Goal: Task Accomplishment & Management: Use online tool/utility

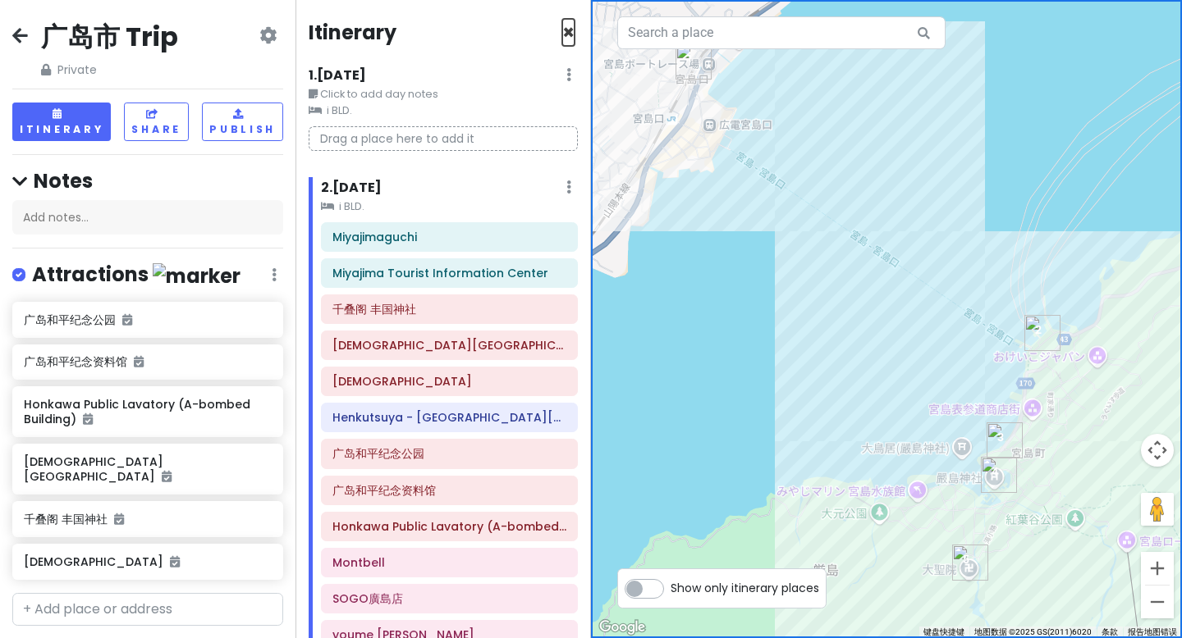
click at [562, 34] on span "×" at bounding box center [568, 32] width 12 height 27
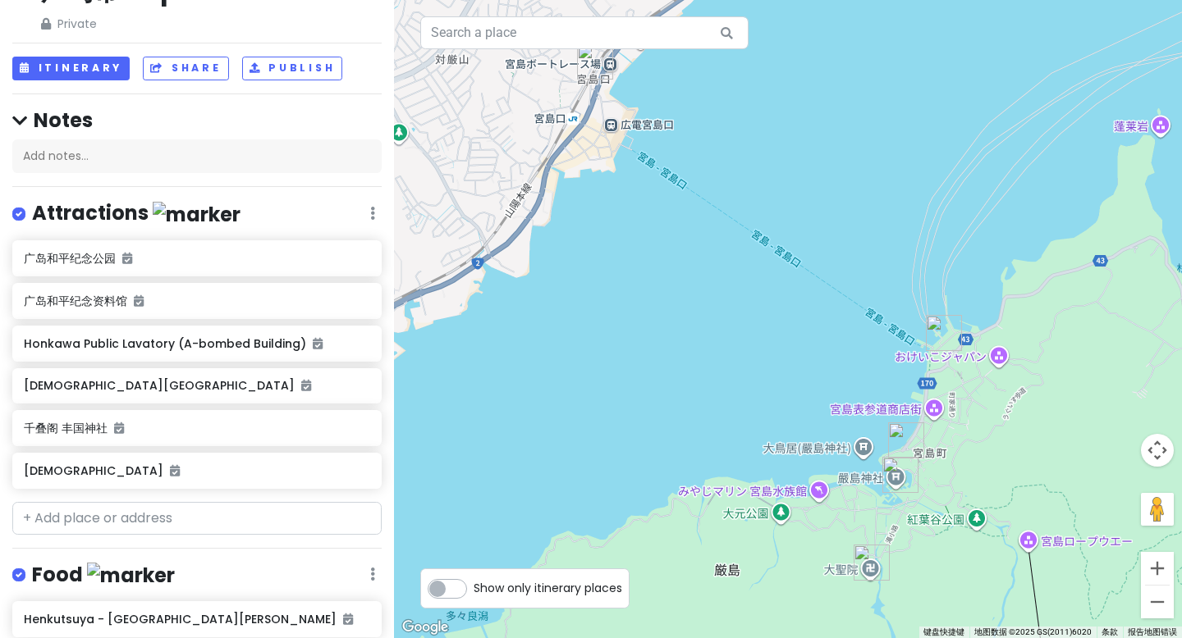
scroll to position [34, 0]
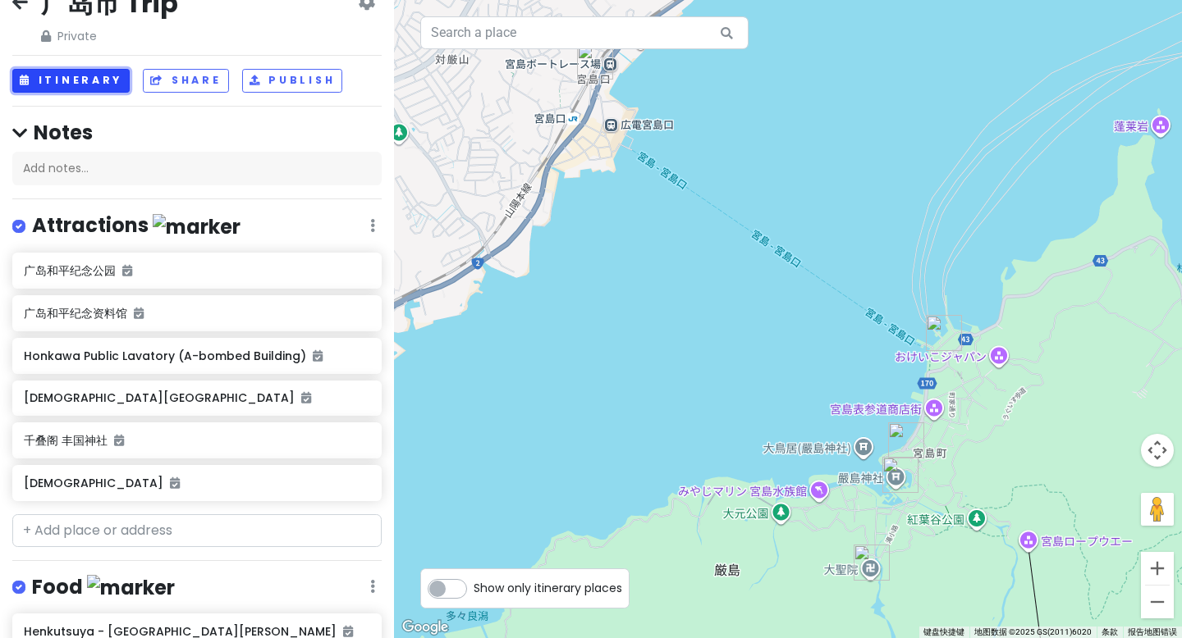
click at [59, 88] on button "Itinerary" at bounding box center [70, 81] width 117 height 24
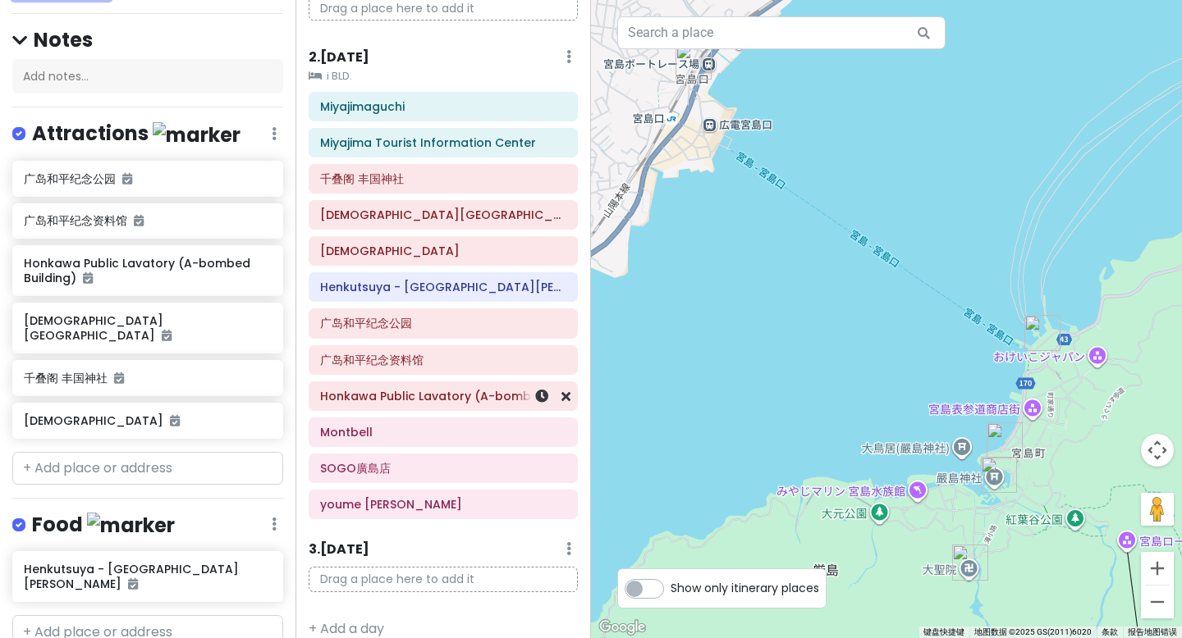
scroll to position [151, 0]
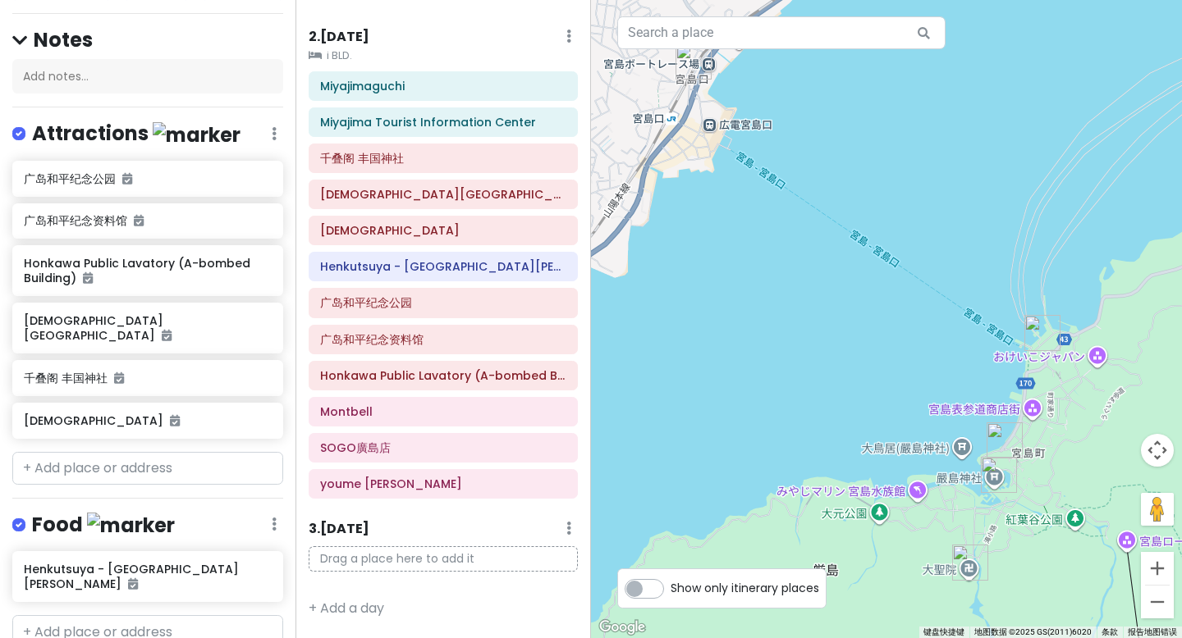
click at [349, 551] on p "Drag a place here to add it" at bounding box center [443, 558] width 269 height 25
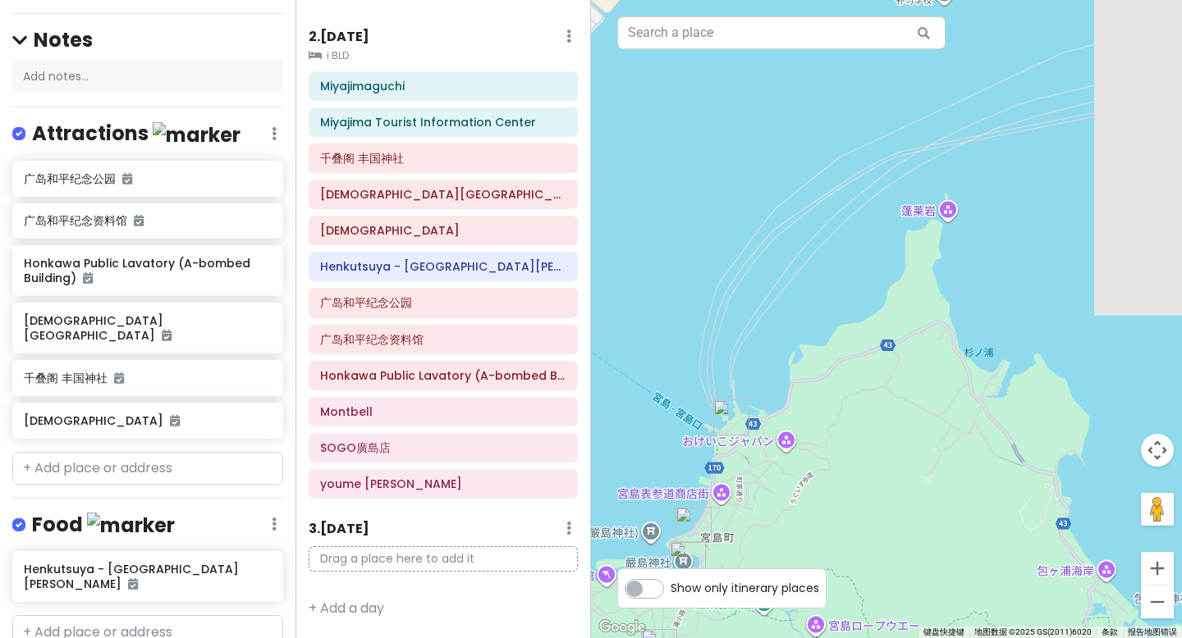
drag, startPoint x: 848, startPoint y: 304, endPoint x: 764, endPoint y: 305, distance: 84.5
click at [592, 377] on div "Toyota Rent-a-car Shinhakushima Ekimae 3.9 (64) 9-14 Hakushima Kitamachi, [GEOG…" at bounding box center [886, 319] width 591 height 638
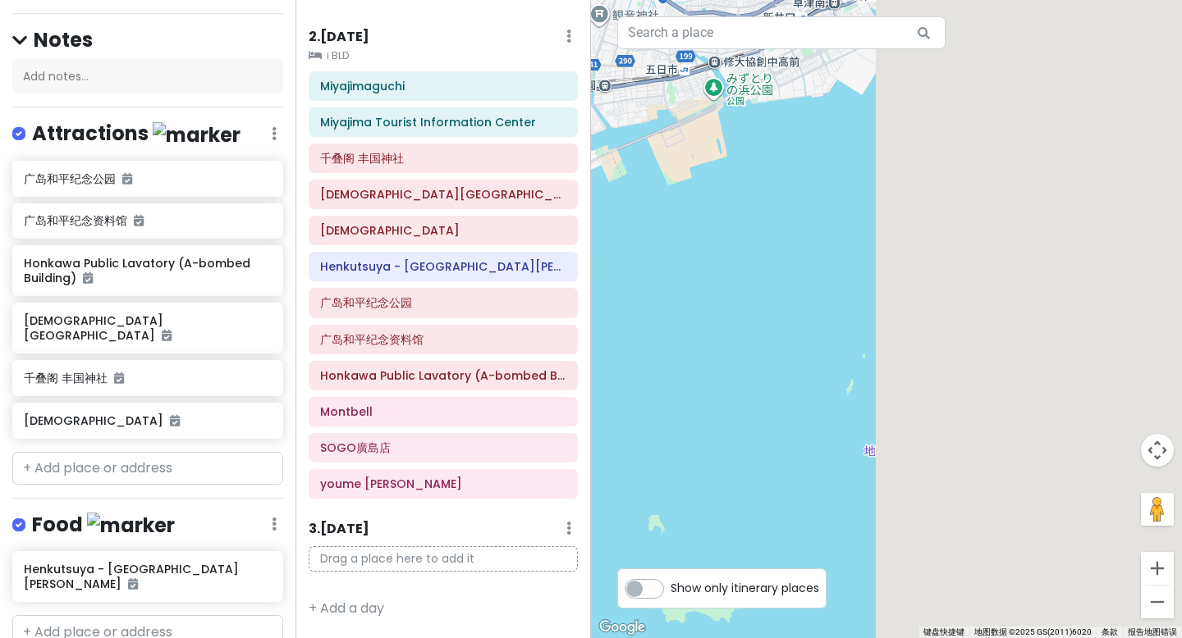
drag, startPoint x: 1104, startPoint y: 216, endPoint x: 597, endPoint y: 374, distance: 531.3
click at [597, 374] on div "Toyota Rent-a-car Shinhakushima Ekimae 3.9 (64) 9-14 Hakushima Kitamachi, [GEOG…" at bounding box center [886, 319] width 591 height 638
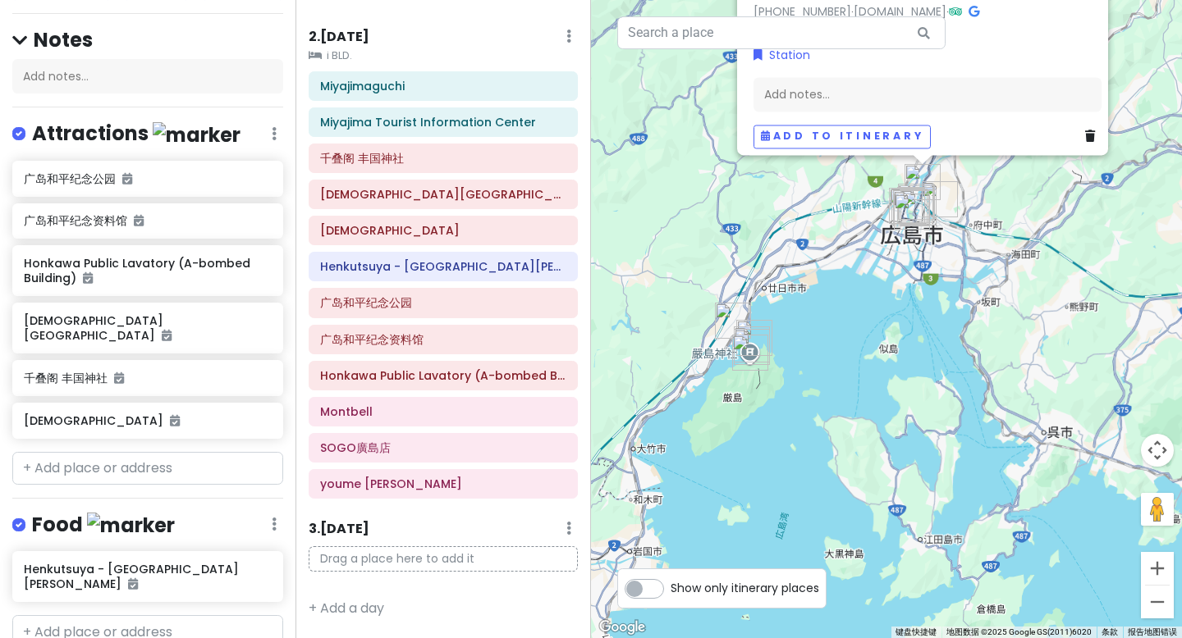
drag, startPoint x: 955, startPoint y: 213, endPoint x: 953, endPoint y: 276, distance: 62.4
click at [954, 217] on img "JR Rent-A-Car Hiroshima station" at bounding box center [939, 199] width 36 height 36
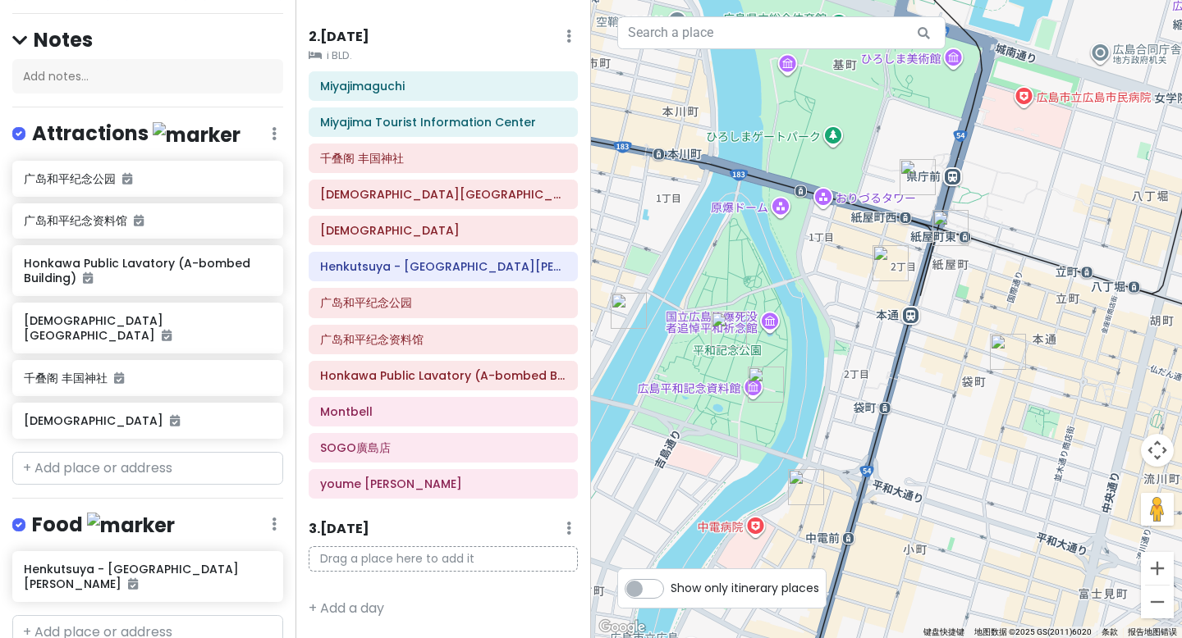
drag, startPoint x: 785, startPoint y: 375, endPoint x: 917, endPoint y: 369, distance: 132.2
click at [917, 369] on div "Toyota Rent-a-car Shinhakushima Ekimae 3.9 (64) 9-14 Hakushima Kitamachi, [GEOG…" at bounding box center [886, 319] width 591 height 638
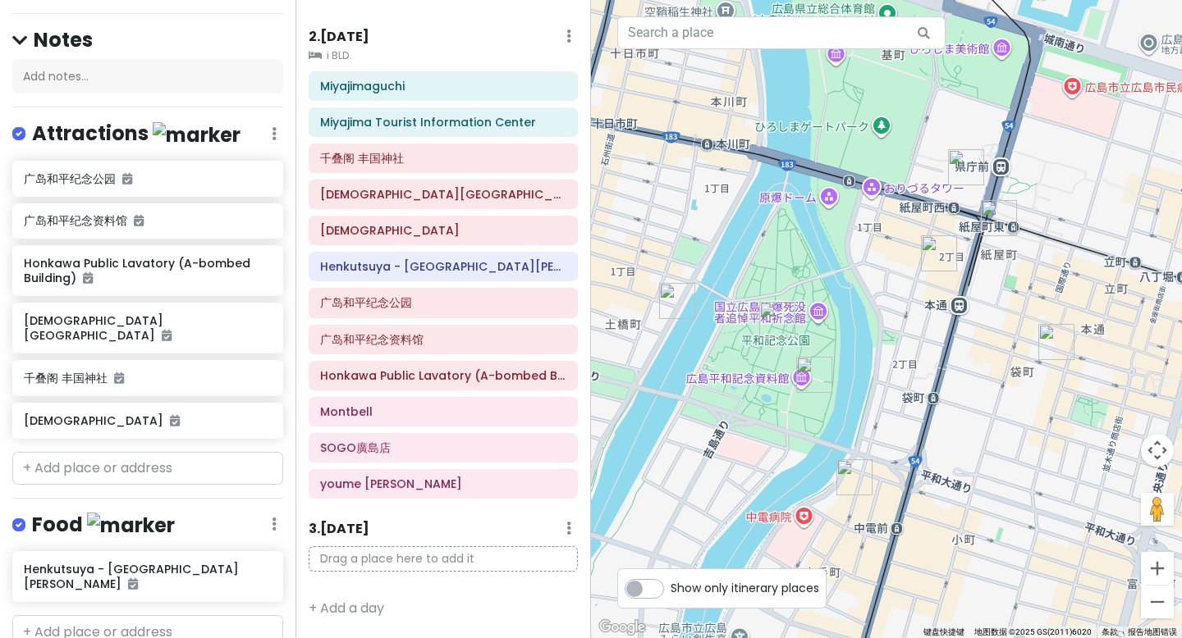
click at [491, 34] on div "2 . [DATE] Add Day Notes Clear Lodging Delete Day" at bounding box center [443, 40] width 269 height 28
click at [369, 34] on h6 "2 . [DATE]" at bounding box center [339, 37] width 61 height 17
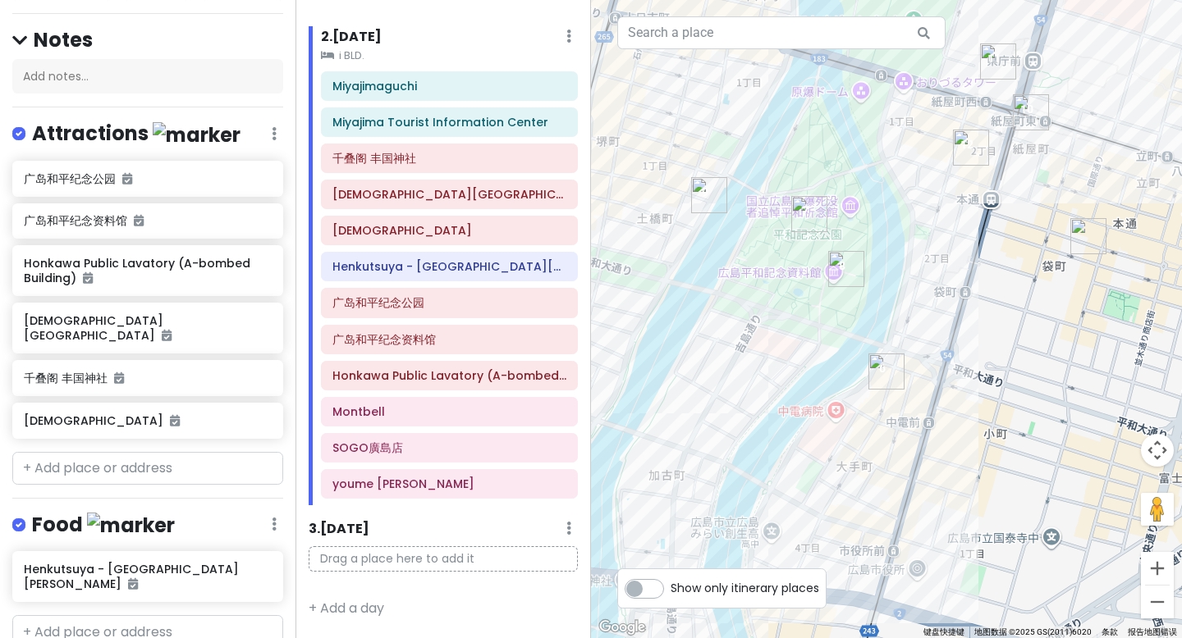
drag, startPoint x: 908, startPoint y: 386, endPoint x: 942, endPoint y: 270, distance: 121.5
click at [942, 270] on div "Toyota Rent-a-car Shinhakushima Ekimae 3.9 (64) 9-14 Hakushima Kitamachi, [GEOG…" at bounding box center [886, 319] width 591 height 638
click at [369, 524] on h6 "3 . [DATE]" at bounding box center [339, 529] width 61 height 17
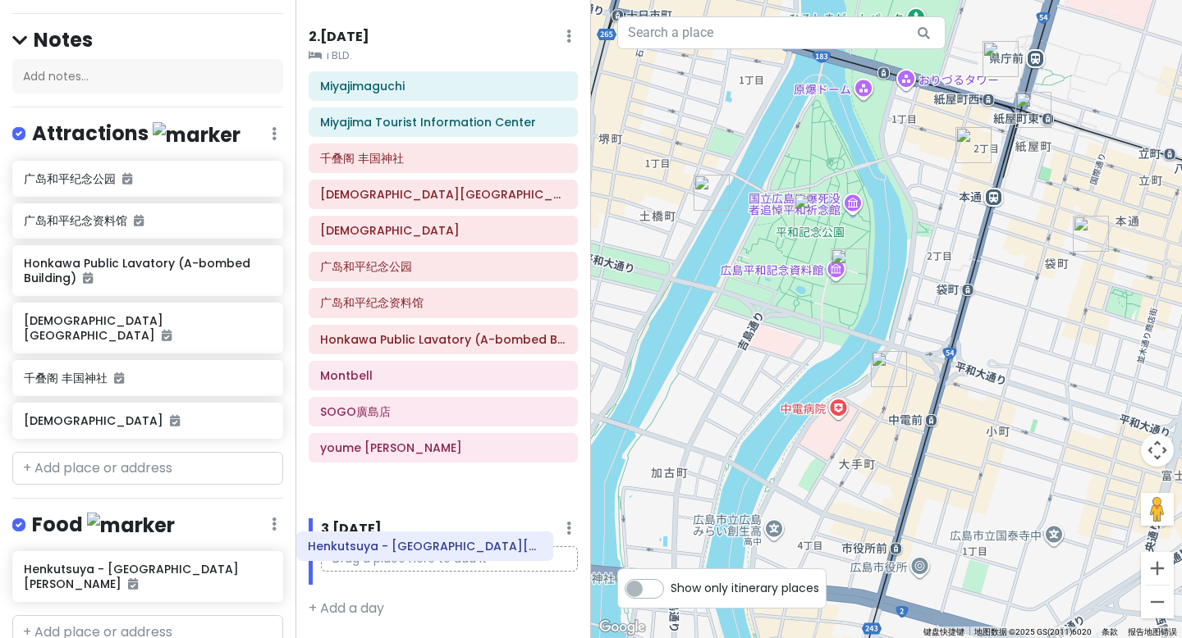
click at [376, 551] on div "Itinerary × 1 . [DATE] Edit Day Notes Clear Lodging Delete Day Click to add day…" at bounding box center [442, 319] width 295 height 638
click at [381, 545] on div "Itinerary × 1 . [DATE] Edit Day Notes Clear Lodging Delete Day Click to add day…" at bounding box center [442, 319] width 295 height 638
click at [379, 561] on div "Itinerary × 1 . [DATE] Edit Day Notes Clear Lodging Delete Day Click to add day…" at bounding box center [442, 319] width 295 height 638
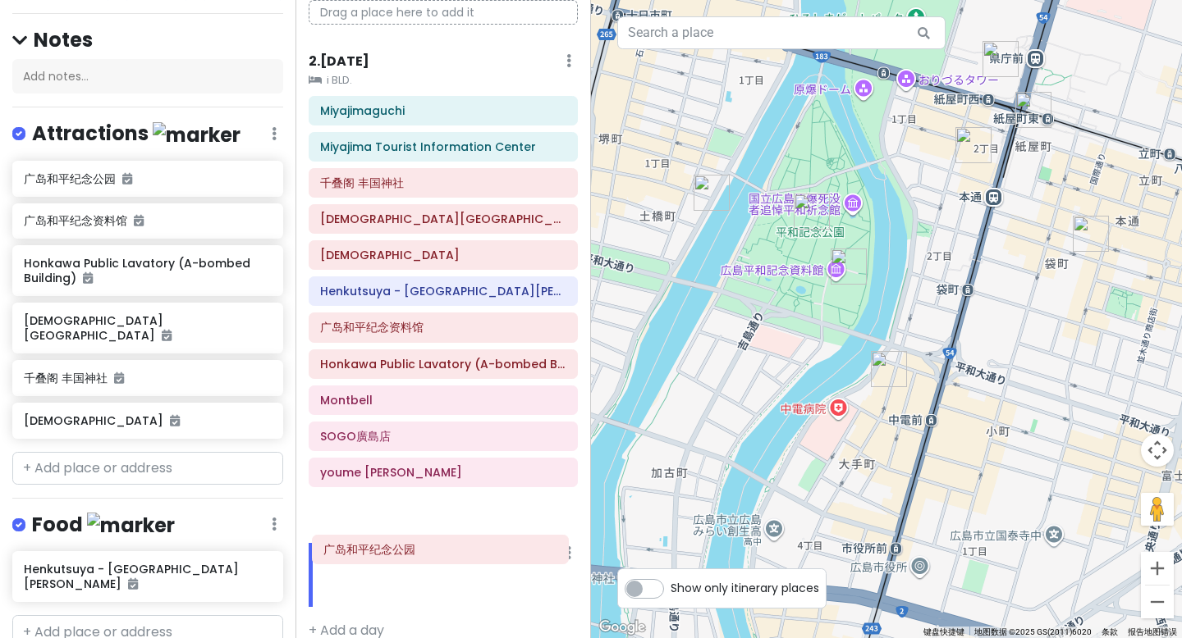
drag, startPoint x: 387, startPoint y: 305, endPoint x: 391, endPoint y: 552, distance: 247.0
click at [391, 552] on div "Itinerary × 1 . [DATE] Edit Day Notes Clear Lodging Delete Day Click to add day…" at bounding box center [442, 319] width 295 height 638
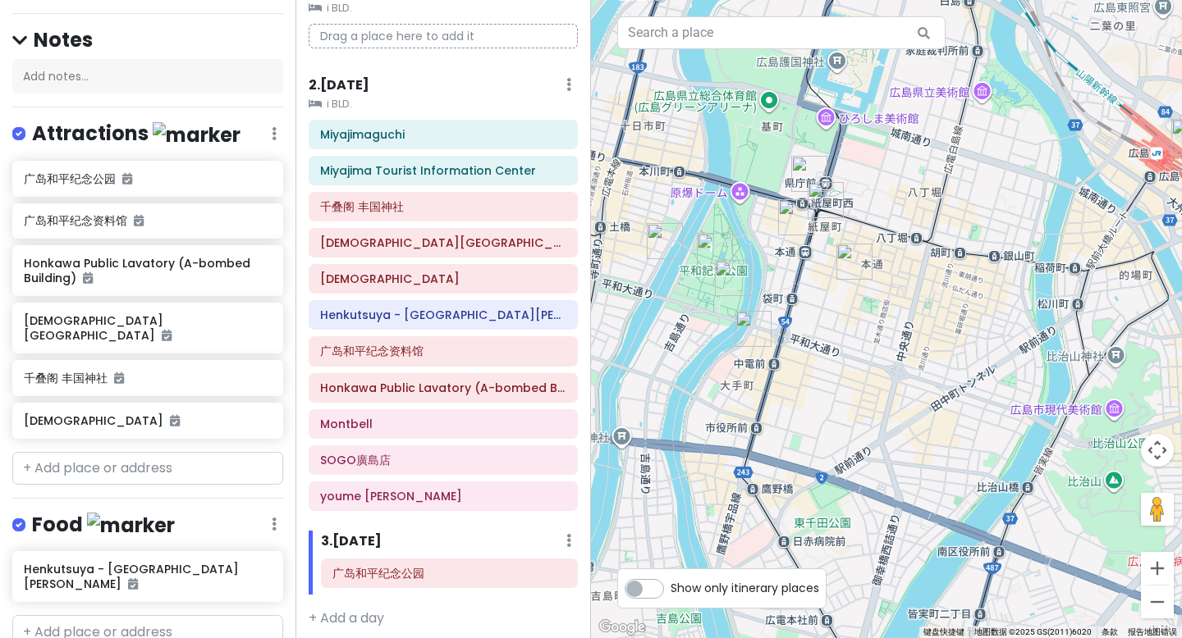
scroll to position [113, 0]
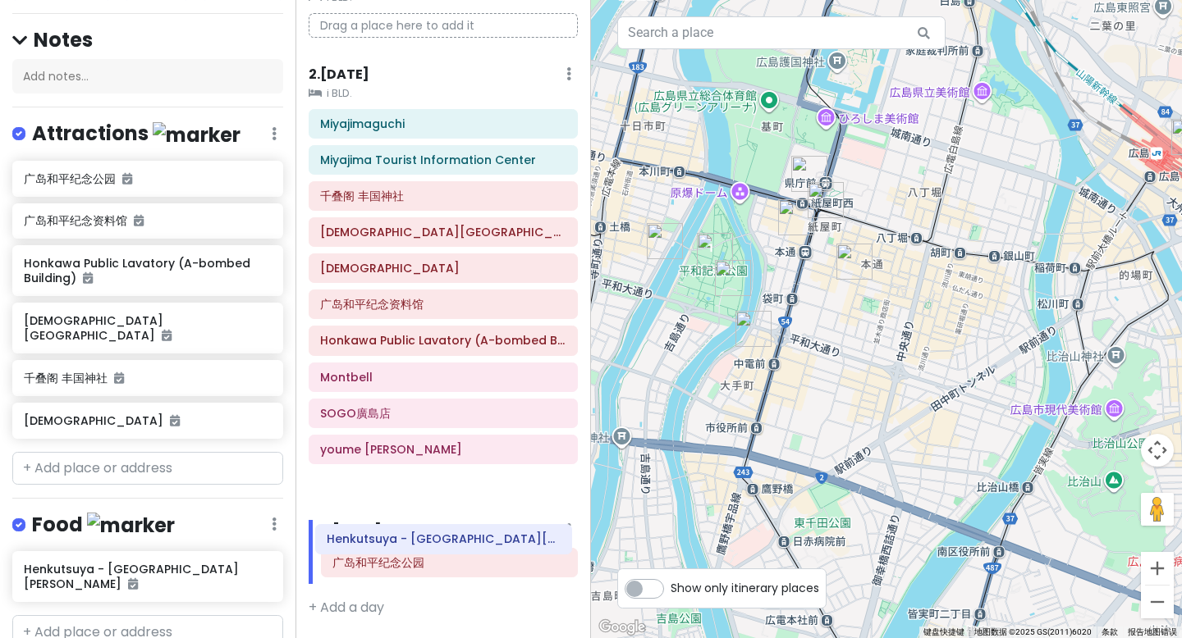
drag, startPoint x: 363, startPoint y: 310, endPoint x: 370, endPoint y: 549, distance: 238.9
click at [370, 549] on div "Itinerary × 1 . [DATE] Edit Day Notes Clear Lodging Delete Day Click to add day…" at bounding box center [442, 319] width 295 height 638
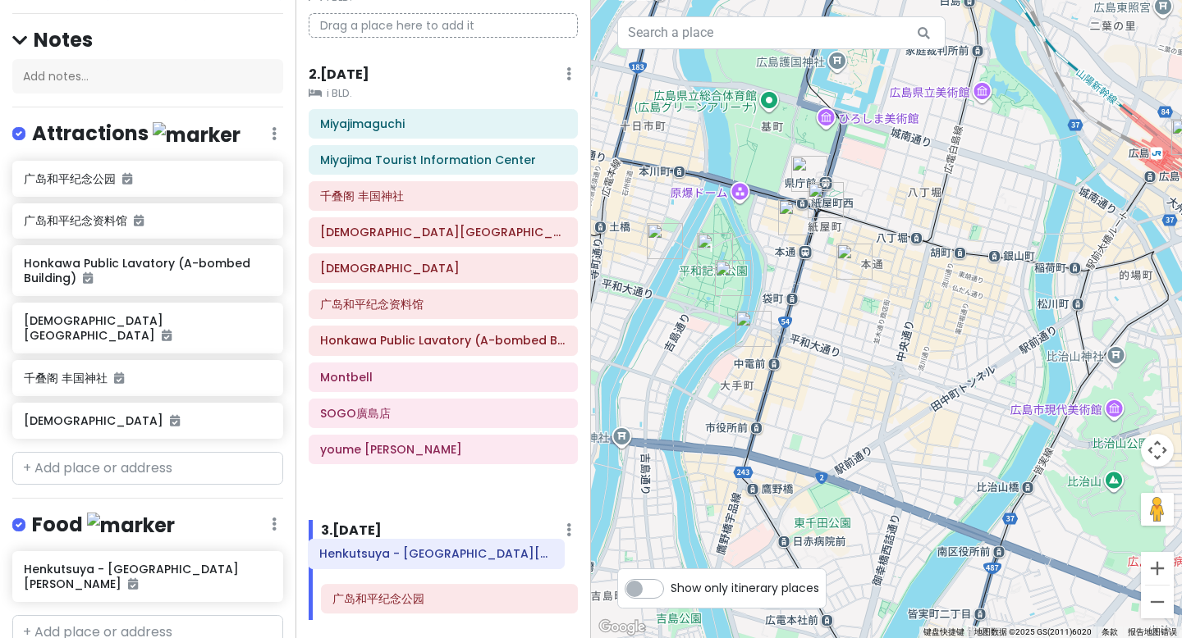
drag, startPoint x: 386, startPoint y: 350, endPoint x: 381, endPoint y: 596, distance: 246.2
click at [381, 597] on div "Itinerary × 1 . [DATE] Edit Day Notes Clear Lodging Delete Day Click to add day…" at bounding box center [442, 319] width 295 height 638
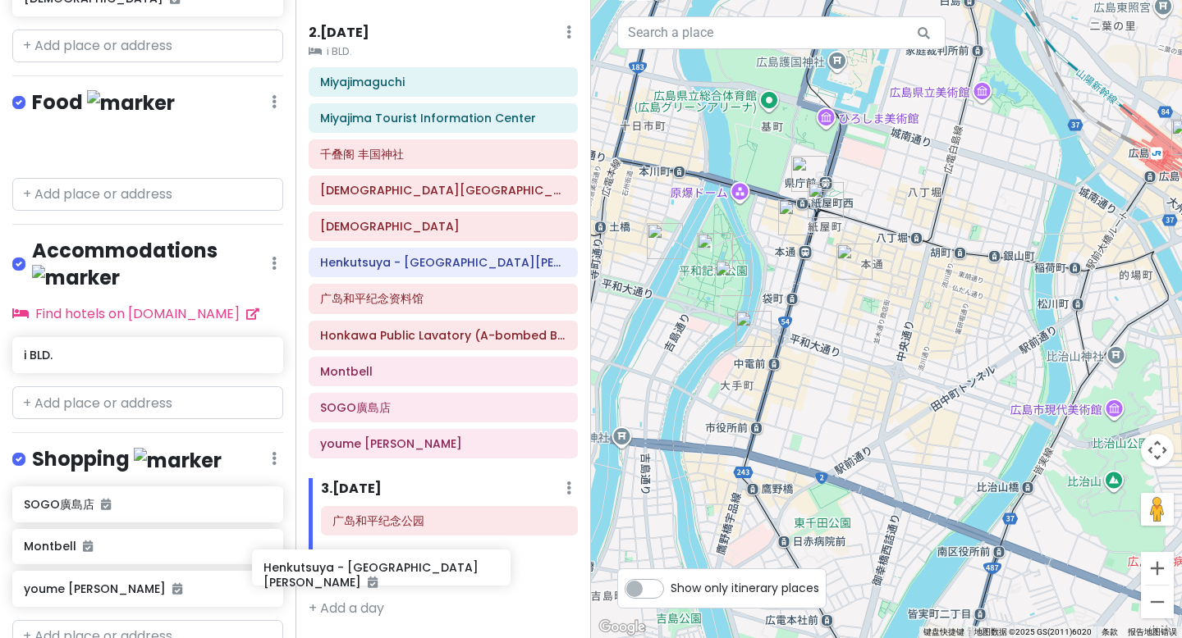
scroll to position [161, 0]
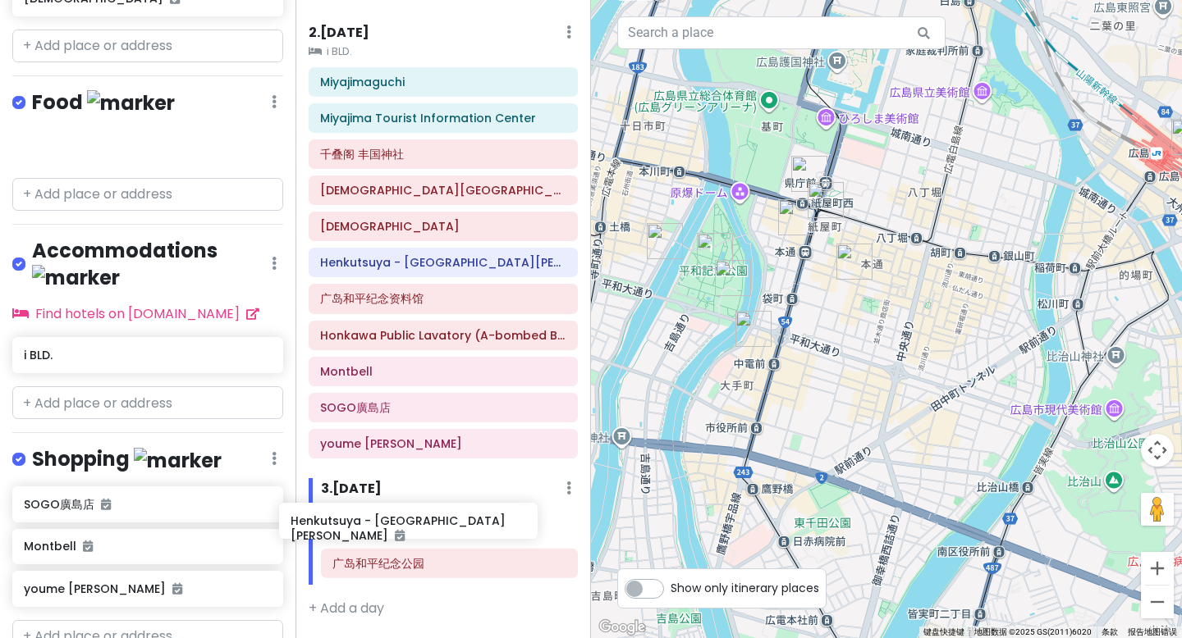
drag, startPoint x: 182, startPoint y: 135, endPoint x: 449, endPoint y: 527, distance: 474.3
click at [449, 527] on div "广岛市 Trip Private Change Dates Make a Copy Delete Trip Go Pro ⚡️ Give Feedback 💡…" at bounding box center [591, 319] width 1182 height 638
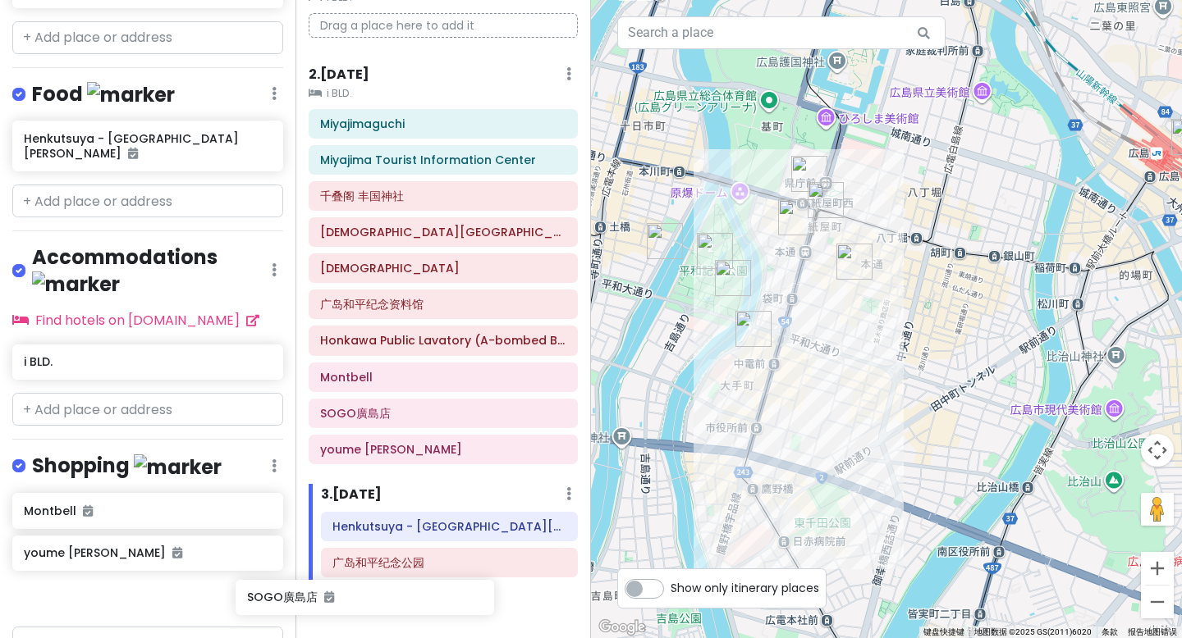
scroll to position [113, 0]
drag, startPoint x: 112, startPoint y: 469, endPoint x: 369, endPoint y: 622, distance: 299.9
click at [370, 623] on div "广岛市 Trip Private Change Dates Make a Copy Delete Trip Go Pro ⚡️ Give Feedback 💡…" at bounding box center [591, 319] width 1182 height 638
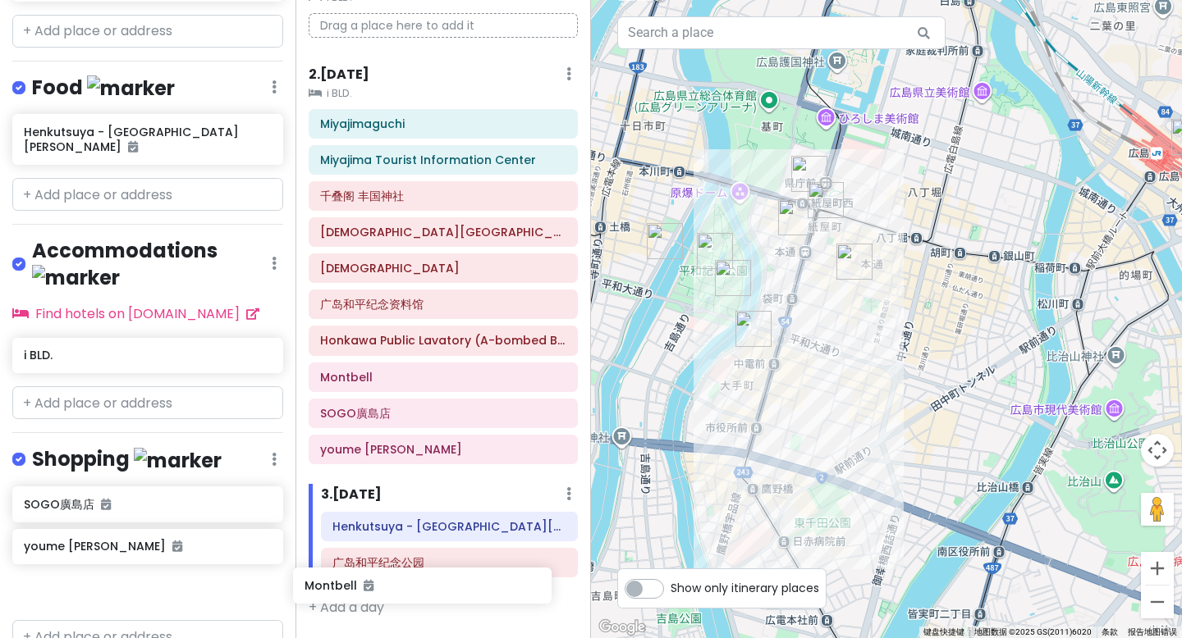
drag, startPoint x: 142, startPoint y: 497, endPoint x: 422, endPoint y: 591, distance: 295.0
click at [422, 591] on div "广岛市 Trip Private Change Dates Make a Copy Delete Trip Go Pro ⚡️ Give Feedback 💡…" at bounding box center [591, 319] width 1182 height 638
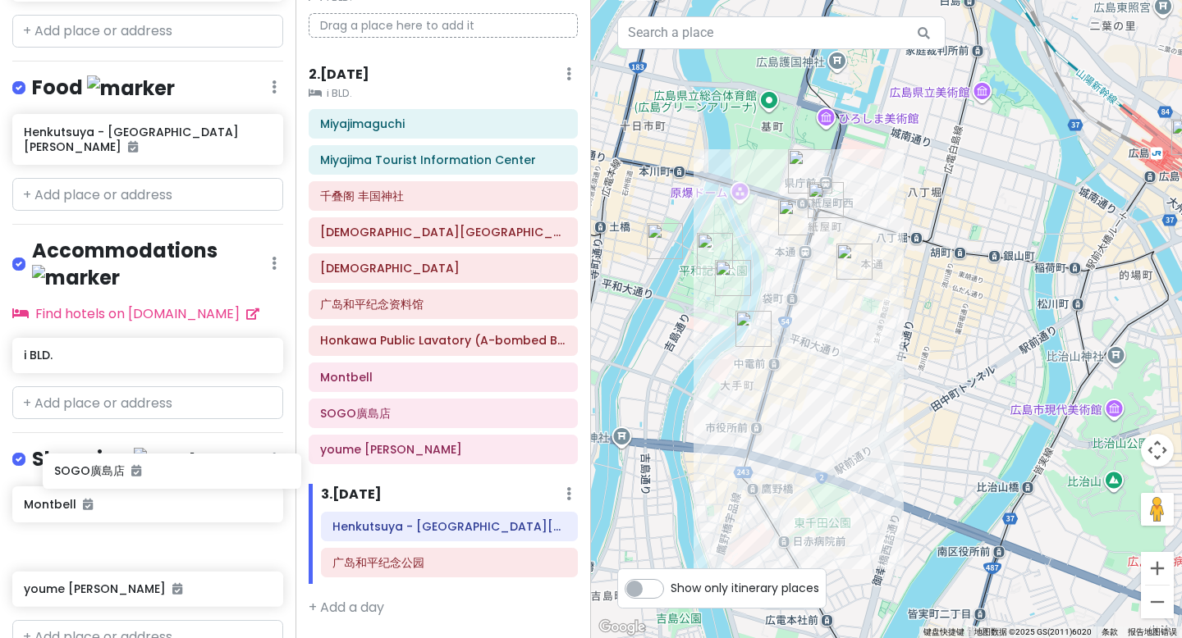
scroll to position [588, 0]
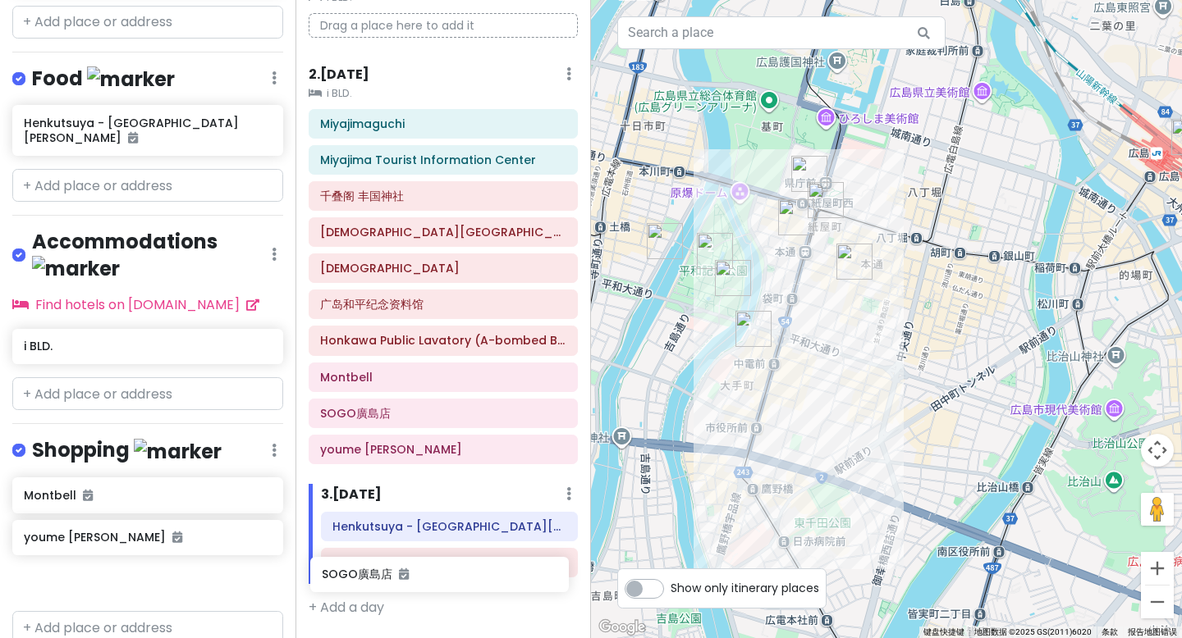
drag, startPoint x: 144, startPoint y: 442, endPoint x: 442, endPoint y: 569, distance: 324.6
click at [442, 570] on div "广岛市 Trip Private Change Dates Make a Copy Delete Trip Go Pro ⚡️ Give Feedback 💡…" at bounding box center [591, 319] width 1182 height 638
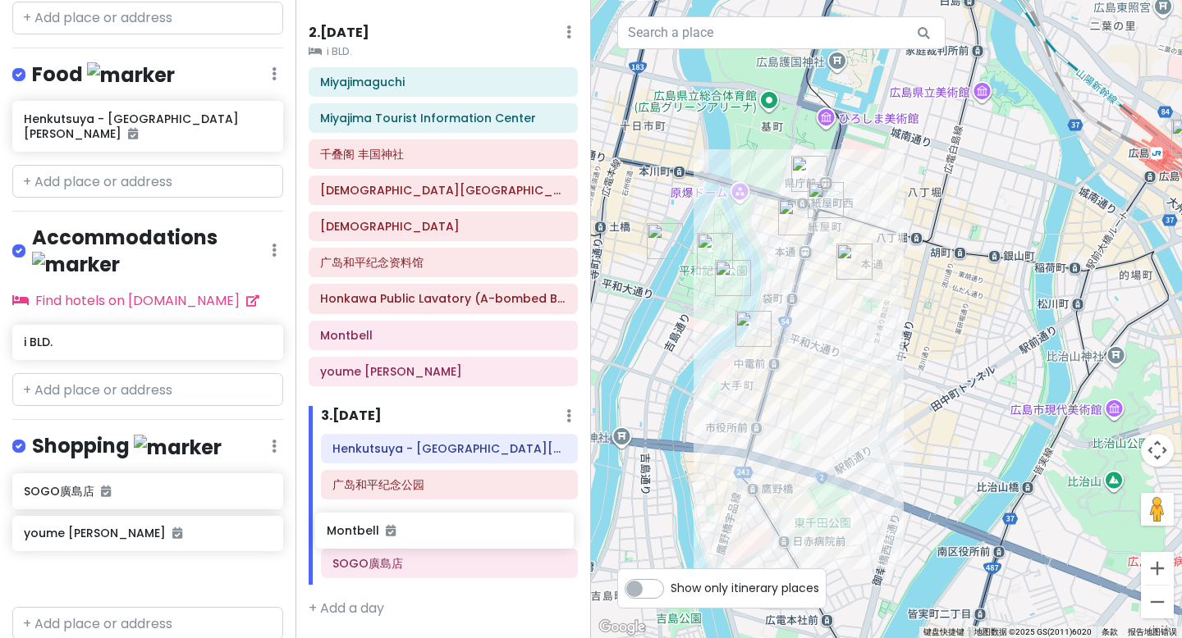
scroll to position [167, 0]
drag, startPoint x: 142, startPoint y: 489, endPoint x: 414, endPoint y: 523, distance: 273.7
click at [414, 523] on div "广岛市 Trip Private Change Dates Make a Copy Delete Trip Go Pro ⚡️ Give Feedback 💡…" at bounding box center [591, 319] width 1182 height 638
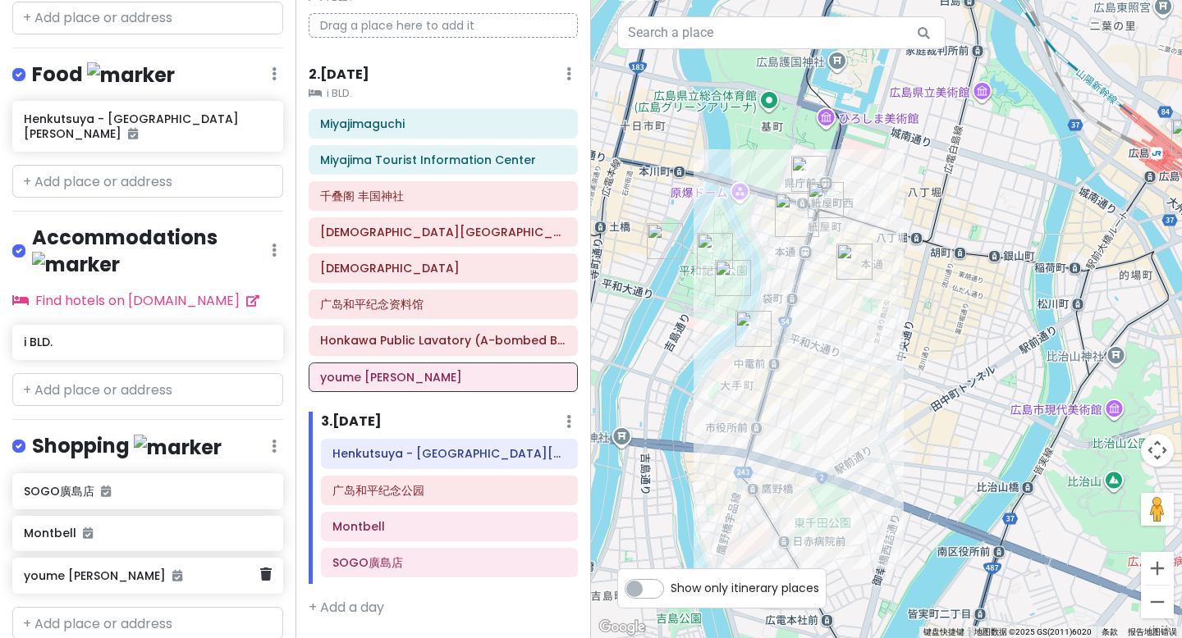
scroll to position [596, 0]
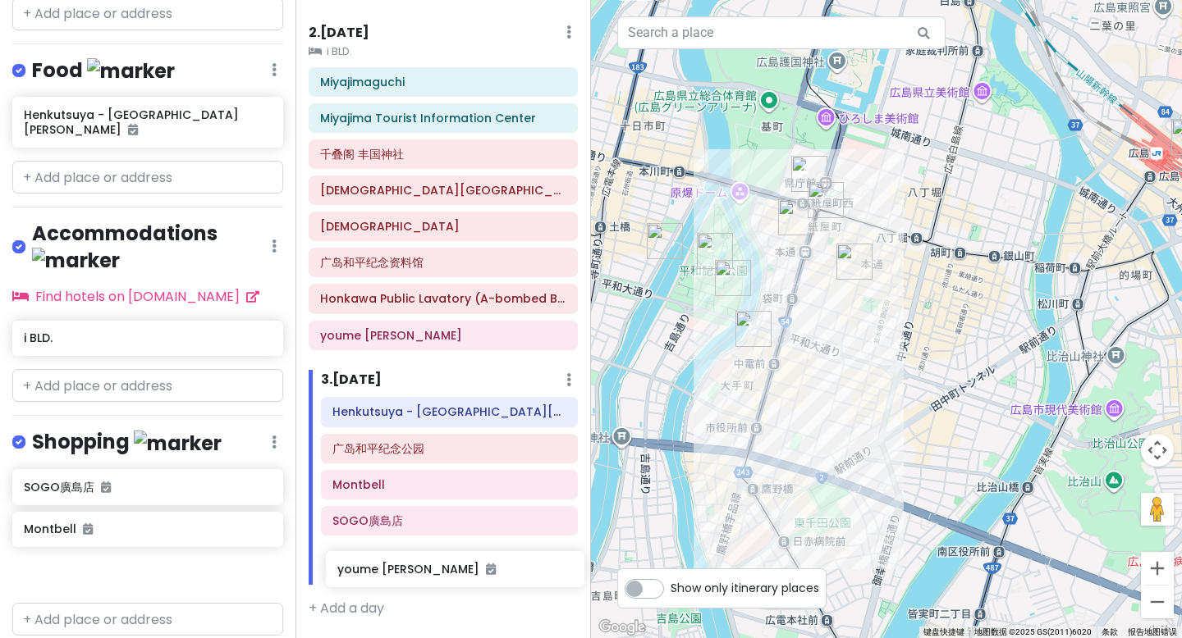
drag, startPoint x: 107, startPoint y: 517, endPoint x: 421, endPoint y: 571, distance: 318.1
click at [421, 571] on div "广岛市 Trip Private Change Dates Make a Copy Delete Trip Go Pro ⚡️ Give Feedback 💡…" at bounding box center [591, 319] width 1182 height 638
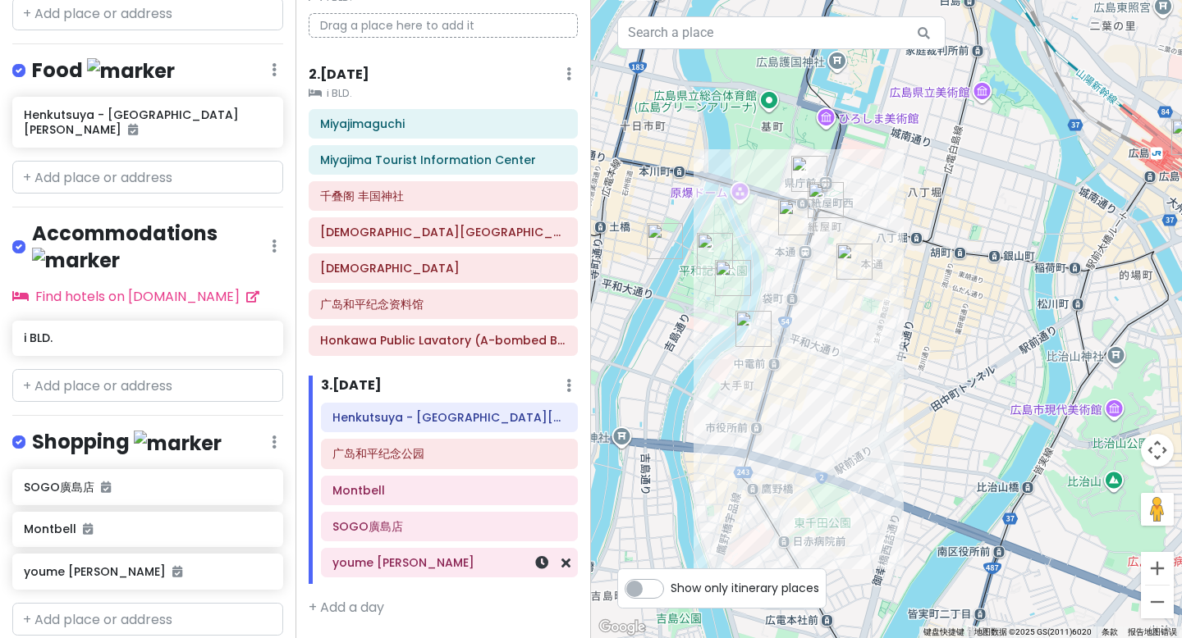
scroll to position [113, 0]
drag, startPoint x: 819, startPoint y: 295, endPoint x: 839, endPoint y: 318, distance: 30.8
click at [839, 318] on div "Toyota Rent-a-car Shinhakushima Ekimae 3.9 (64) 9-14 Hakushima Kitamachi, [GEOG…" at bounding box center [886, 319] width 591 height 638
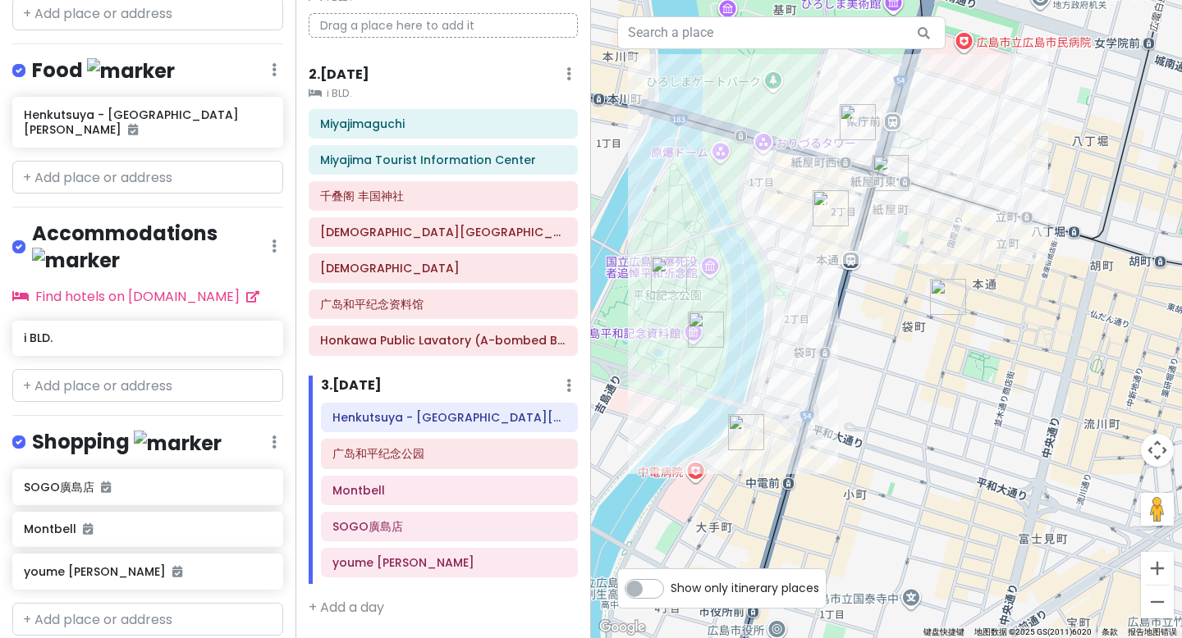
drag, startPoint x: 780, startPoint y: 295, endPoint x: 816, endPoint y: 326, distance: 47.2
click at [816, 326] on div "Toyota Rent-a-car Shinhakushima Ekimae 3.9 (64) 9-14 Hakushima Kitamachi, [GEOG…" at bounding box center [886, 319] width 591 height 638
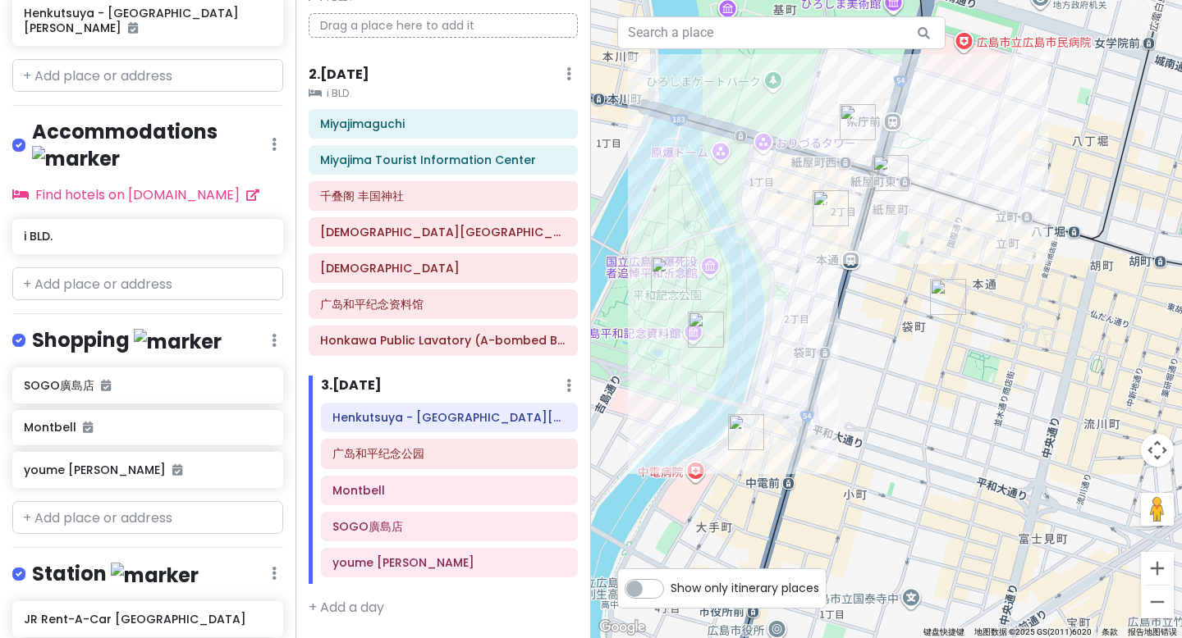
scroll to position [692, 0]
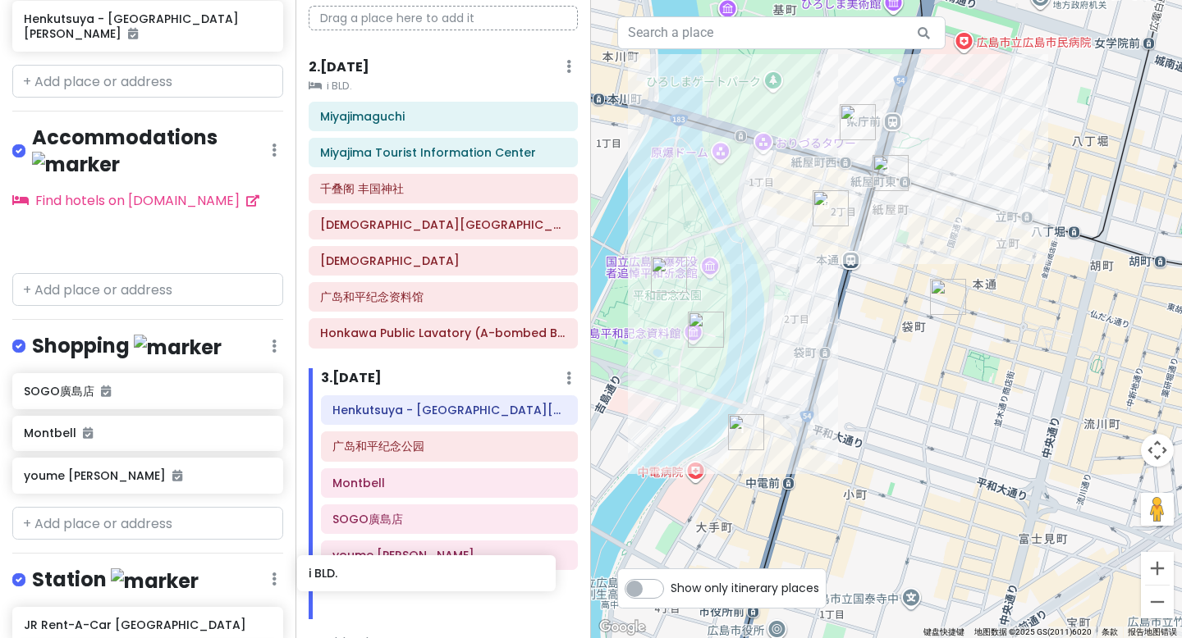
drag, startPoint x: 135, startPoint y: 227, endPoint x: 390, endPoint y: 572, distance: 428.8
click at [390, 572] on div "广岛市 Trip Private Change Dates Make a Copy Delete Trip Go Pro ⚡️ Give Feedback 💡…" at bounding box center [591, 319] width 1182 height 638
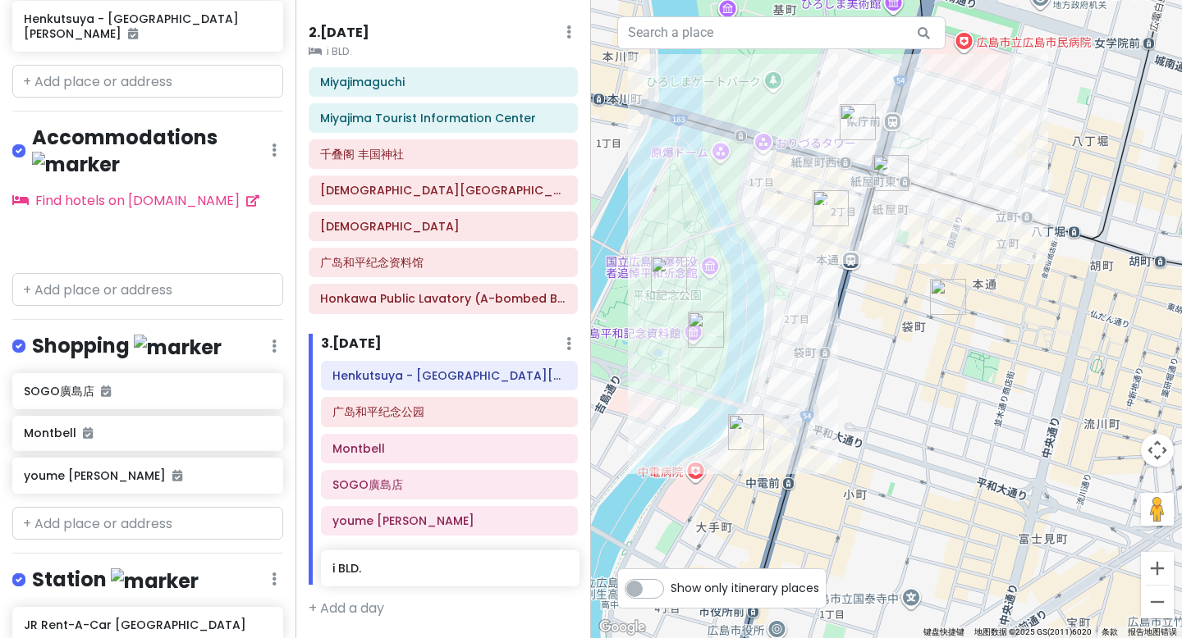
scroll to position [149, 0]
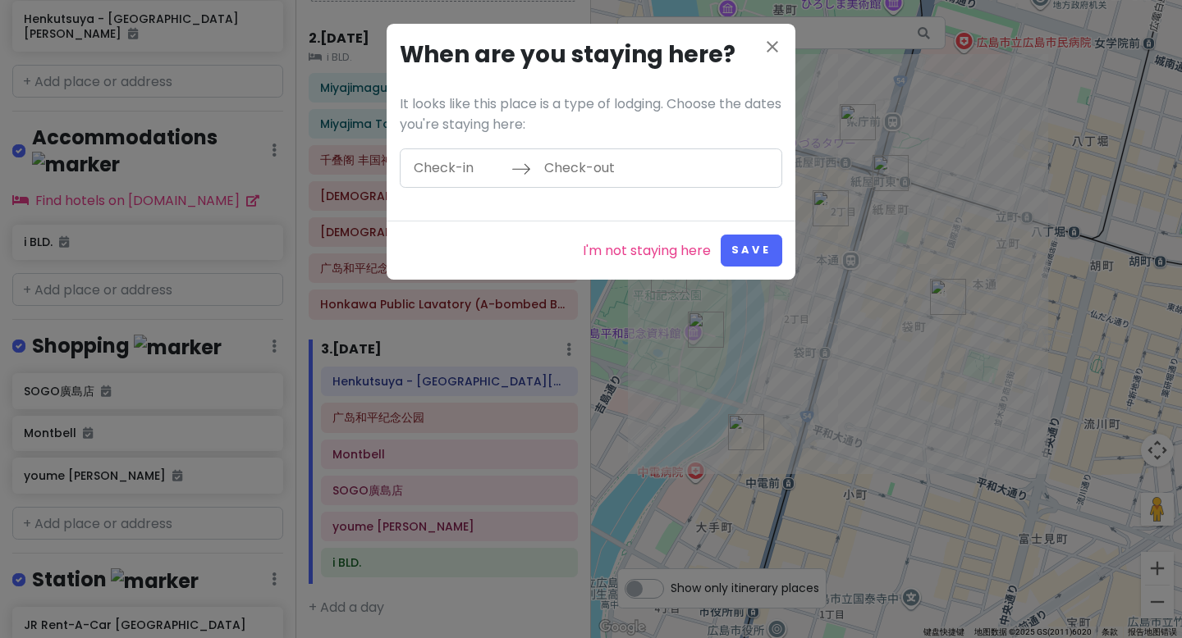
click at [469, 167] on input "Check-in" at bounding box center [458, 168] width 107 height 38
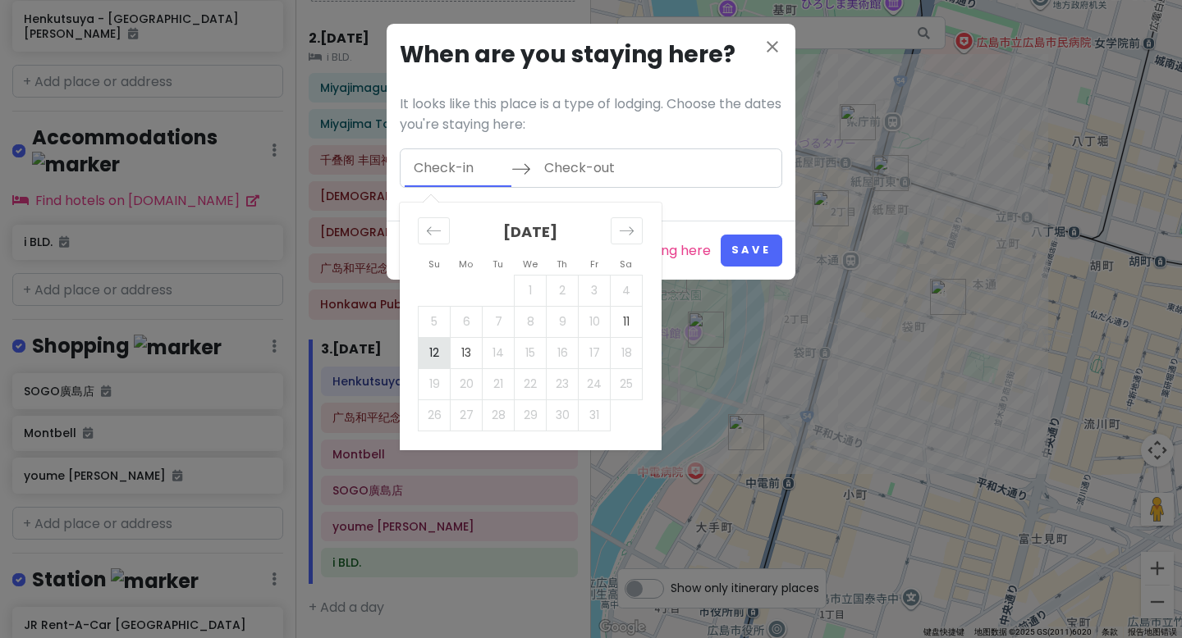
click at [446, 356] on td "12" at bounding box center [434, 352] width 32 height 31
type input "[DATE]"
click at [473, 350] on td "13" at bounding box center [466, 352] width 32 height 31
type input "[DATE]"
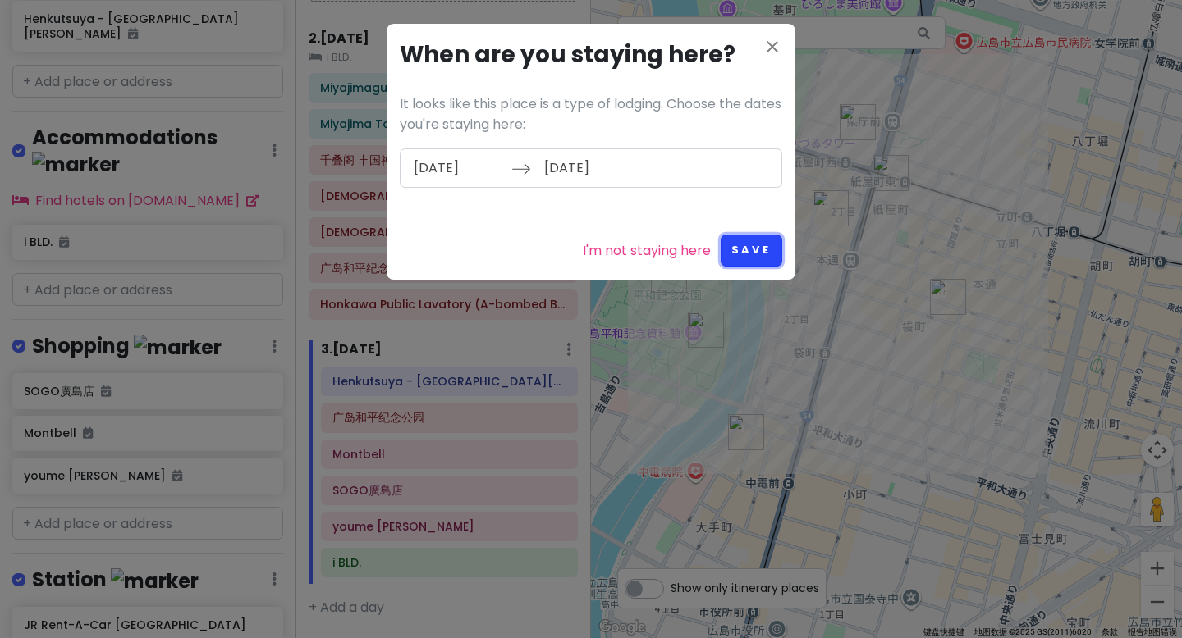
click at [743, 248] on button "Save" at bounding box center [751, 251] width 62 height 32
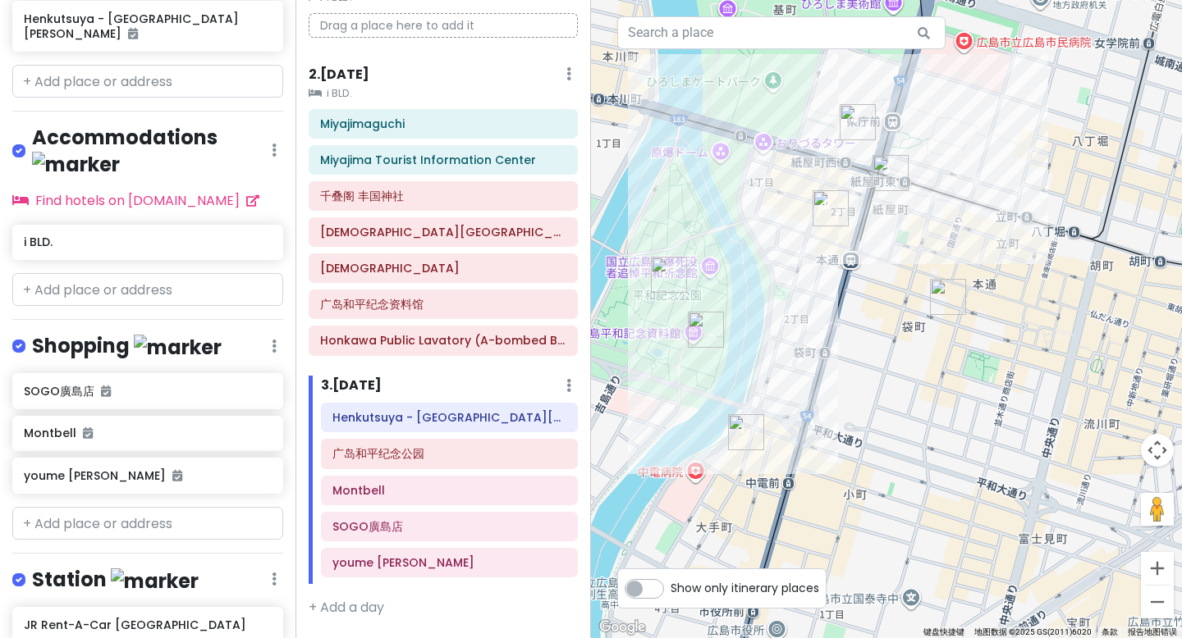
scroll to position [113, 0]
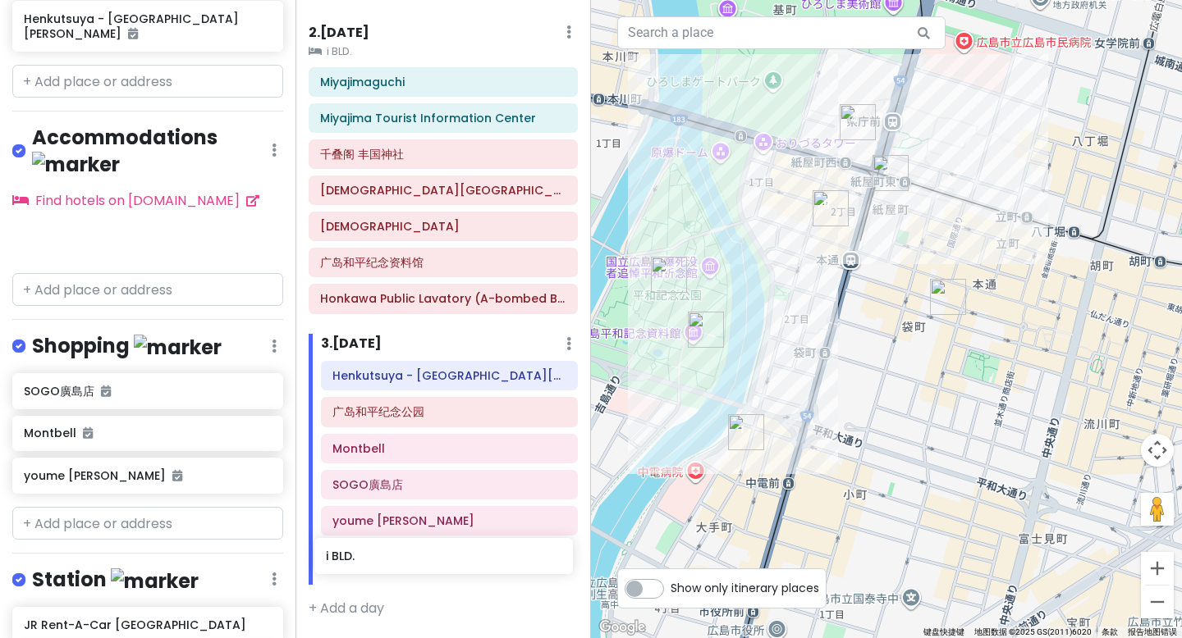
drag, startPoint x: 107, startPoint y: 185, endPoint x: 409, endPoint y: 557, distance: 479.5
click at [409, 557] on div "广岛市 Trip Private Change Dates Make a Copy Delete Trip Go Pro ⚡️ Give Feedback 💡…" at bounding box center [591, 319] width 1182 height 638
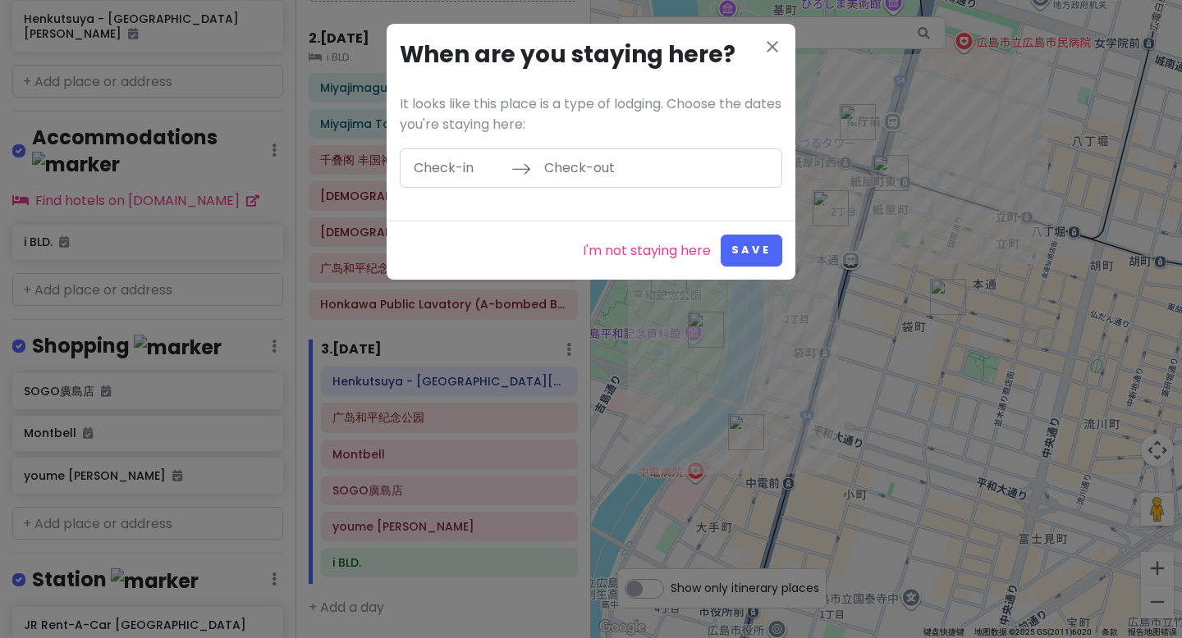
scroll to position [149, 0]
click at [631, 250] on link "I'm not staying here" at bounding box center [647, 250] width 128 height 21
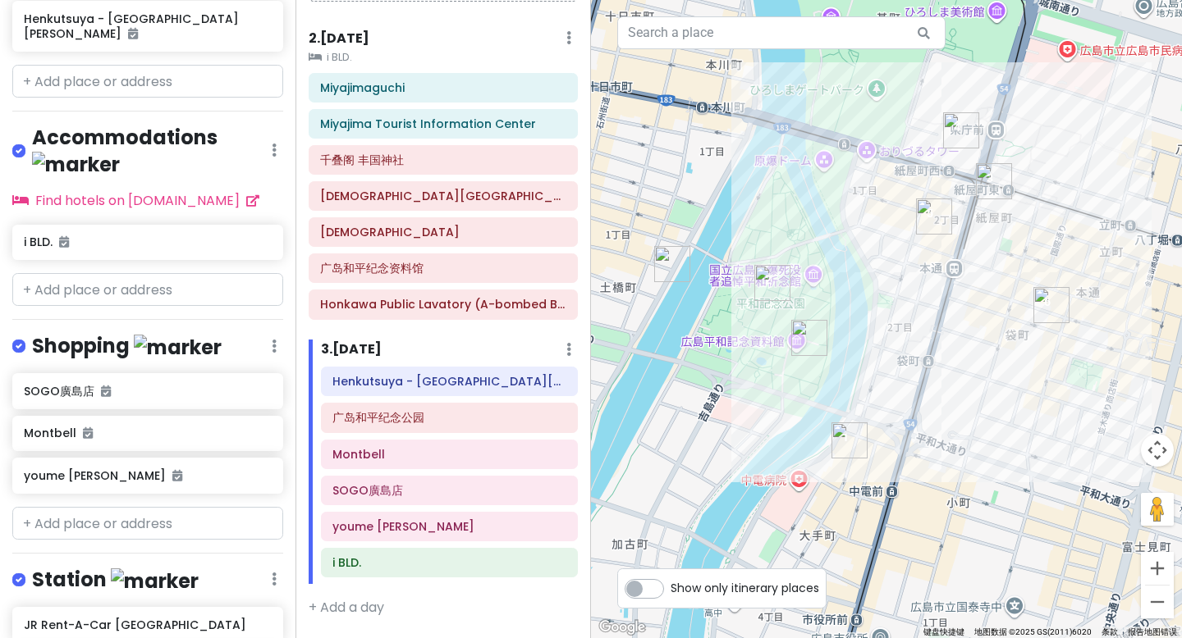
drag, startPoint x: 876, startPoint y: 396, endPoint x: 990, endPoint y: 409, distance: 113.9
click at [990, 409] on div "Toyota Rent-a-car Shinhakushima Ekimae 3.9 (64) 9-14 Hakushima Kitamachi, [GEOG…" at bounding box center [886, 319] width 591 height 638
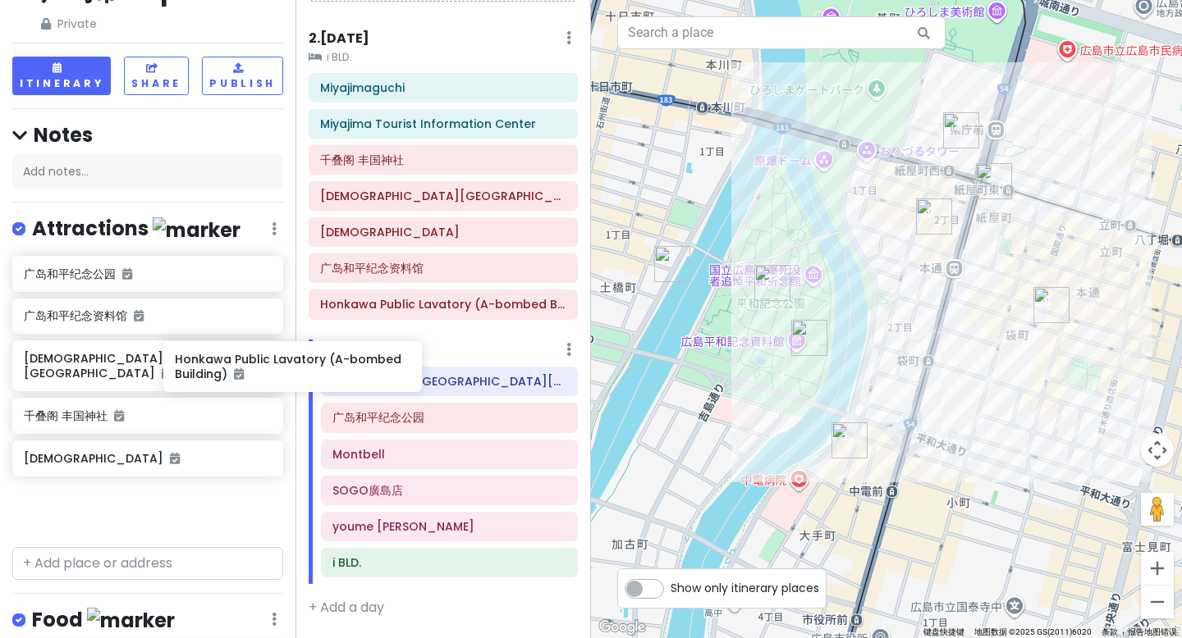
scroll to position [167, 0]
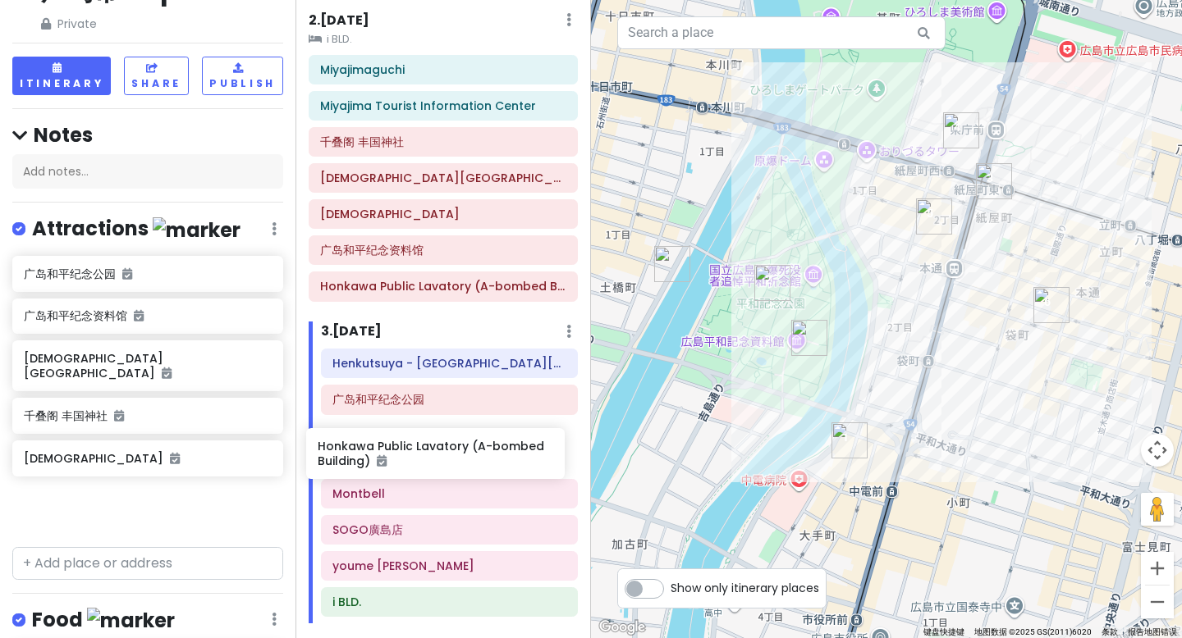
drag, startPoint x: 138, startPoint y: 375, endPoint x: 432, endPoint y: 464, distance: 306.8
click at [432, 464] on div "广岛市 Trip Private Change Dates Make a Copy Delete Trip Go Pro ⚡️ Give Feedback 💡…" at bounding box center [591, 319] width 1182 height 638
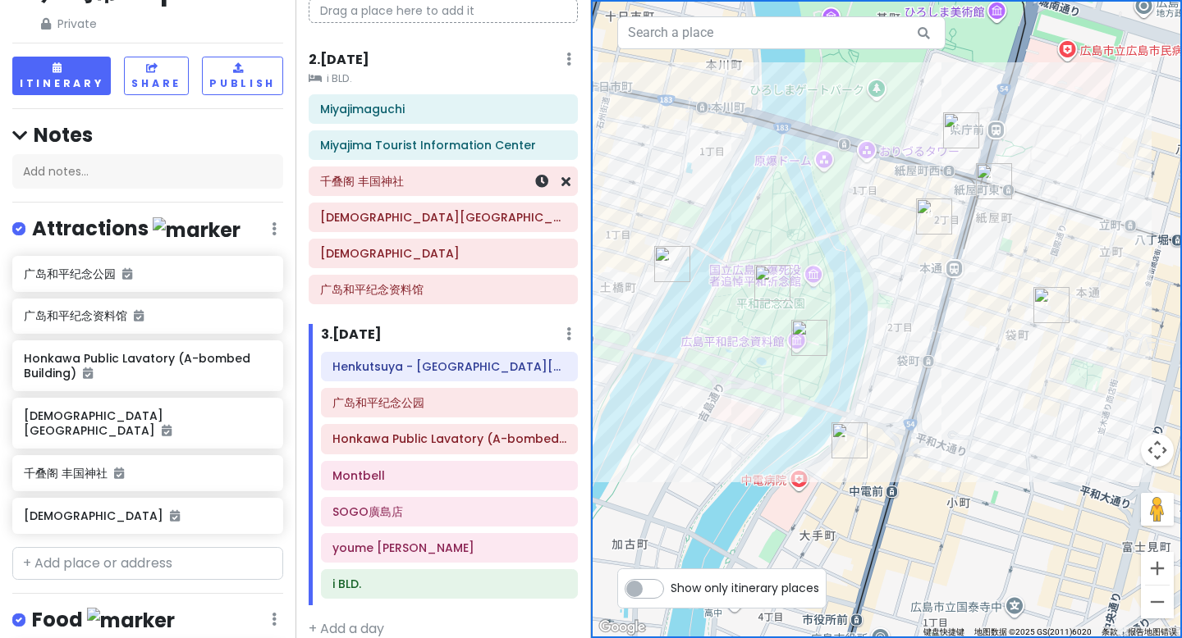
scroll to position [149, 0]
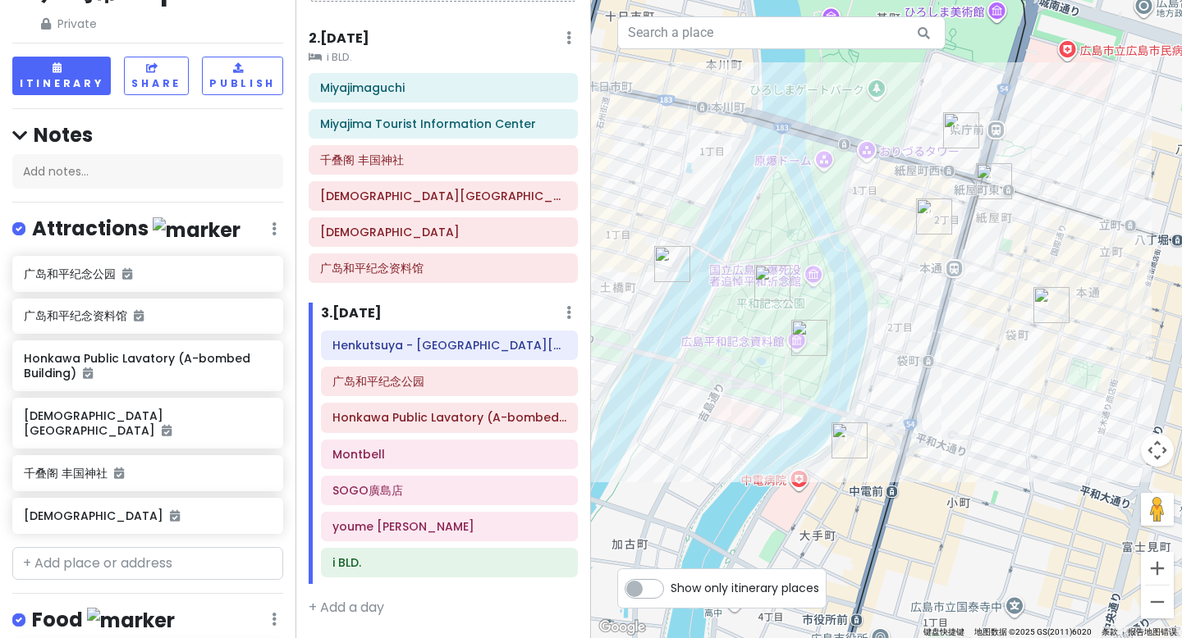
click at [629, 128] on div "Toyota Rent-a-car Shinhakushima Ekimae 3.9 (64) 9-14 Hakushima Kitamachi, [GEOG…" at bounding box center [886, 319] width 591 height 638
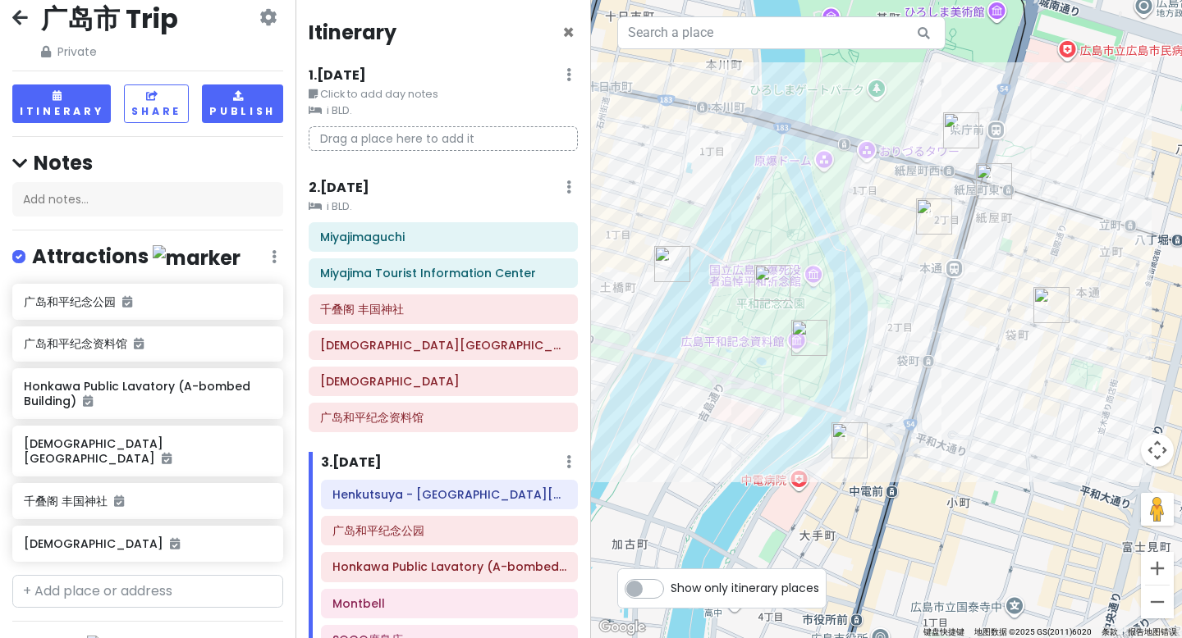
scroll to position [0, 0]
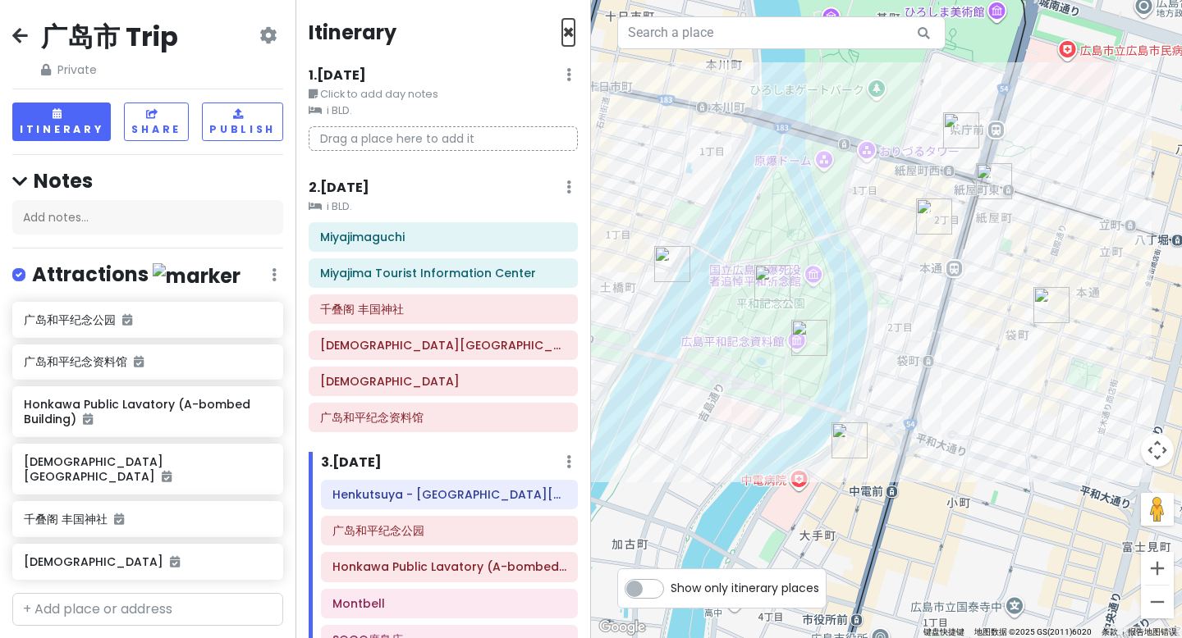
click at [562, 30] on span "×" at bounding box center [568, 32] width 12 height 27
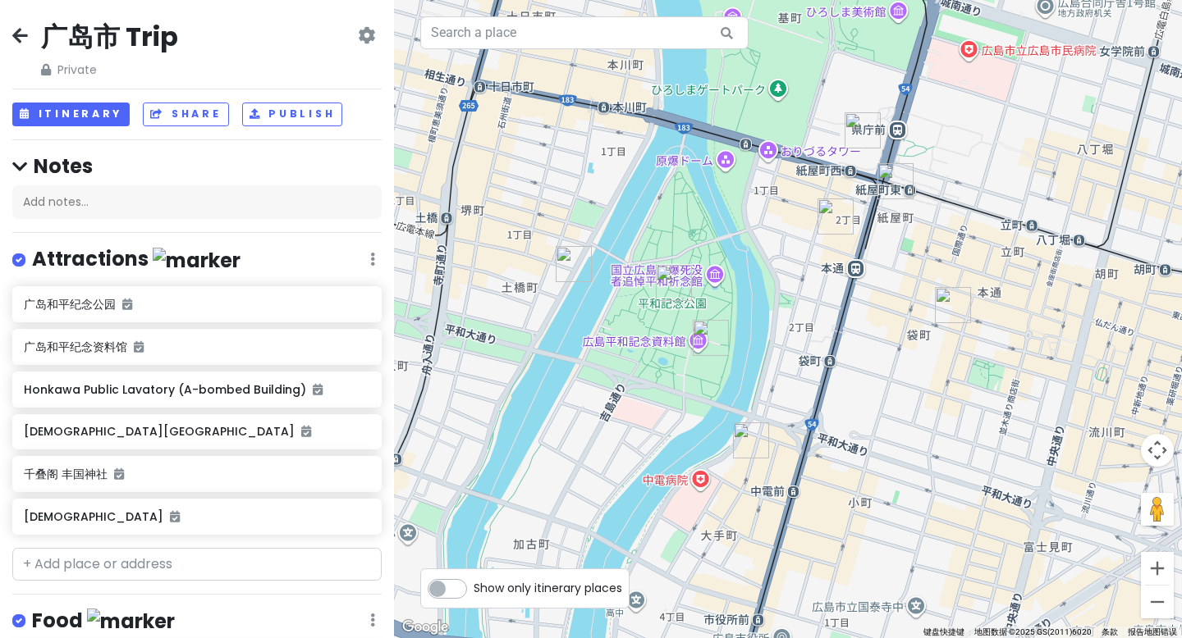
click at [18, 32] on icon at bounding box center [20, 35] width 16 height 13
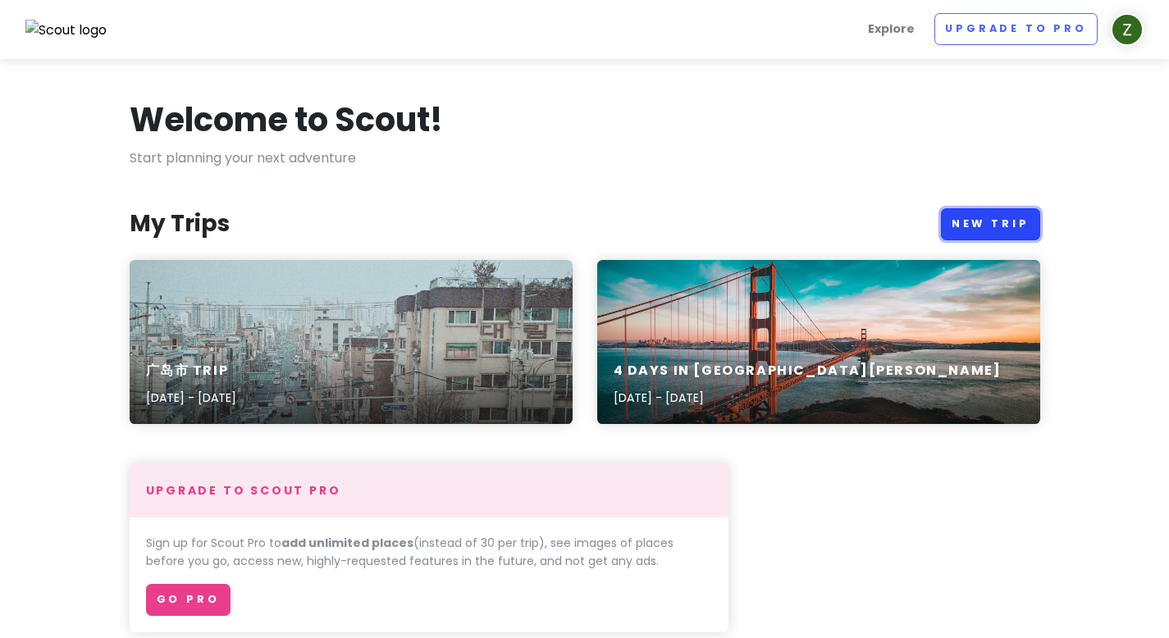
click at [961, 223] on link "New Trip" at bounding box center [990, 224] width 99 height 32
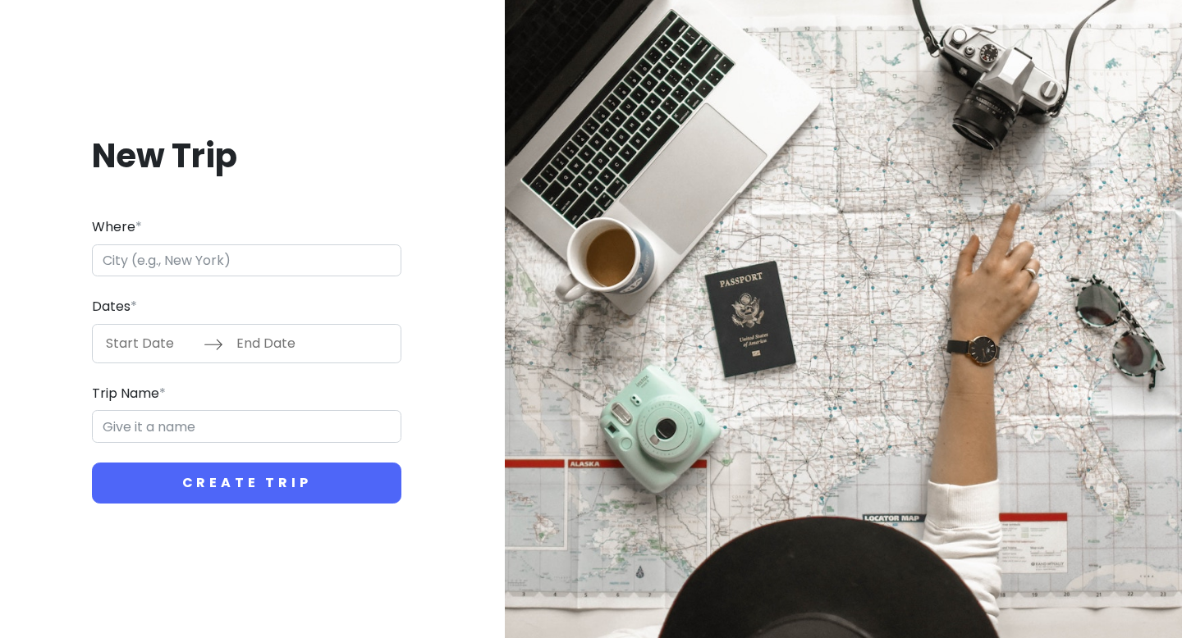
click at [220, 270] on input "Where *" at bounding box center [246, 261] width 309 height 33
type input "日本[GEOGRAPHIC_DATA][GEOGRAPHIC_DATA]"
type input "[GEOGRAPHIC_DATA] Trip"
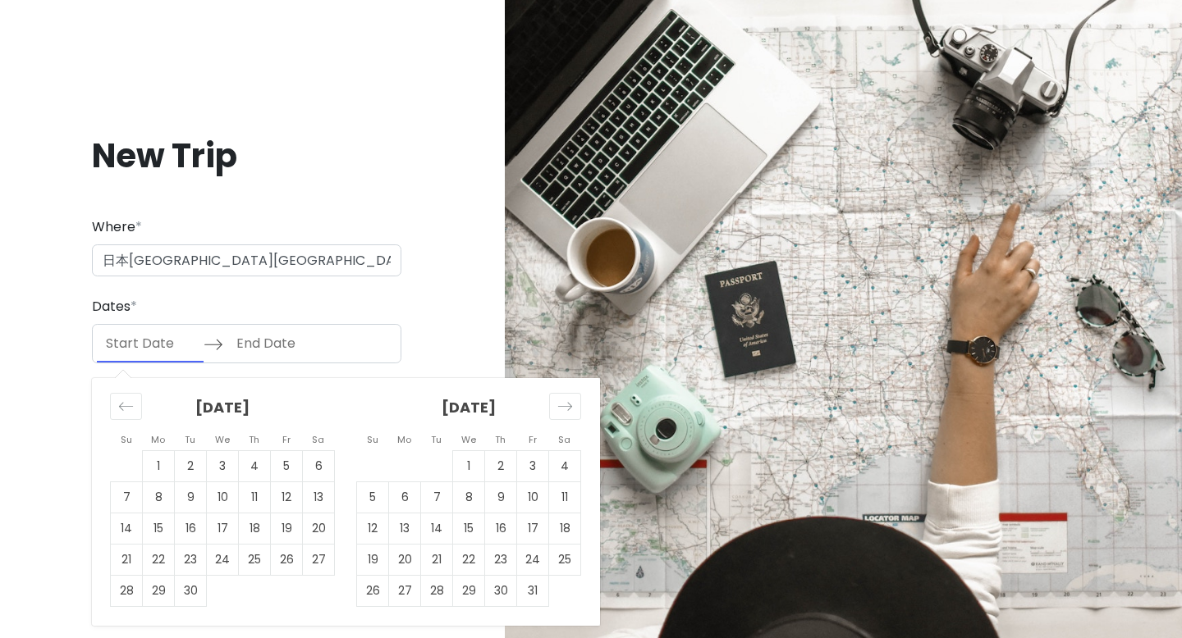
click at [149, 347] on input "Start Date" at bounding box center [150, 344] width 107 height 38
drag, startPoint x: 569, startPoint y: 492, endPoint x: 533, endPoint y: 470, distance: 42.4
click at [569, 492] on td "11" at bounding box center [565, 497] width 32 height 31
type input "[DATE]"
click at [566, 499] on td "11" at bounding box center [565, 497] width 32 height 31
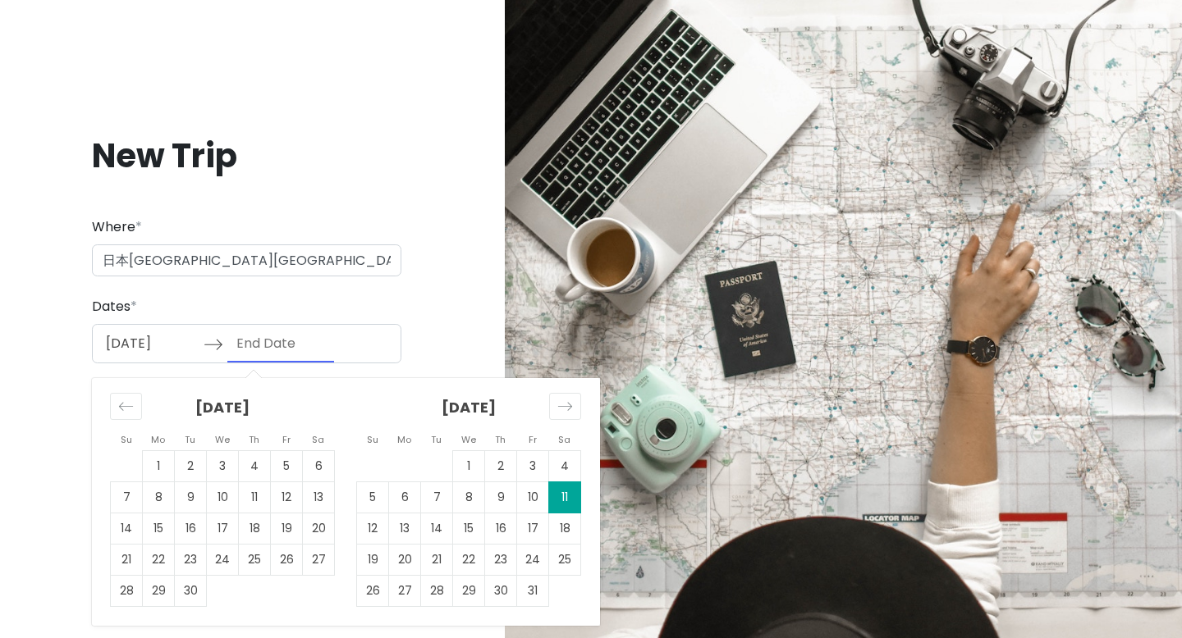
type input "[DATE]"
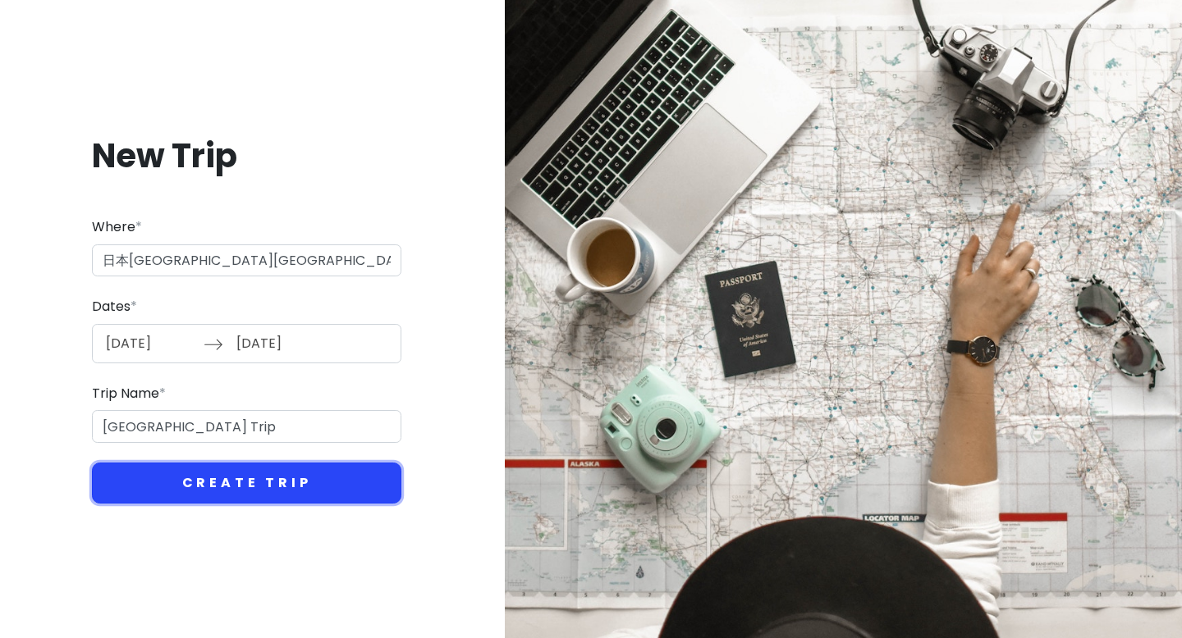
click at [240, 478] on button "Create Trip" at bounding box center [246, 483] width 309 height 41
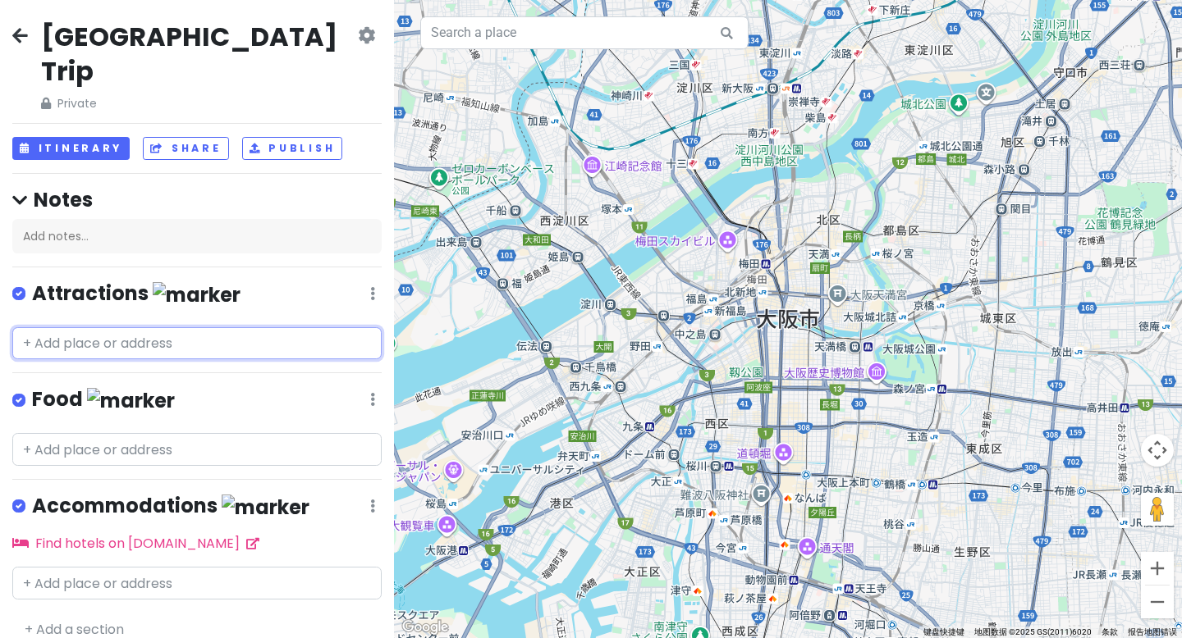
click at [165, 327] on input "text" at bounding box center [196, 343] width 369 height 33
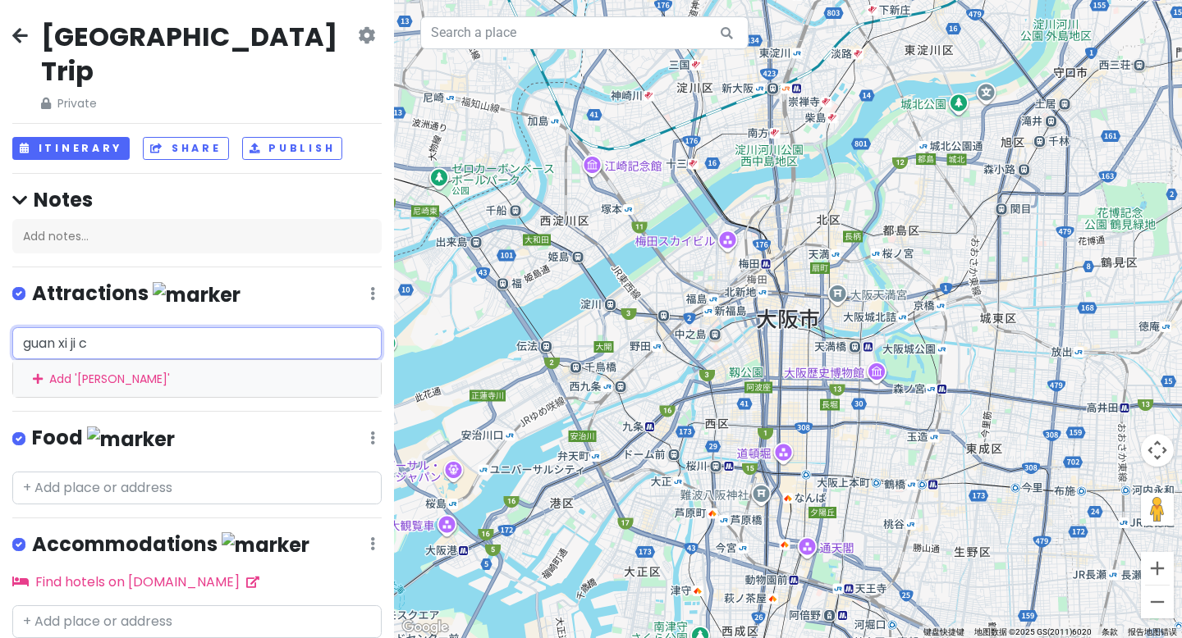
type input "关西机场"
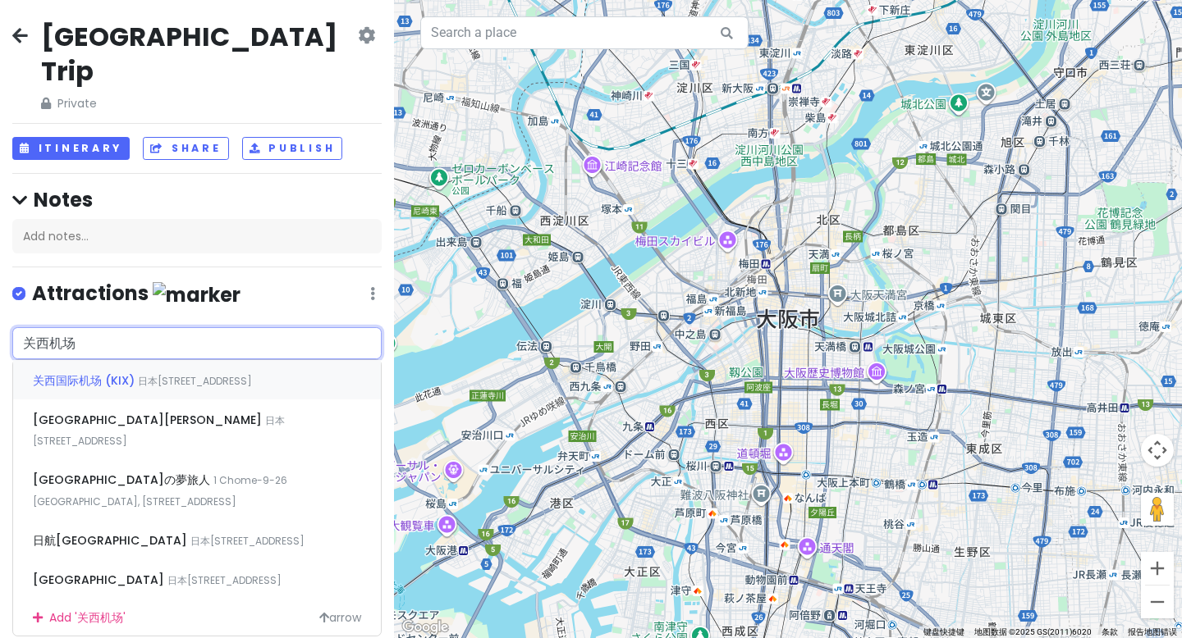
click at [172, 374] on span "日本[STREET_ADDRESS]" at bounding box center [195, 381] width 114 height 14
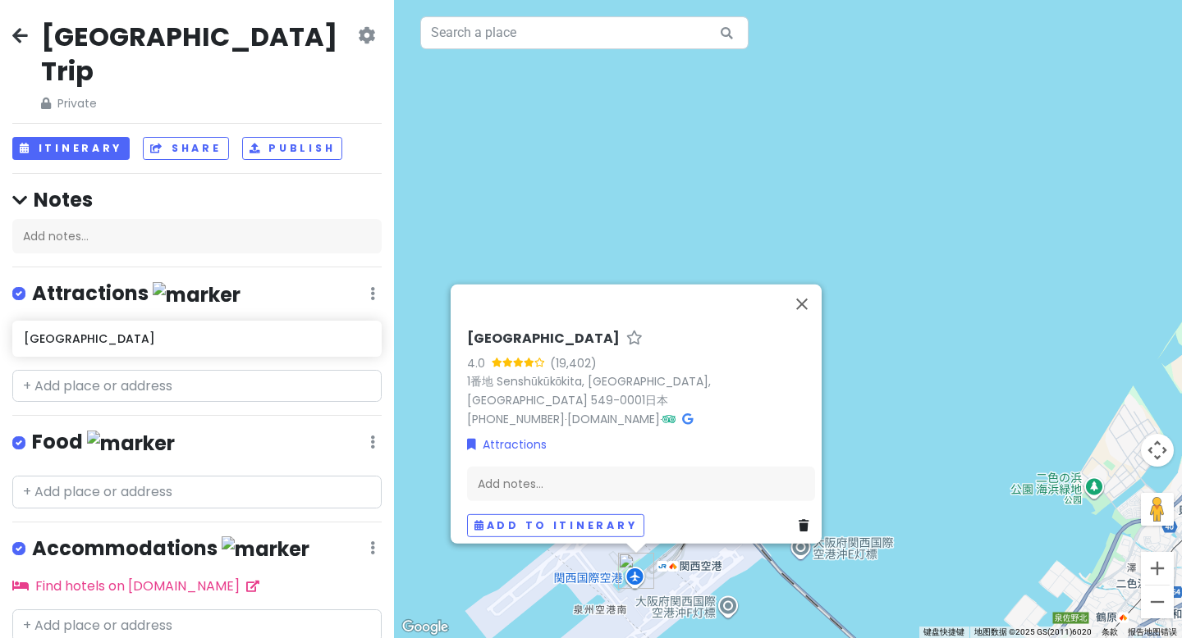
scroll to position [11, 0]
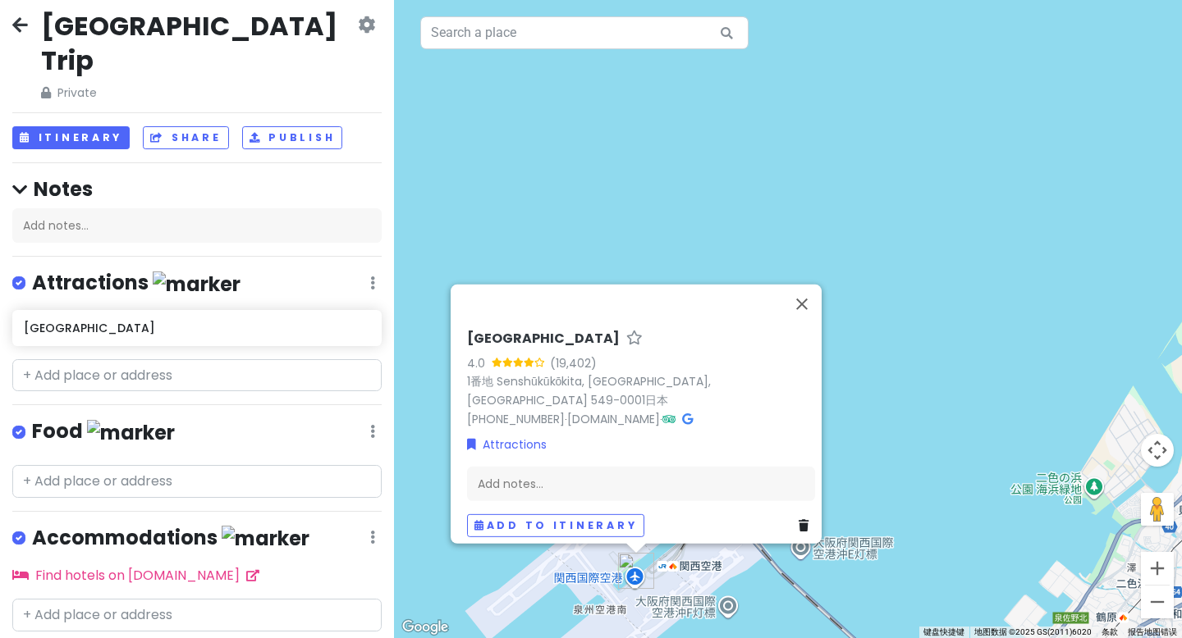
click at [141, 357] on div "[GEOGRAPHIC_DATA] Trip Private Change Dates Make a Copy Delete Trip Go Pro ⚡️ G…" at bounding box center [197, 319] width 394 height 638
click at [142, 359] on input "text" at bounding box center [196, 375] width 369 height 33
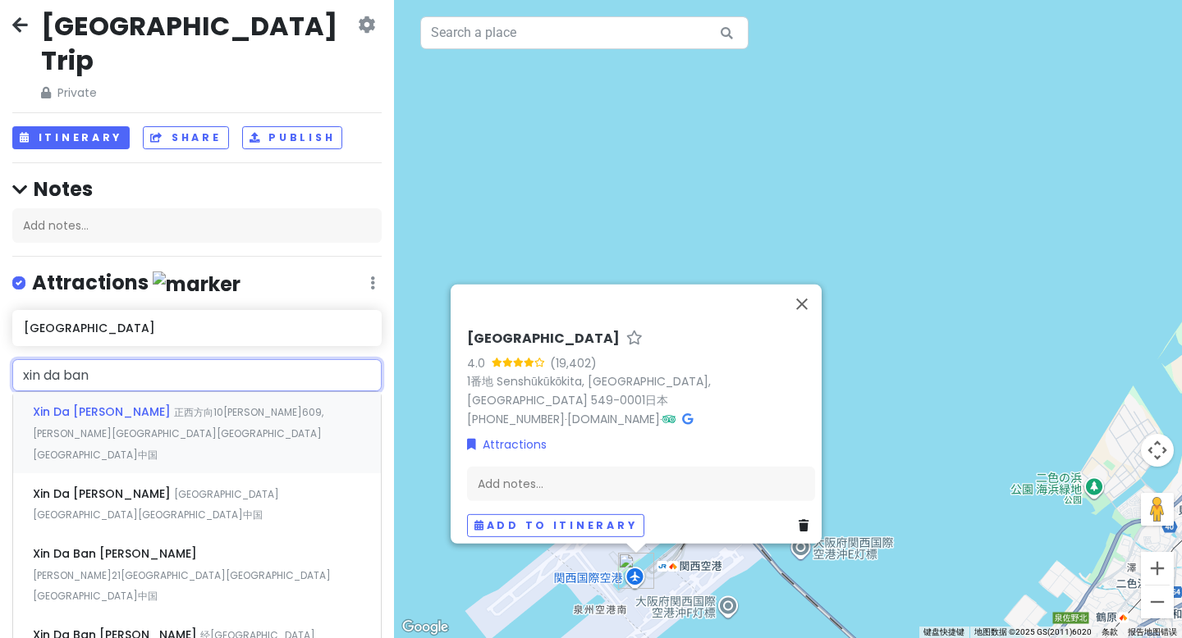
type input "[GEOGRAPHIC_DATA]"
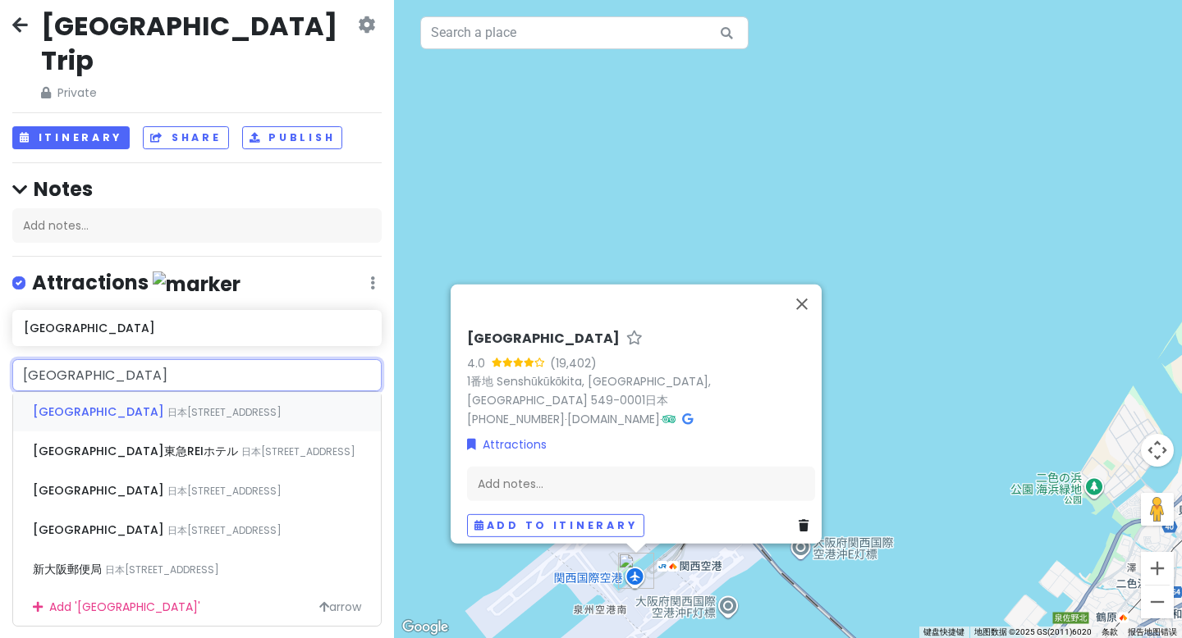
click at [71, 404] on span "[GEOGRAPHIC_DATA]" at bounding box center [100, 412] width 135 height 16
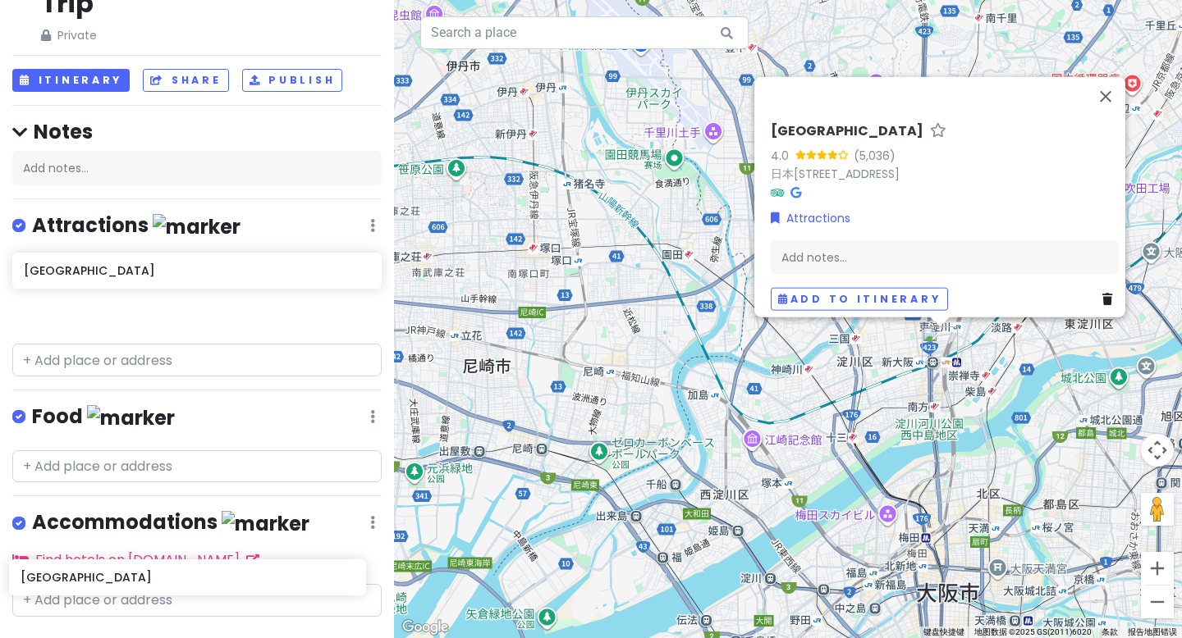
scroll to position [68, 0]
drag, startPoint x: 91, startPoint y: 347, endPoint x: 107, endPoint y: 291, distance: 58.2
click at [107, 291] on div "[GEOGRAPHIC_DATA]" at bounding box center [197, 295] width 394 height 85
click at [30, 638] on link "+ Add a section" at bounding box center [74, 647] width 99 height 19
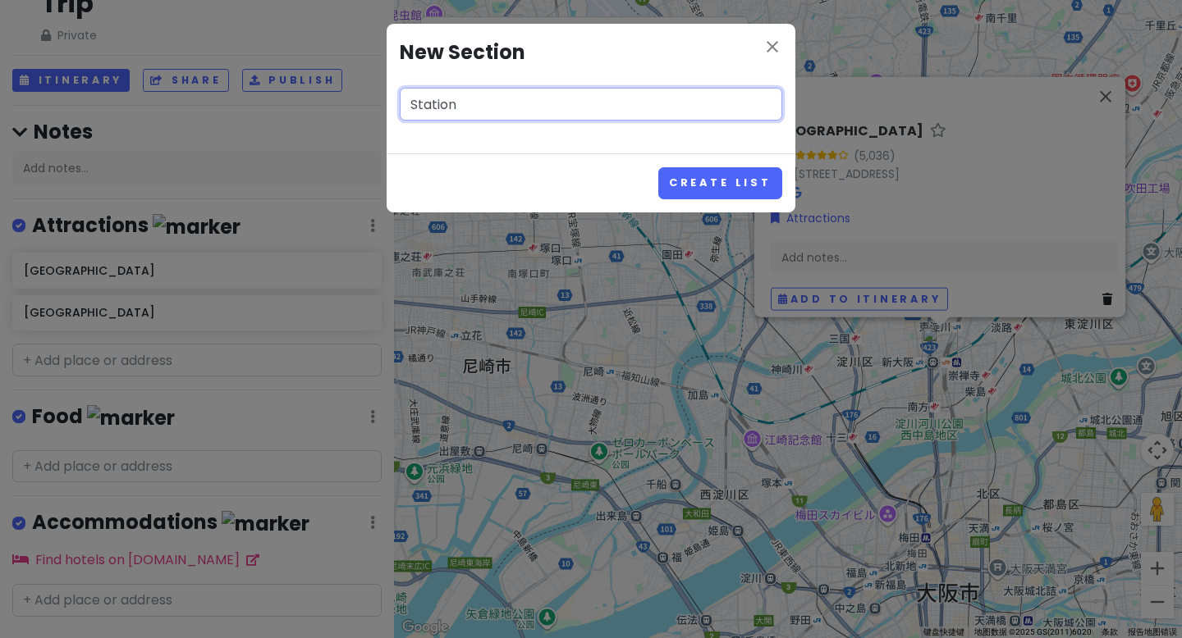
type input "Station"
click at [720, 165] on div "Create List" at bounding box center [590, 182] width 409 height 59
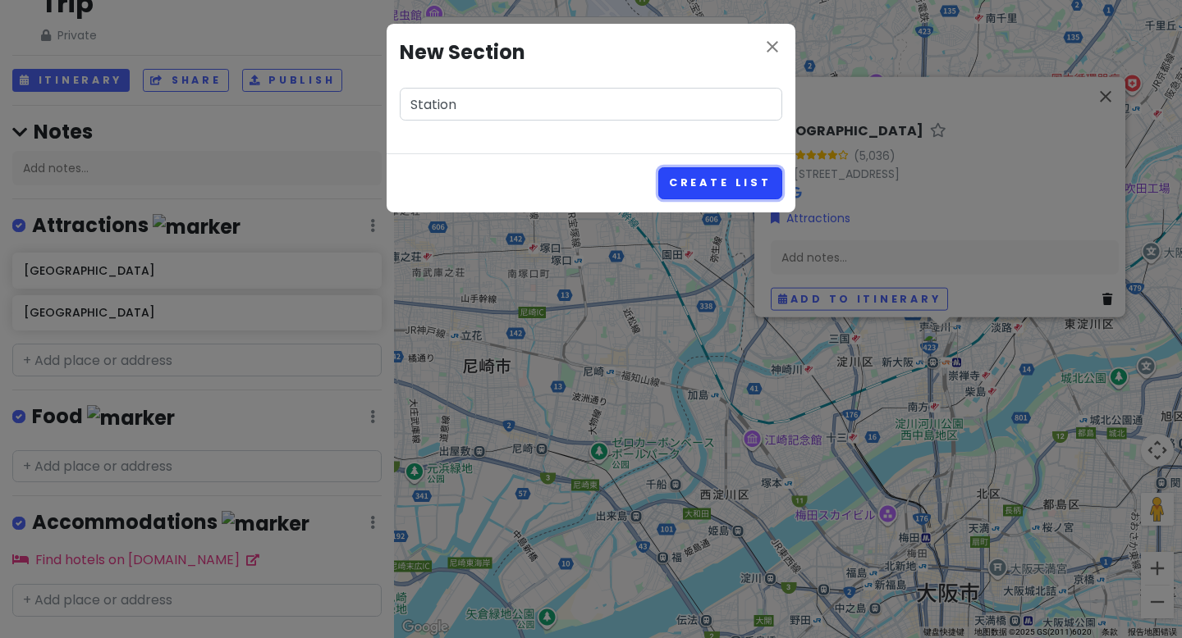
click at [722, 176] on button "Create List" at bounding box center [720, 183] width 124 height 32
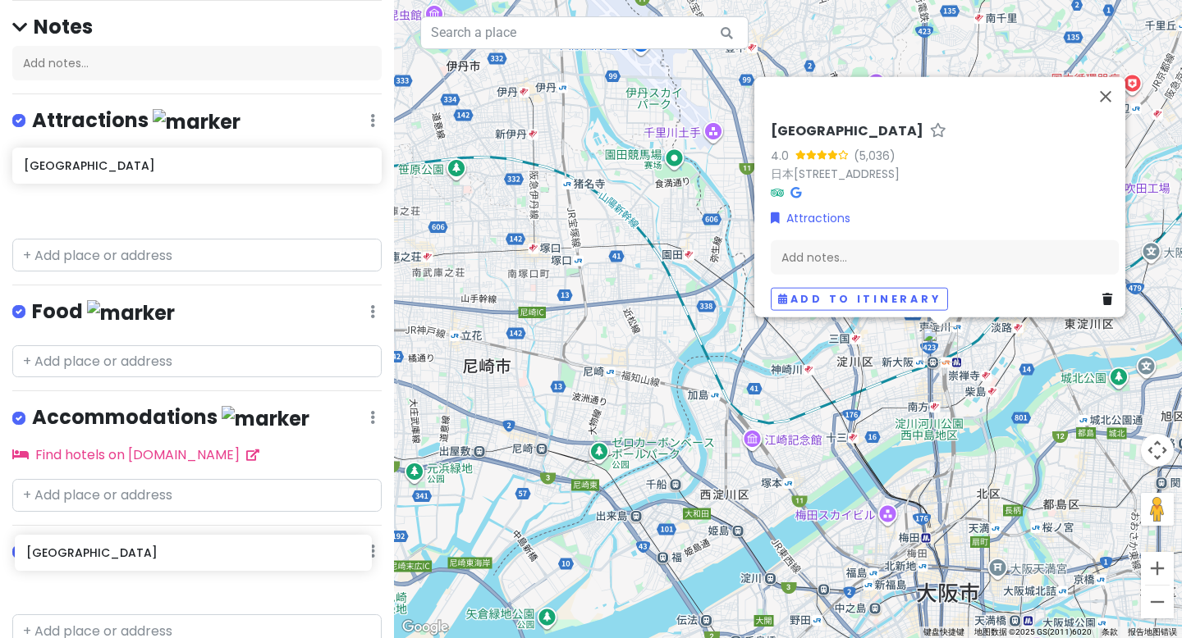
scroll to position [173, 0]
drag, startPoint x: 153, startPoint y: 338, endPoint x: 143, endPoint y: 558, distance: 220.2
click at [144, 560] on div "[GEOGRAPHIC_DATA] Trip Private Change Dates Make a Copy Delete Trip Go Pro ⚡️ G…" at bounding box center [197, 319] width 394 height 638
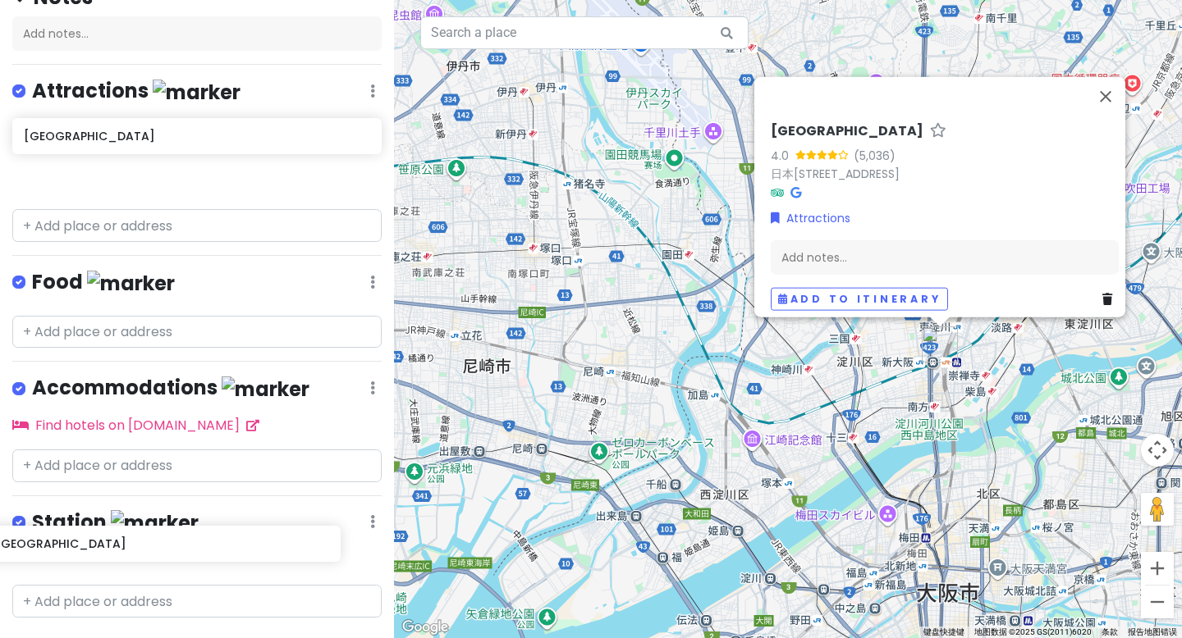
drag, startPoint x: 91, startPoint y: 158, endPoint x: 62, endPoint y: 528, distance: 372.0
click at [62, 528] on div "[GEOGRAPHIC_DATA] Trip Private Change Dates Make a Copy Delete Trip Go Pro ⚡️ G…" at bounding box center [197, 319] width 394 height 638
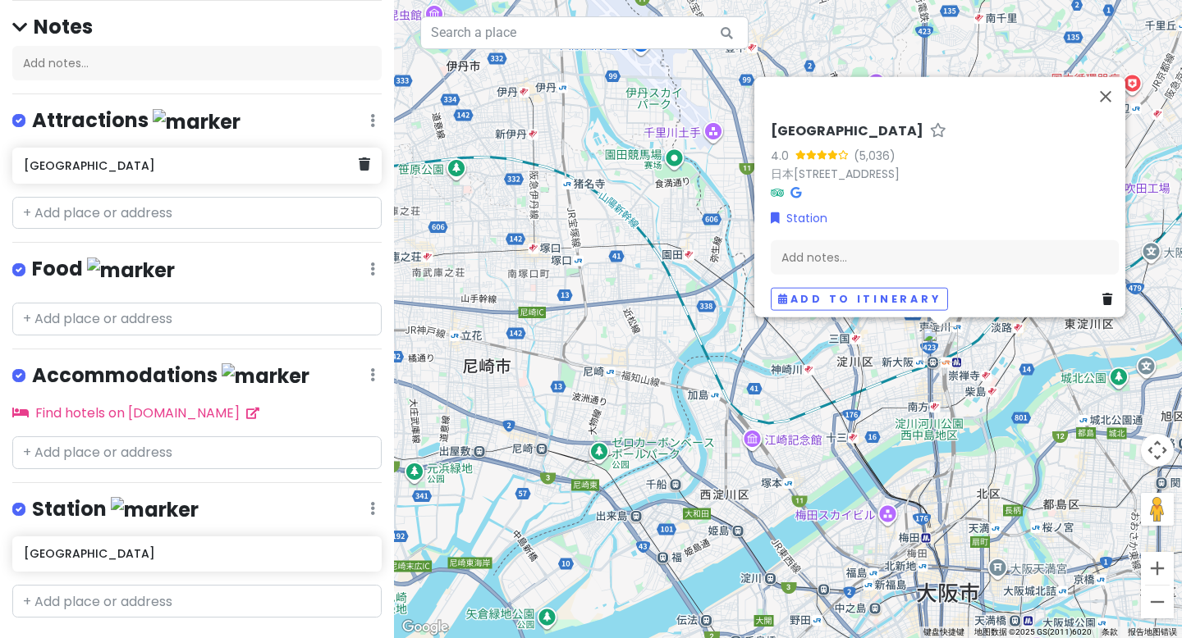
scroll to position [172, 0]
drag, startPoint x: 98, startPoint y: 144, endPoint x: 79, endPoint y: 486, distance: 342.7
click at [79, 486] on div "[GEOGRAPHIC_DATA] Trip Private Change Dates Make a Copy Delete Trip Go Pro ⚡️ G…" at bounding box center [197, 319] width 394 height 638
click at [79, 497] on div "Station Edit Reorder Delete List" at bounding box center [196, 514] width 369 height 34
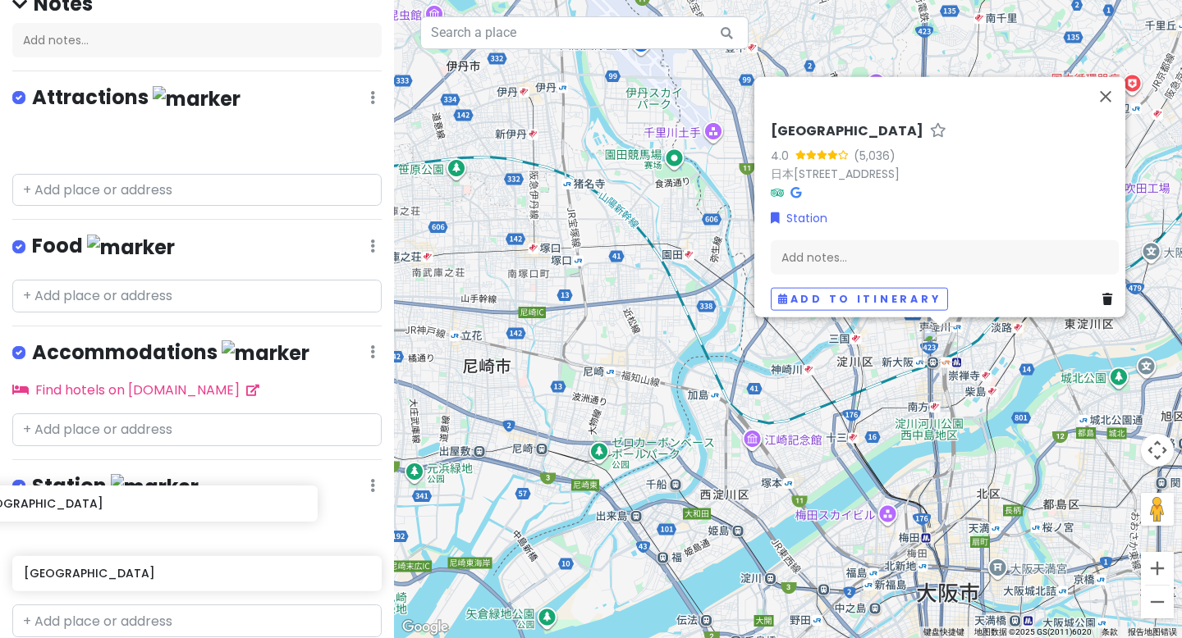
drag, startPoint x: 128, startPoint y: 131, endPoint x: 76, endPoint y: 505, distance: 376.9
click at [76, 505] on div "[GEOGRAPHIC_DATA] Trip Private Change Dates Make a Copy Delete Trip Go Pro ⚡️ G…" at bounding box center [197, 319] width 394 height 638
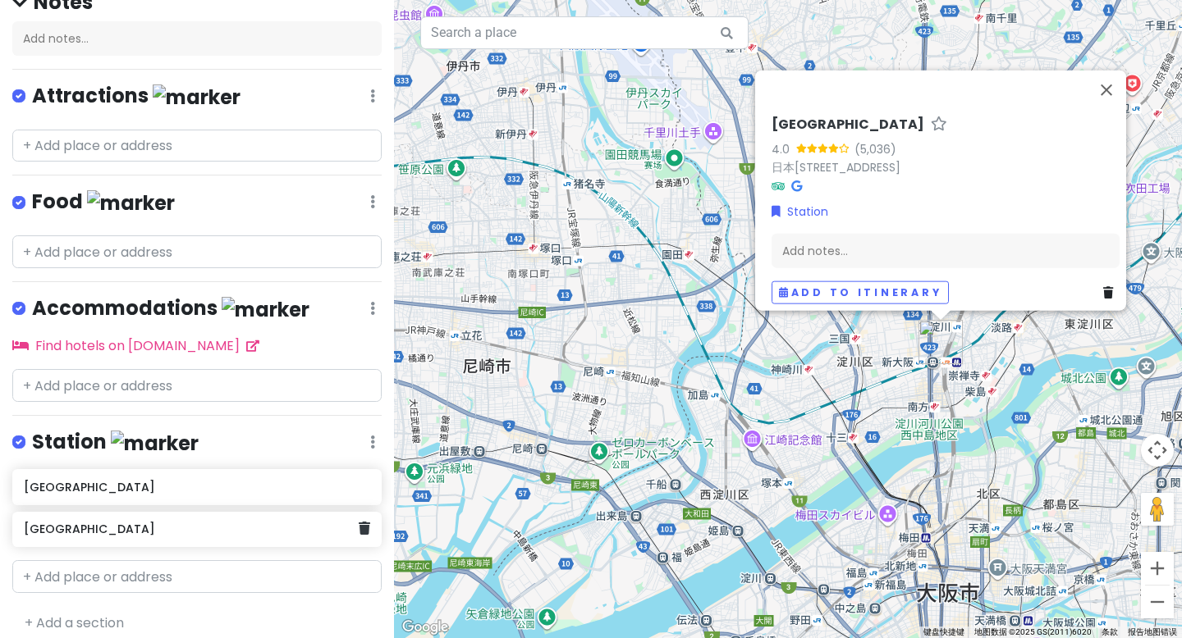
scroll to position [173, 0]
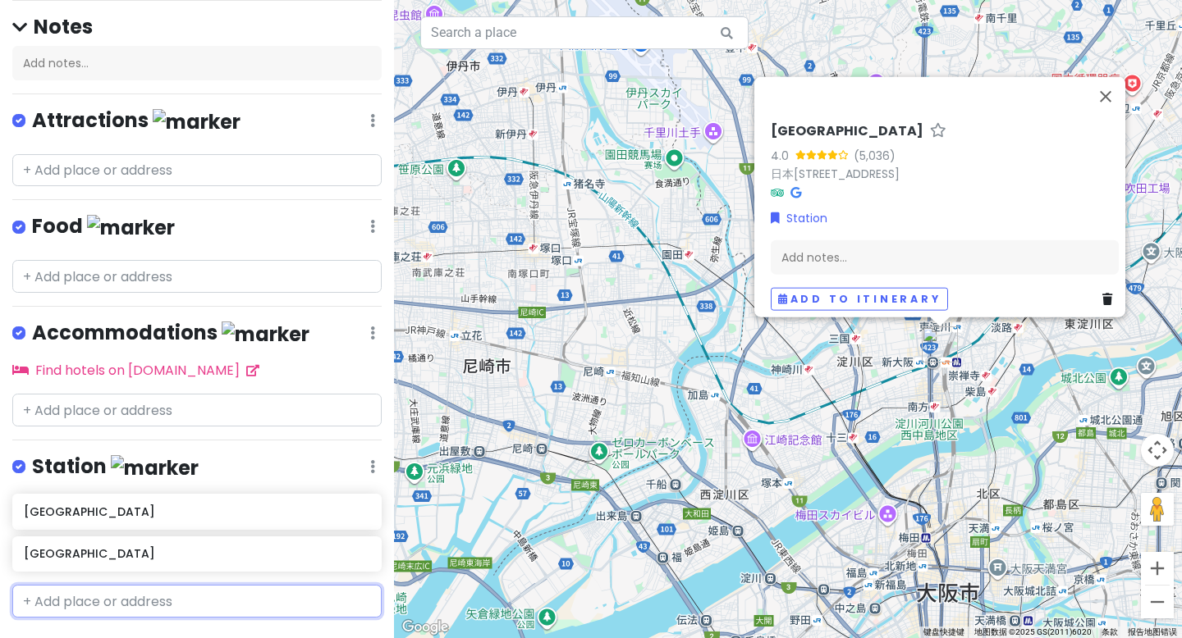
click at [80, 585] on input "text" at bounding box center [196, 601] width 369 height 33
click at [28, 638] on link "+ Add a section" at bounding box center [74, 647] width 99 height 19
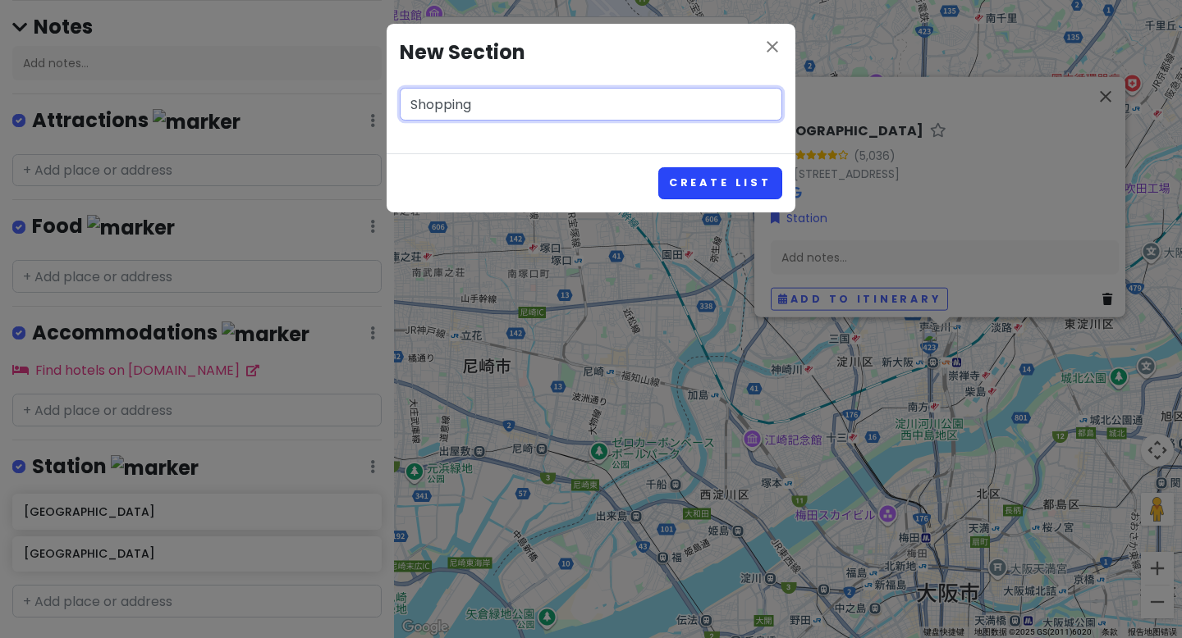
type input "Shopping"
click at [733, 175] on button "Create List" at bounding box center [720, 183] width 124 height 32
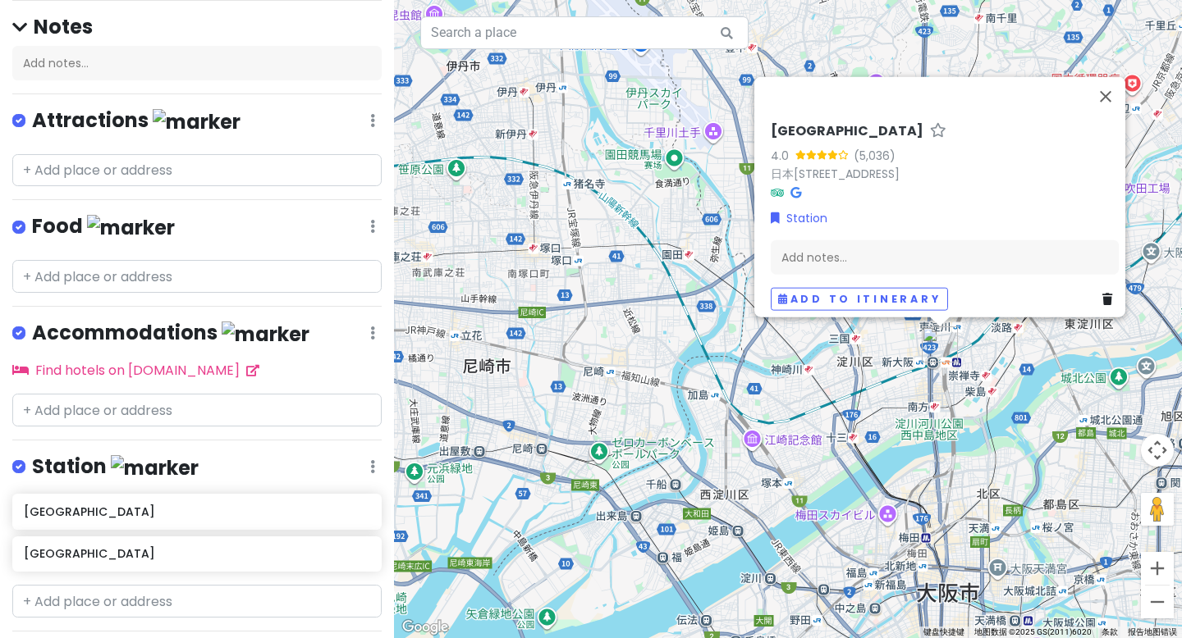
scroll to position [278, 0]
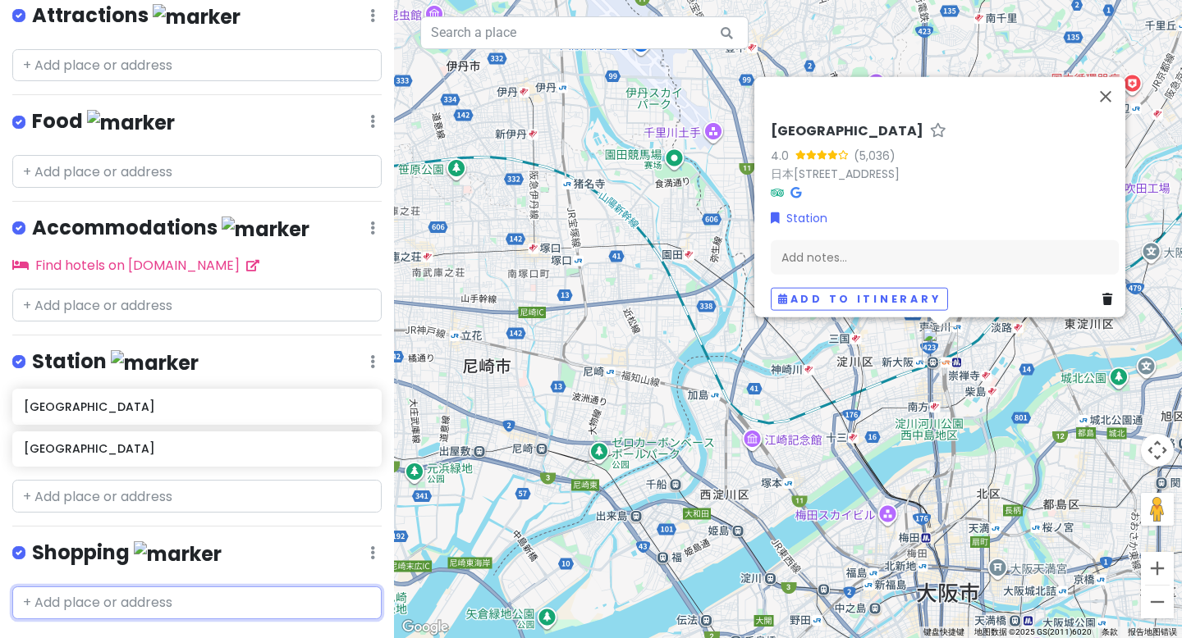
click at [98, 587] on input "text" at bounding box center [196, 603] width 369 height 33
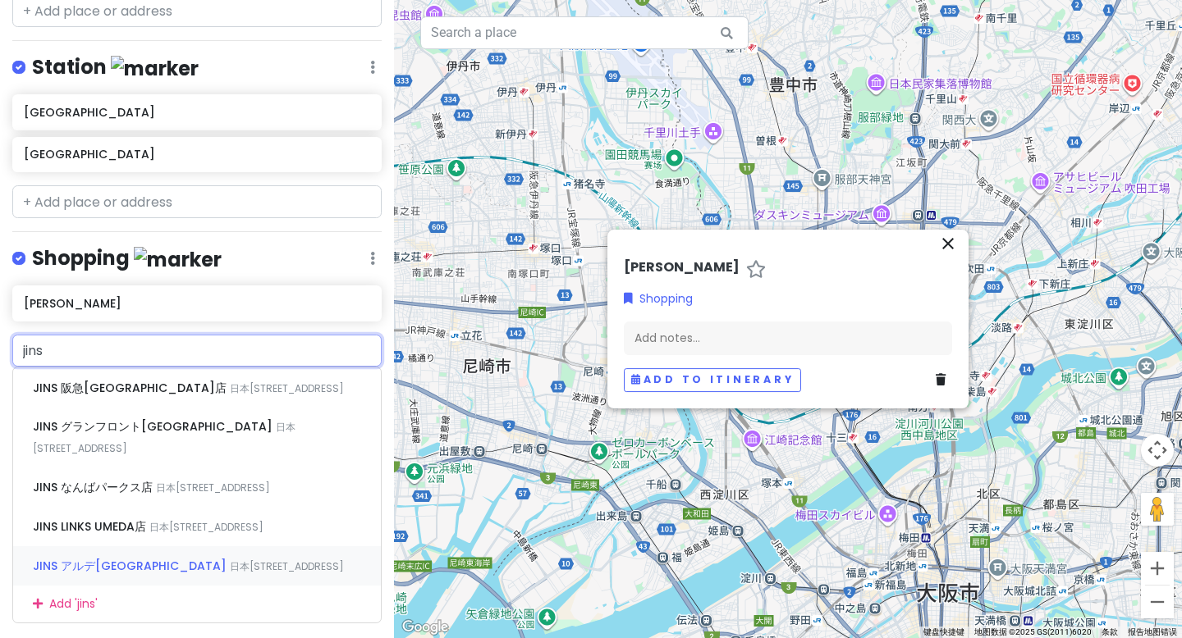
scroll to position [640, 0]
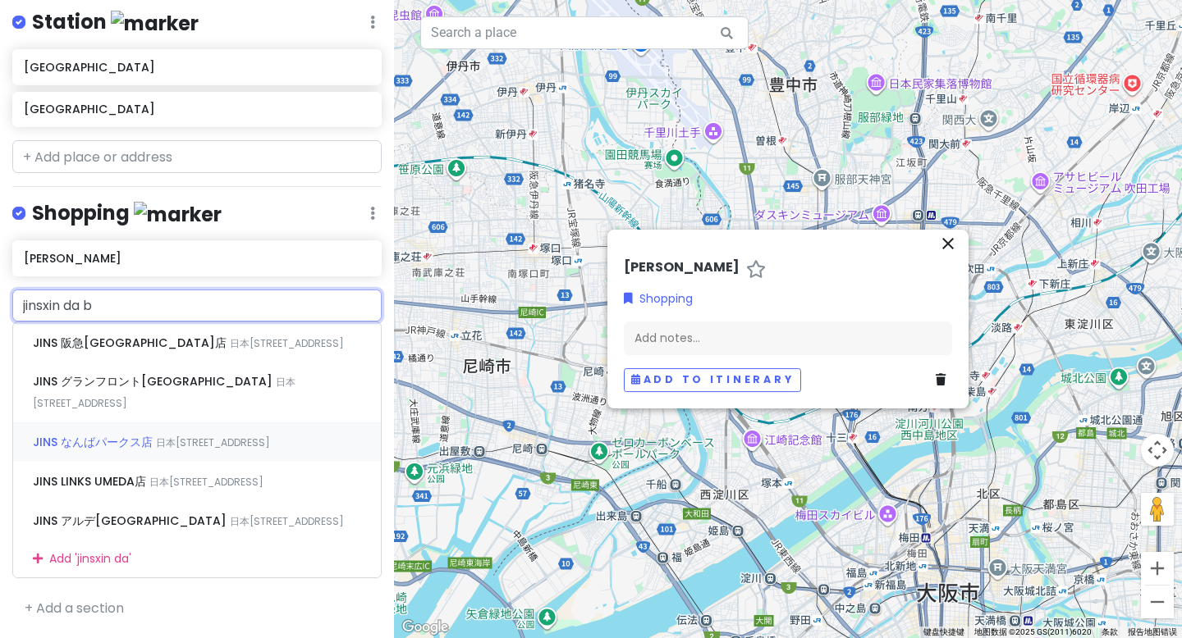
type input "jins[GEOGRAPHIC_DATA]"
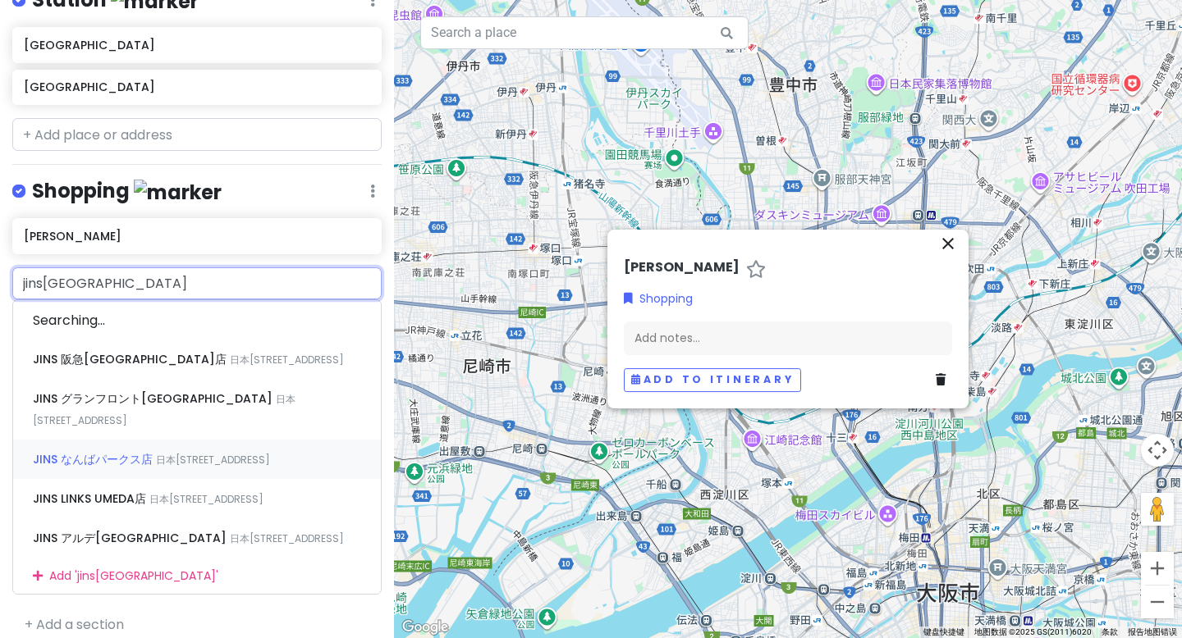
scroll to position [419, 0]
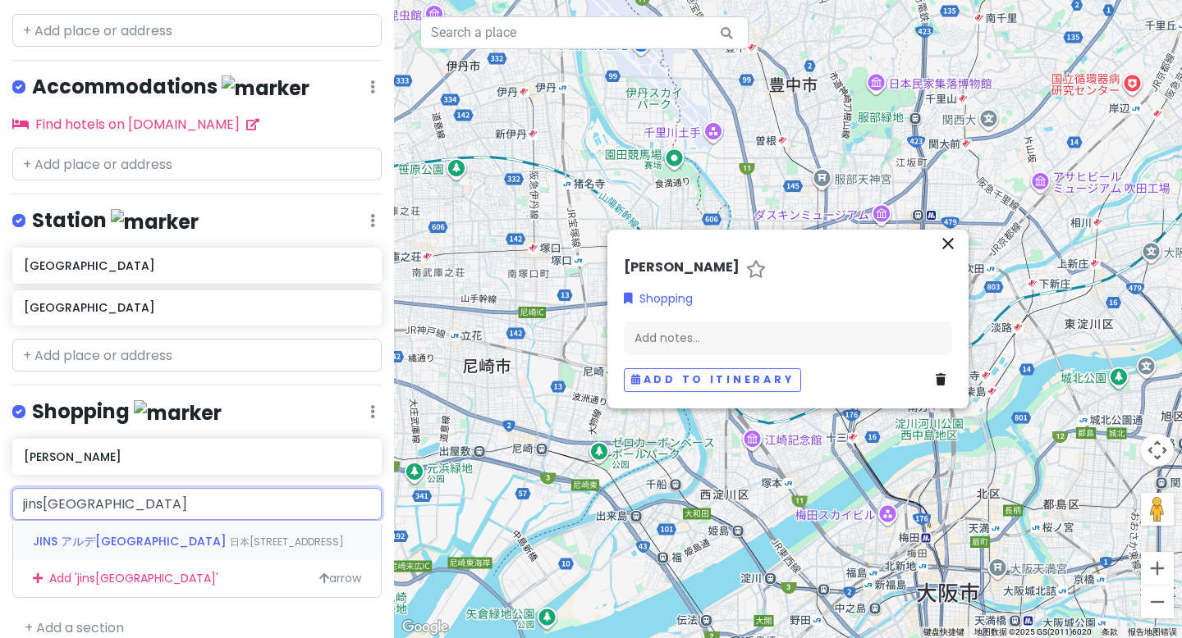
click at [112, 533] on span "JINS アルデ[GEOGRAPHIC_DATA]" at bounding box center [131, 541] width 197 height 16
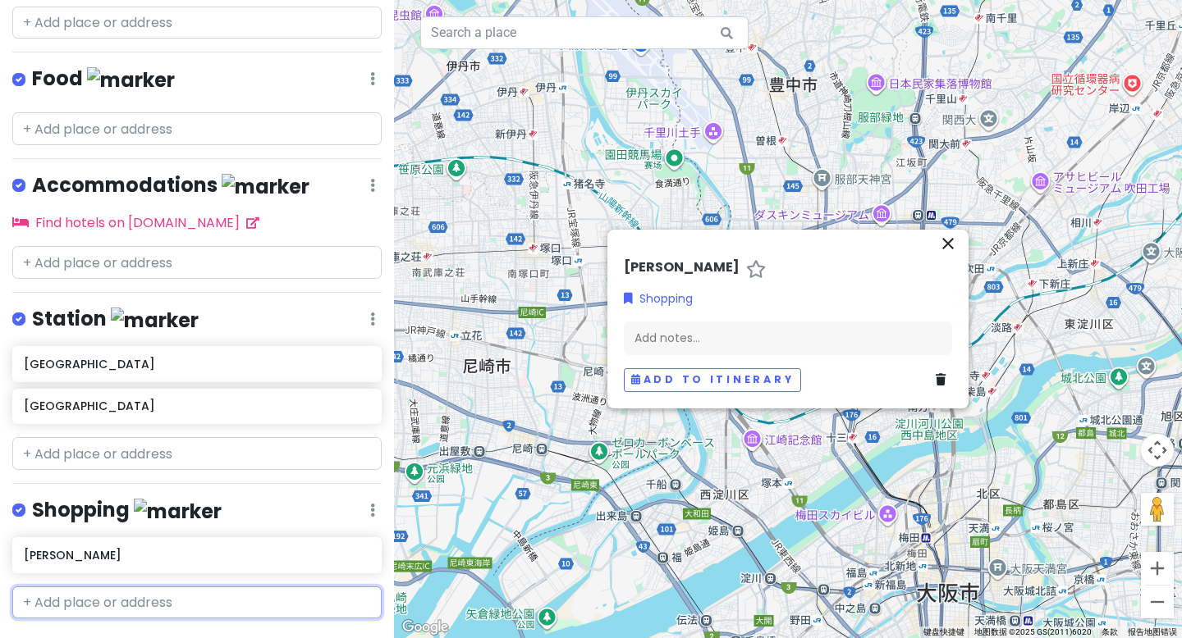
scroll to position [363, 0]
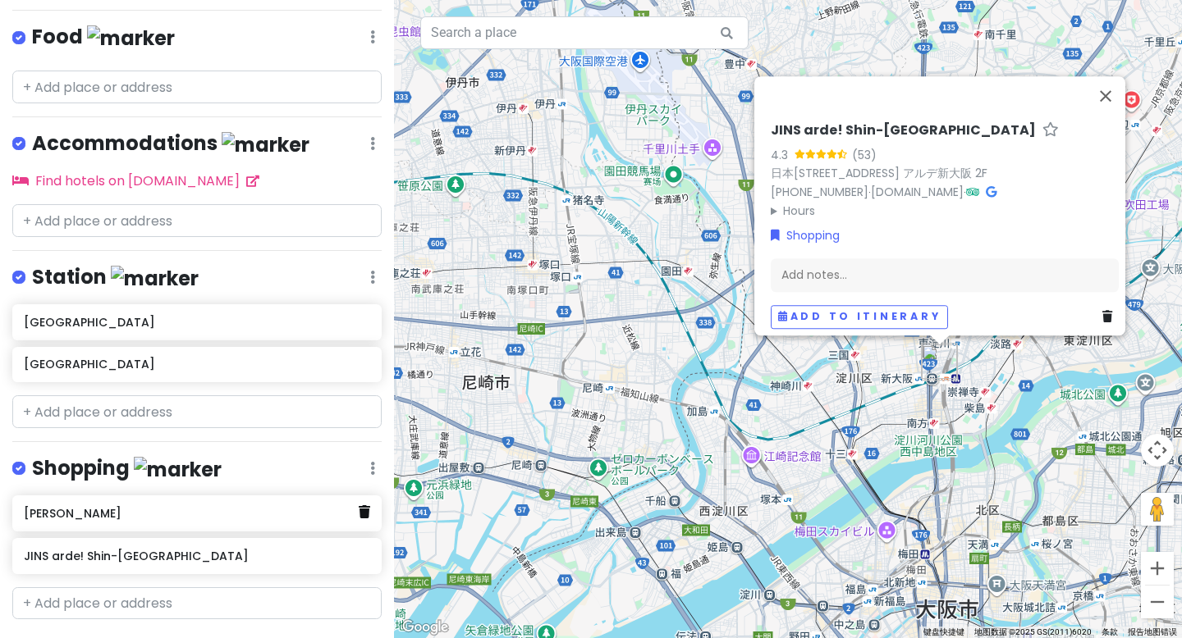
click at [359, 505] on icon at bounding box center [364, 511] width 11 height 13
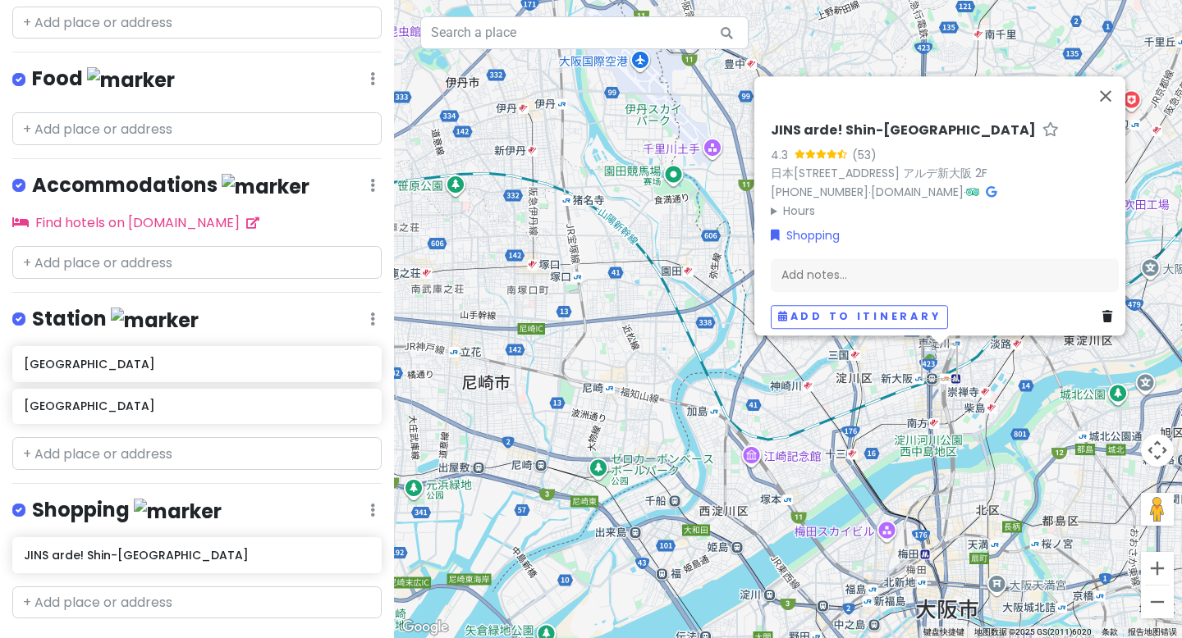
click at [472, 221] on div "JINS arde! Shin-Osaka 4.3 (53) 日本[STREET_ADDRESS][PERSON_NAME], 5-chōme−16−[GEO…" at bounding box center [788, 319] width 788 height 638
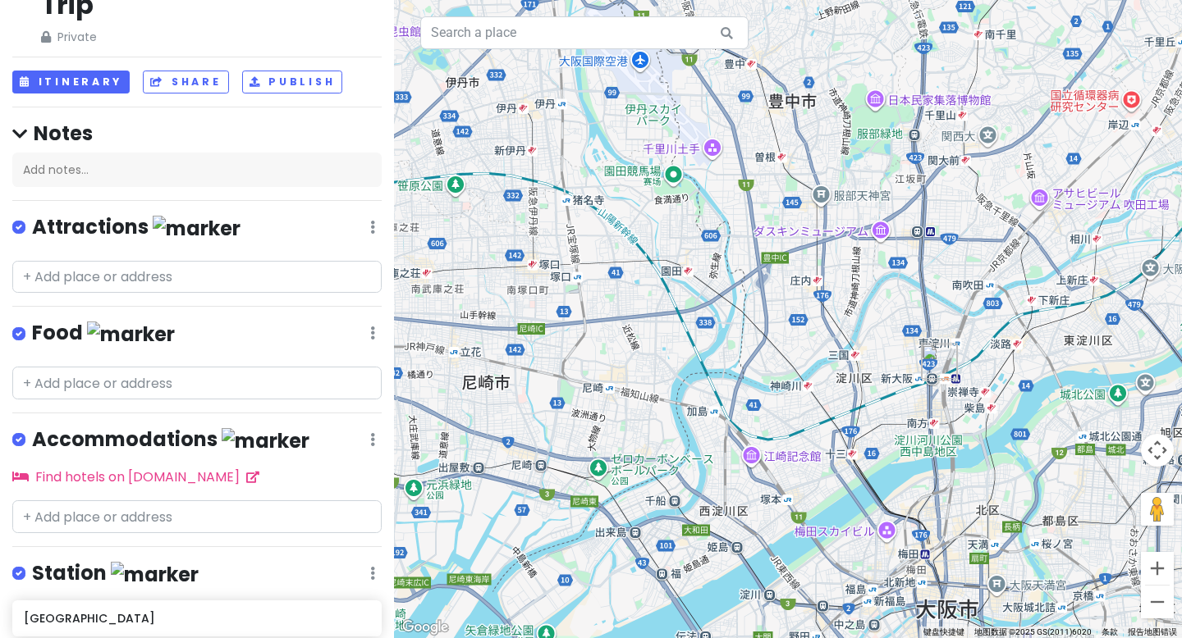
scroll to position [0, 0]
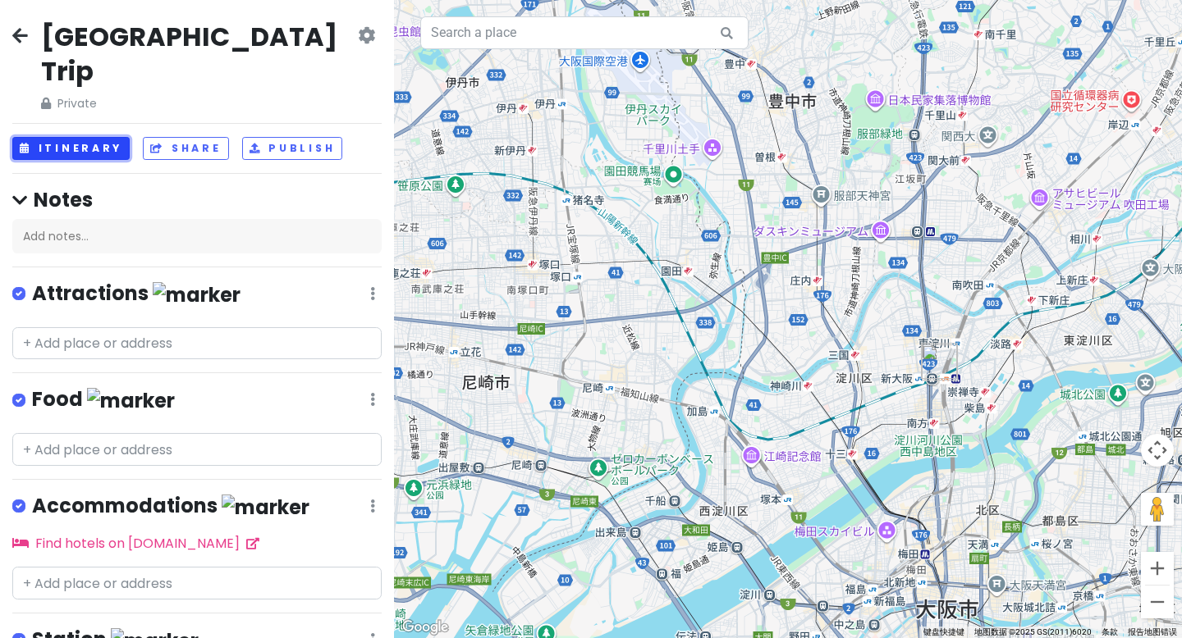
click at [86, 137] on button "Itinerary" at bounding box center [70, 149] width 117 height 24
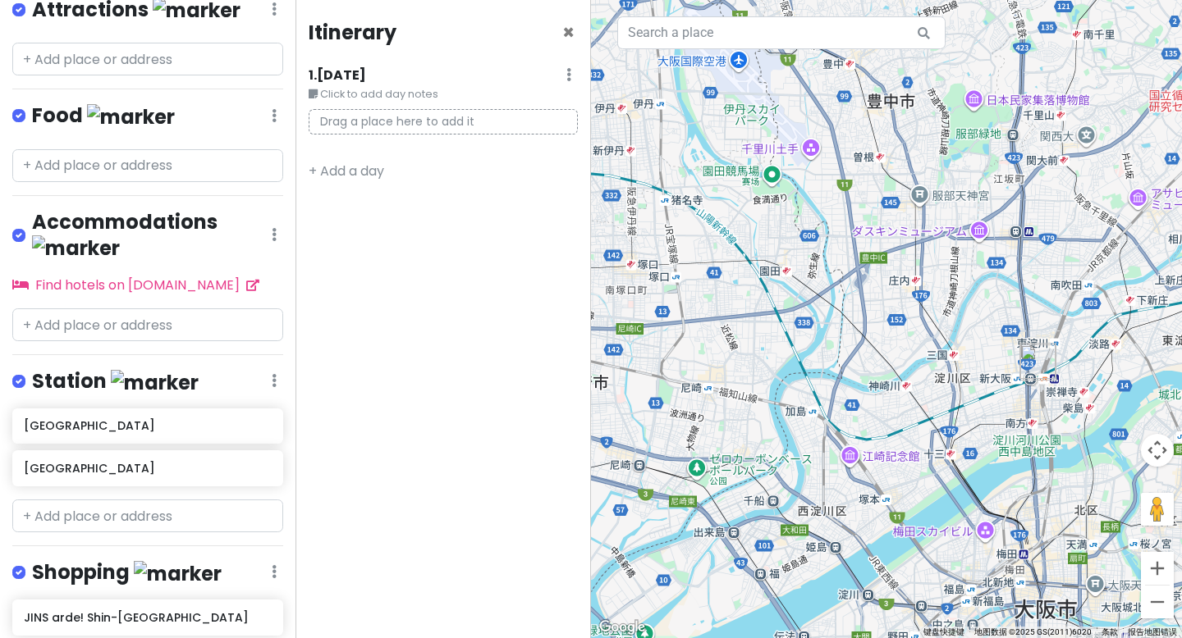
scroll to position [336, 0]
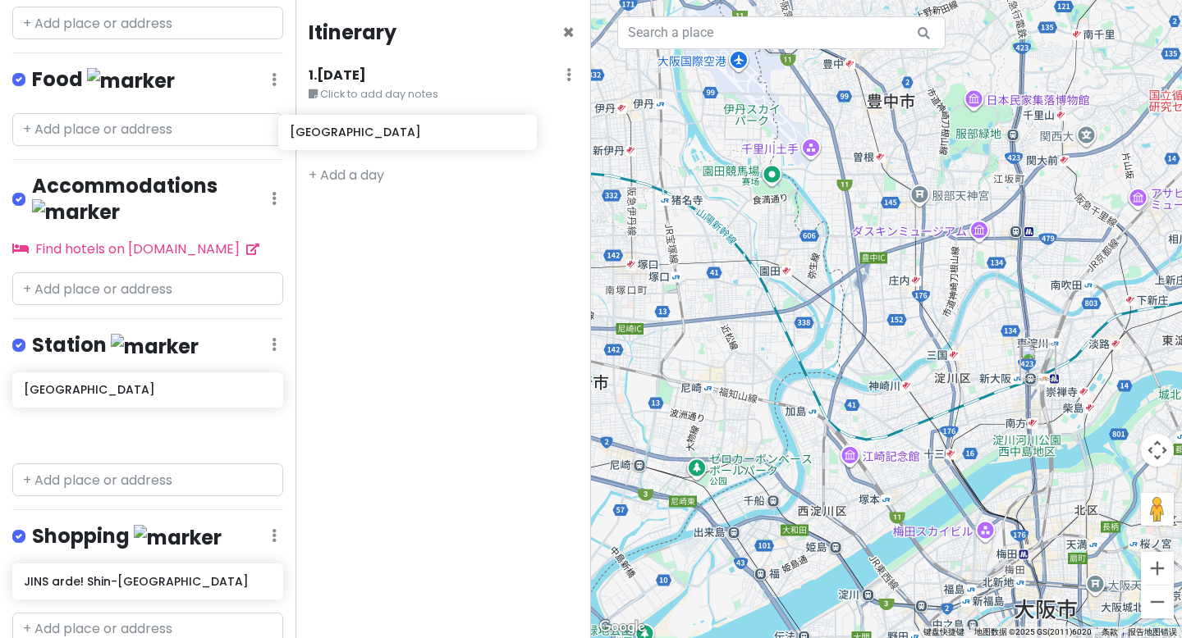
drag, startPoint x: 84, startPoint y: 328, endPoint x: 350, endPoint y: 135, distance: 328.4
click at [350, 135] on div "[GEOGRAPHIC_DATA] Trip Private Change Dates Make a Copy Delete Trip Go Pro ⚡️ G…" at bounding box center [591, 319] width 1182 height 638
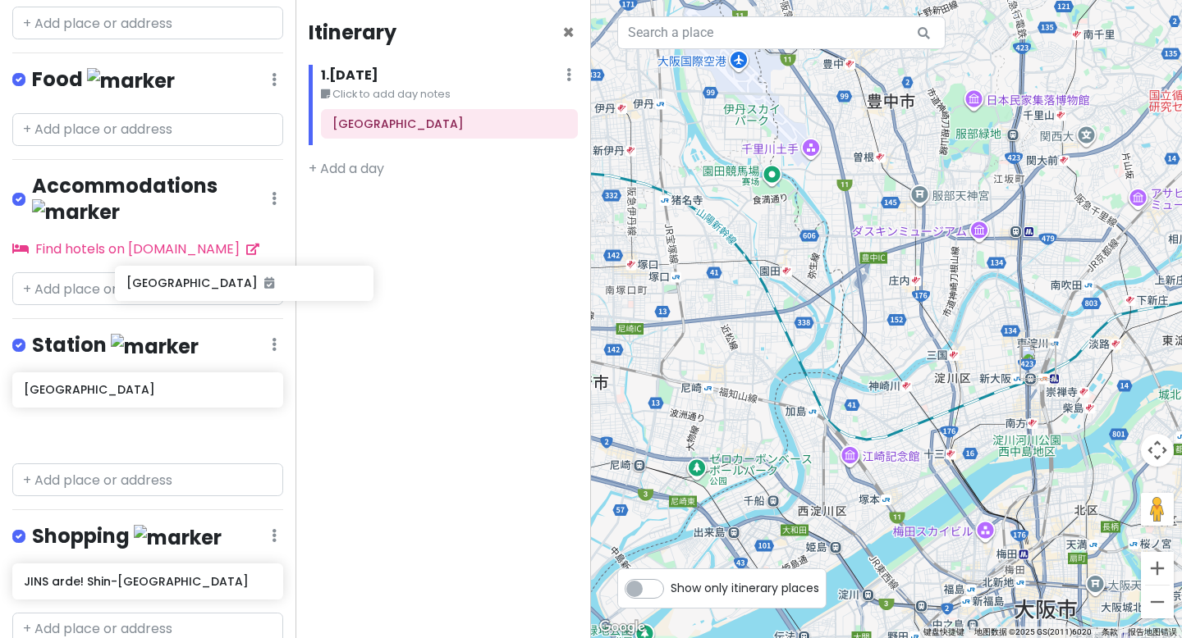
drag, startPoint x: 122, startPoint y: 329, endPoint x: 121, endPoint y: 297, distance: 32.0
click at [123, 295] on div "[GEOGRAPHIC_DATA] Trip Private Change Dates Make a Copy Delete Trip Go Pro ⚡️ G…" at bounding box center [147, 319] width 295 height 638
drag, startPoint x: 66, startPoint y: 363, endPoint x: 377, endPoint y: 144, distance: 379.3
click at [377, 144] on div "[GEOGRAPHIC_DATA] Trip Private Change Dates Make a Copy Delete Trip Go Pro ⚡️ G…" at bounding box center [591, 319] width 1182 height 638
drag, startPoint x: 112, startPoint y: 368, endPoint x: 418, endPoint y: 158, distance: 370.5
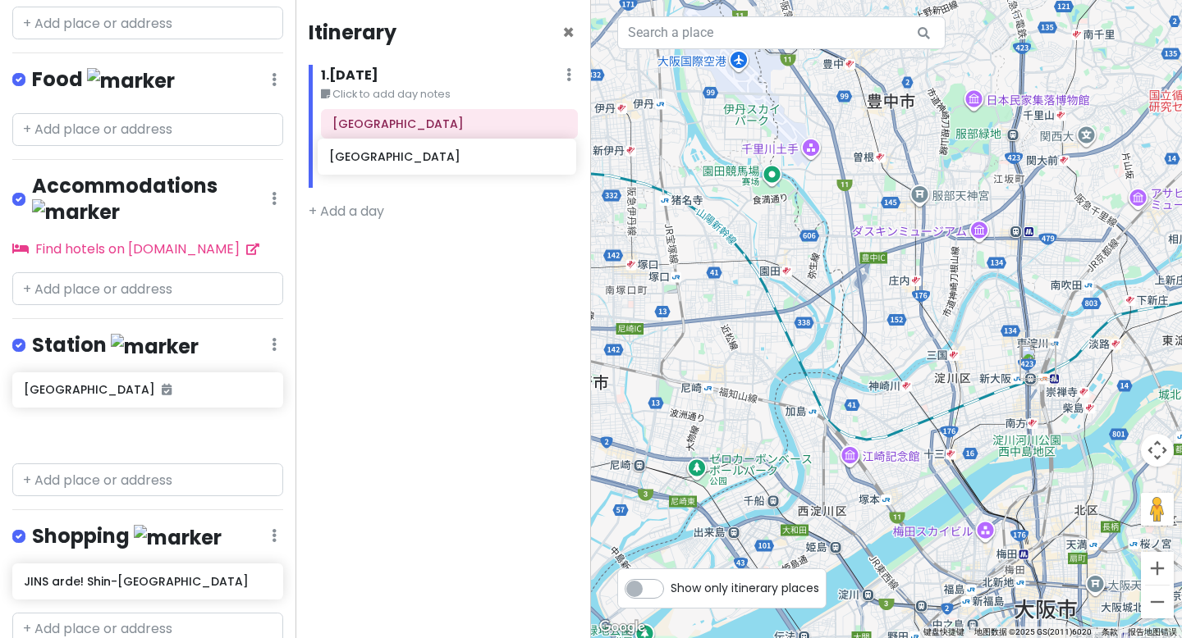
click at [418, 158] on div "[GEOGRAPHIC_DATA] Trip Private Change Dates Make a Copy Delete Trip Go Pro ⚡️ G…" at bounding box center [591, 319] width 1182 height 638
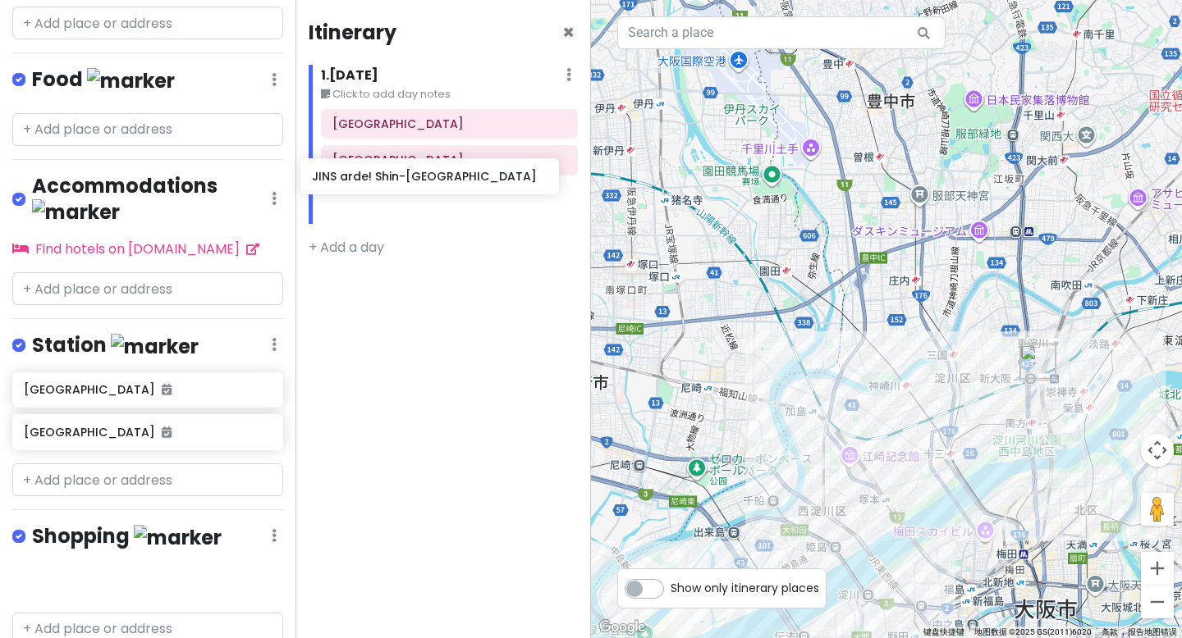
drag, startPoint x: 86, startPoint y: 502, endPoint x: 374, endPoint y: 164, distance: 444.1
click at [374, 164] on div "[GEOGRAPHIC_DATA] Trip Private Change Dates Make a Copy Delete Trip Go Pro ⚡️ G…" at bounding box center [591, 319] width 1182 height 638
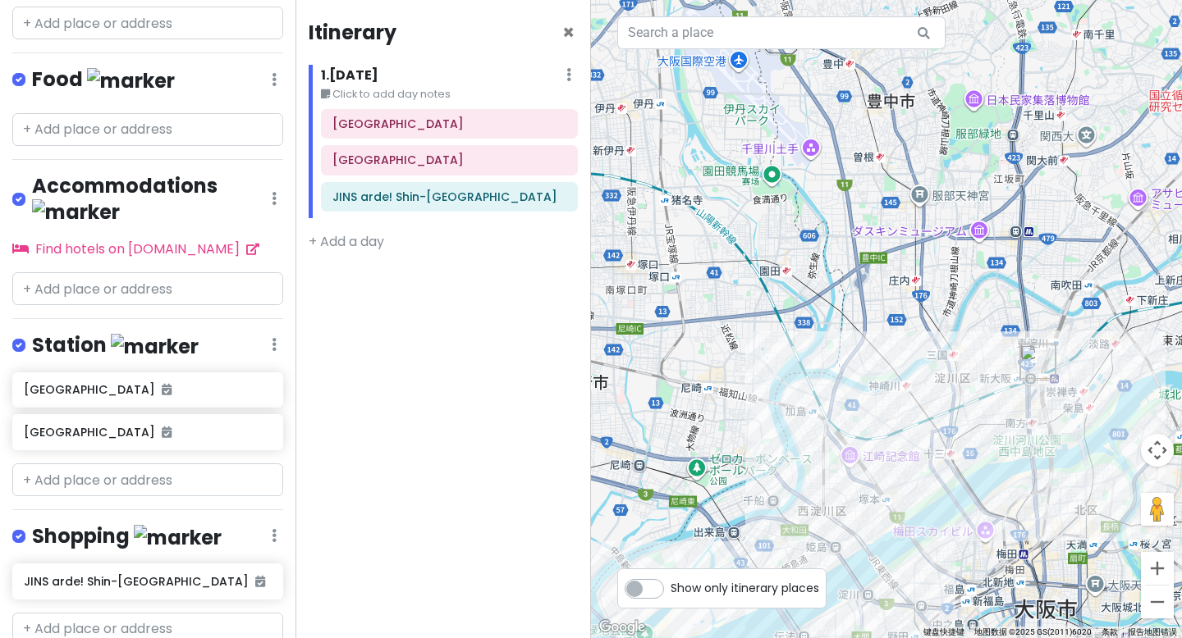
click at [123, 390] on div "[GEOGRAPHIC_DATA]" at bounding box center [147, 415] width 295 height 85
click at [126, 464] on input "text" at bounding box center [147, 480] width 271 height 33
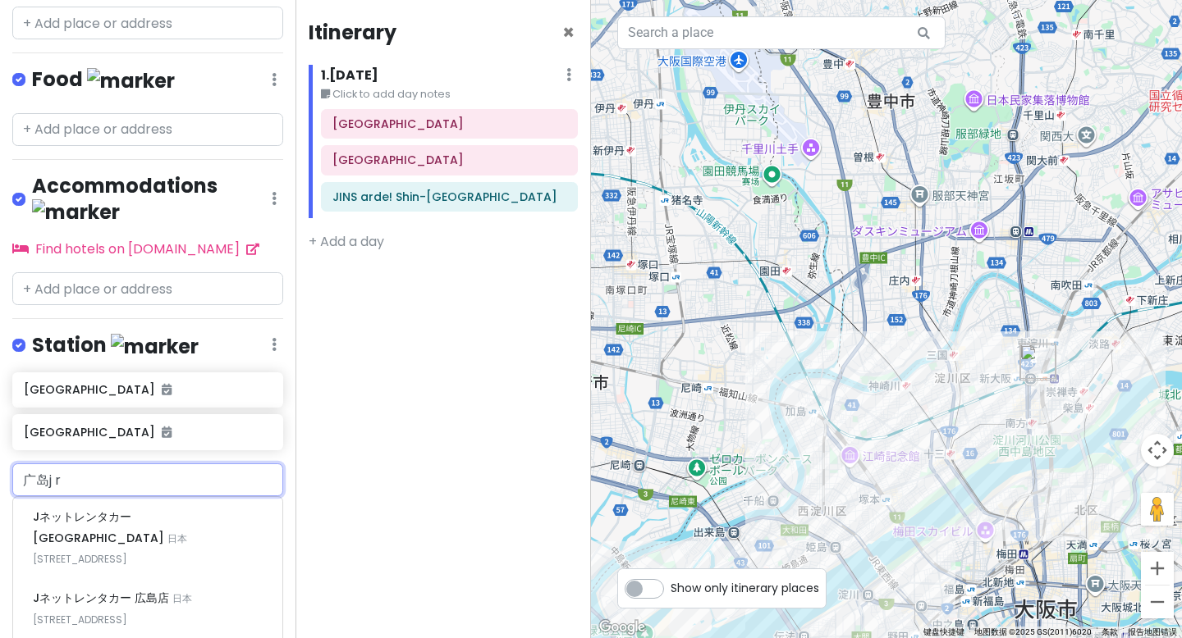
click at [88, 464] on input "广岛j r" at bounding box center [147, 480] width 271 height 33
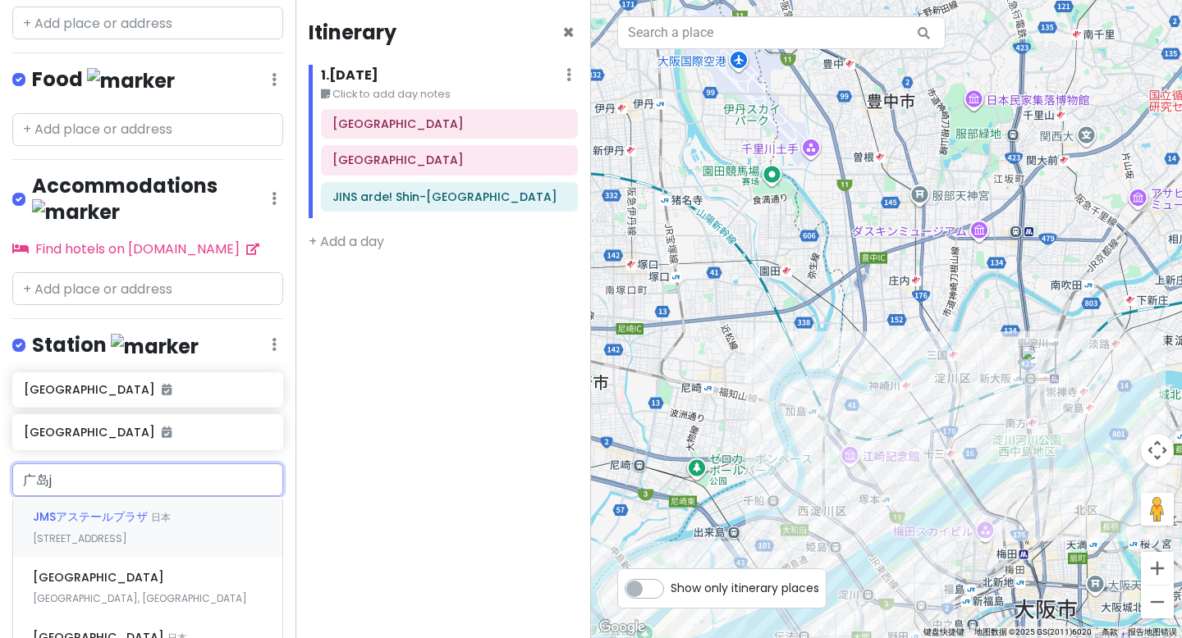
type input "广岛jr"
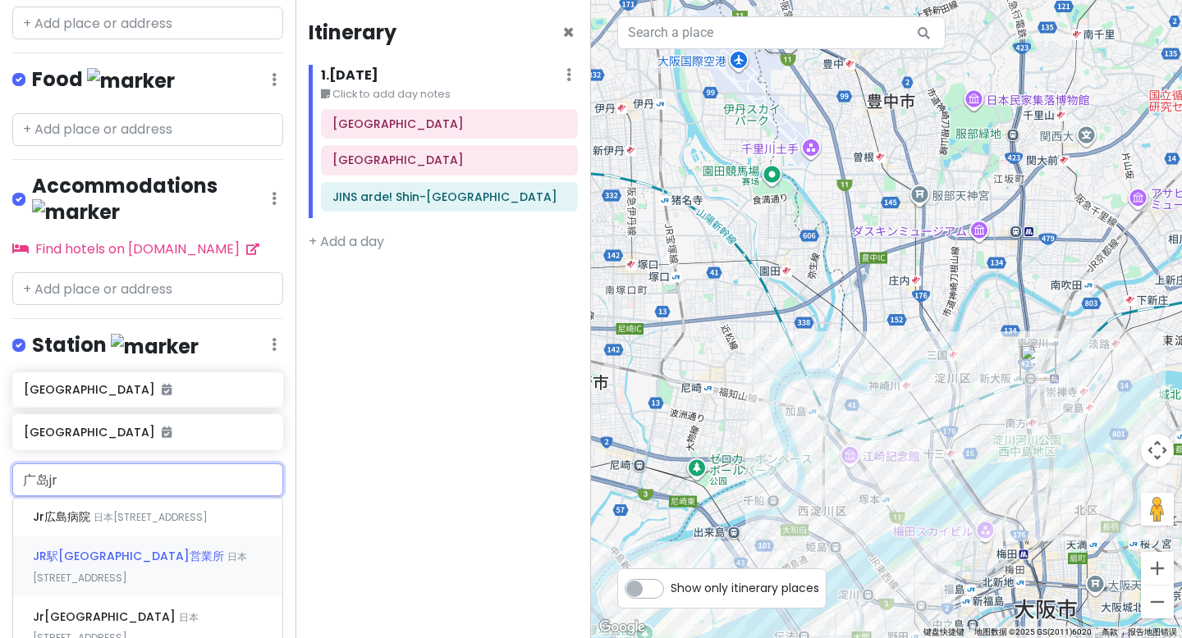
click at [129, 548] on span "JR駅[GEOGRAPHIC_DATA]営業所" at bounding box center [130, 556] width 194 height 16
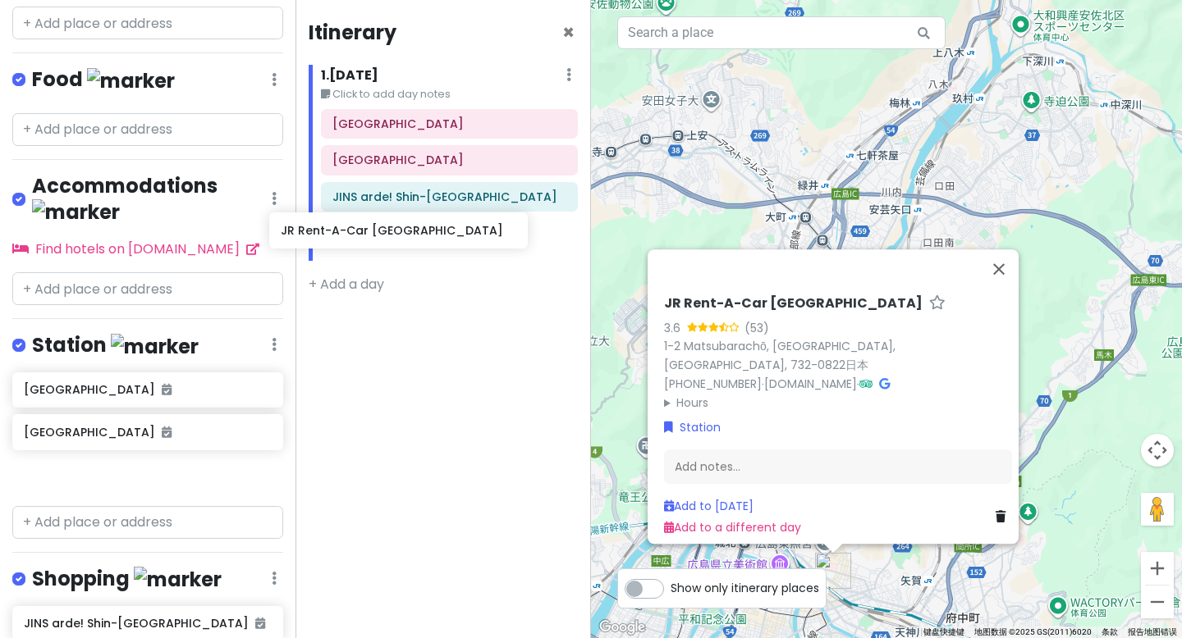
drag, startPoint x: 128, startPoint y: 413, endPoint x: 386, endPoint y: 235, distance: 313.2
click at [386, 235] on div "[GEOGRAPHIC_DATA] Trip Private Change Dates Make a Copy Delete Trip Go Pro ⚡️ G…" at bounding box center [591, 319] width 1182 height 638
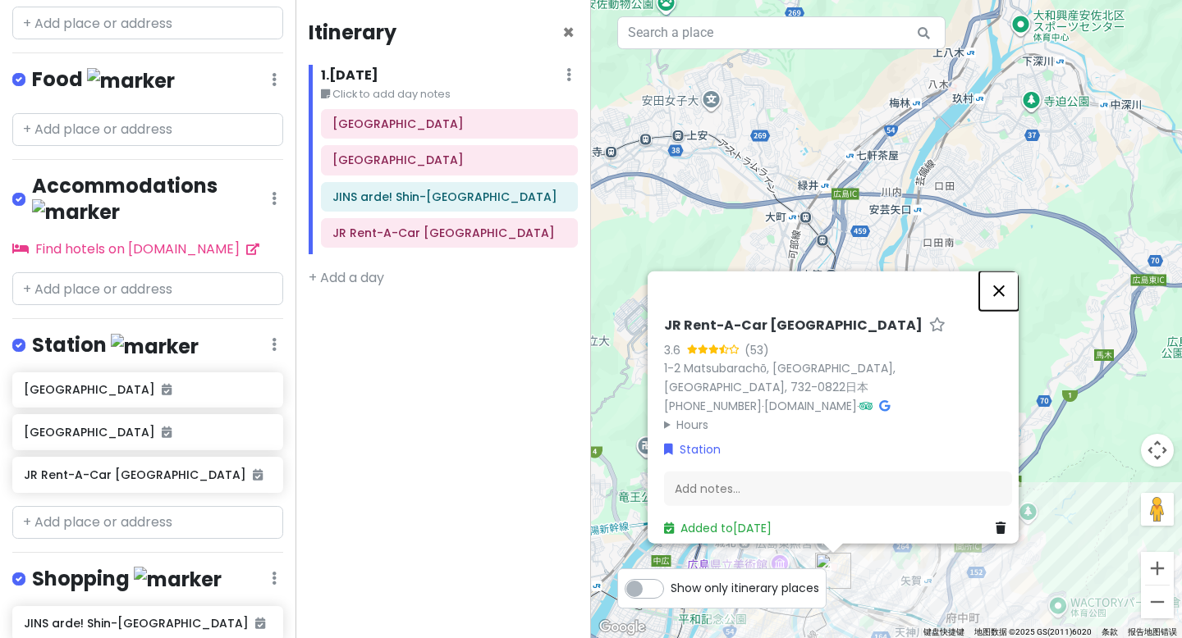
click at [1003, 295] on button "关闭" at bounding box center [998, 291] width 39 height 39
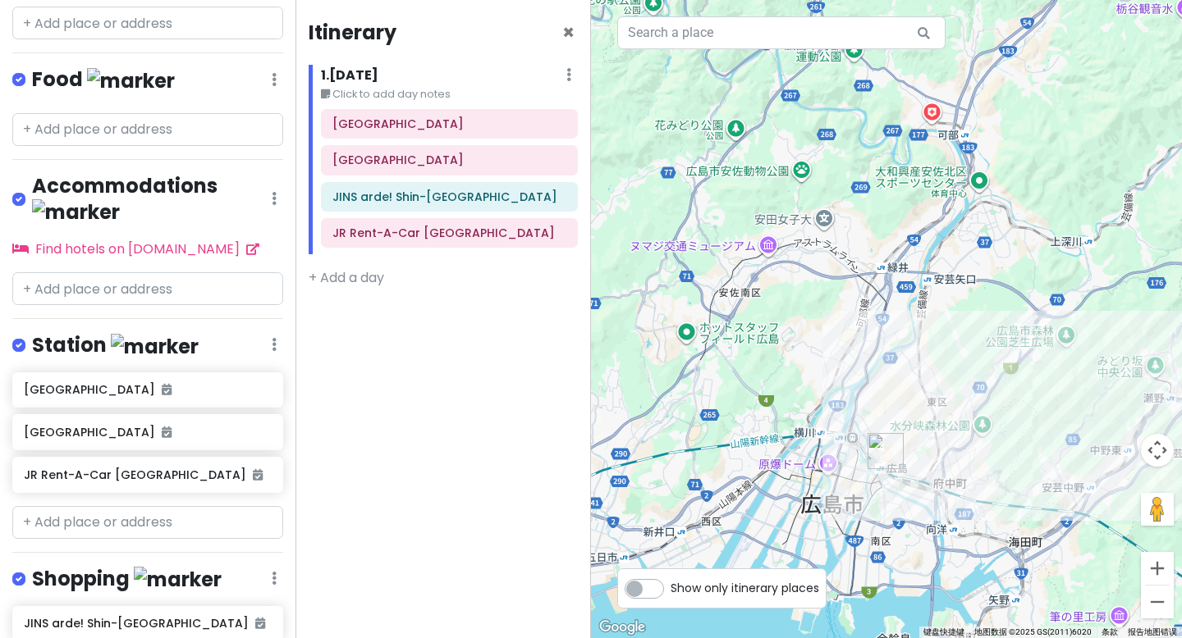
drag, startPoint x: 1073, startPoint y: 393, endPoint x: 738, endPoint y: 300, distance: 347.4
click at [738, 304] on div at bounding box center [886, 319] width 591 height 638
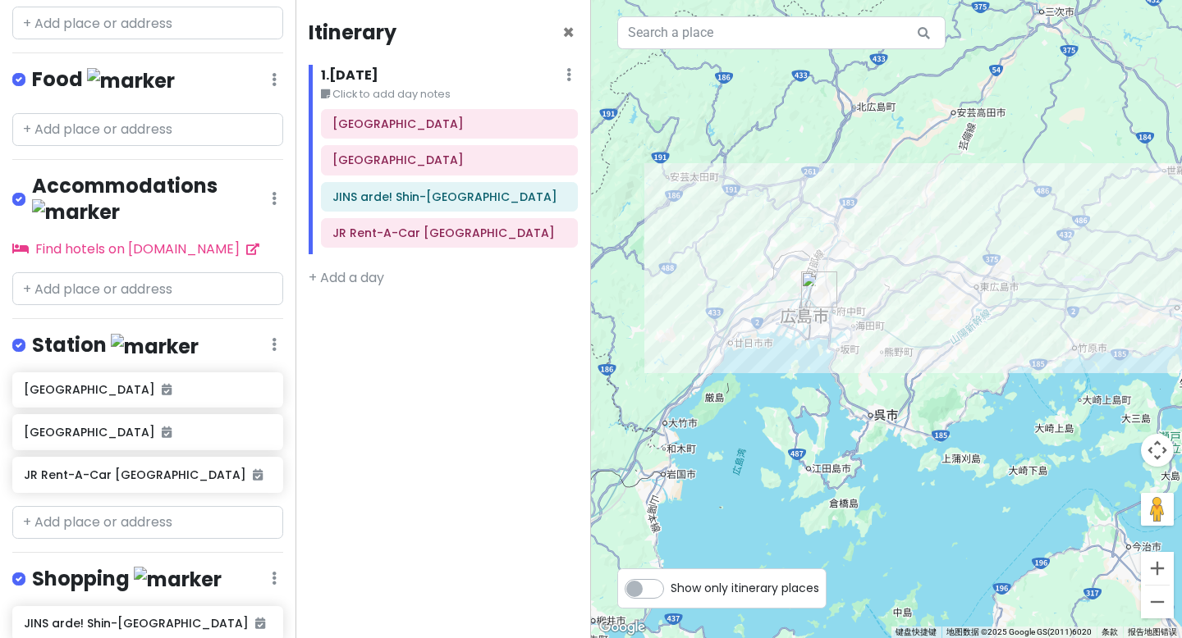
drag, startPoint x: 1092, startPoint y: 327, endPoint x: 782, endPoint y: 332, distance: 310.2
click at [782, 332] on div at bounding box center [886, 319] width 591 height 638
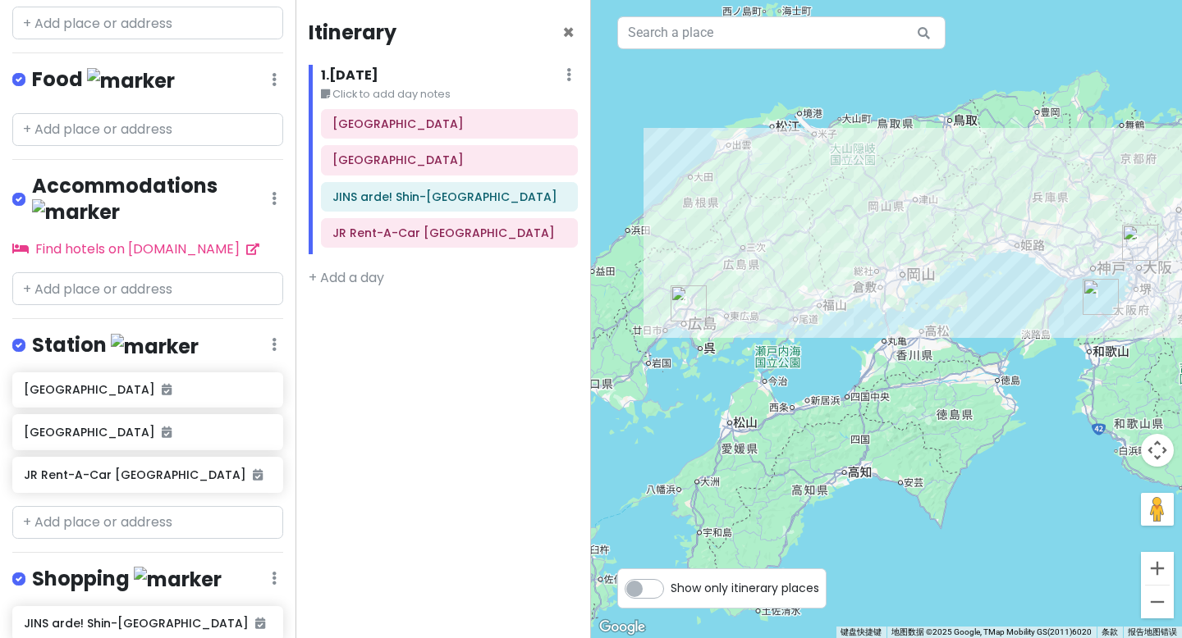
drag, startPoint x: 963, startPoint y: 331, endPoint x: 947, endPoint y: 336, distance: 17.1
click at [947, 336] on div at bounding box center [886, 319] width 591 height 638
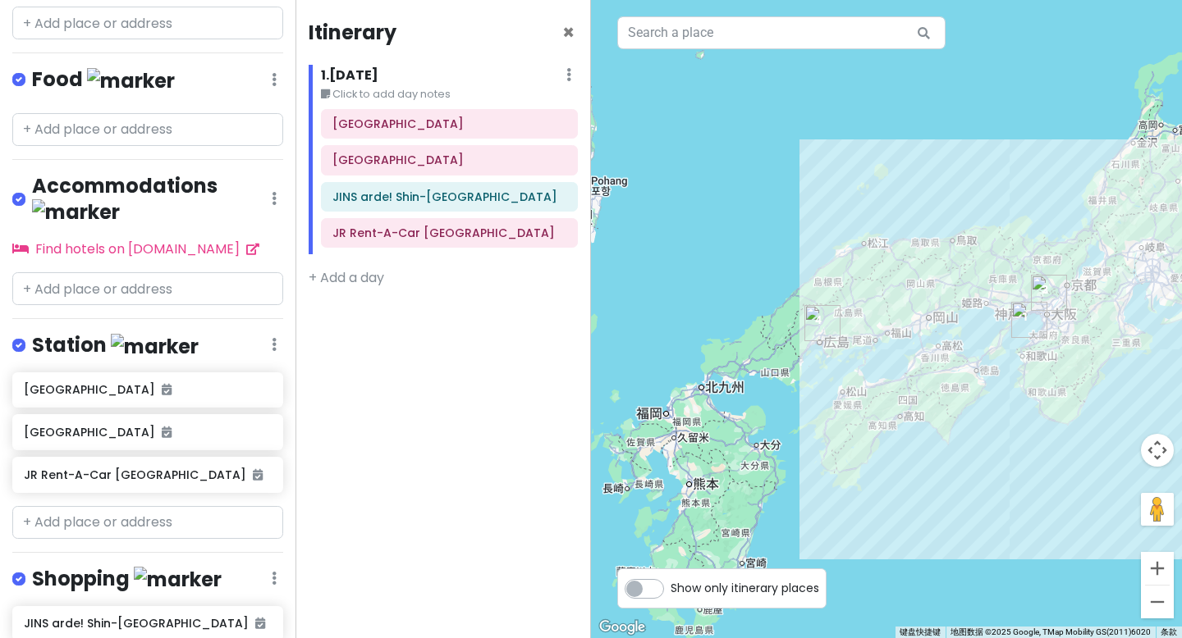
drag, startPoint x: 986, startPoint y: 365, endPoint x: 958, endPoint y: 390, distance: 37.8
click at [958, 390] on div at bounding box center [886, 319] width 591 height 638
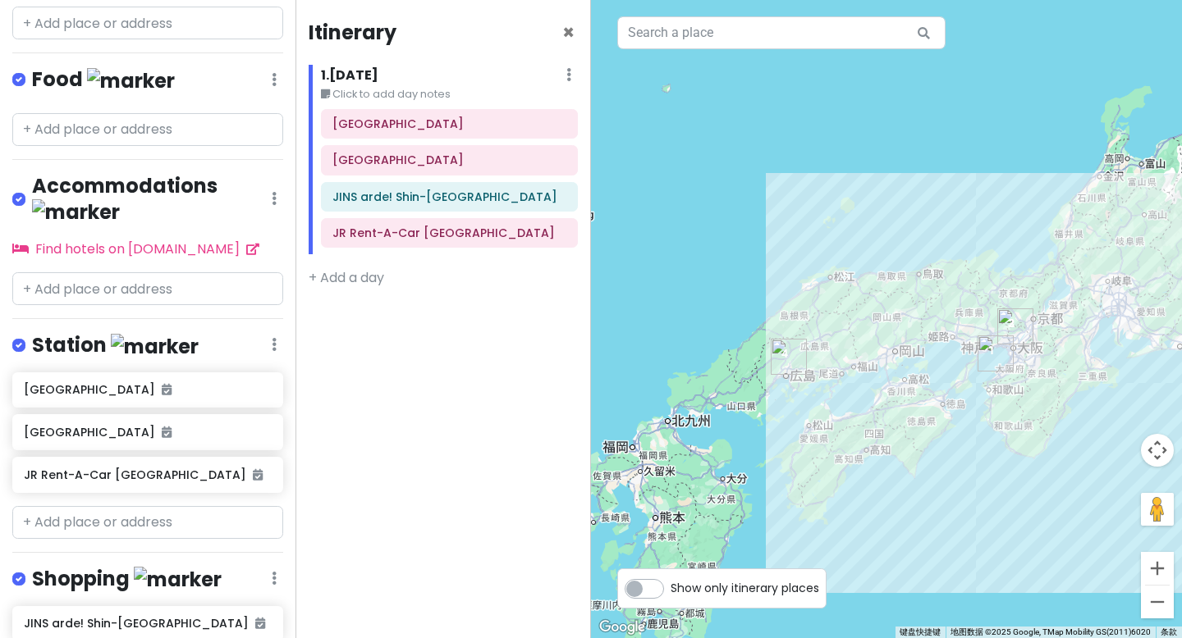
drag, startPoint x: 934, startPoint y: 368, endPoint x: 930, endPoint y: 381, distance: 13.0
click at [930, 381] on div at bounding box center [886, 319] width 591 height 638
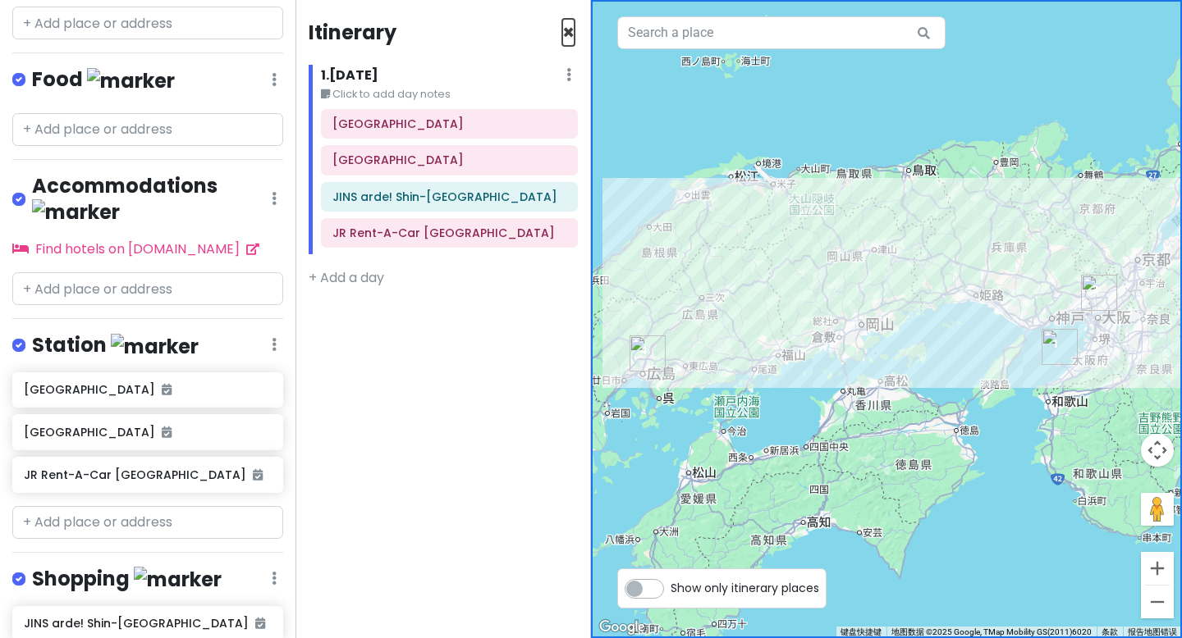
click at [569, 30] on span "×" at bounding box center [568, 32] width 12 height 27
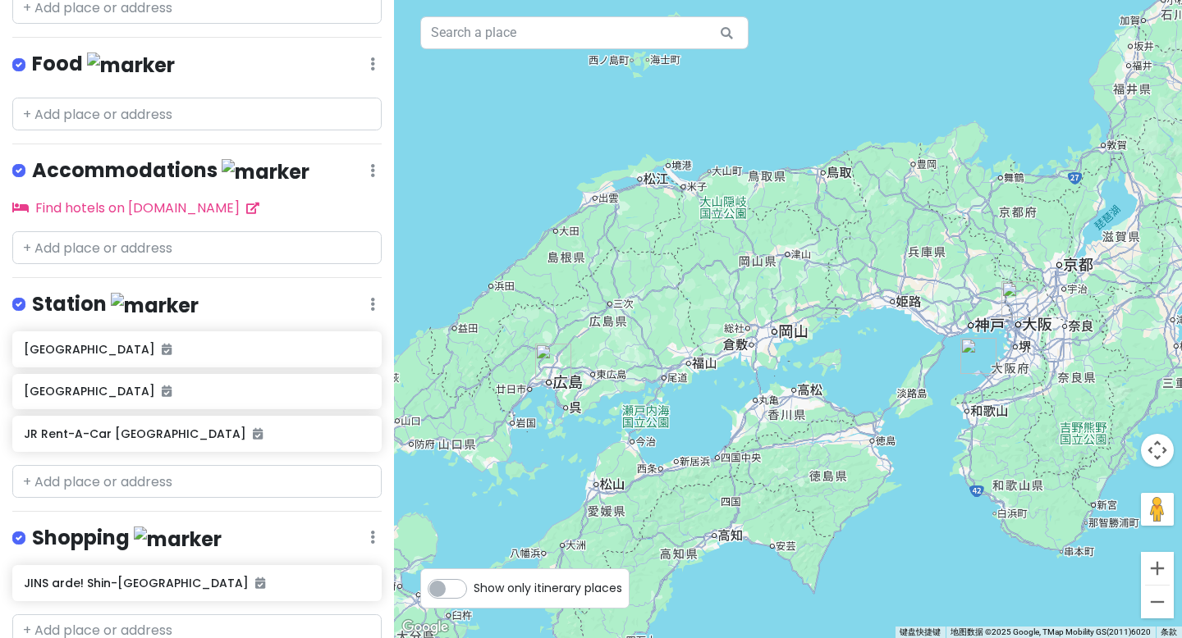
scroll to position [0, 0]
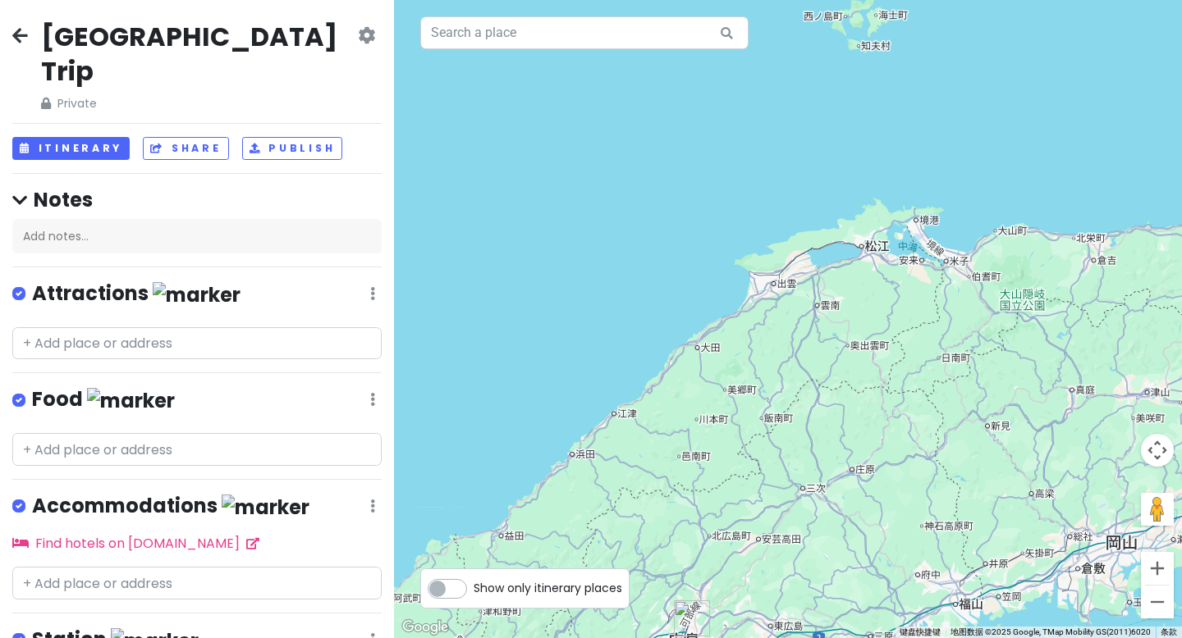
click at [16, 39] on icon at bounding box center [20, 35] width 16 height 13
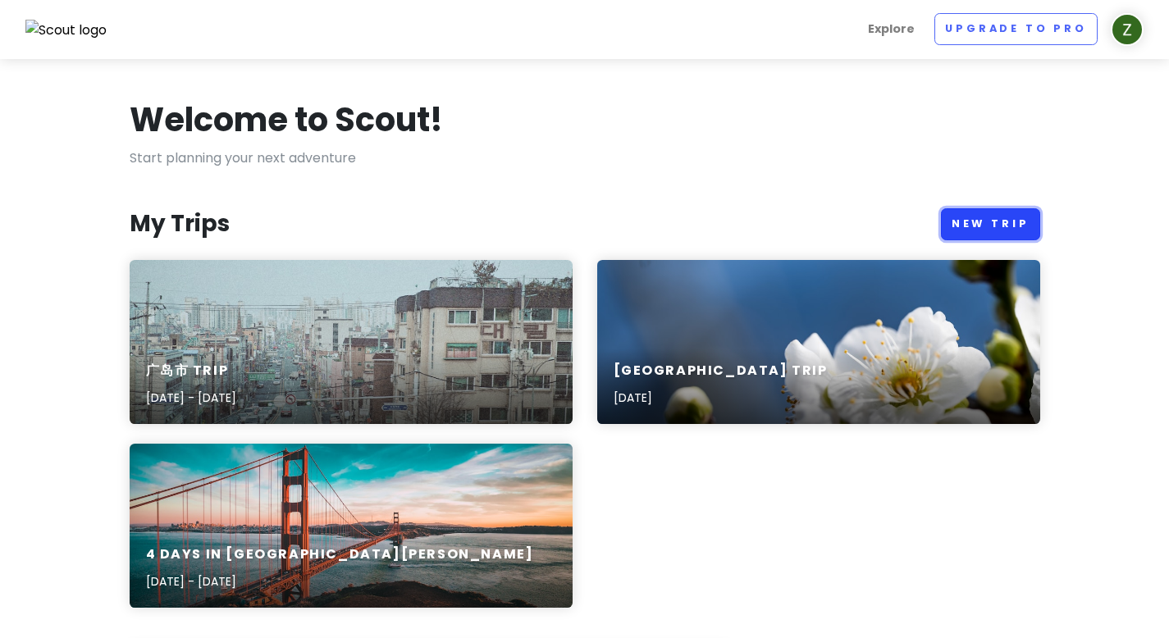
click at [986, 222] on link "New Trip" at bounding box center [990, 224] width 99 height 32
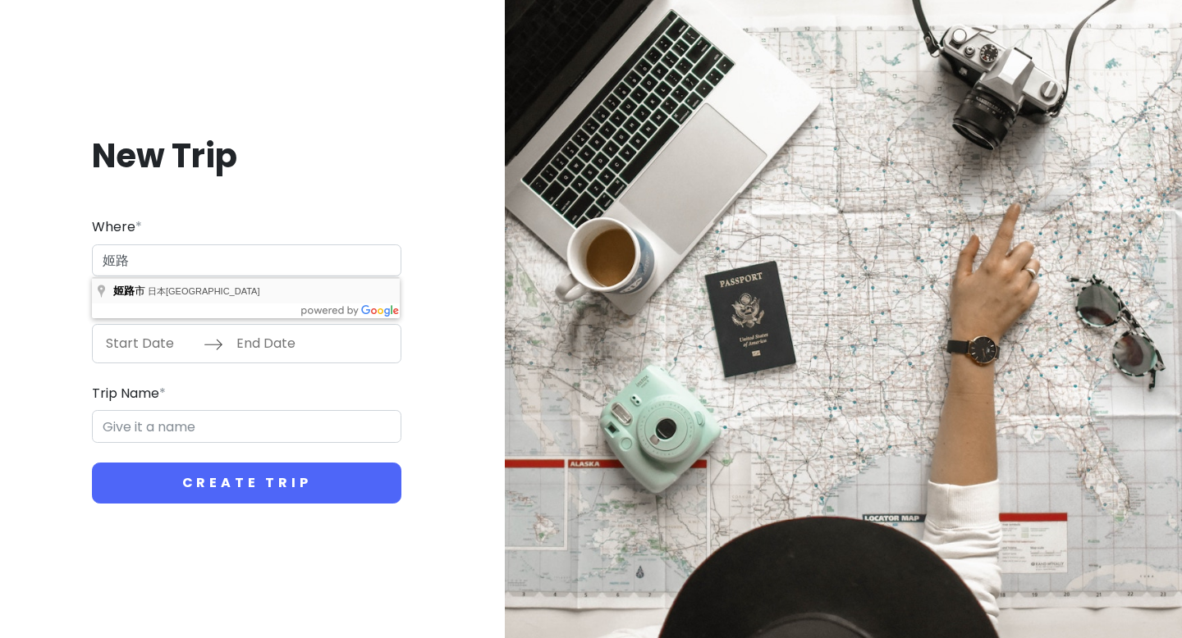
type input "日本[GEOGRAPHIC_DATA][GEOGRAPHIC_DATA]"
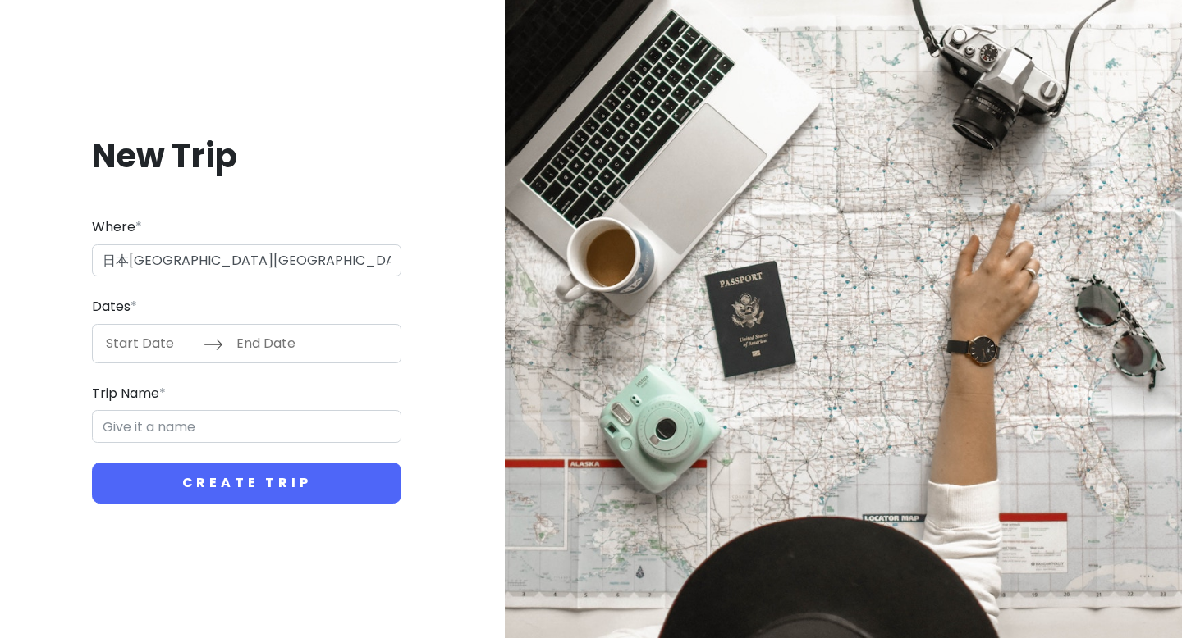
type input "姬路市 Trip"
click at [146, 348] on input "Start Date" at bounding box center [150, 344] width 107 height 38
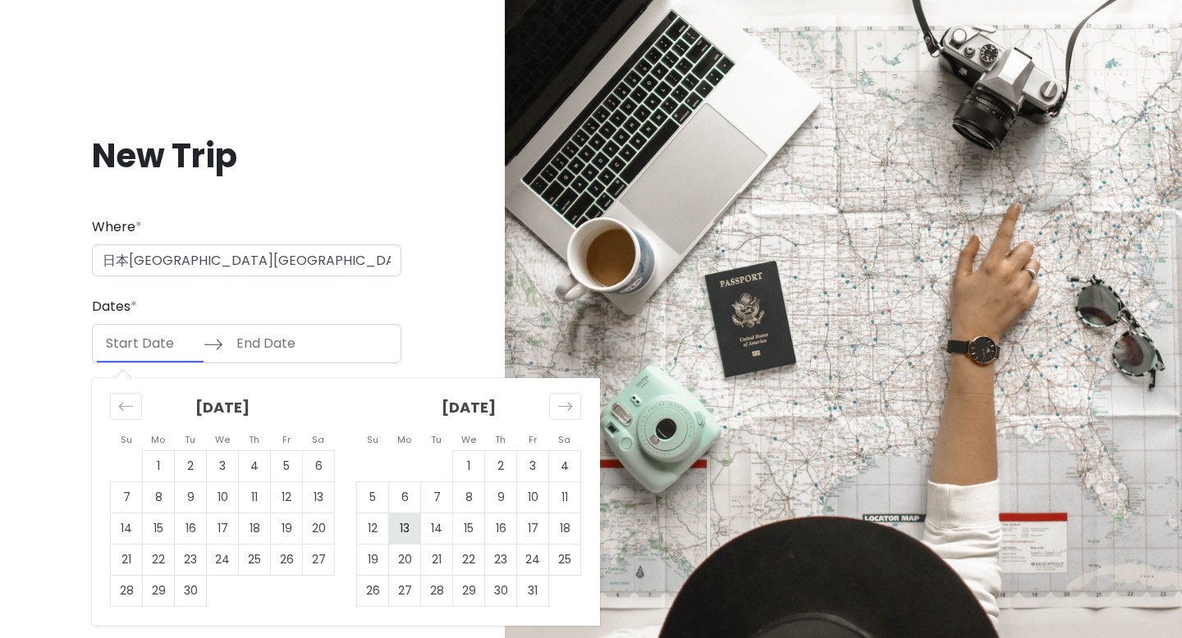
click at [398, 524] on td "13" at bounding box center [405, 528] width 32 height 31
type input "[DATE]"
click at [410, 531] on td "13" at bounding box center [405, 528] width 32 height 31
type input "[DATE]"
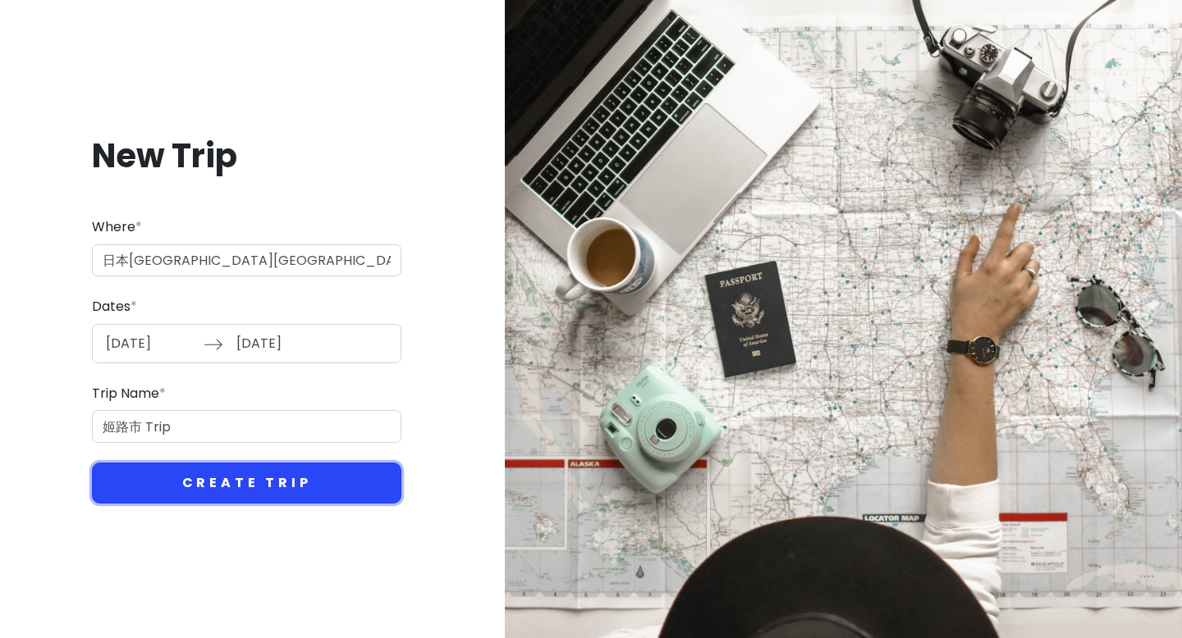
click at [191, 480] on button "Create Trip" at bounding box center [246, 483] width 309 height 41
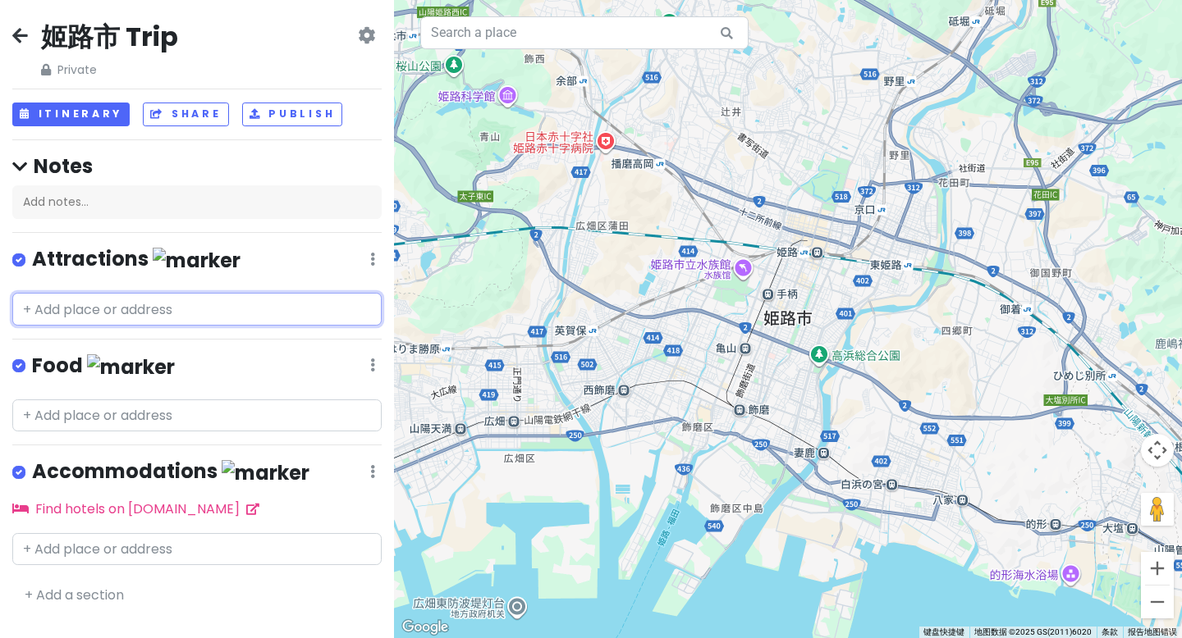
click at [90, 318] on input "text" at bounding box center [196, 309] width 369 height 33
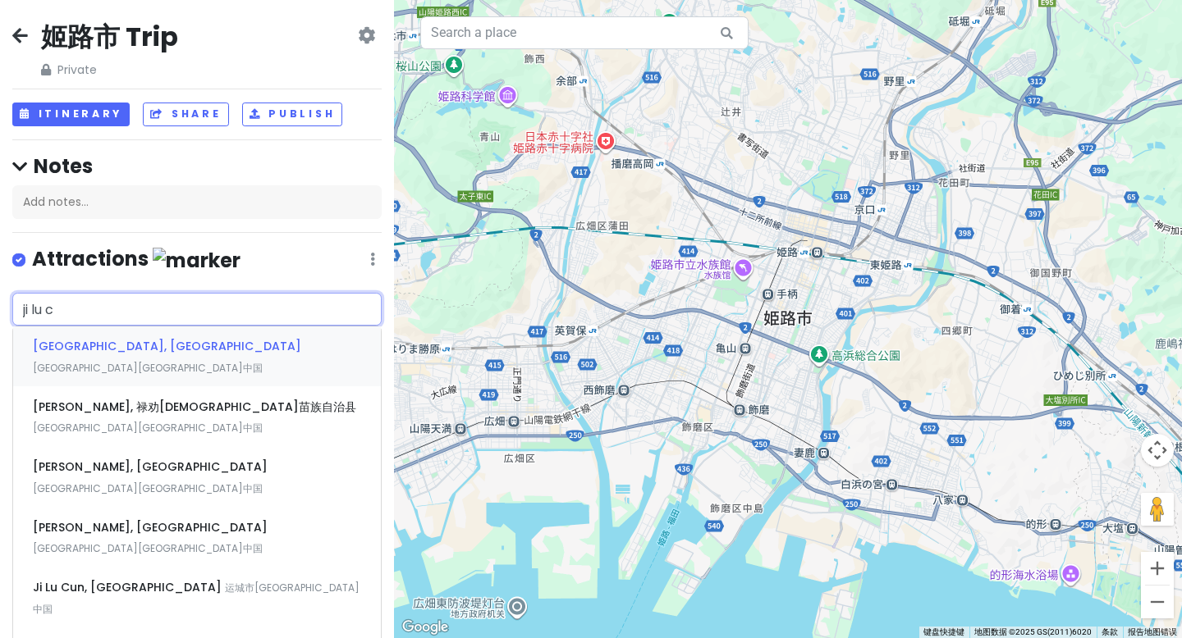
type input "[GEOGRAPHIC_DATA]"
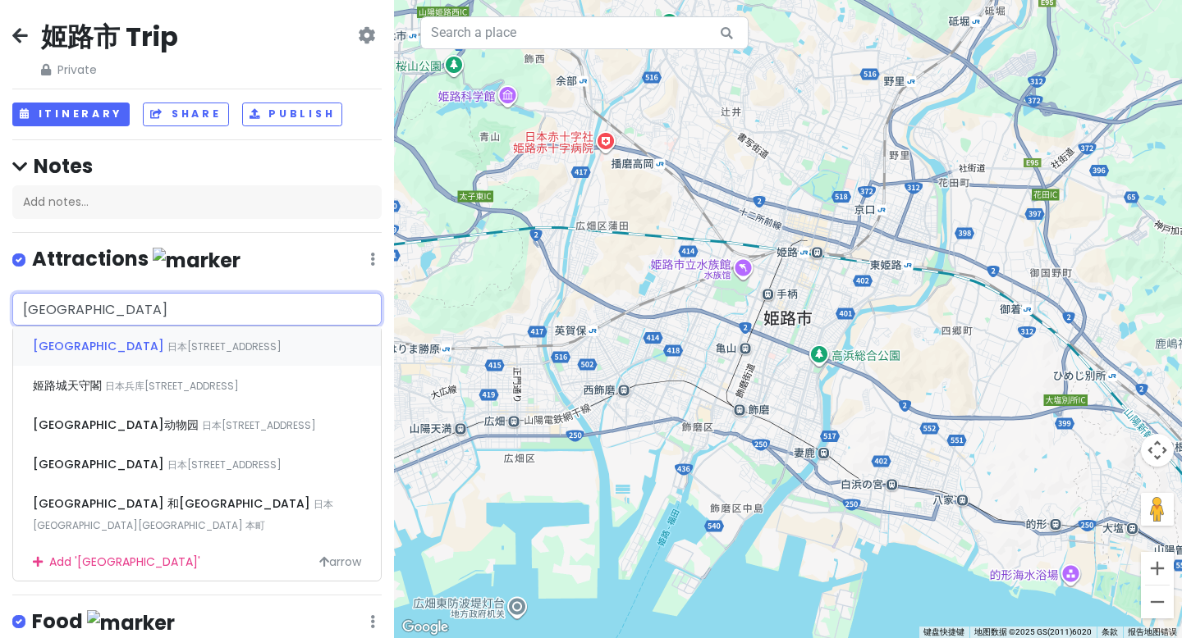
click at [167, 346] on span "日本[STREET_ADDRESS]" at bounding box center [224, 347] width 114 height 14
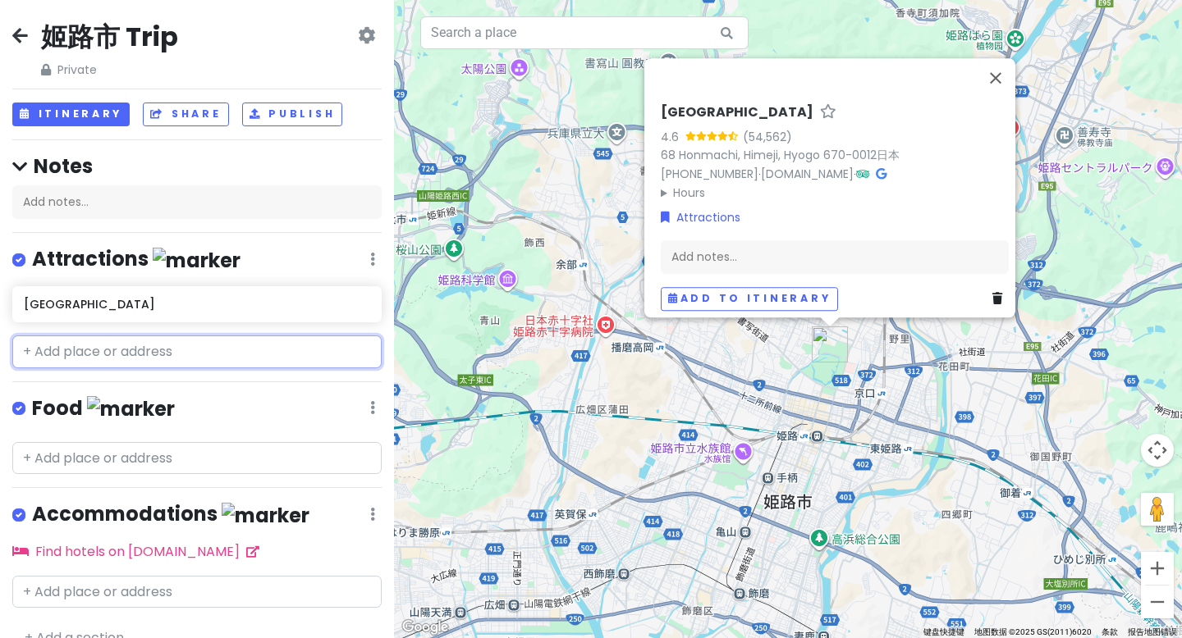
click at [71, 344] on input "text" at bounding box center [196, 352] width 369 height 33
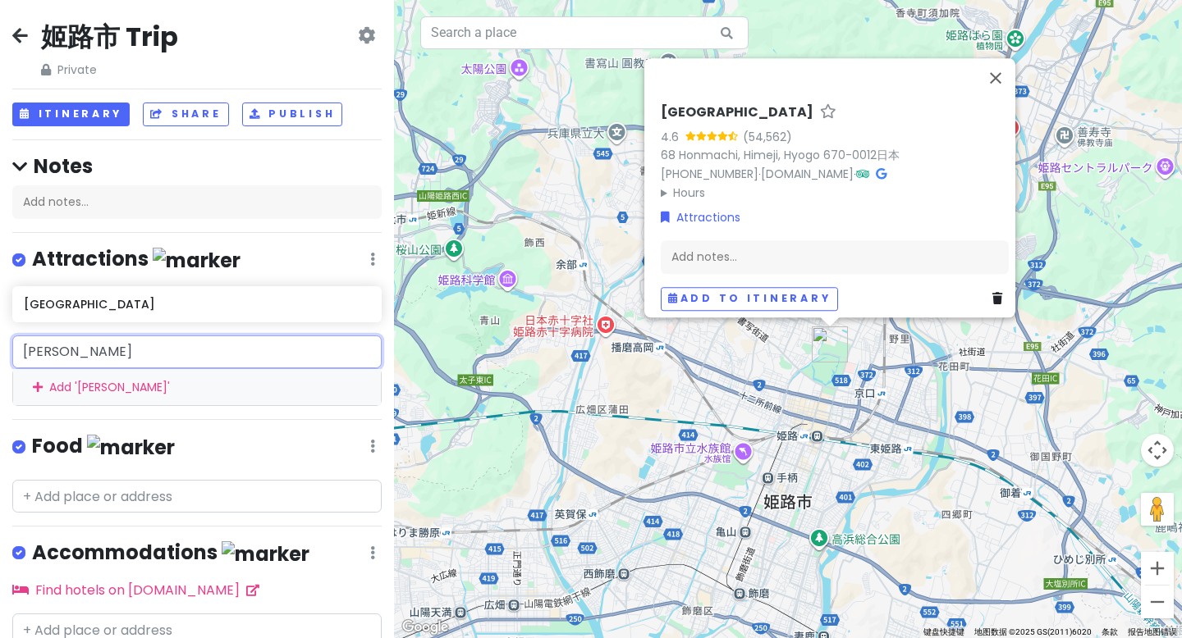
type input "[GEOGRAPHIC_DATA]"
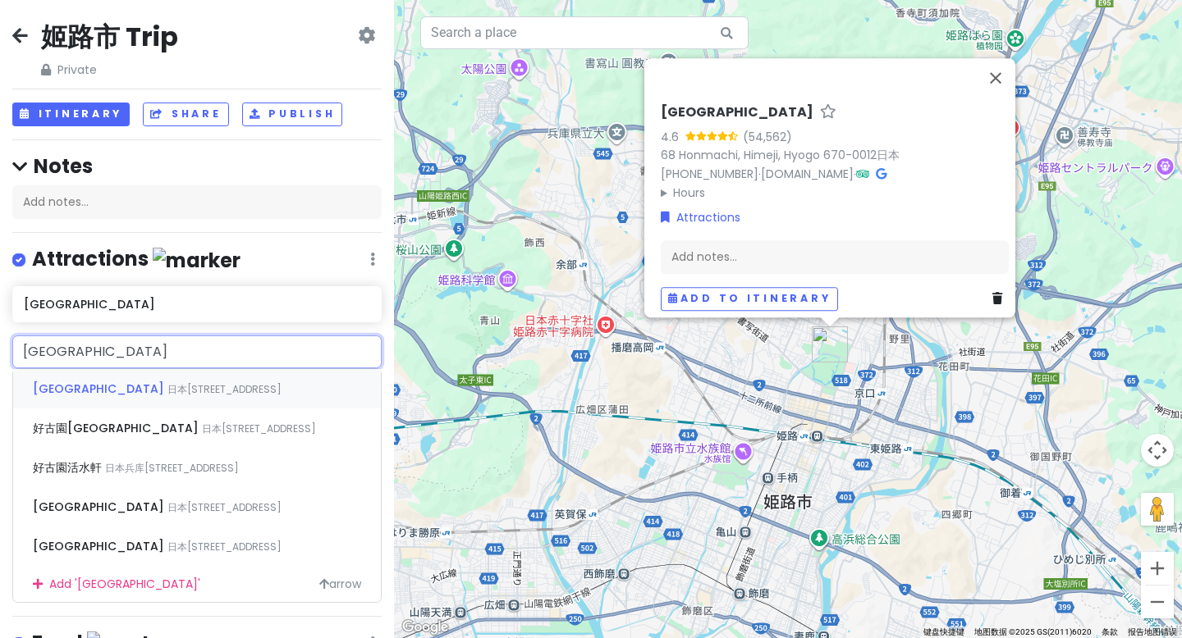
click at [62, 390] on span "[GEOGRAPHIC_DATA]" at bounding box center [100, 389] width 135 height 16
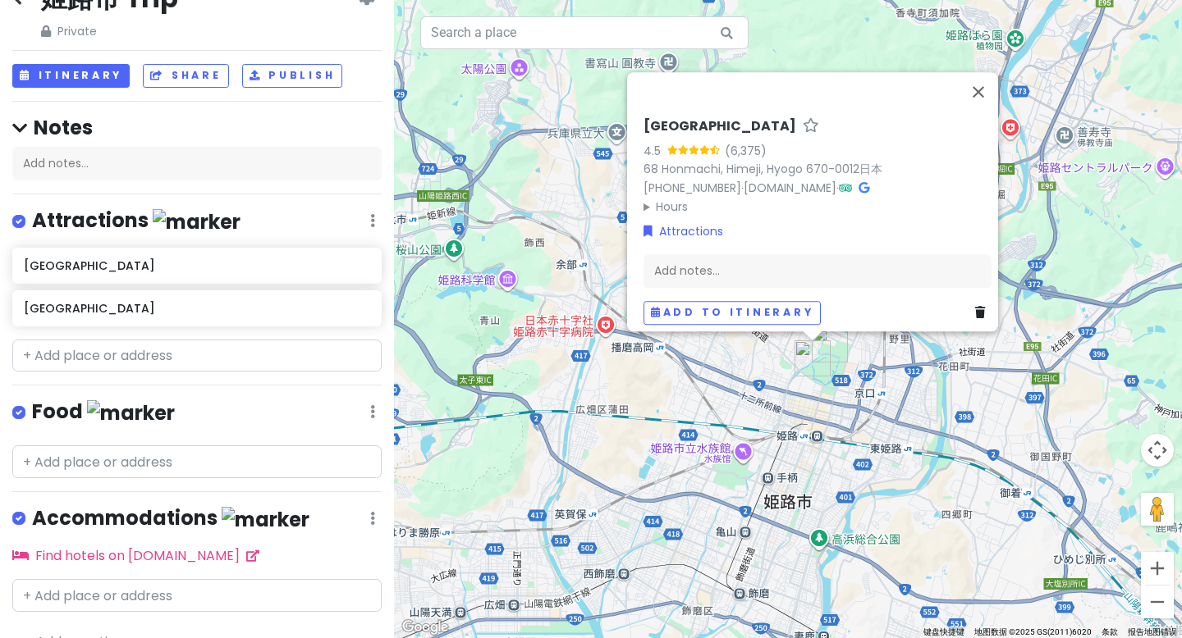
scroll to position [68, 0]
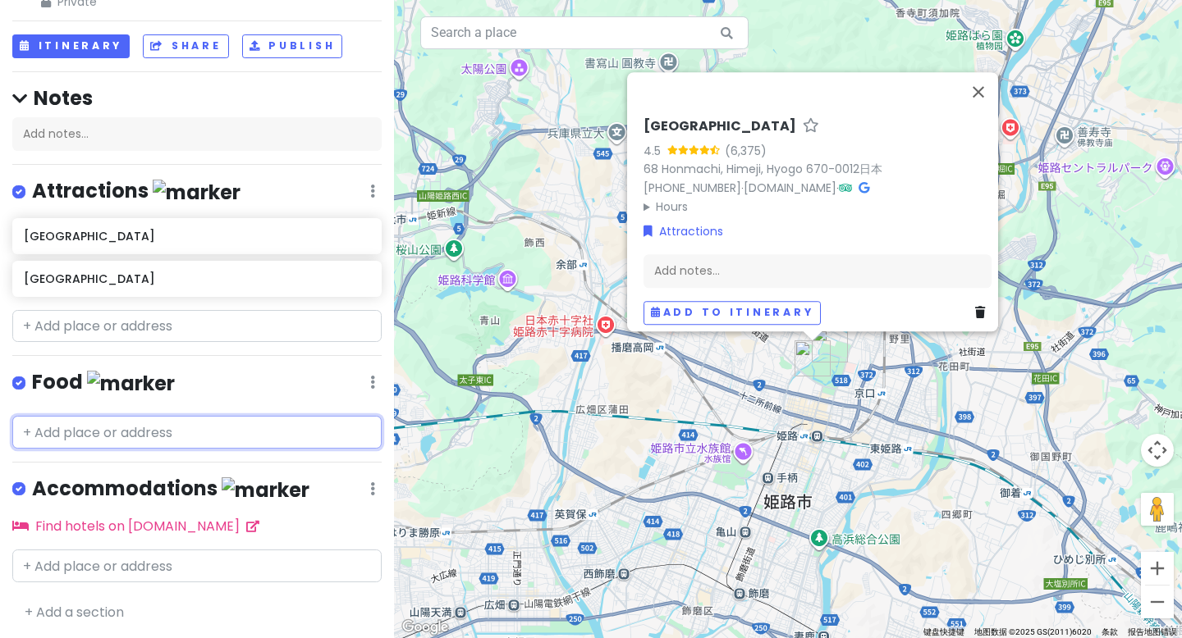
click at [105, 439] on input "text" at bounding box center [196, 432] width 369 height 33
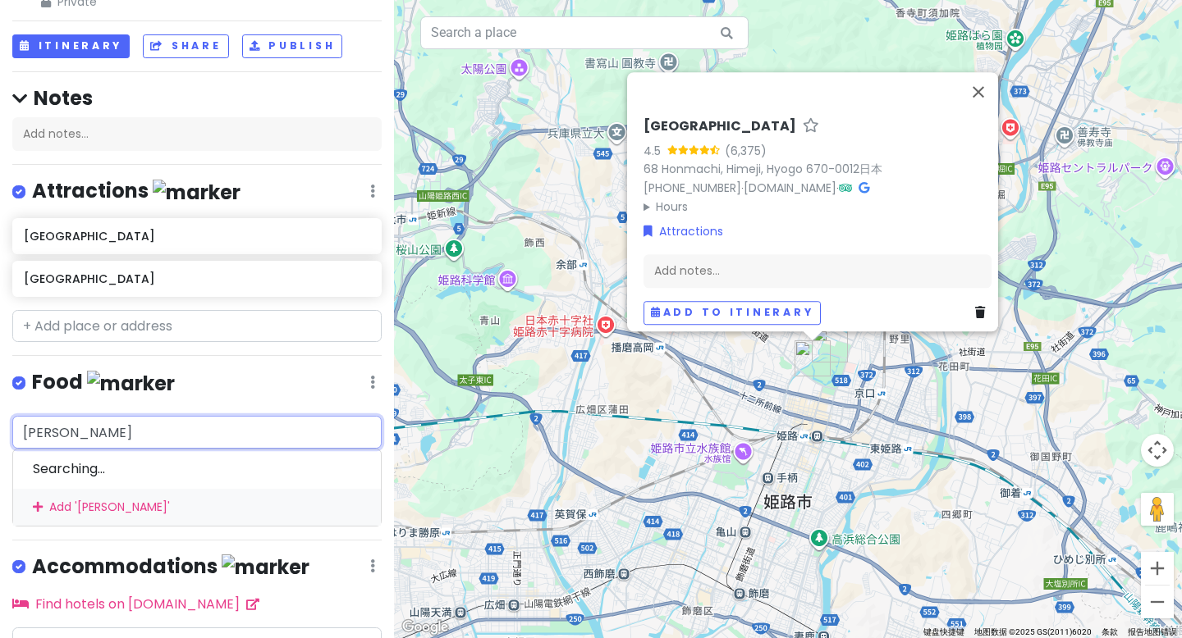
type input "活水"
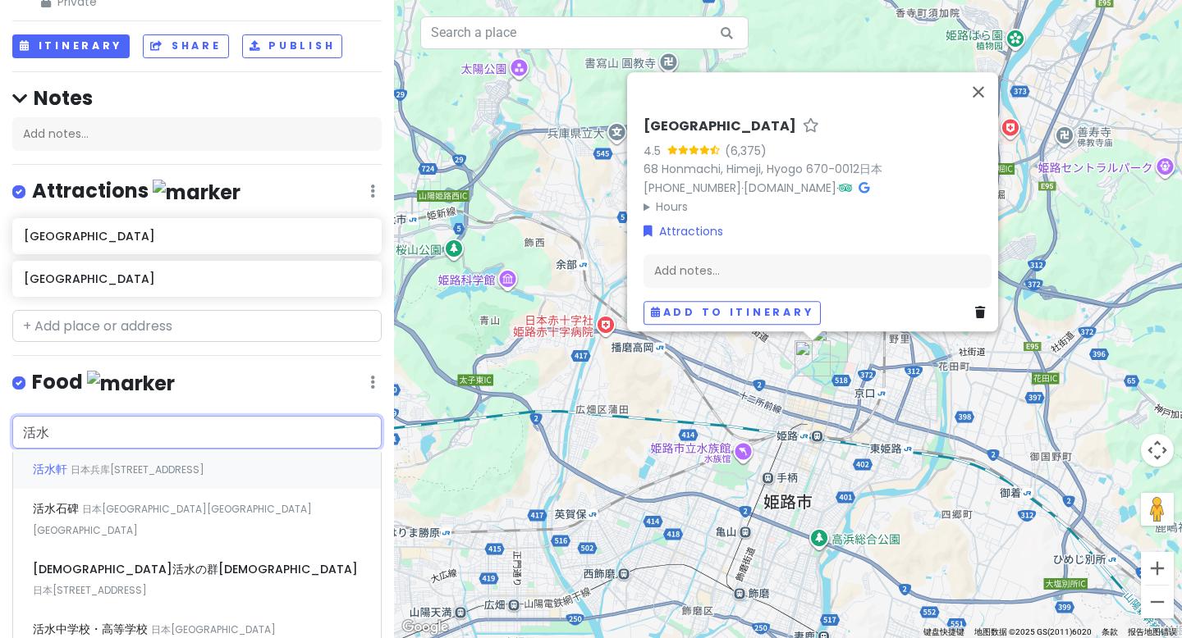
click at [92, 474] on div "活水軒 日本兵库[STREET_ADDRESS]" at bounding box center [197, 469] width 368 height 39
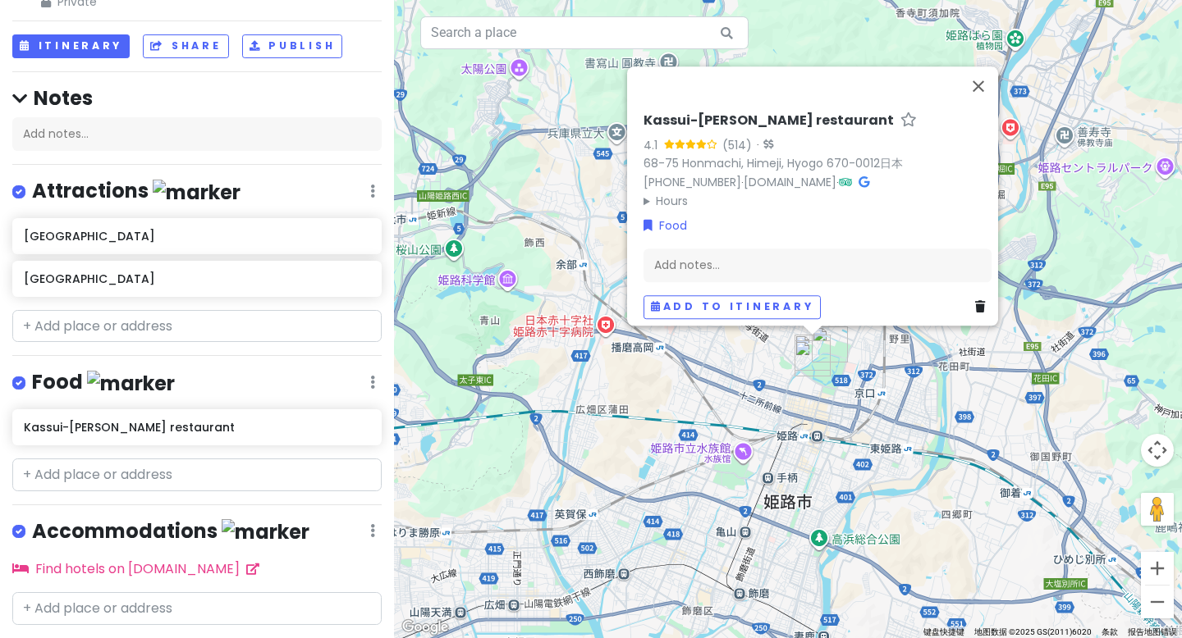
scroll to position [111, 0]
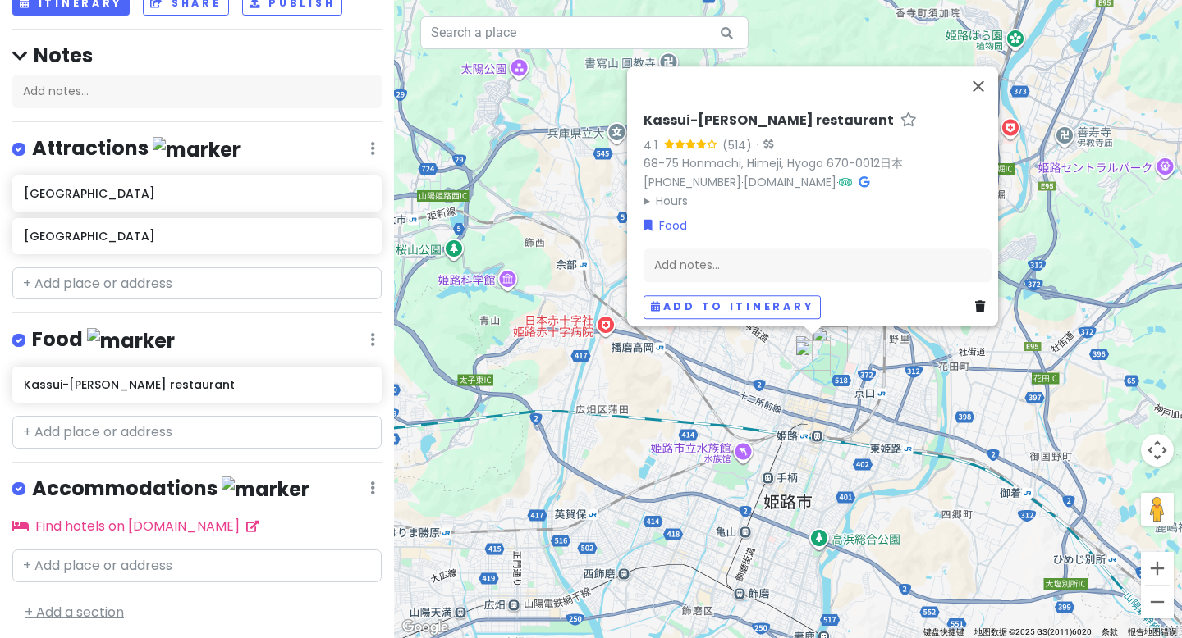
click at [25, 610] on link "+ Add a section" at bounding box center [74, 612] width 99 height 19
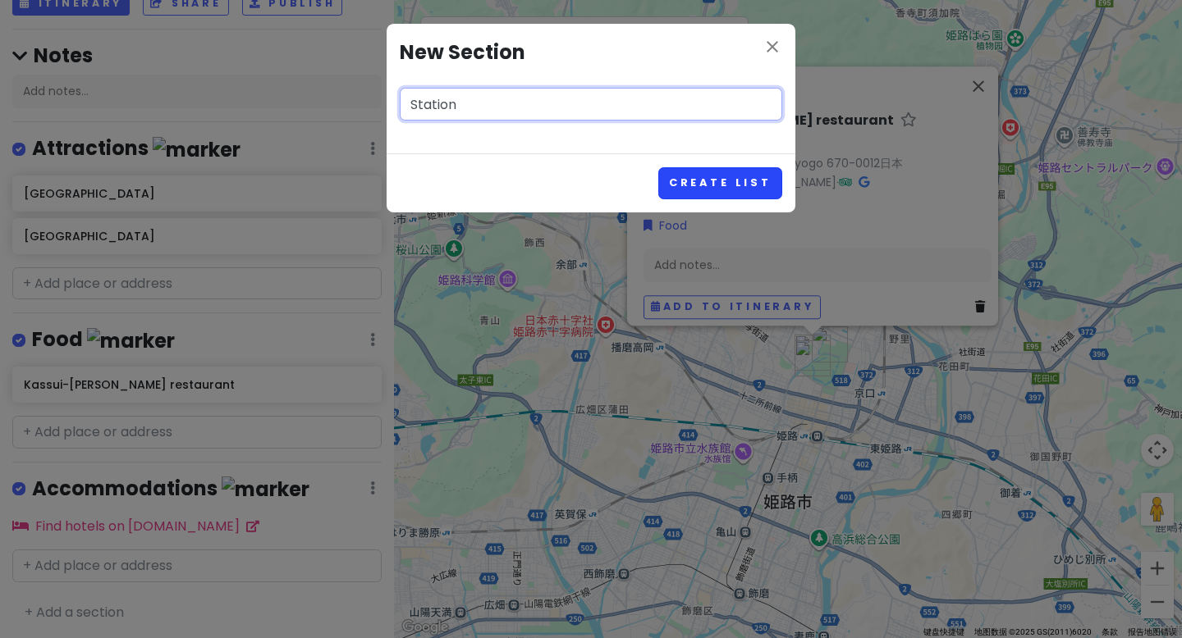
type input "Station"
click at [721, 170] on button "Create List" at bounding box center [720, 183] width 124 height 32
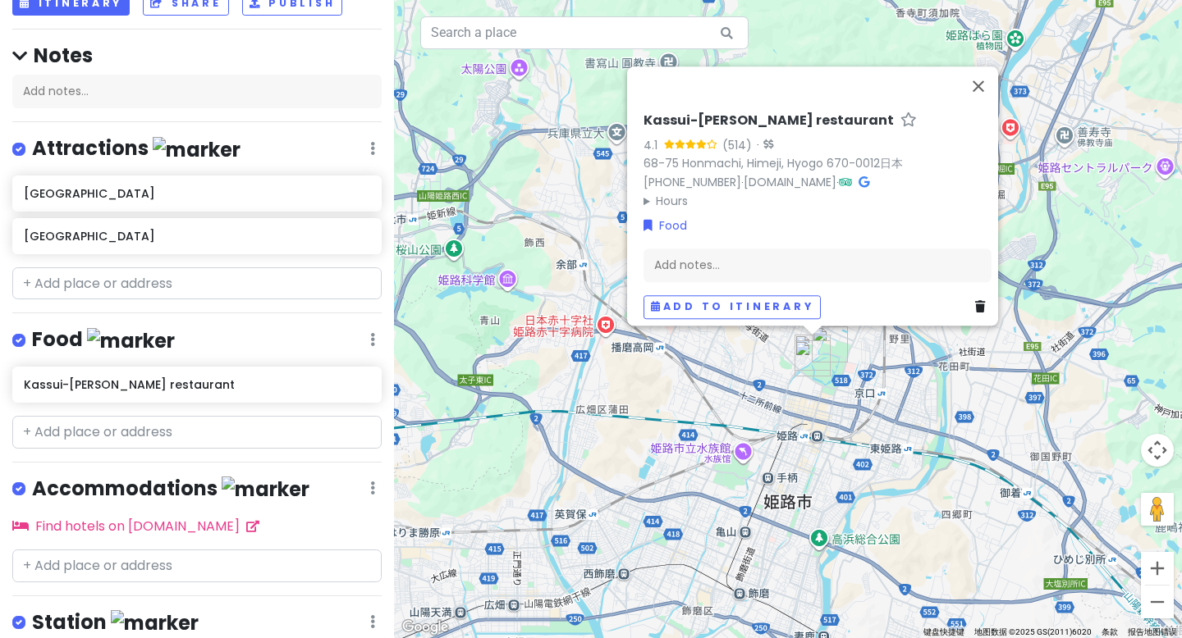
scroll to position [216, 0]
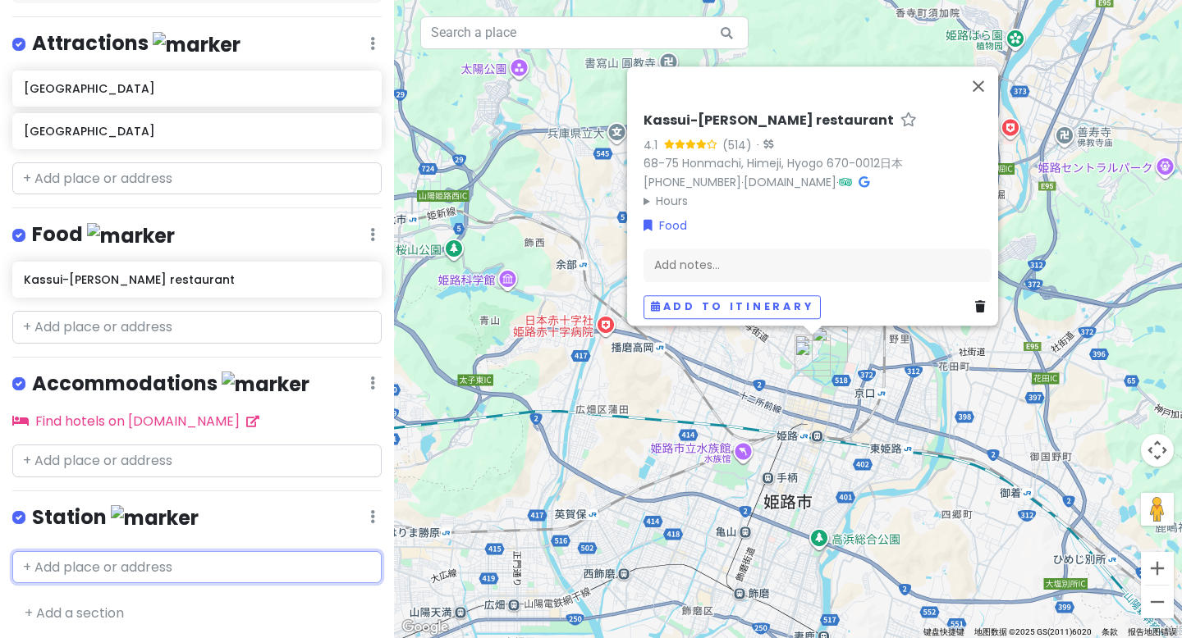
click at [98, 558] on input "text" at bounding box center [196, 567] width 369 height 33
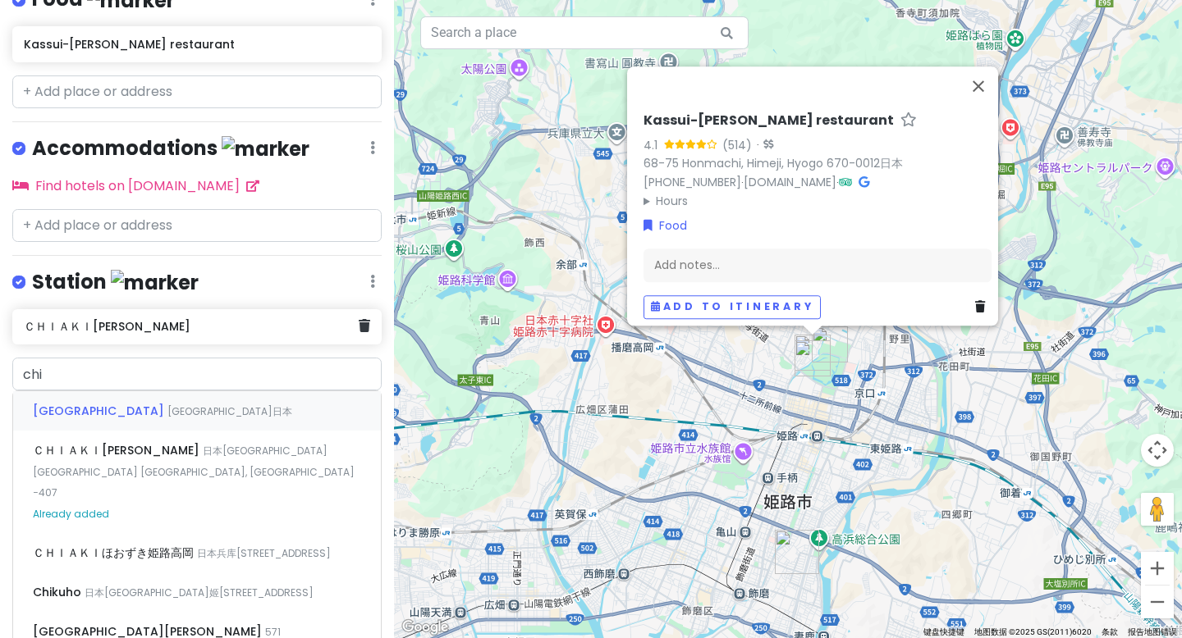
scroll to position [258, 0]
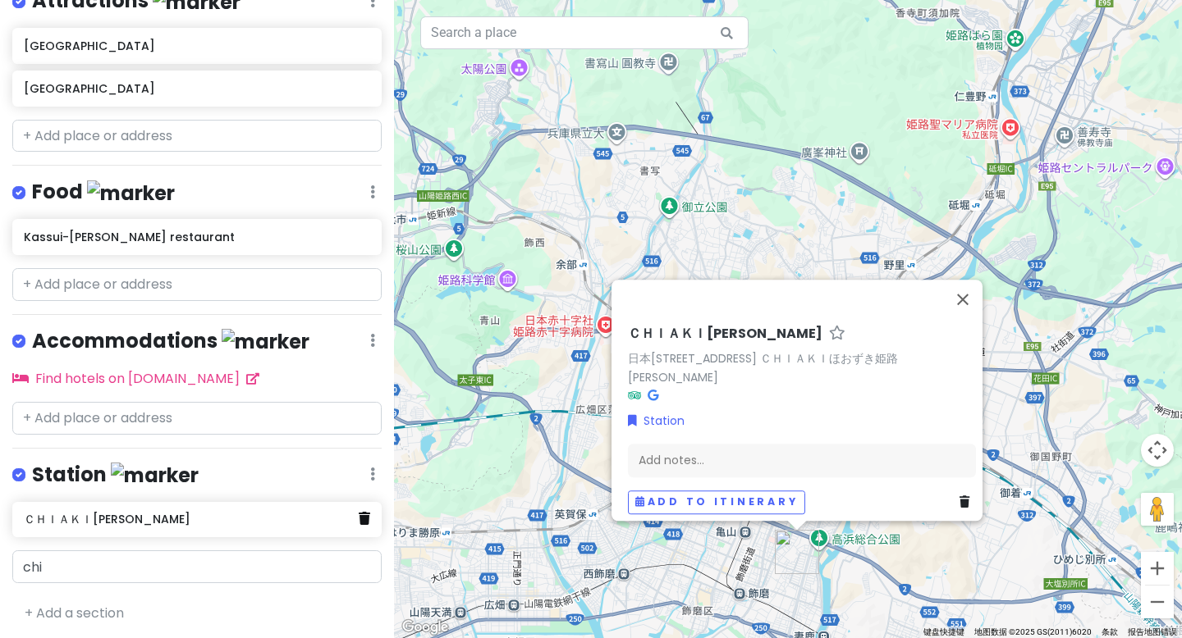
click at [359, 517] on icon at bounding box center [364, 518] width 11 height 13
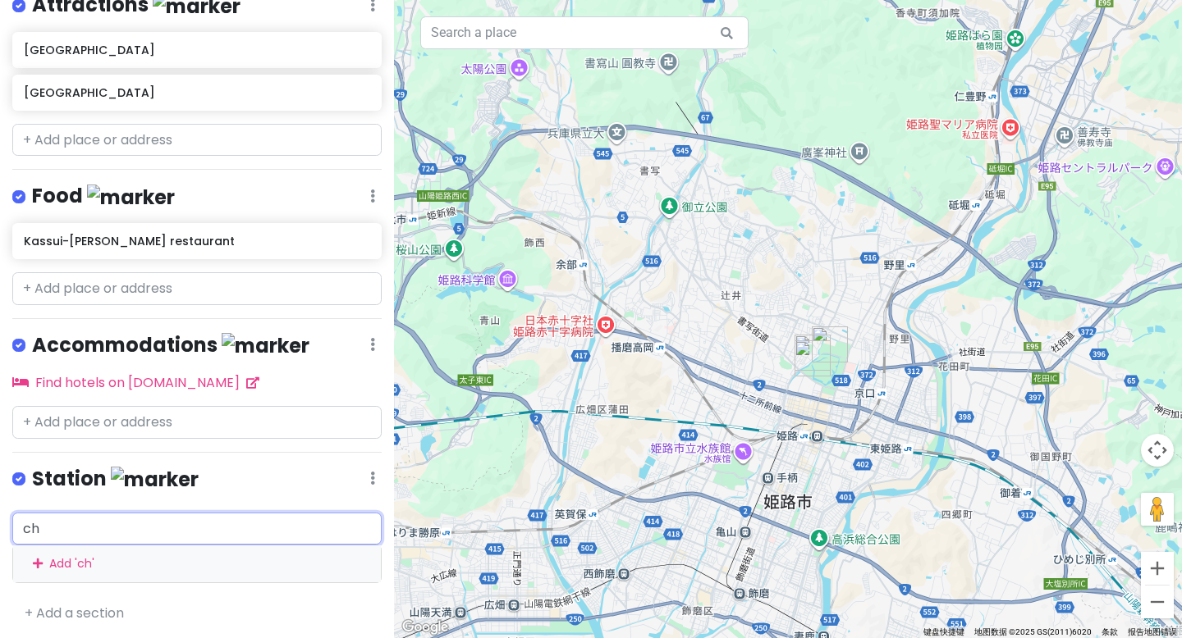
type input "c"
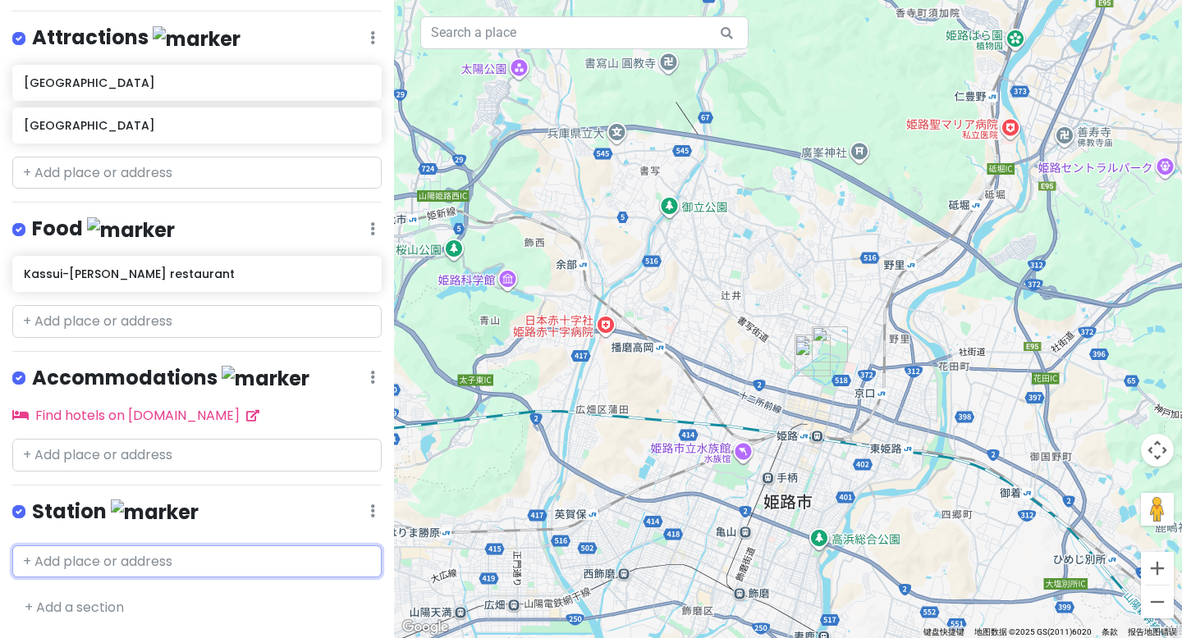
scroll to position [216, 0]
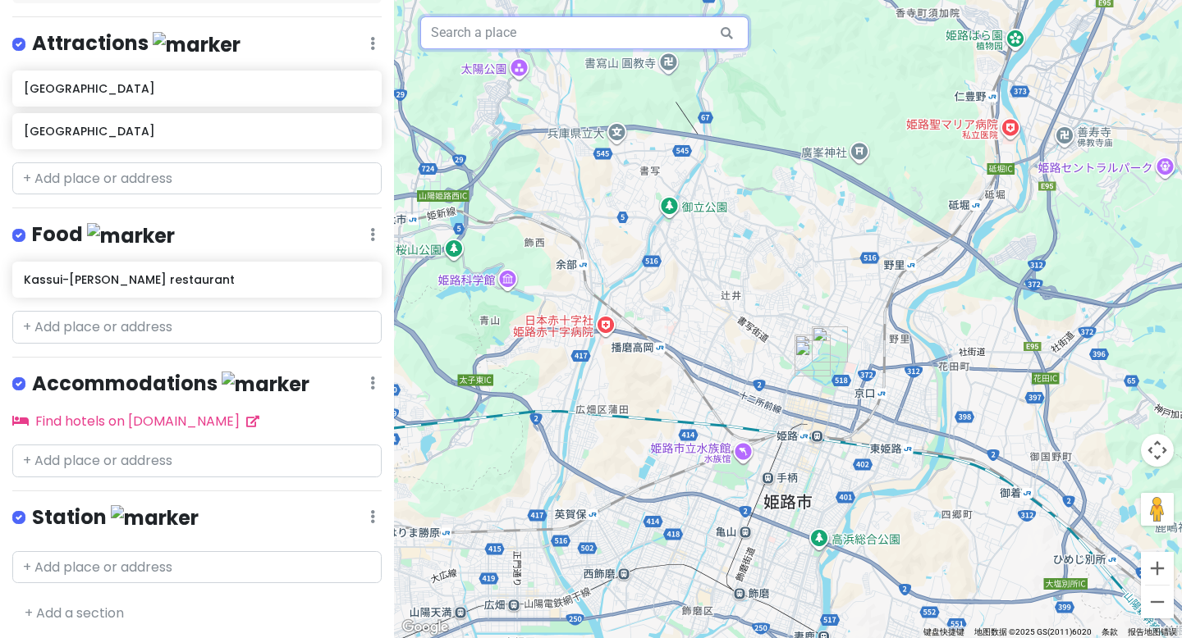
click at [556, 41] on input "text" at bounding box center [584, 32] width 328 height 33
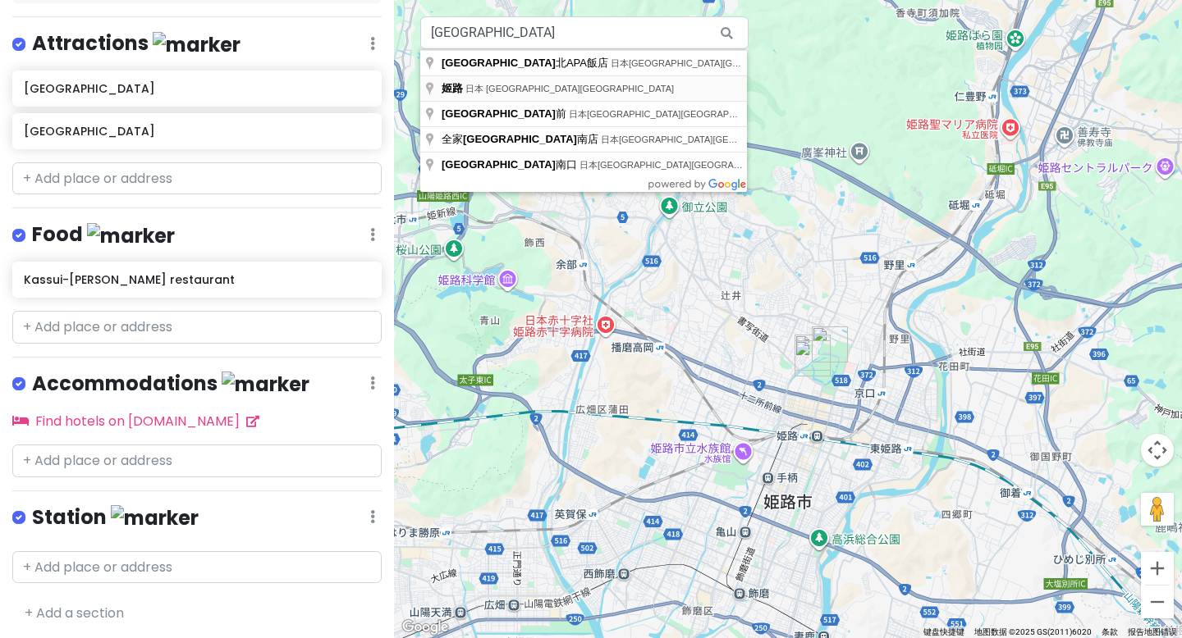
type input "日本 [GEOGRAPHIC_DATA][GEOGRAPHIC_DATA] [GEOGRAPHIC_DATA]"
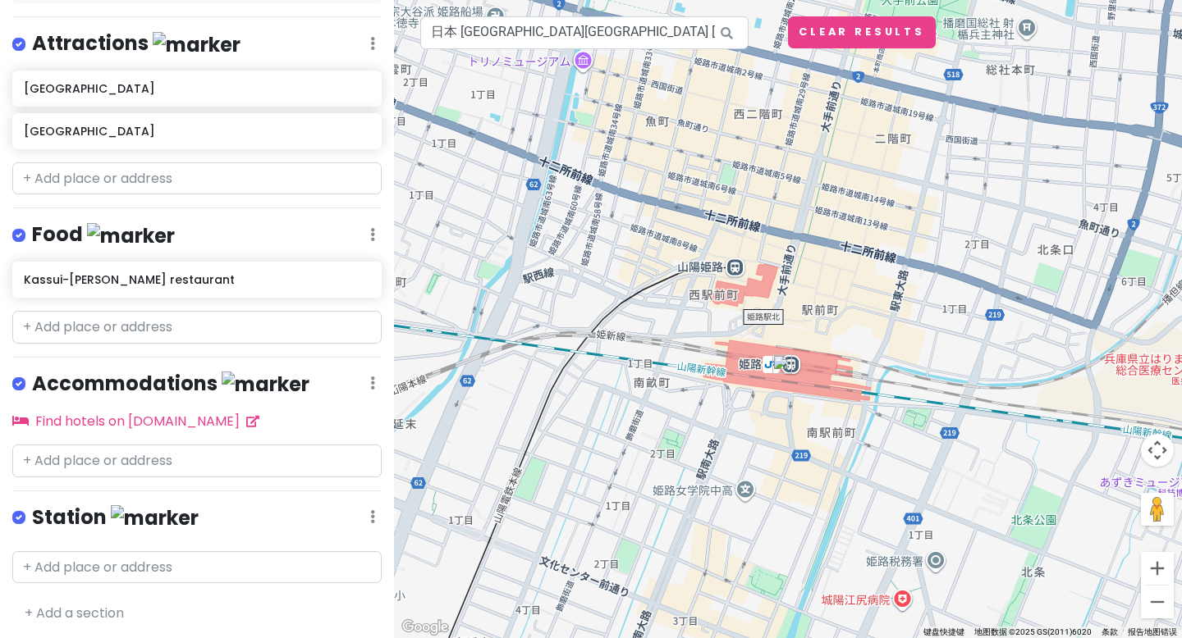
drag, startPoint x: 827, startPoint y: 241, endPoint x: 821, endPoint y: 296, distance: 55.3
click at [821, 296] on div at bounding box center [788, 319] width 788 height 638
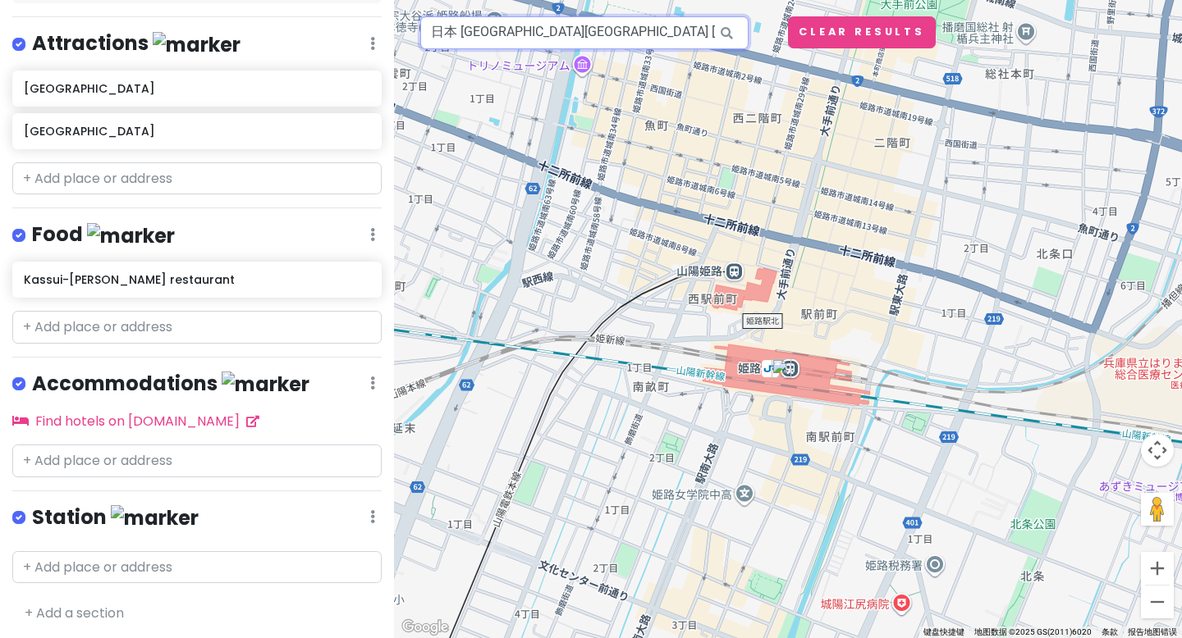
drag, startPoint x: 578, startPoint y: 34, endPoint x: 495, endPoint y: 32, distance: 83.7
click at [495, 32] on input "日本 [GEOGRAPHIC_DATA][GEOGRAPHIC_DATA] [GEOGRAPHIC_DATA]" at bounding box center [584, 32] width 328 height 33
click at [123, 574] on input "text" at bounding box center [196, 567] width 369 height 33
paste input "[GEOGRAPHIC_DATA]"
type input "[GEOGRAPHIC_DATA]"
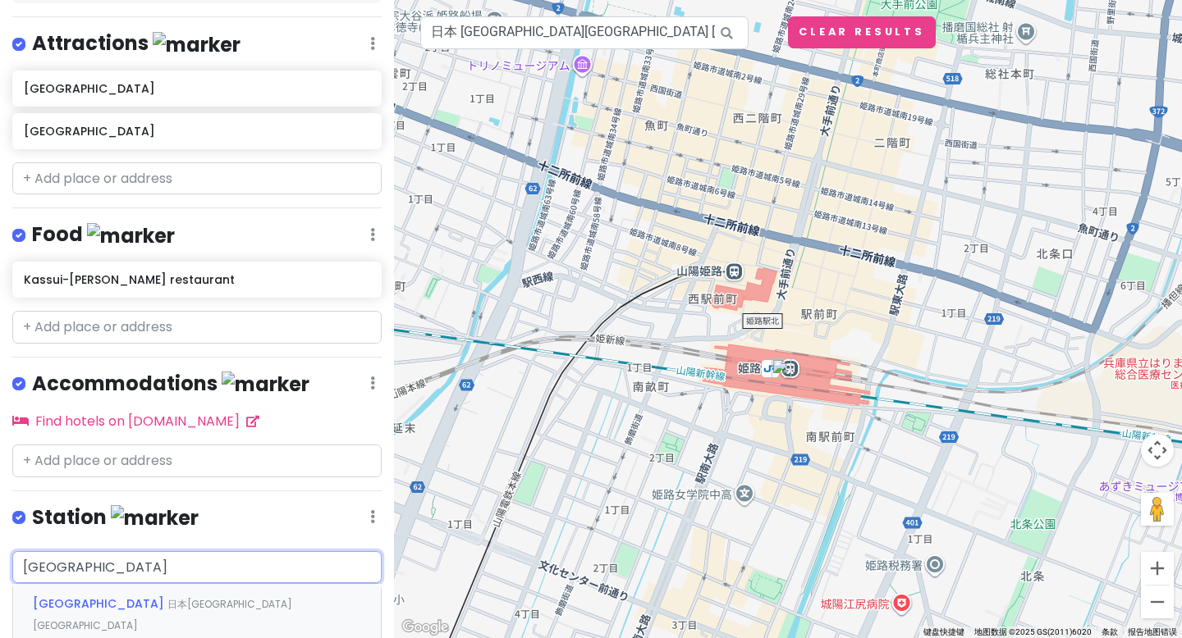
click at [114, 598] on span "日本[GEOGRAPHIC_DATA] [GEOGRAPHIC_DATA]" at bounding box center [162, 614] width 259 height 35
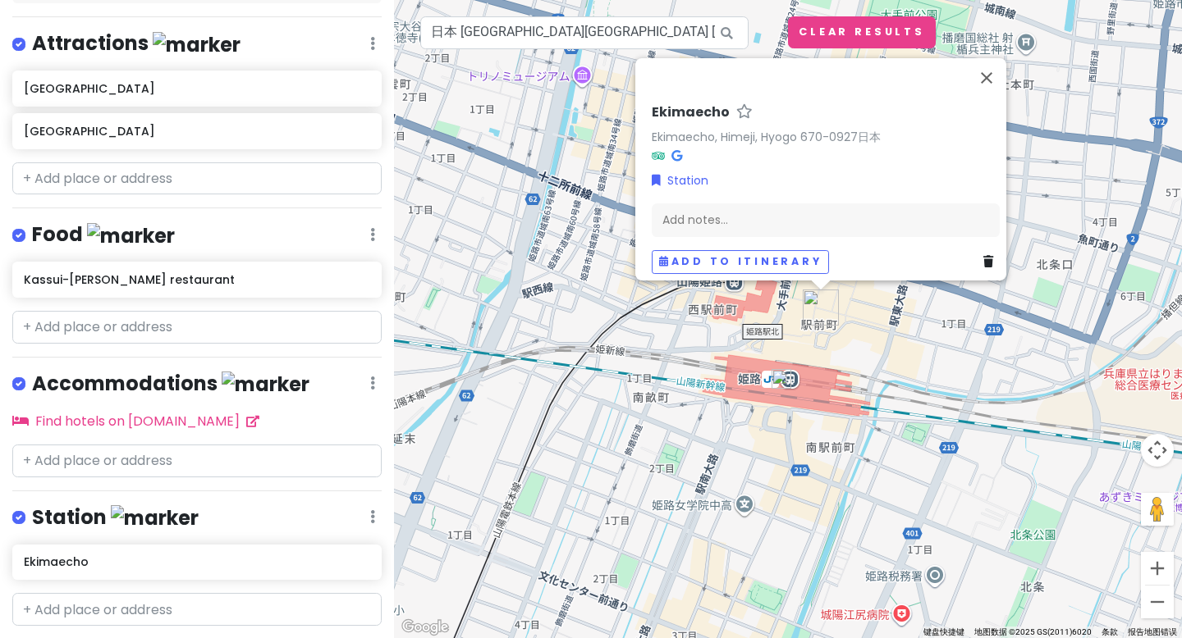
scroll to position [258, 0]
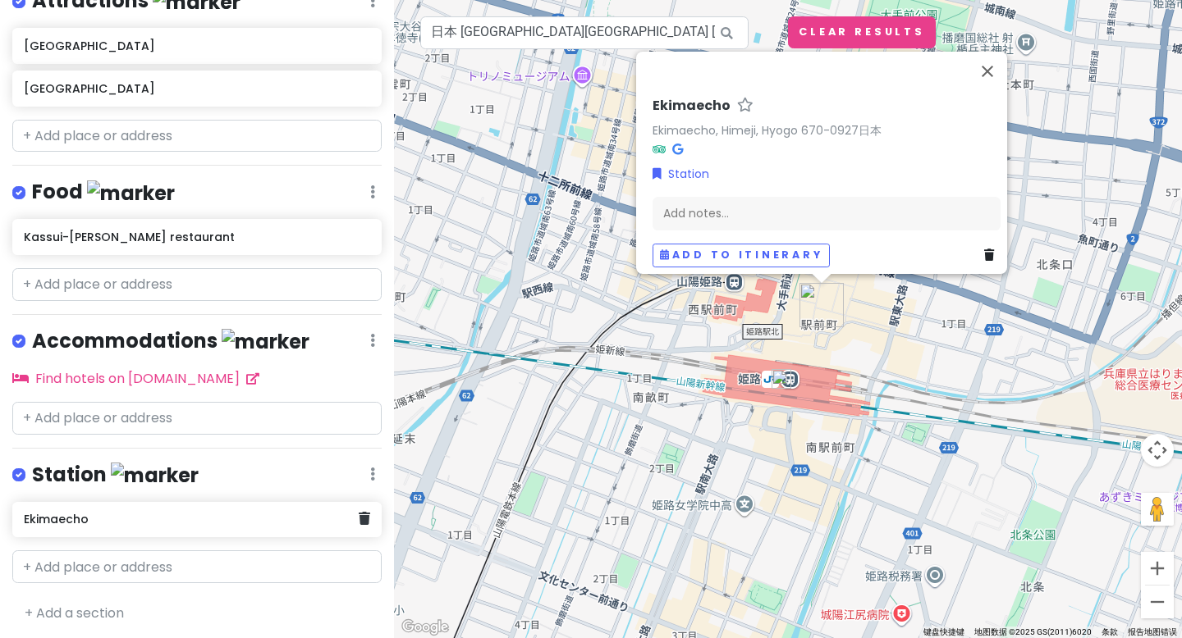
click at [113, 516] on h6 "Ekimaecho" at bounding box center [191, 519] width 334 height 15
click at [359, 517] on icon at bounding box center [364, 518] width 11 height 13
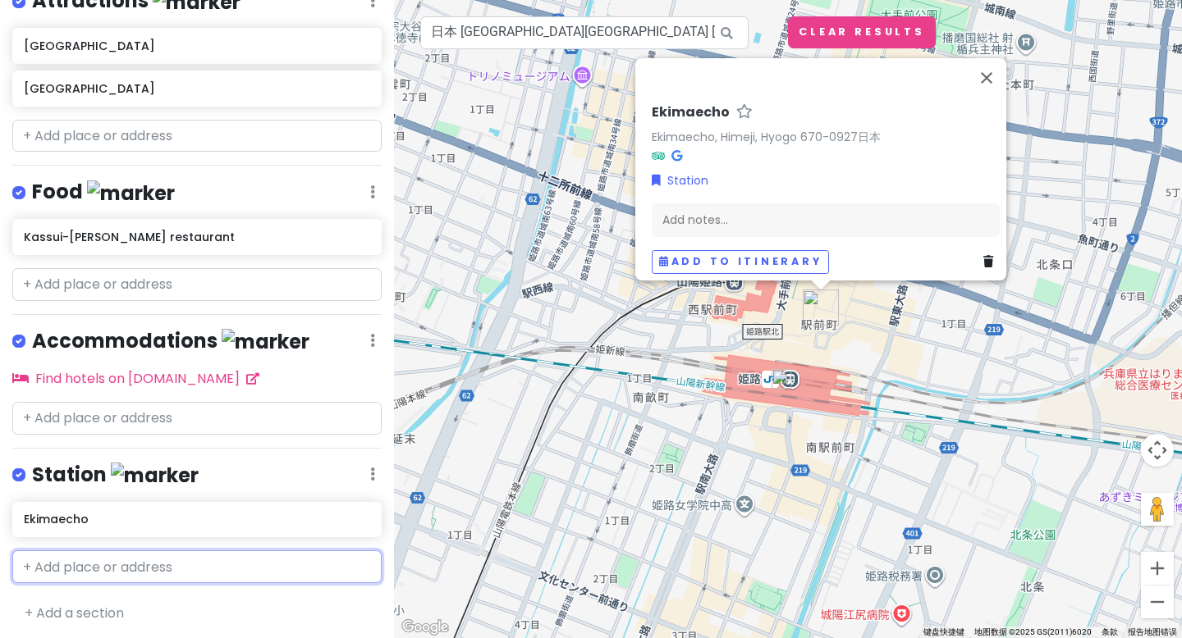
scroll to position [216, 0]
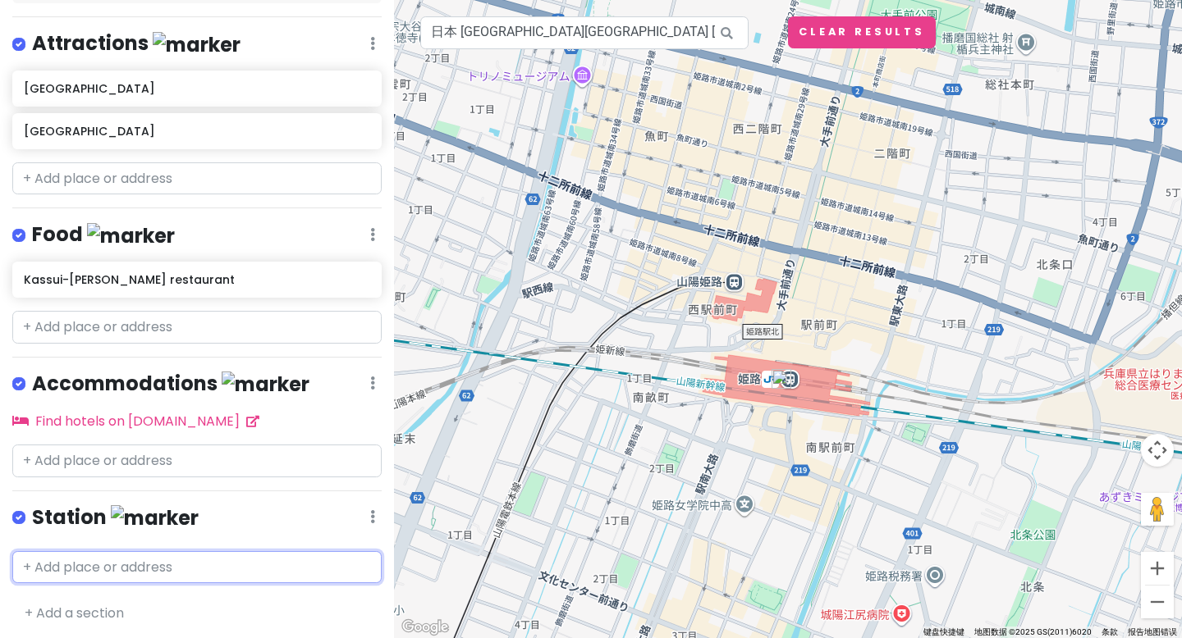
paste input "[GEOGRAPHIC_DATA]"
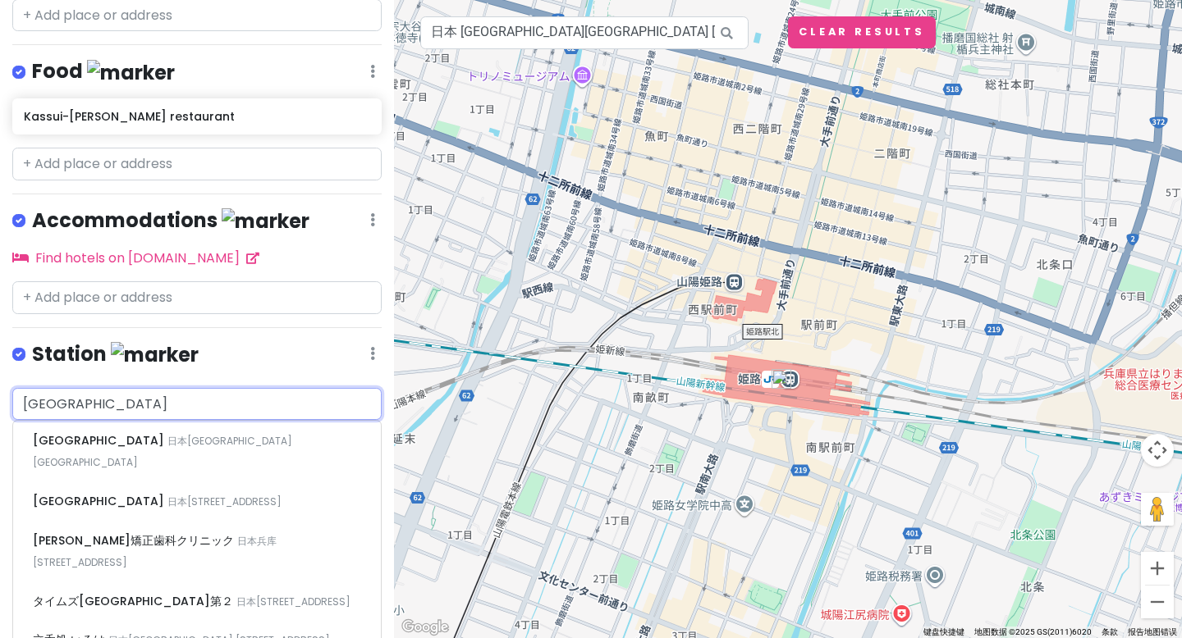
scroll to position [451, 0]
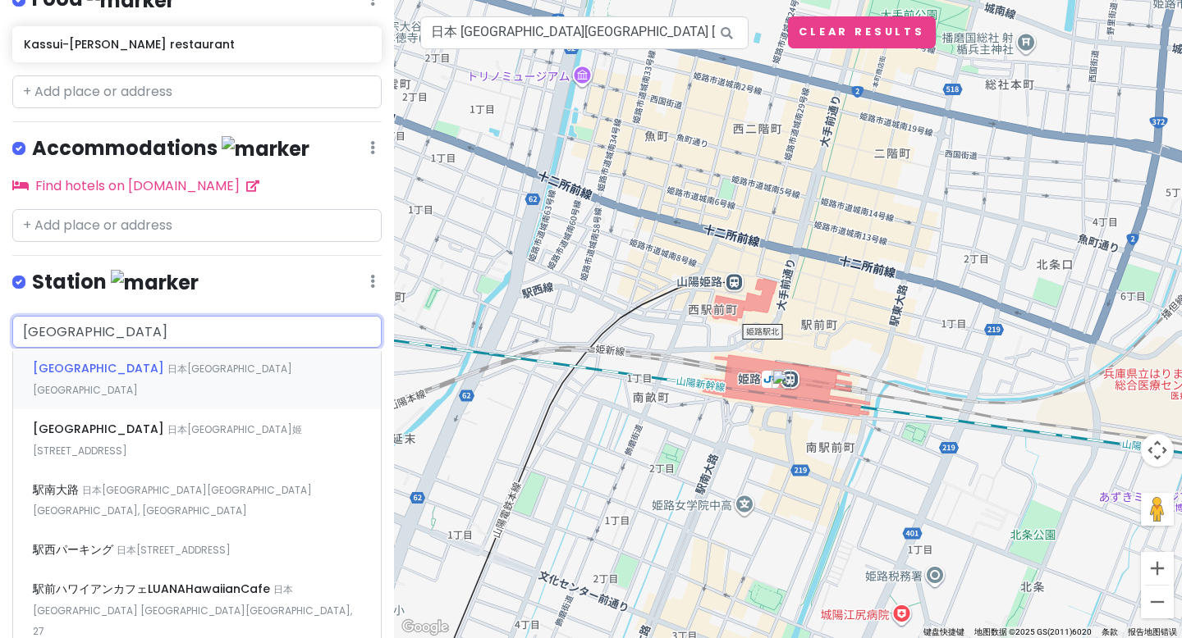
click at [62, 322] on input "[GEOGRAPHIC_DATA]" at bounding box center [196, 332] width 369 height 33
type input "[GEOGRAPHIC_DATA]"
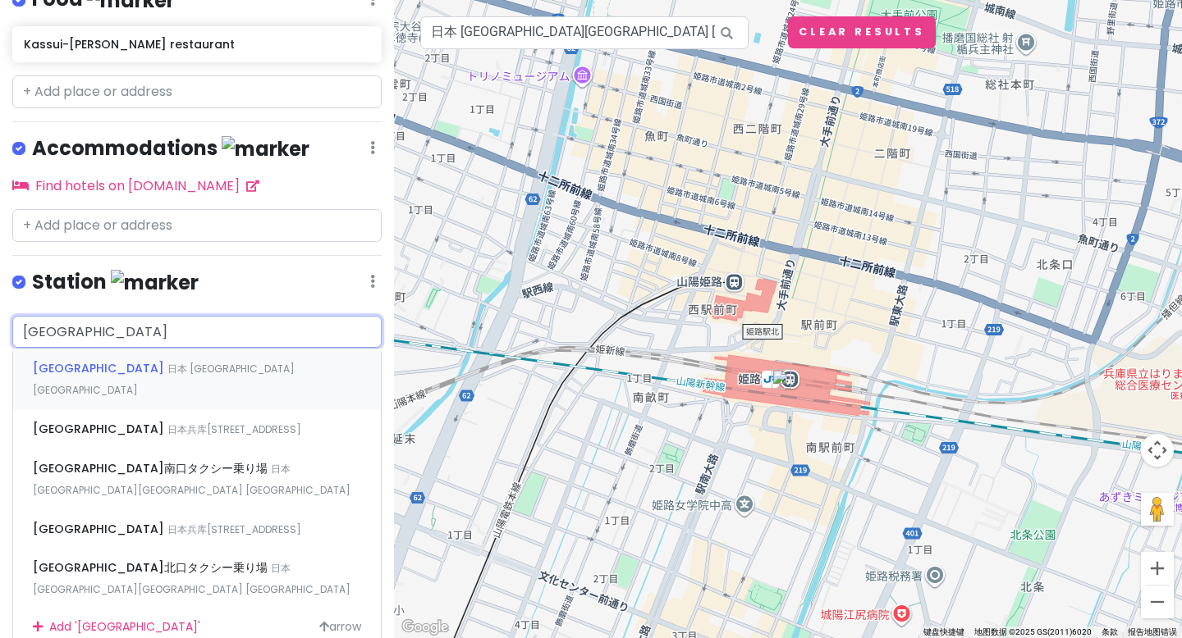
click at [75, 362] on span "日本 [GEOGRAPHIC_DATA][GEOGRAPHIC_DATA]" at bounding box center [164, 379] width 262 height 35
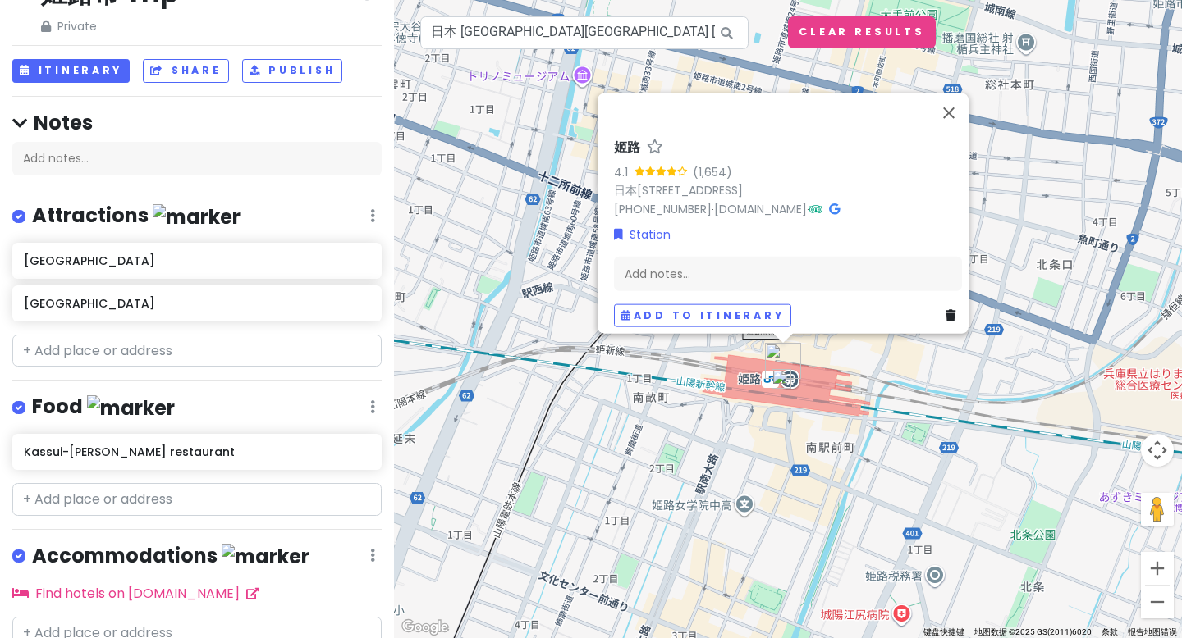
scroll to position [0, 0]
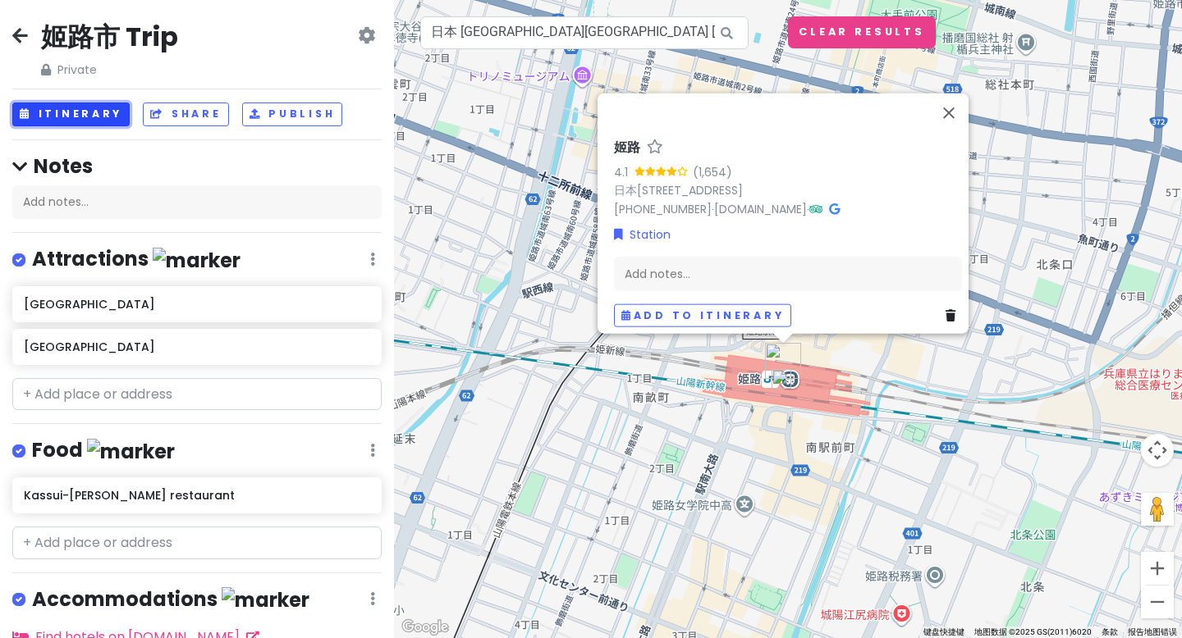
click at [83, 115] on button "Itinerary" at bounding box center [70, 115] width 117 height 24
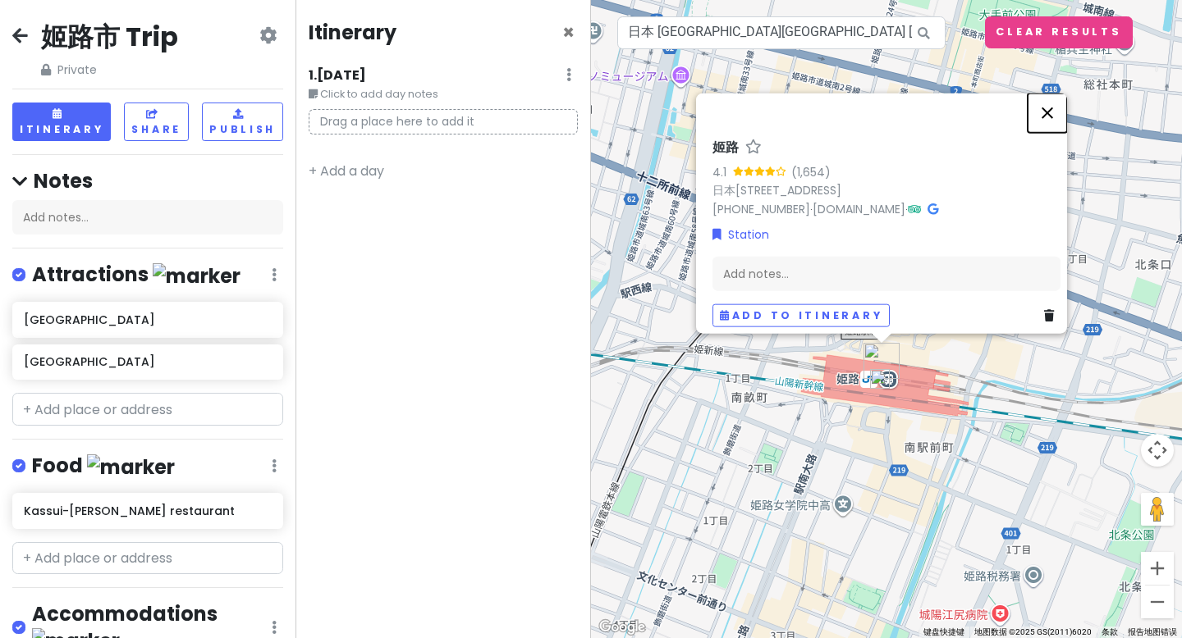
click at [1061, 110] on button "关闭" at bounding box center [1046, 113] width 39 height 39
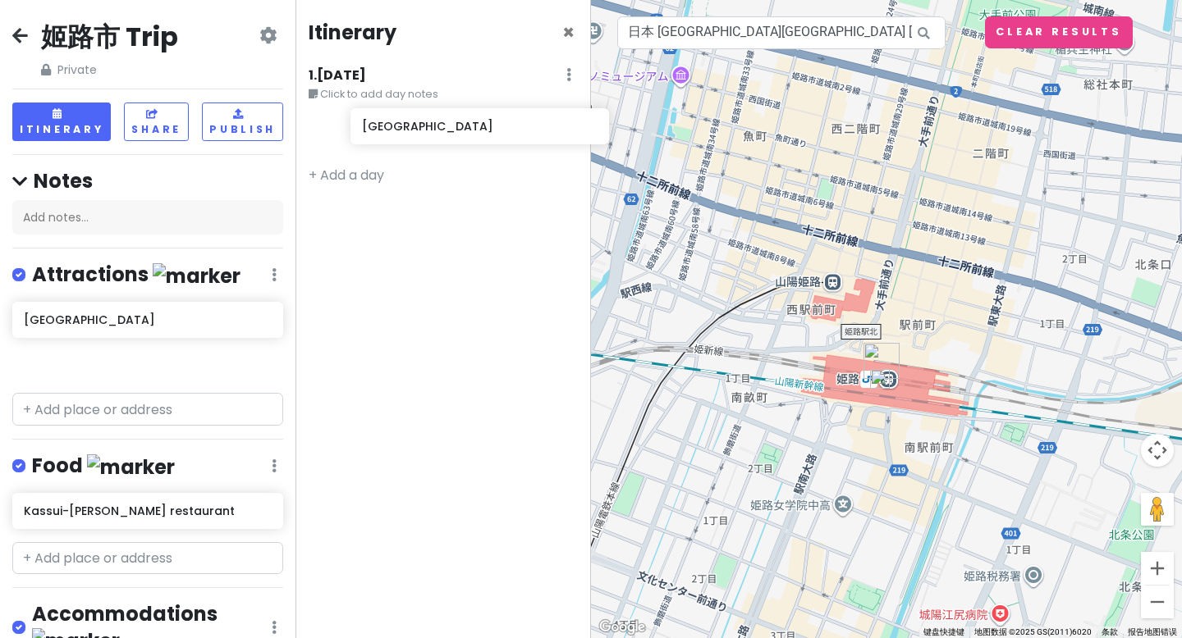
drag, startPoint x: 57, startPoint y: 319, endPoint x: 396, endPoint y: 127, distance: 388.8
click at [396, 127] on div "姬路市 Trip Private Change Dates Make a Copy Delete Trip Go Pro ⚡️ Give Feedback 💡…" at bounding box center [591, 319] width 1182 height 638
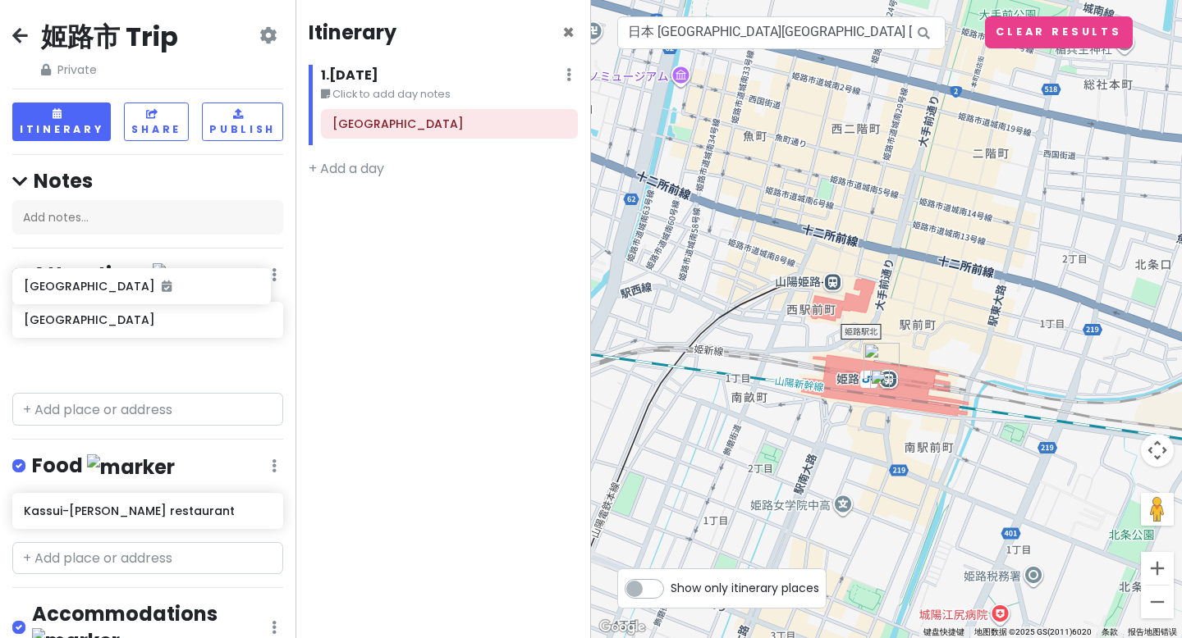
drag, startPoint x: 97, startPoint y: 311, endPoint x: 97, endPoint y: 279, distance: 32.0
click at [97, 279] on div "姬路市 Trip Private Change Dates Make a Copy Delete Trip Go Pro ⚡️ Give Feedback 💡…" at bounding box center [147, 319] width 295 height 638
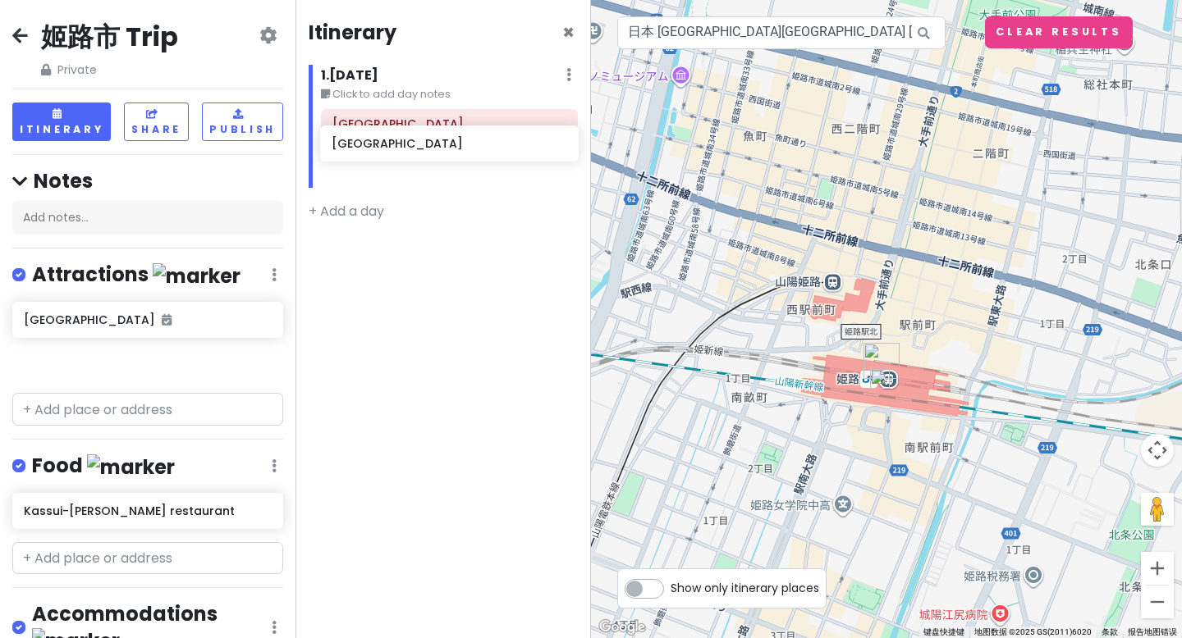
drag, startPoint x: 43, startPoint y: 354, endPoint x: 350, endPoint y: 136, distance: 376.8
click at [350, 136] on div "姬路市 Trip Private Change Dates Make a Copy Delete Trip Go Pro ⚡️ Give Feedback 💡…" at bounding box center [591, 319] width 1182 height 638
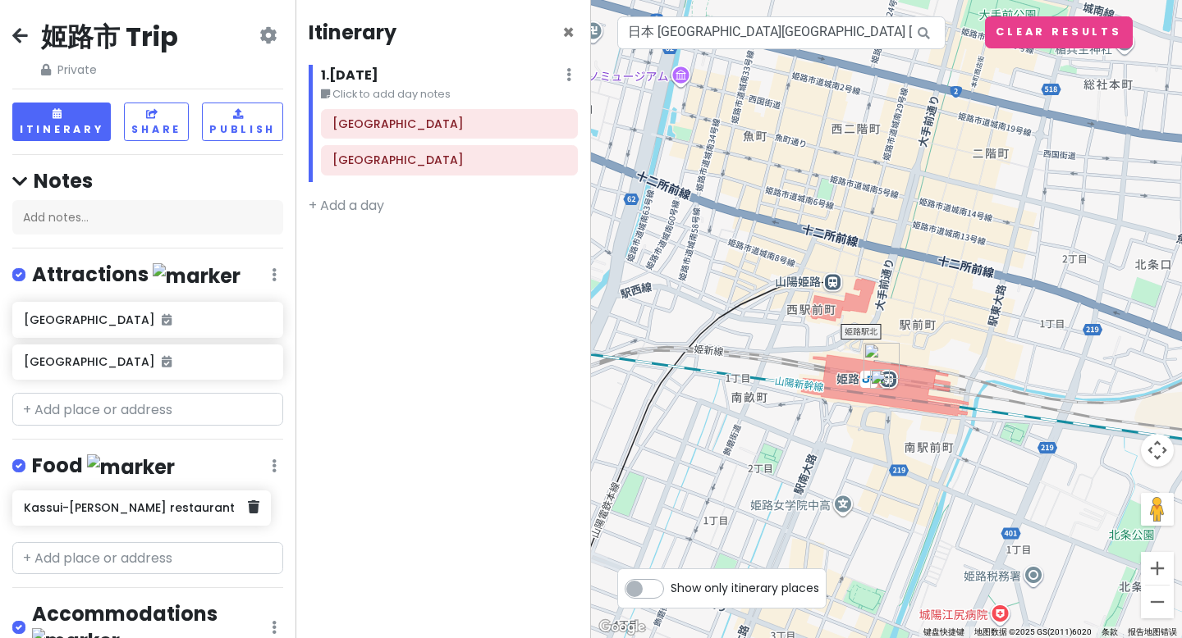
scroll to position [2, 0]
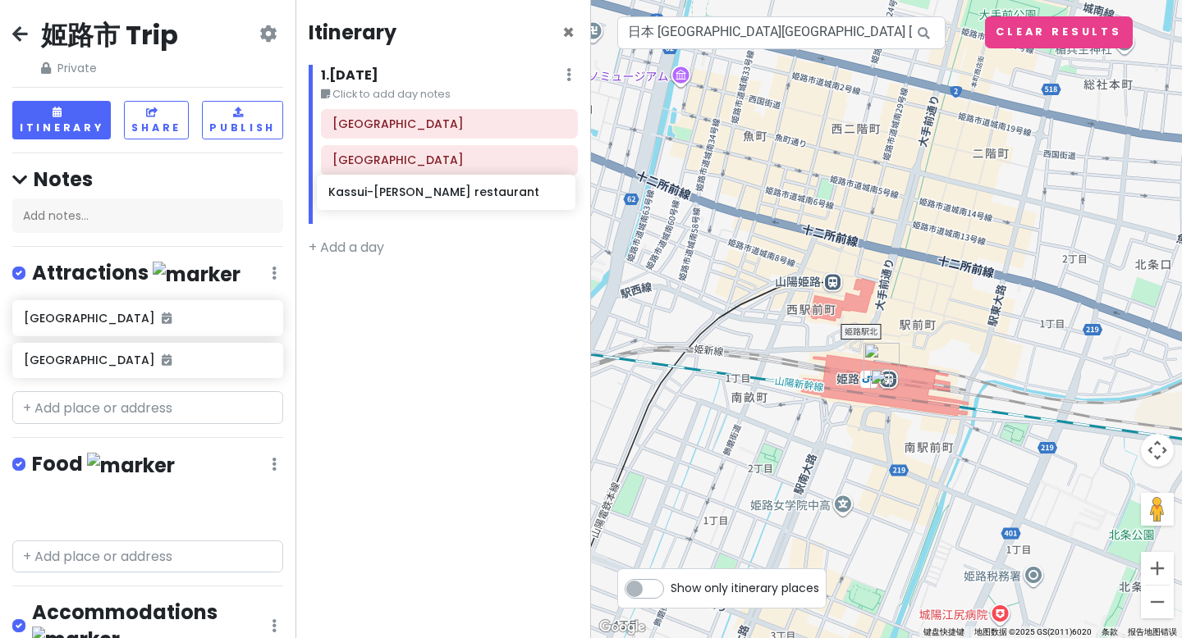
drag, startPoint x: 72, startPoint y: 514, endPoint x: 363, endPoint y: 209, distance: 421.4
click at [377, 199] on div "姬路市 Trip Private Change Dates Make a Copy Delete Trip Go Pro ⚡️ Give Feedback 💡…" at bounding box center [591, 319] width 1182 height 638
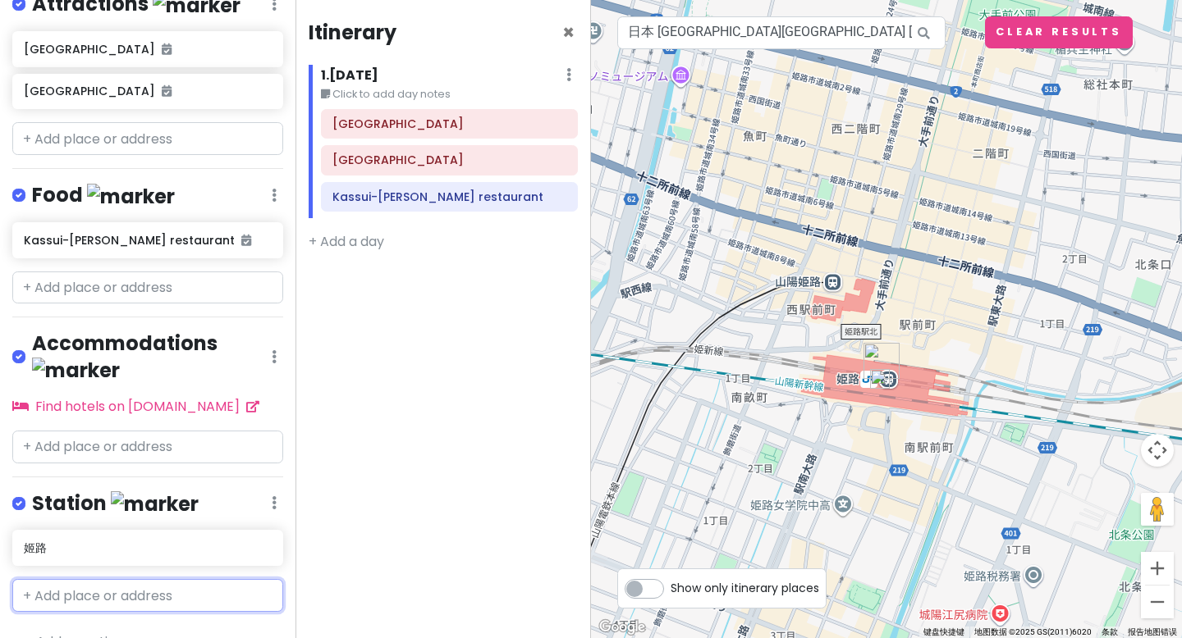
scroll to position [273, 0]
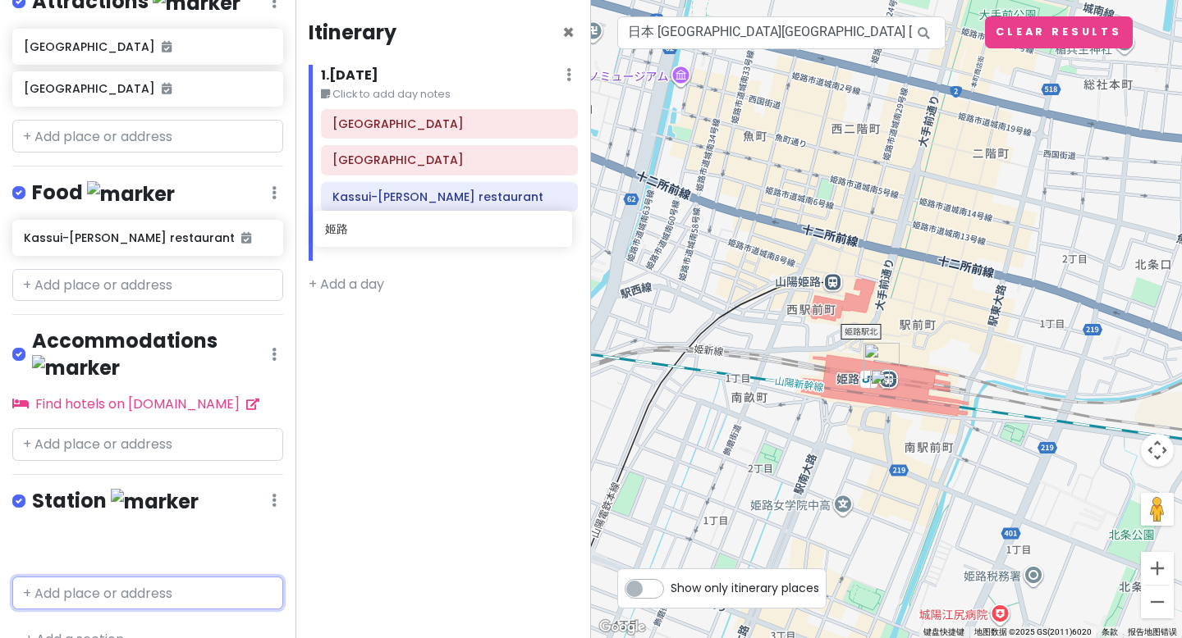
drag, startPoint x: 77, startPoint y: 514, endPoint x: 381, endPoint y: 225, distance: 419.0
click at [381, 225] on div "姬路市 Trip Private Change Dates Make a Copy Delete Trip Go Pro ⚡️ Give Feedback 💡…" at bounding box center [591, 319] width 1182 height 638
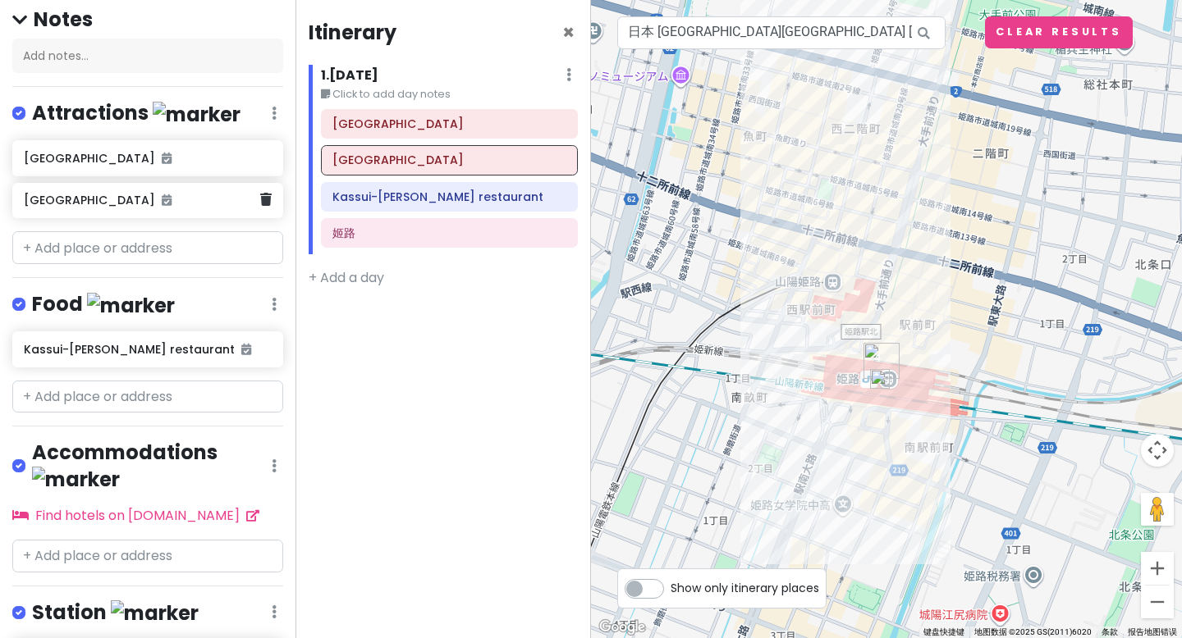
scroll to position [0, 0]
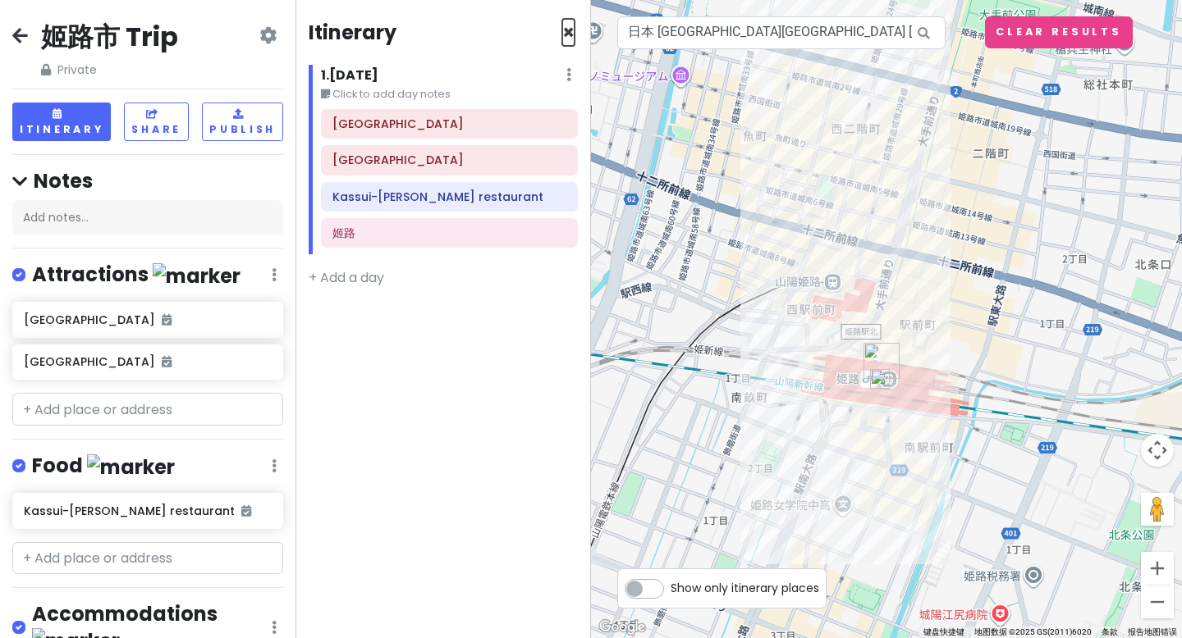
click at [565, 30] on span "×" at bounding box center [568, 32] width 12 height 27
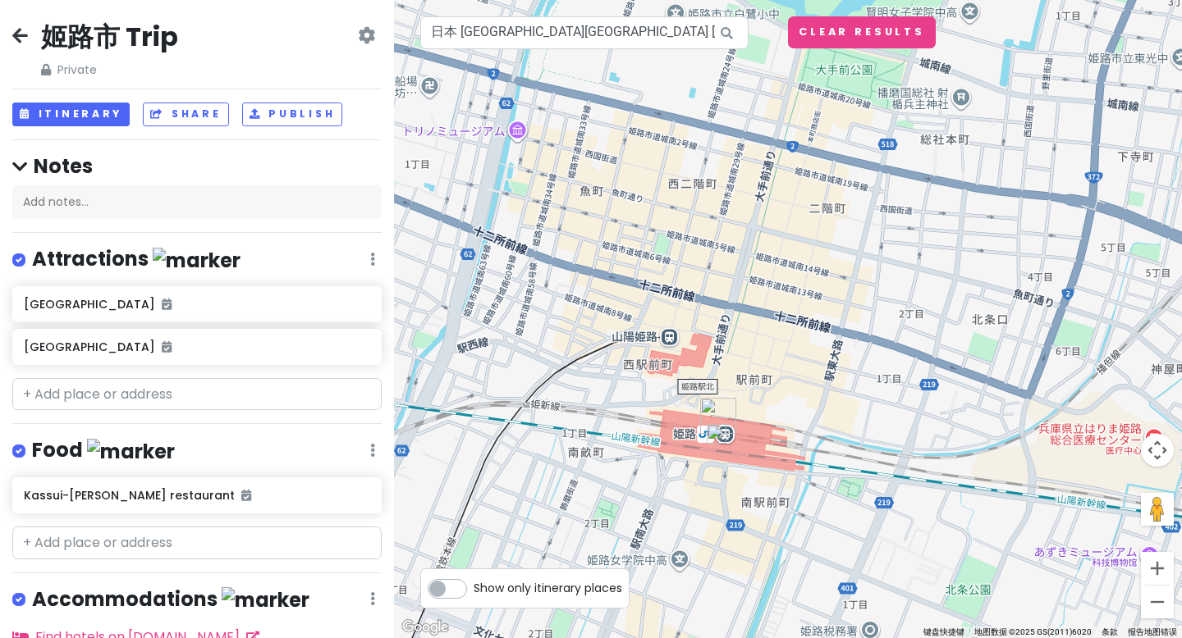
drag, startPoint x: 839, startPoint y: 169, endPoint x: 673, endPoint y: 272, distance: 194.9
click at [673, 272] on div at bounding box center [788, 319] width 788 height 638
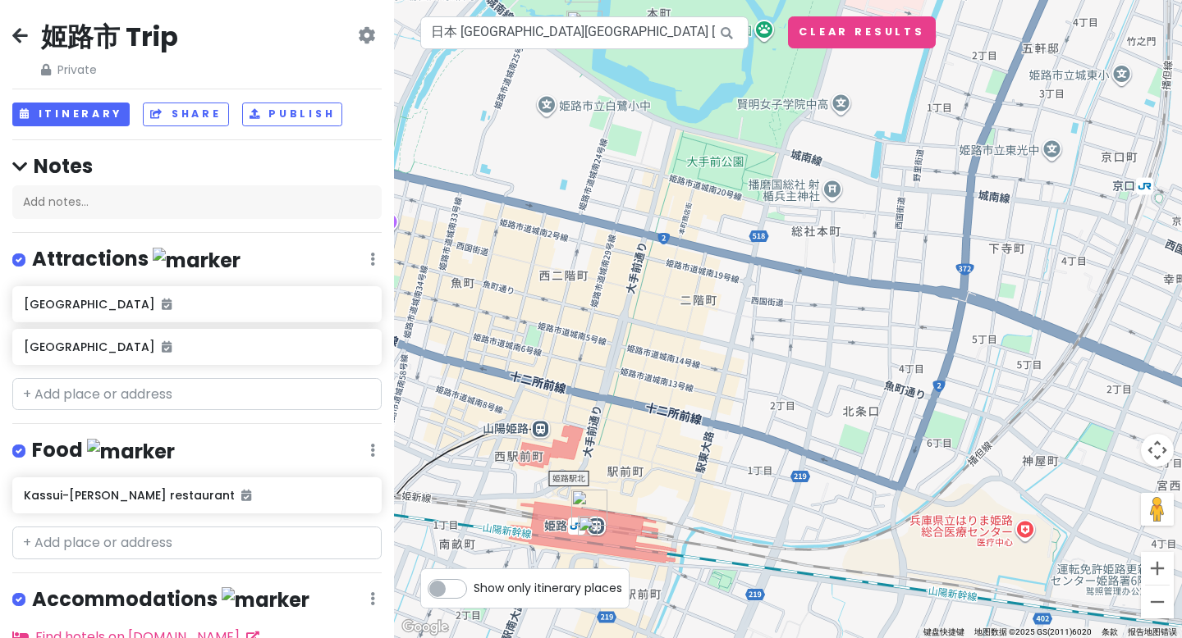
drag, startPoint x: 656, startPoint y: 258, endPoint x: 708, endPoint y: 295, distance: 63.1
click at [708, 295] on div at bounding box center [788, 319] width 788 height 638
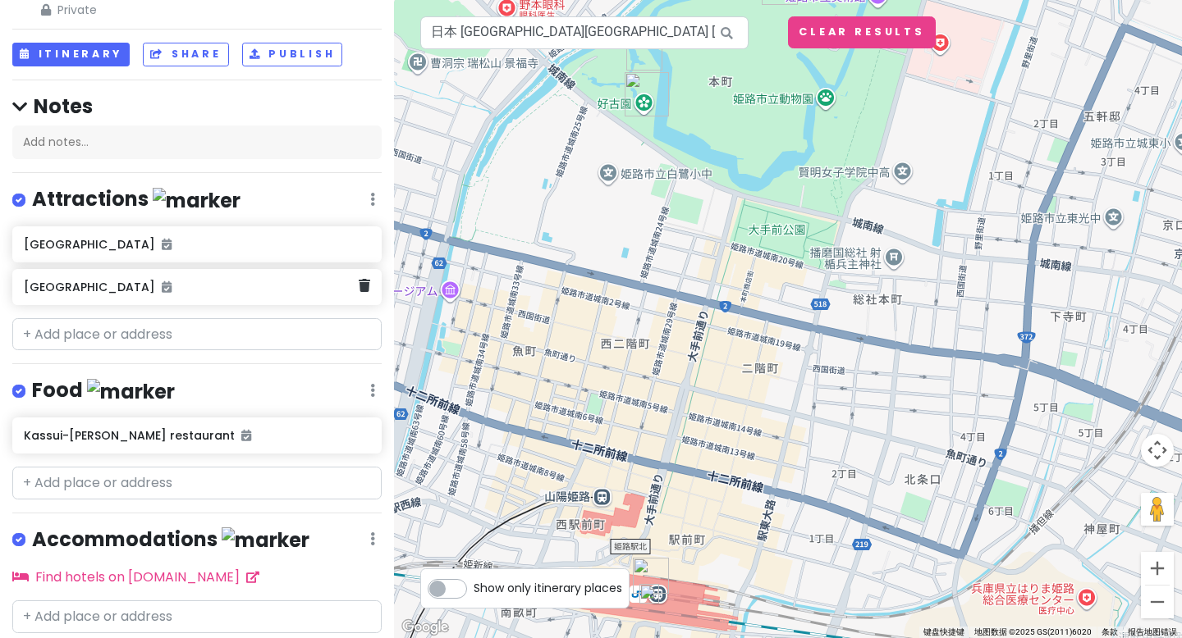
scroll to position [69, 0]
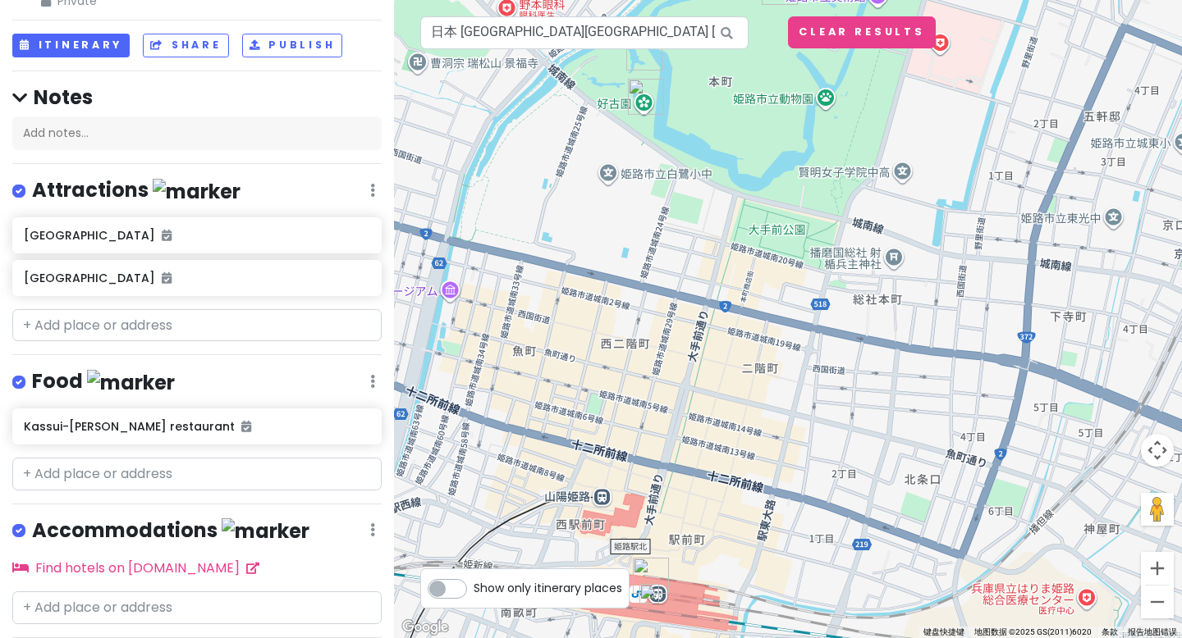
click at [746, 208] on div at bounding box center [788, 319] width 788 height 638
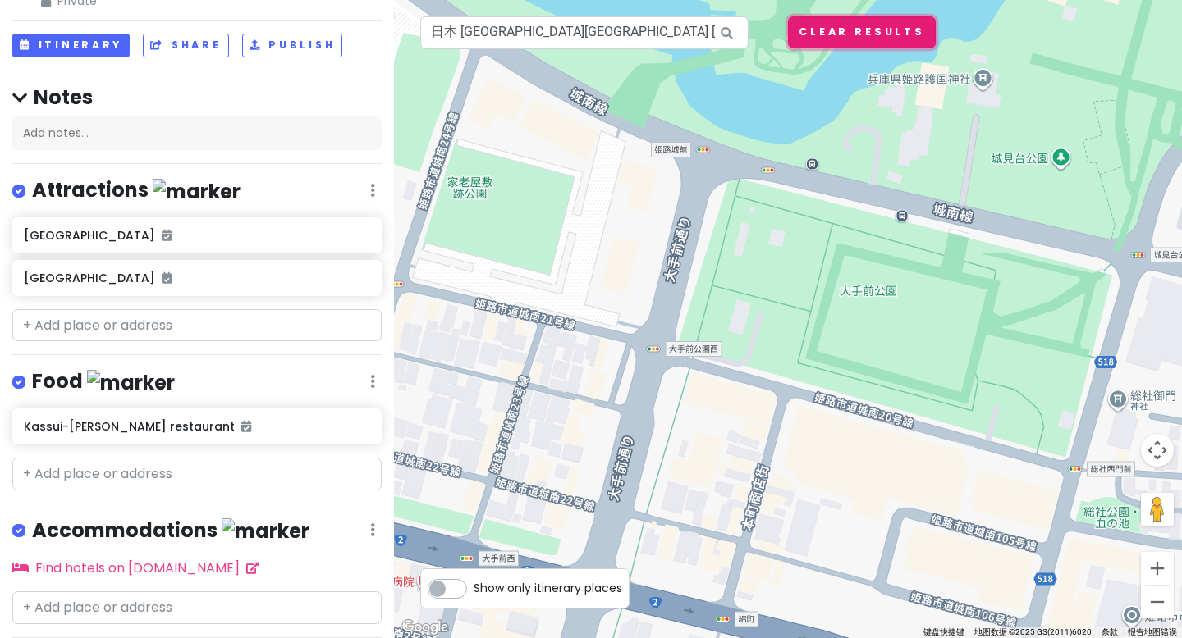
click at [844, 39] on button "Clear Results" at bounding box center [862, 32] width 148 height 32
click at [815, 170] on div at bounding box center [788, 319] width 788 height 638
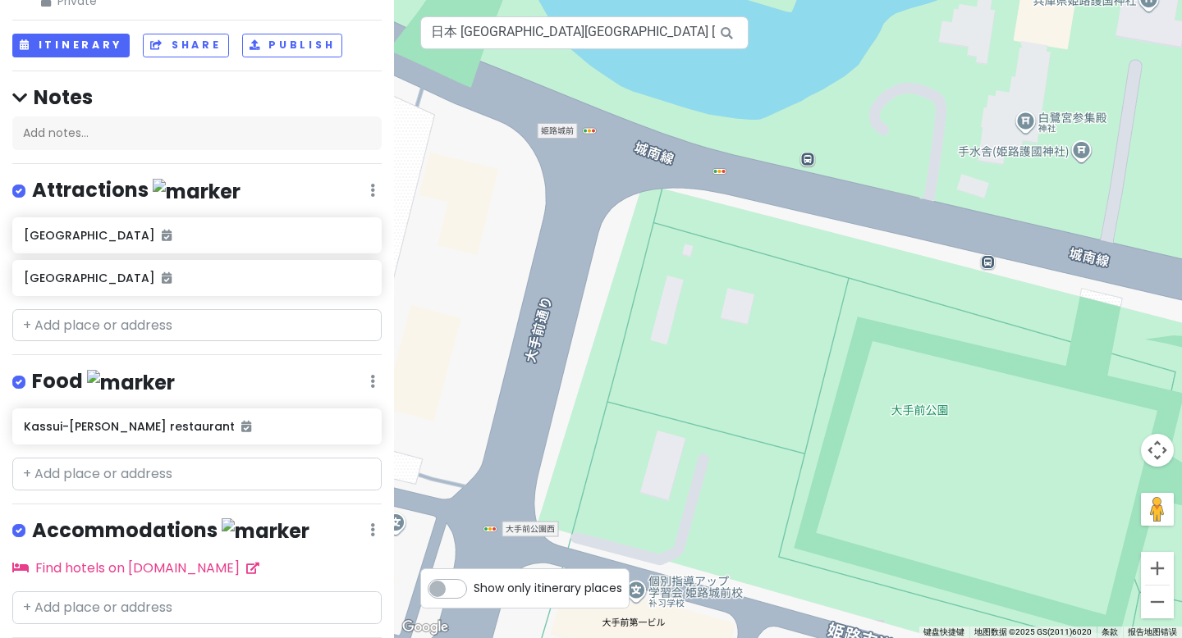
drag, startPoint x: 769, startPoint y: 132, endPoint x: 772, endPoint y: 281, distance: 148.6
click at [772, 281] on div at bounding box center [788, 319] width 788 height 638
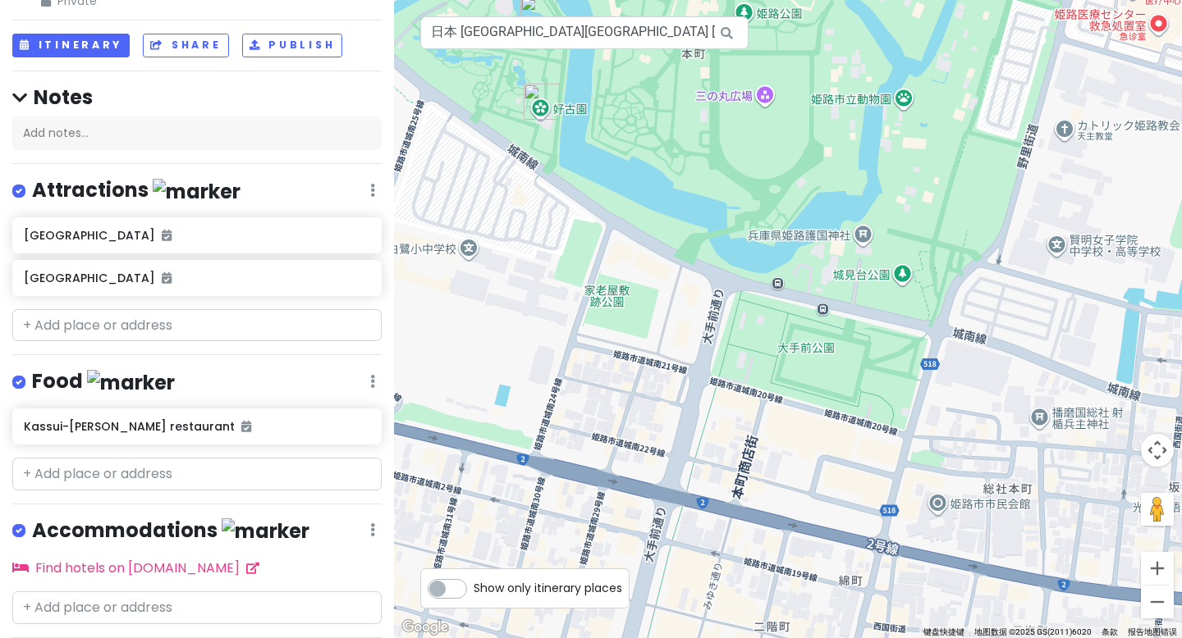
scroll to position [258, 0]
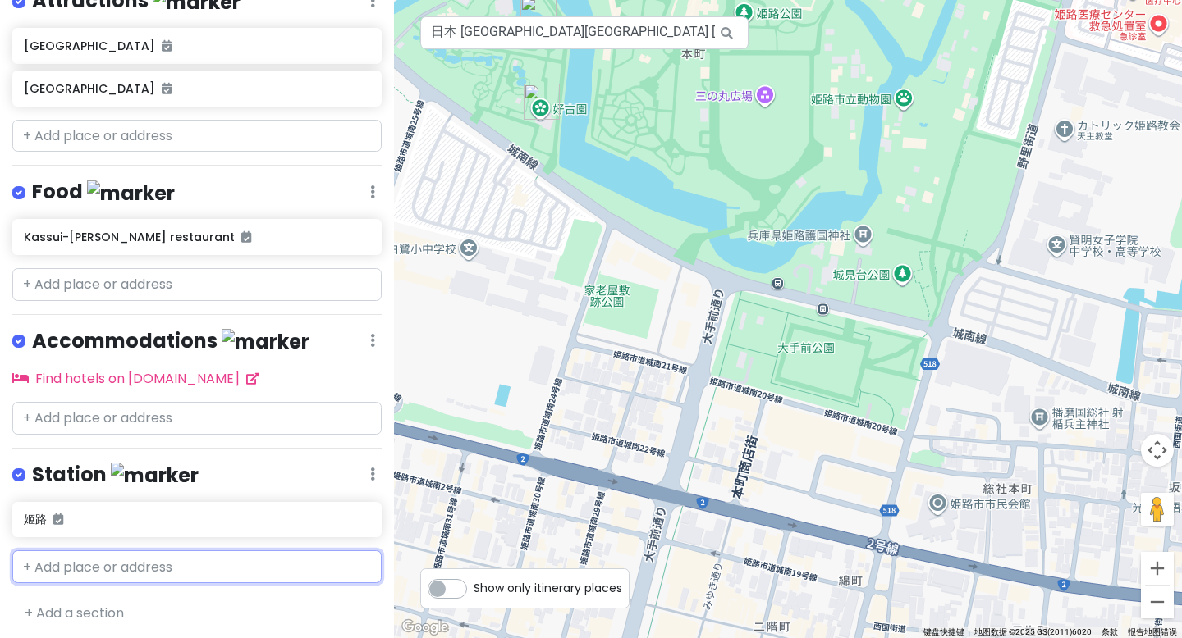
click at [82, 567] on input "text" at bounding box center [196, 567] width 369 height 33
paste input "Sakuramon-bashi Bridge"
type input "Sakuramon-bashi Bridge"
click at [130, 607] on div "Sakuramon-[GEOGRAPHIC_DATA] 68 本町 [GEOGRAPHIC_DATA][GEOGRAPHIC_DATA]日本" at bounding box center [197, 614] width 368 height 61
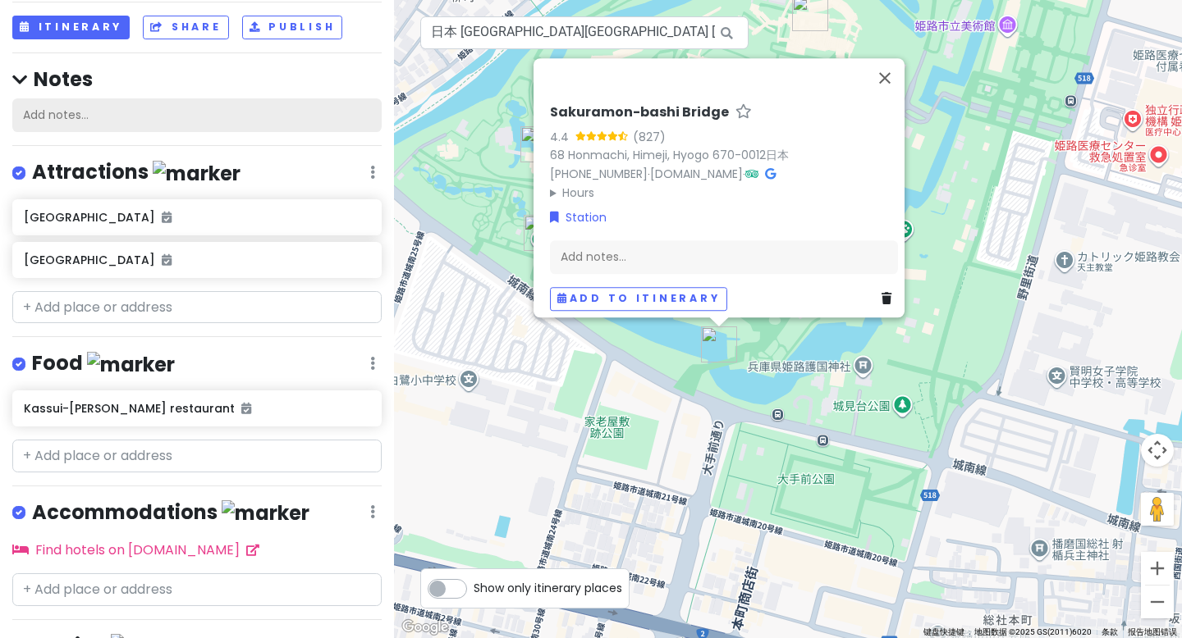
scroll to position [0, 0]
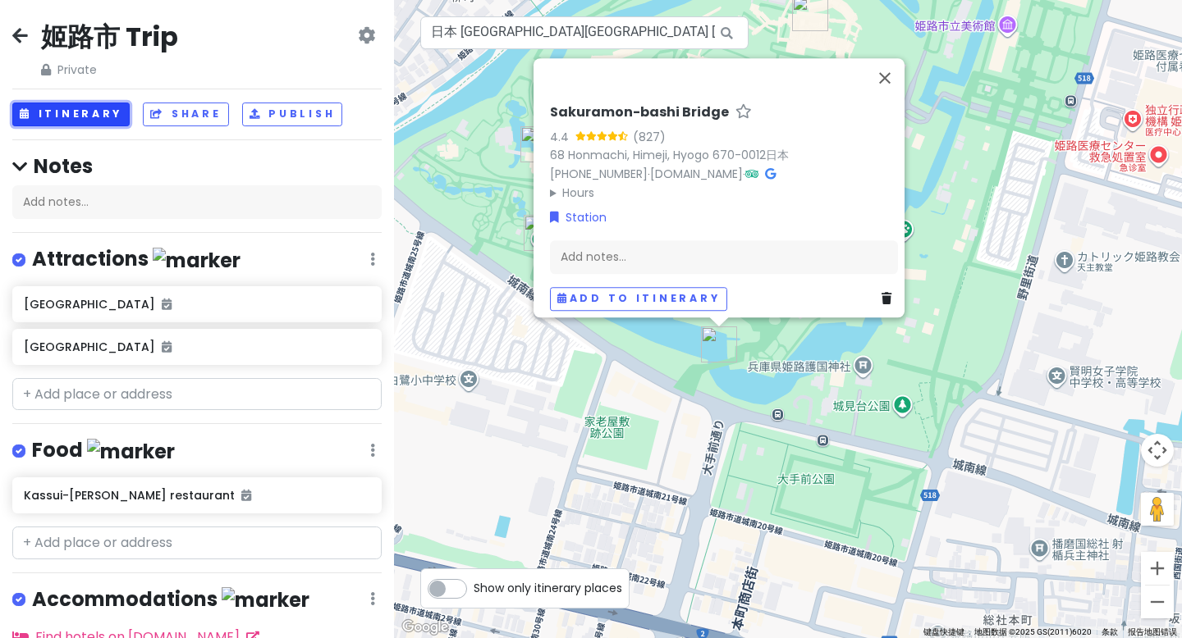
click at [66, 108] on button "Itinerary" at bounding box center [70, 115] width 117 height 24
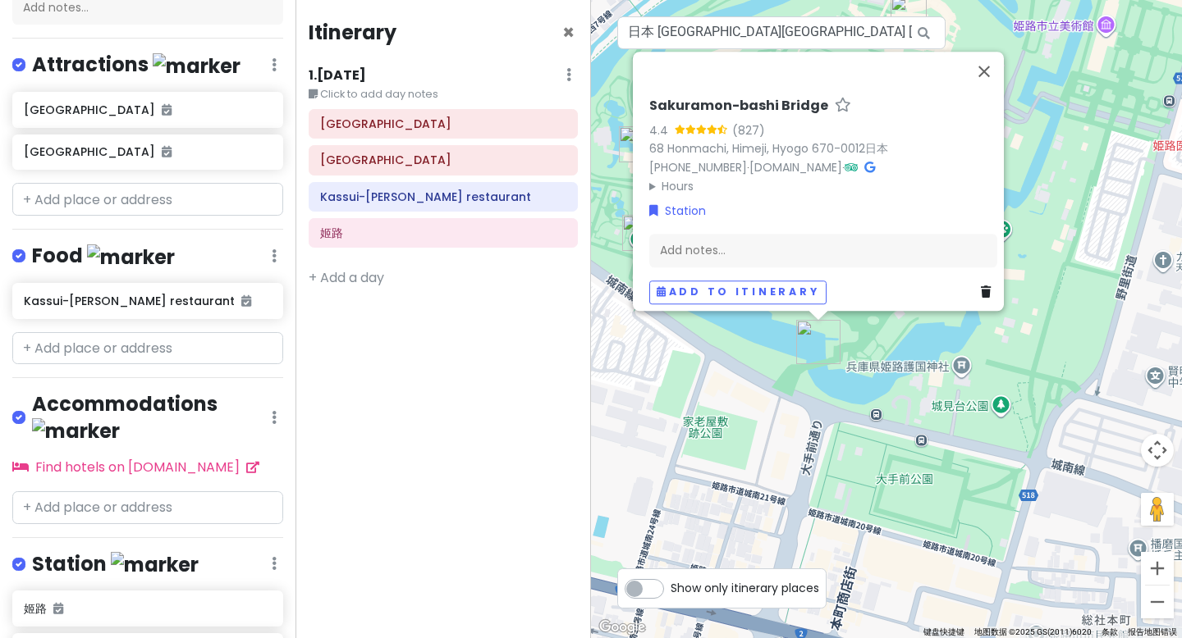
scroll to position [214, 0]
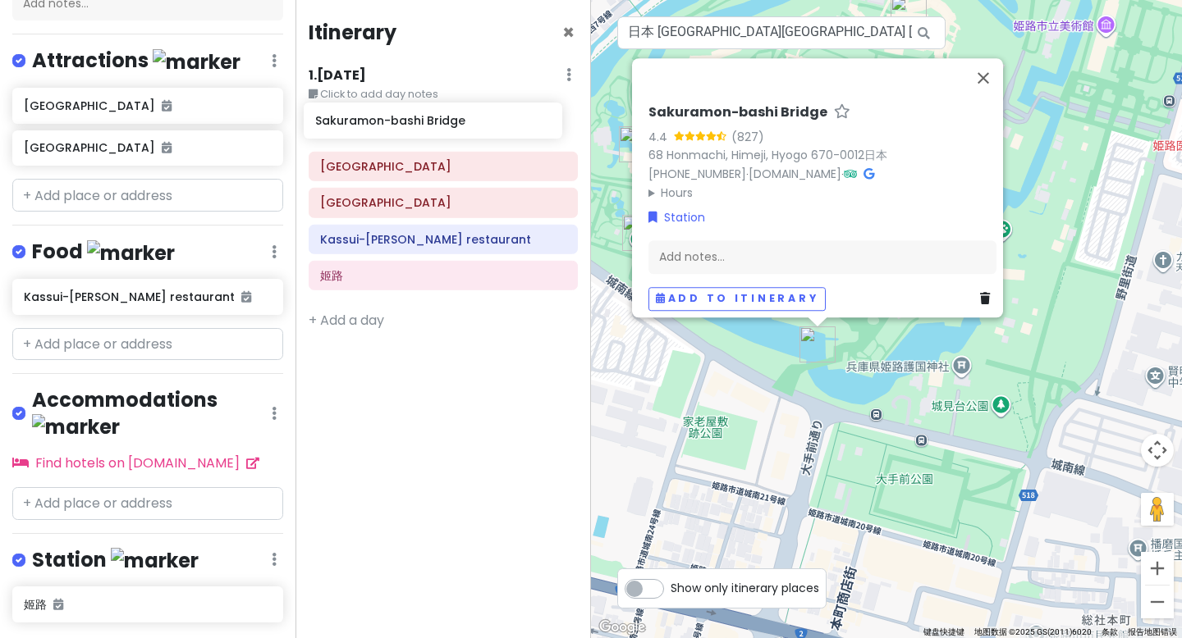
drag, startPoint x: 80, startPoint y: 620, endPoint x: 372, endPoint y: 120, distance: 578.4
click at [372, 120] on div "姬路市 Trip Private Change Dates Make a Copy Delete Trip Go Pro ⚡️ Give Feedback 💡…" at bounding box center [591, 319] width 1182 height 638
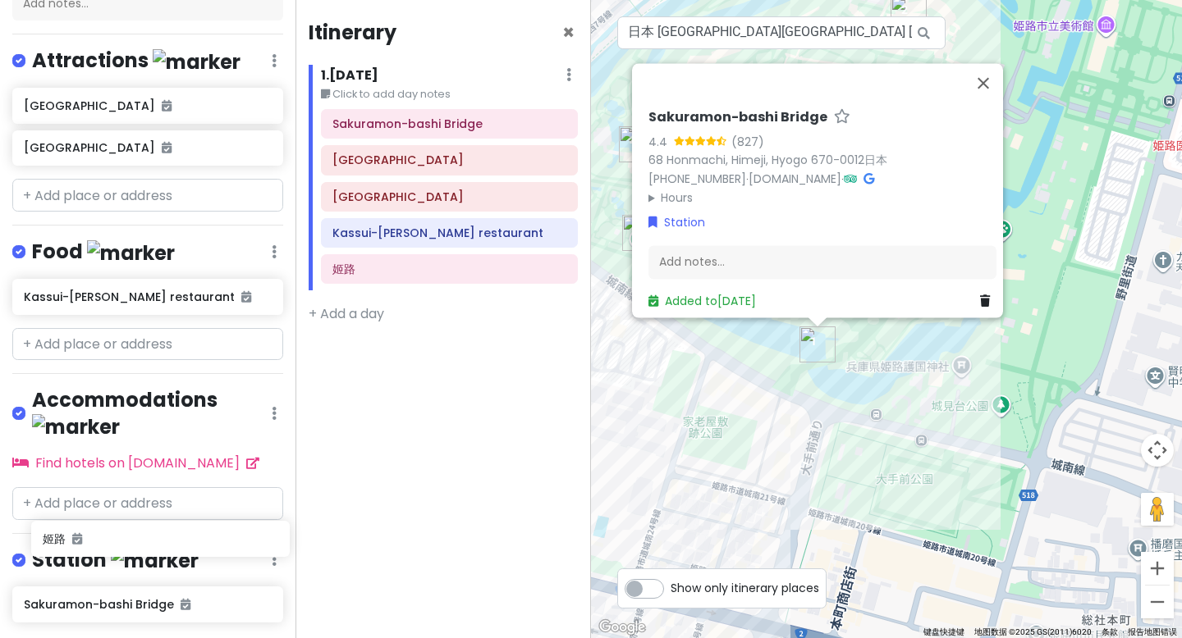
scroll to position [217, 0]
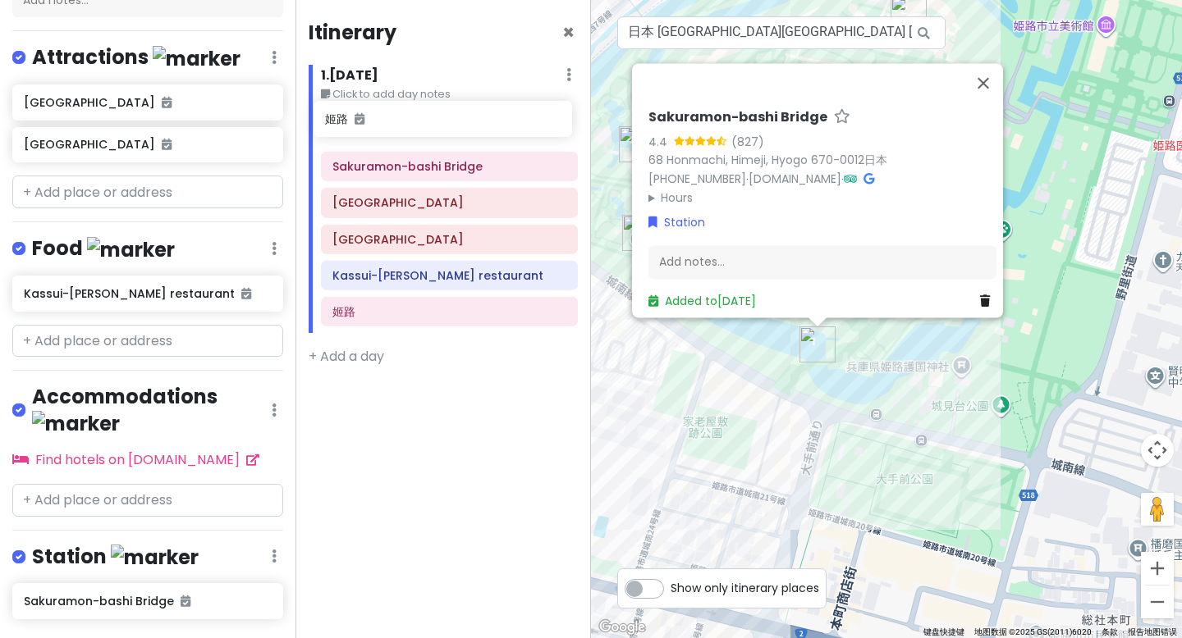
drag, startPoint x: 63, startPoint y: 581, endPoint x: 364, endPoint y: 126, distance: 545.3
click at [364, 126] on div "姬路市 Trip Private Change Dates Make a Copy Delete Trip Go Pro ⚡️ Give Feedback 💡…" at bounding box center [591, 319] width 1182 height 638
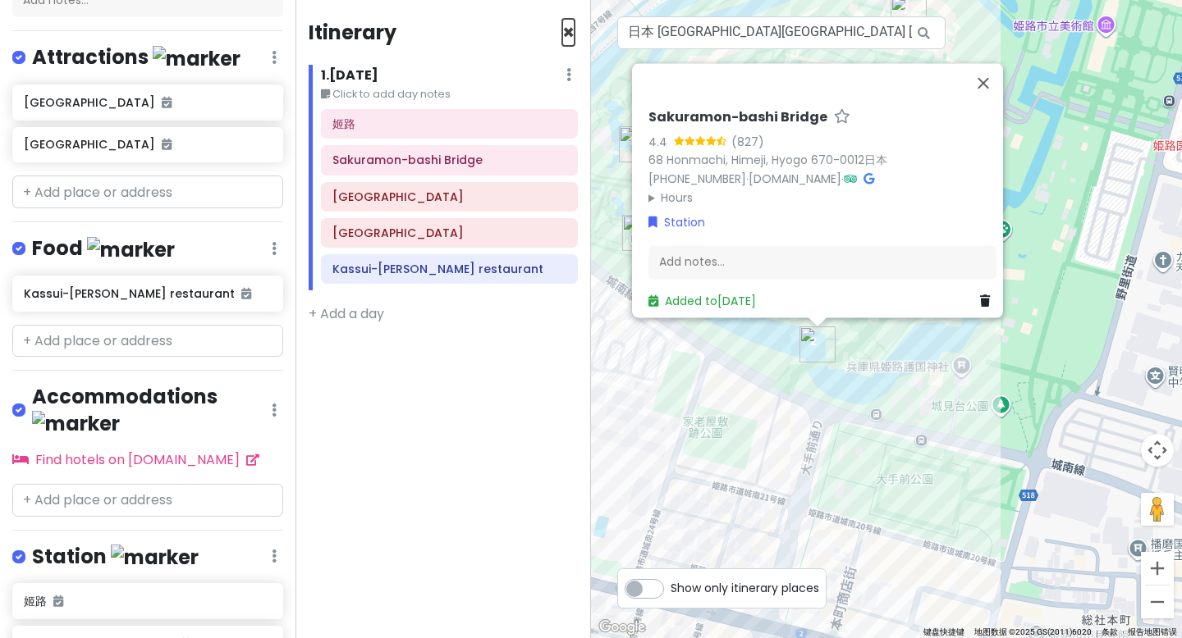
click at [573, 30] on span "×" at bounding box center [568, 32] width 12 height 27
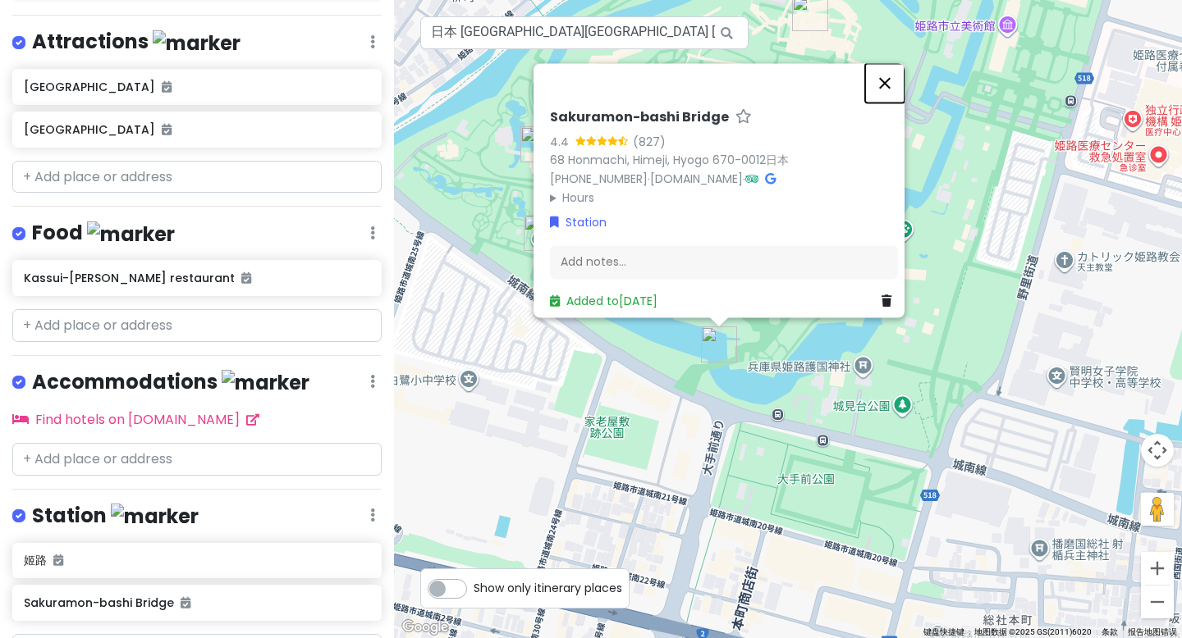
click at [883, 72] on button "关闭" at bounding box center [884, 82] width 39 height 39
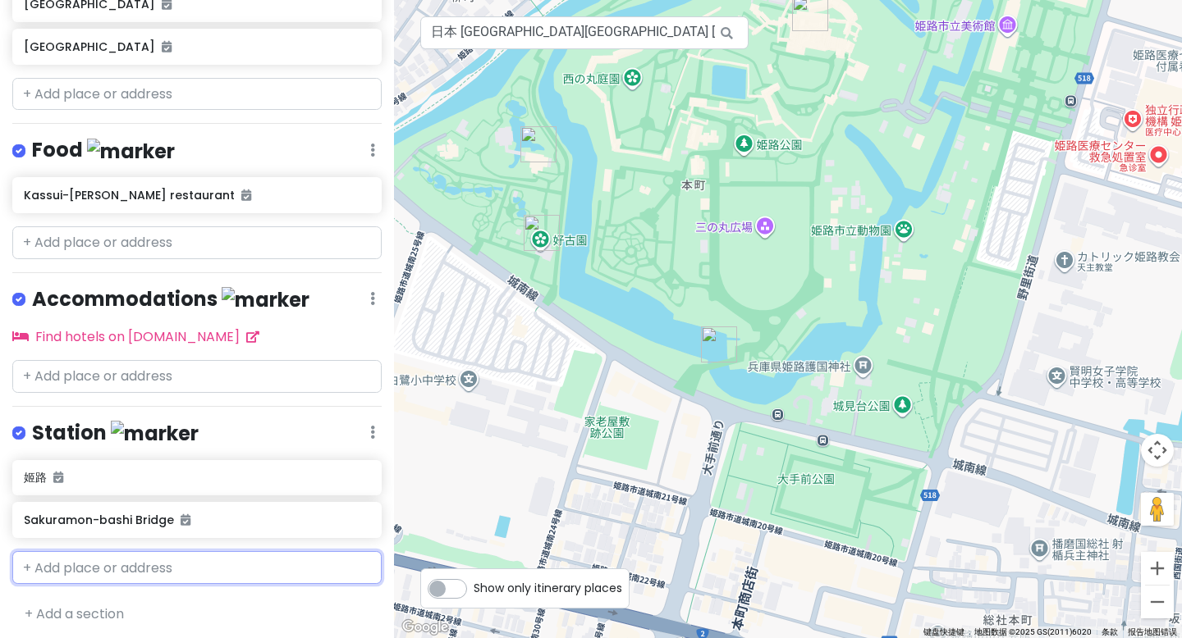
scroll to position [0, 0]
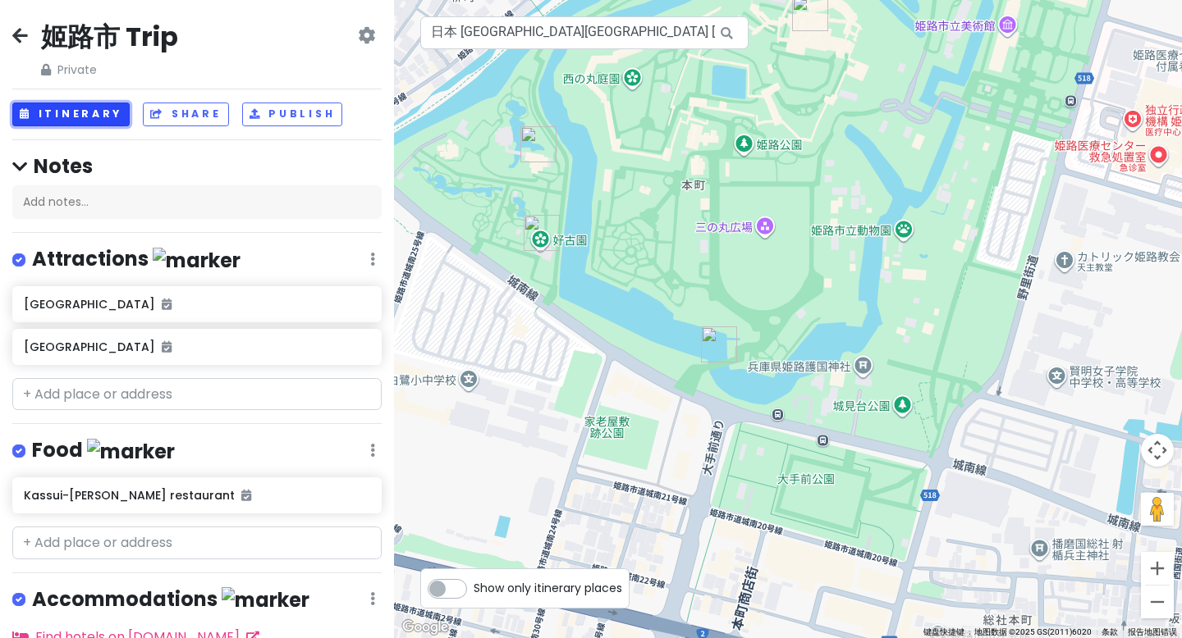
click at [71, 119] on button "Itinerary" at bounding box center [70, 115] width 117 height 24
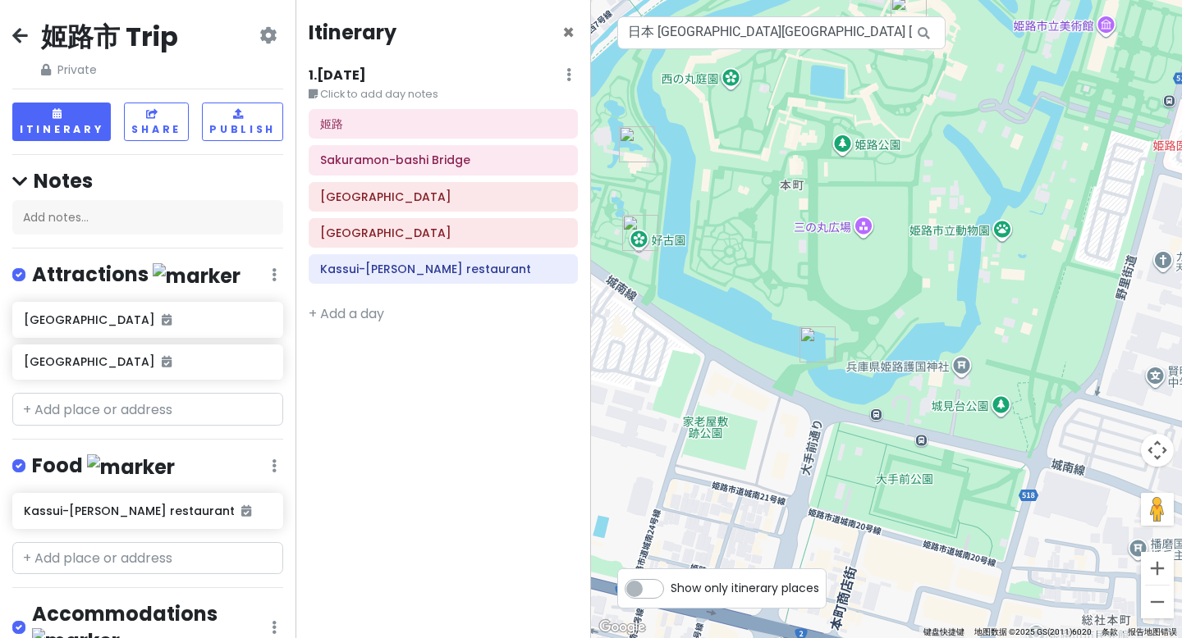
click at [446, 89] on small "Click to add day notes" at bounding box center [443, 94] width 269 height 16
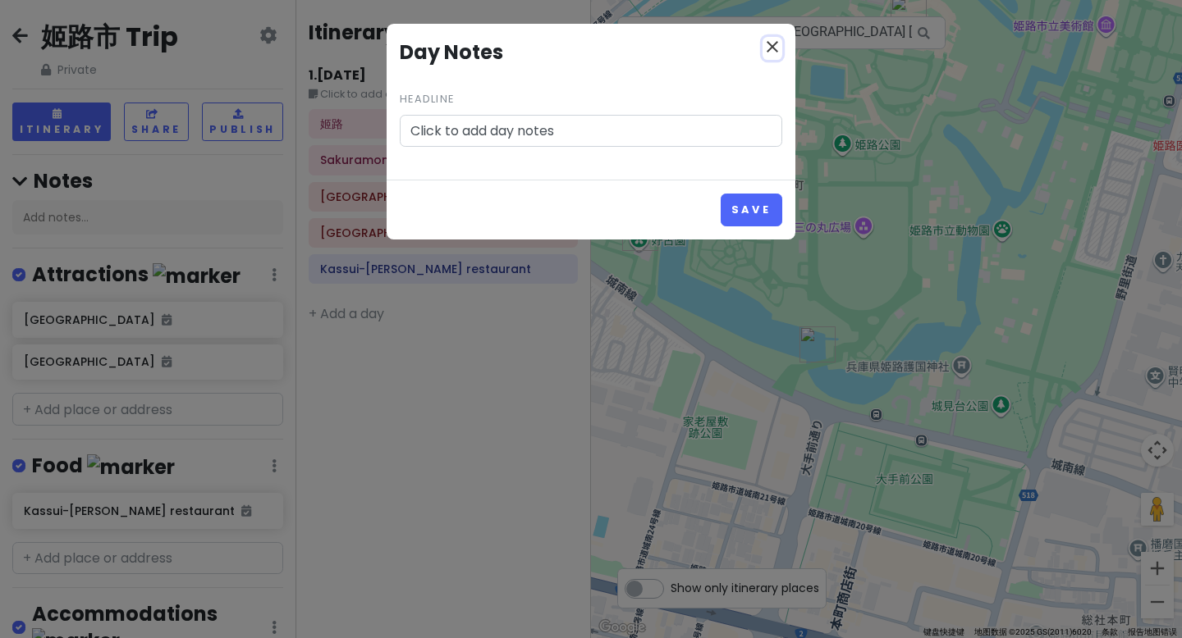
drag, startPoint x: 771, startPoint y: 44, endPoint x: 647, endPoint y: 75, distance: 128.4
click at [771, 44] on icon "close" at bounding box center [772, 47] width 20 height 20
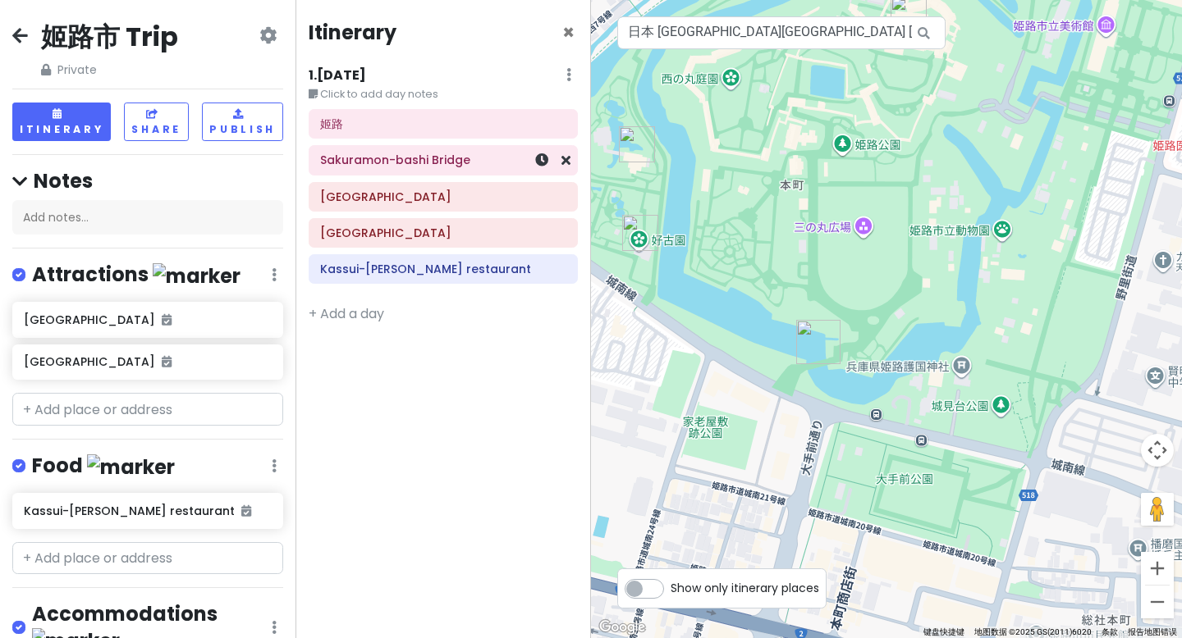
click at [300, 155] on div "Sakuramon-bashi Bridge" at bounding box center [443, 160] width 294 height 30
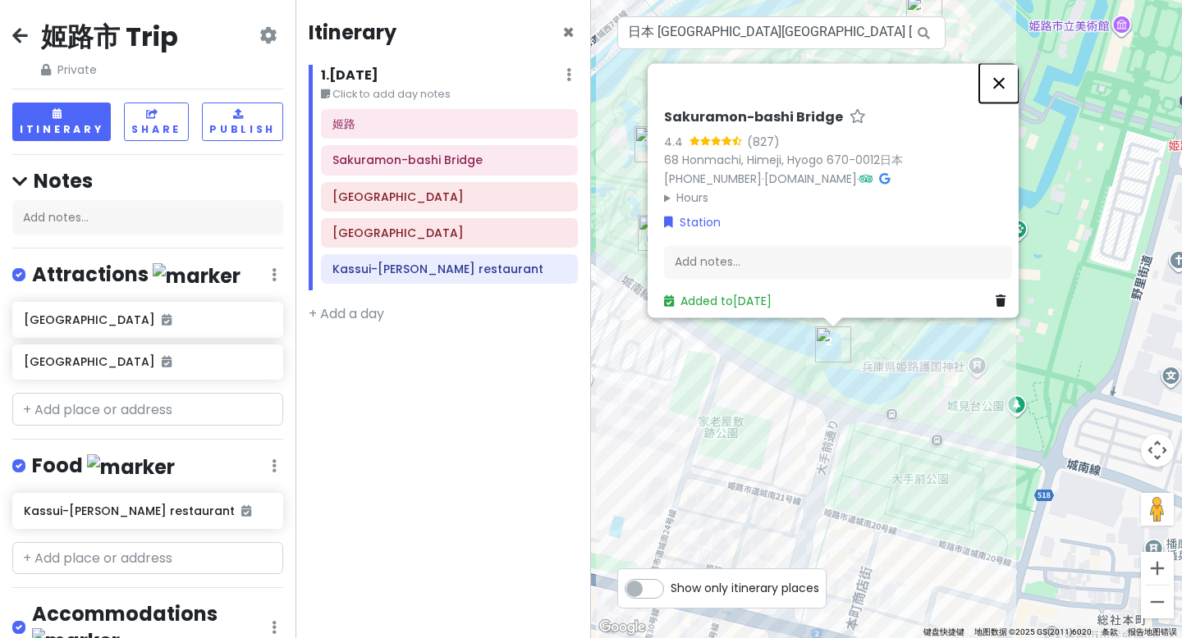
click at [1017, 78] on button "关闭" at bounding box center [998, 82] width 39 height 39
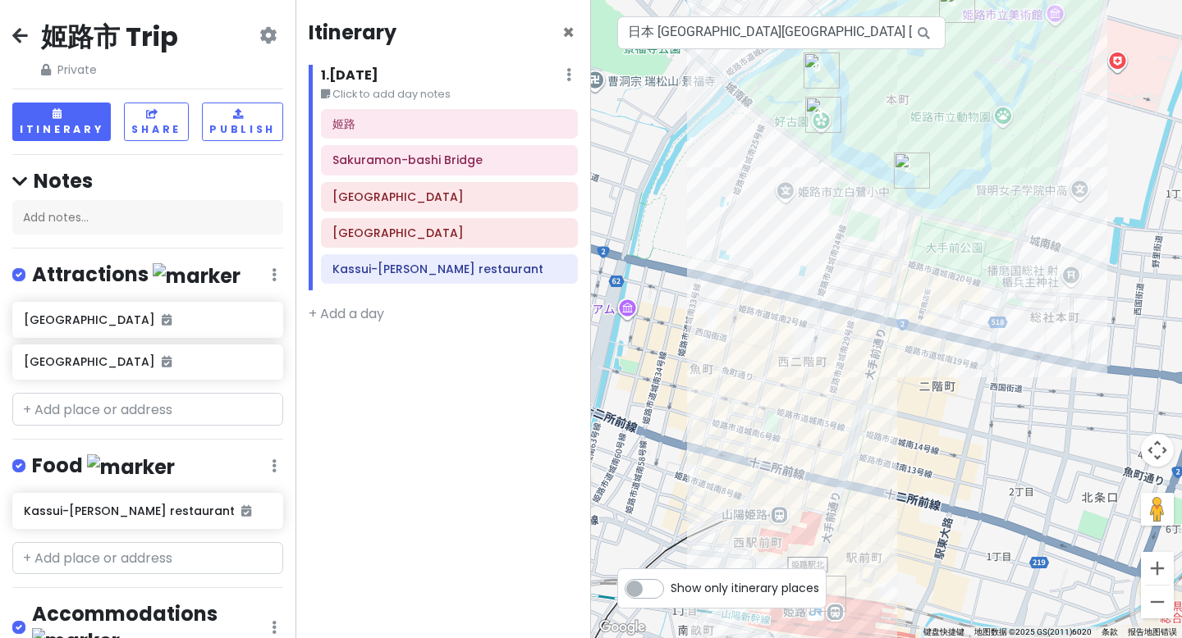
drag, startPoint x: 917, startPoint y: 426, endPoint x: 933, endPoint y: 303, distance: 124.1
click at [933, 303] on div at bounding box center [886, 319] width 591 height 638
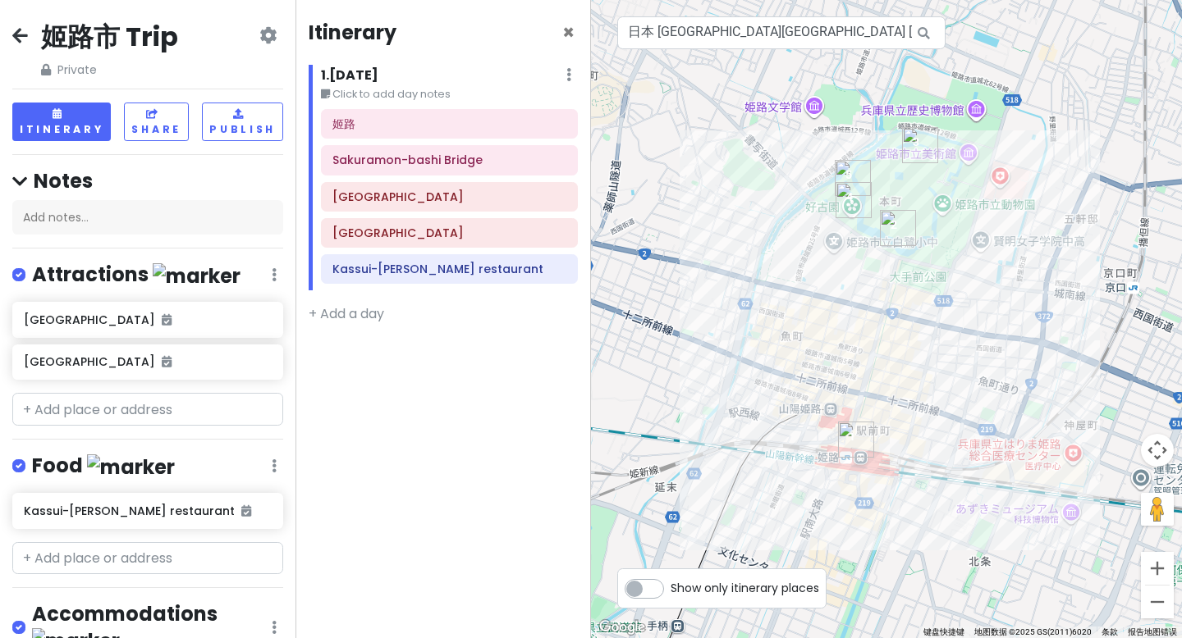
drag, startPoint x: 944, startPoint y: 340, endPoint x: 913, endPoint y: 337, distance: 31.3
click at [913, 337] on div at bounding box center [886, 319] width 591 height 638
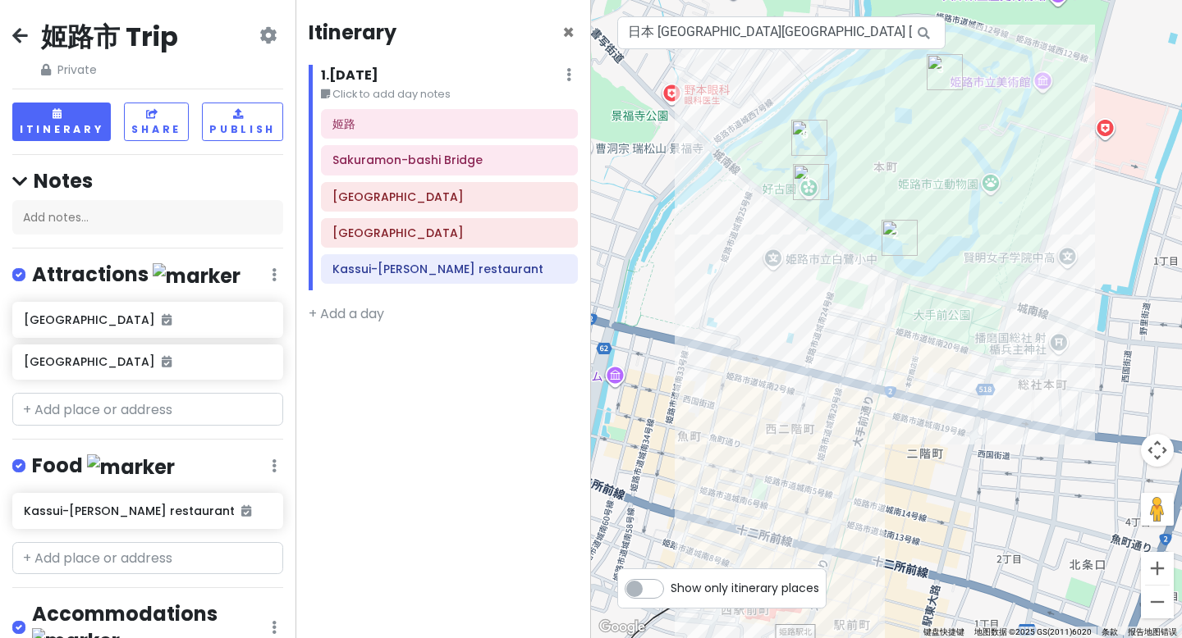
drag, startPoint x: 932, startPoint y: 290, endPoint x: 952, endPoint y: 395, distance: 106.9
click at [952, 395] on div at bounding box center [886, 319] width 591 height 638
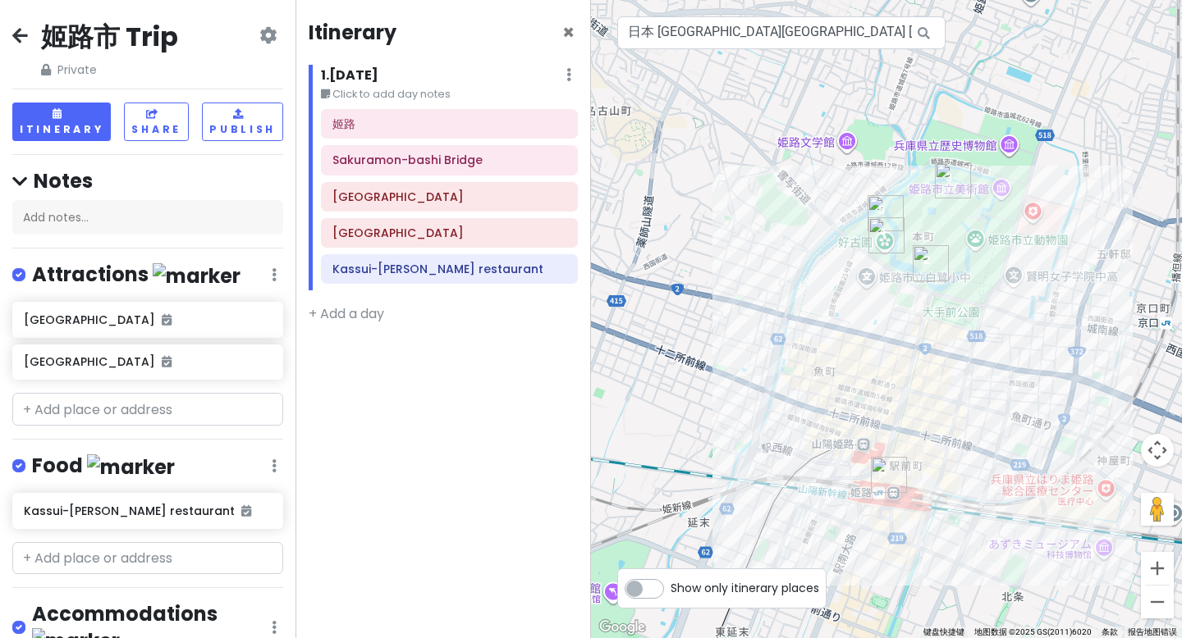
drag, startPoint x: 950, startPoint y: 379, endPoint x: 955, endPoint y: 336, distance: 43.0
click at [955, 336] on div at bounding box center [886, 319] width 591 height 638
click at [567, 32] on span "×" at bounding box center [568, 32] width 12 height 27
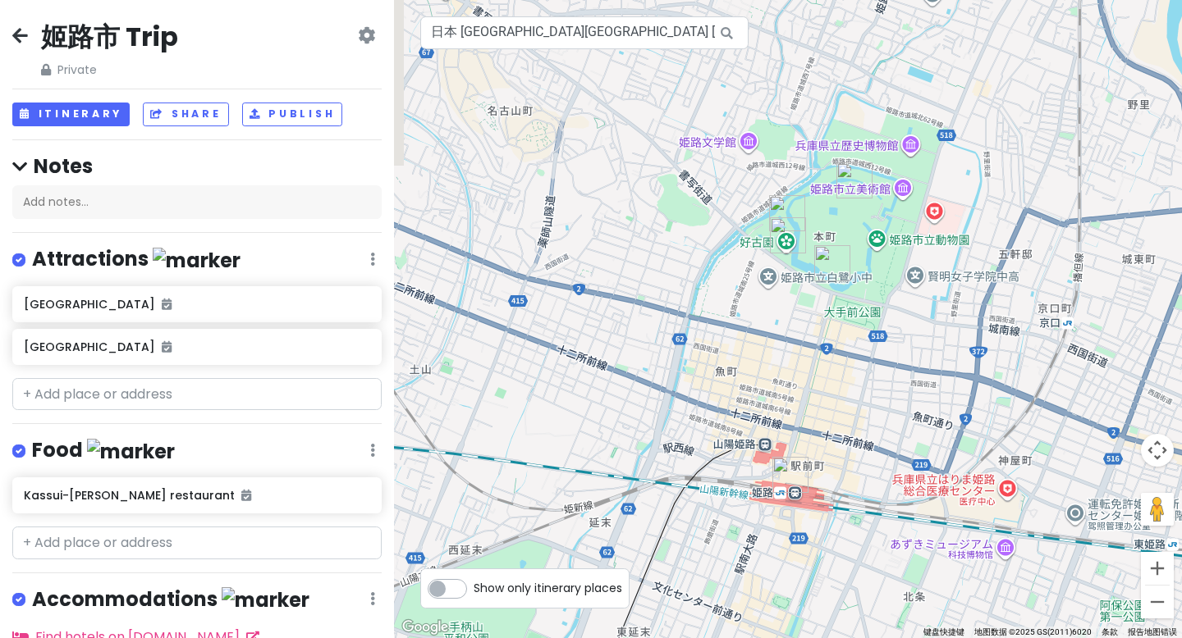
click at [18, 30] on icon at bounding box center [20, 35] width 16 height 13
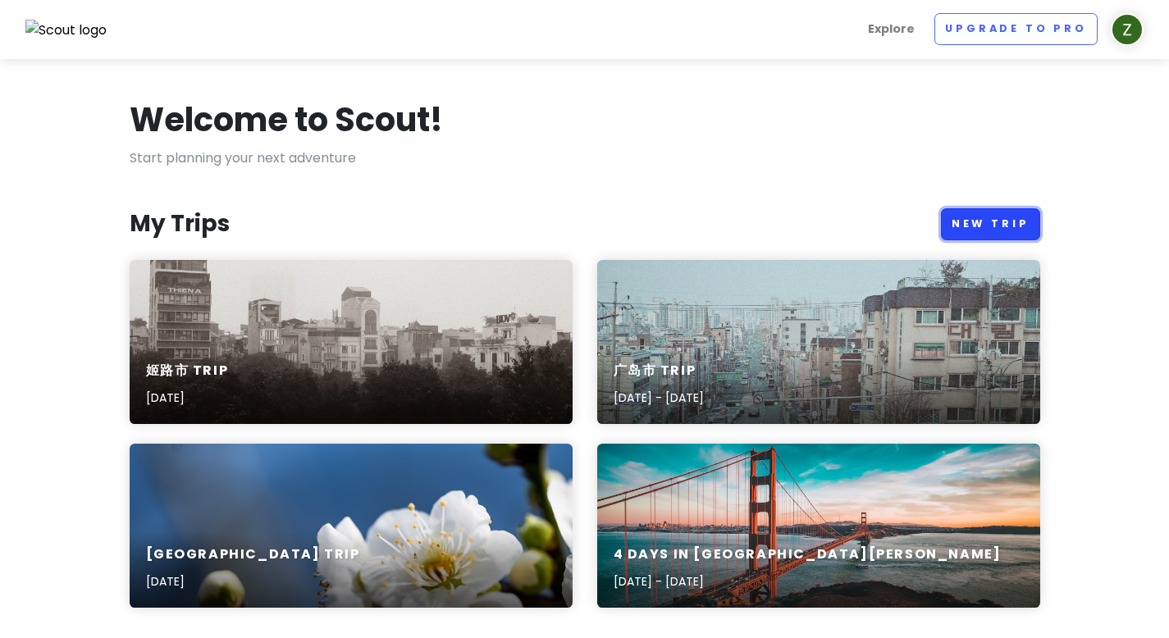
click at [975, 226] on link "New Trip" at bounding box center [990, 224] width 99 height 32
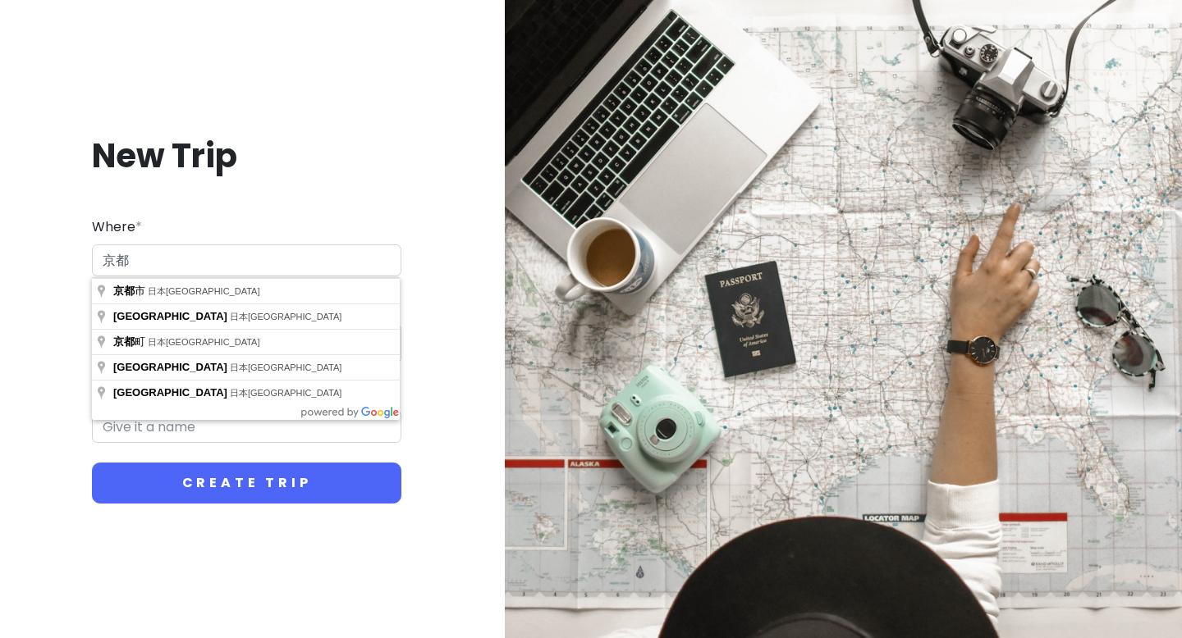
type input "[PERSON_NAME]"
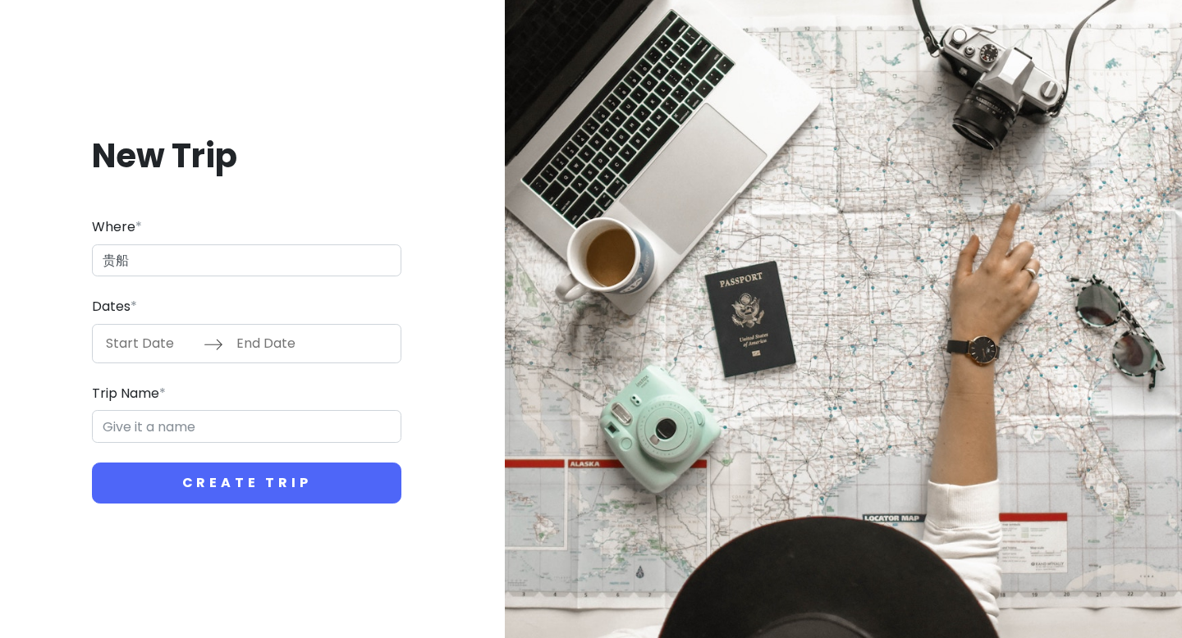
type input "贵"
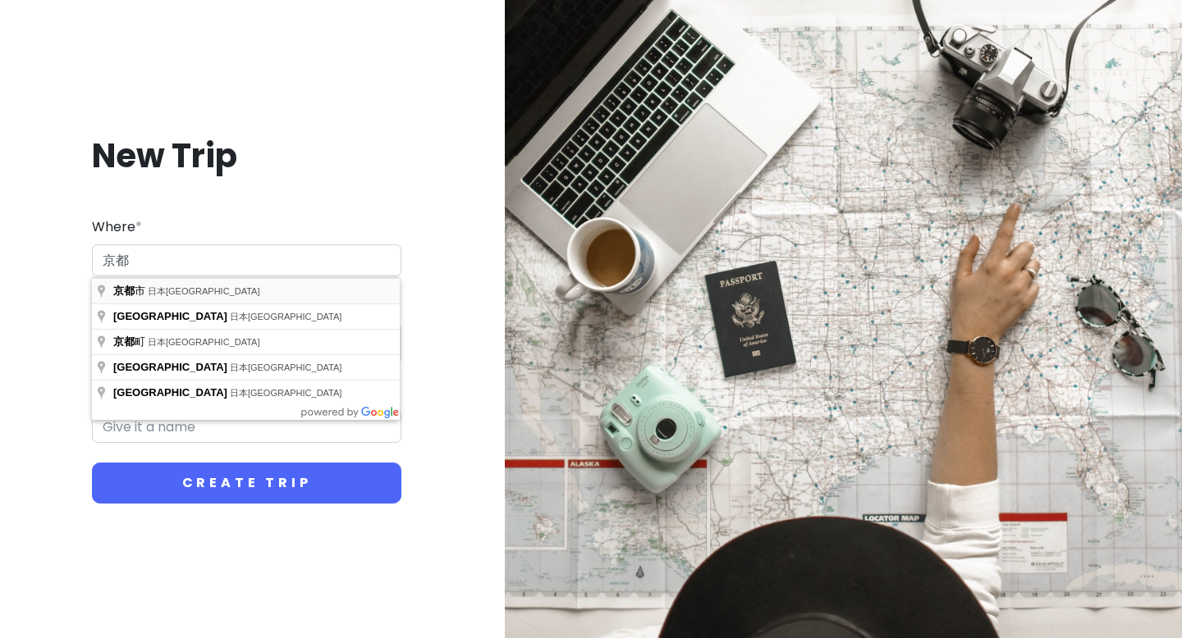
type input "日本[GEOGRAPHIC_DATA][GEOGRAPHIC_DATA]"
type input "[GEOGRAPHIC_DATA] Trip"
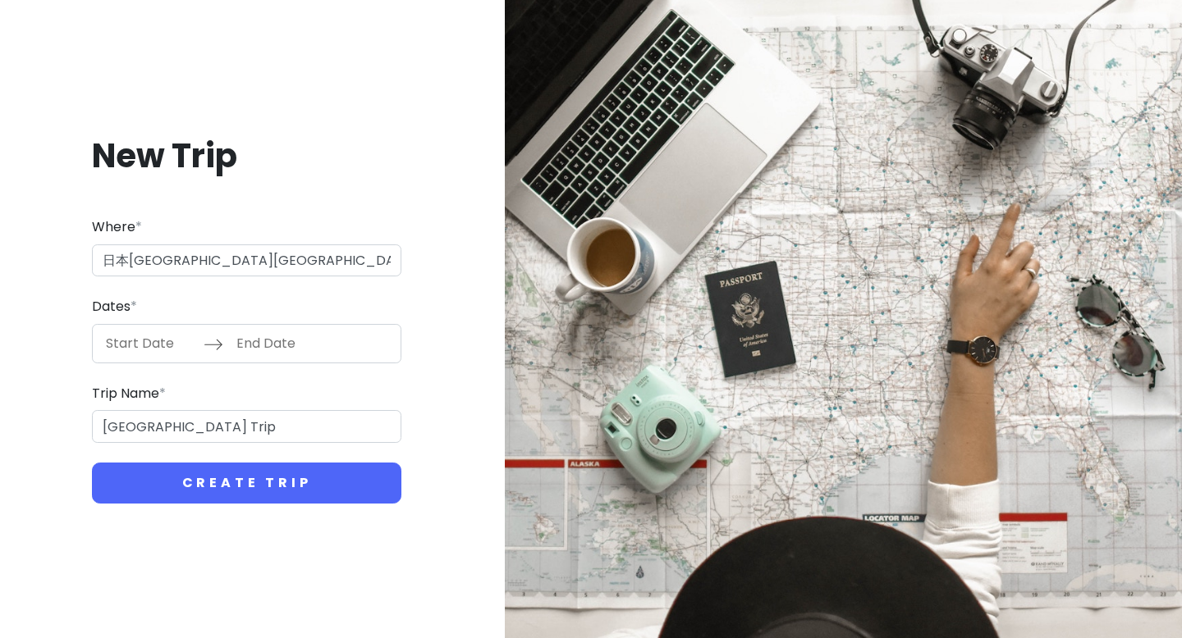
click at [137, 343] on input "Start Date" at bounding box center [150, 344] width 107 height 38
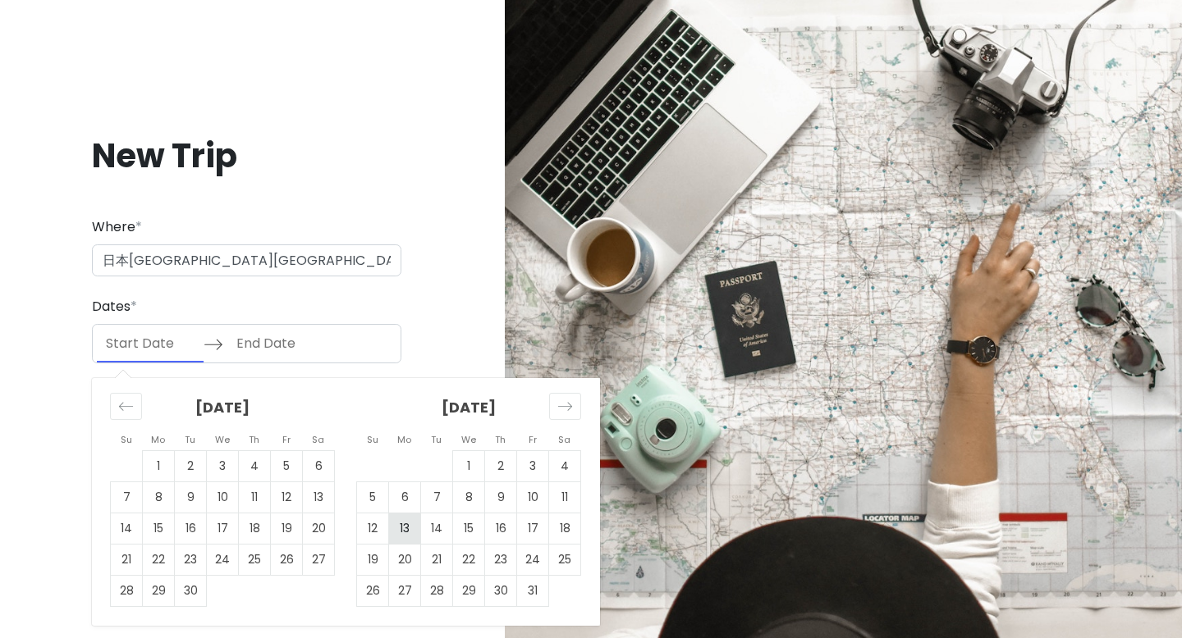
click at [418, 524] on td "13" at bounding box center [405, 528] width 32 height 31
type input "[DATE]"
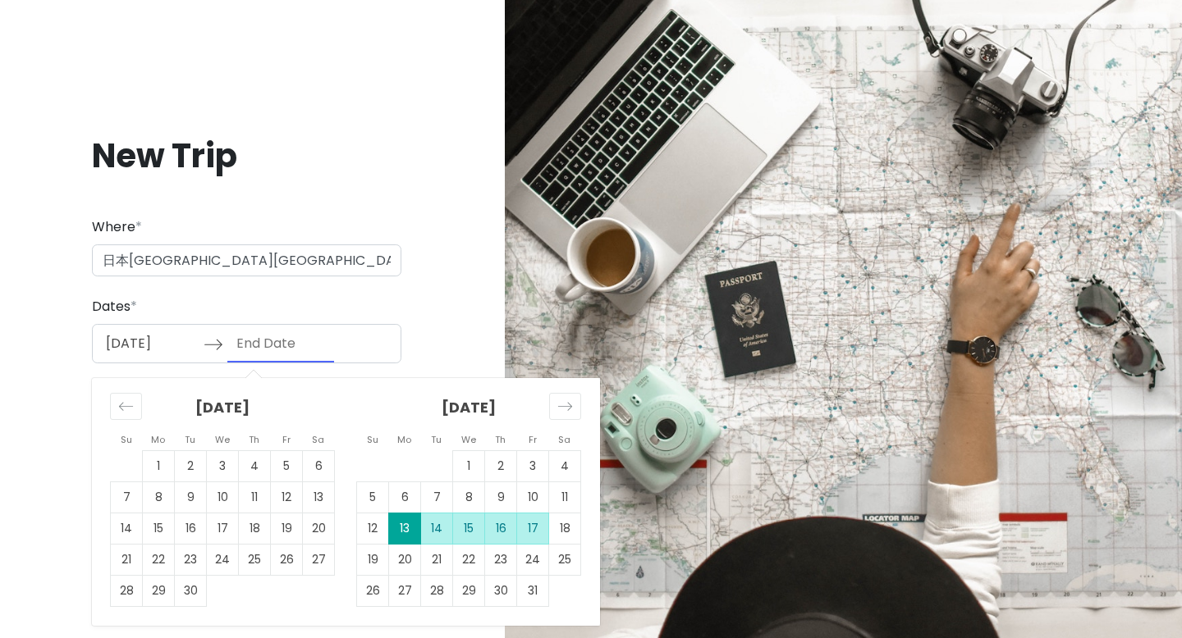
click at [527, 528] on td "17" at bounding box center [533, 528] width 32 height 31
type input "[DATE]"
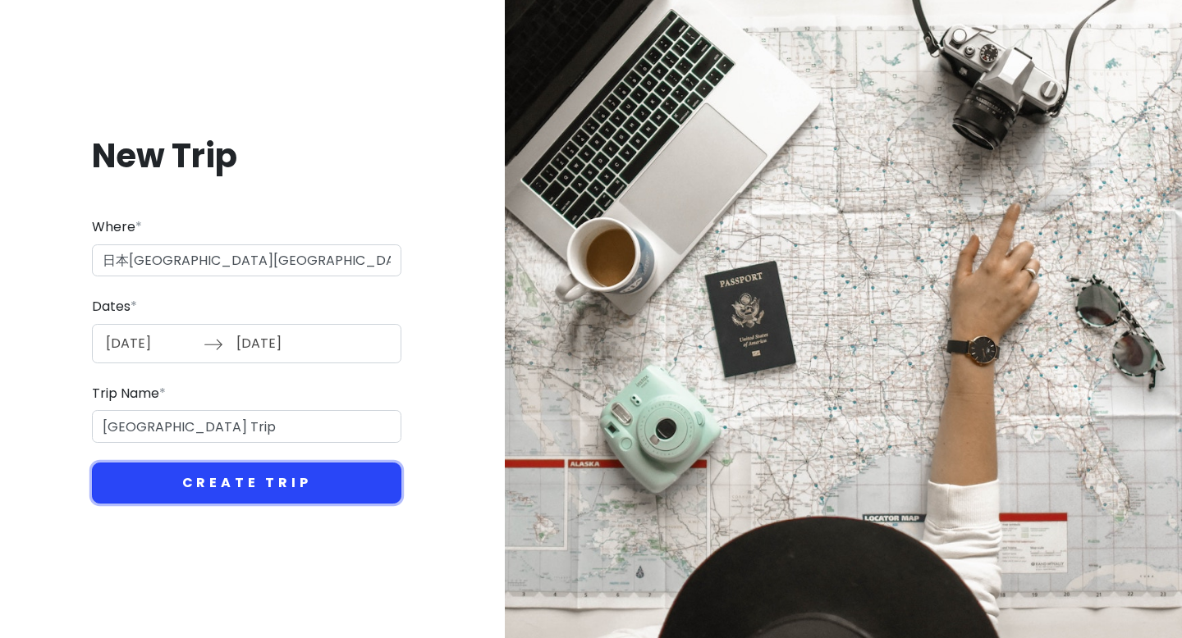
click at [235, 482] on button "Create Trip" at bounding box center [246, 483] width 309 height 41
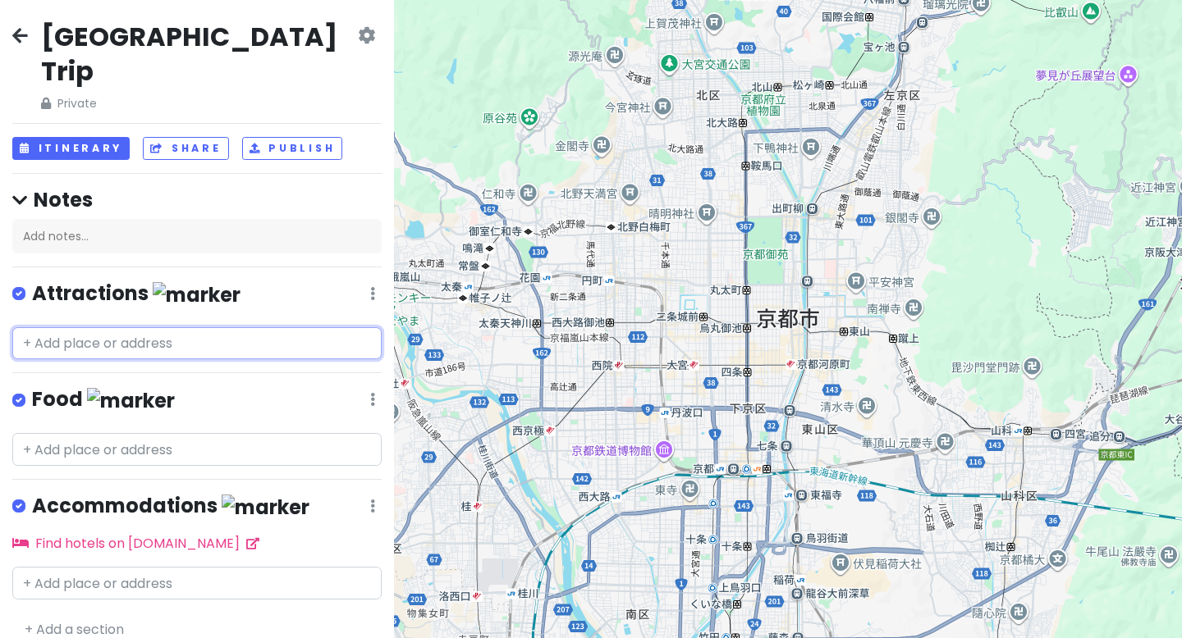
click at [162, 327] on input "text" at bounding box center [196, 343] width 369 height 33
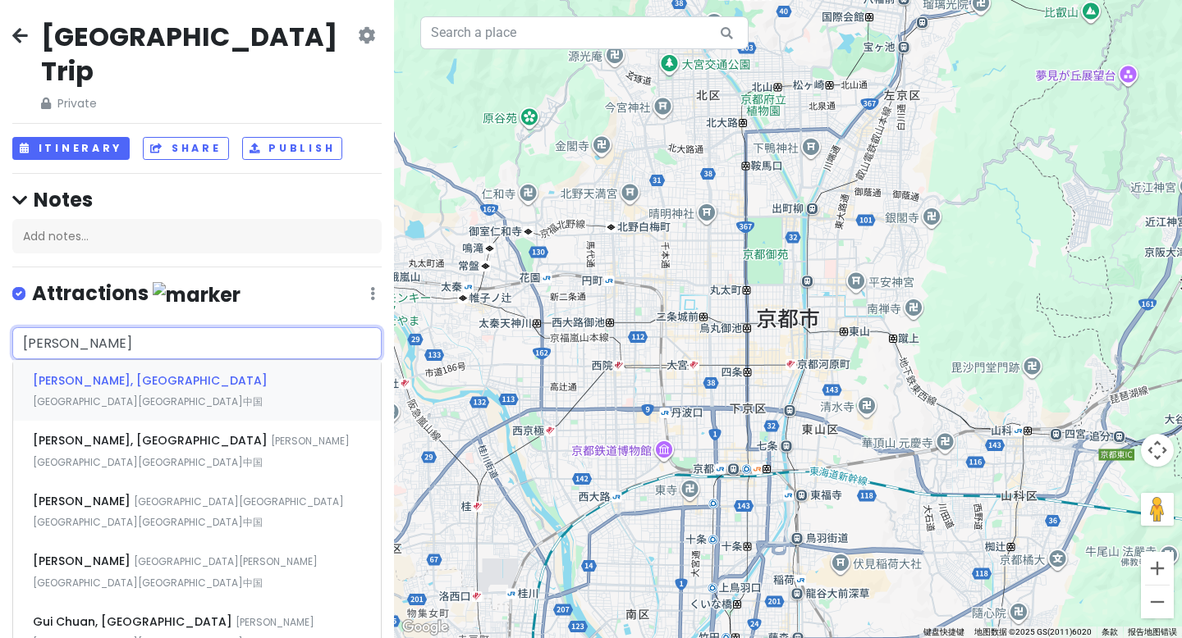
type input "贵船神社"
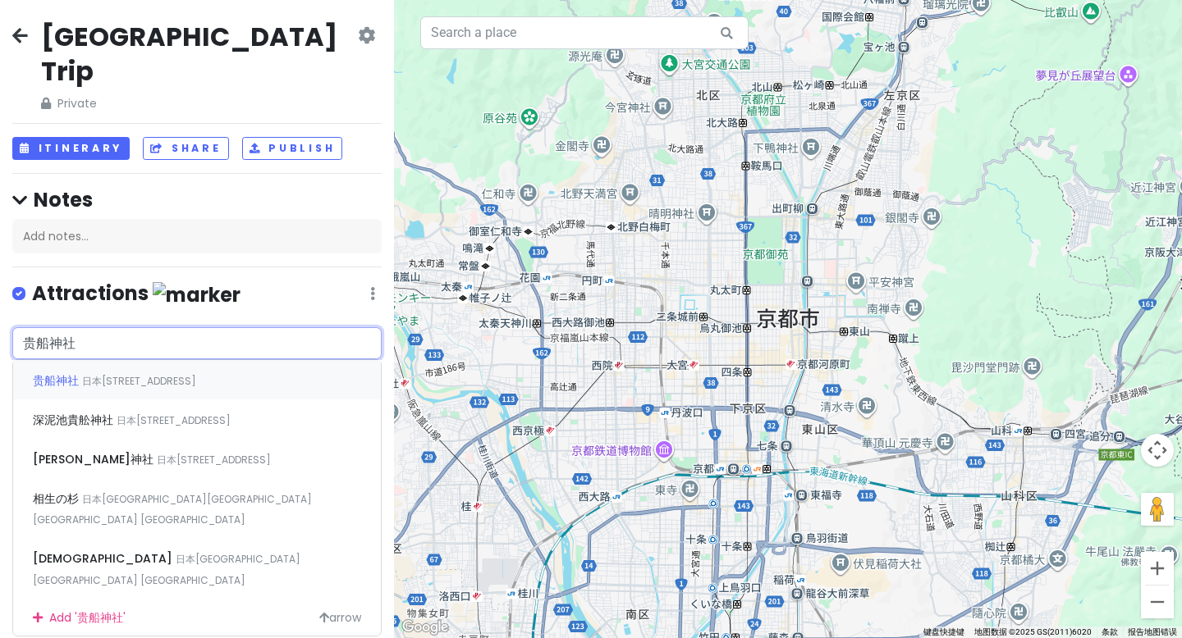
click at [135, 374] on span "日本[STREET_ADDRESS]" at bounding box center [139, 381] width 114 height 14
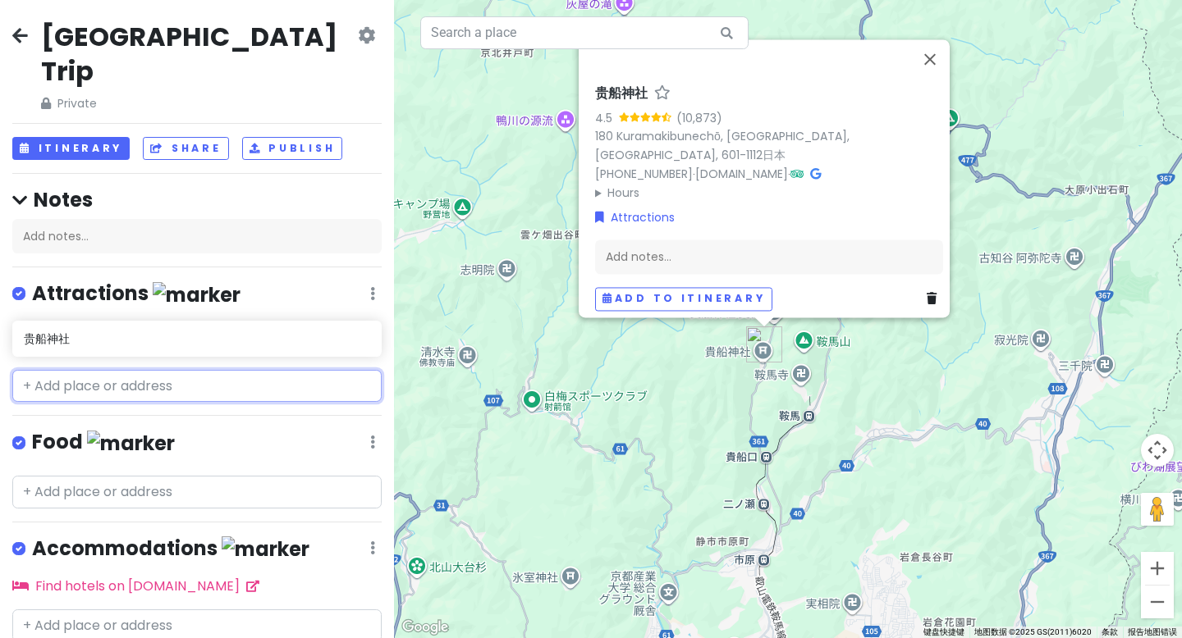
click at [113, 370] on input "text" at bounding box center [196, 386] width 369 height 33
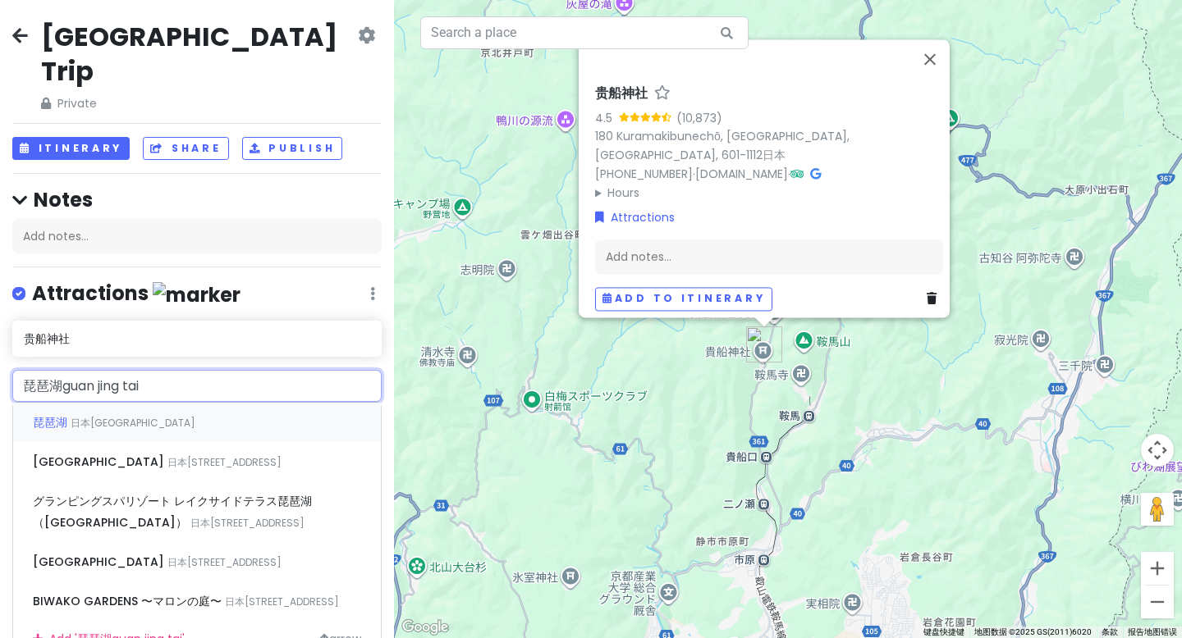
type input "琵琶湖观景台"
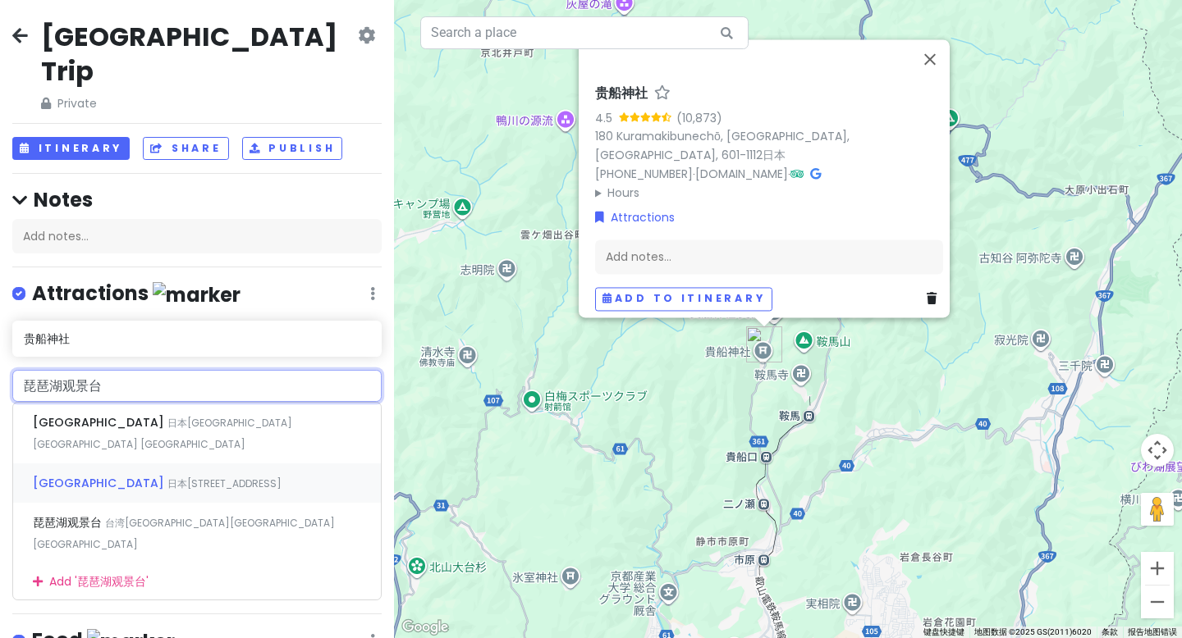
click at [92, 475] on span "[GEOGRAPHIC_DATA]" at bounding box center [100, 483] width 135 height 16
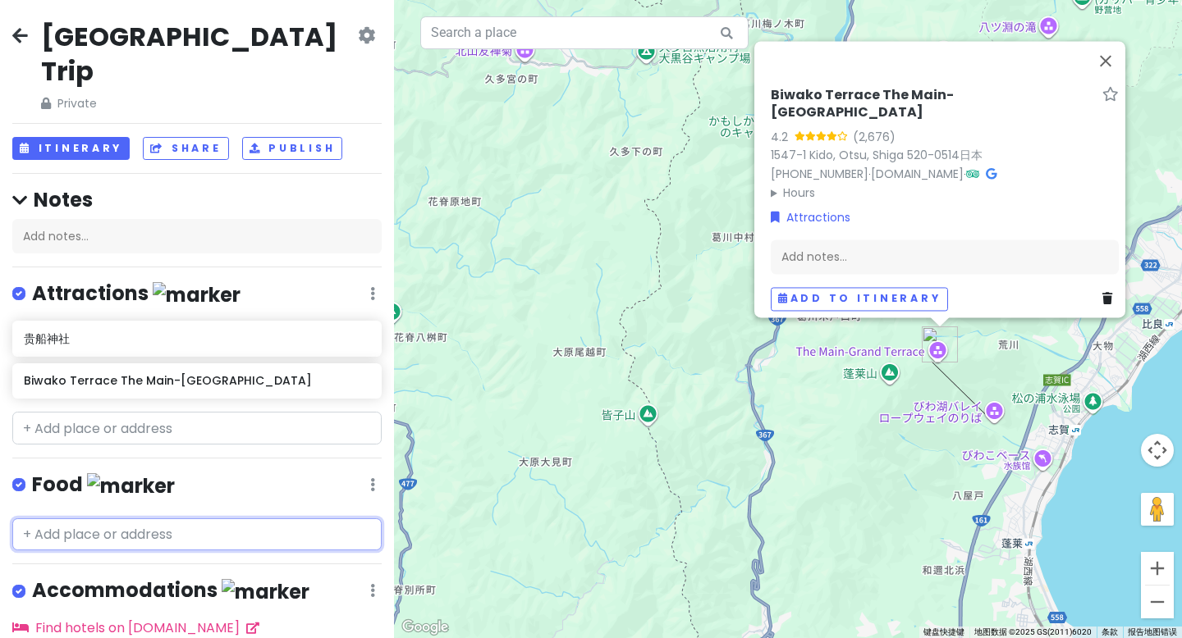
click at [130, 519] on input "text" at bounding box center [196, 535] width 369 height 33
paste input "[GEOGRAPHIC_DATA]店"
type input "[GEOGRAPHIC_DATA]店"
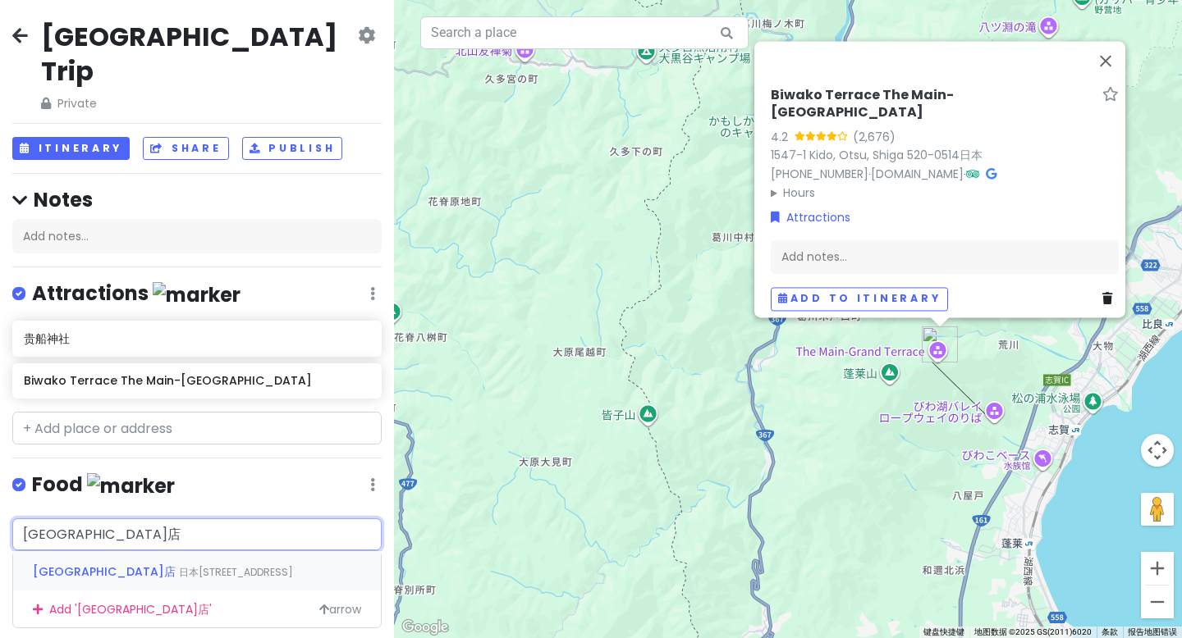
click at [179, 565] on span "日本[STREET_ADDRESS]" at bounding box center [236, 572] width 114 height 14
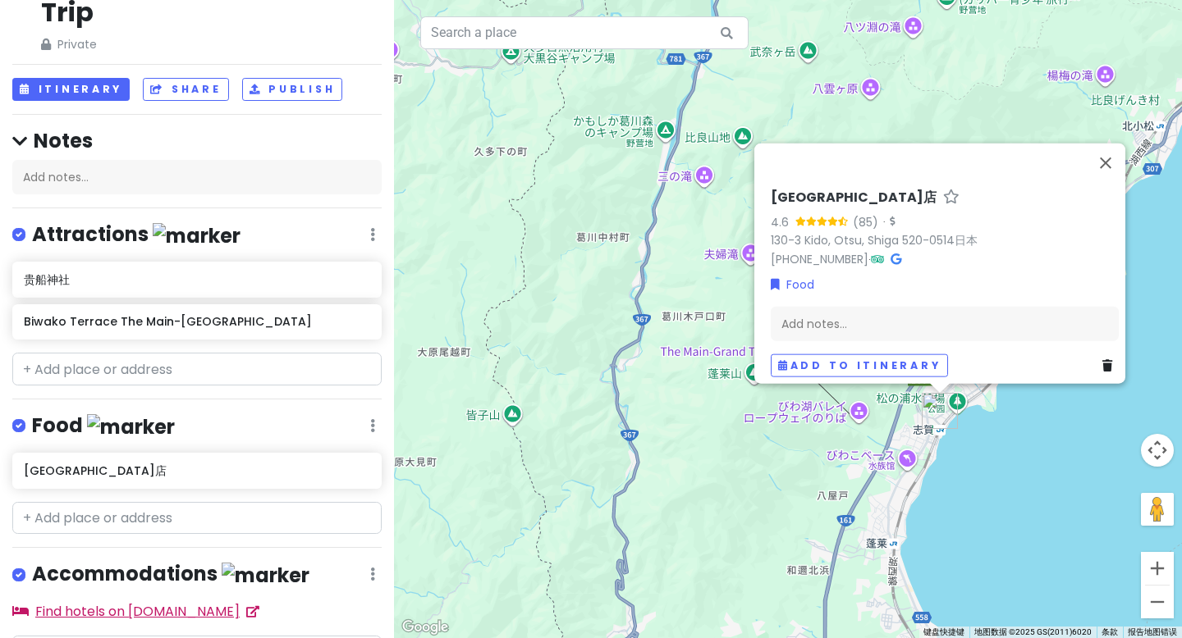
scroll to position [111, 0]
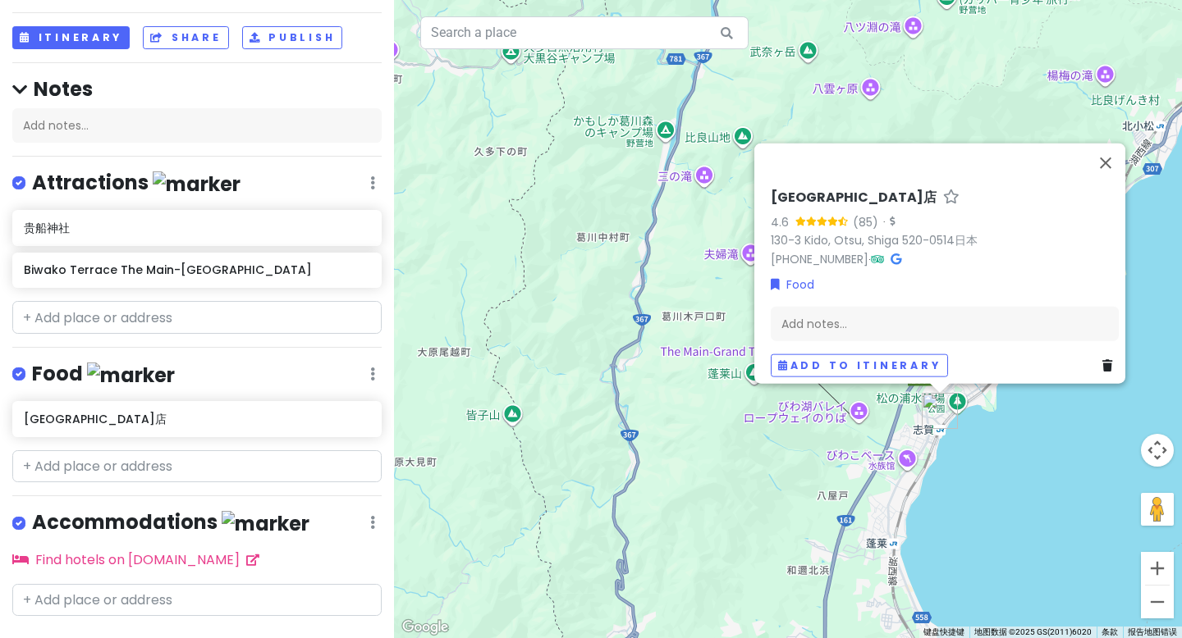
click at [62, 637] on link "+ Add a section" at bounding box center [74, 646] width 99 height 19
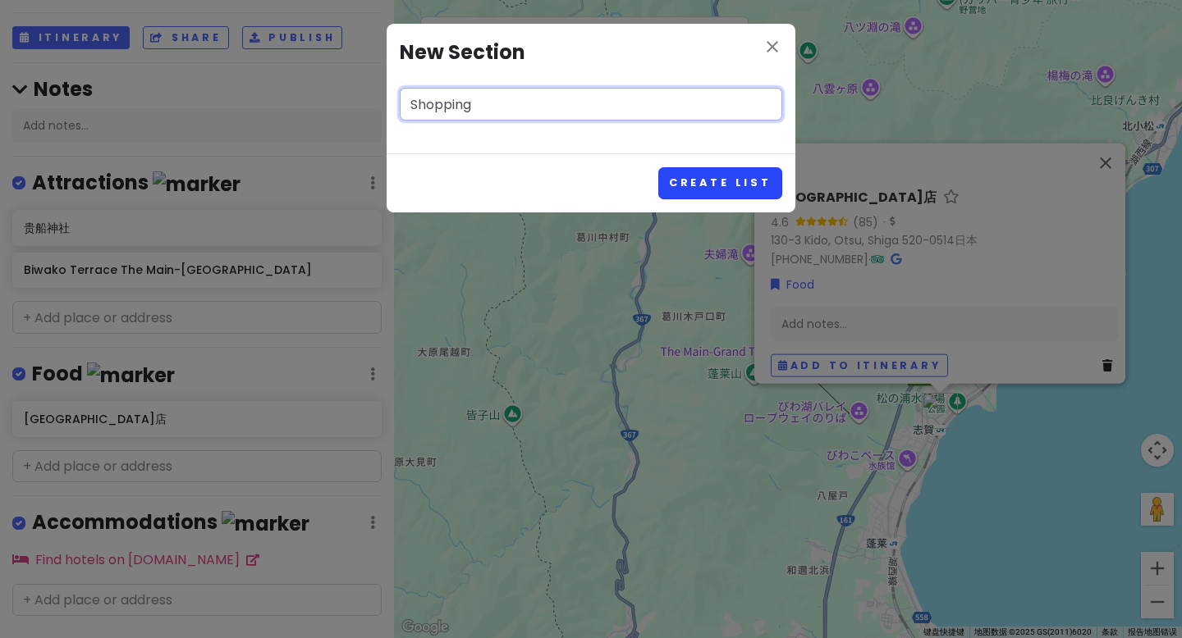
type input "Shopping"
click at [692, 183] on button "Create List" at bounding box center [720, 183] width 124 height 32
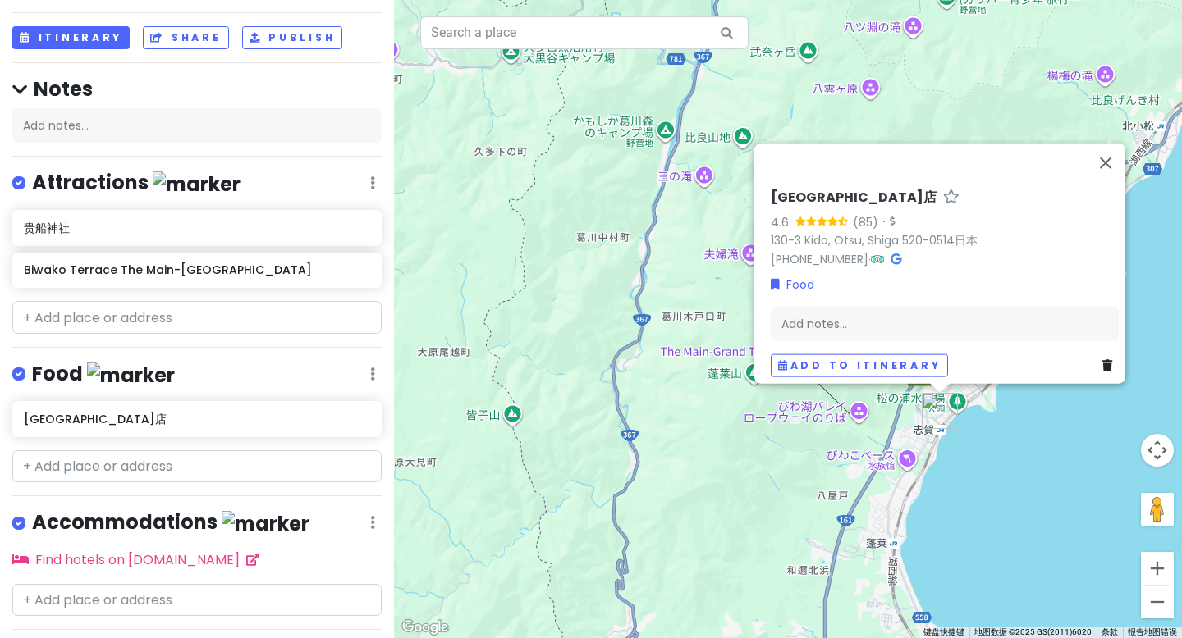
scroll to position [216, 0]
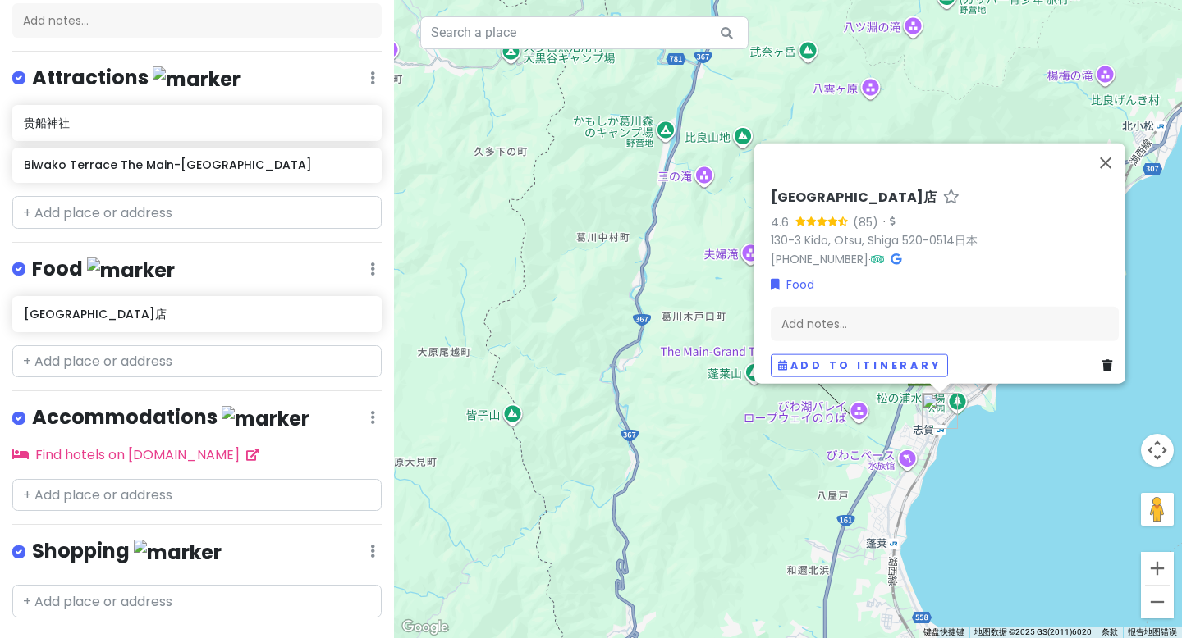
click at [31, 638] on link "+ Add a section" at bounding box center [74, 647] width 99 height 19
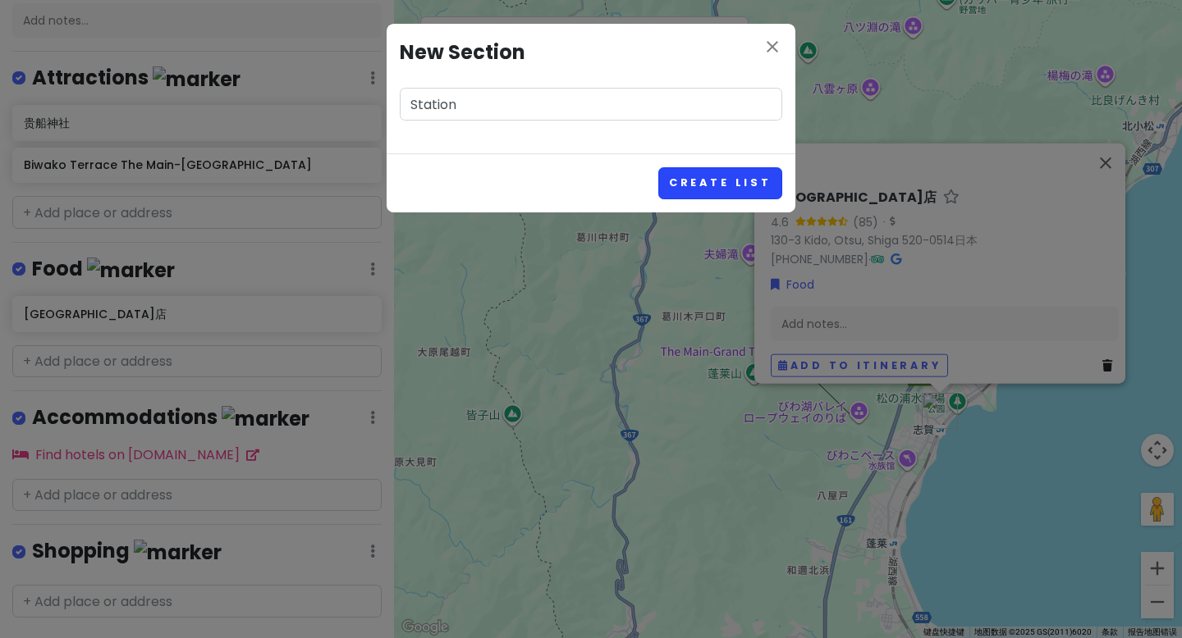
type input "Station"
click at [688, 180] on button "Create List" at bounding box center [720, 183] width 124 height 32
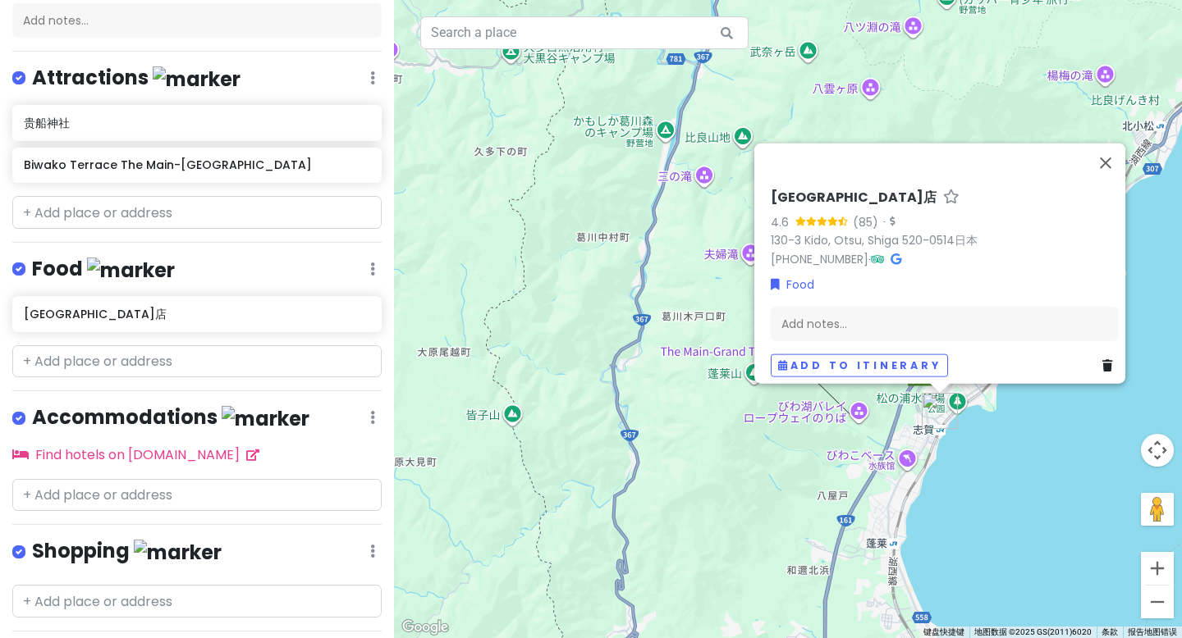
scroll to position [321, 0]
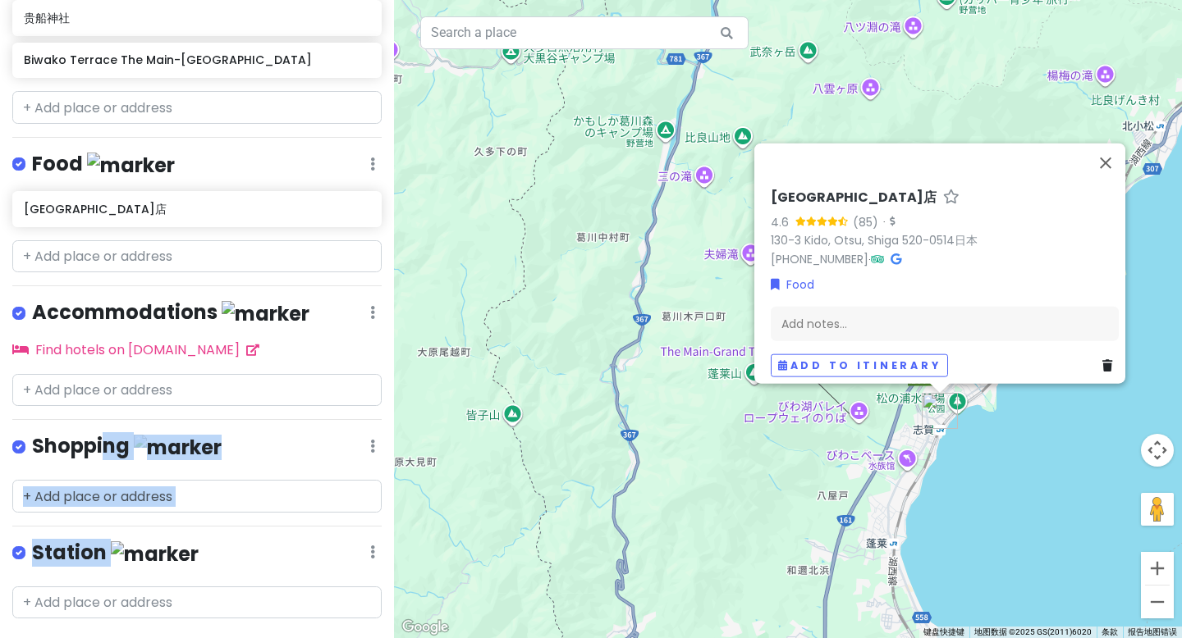
drag, startPoint x: 107, startPoint y: 513, endPoint x: 194, endPoint y: 432, distance: 118.5
click at [107, 395] on div "京都市 Trip Private Change Dates Make a Copy Delete Trip Go Pro ⚡️ Give Feedback 💡…" at bounding box center [197, 319] width 394 height 638
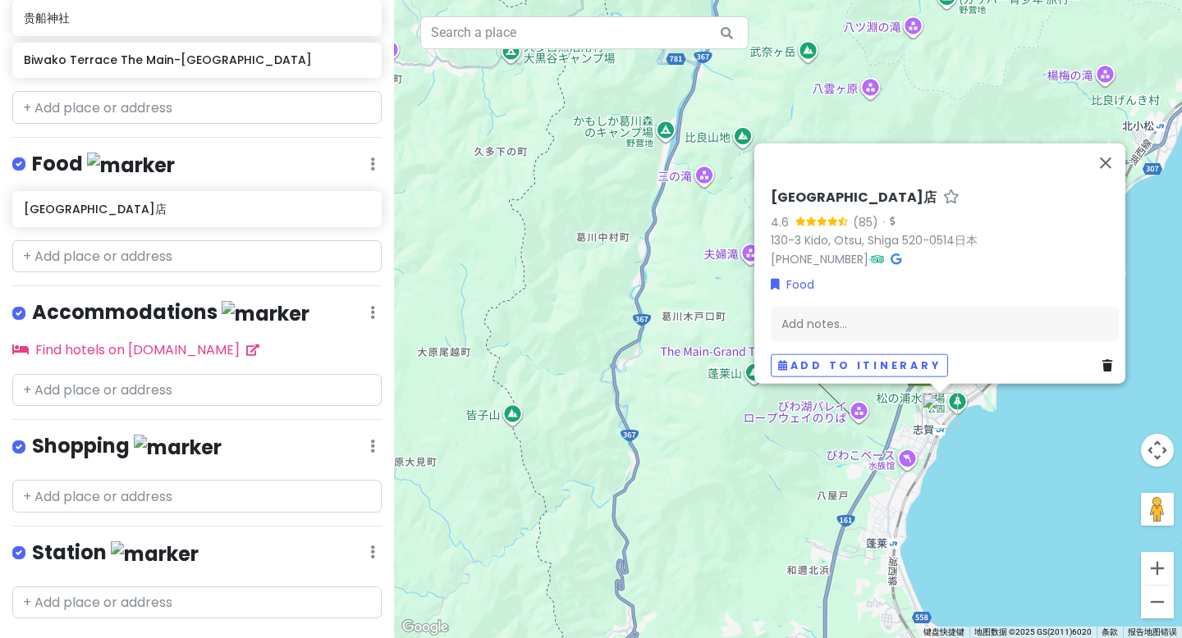
click at [328, 492] on div "京都市 Trip Private Change Dates Make a Copy Delete Trip Go Pro ⚡️ Give Feedback 💡…" at bounding box center [197, 319] width 394 height 638
click at [357, 540] on div "Station Edit Reorder Delete List" at bounding box center [196, 557] width 369 height 34
click at [370, 546] on icon at bounding box center [372, 552] width 5 height 13
click at [299, 459] on link "Reorder" at bounding box center [323, 478] width 131 height 39
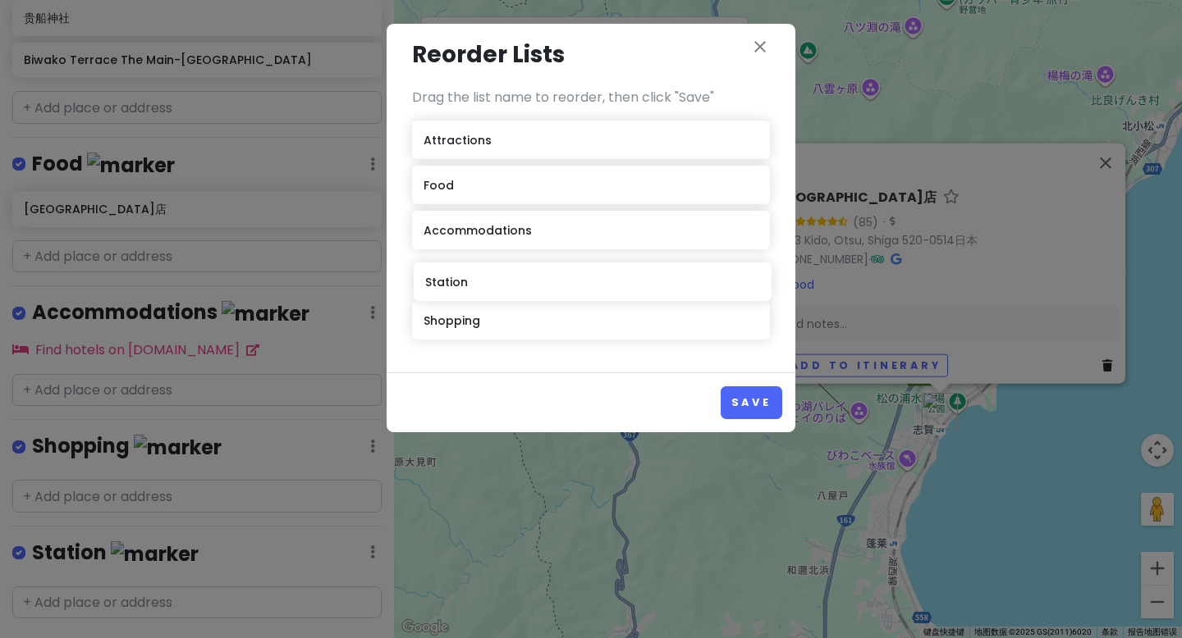
drag, startPoint x: 485, startPoint y: 324, endPoint x: 487, endPoint y: 276, distance: 48.5
click at [487, 276] on div "Attractions Food Accommodations Shopping Station" at bounding box center [591, 234] width 358 height 226
click at [762, 394] on button "Save" at bounding box center [751, 402] width 62 height 32
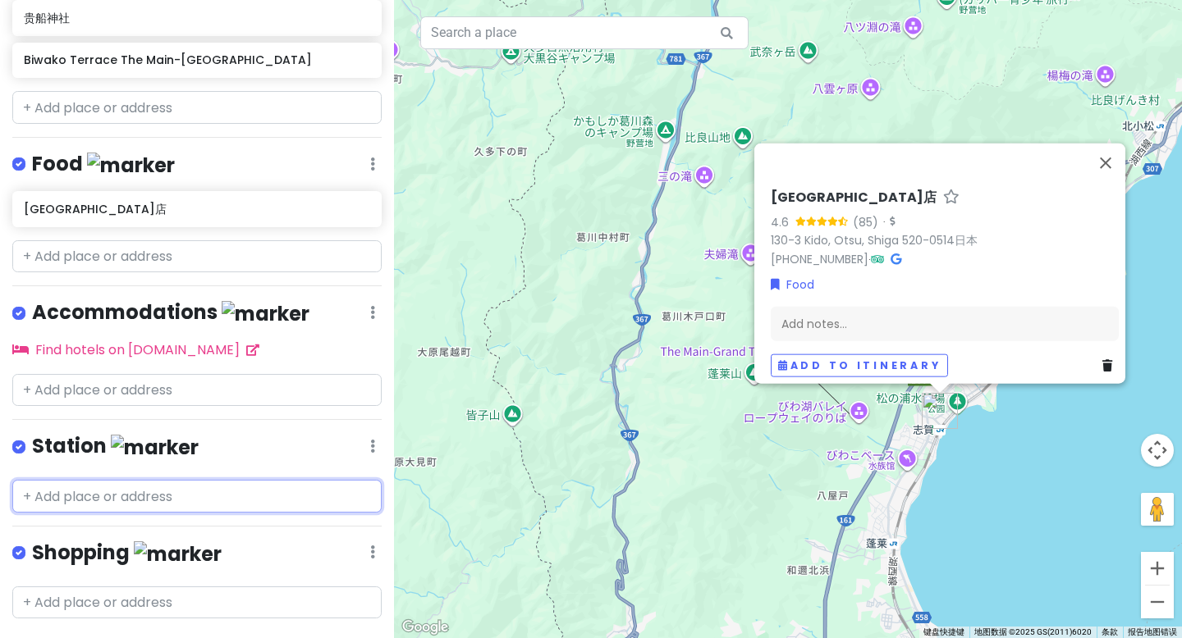
click at [81, 480] on input "text" at bounding box center [196, 496] width 369 height 33
paste input "[GEOGRAPHIC_DATA]"
type input "[GEOGRAPHIC_DATA]"
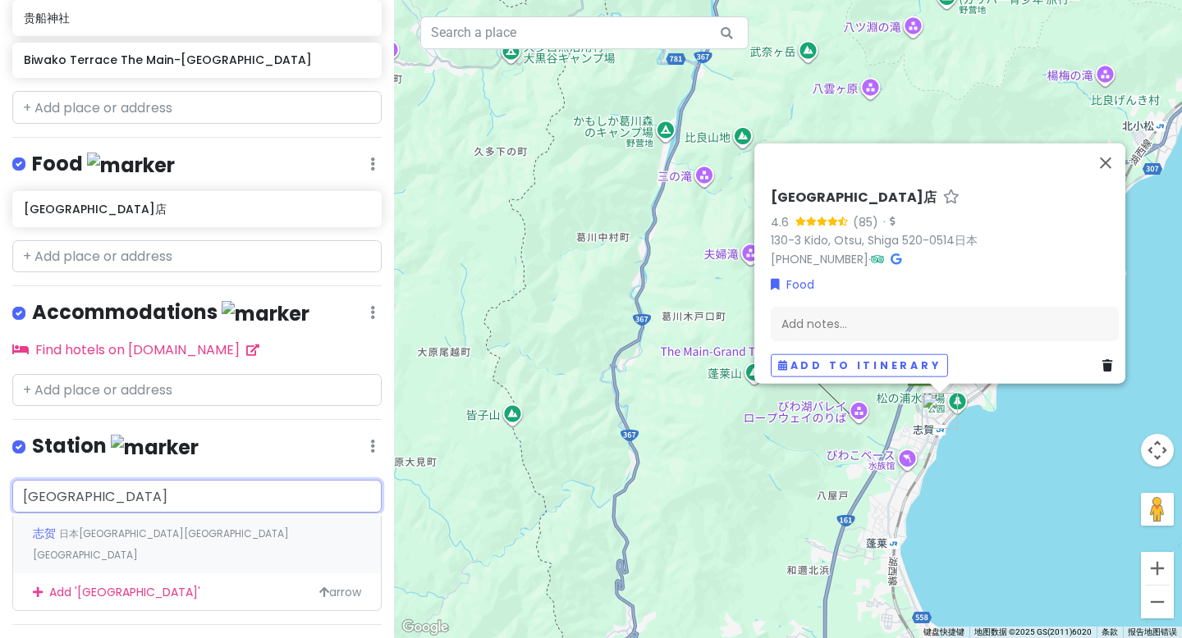
click at [85, 514] on div "志贺 日本[GEOGRAPHIC_DATA][GEOGRAPHIC_DATA] [GEOGRAPHIC_DATA]" at bounding box center [197, 544] width 368 height 61
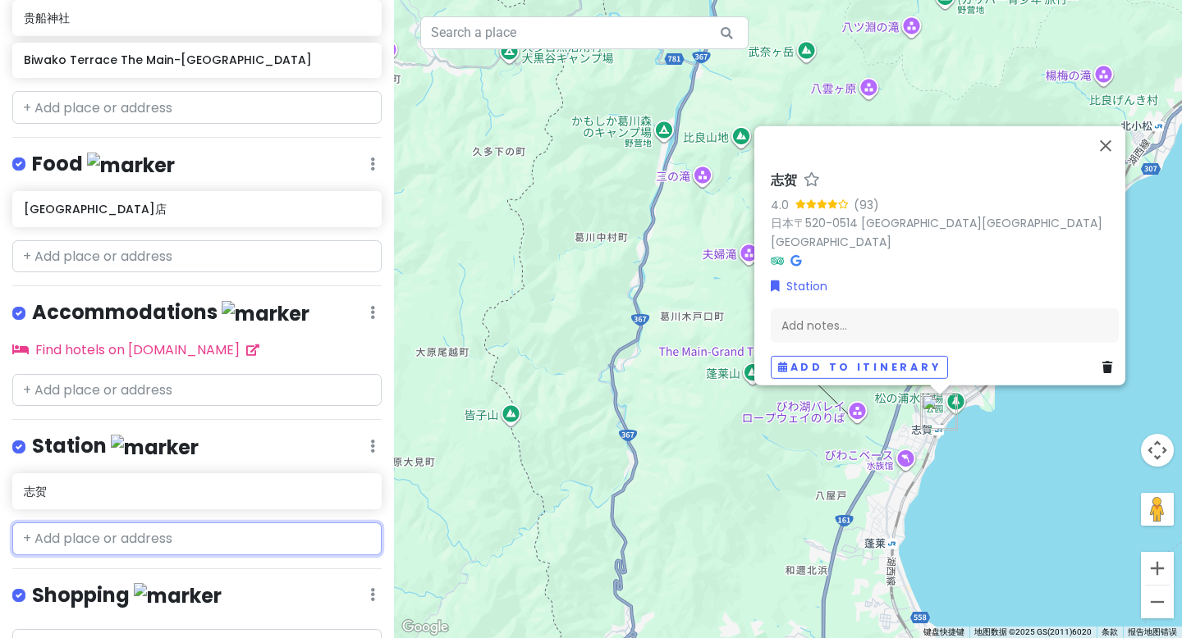
click at [95, 523] on input "text" at bounding box center [196, 539] width 369 height 33
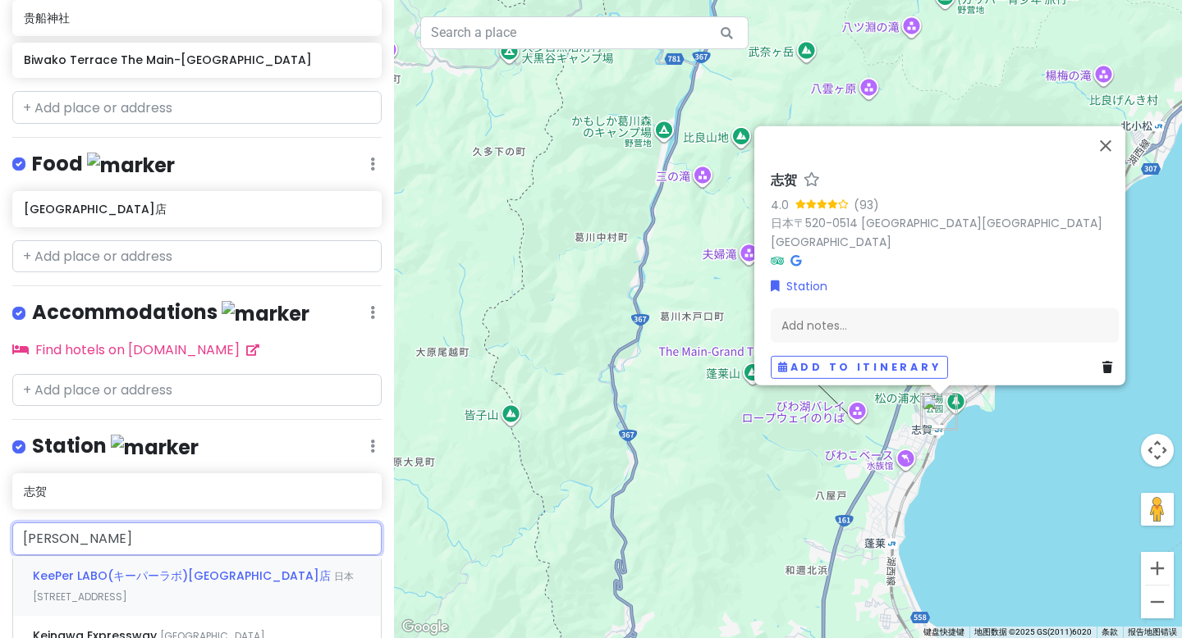
type input "山"
type input "鞍马"
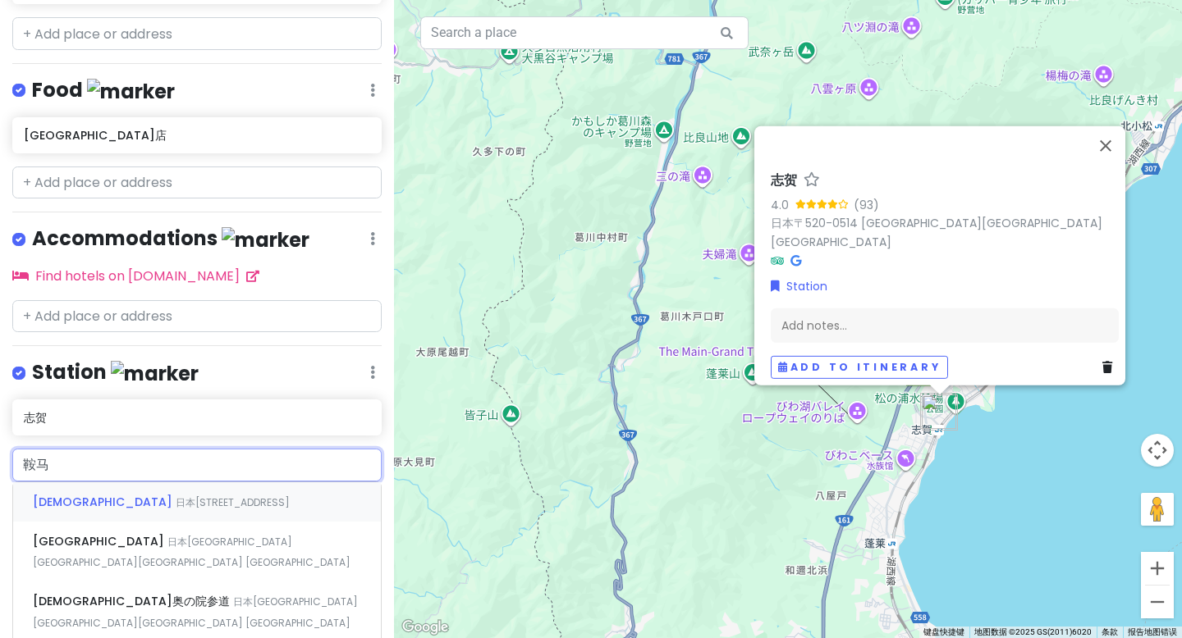
click at [127, 482] on div "[DEMOGRAPHIC_DATA] 日本[STREET_ADDRESS]" at bounding box center [197, 501] width 368 height 39
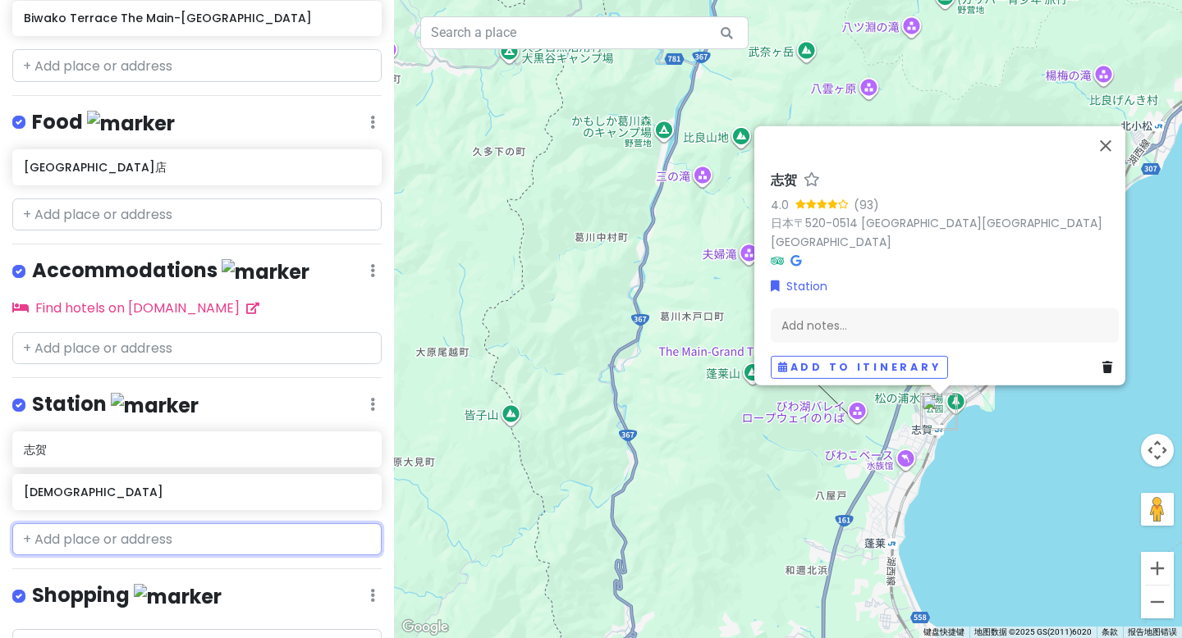
scroll to position [395, 0]
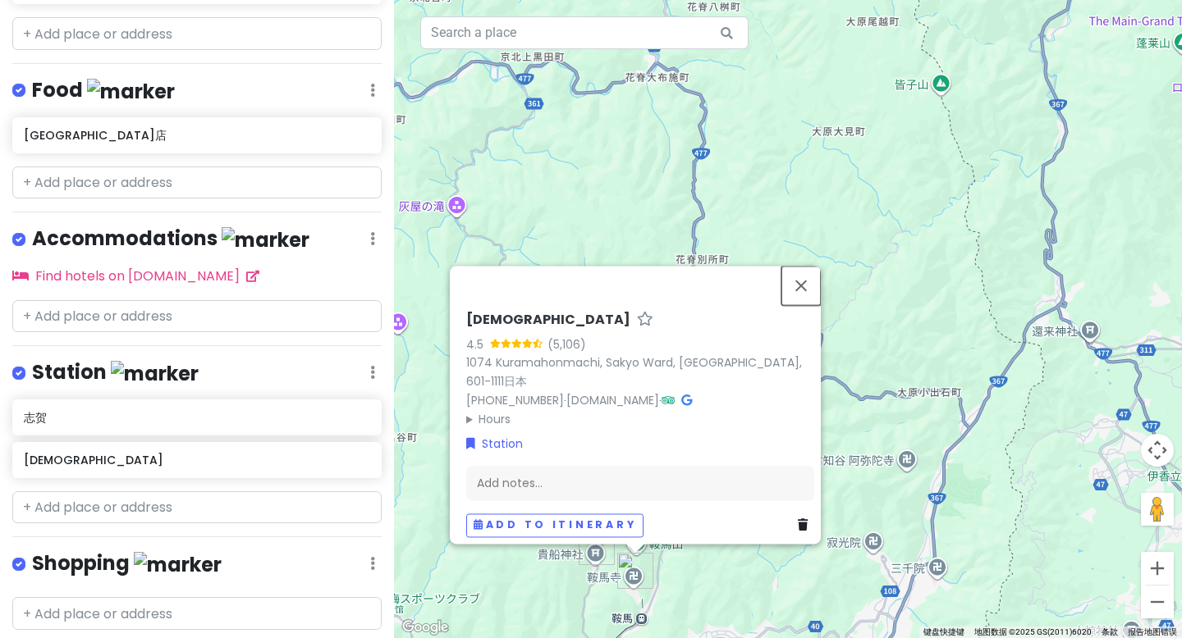
click at [808, 301] on button "关闭" at bounding box center [800, 285] width 39 height 39
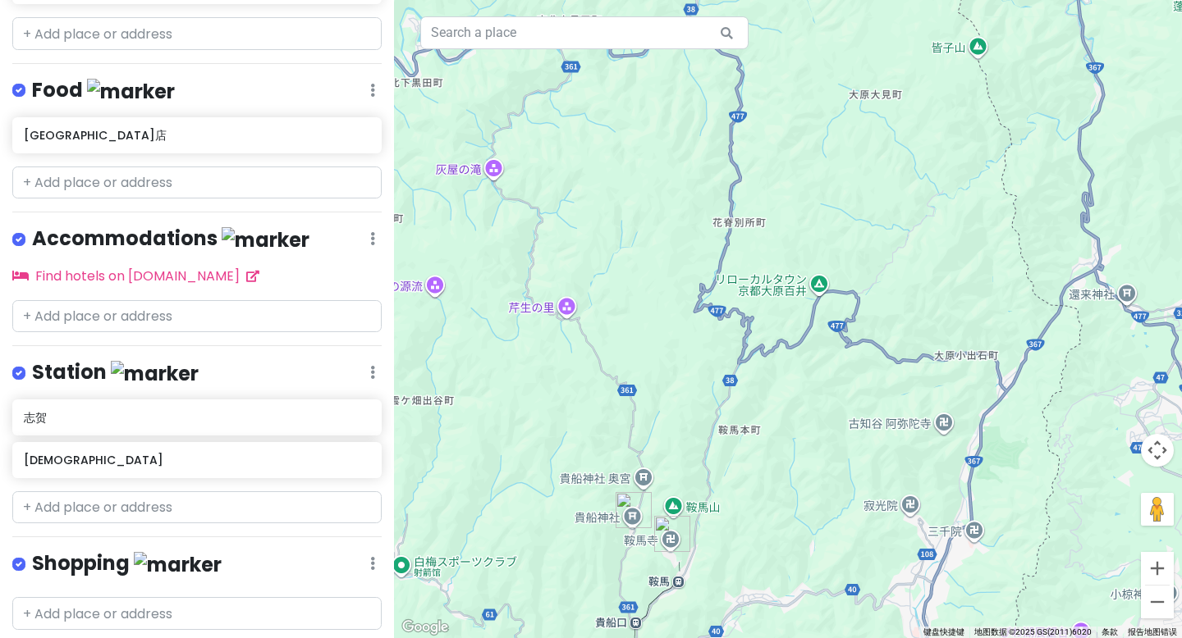
drag, startPoint x: 679, startPoint y: 573, endPoint x: 772, endPoint y: 450, distance: 154.6
click at [772, 450] on div at bounding box center [788, 319] width 788 height 638
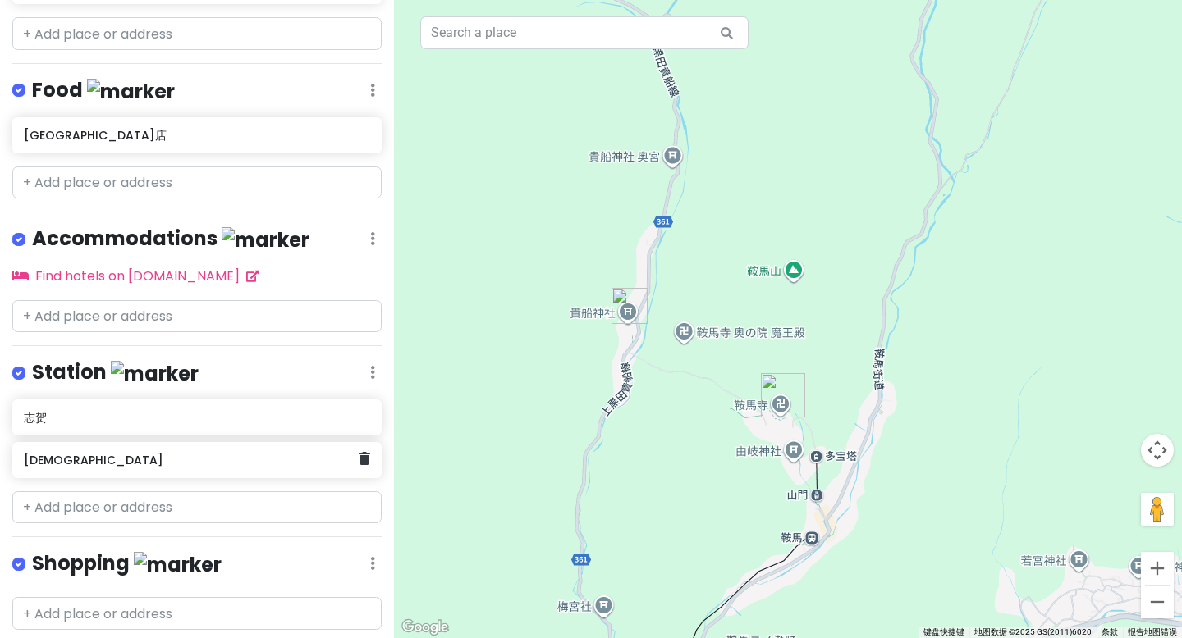
click at [75, 453] on h6 "[DEMOGRAPHIC_DATA]" at bounding box center [191, 460] width 334 height 15
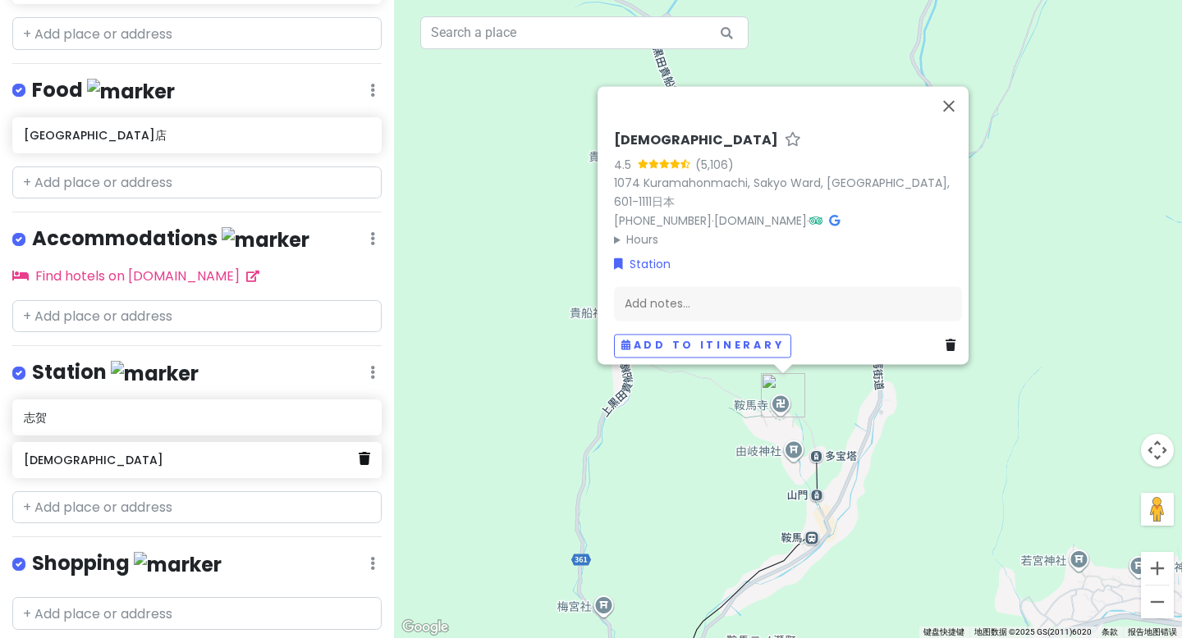
click at [359, 452] on icon at bounding box center [364, 458] width 11 height 13
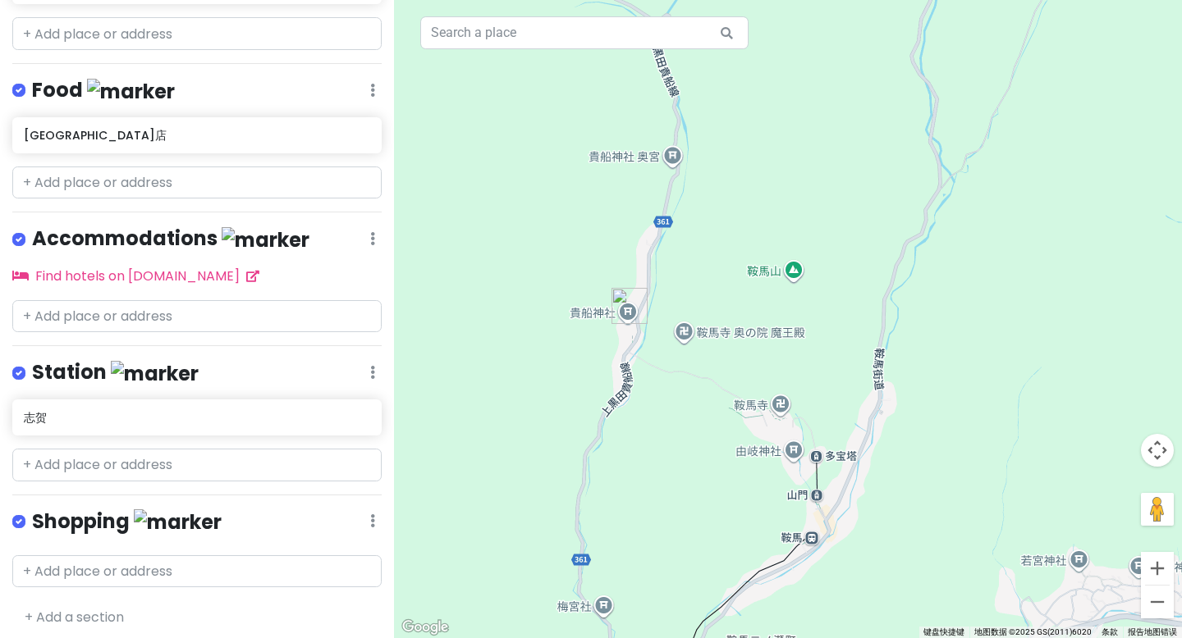
scroll to position [363, 0]
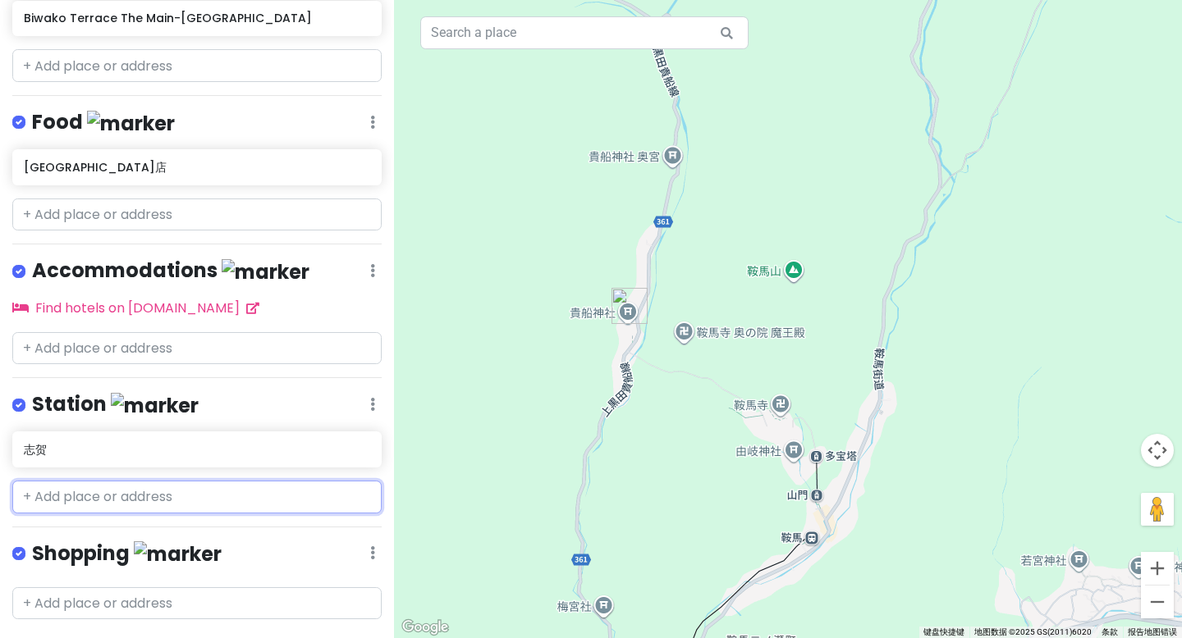
click at [112, 481] on input "text" at bounding box center [196, 497] width 369 height 33
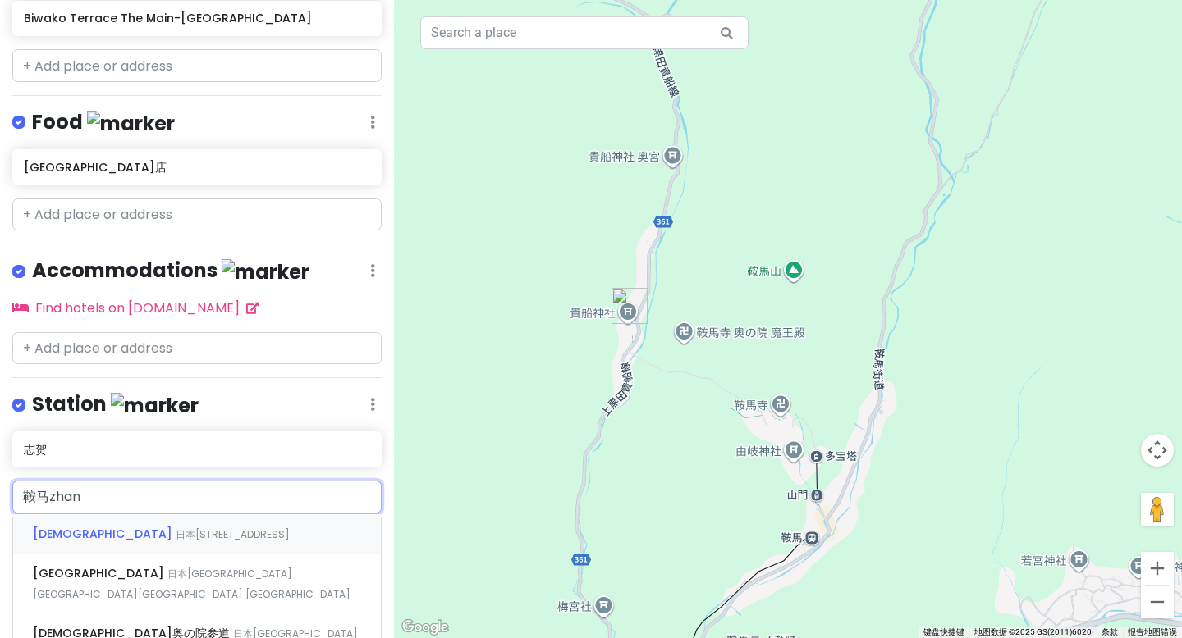
type input "[GEOGRAPHIC_DATA]"
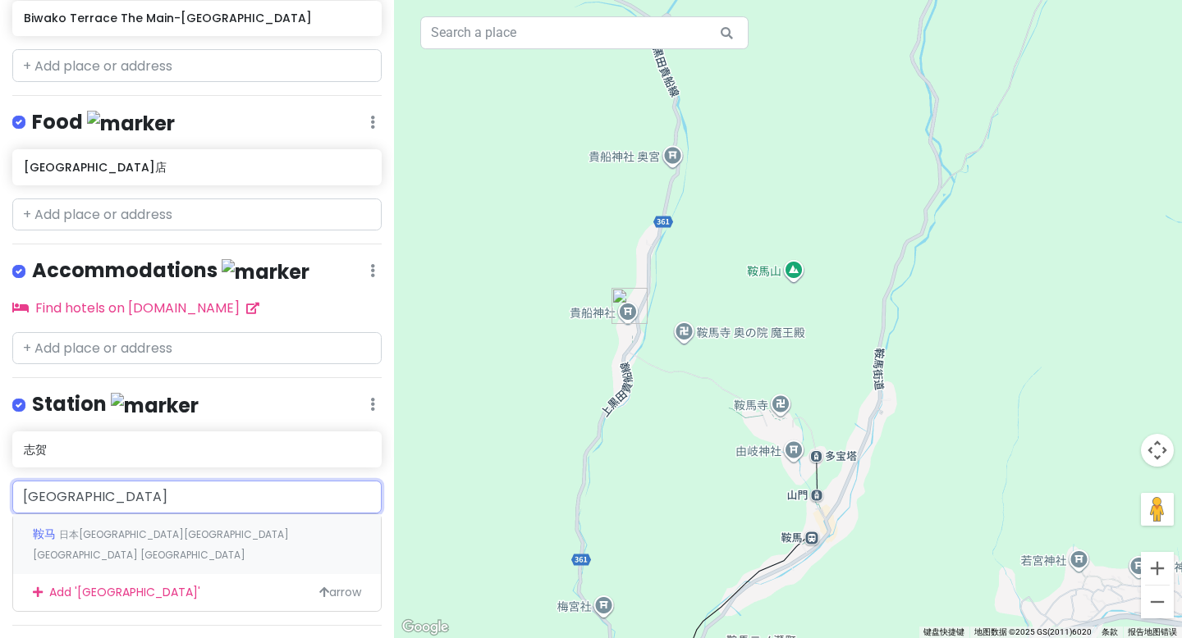
click at [135, 528] on span "日本[GEOGRAPHIC_DATA][GEOGRAPHIC_DATA][GEOGRAPHIC_DATA] [GEOGRAPHIC_DATA]" at bounding box center [161, 545] width 256 height 35
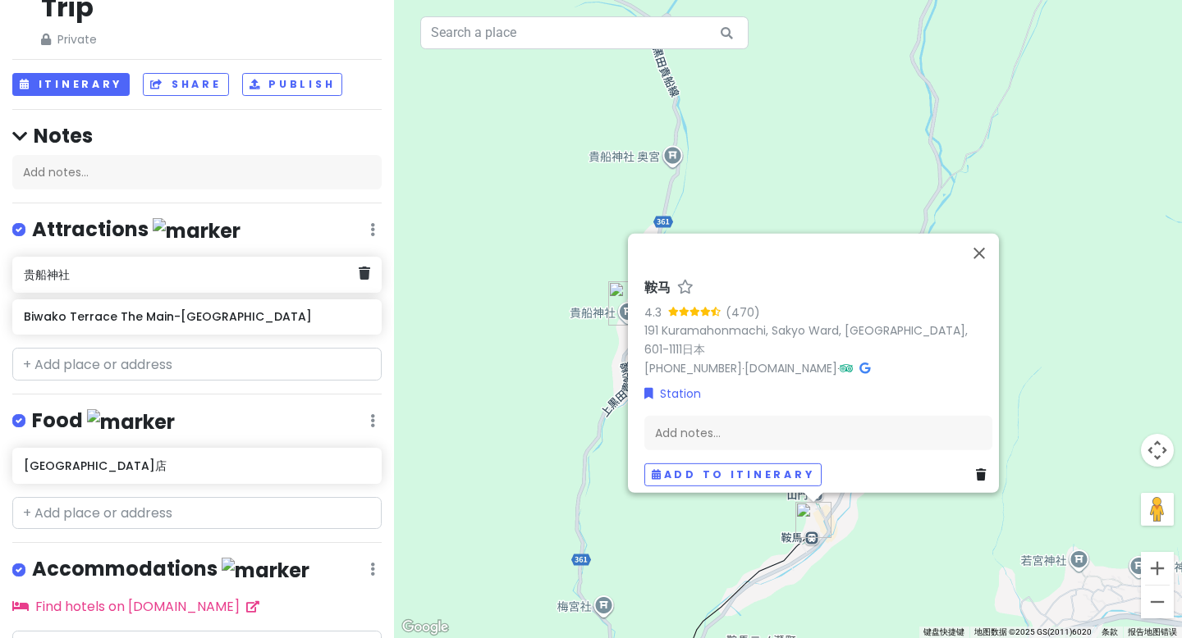
scroll to position [0, 0]
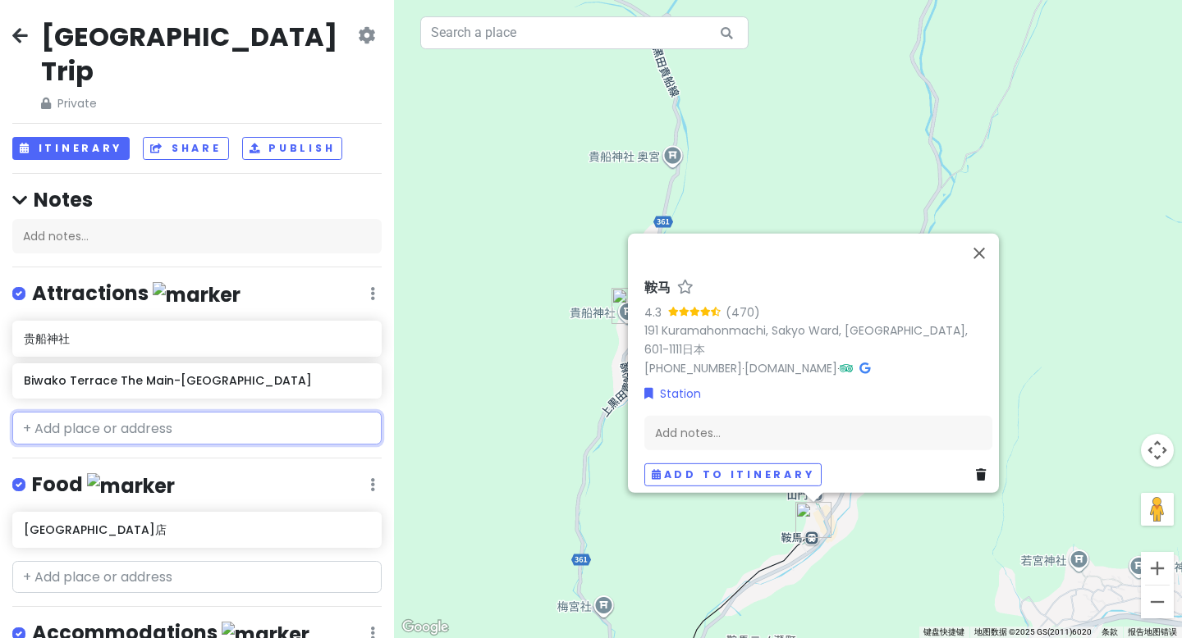
click at [120, 412] on input "text" at bounding box center [196, 428] width 369 height 33
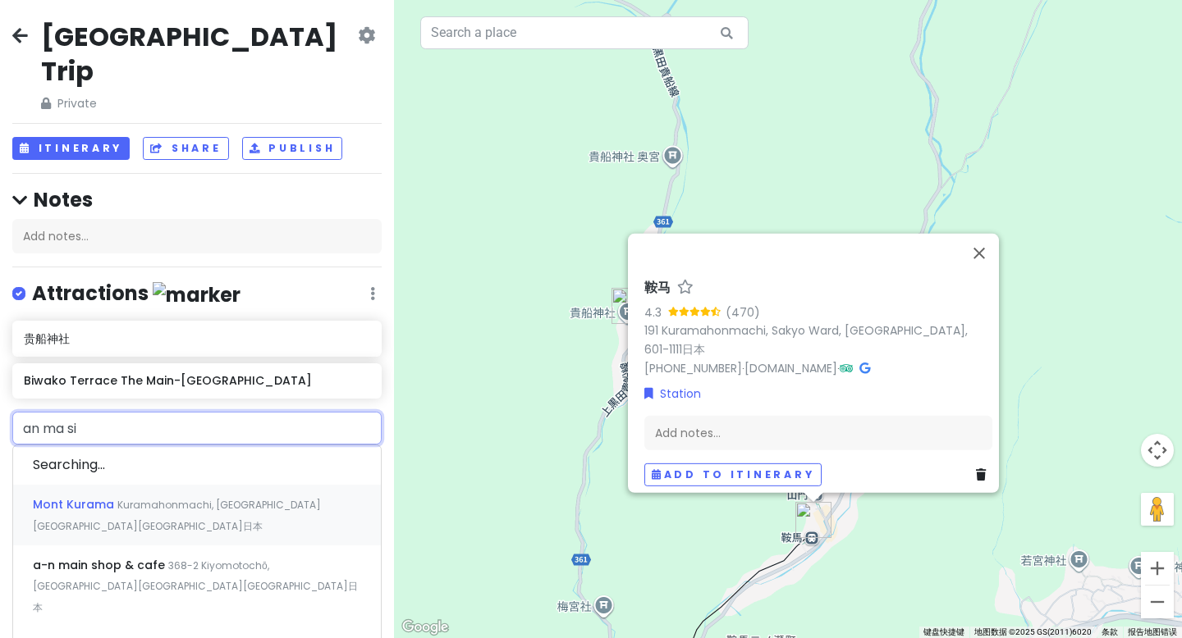
type input "[DEMOGRAPHIC_DATA]"
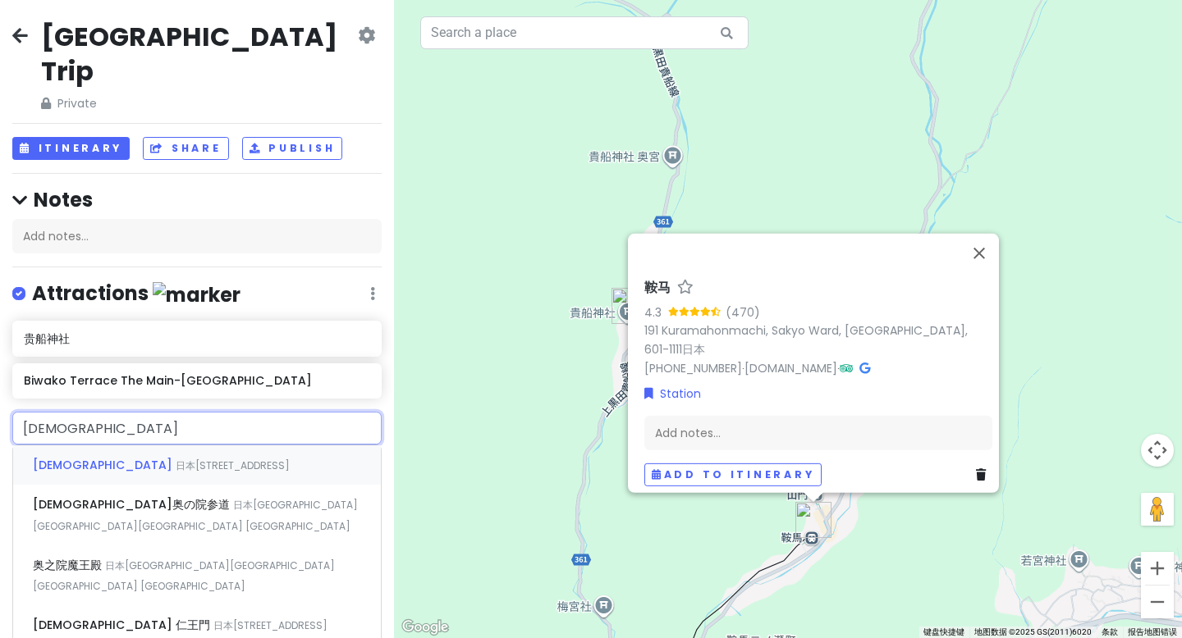
click at [66, 457] on span "[DEMOGRAPHIC_DATA]" at bounding box center [104, 465] width 143 height 16
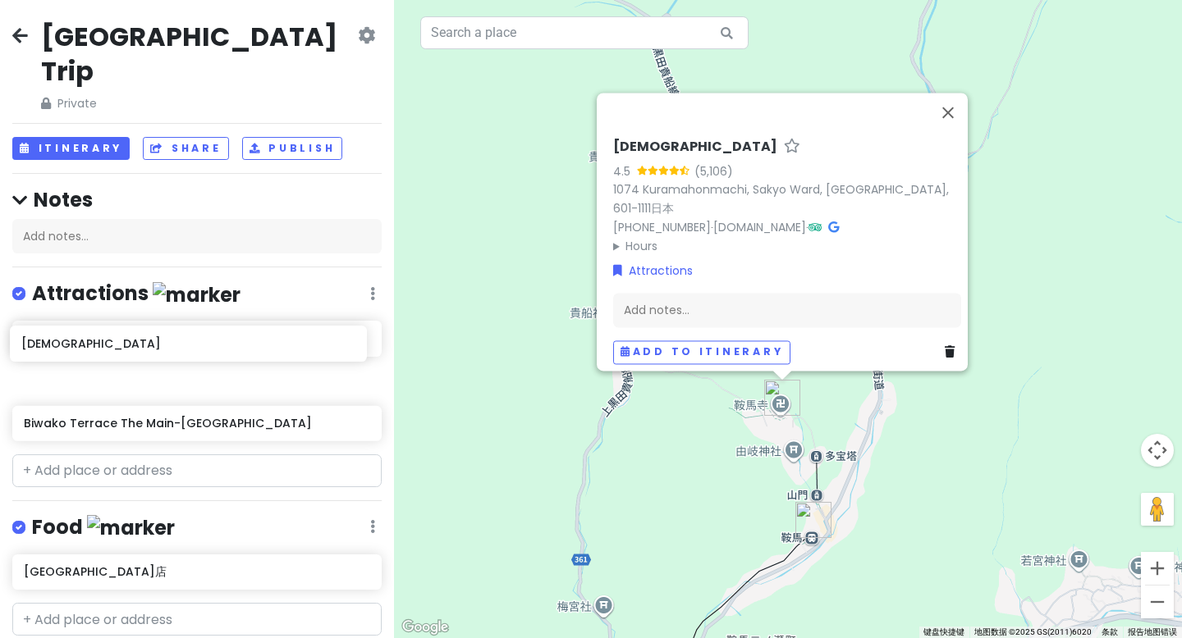
drag, startPoint x: 81, startPoint y: 385, endPoint x: 79, endPoint y: 341, distance: 44.4
click at [79, 341] on div "贵船[DEMOGRAPHIC_DATA] Biwako Terrace The Main-[GEOGRAPHIC_DATA][DEMOGRAPHIC_DATA]" at bounding box center [197, 384] width 394 height 127
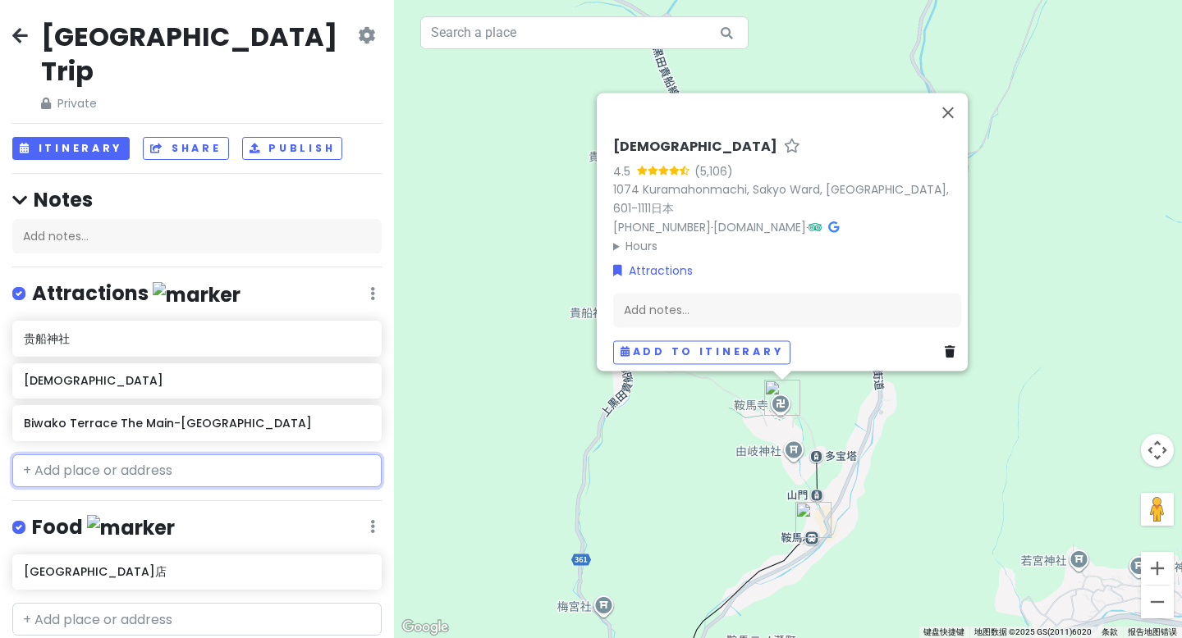
click at [194, 455] on input "text" at bounding box center [196, 471] width 369 height 33
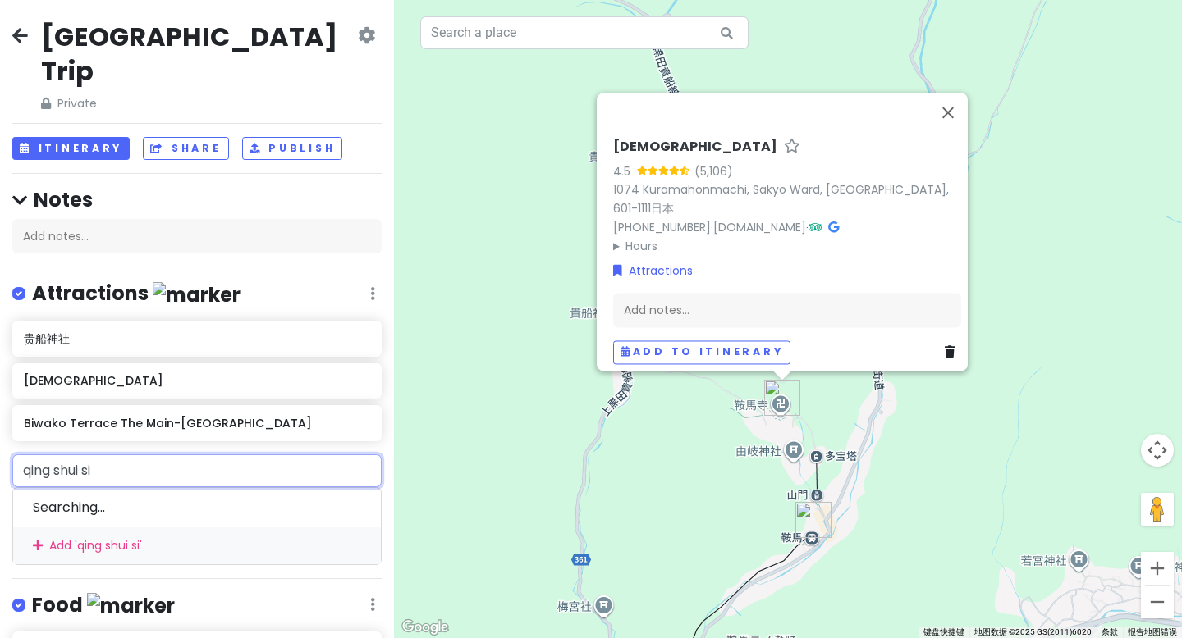
type input "清水寺"
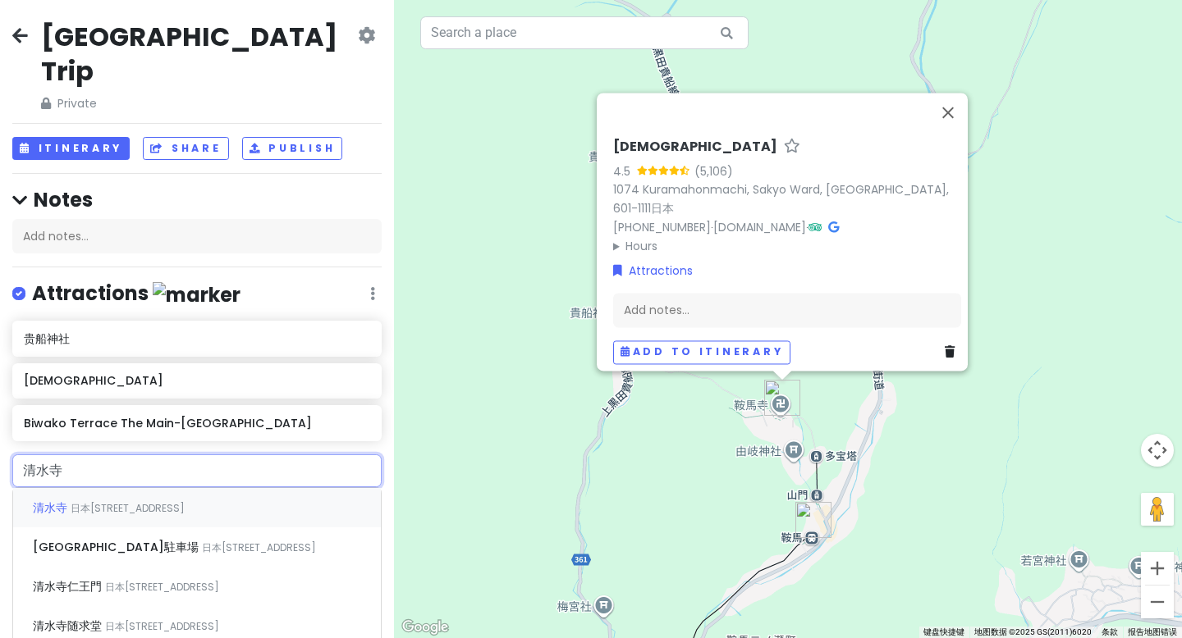
click at [171, 501] on span "日本[STREET_ADDRESS]" at bounding box center [128, 508] width 114 height 14
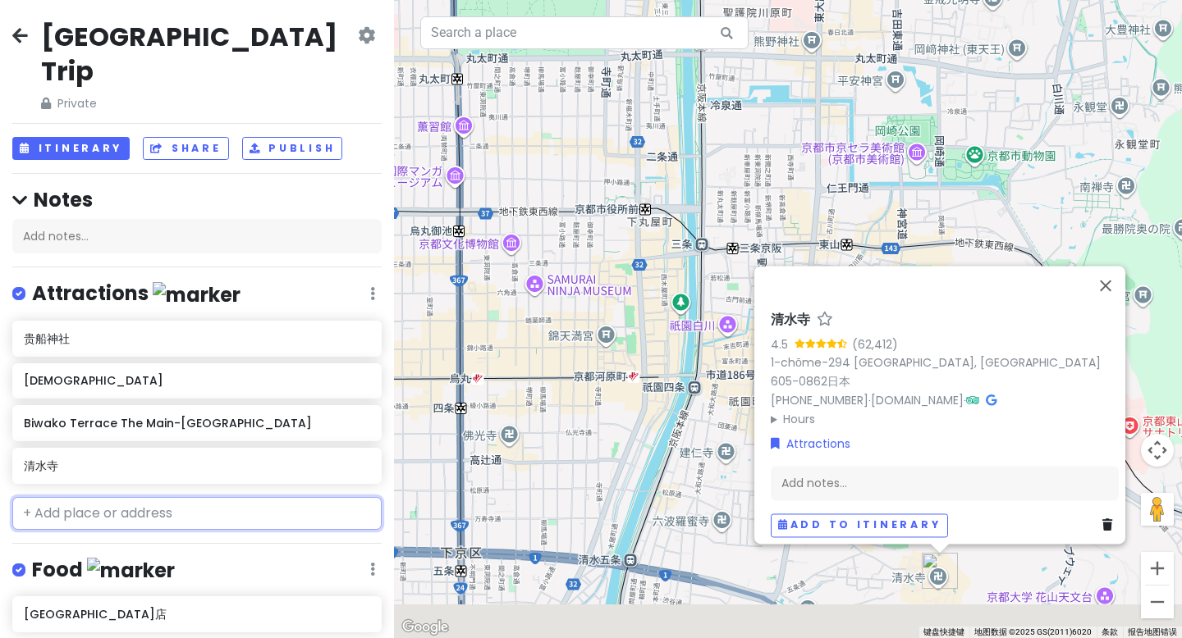
click at [107, 497] on input "text" at bounding box center [196, 513] width 369 height 33
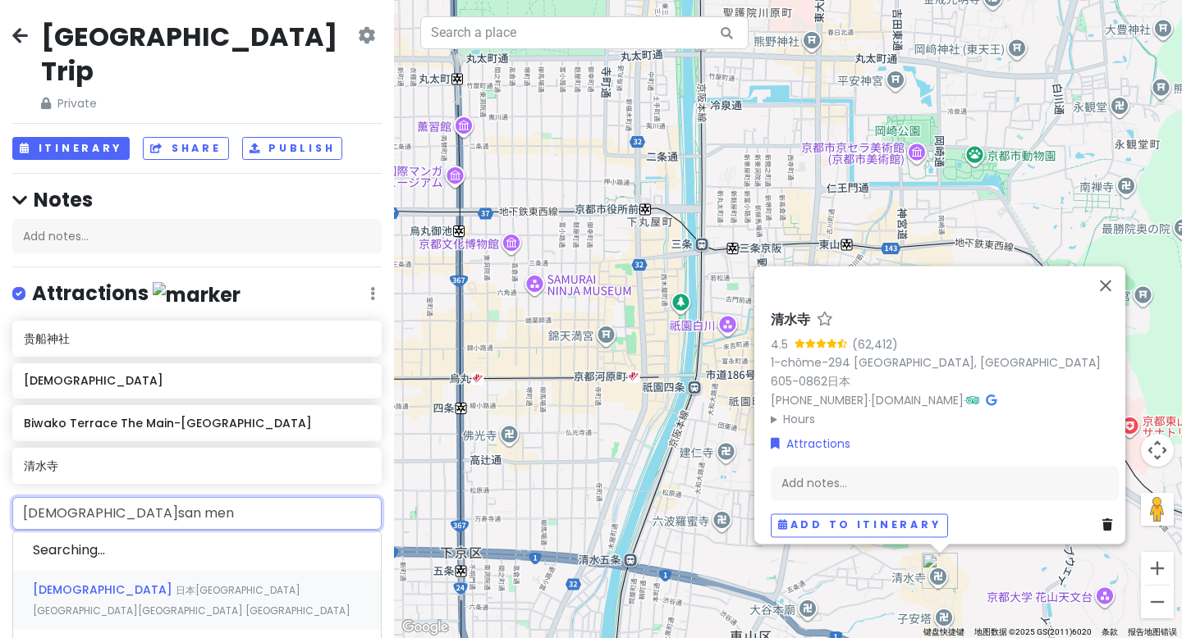
type input "[DEMOGRAPHIC_DATA]三门"
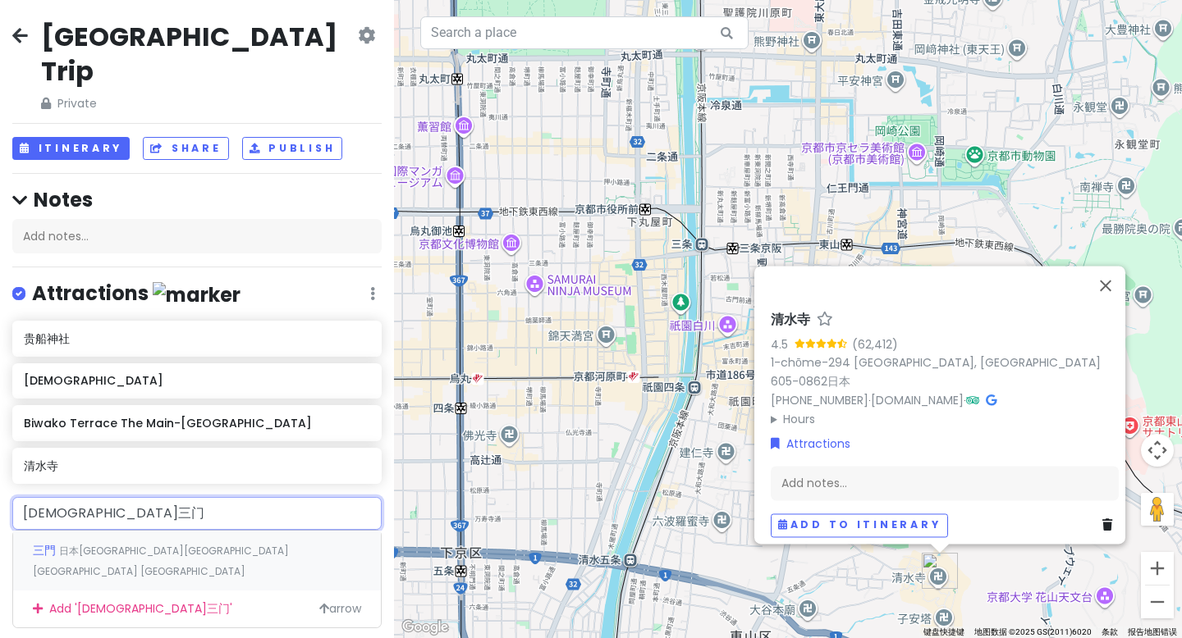
click at [98, 544] on span "日本[GEOGRAPHIC_DATA][GEOGRAPHIC_DATA][GEOGRAPHIC_DATA] [GEOGRAPHIC_DATA]" at bounding box center [161, 561] width 256 height 35
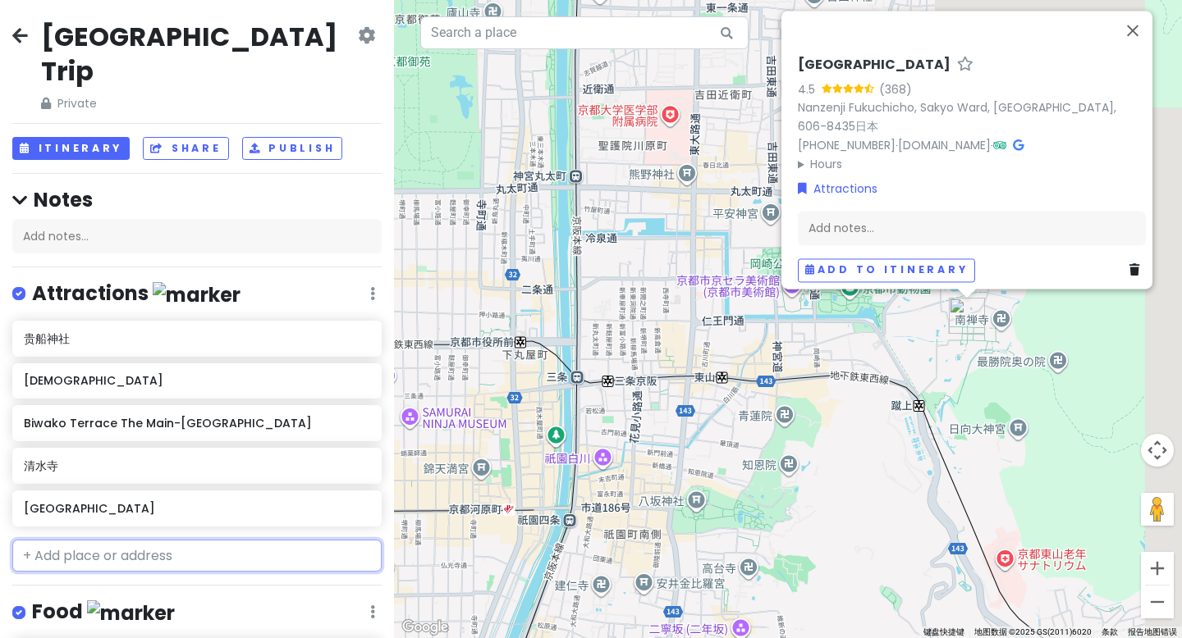
click at [94, 540] on input "text" at bounding box center [196, 556] width 369 height 33
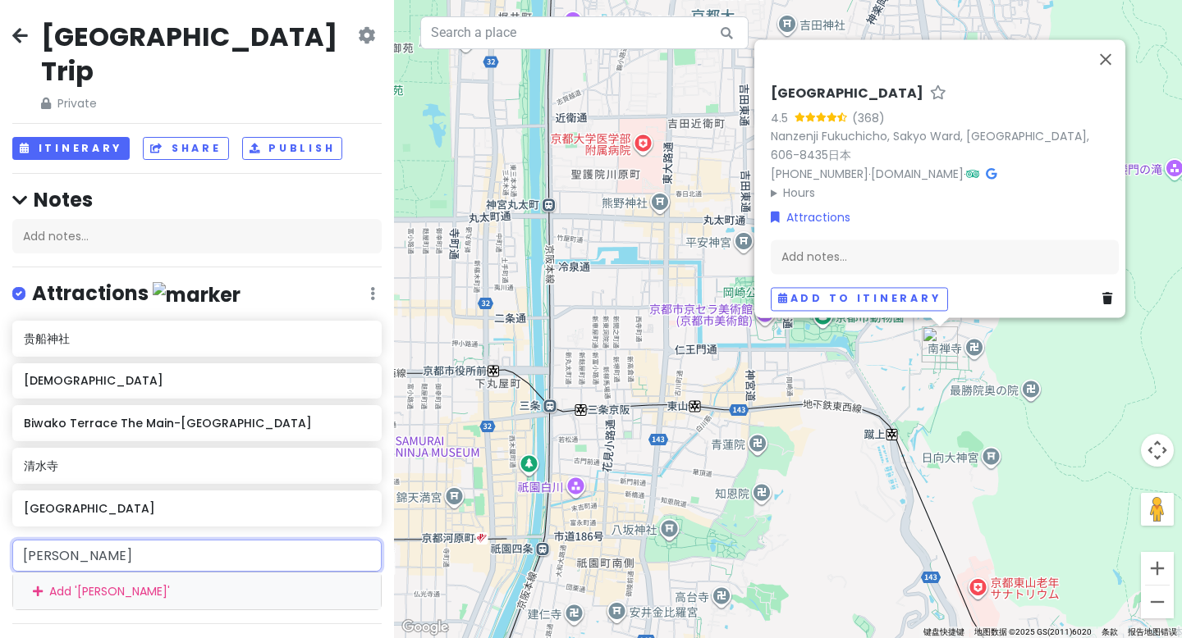
type input "[DEMOGRAPHIC_DATA]"
click at [88, 585] on span "[DEMOGRAPHIC_DATA]([GEOGRAPHIC_DATA])" at bounding box center [176, 593] width 286 height 16
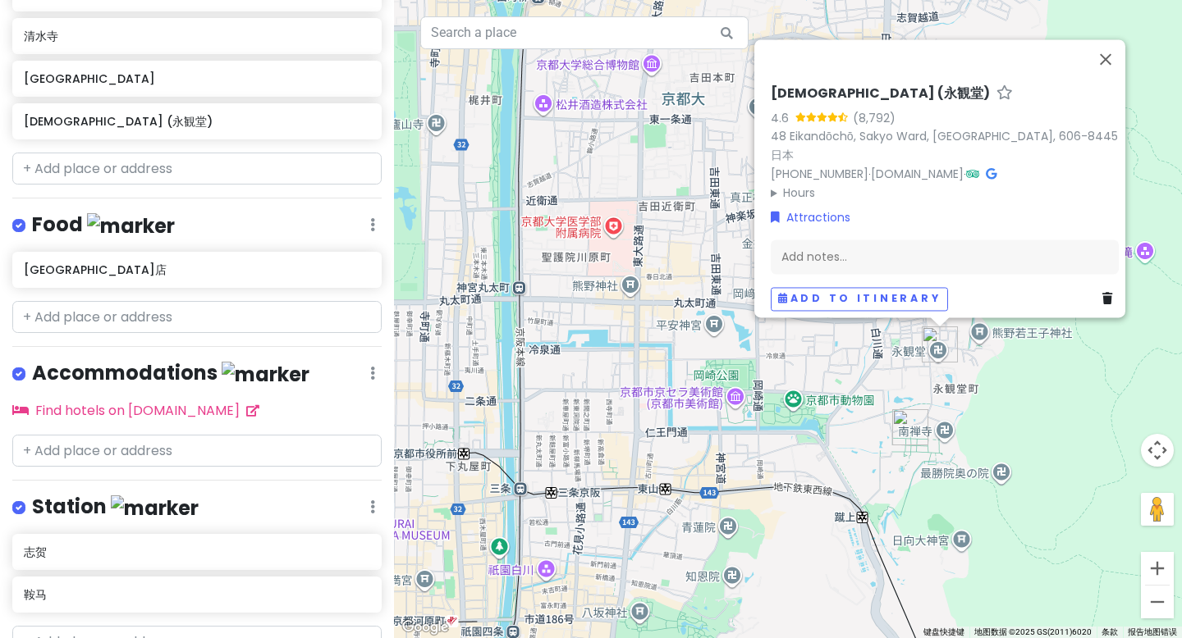
scroll to position [435, 0]
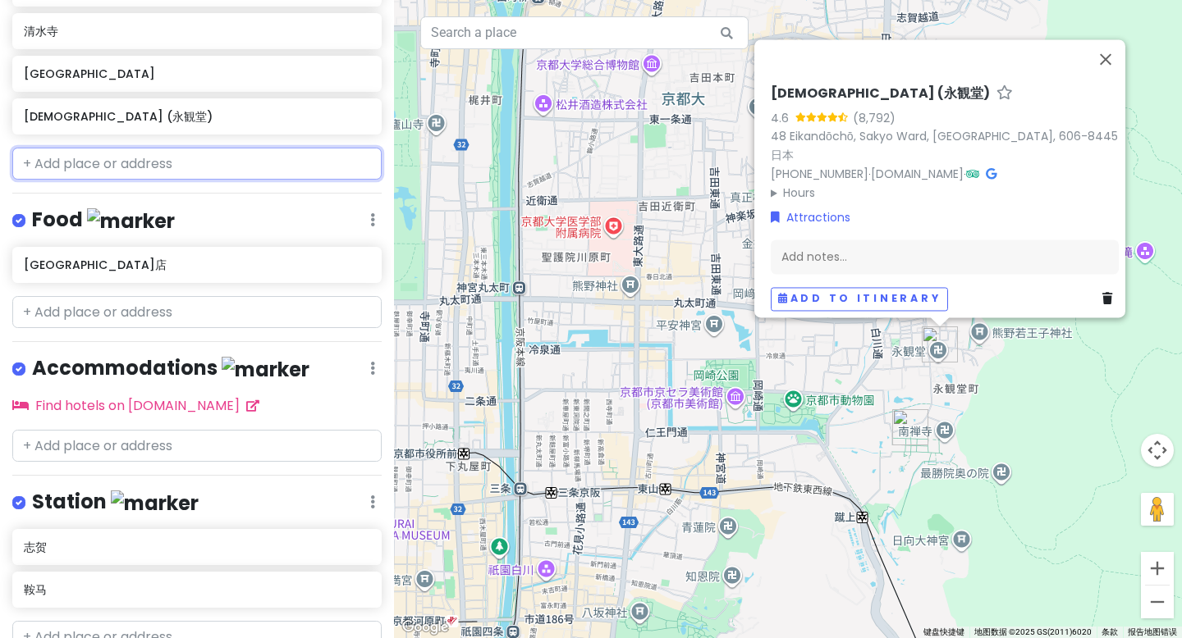
click at [107, 148] on input "text" at bounding box center [196, 164] width 369 height 33
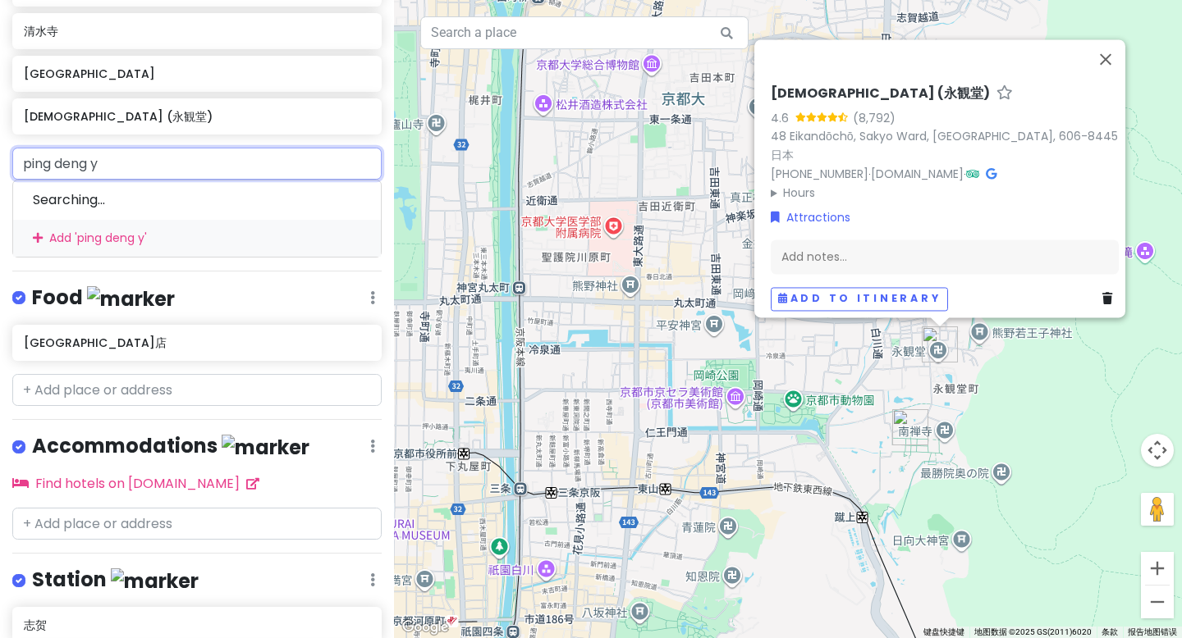
type input "平等院"
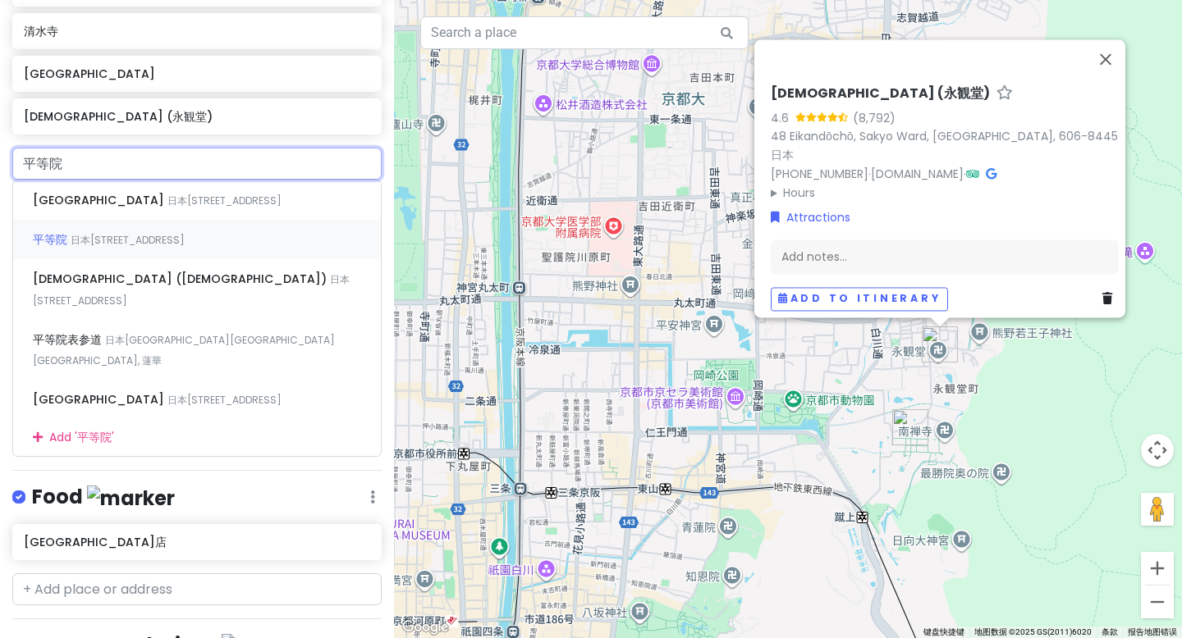
click at [75, 233] on span "日本[STREET_ADDRESS]" at bounding box center [128, 240] width 114 height 14
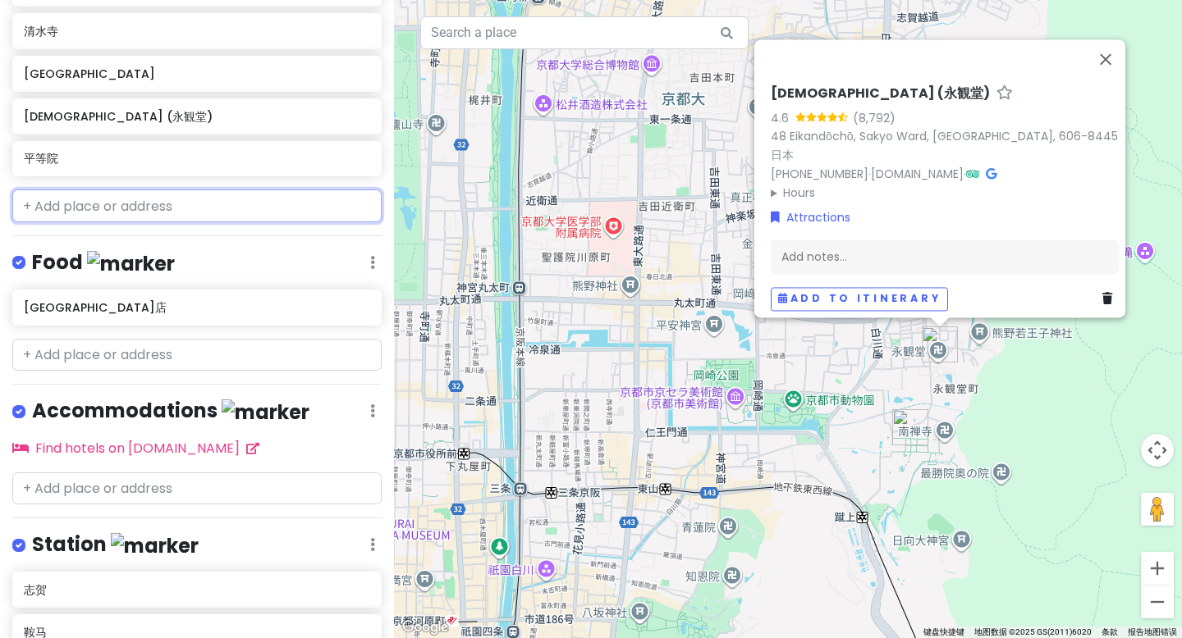
scroll to position [477, 0]
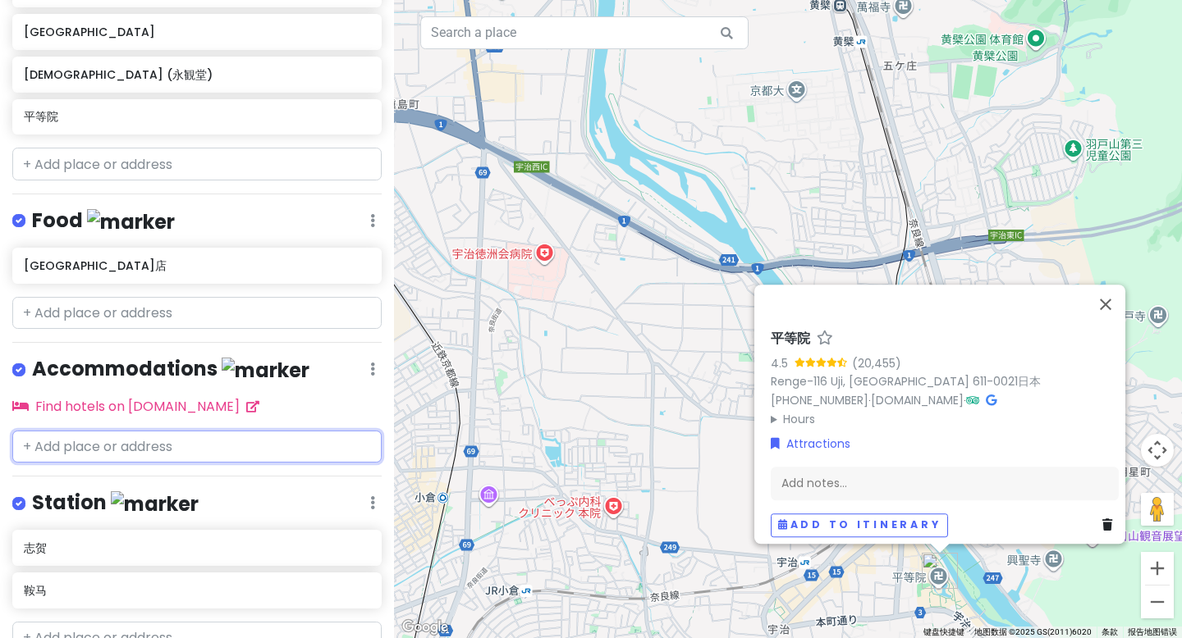
click at [96, 431] on input "text" at bounding box center [196, 447] width 369 height 33
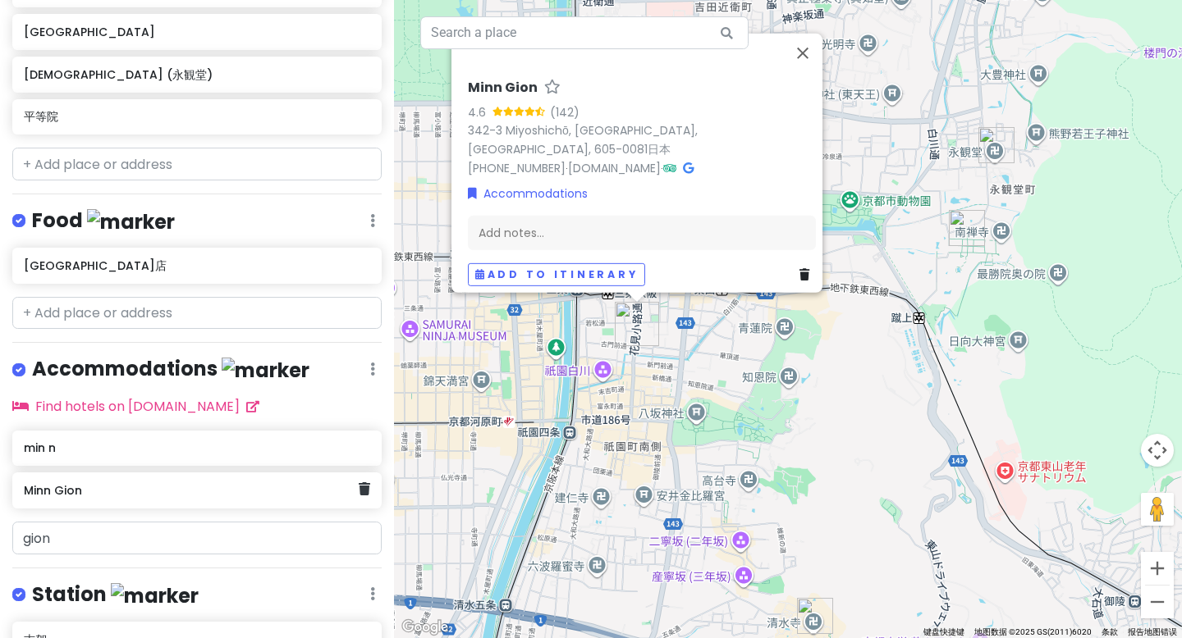
click at [66, 473] on div "Minn Gion" at bounding box center [196, 491] width 369 height 36
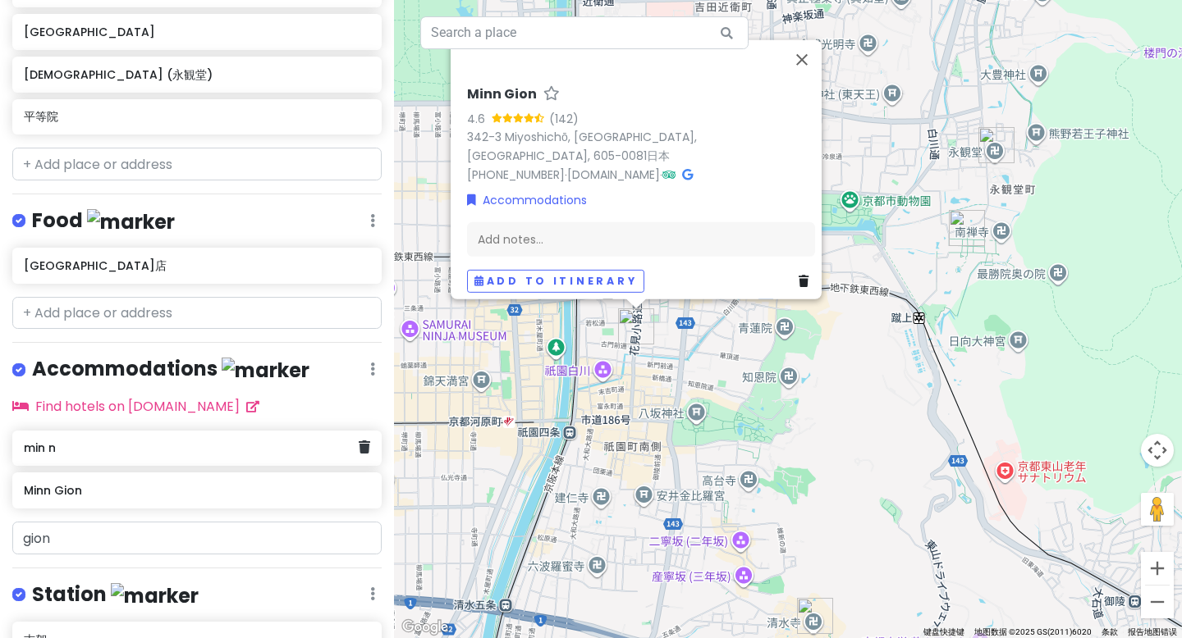
click at [143, 441] on h6 "min n" at bounding box center [191, 448] width 334 height 15
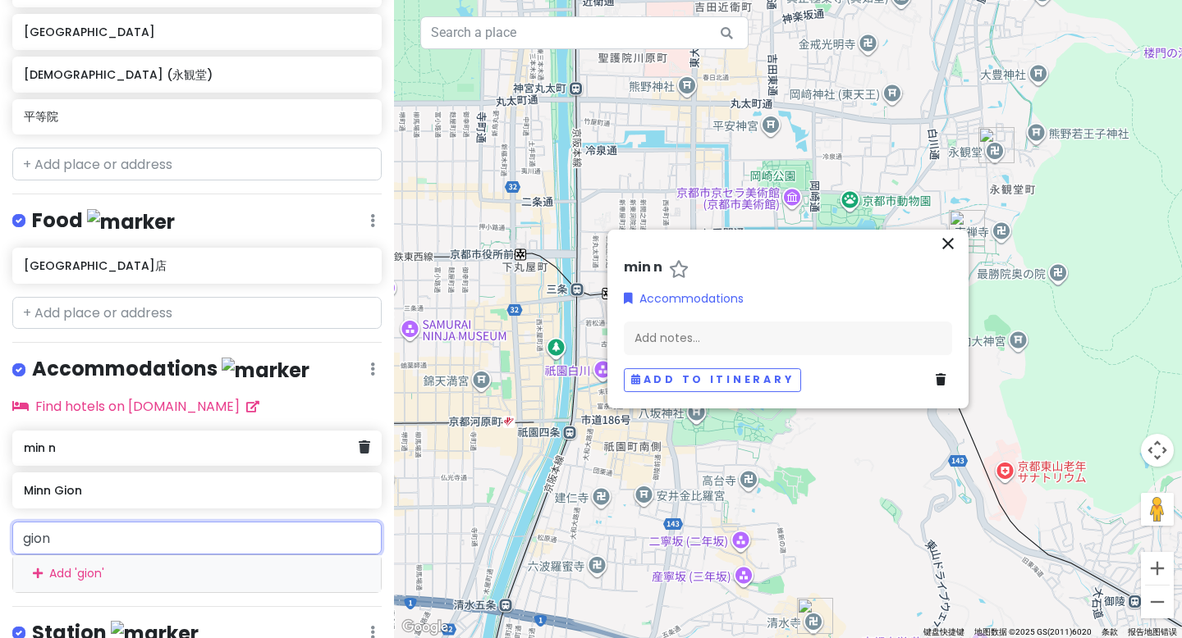
click at [357, 431] on div "min n" at bounding box center [196, 449] width 369 height 36
click at [359, 441] on icon at bounding box center [364, 447] width 11 height 13
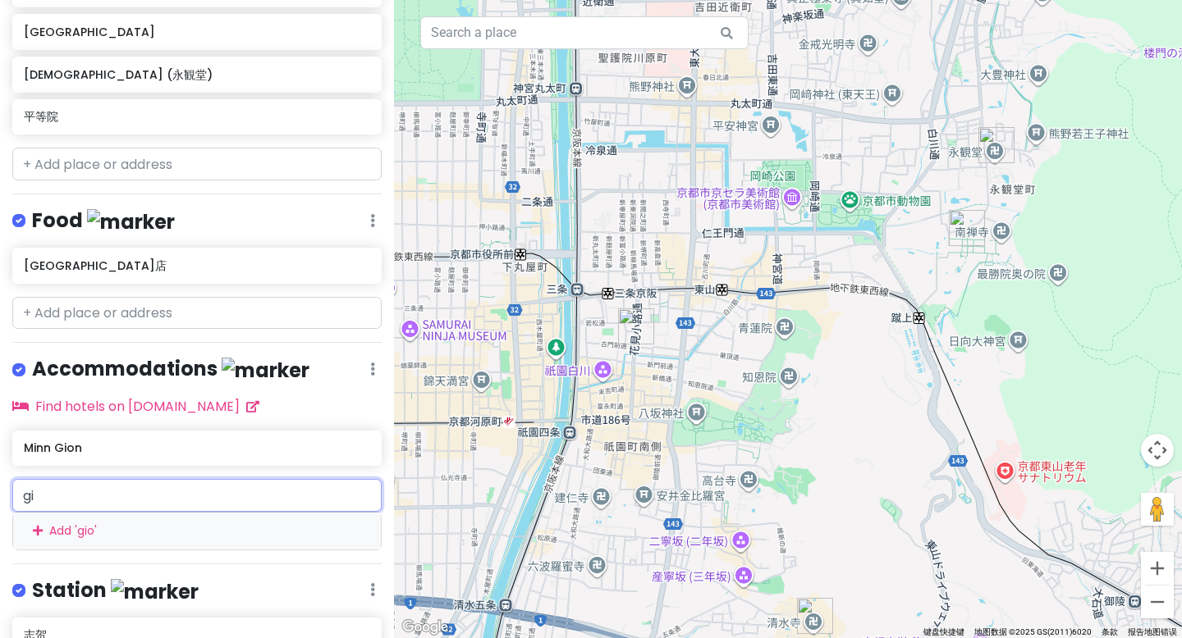
type input "g"
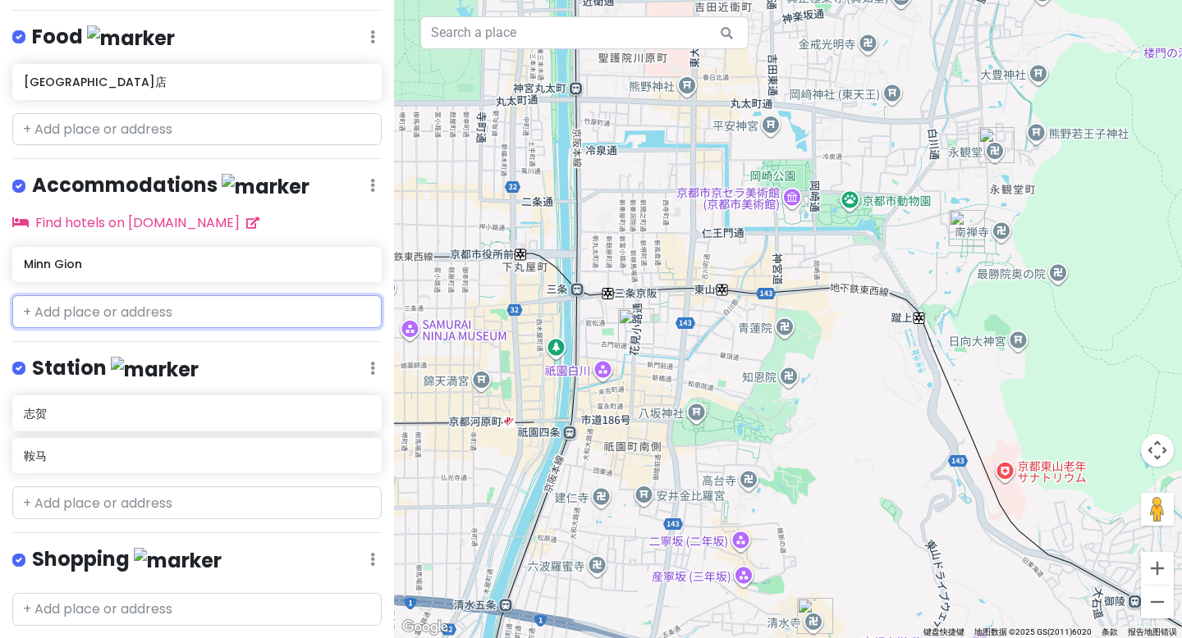
scroll to position [667, 0]
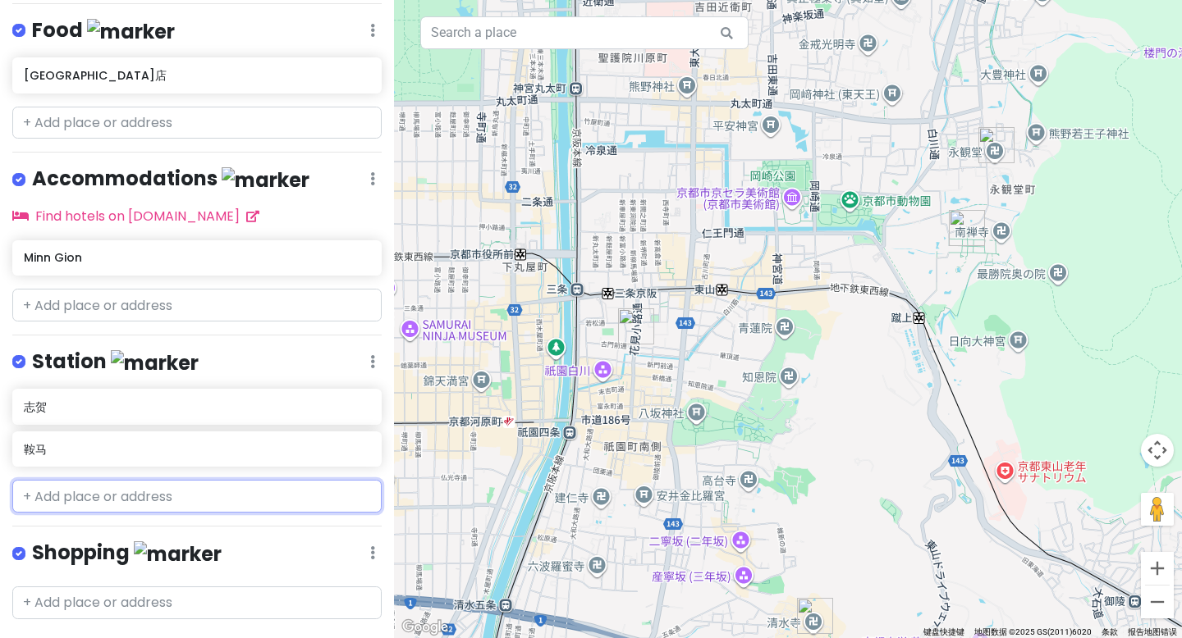
click at [103, 480] on input "text" at bounding box center [196, 496] width 369 height 33
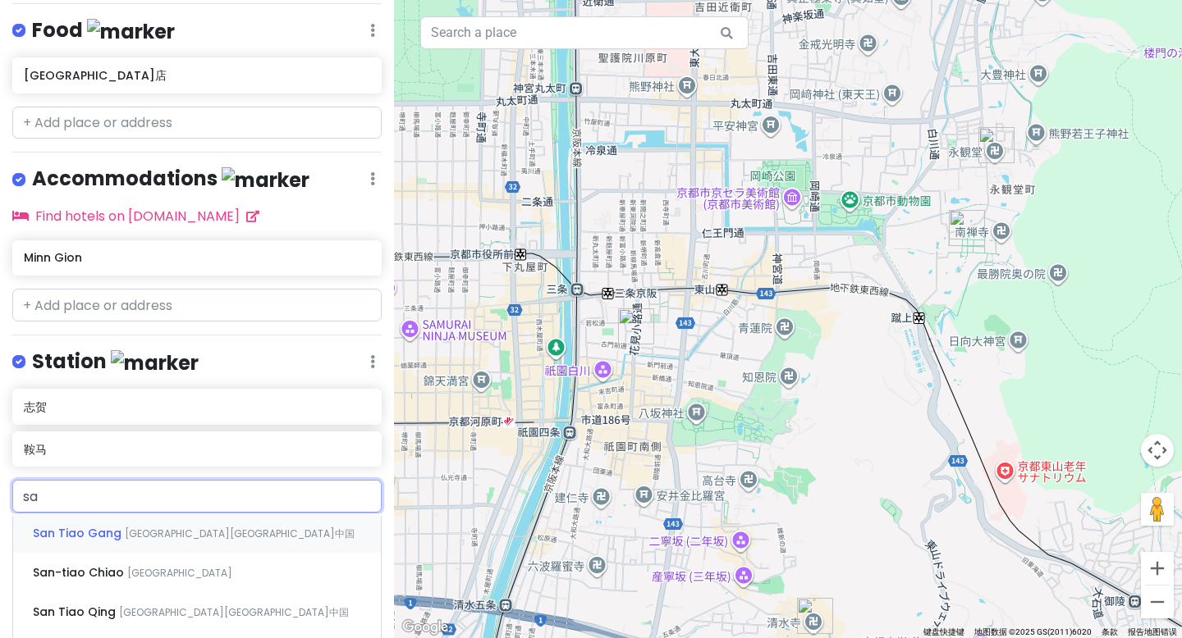
type input "s"
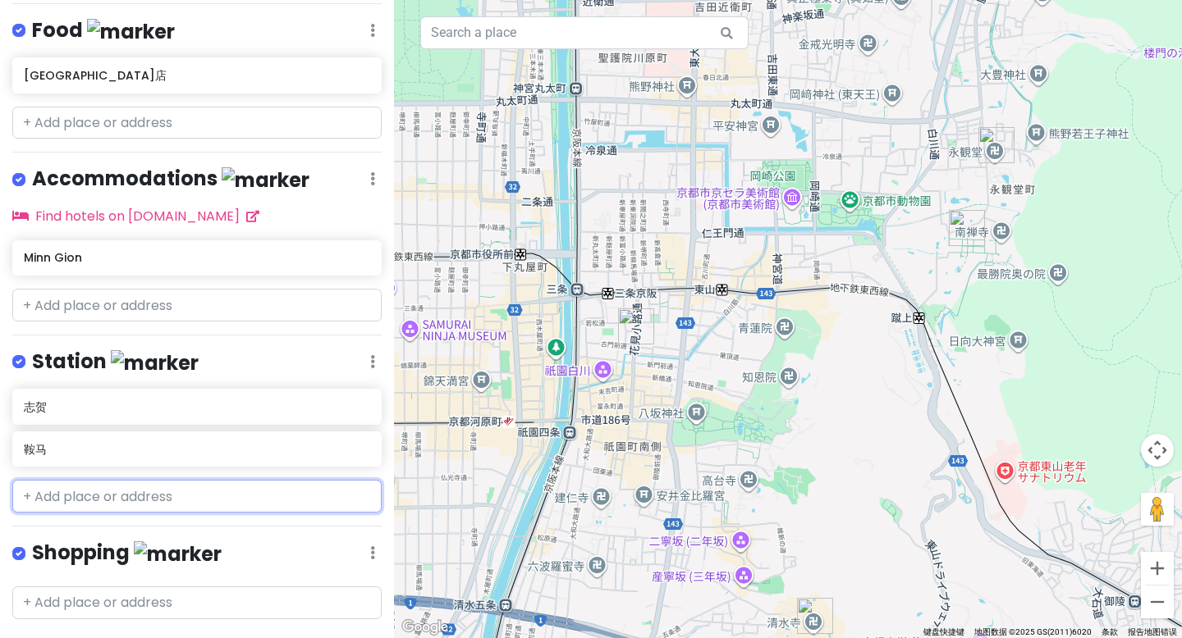
type input "i"
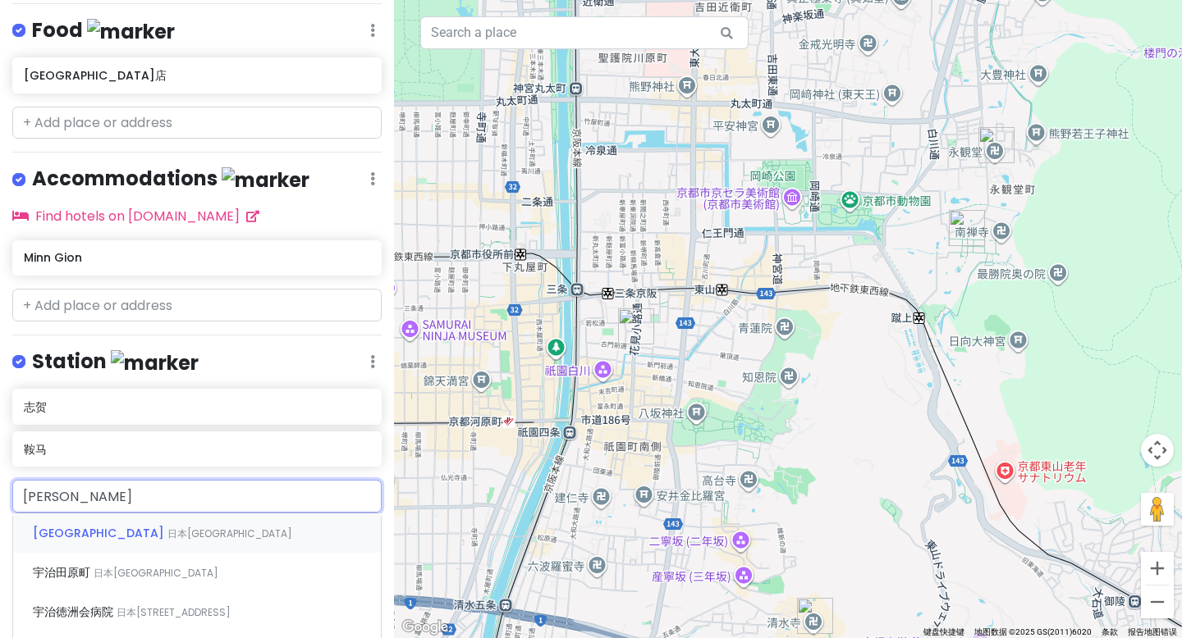
type input "[GEOGRAPHIC_DATA]"
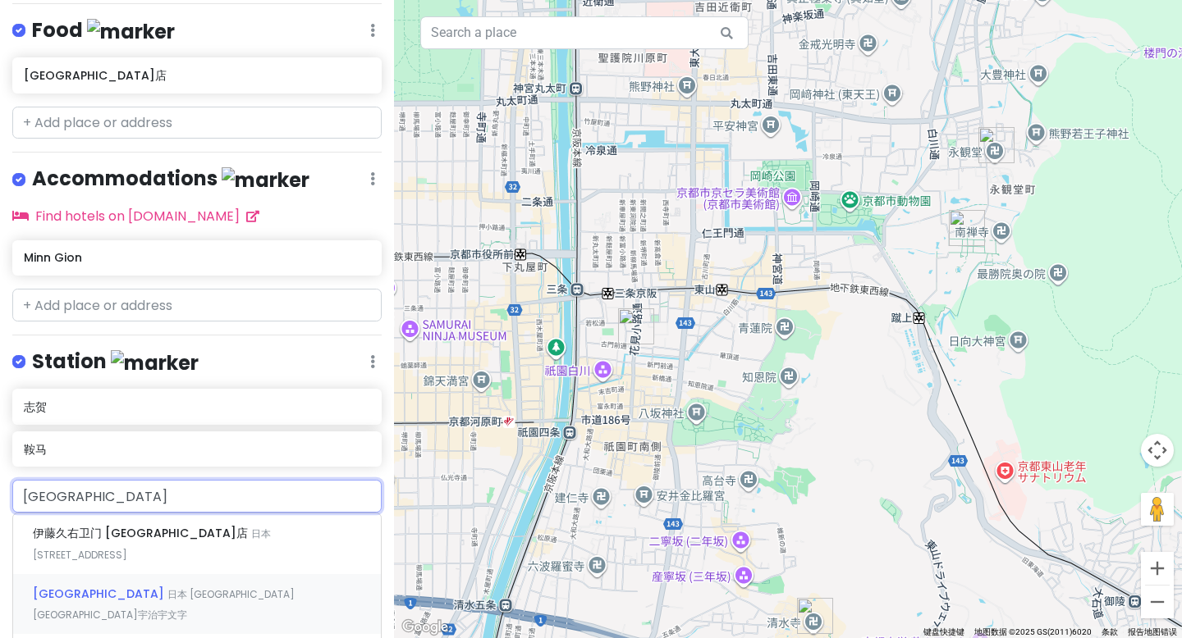
click at [99, 588] on span "日本 [GEOGRAPHIC_DATA][GEOGRAPHIC_DATA]宇治宇文字" at bounding box center [164, 605] width 262 height 35
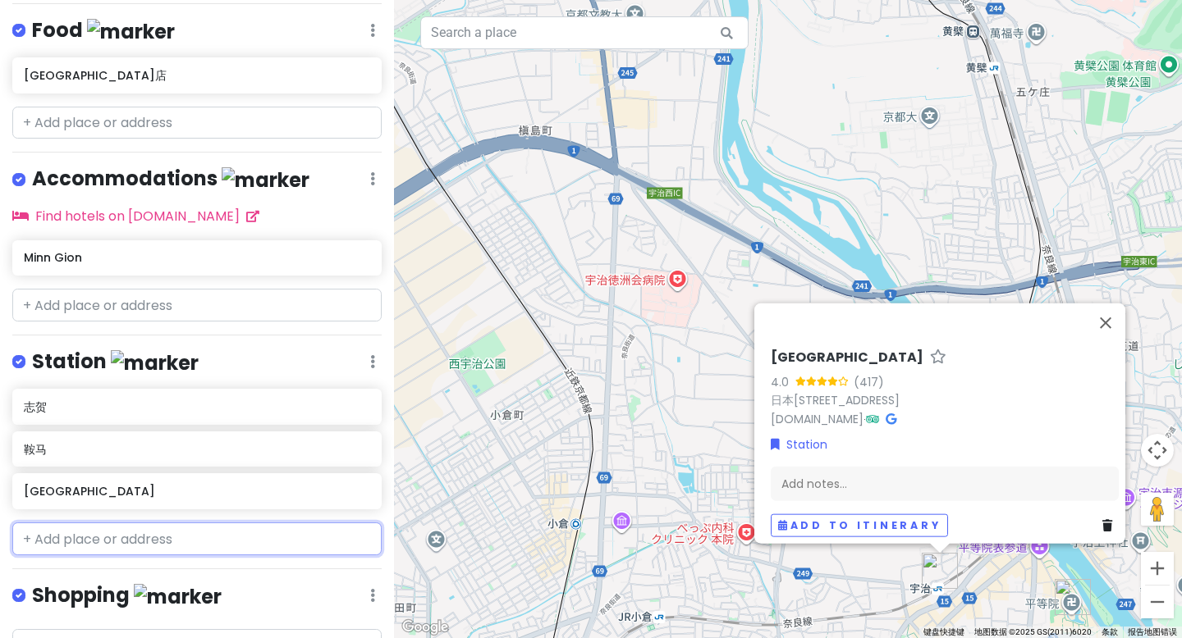
click at [101, 523] on input "text" at bounding box center [196, 539] width 369 height 33
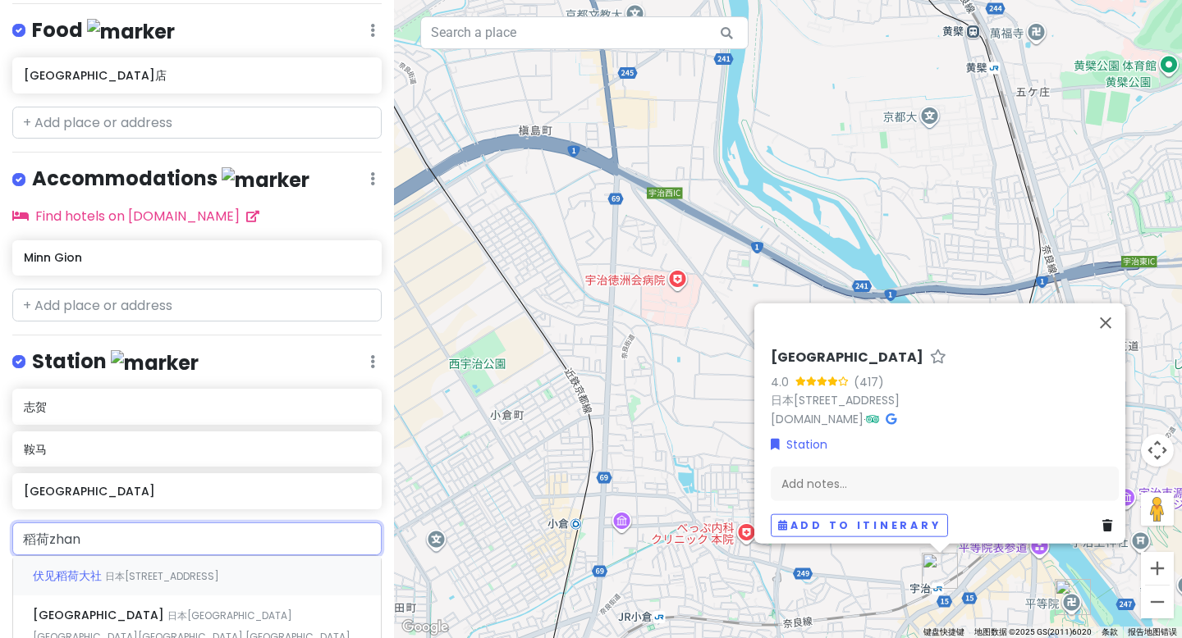
type input "[GEOGRAPHIC_DATA]"
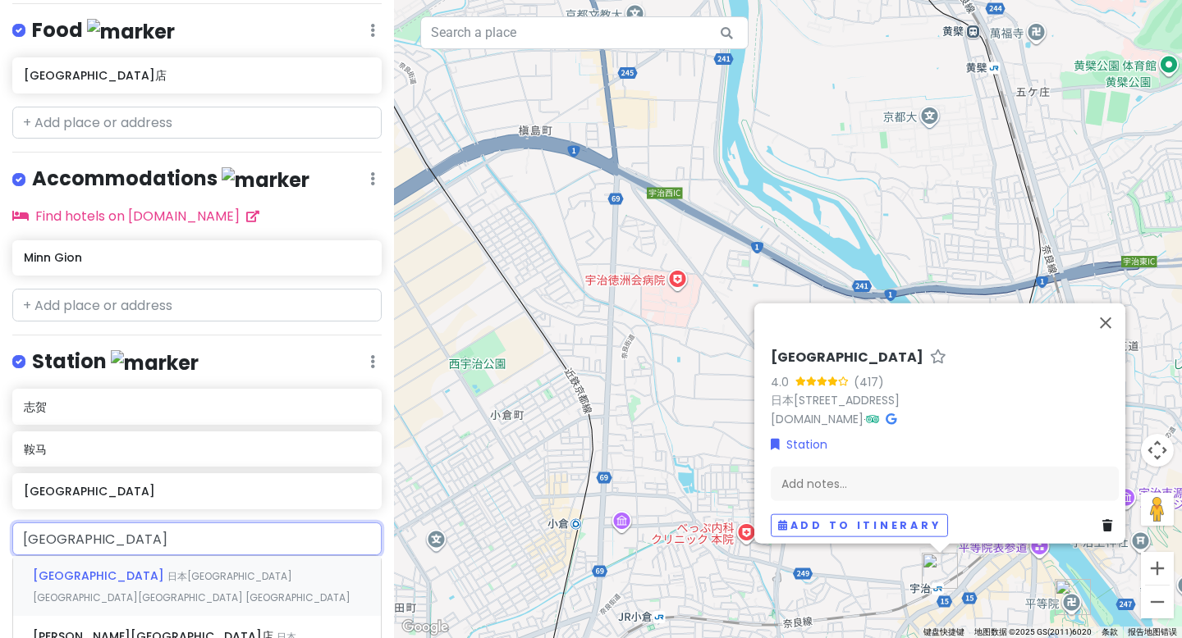
click at [107, 569] on span "日本[GEOGRAPHIC_DATA][GEOGRAPHIC_DATA][GEOGRAPHIC_DATA] [GEOGRAPHIC_DATA]" at bounding box center [192, 586] width 318 height 35
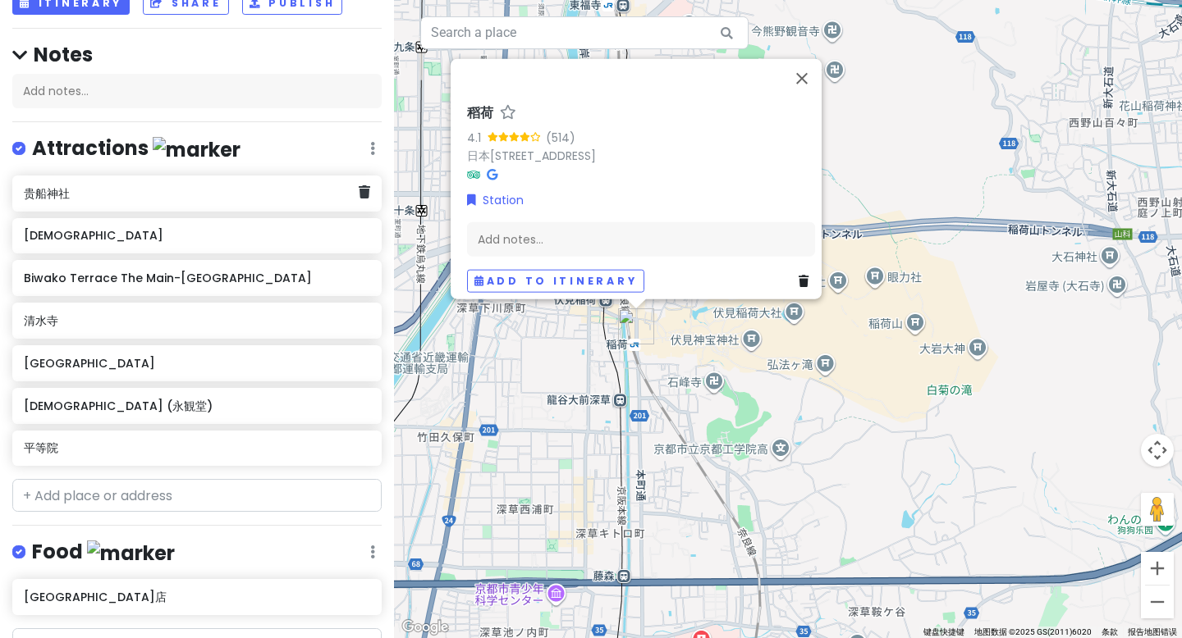
scroll to position [0, 0]
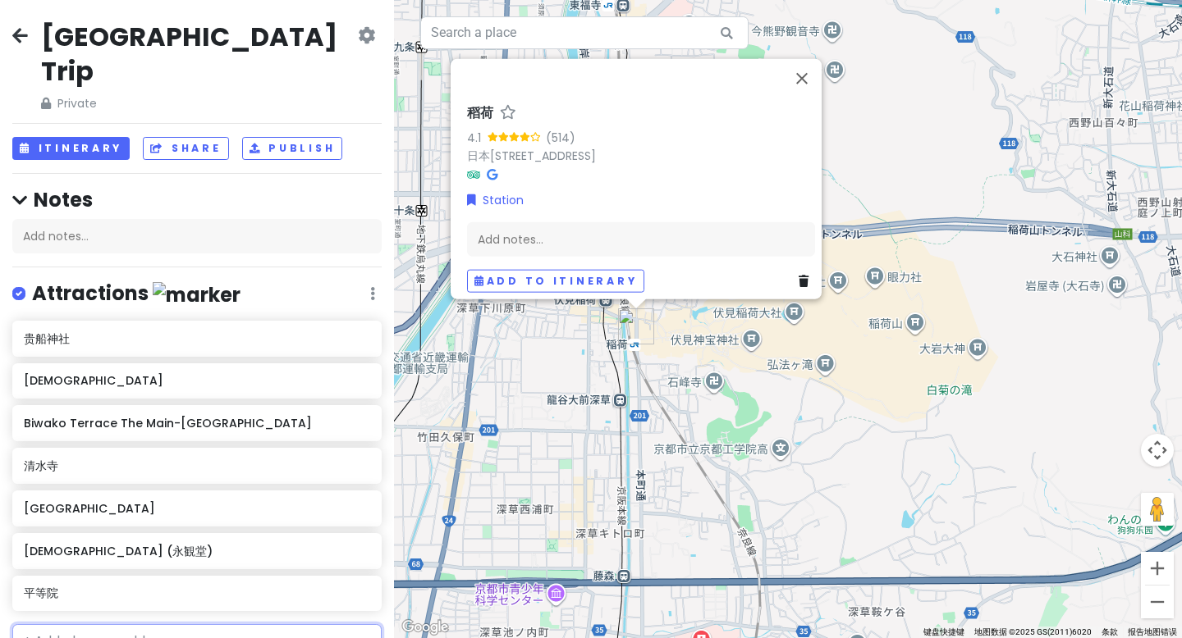
click at [71, 624] on input "text" at bounding box center [196, 640] width 369 height 33
type input "[DEMOGRAPHIC_DATA]"
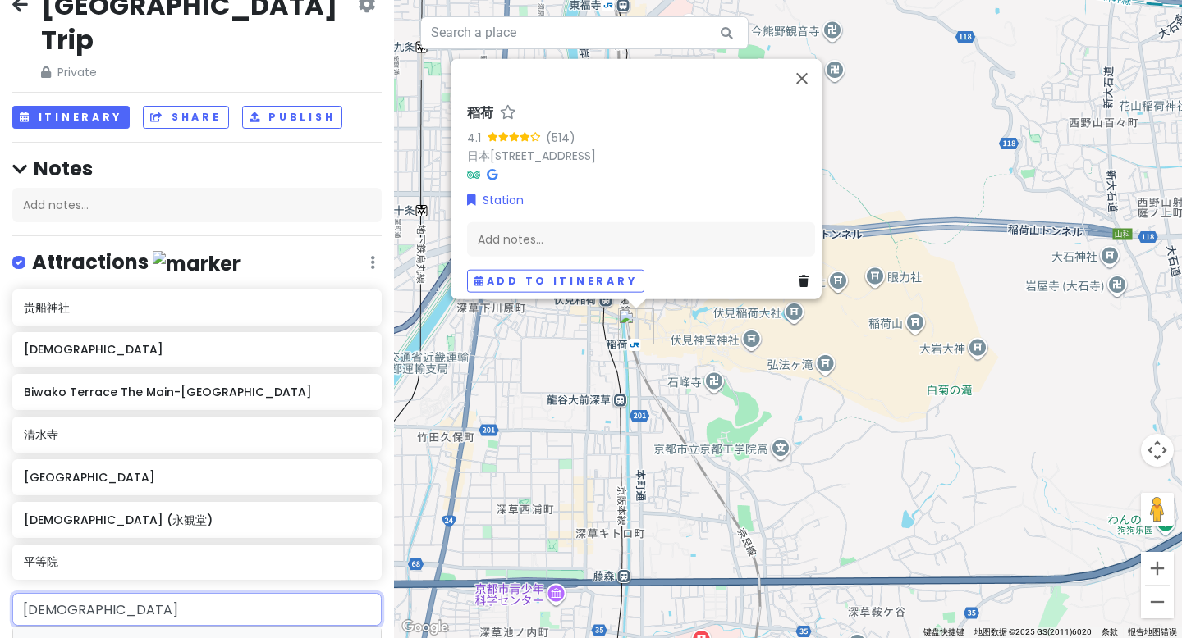
scroll to position [94, 0]
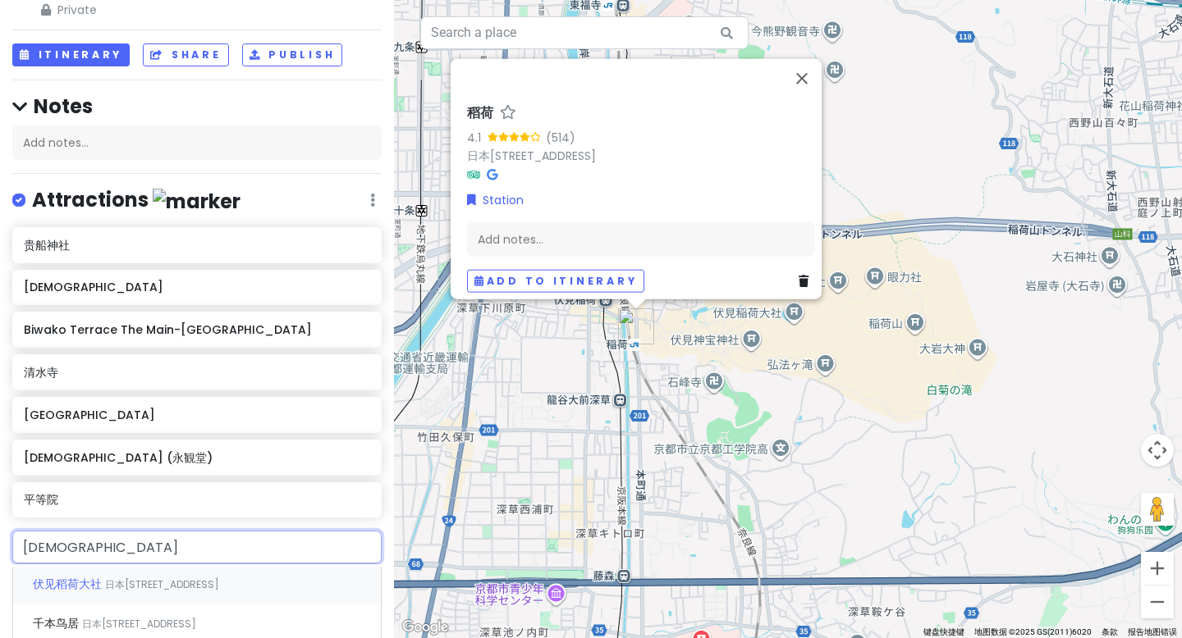
click at [91, 576] on span "伏见稻荷大社" at bounding box center [69, 584] width 72 height 16
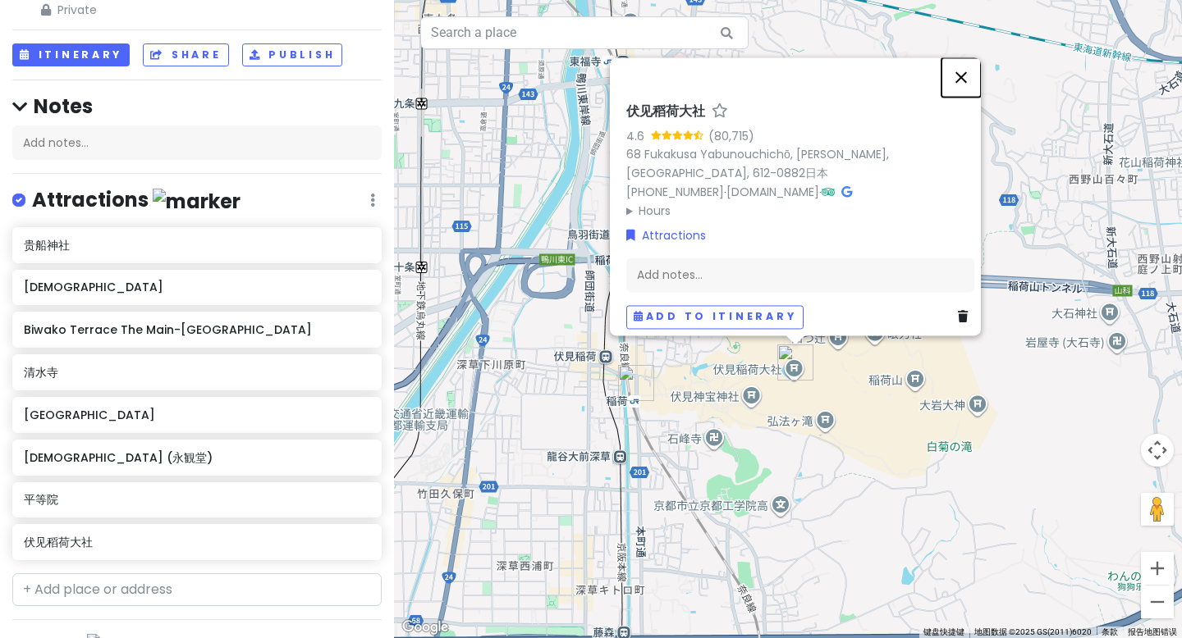
click at [969, 68] on button "关闭" at bounding box center [960, 76] width 39 height 39
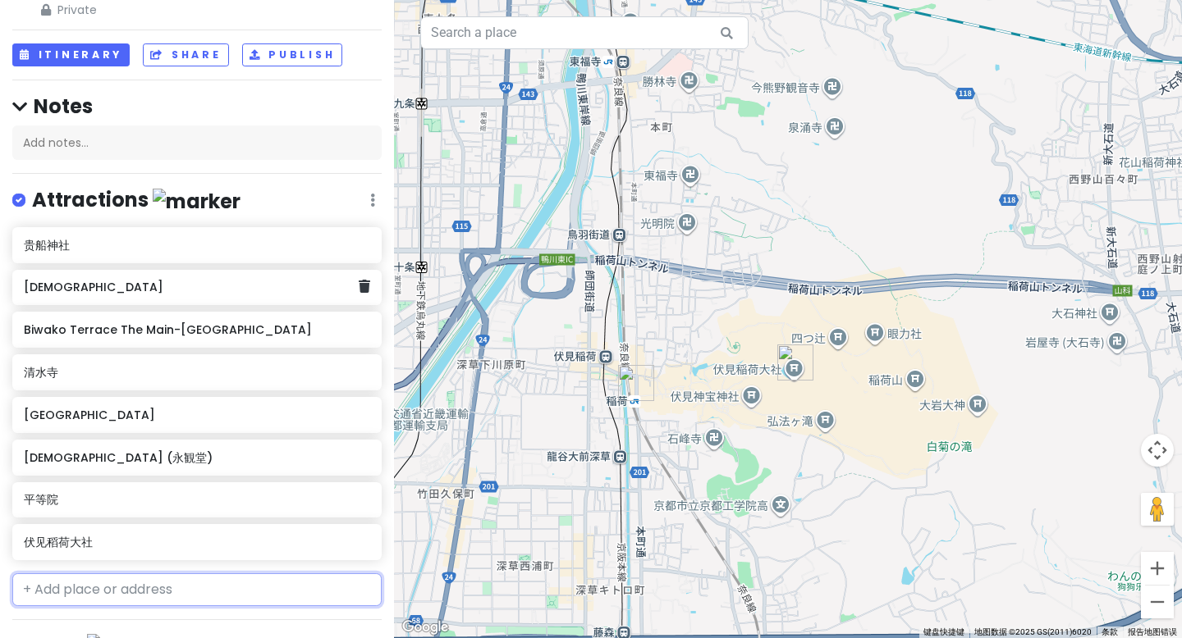
scroll to position [665, 0]
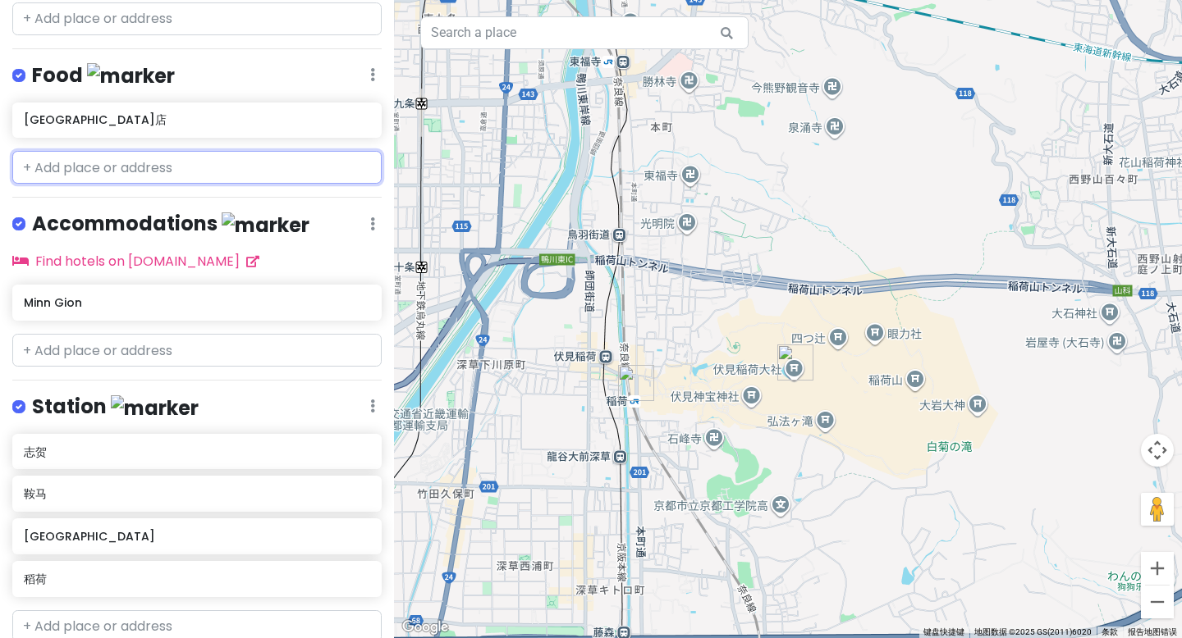
click at [117, 151] on input "text" at bounding box center [196, 167] width 369 height 33
paste input "进进堂"
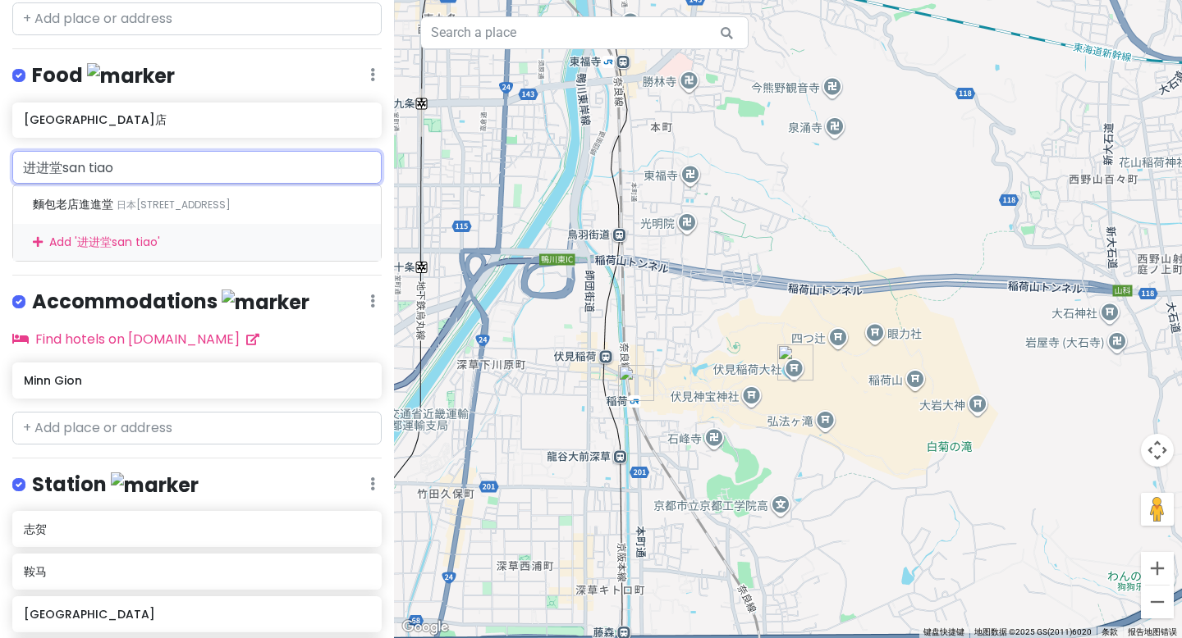
type input "进进堂三条"
click at [169, 198] on span "日本[STREET_ADDRESS]" at bounding box center [174, 205] width 114 height 14
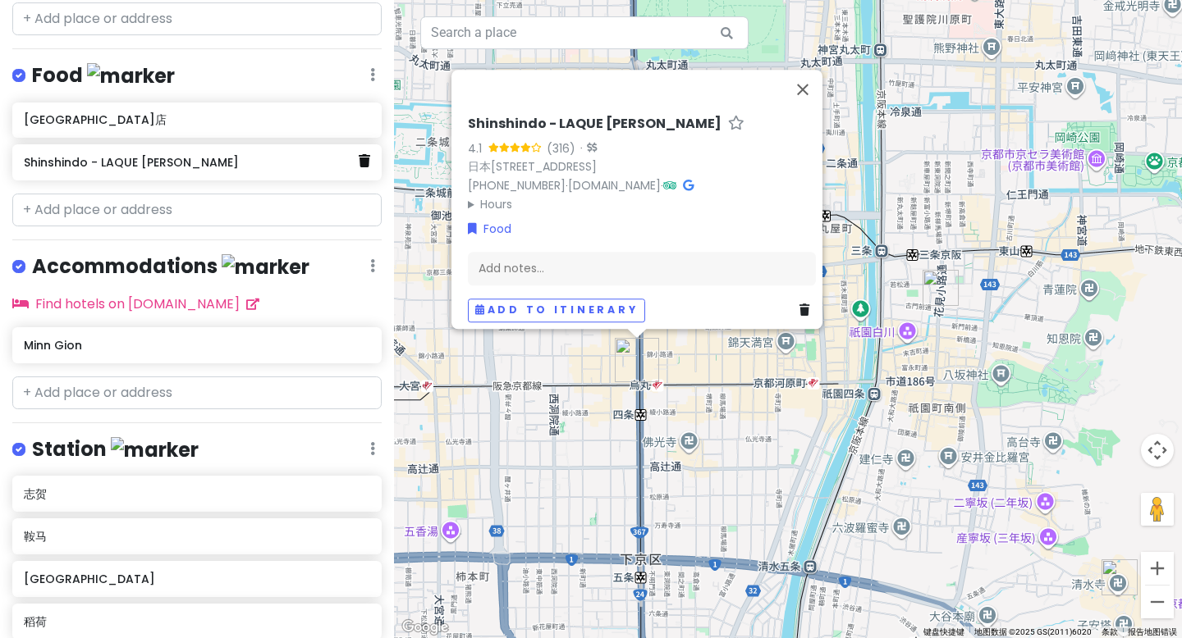
click at [359, 154] on icon at bounding box center [364, 160] width 11 height 13
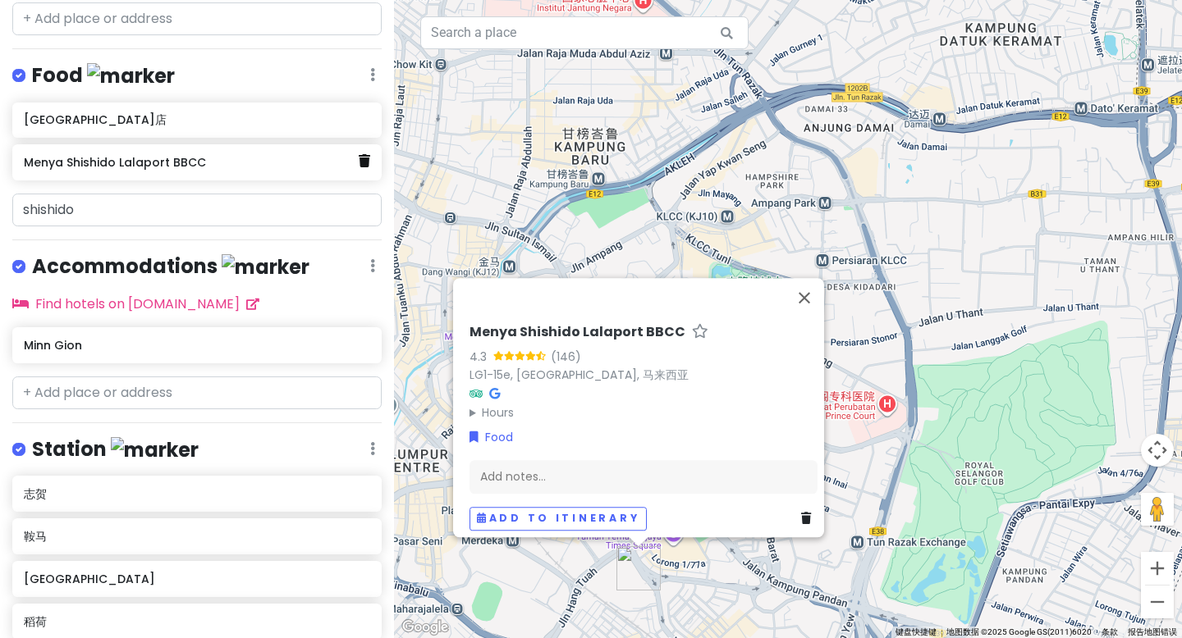
click at [359, 154] on icon at bounding box center [364, 160] width 11 height 13
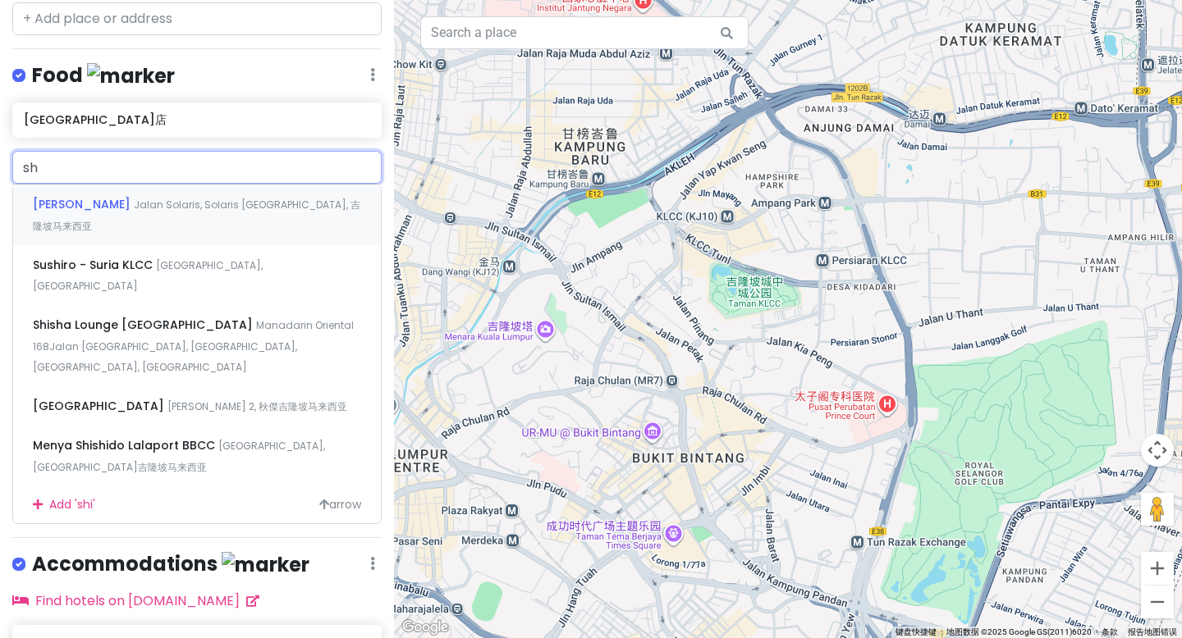
type input "s"
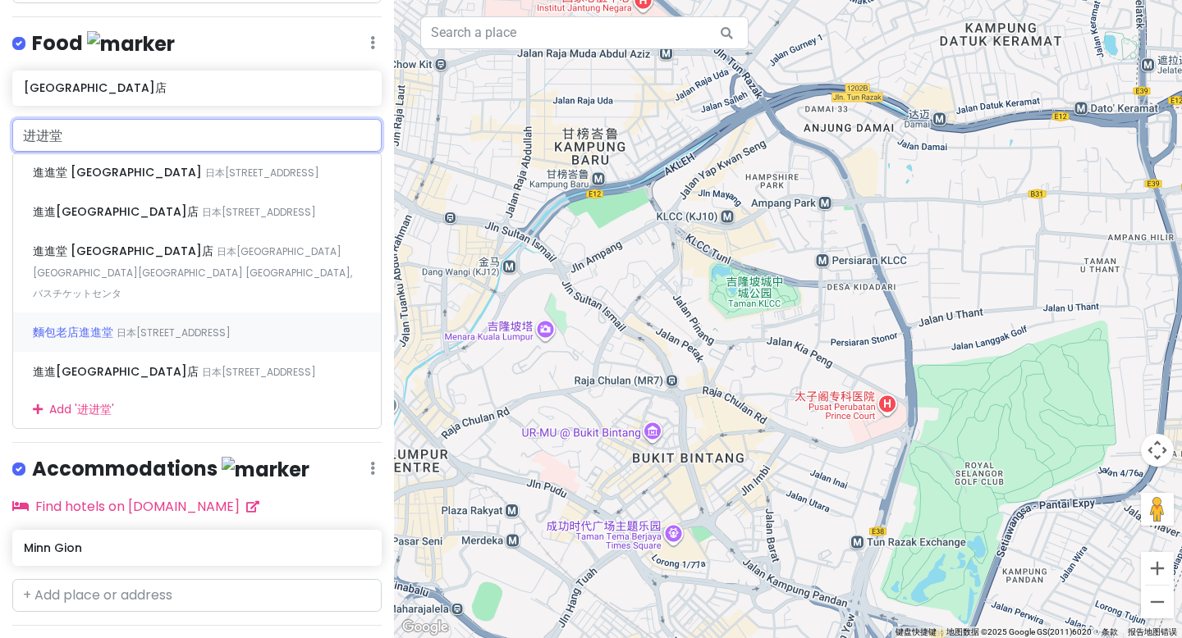
scroll to position [676, 0]
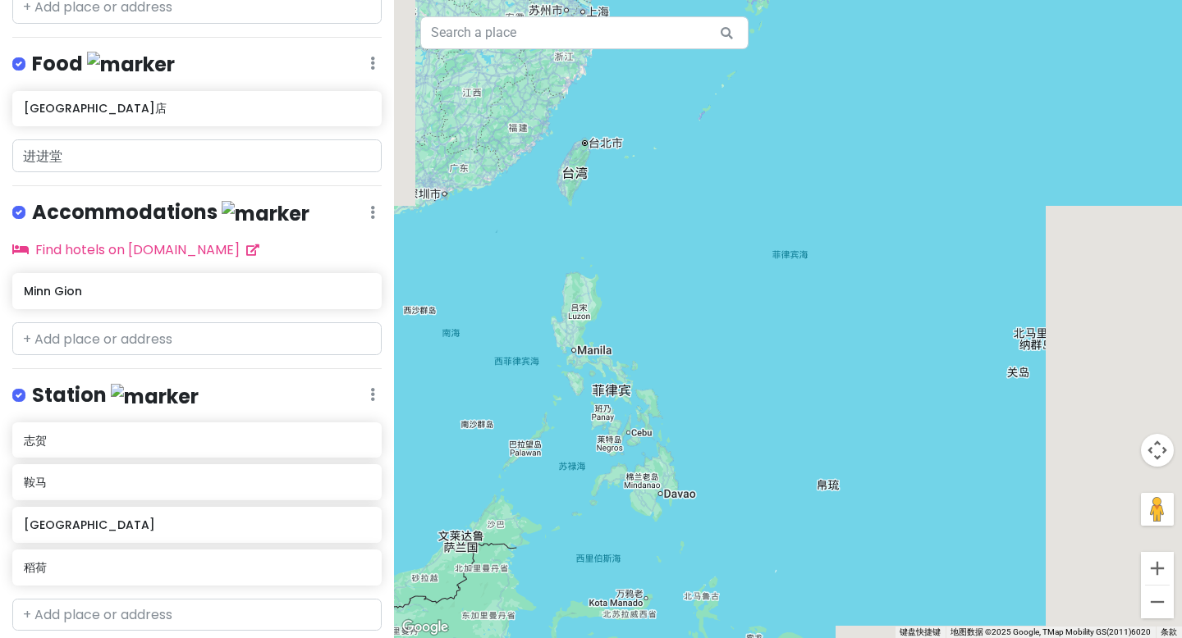
drag, startPoint x: 1022, startPoint y: 147, endPoint x: 444, endPoint y: 383, distance: 624.1
click at [444, 383] on div at bounding box center [788, 319] width 788 height 638
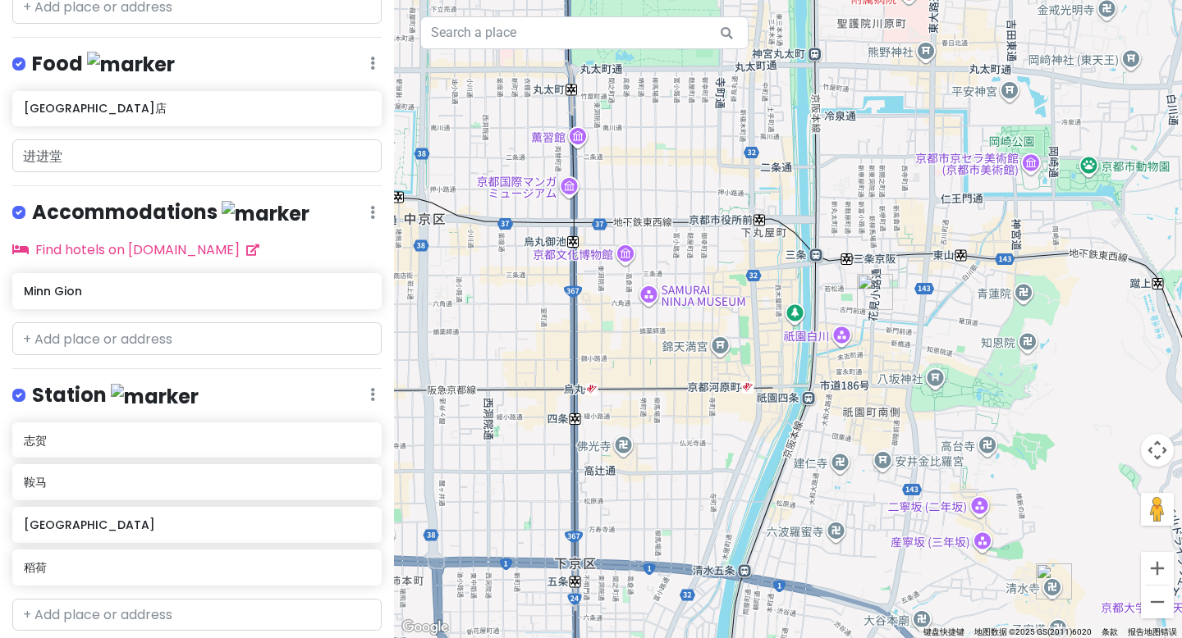
drag, startPoint x: 761, startPoint y: 181, endPoint x: 738, endPoint y: 466, distance: 286.5
click at [738, 469] on div at bounding box center [788, 319] width 788 height 638
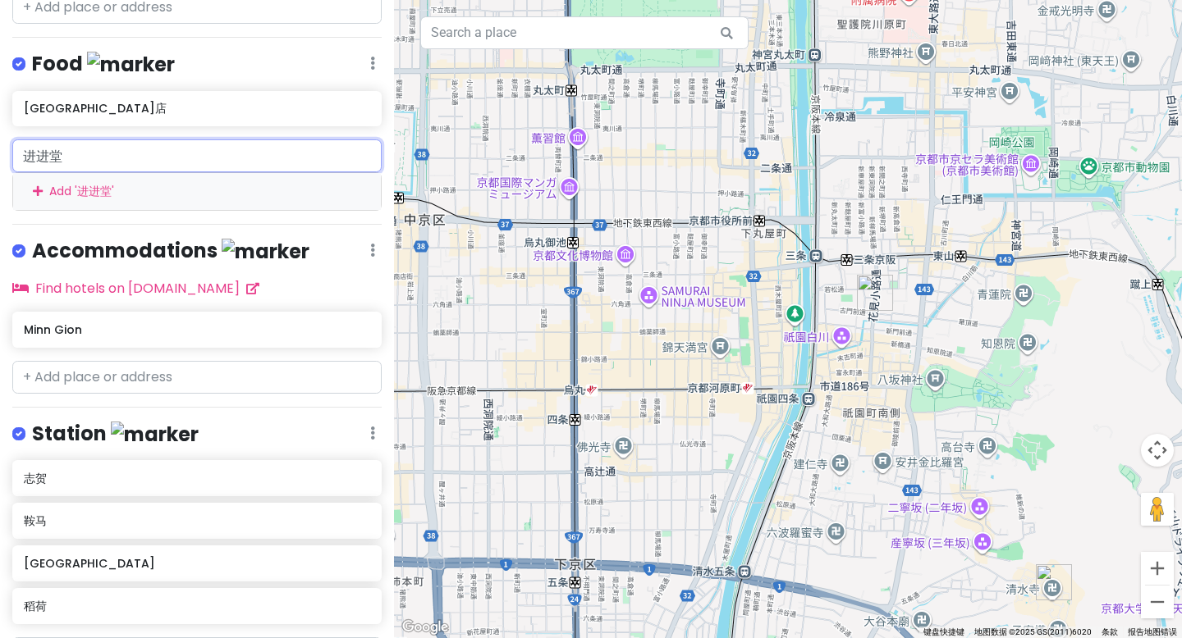
click at [87, 139] on input "进进堂" at bounding box center [196, 155] width 369 height 33
drag, startPoint x: 53, startPoint y: 117, endPoint x: 0, endPoint y: 111, distance: 53.7
click at [0, 139] on div "进进堂 Add ' 进进堂 '" at bounding box center [197, 174] width 394 height 71
paste input "Shinshindo - Sanjo Kawaramachi"
type input "Shinshindo - Sanjo Kawaramachi"
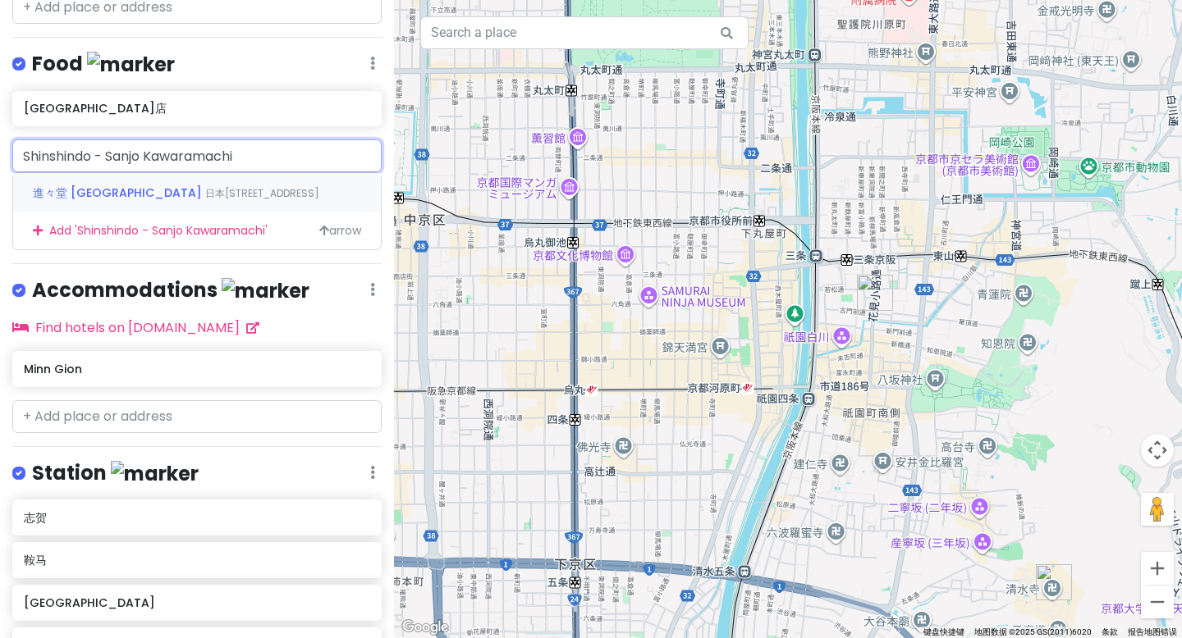
click at [103, 185] on span "進々堂 [GEOGRAPHIC_DATA]" at bounding box center [119, 193] width 172 height 16
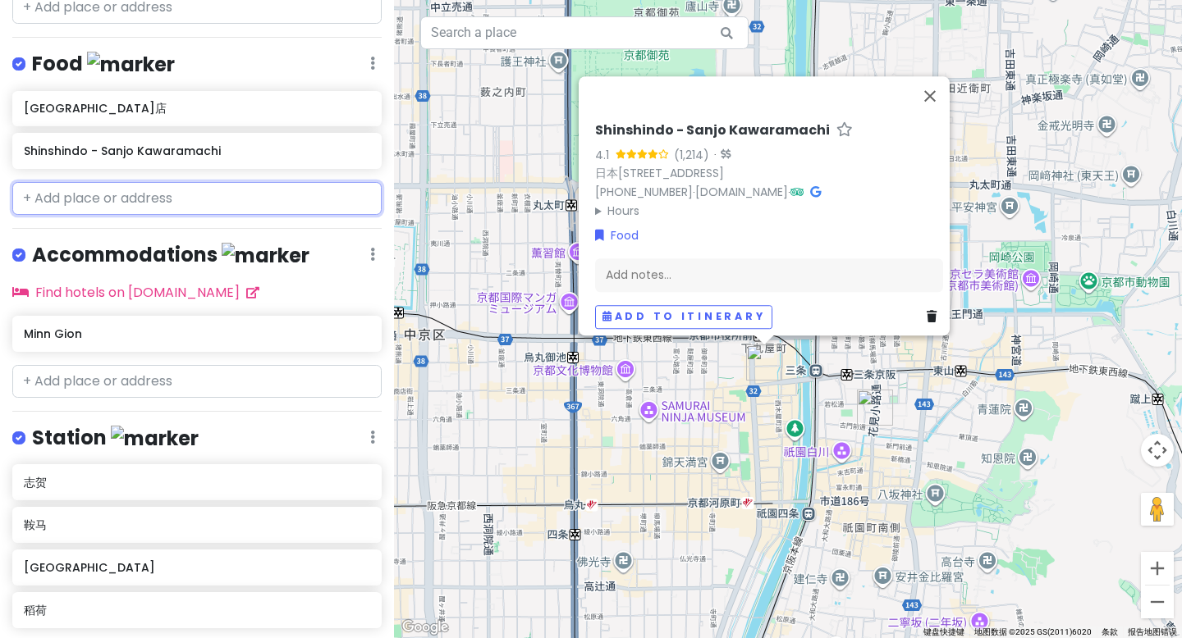
click at [171, 182] on input "text" at bounding box center [196, 198] width 369 height 33
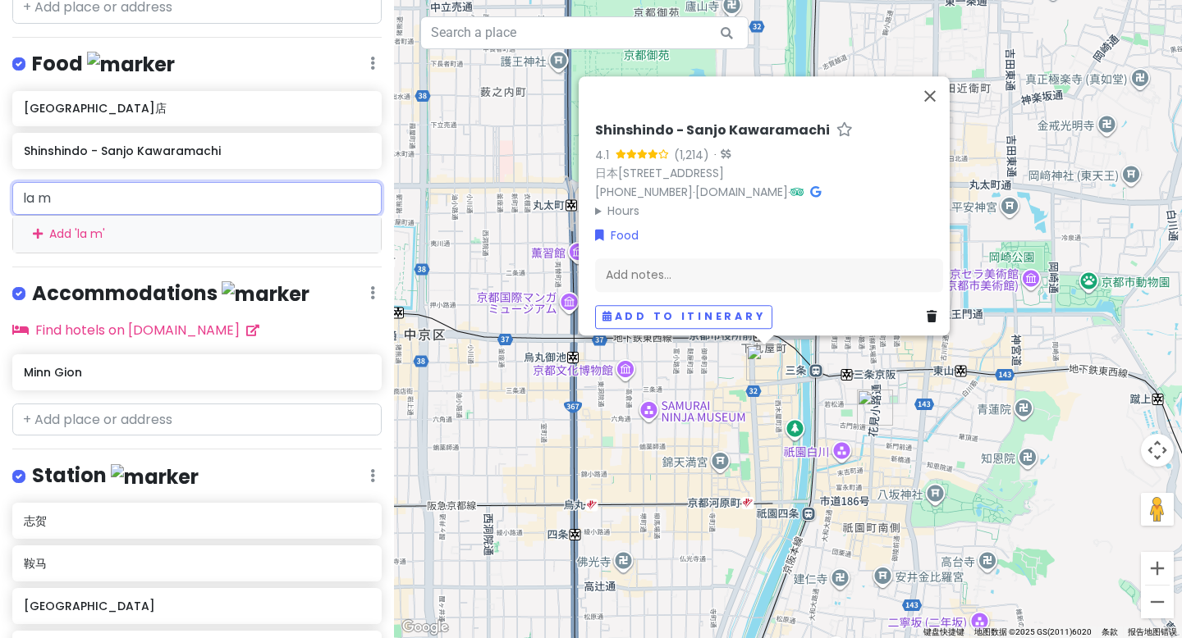
type input "拉面"
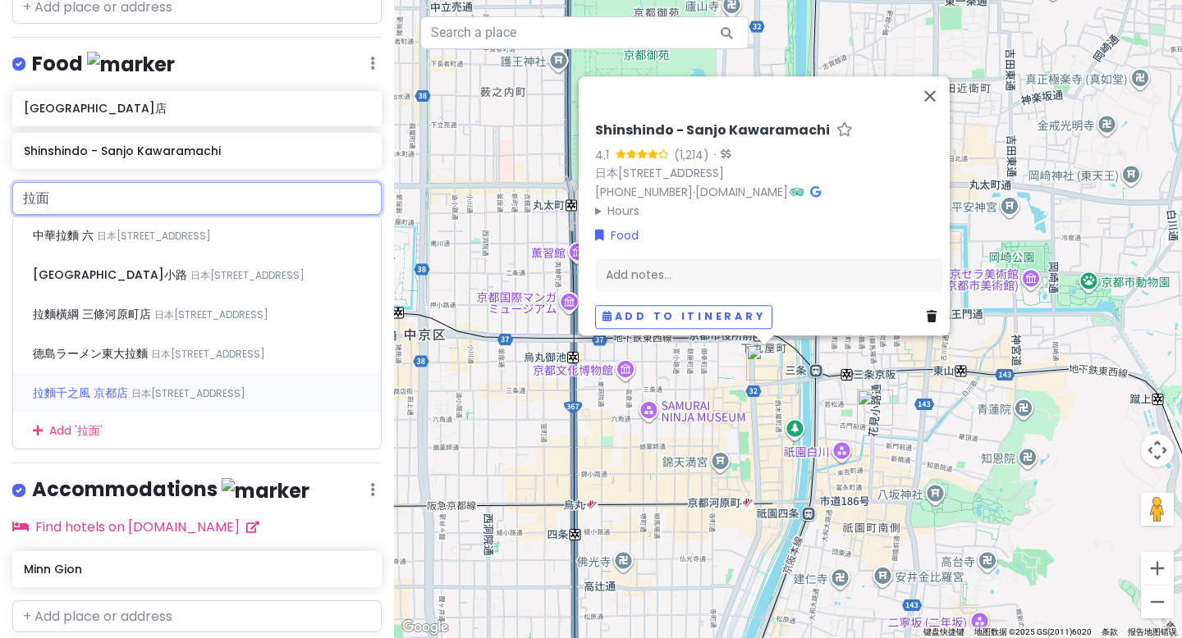
click at [174, 400] on span "日本[STREET_ADDRESS]" at bounding box center [188, 393] width 114 height 14
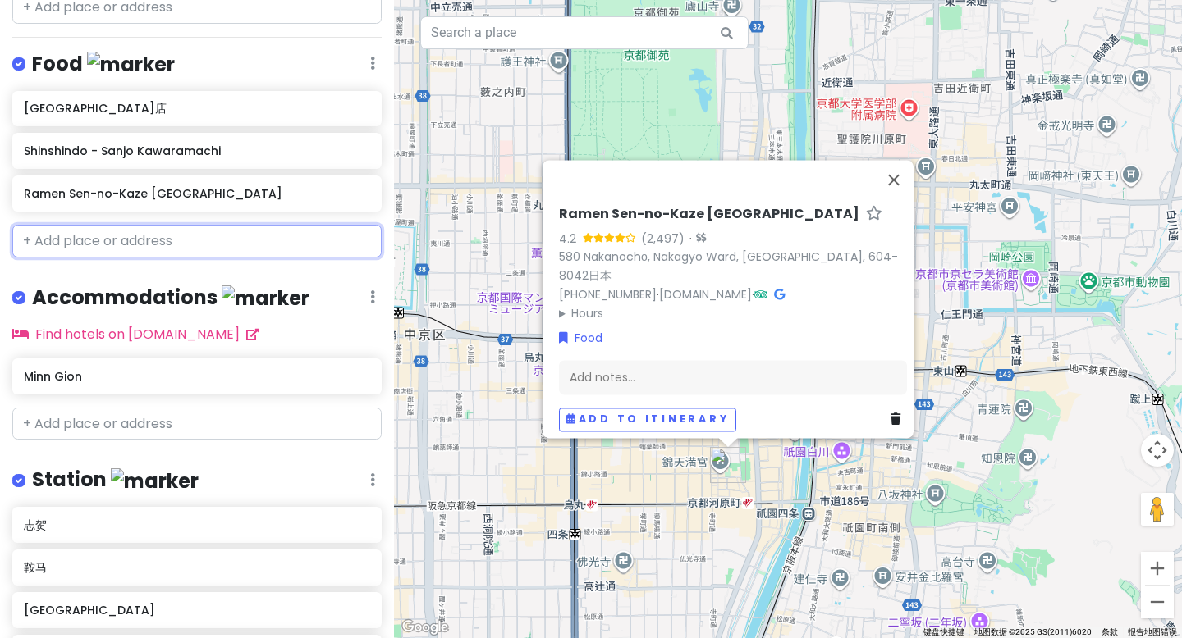
click at [104, 225] on input "text" at bounding box center [196, 241] width 369 height 33
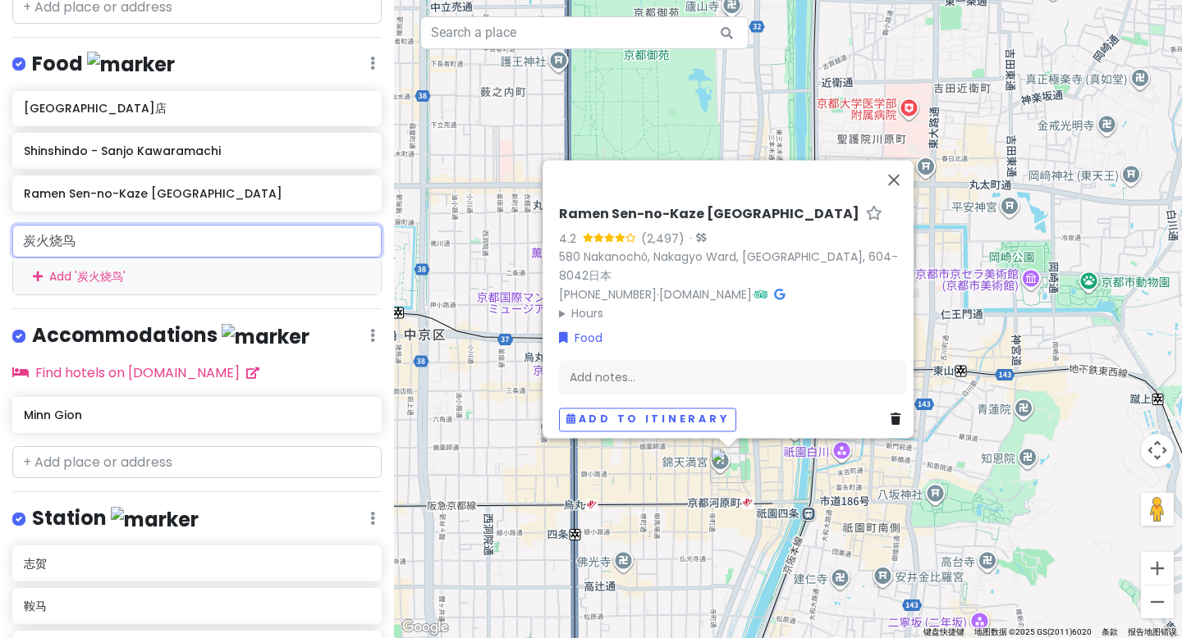
drag, startPoint x: 99, startPoint y: 206, endPoint x: 7, endPoint y: 199, distance: 93.0
click at [7, 225] on div "炭火烧鸟 Add ' 炭火烧鸟 '" at bounding box center [197, 260] width 394 height 71
paste input "串焼つじや"
click at [195, 225] on input "炭火串焼つじや" at bounding box center [196, 241] width 369 height 33
type input "炭火串焼つじ"
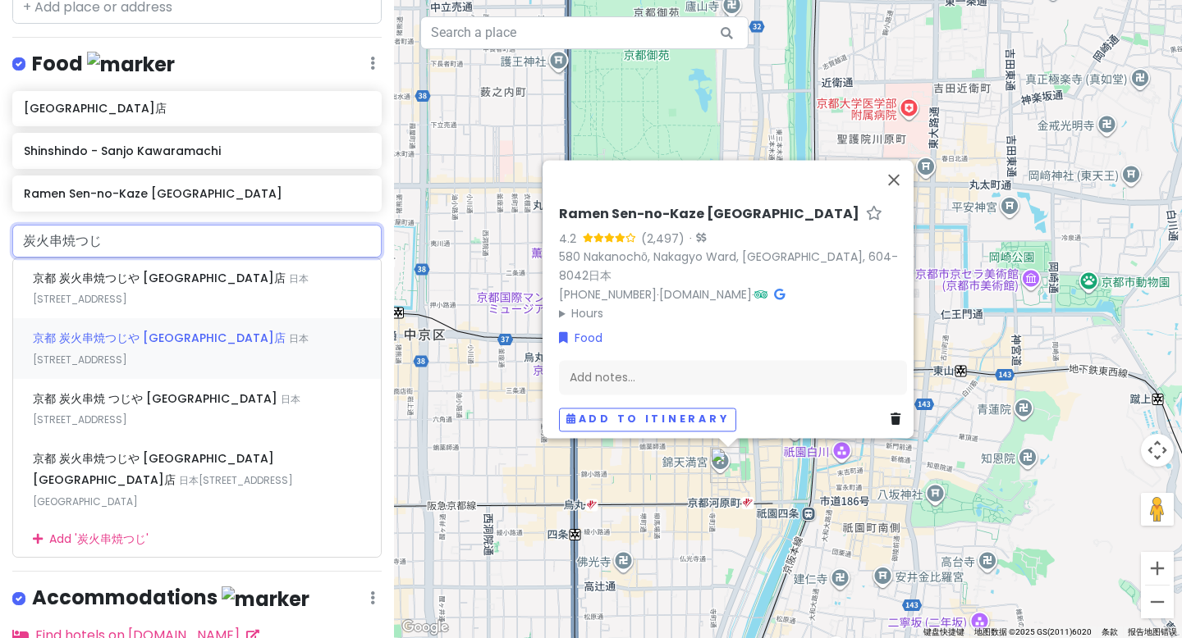
click at [228, 332] on span "日本[STREET_ADDRESS]" at bounding box center [171, 349] width 276 height 35
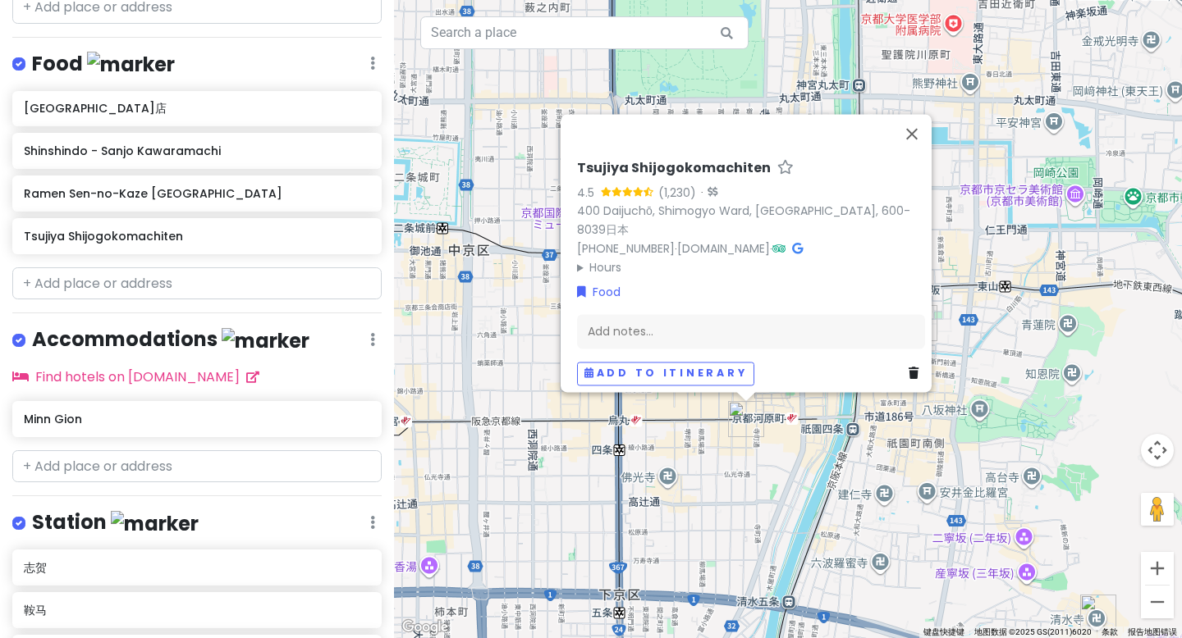
drag, startPoint x: 688, startPoint y: 583, endPoint x: 787, endPoint y: 372, distance: 232.7
click at [787, 372] on div "[PERSON_NAME] 4.5 (1,230) · 400 Daijuchō, Shimogyo Ward, [GEOGRAPHIC_DATA], 600…" at bounding box center [788, 319] width 788 height 638
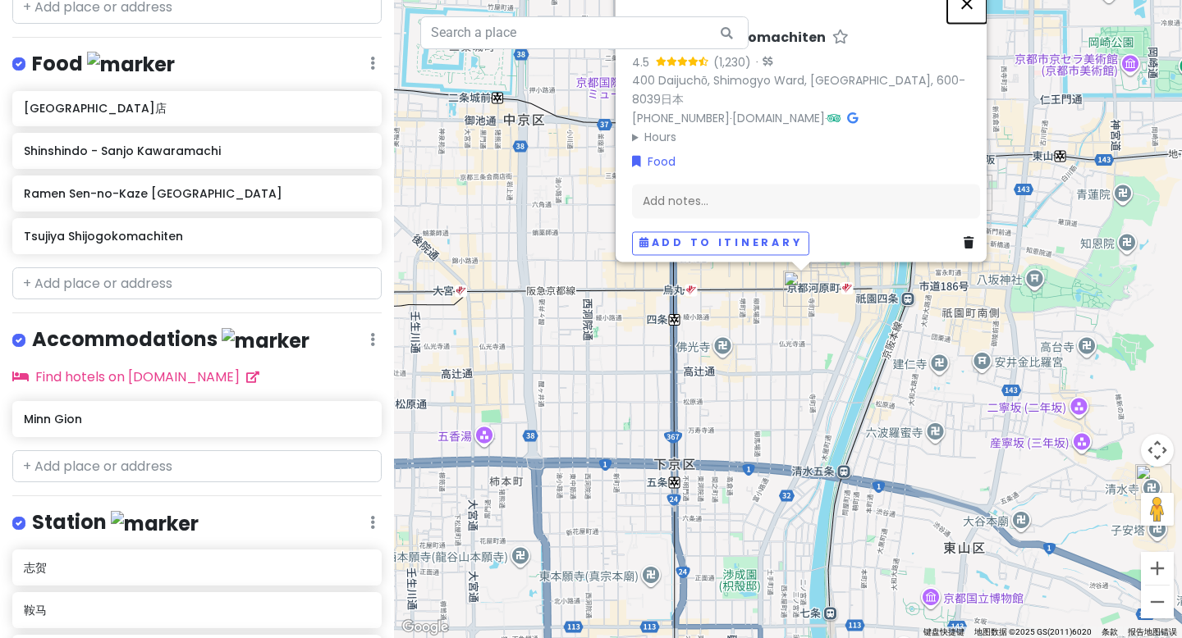
click at [972, 14] on button "关闭" at bounding box center [966, 3] width 39 height 39
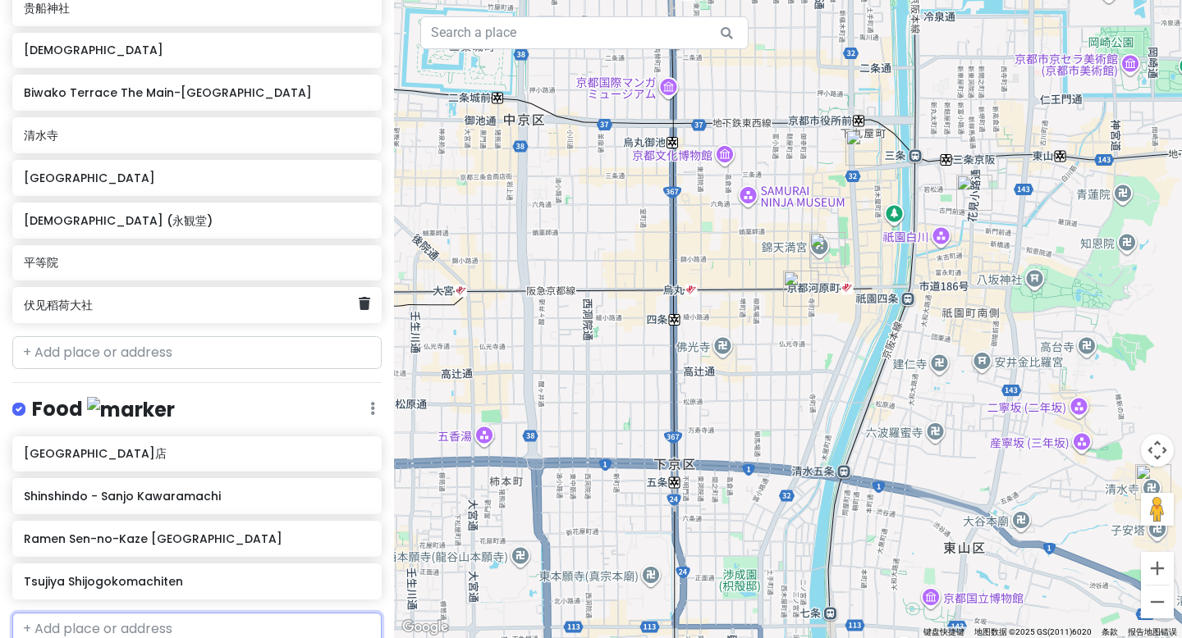
scroll to position [0, 0]
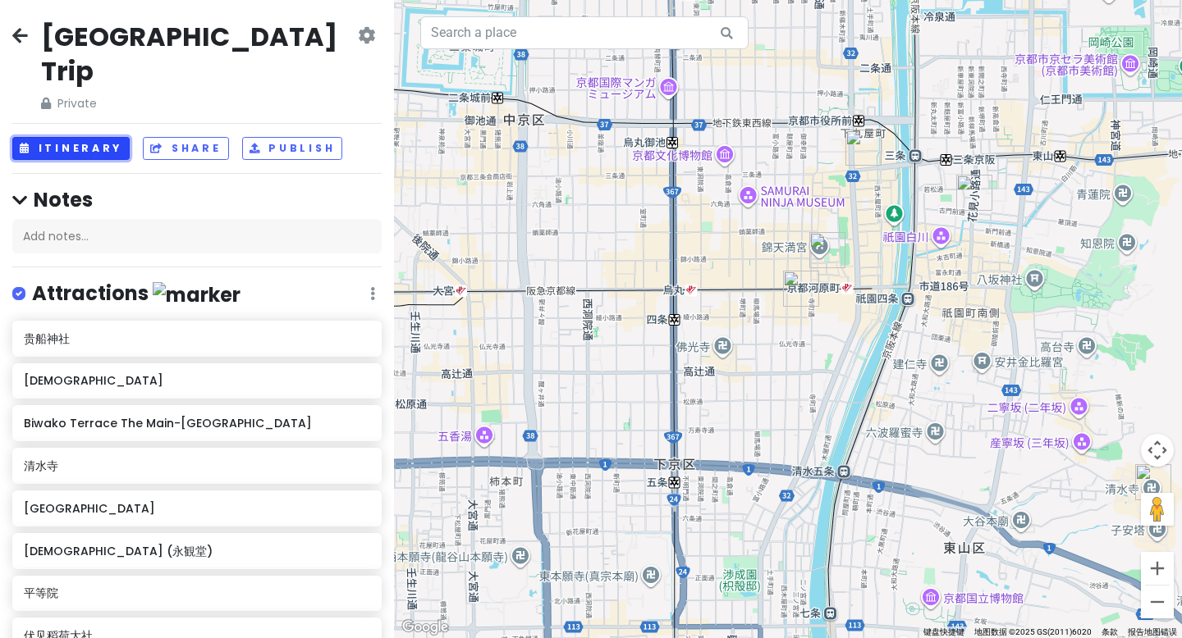
click at [93, 137] on button "Itinerary" at bounding box center [70, 149] width 117 height 24
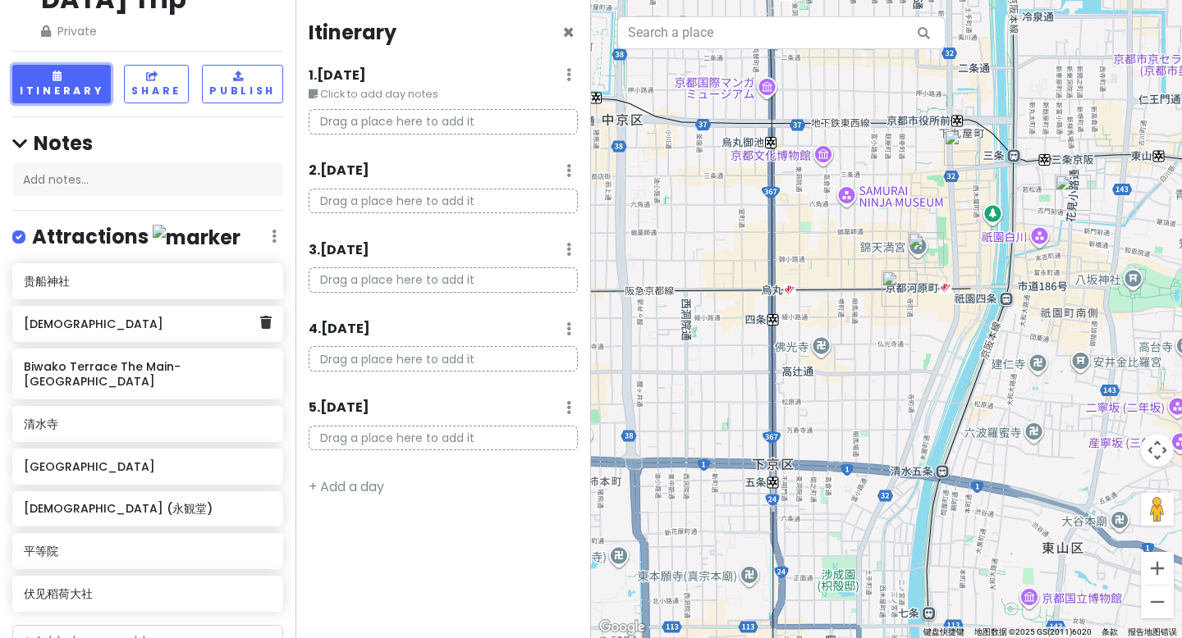
scroll to position [73, 0]
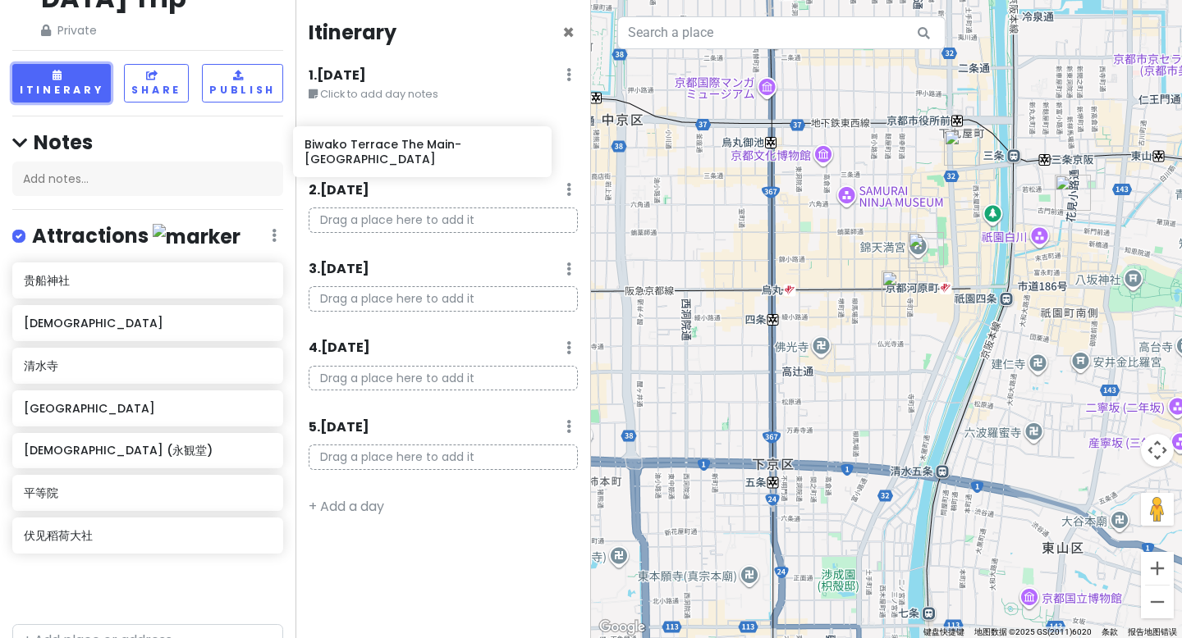
drag, startPoint x: 107, startPoint y: 341, endPoint x: 387, endPoint y: 154, distance: 336.8
click at [387, 154] on div "京都市 Trip Private Change Dates Make a Copy Delete Trip Go Pro ⚡️ Give Feedback 💡…" at bounding box center [591, 319] width 1182 height 638
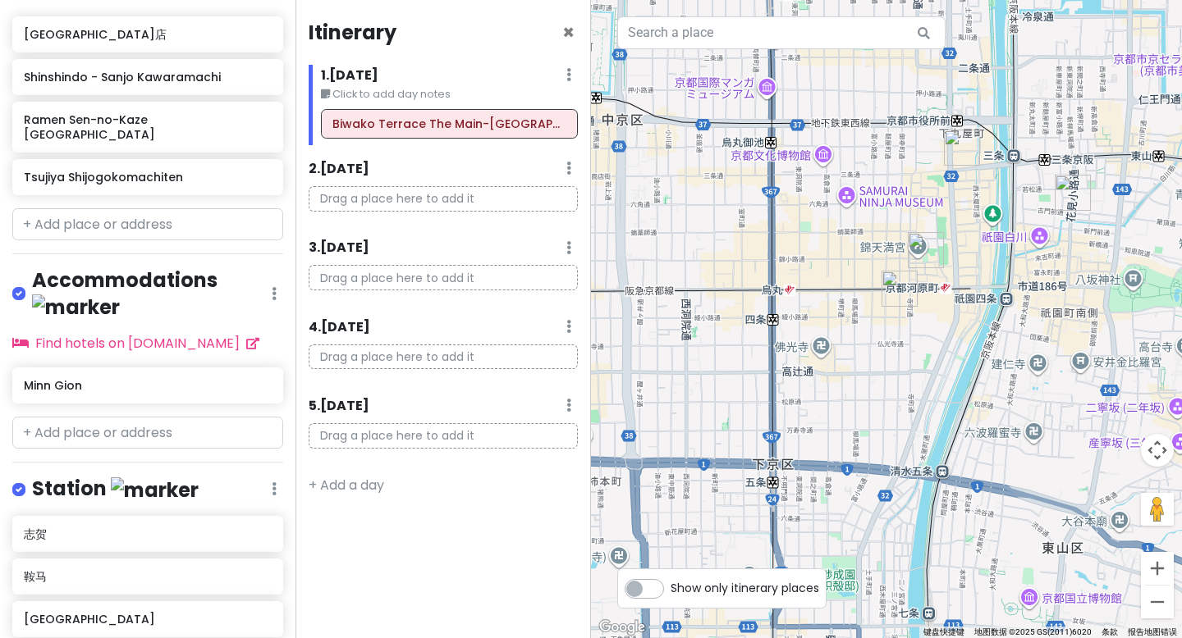
scroll to position [952, 0]
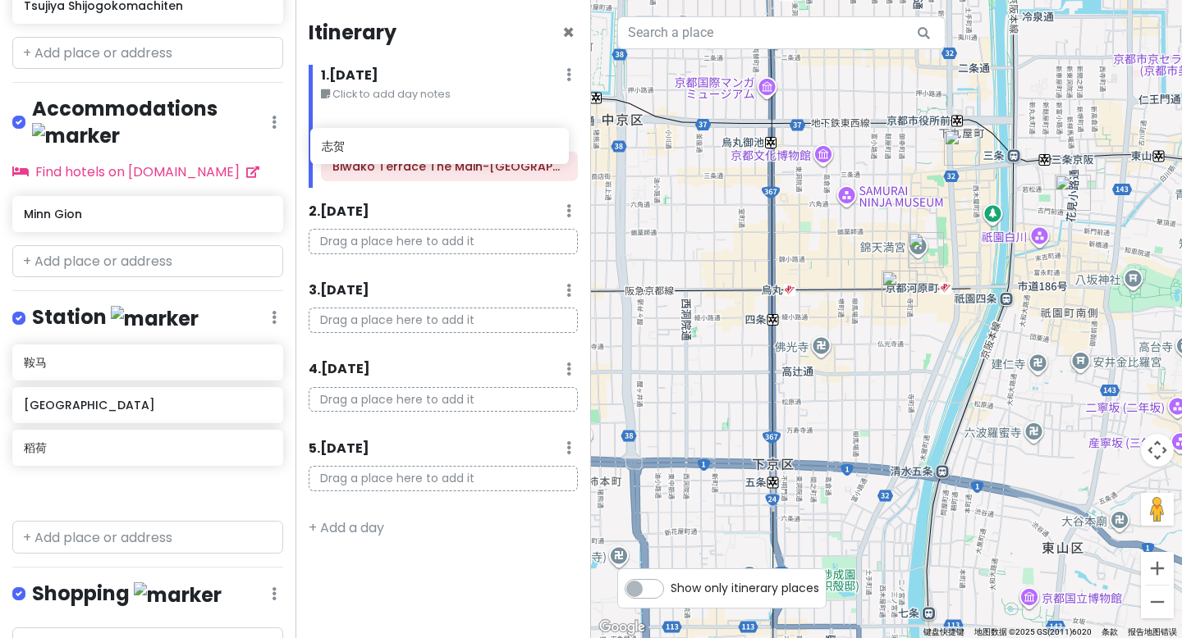
drag, startPoint x: 190, startPoint y: 230, endPoint x: 400, endPoint y: 155, distance: 222.9
click at [400, 155] on div "京都市 Trip Private Change Dates Make a Copy Delete Trip Go Pro ⚡️ Give Feedback 💡…" at bounding box center [591, 319] width 1182 height 638
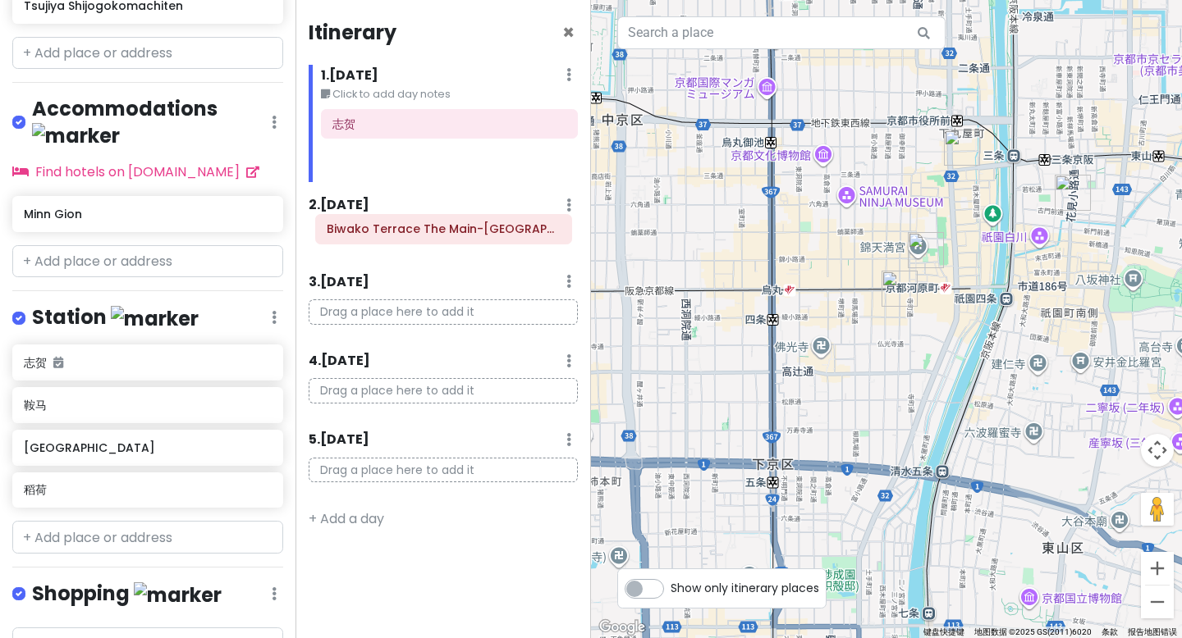
drag, startPoint x: 373, startPoint y: 162, endPoint x: 367, endPoint y: 231, distance: 69.2
click at [367, 231] on div "Itinerary × 1 . [DATE] Edit Day Notes Delete Day Click to add day notes 志贺 Biwa…" at bounding box center [442, 319] width 295 height 638
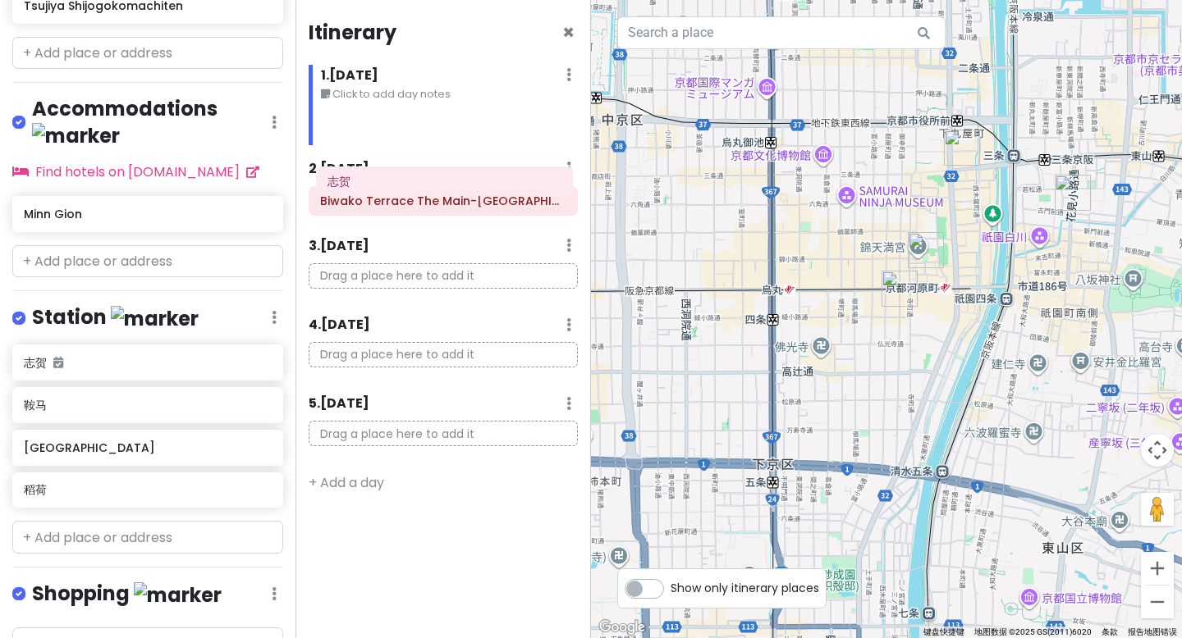
drag, startPoint x: 395, startPoint y: 125, endPoint x: 390, endPoint y: 182, distance: 57.6
click at [390, 182] on div "Itinerary × 1 . [DATE] Edit Day Notes Delete Day Click to add day notes 志贺 2 . …" at bounding box center [442, 319] width 295 height 638
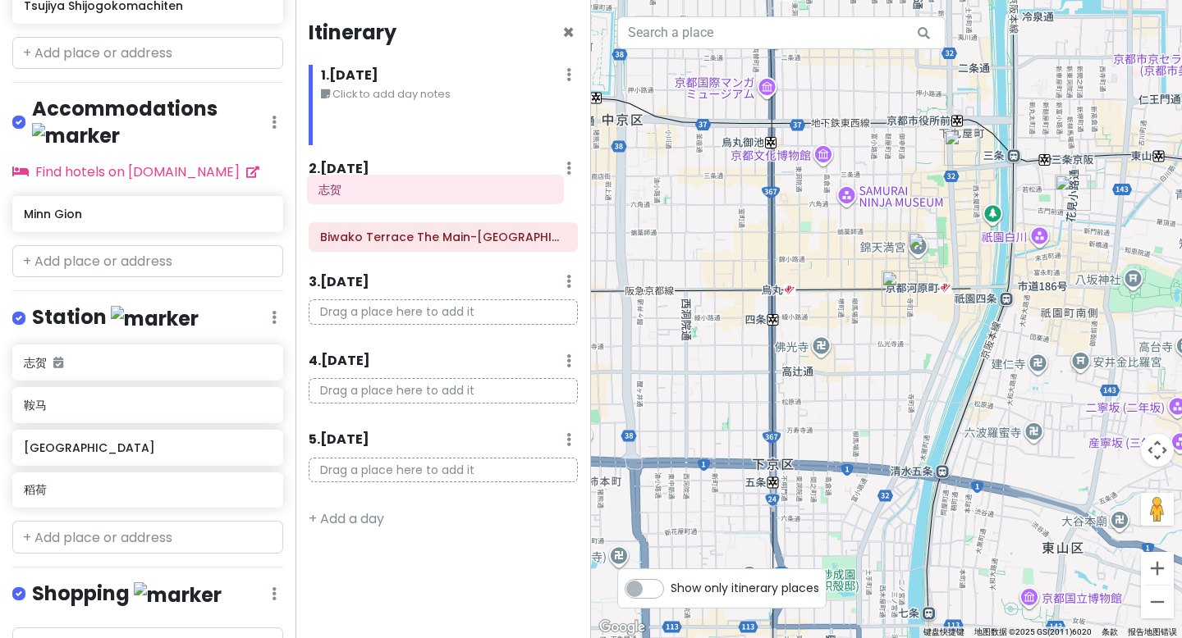
drag, startPoint x: 383, startPoint y: 130, endPoint x: 370, endPoint y: 197, distance: 67.7
click at [369, 197] on div "Itinerary × 1 . [DATE] Edit Day Notes Delete Day Click to add day notes 志贺 2 . …" at bounding box center [442, 319] width 295 height 638
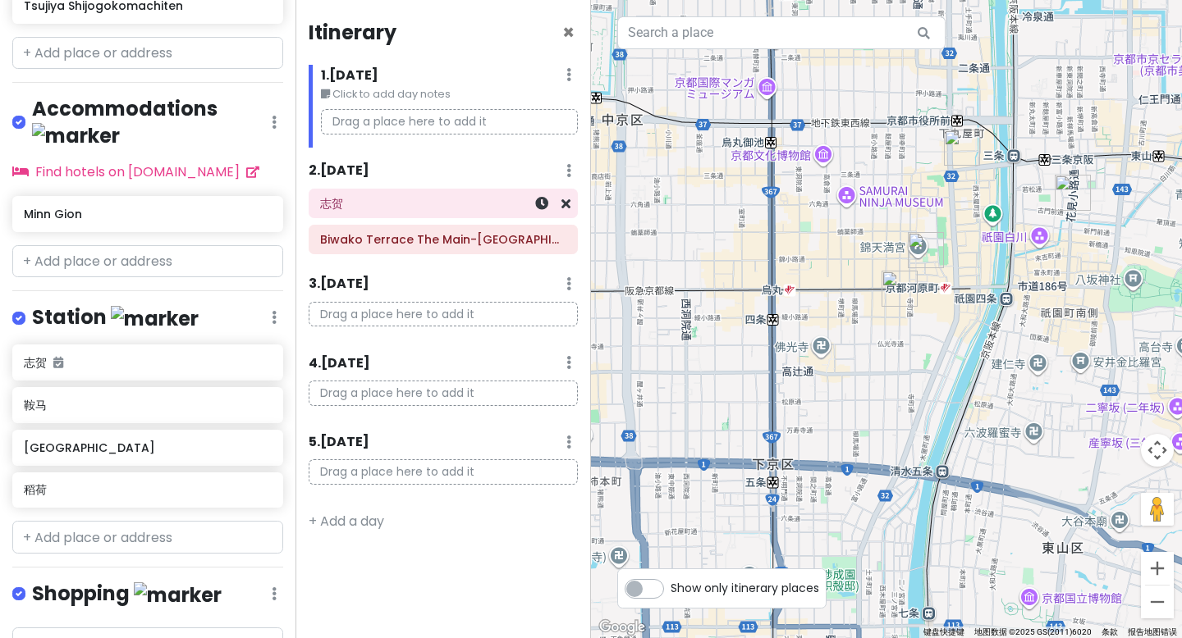
click at [309, 192] on div "志贺" at bounding box center [442, 204] width 267 height 28
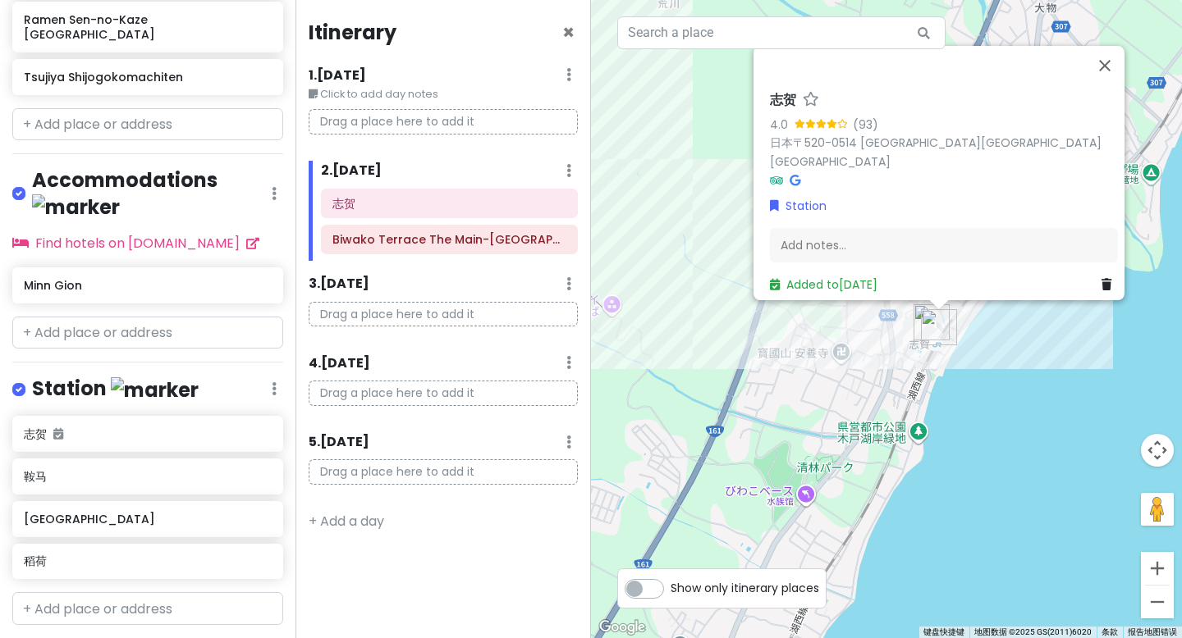
scroll to position [881, 0]
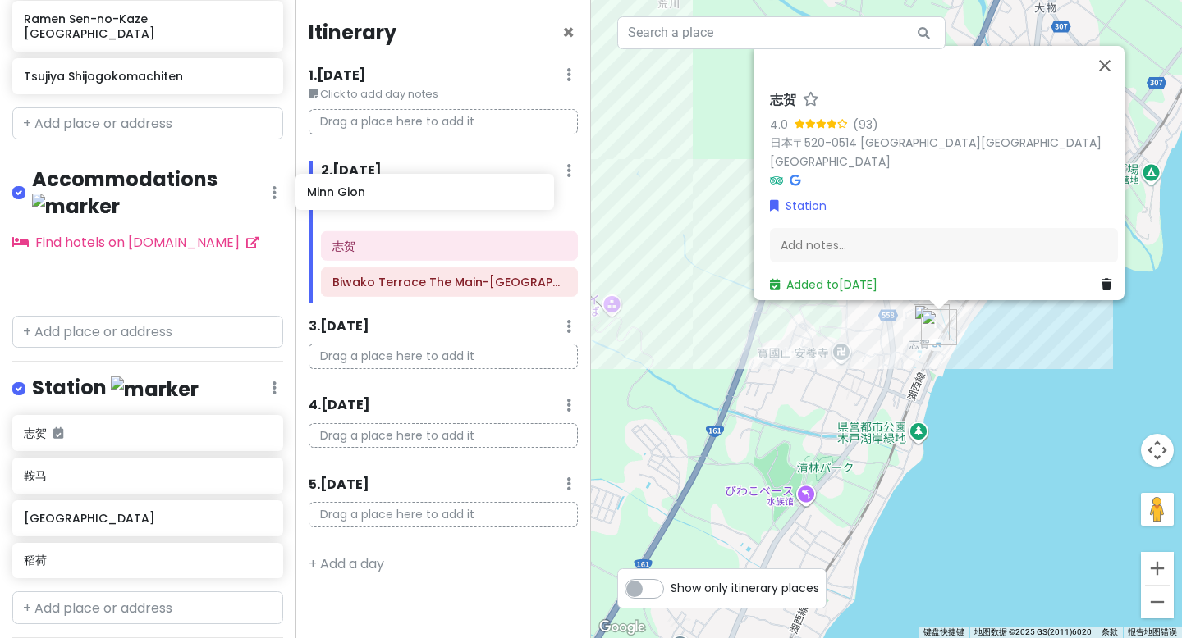
drag, startPoint x: 106, startPoint y: 211, endPoint x: 389, endPoint y: 199, distance: 283.4
click at [389, 199] on div "京都市 Trip Private Change Dates Make a Copy Delete Trip Go Pro ⚡️ Give Feedback 💡…" at bounding box center [591, 319] width 1182 height 638
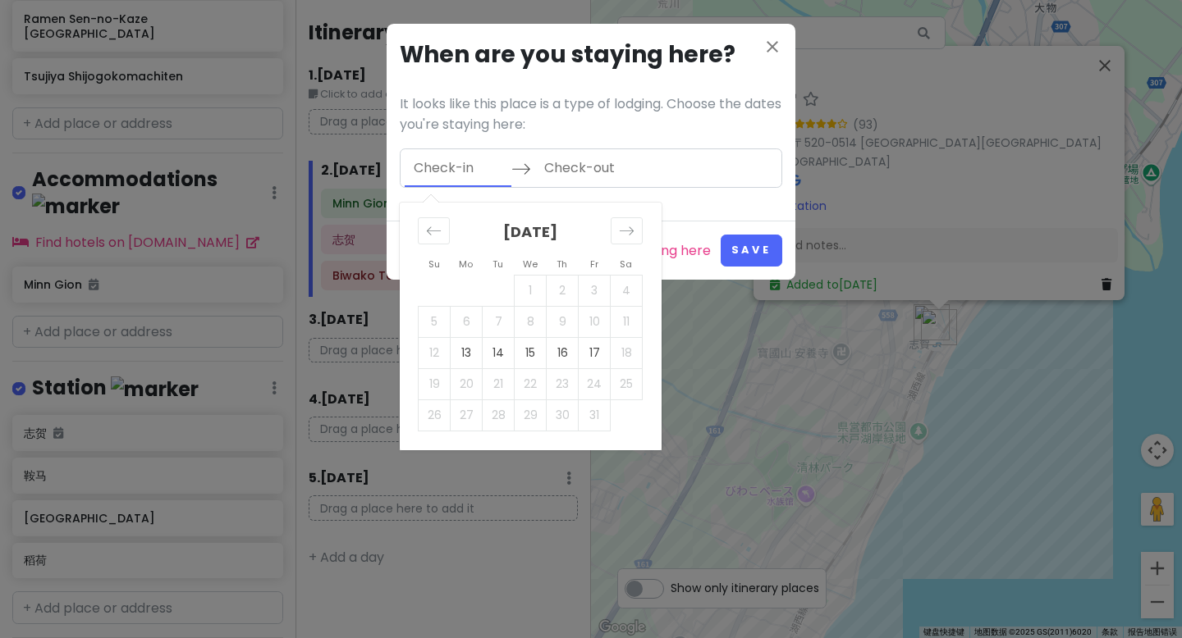
click at [456, 175] on input "Check-in" at bounding box center [458, 168] width 107 height 38
click at [476, 353] on td "13" at bounding box center [466, 352] width 32 height 31
type input "[DATE]"
click at [590, 346] on td "17" at bounding box center [594, 352] width 32 height 31
type input "[DATE]"
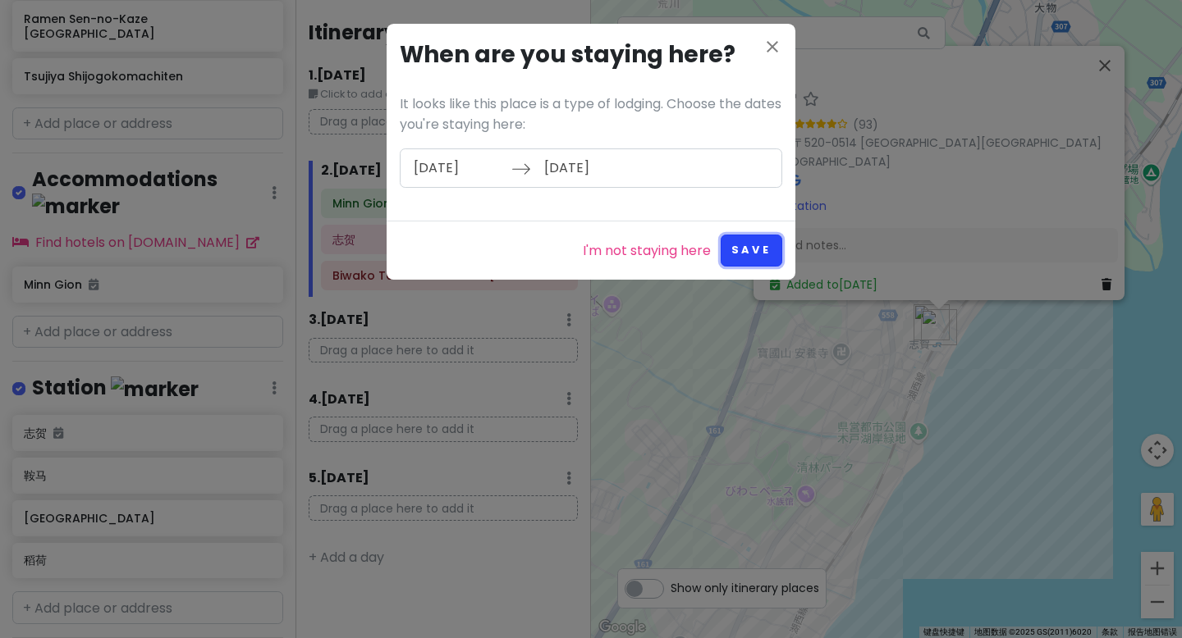
click at [756, 254] on button "Save" at bounding box center [751, 251] width 62 height 32
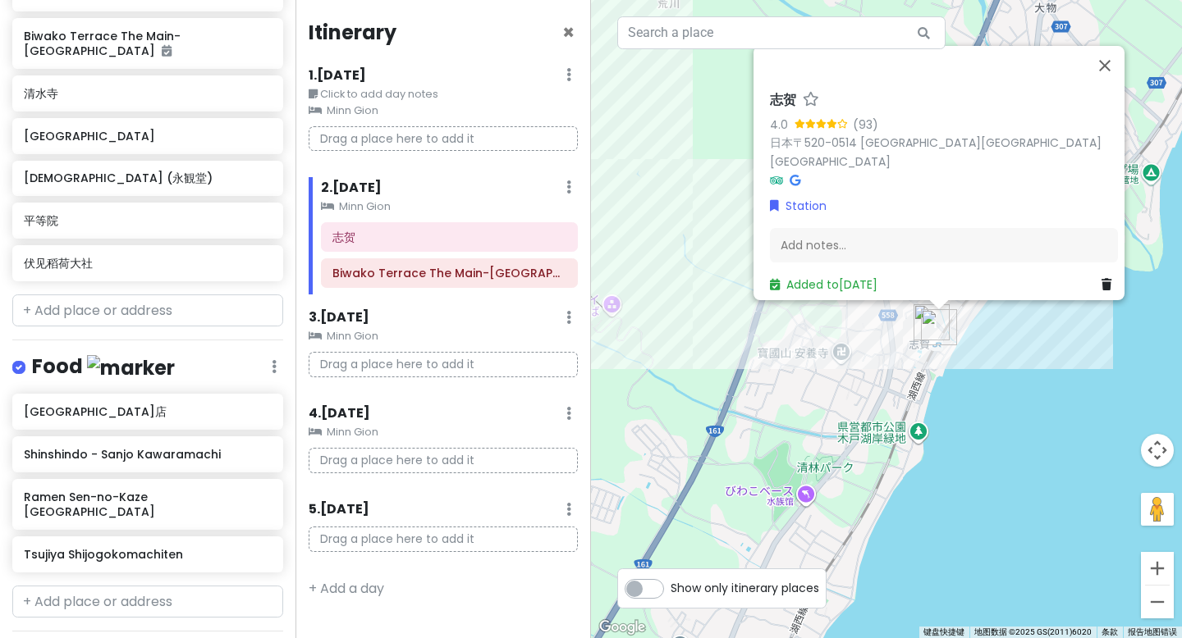
scroll to position [397, 0]
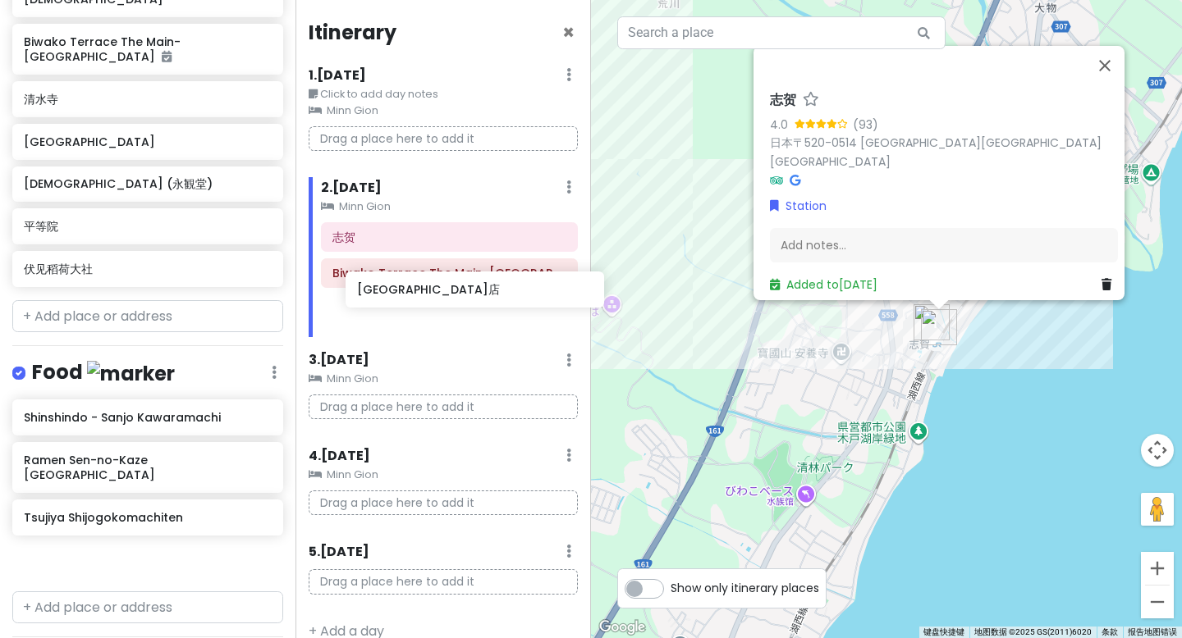
drag, startPoint x: 73, startPoint y: 388, endPoint x: 406, endPoint y: 297, distance: 345.4
click at [406, 297] on div "京都市 Trip Private Change Dates Make a Copy Delete Trip Go Pro ⚡️ Give Feedback 💡…" at bounding box center [591, 319] width 1182 height 638
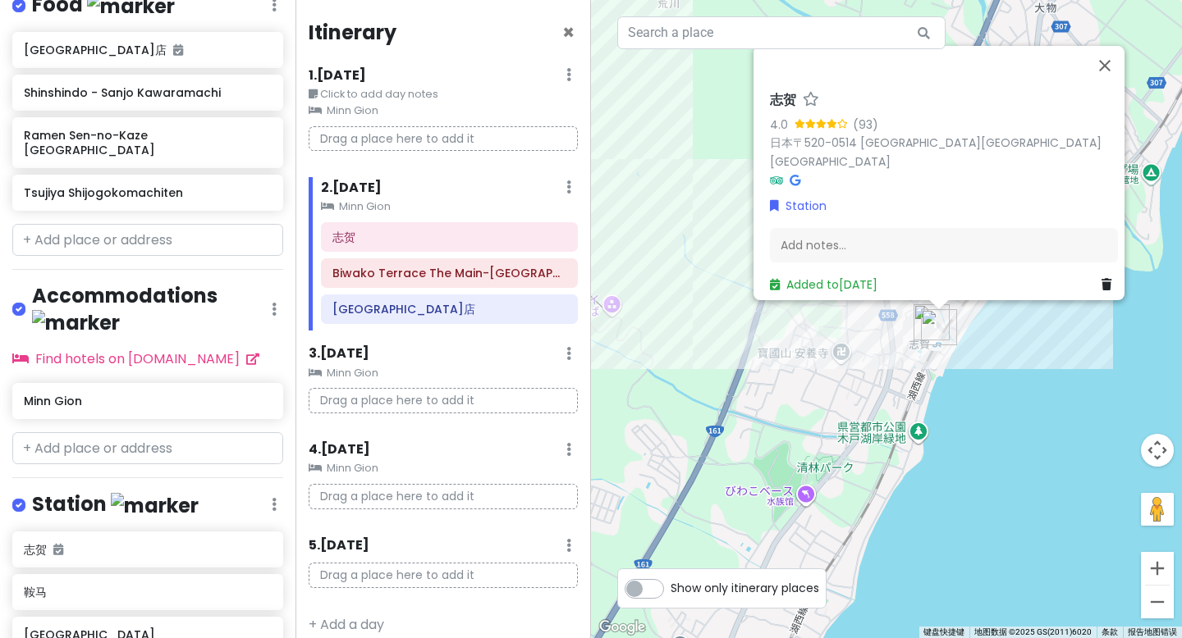
scroll to position [952, 0]
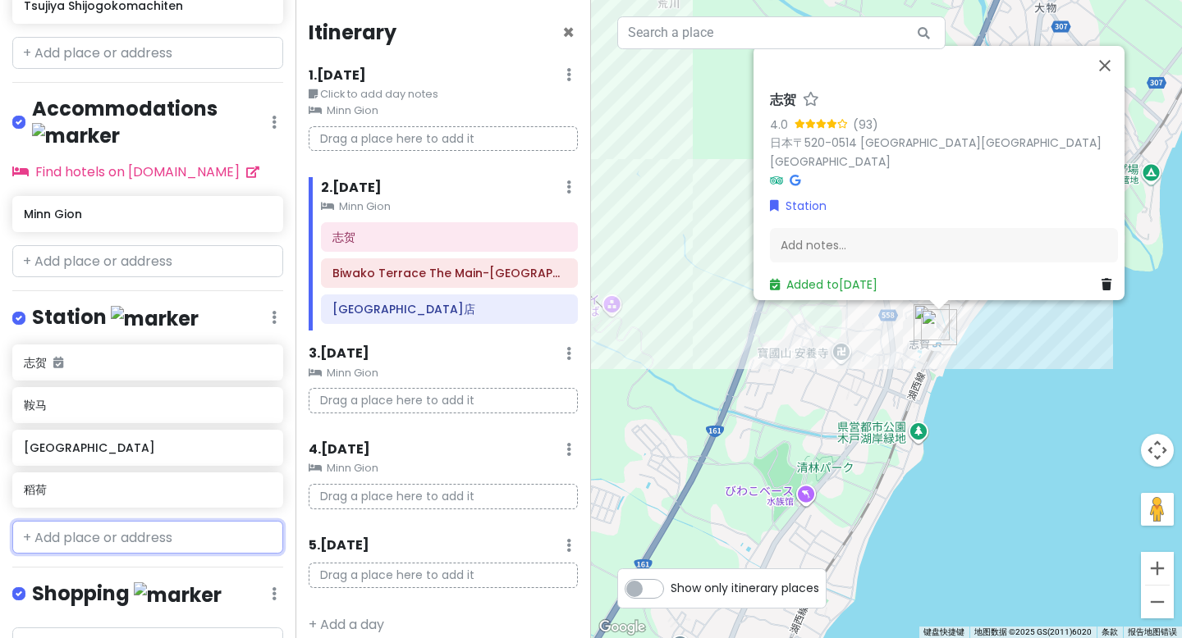
click at [111, 521] on input "text" at bounding box center [147, 537] width 271 height 33
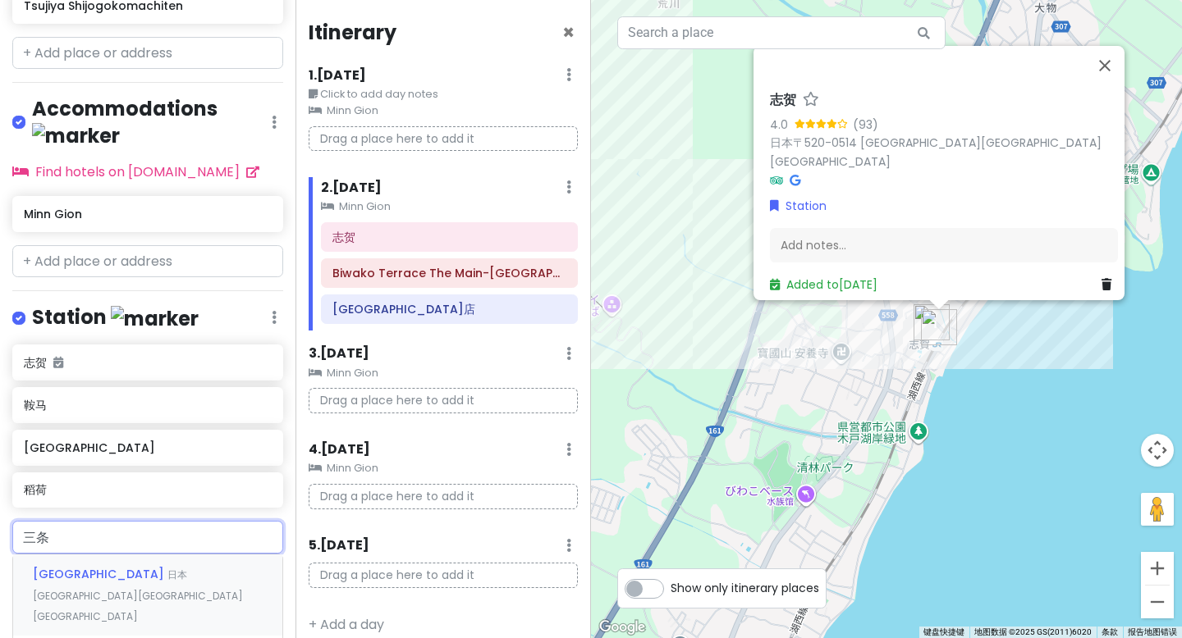
type input "三"
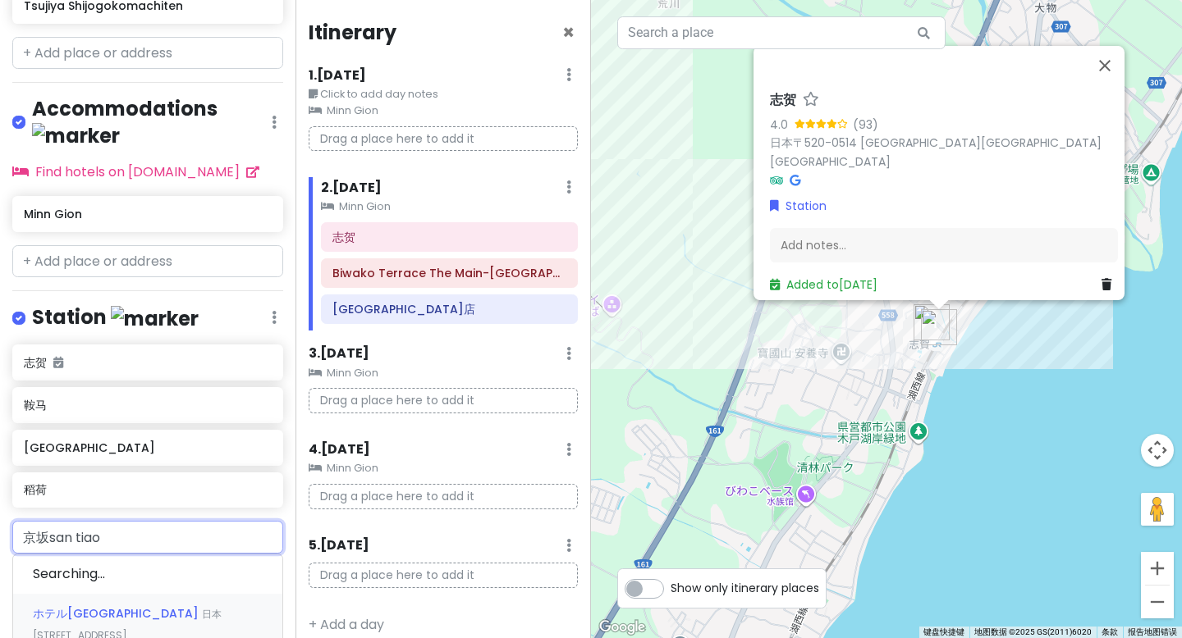
type input "京[PERSON_NAME]"
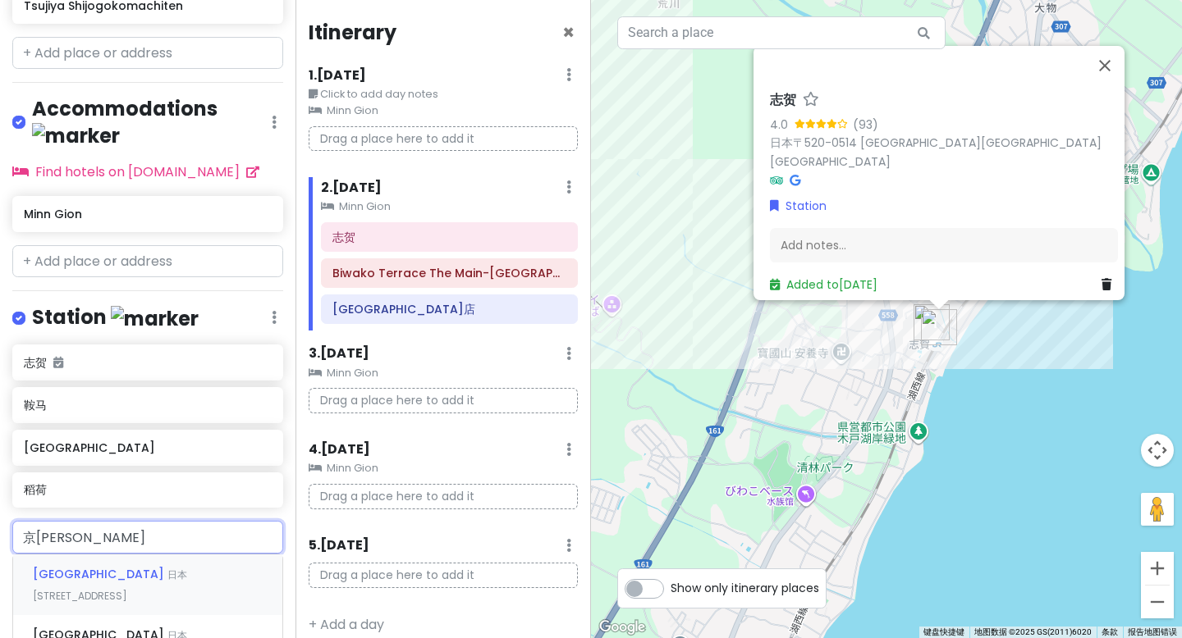
click at [145, 566] on span "[GEOGRAPHIC_DATA]" at bounding box center [100, 574] width 135 height 16
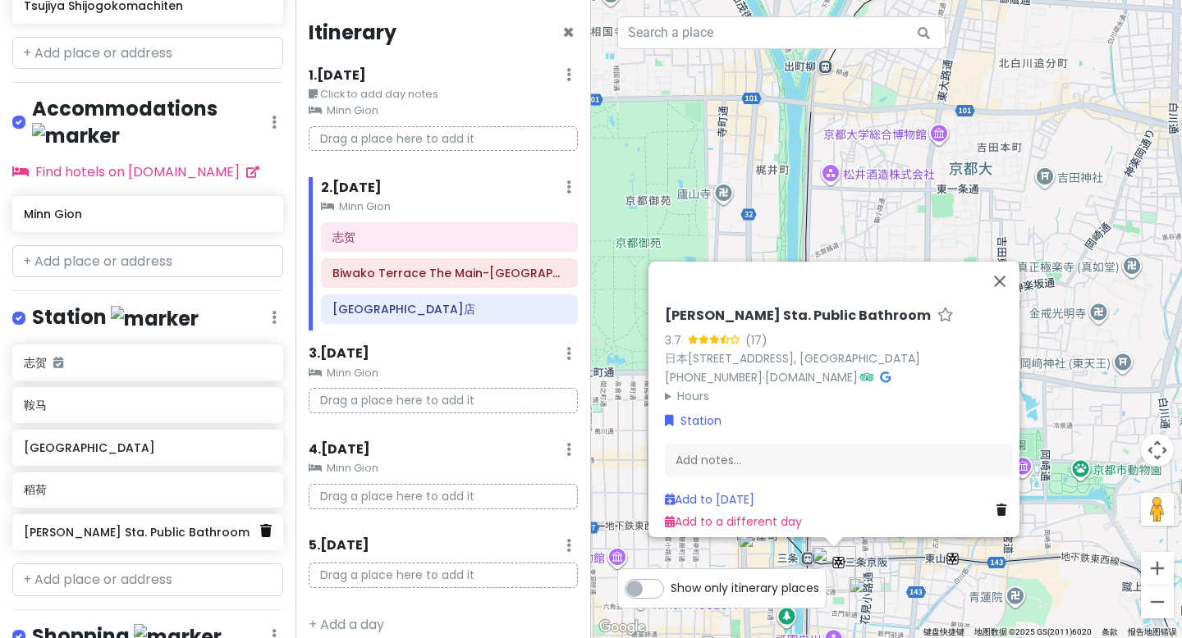
click at [260, 524] on icon at bounding box center [265, 530] width 11 height 13
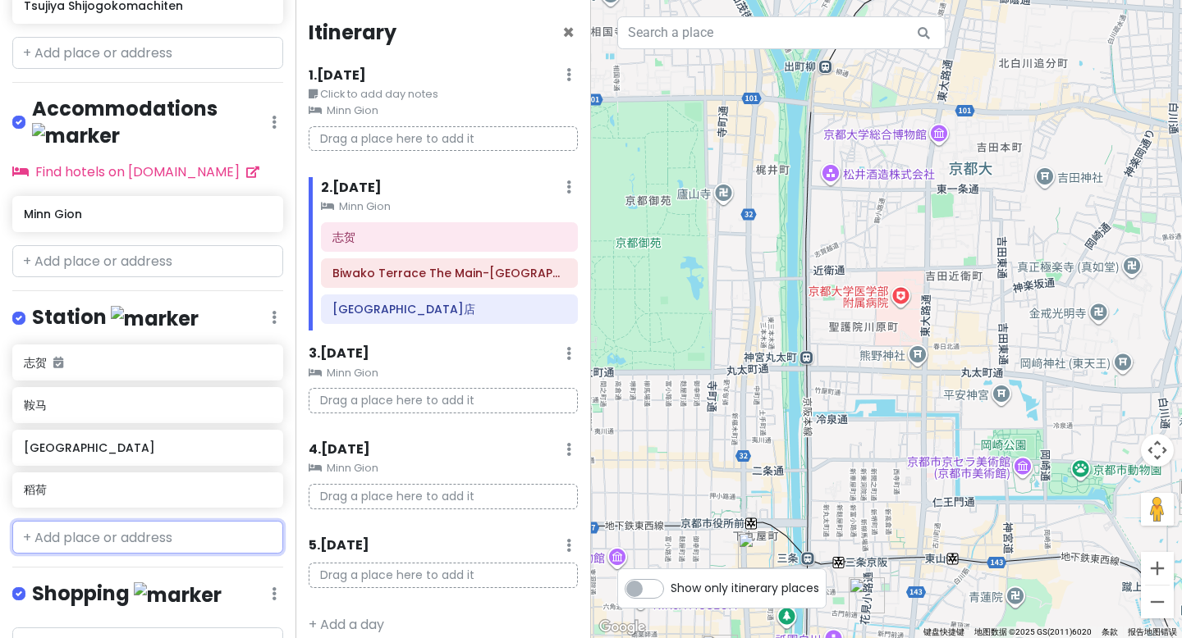
click at [109, 521] on input "text" at bounding box center [147, 537] width 271 height 33
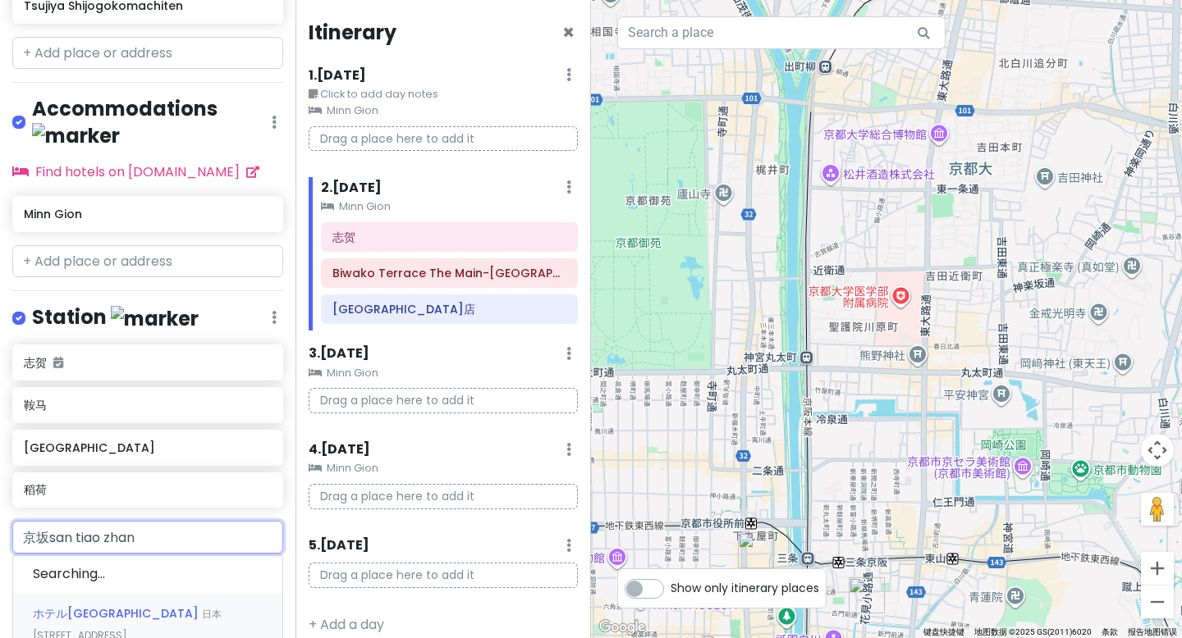
type input "[GEOGRAPHIC_DATA]"
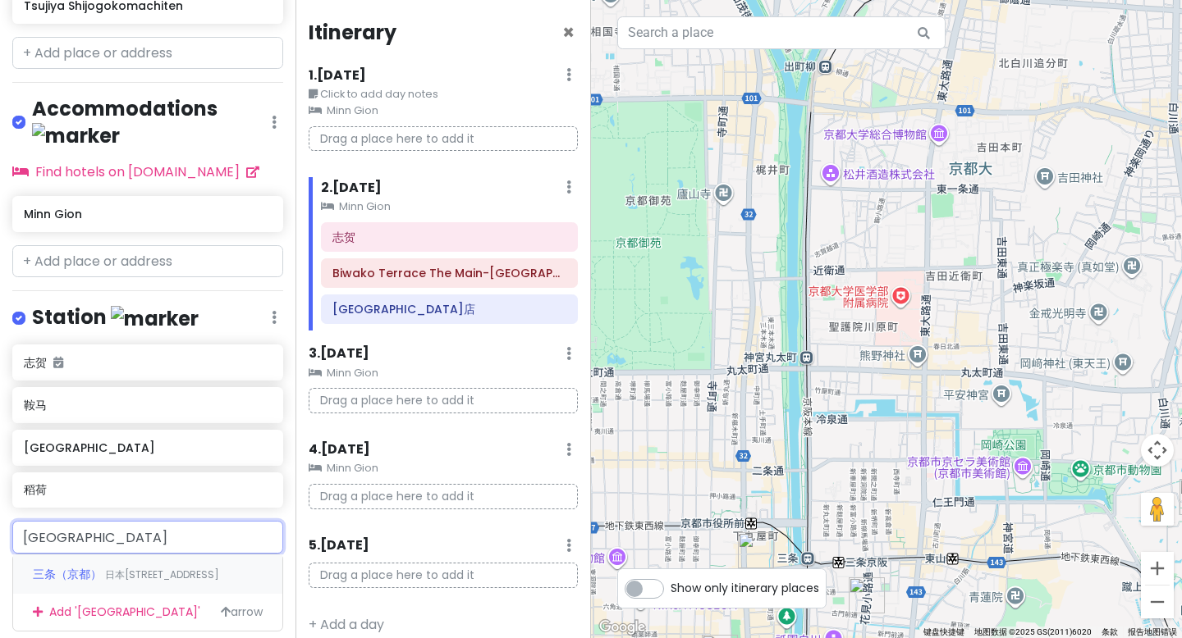
click at [110, 568] on span "日本[STREET_ADDRESS]" at bounding box center [162, 575] width 114 height 14
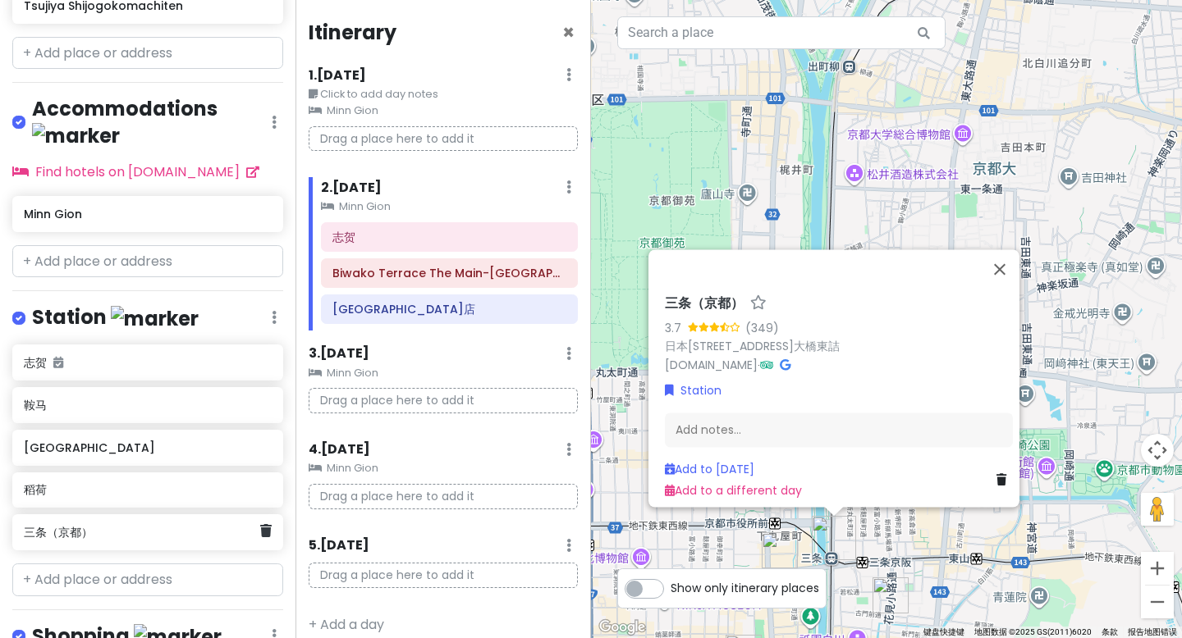
click at [108, 521] on div "三条（京都）" at bounding box center [141, 532] width 235 height 23
click at [260, 524] on icon at bounding box center [265, 530] width 11 height 13
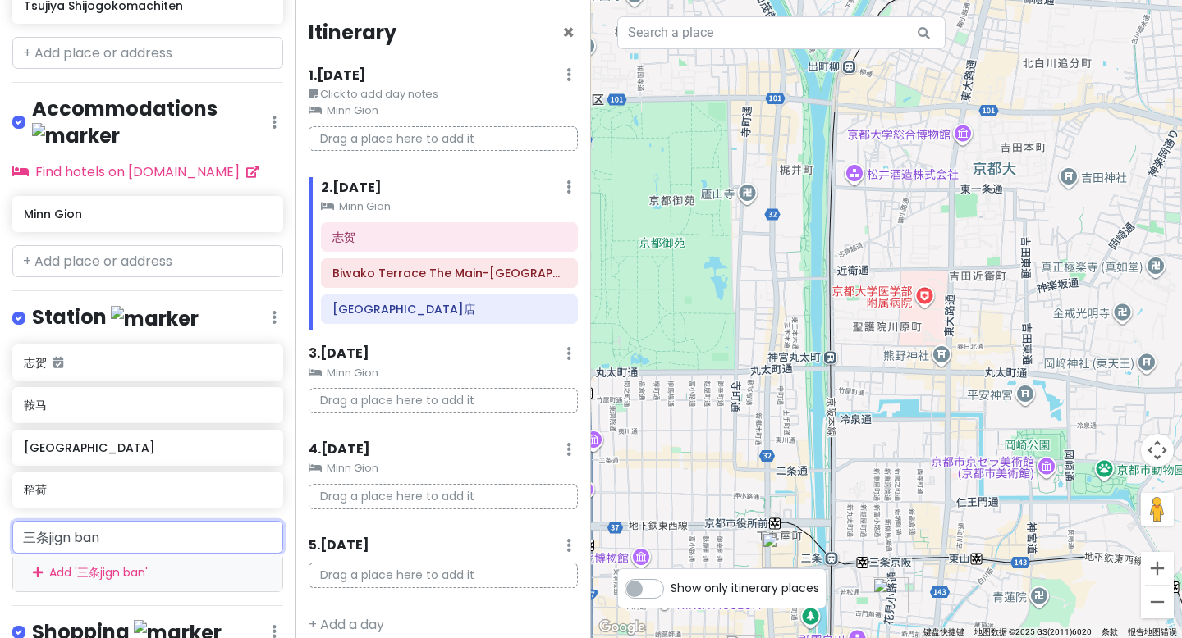
type input "[GEOGRAPHIC_DATA]"
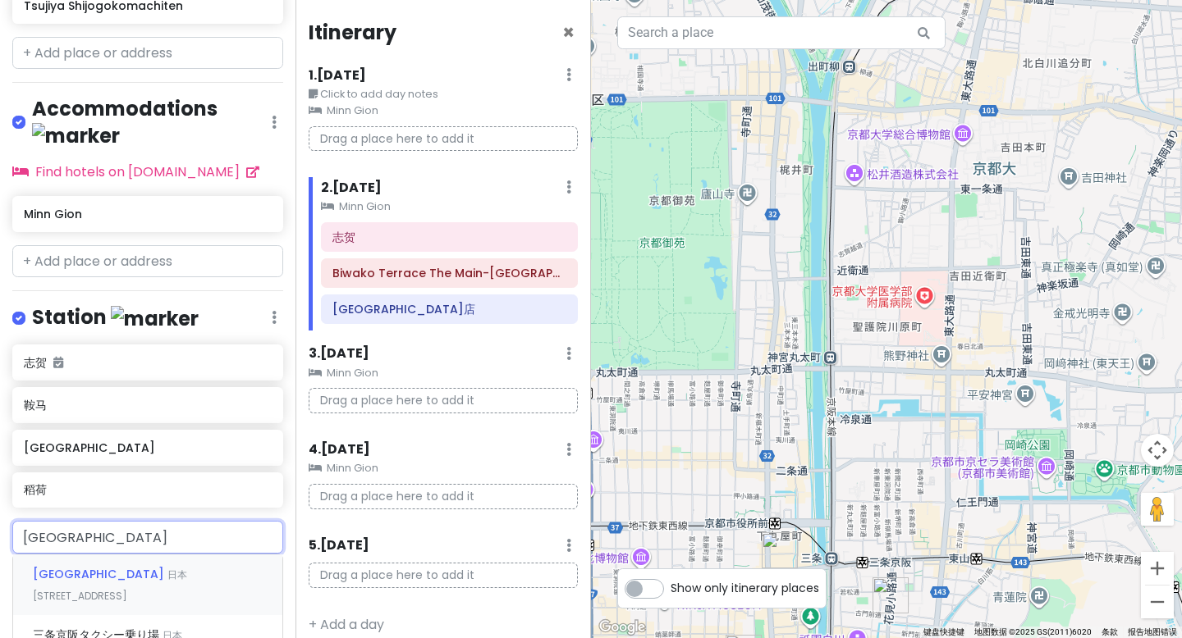
click at [117, 568] on span "日本[STREET_ADDRESS]" at bounding box center [110, 585] width 154 height 35
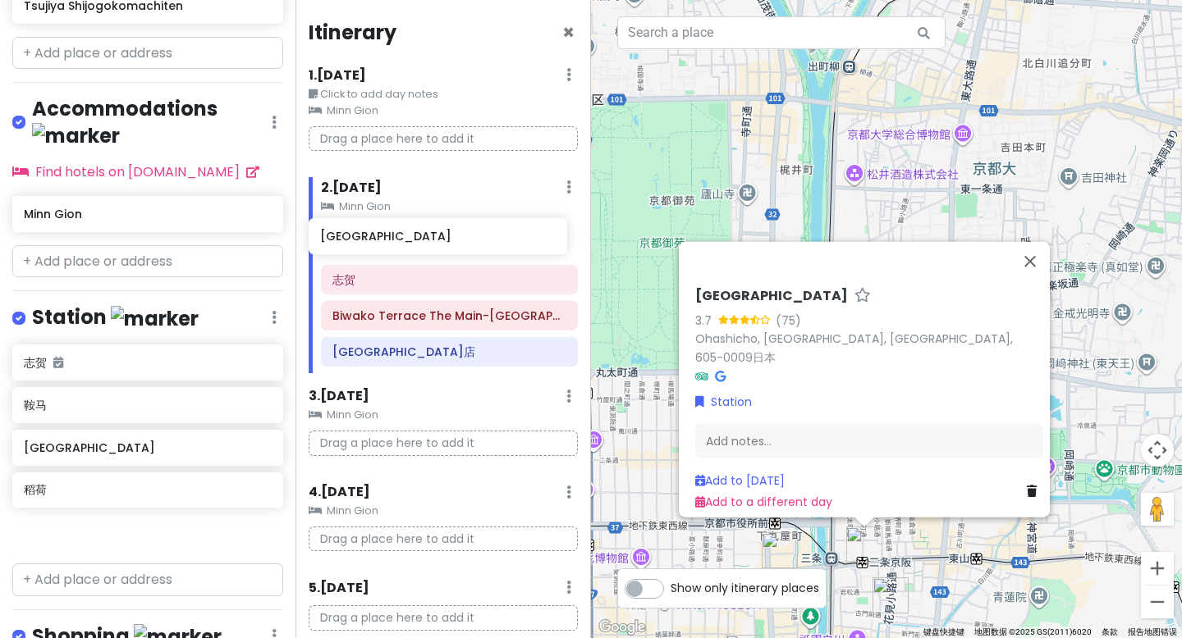
drag, startPoint x: 119, startPoint y: 459, endPoint x: 415, endPoint y: 243, distance: 366.5
click at [415, 243] on div "京都市 Trip Private Change Dates Make a Copy Delete Trip Go Pro ⚡️ Give Feedback 💡…" at bounding box center [591, 319] width 1182 height 638
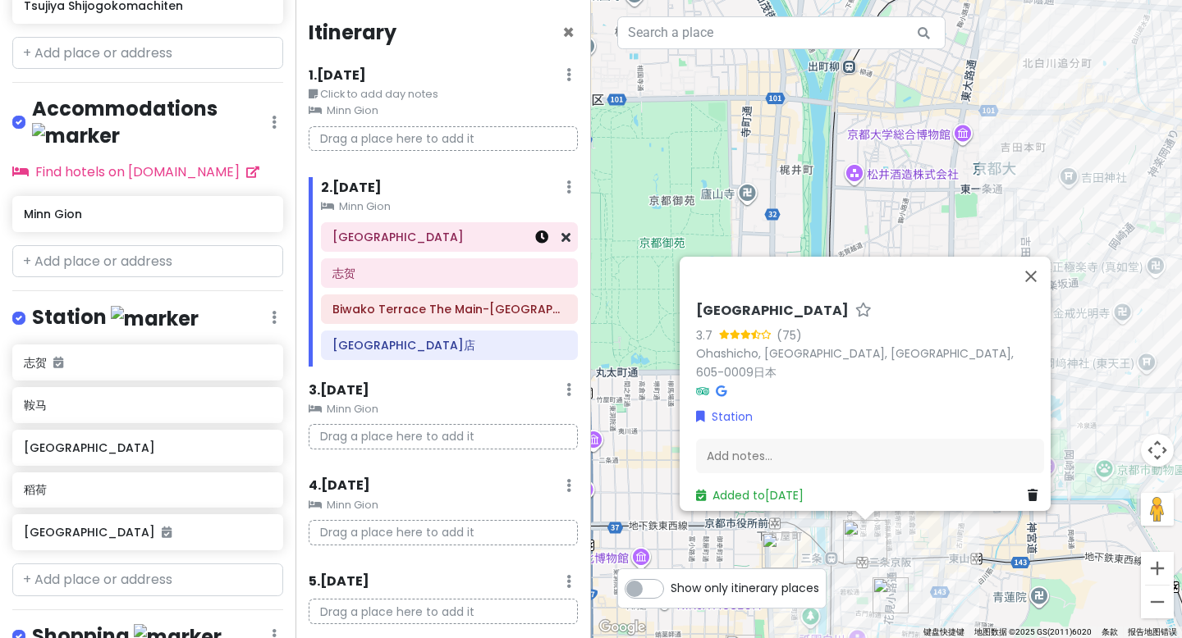
click at [535, 240] on icon at bounding box center [541, 237] width 13 height 13
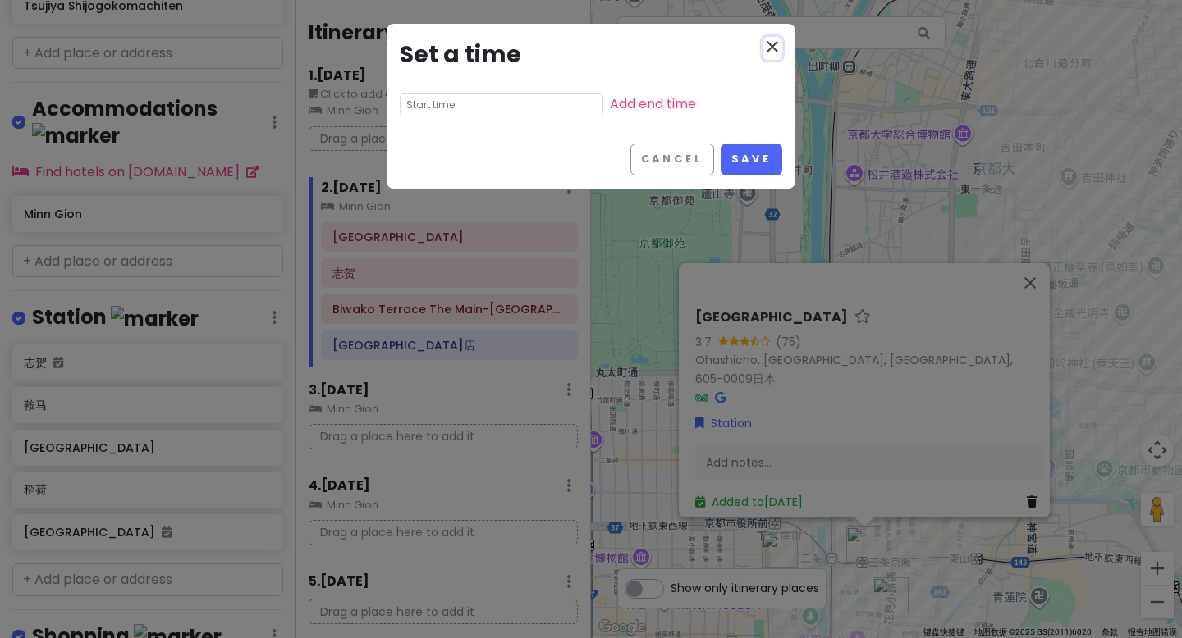
click at [773, 48] on icon "close" at bounding box center [772, 47] width 20 height 20
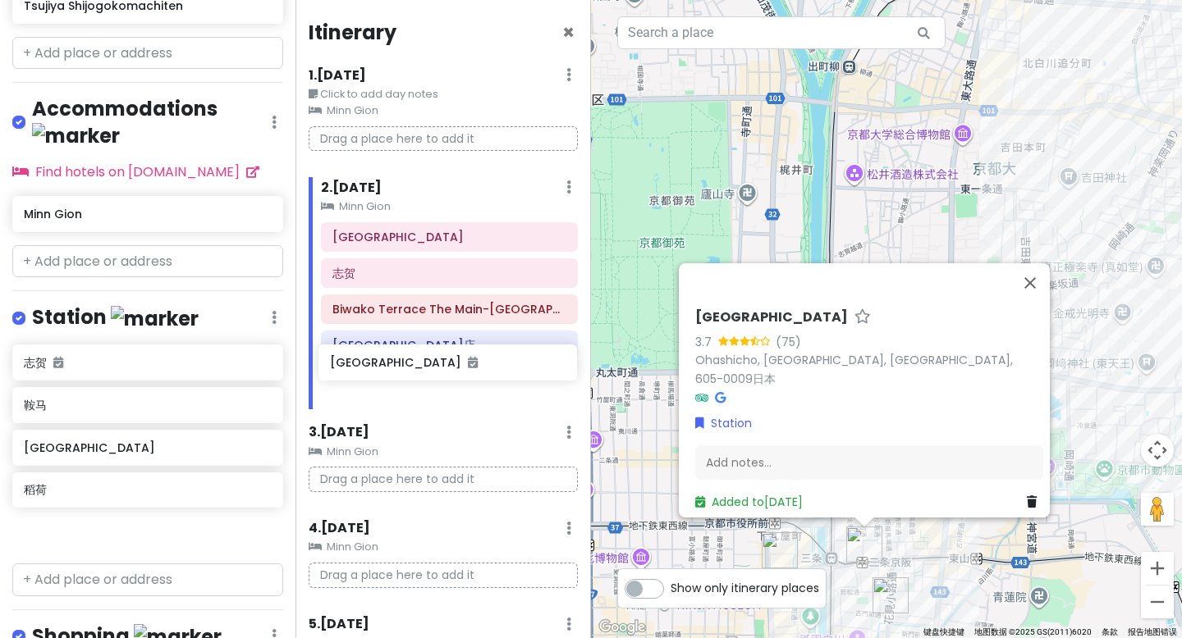
drag, startPoint x: 93, startPoint y: 463, endPoint x: 399, endPoint y: 373, distance: 318.9
click at [399, 373] on div "京都市 Trip Private Change Dates Make a Copy Delete Trip Go Pro ⚡️ Give Feedback 💡…" at bounding box center [591, 319] width 1182 height 638
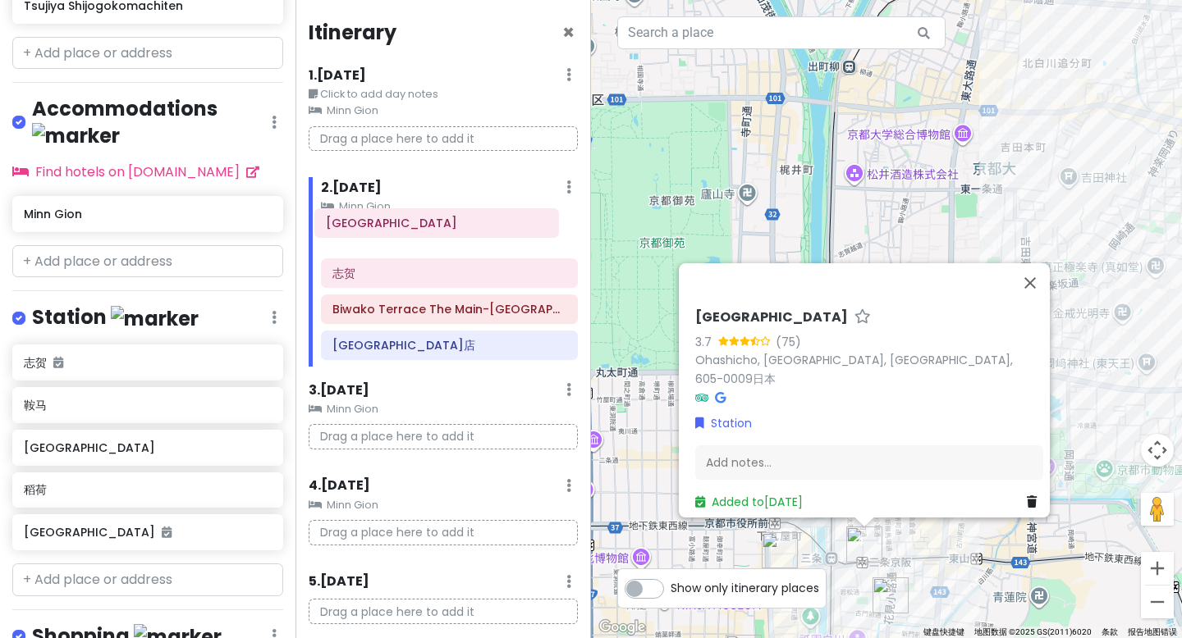
drag, startPoint x: 395, startPoint y: 355, endPoint x: 388, endPoint y: 233, distance: 122.4
click at [388, 233] on div "志贺 Biwako Terrace [GEOGRAPHIC_DATA]店 [GEOGRAPHIC_DATA]" at bounding box center [449, 294] width 281 height 145
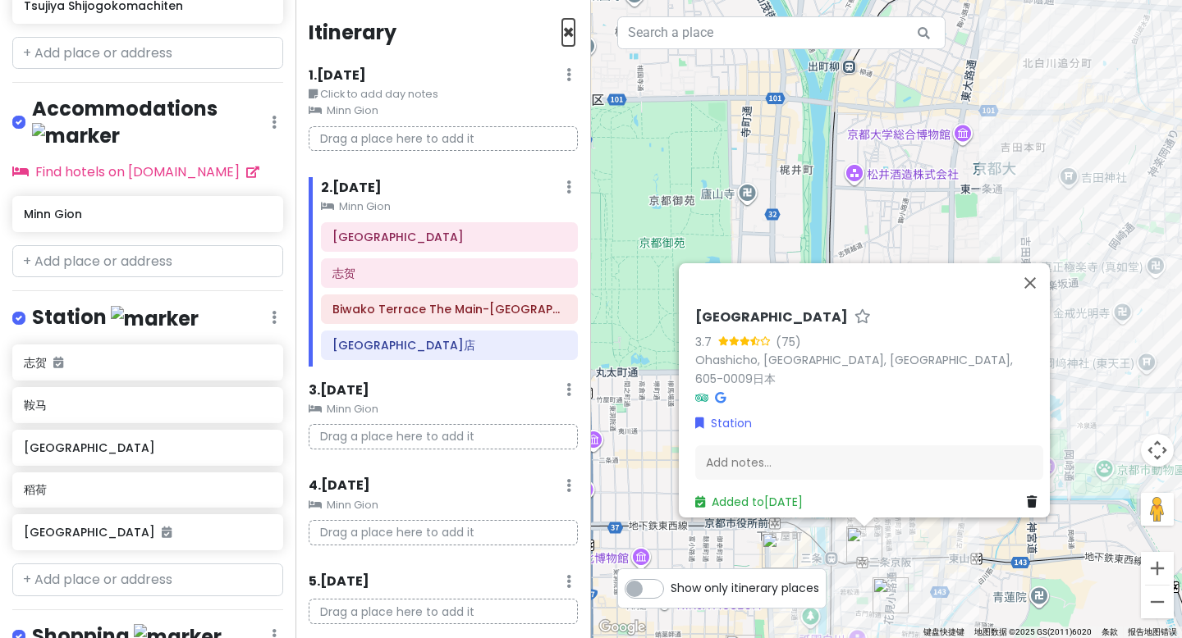
click at [562, 25] on span "×" at bounding box center [568, 32] width 12 height 27
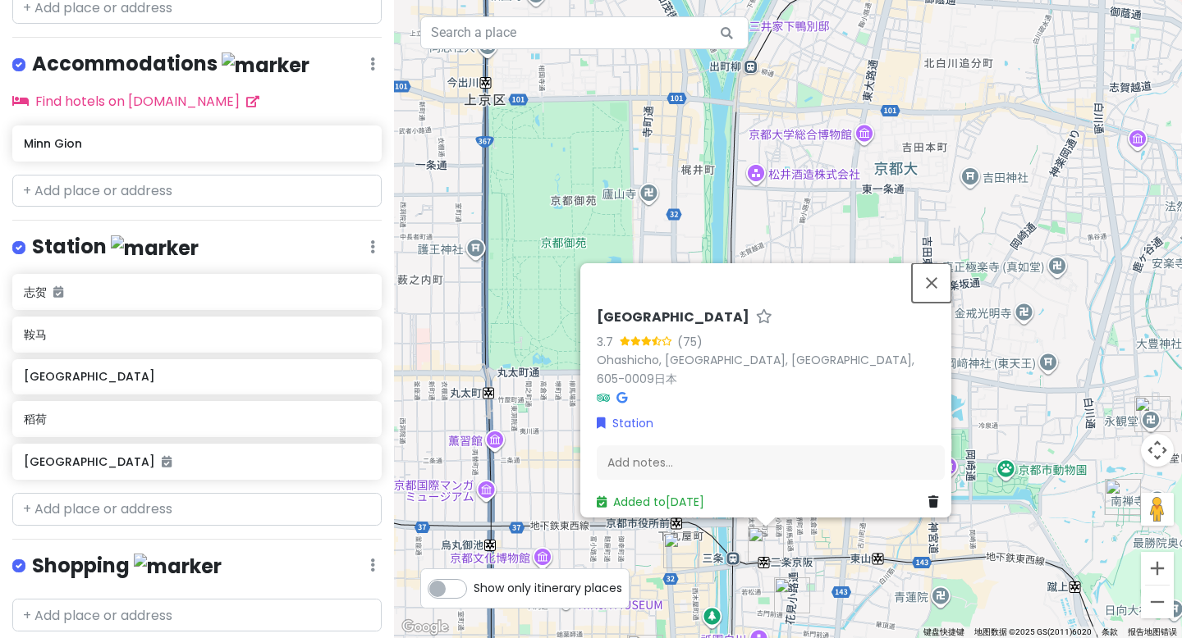
click at [940, 294] on button "关闭" at bounding box center [931, 282] width 39 height 39
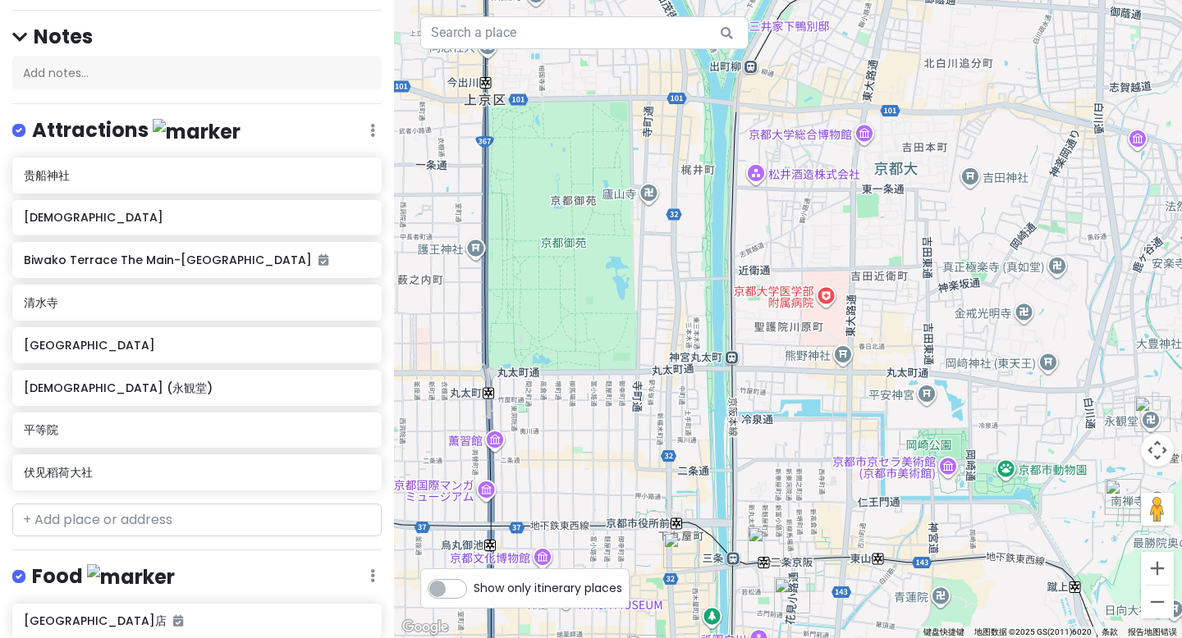
scroll to position [0, 0]
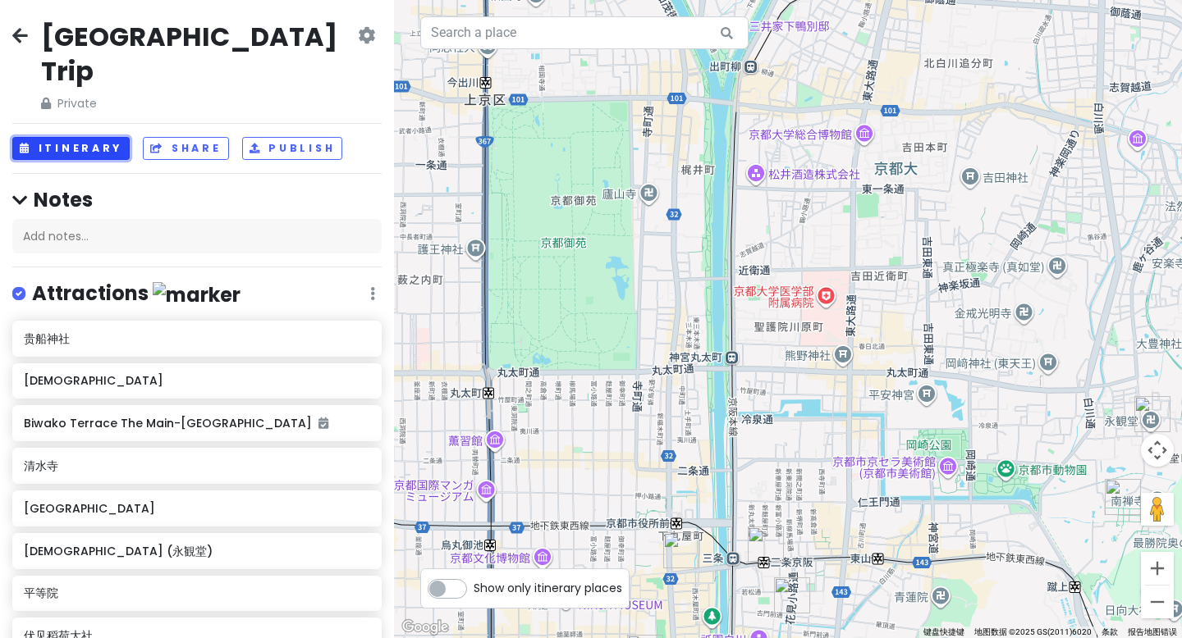
click at [82, 137] on button "Itinerary" at bounding box center [70, 149] width 117 height 24
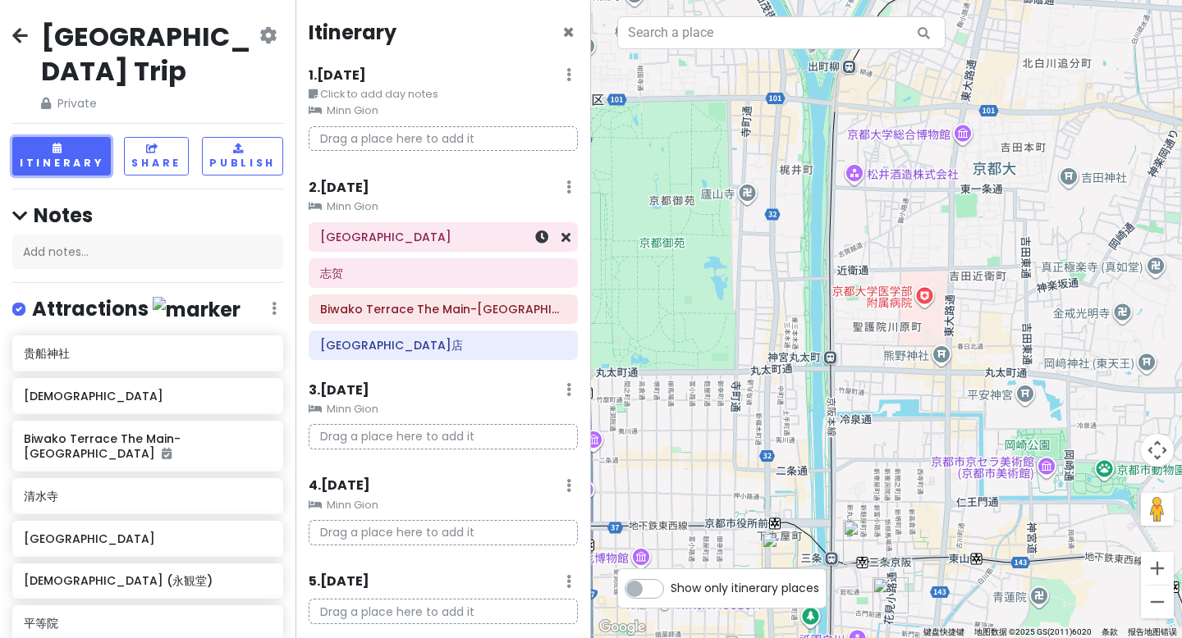
click at [303, 238] on div "[GEOGRAPHIC_DATA]" at bounding box center [443, 237] width 294 height 30
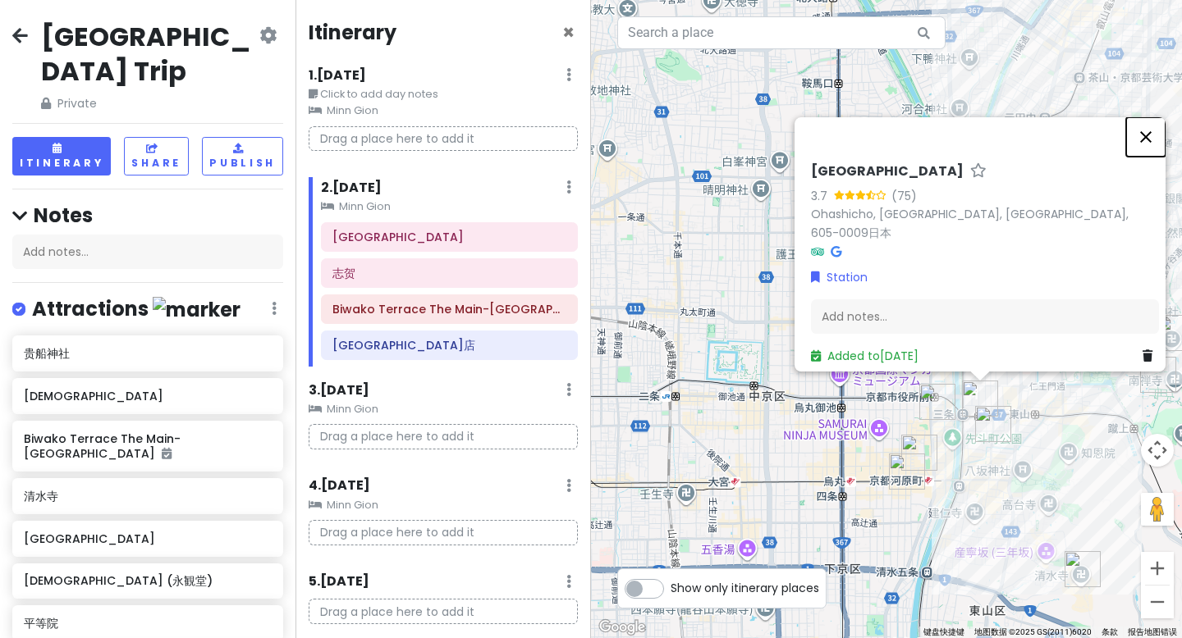
click at [1156, 148] on button "关闭" at bounding box center [1145, 136] width 39 height 39
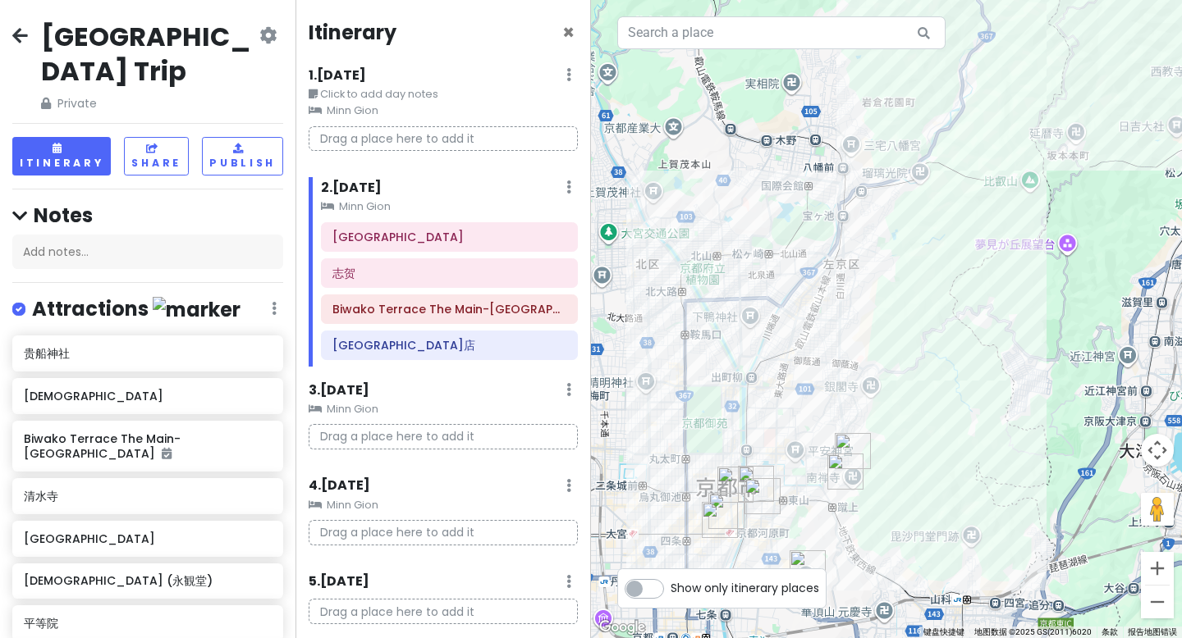
drag, startPoint x: 1070, startPoint y: 175, endPoint x: 780, endPoint y: 382, distance: 357.0
click at [775, 389] on div at bounding box center [886, 319] width 591 height 638
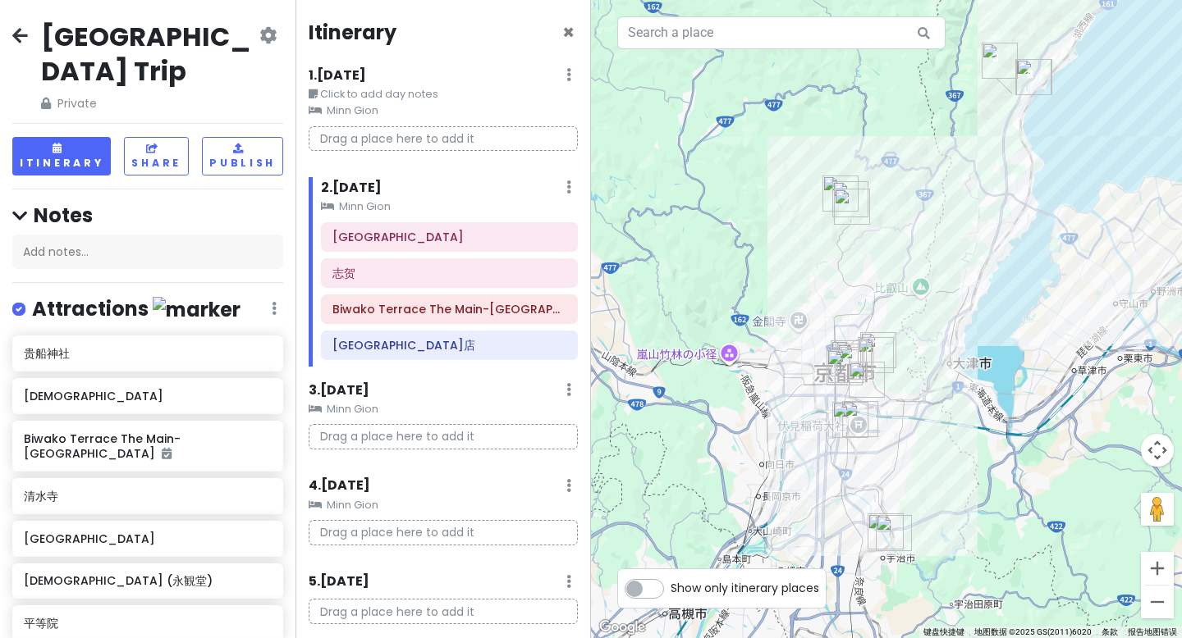
drag, startPoint x: 1012, startPoint y: 125, endPoint x: 979, endPoint y: 170, distance: 55.8
click at [980, 170] on div at bounding box center [886, 319] width 591 height 638
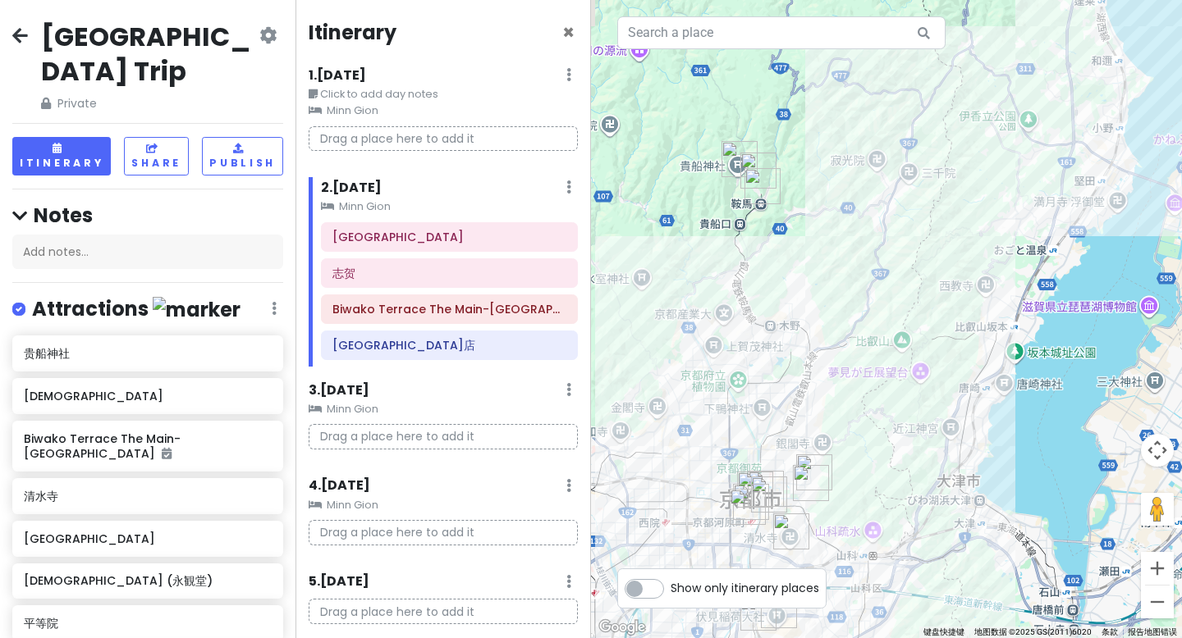
drag, startPoint x: 908, startPoint y: 383, endPoint x: 957, endPoint y: 316, distance: 82.9
click at [957, 316] on div at bounding box center [886, 319] width 591 height 638
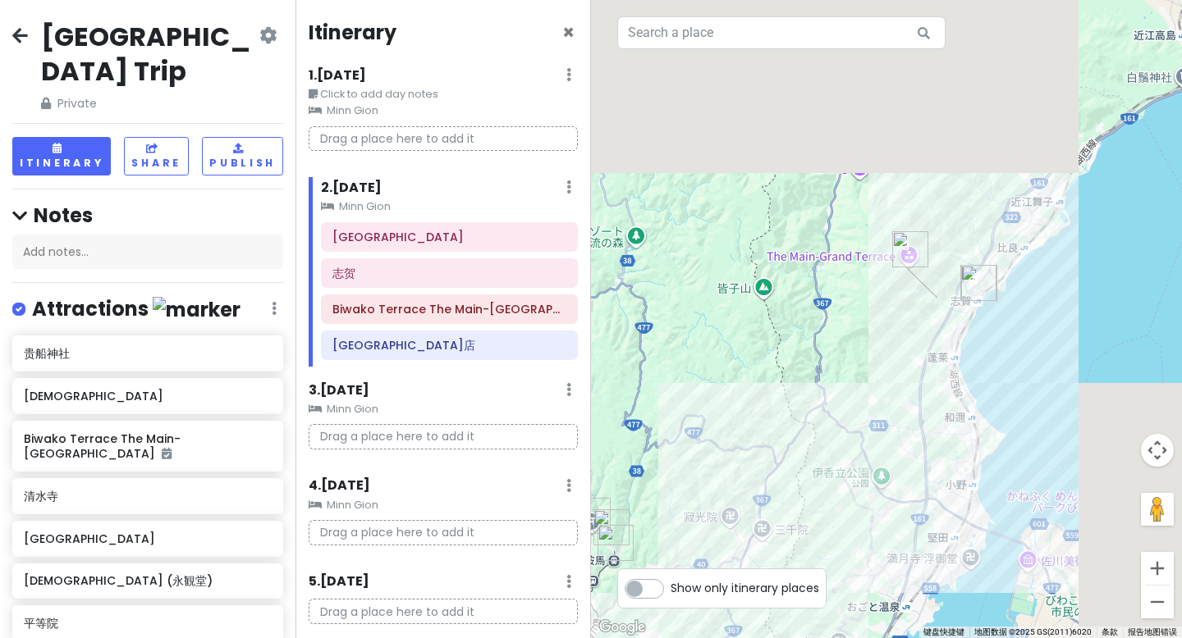
drag, startPoint x: 953, startPoint y: 136, endPoint x: 882, endPoint y: 367, distance: 241.4
click at [801, 501] on div at bounding box center [886, 319] width 591 height 638
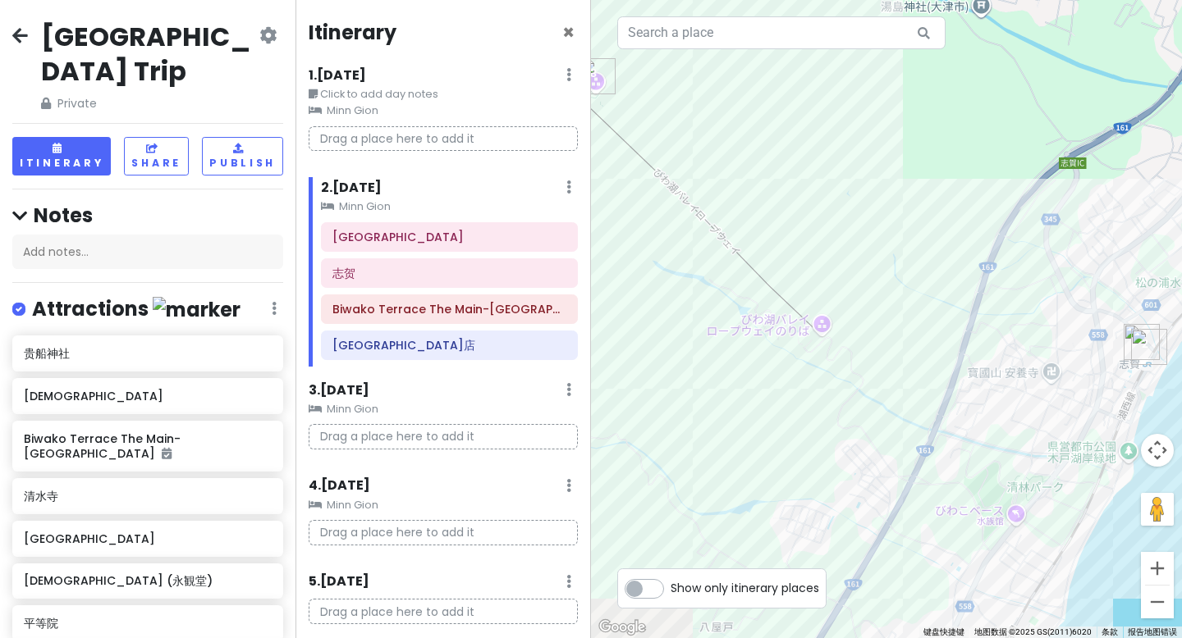
drag, startPoint x: 981, startPoint y: 433, endPoint x: 961, endPoint y: 366, distance: 70.1
click at [961, 367] on div at bounding box center [886, 319] width 591 height 638
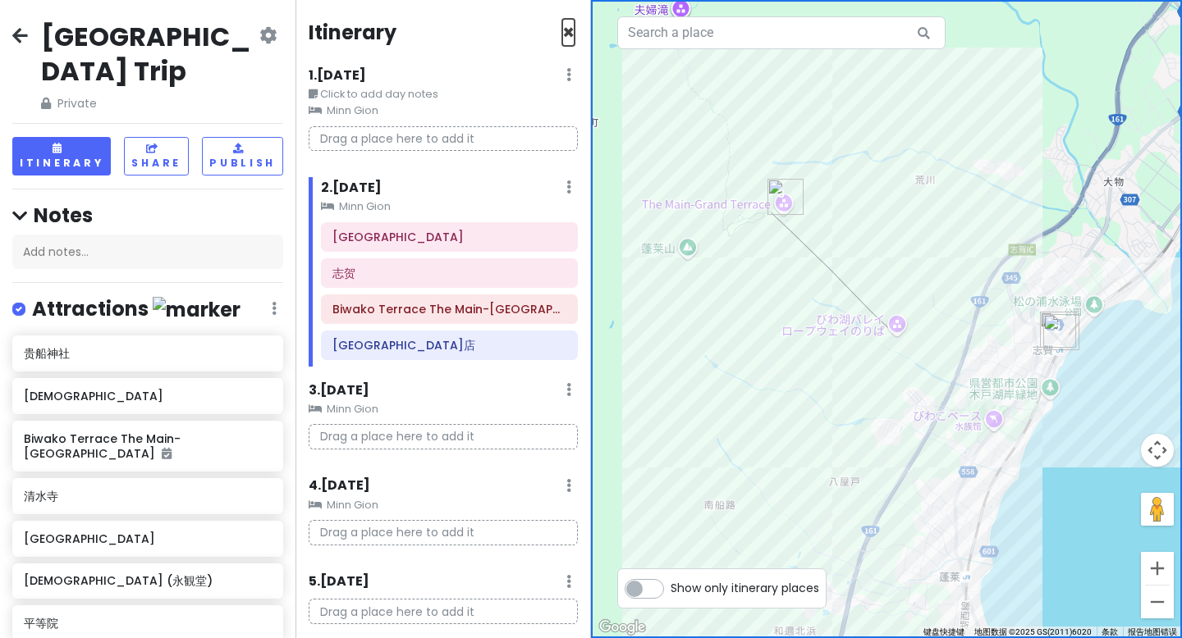
click at [562, 34] on span "×" at bounding box center [568, 32] width 12 height 27
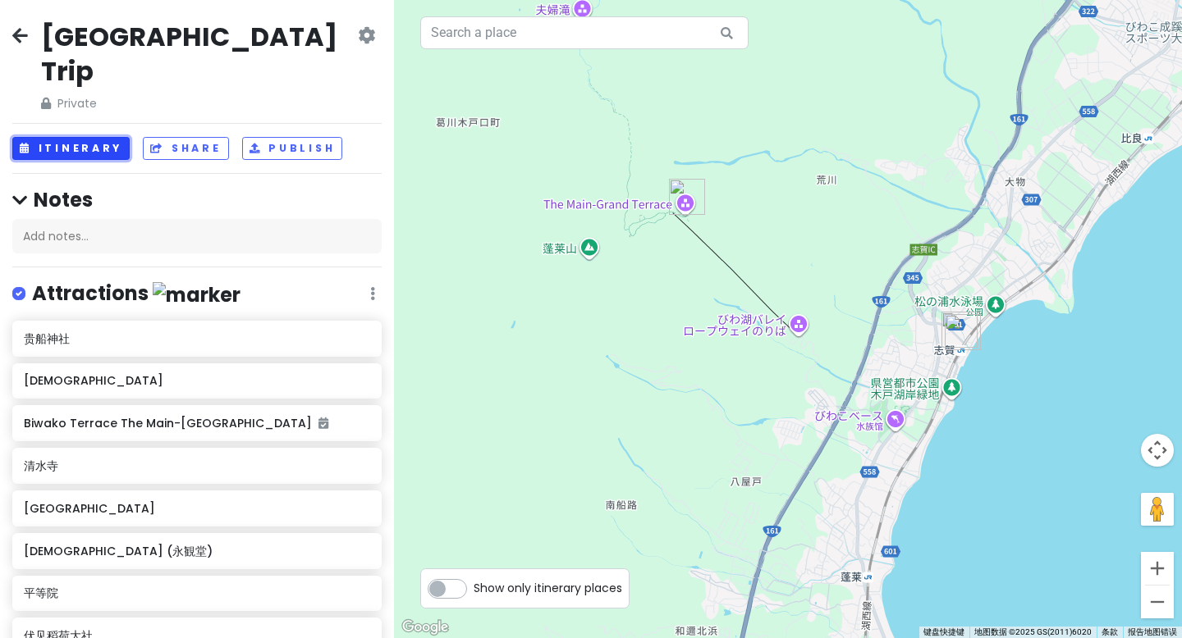
click at [92, 137] on button "Itinerary" at bounding box center [70, 149] width 117 height 24
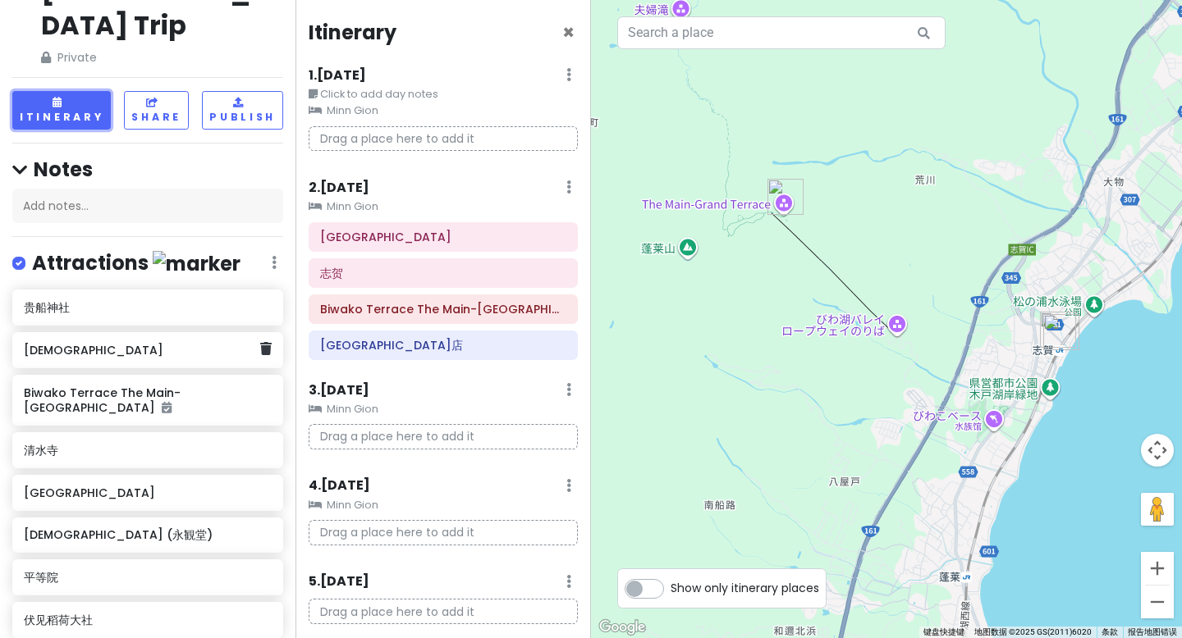
scroll to position [50, 0]
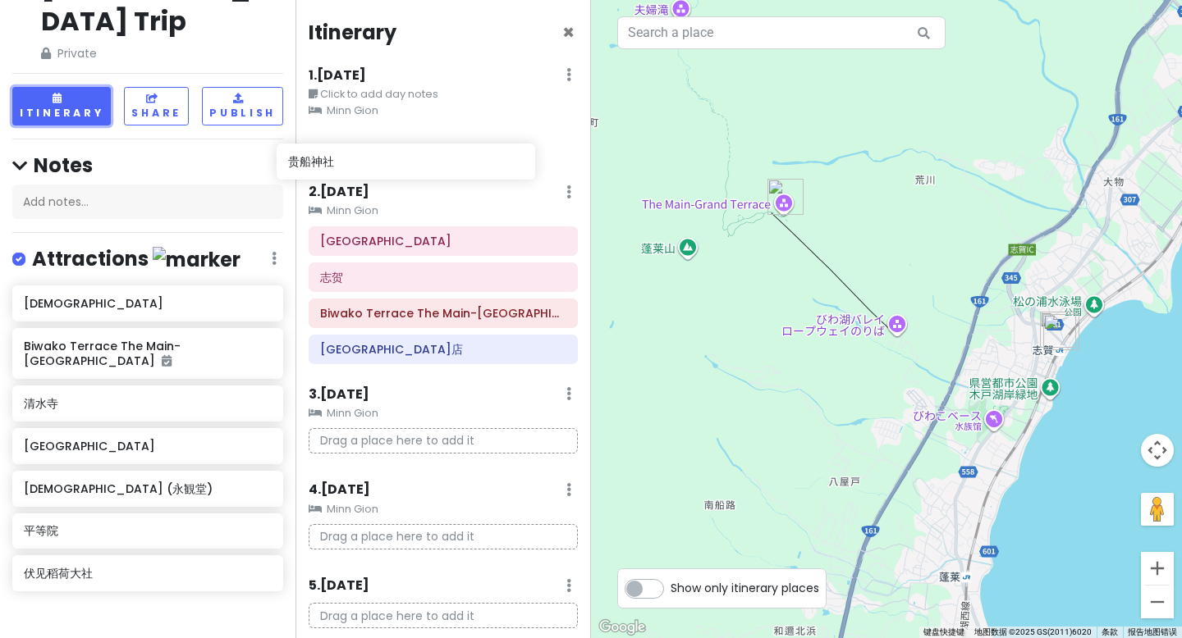
drag, startPoint x: 87, startPoint y: 266, endPoint x: 341, endPoint y: 169, distance: 272.2
click at [341, 169] on div "京都市 Trip Private Change Dates Make a Copy Delete Trip Go Pro ⚡️ Give Feedback 💡…" at bounding box center [591, 319] width 1182 height 638
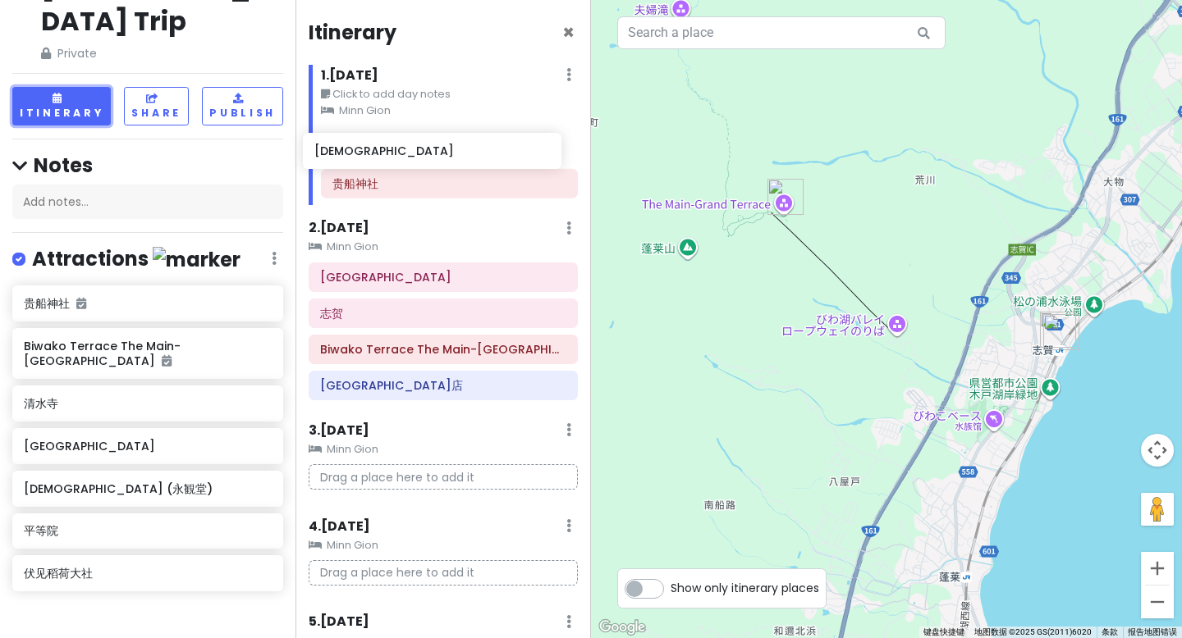
drag, startPoint x: 67, startPoint y: 318, endPoint x: 358, endPoint y: 158, distance: 331.6
click at [358, 158] on div "京都市 Trip Private Change Dates Make a Copy Delete Trip Go Pro ⚡️ Give Feedback 💡…" at bounding box center [591, 319] width 1182 height 638
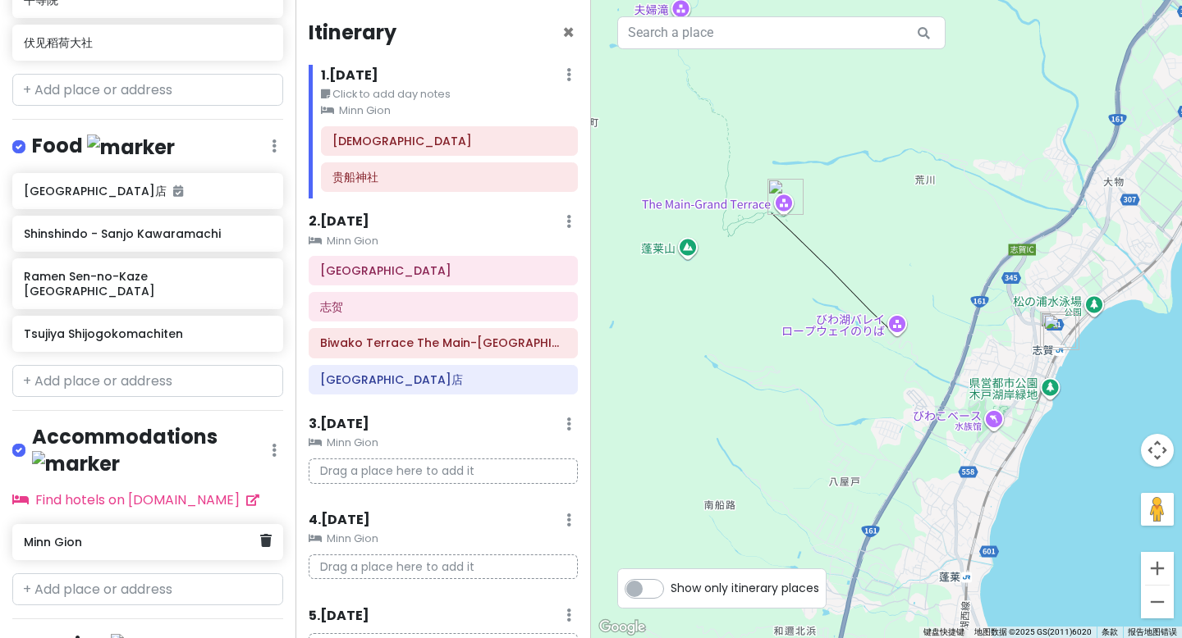
scroll to position [643, 0]
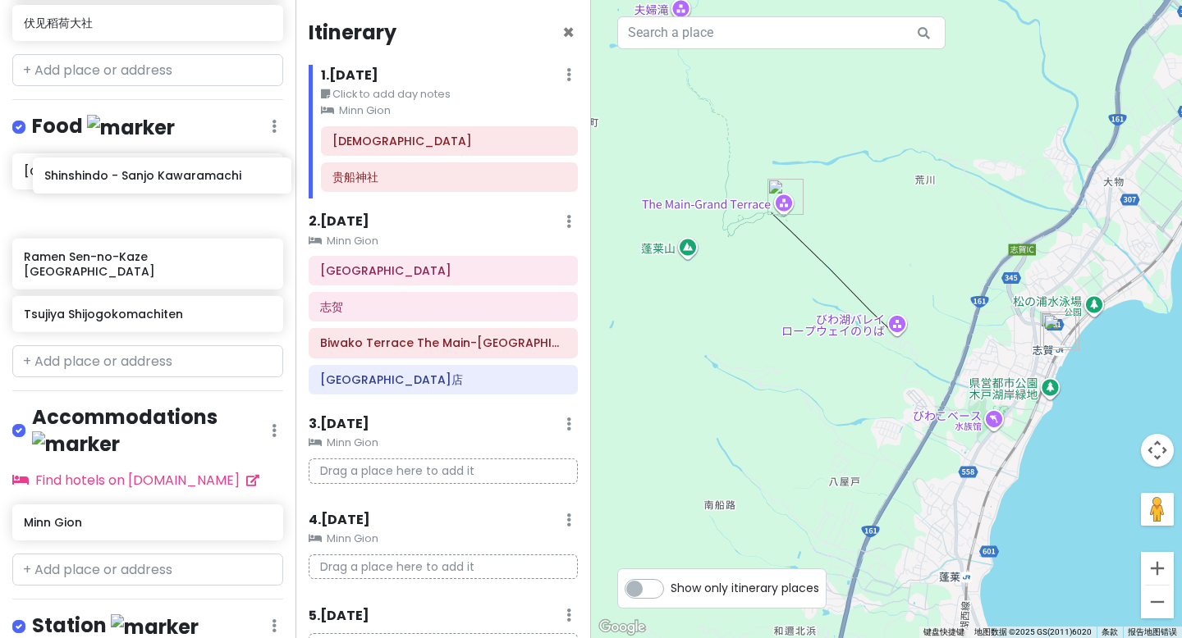
drag, startPoint x: 132, startPoint y: 183, endPoint x: 145, endPoint y: 187, distance: 13.8
click at [146, 187] on div "[GEOGRAPHIC_DATA]店 [GEOGRAPHIC_DATA] - [GEOGRAPHIC_DATA] Ramen Sen-no-Kaze [GEO…" at bounding box center [147, 245] width 295 height 185
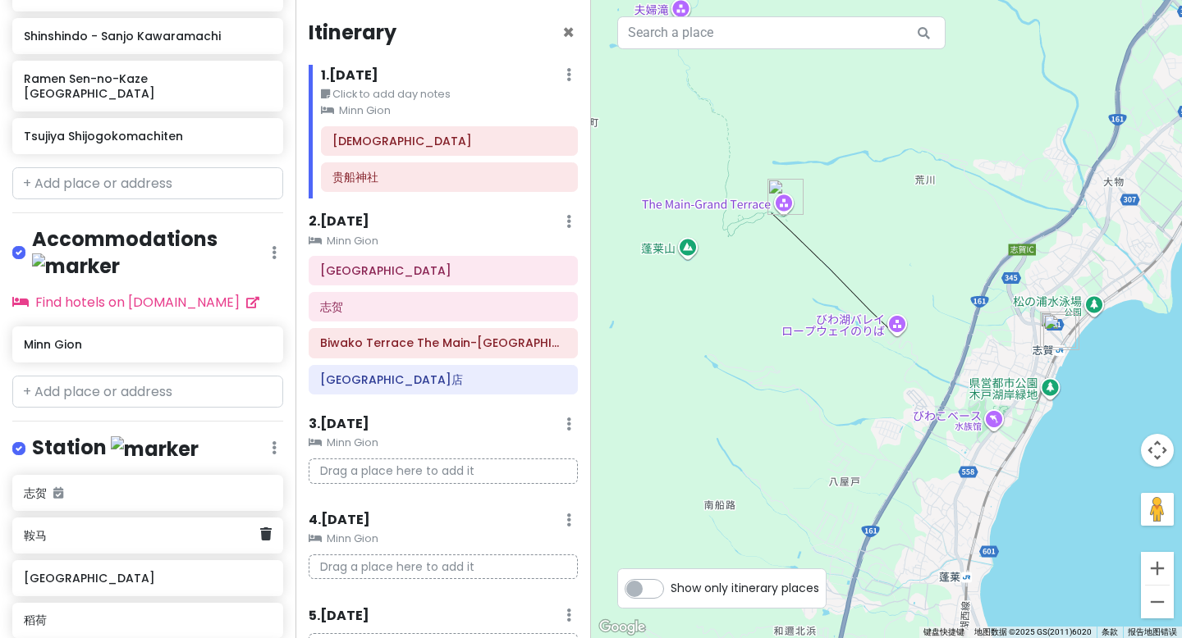
scroll to position [830, 0]
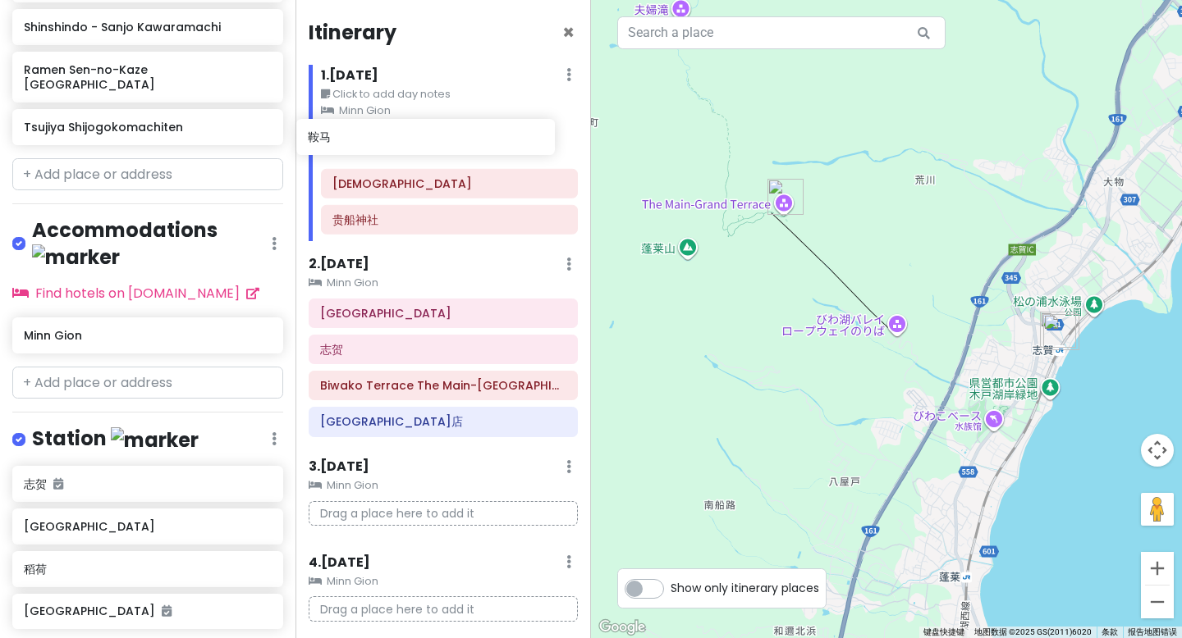
drag, startPoint x: 85, startPoint y: 423, endPoint x: 350, endPoint y: 144, distance: 385.4
click at [350, 144] on div "京都市 Trip Private Change Dates Make a Copy Delete Trip Go Pro ⚡️ Give Feedback 💡…" at bounding box center [591, 319] width 1182 height 638
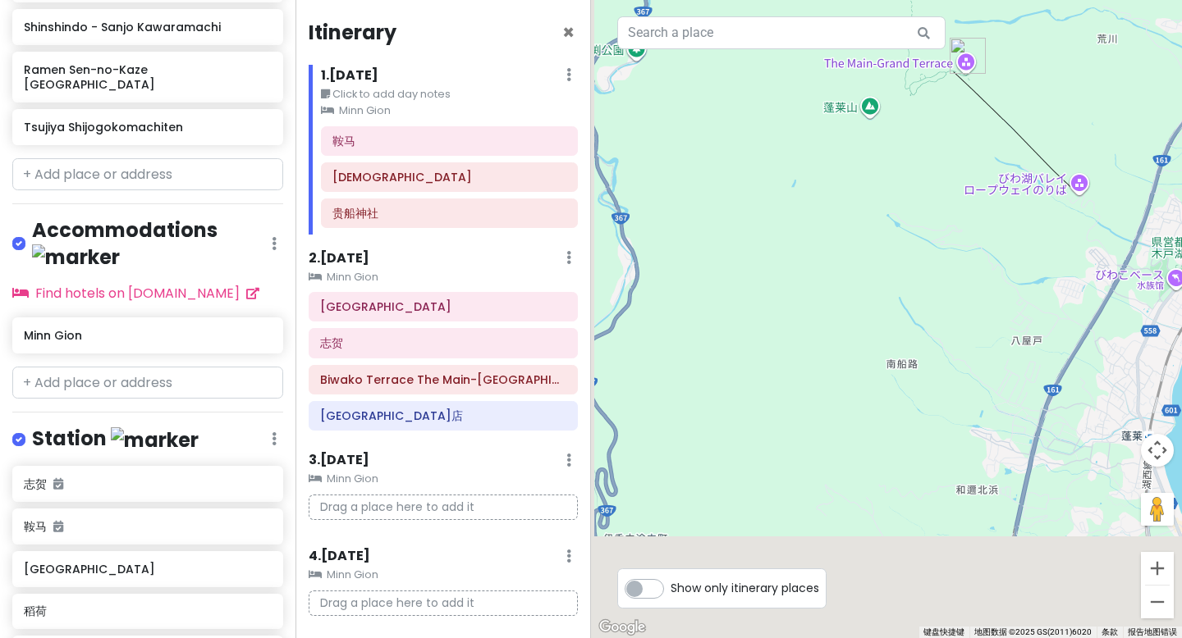
drag, startPoint x: 967, startPoint y: 280, endPoint x: 994, endPoint y: 261, distance: 32.3
click at [997, 256] on div at bounding box center [886, 319] width 591 height 638
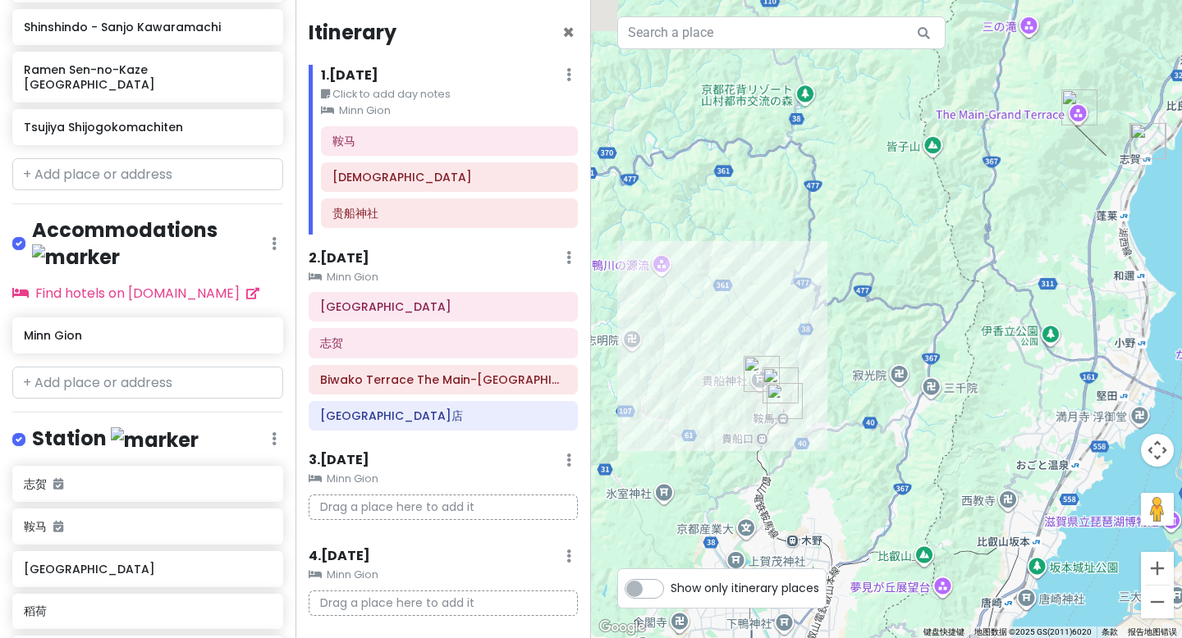
drag, startPoint x: 761, startPoint y: 334, endPoint x: 981, endPoint y: 258, distance: 232.0
click at [985, 254] on div at bounding box center [886, 319] width 591 height 638
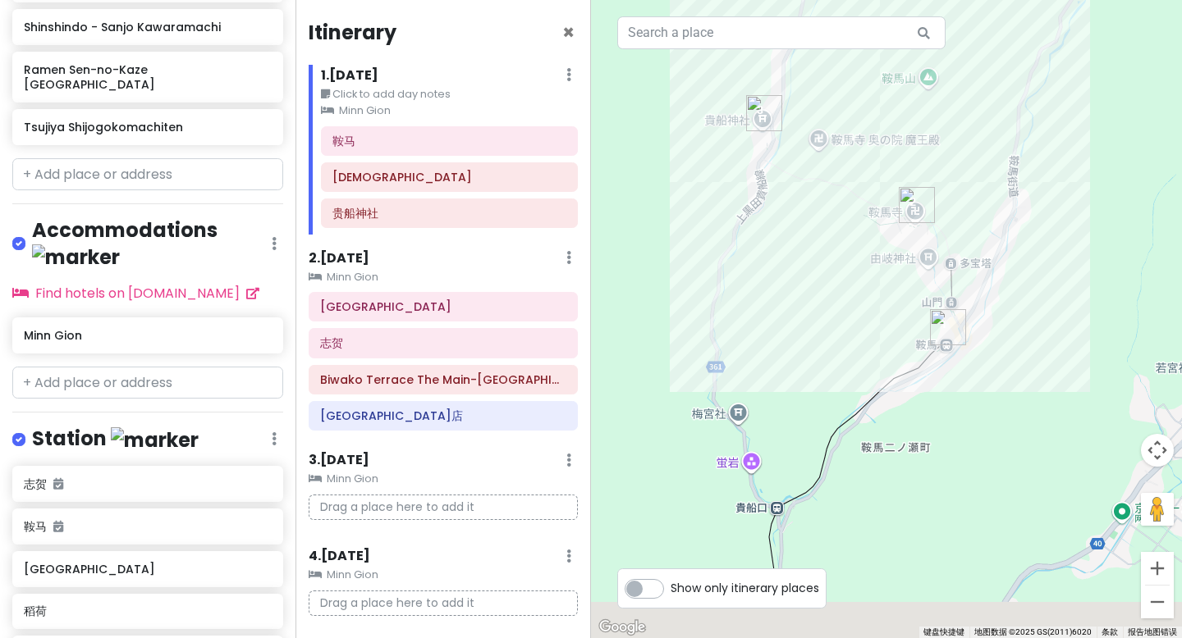
drag, startPoint x: 725, startPoint y: 459, endPoint x: 873, endPoint y: 285, distance: 228.7
click at [884, 257] on div at bounding box center [886, 319] width 591 height 638
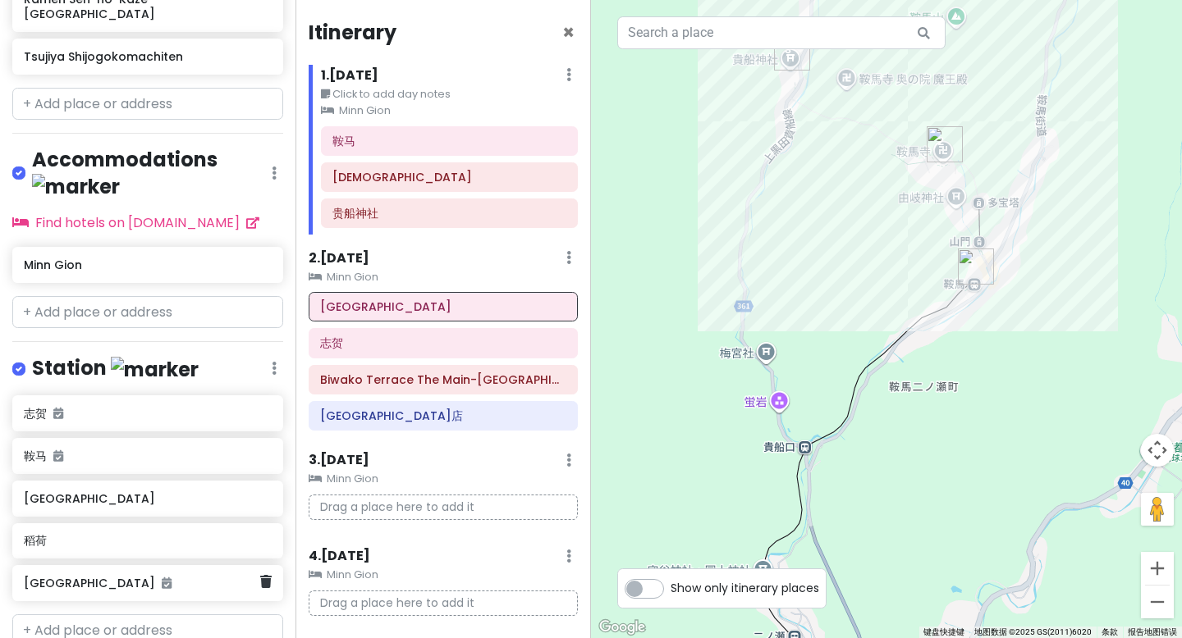
scroll to position [903, 0]
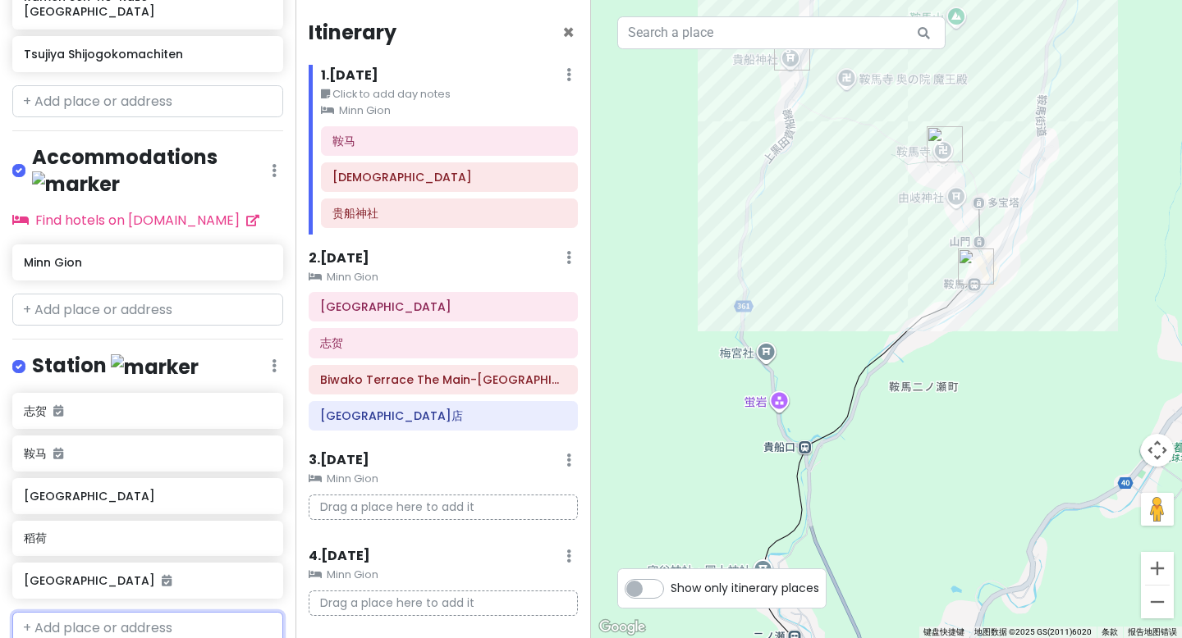
click at [77, 612] on input "text" at bounding box center [147, 628] width 271 height 33
type input "贵船口"
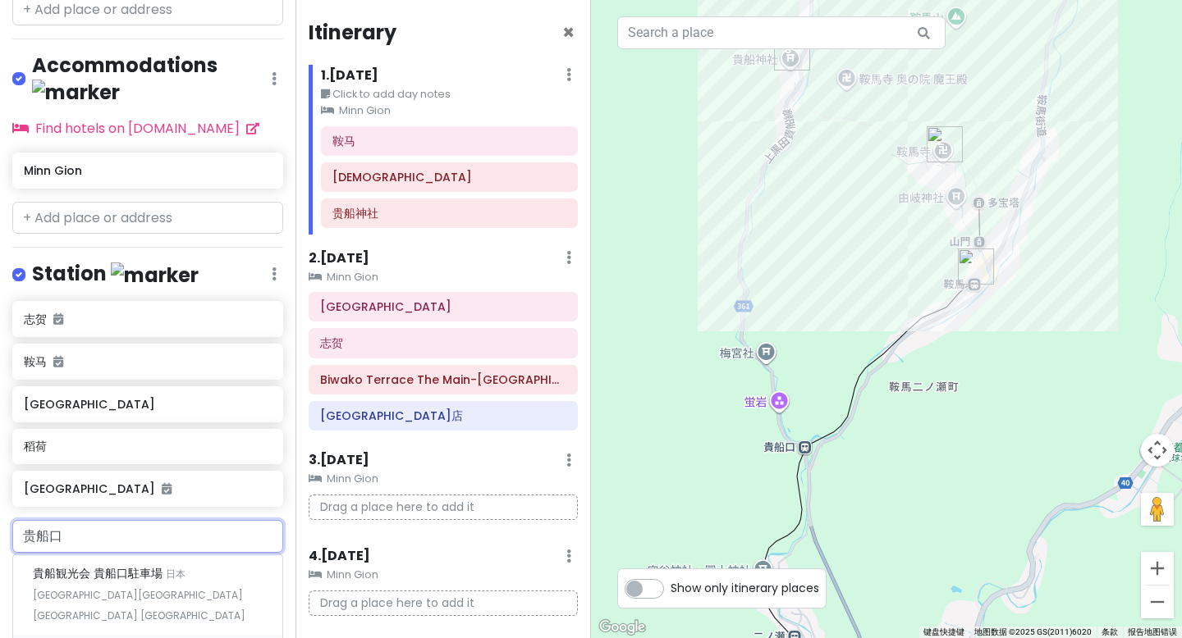
scroll to position [1101, 0]
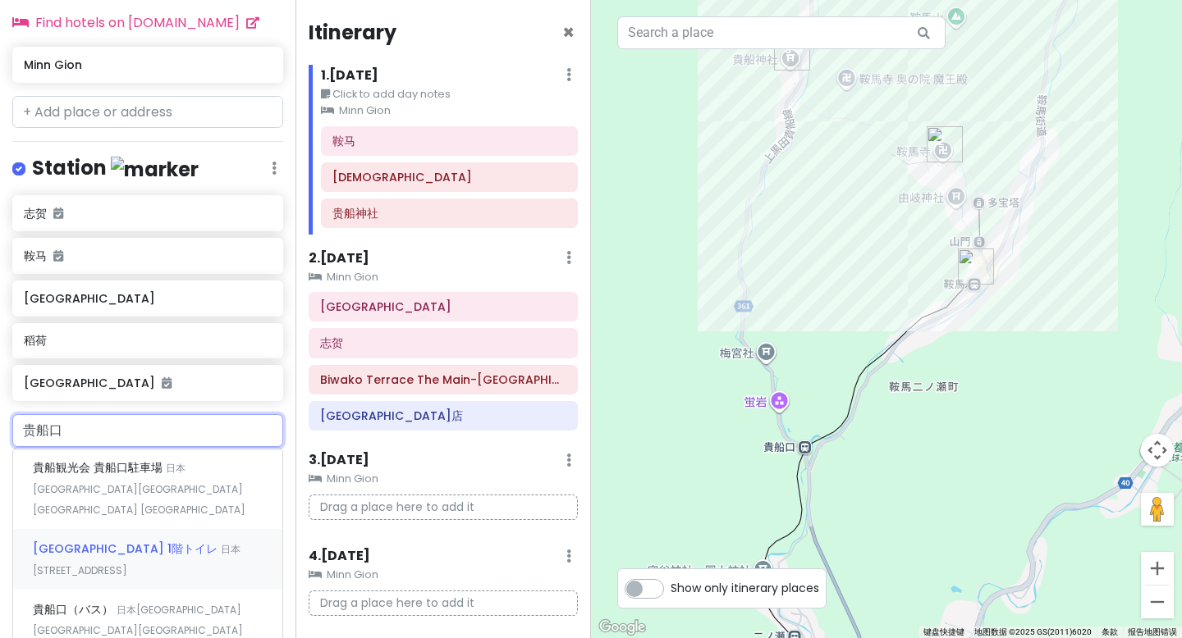
click at [126, 542] on span "日本[STREET_ADDRESS]" at bounding box center [137, 559] width 208 height 35
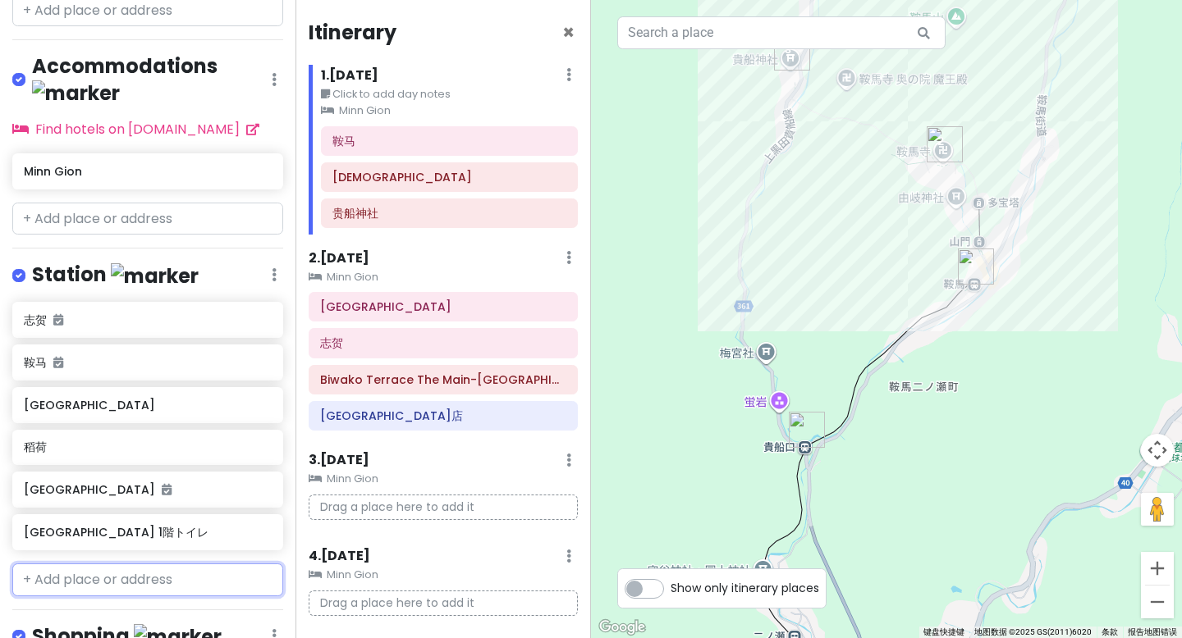
scroll to position [1037, 0]
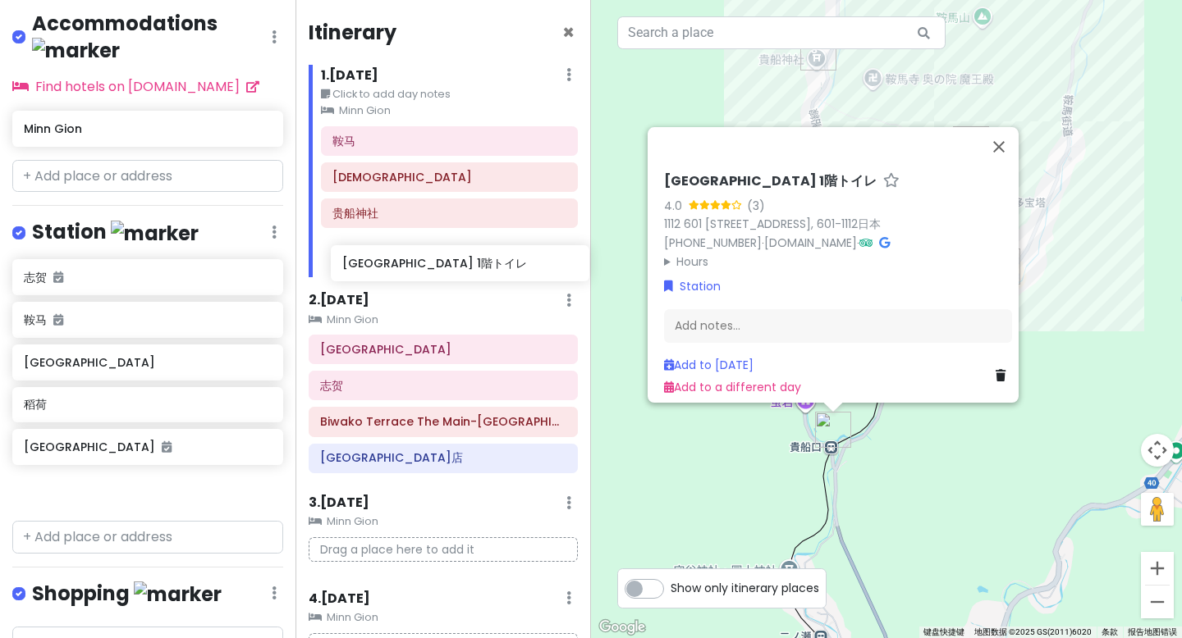
drag, startPoint x: 78, startPoint y: 410, endPoint x: 396, endPoint y: 264, distance: 350.3
click at [396, 264] on div "京都市 Trip Private Change Dates Make a Copy Delete Trip Go Pro ⚡️ Give Feedback 💡…" at bounding box center [591, 319] width 1182 height 638
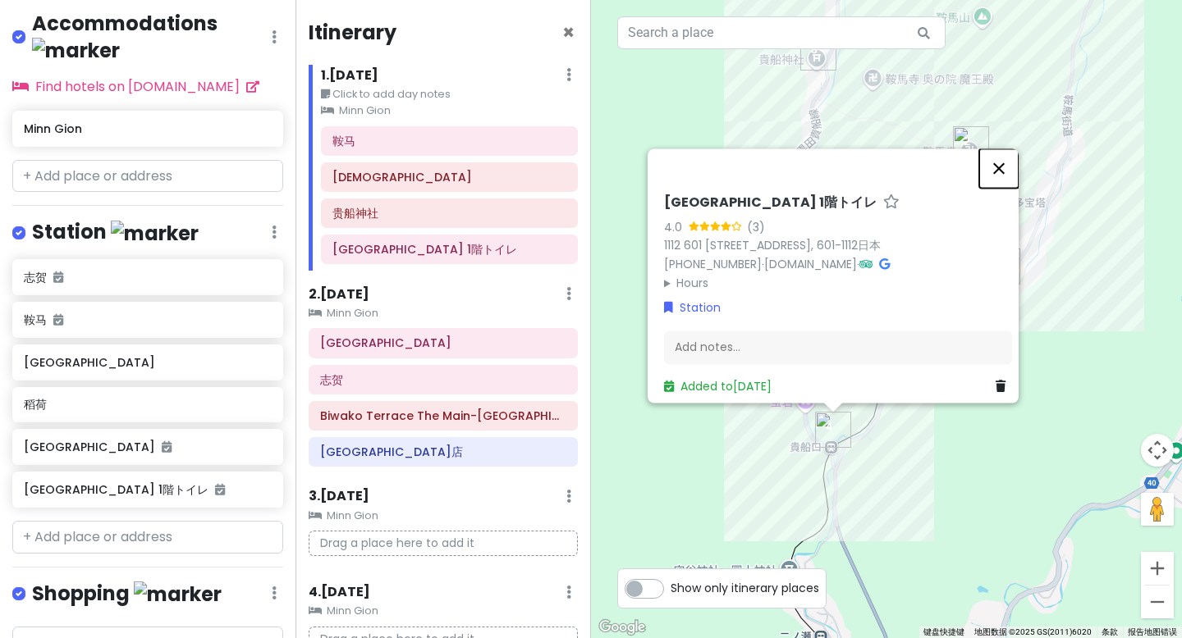
click at [1008, 158] on button "关闭" at bounding box center [998, 168] width 39 height 39
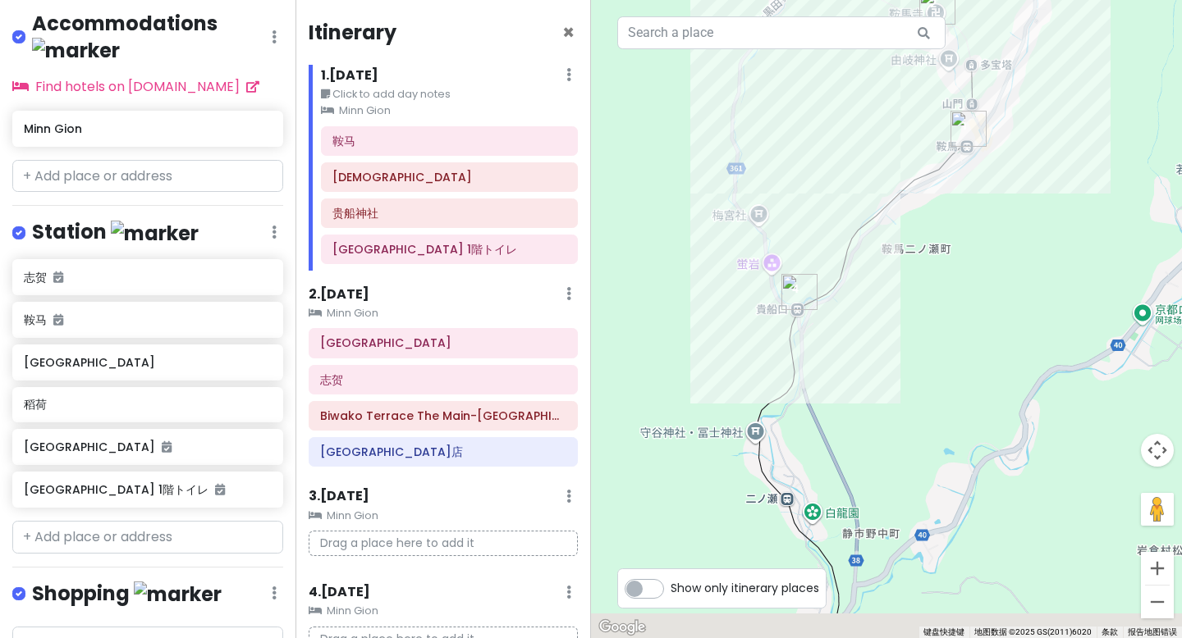
drag, startPoint x: 963, startPoint y: 363, endPoint x: 946, endPoint y: 273, distance: 91.1
click at [946, 273] on div at bounding box center [886, 319] width 591 height 638
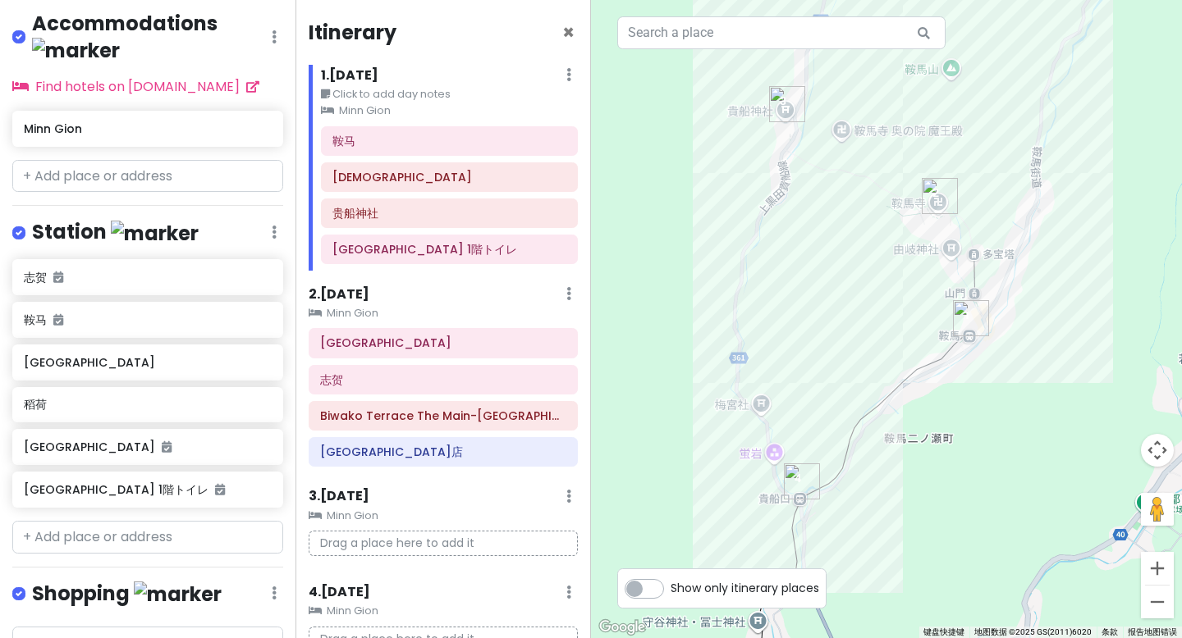
drag, startPoint x: 949, startPoint y: 254, endPoint x: 958, endPoint y: 450, distance: 196.3
click at [958, 450] on div at bounding box center [886, 319] width 591 height 638
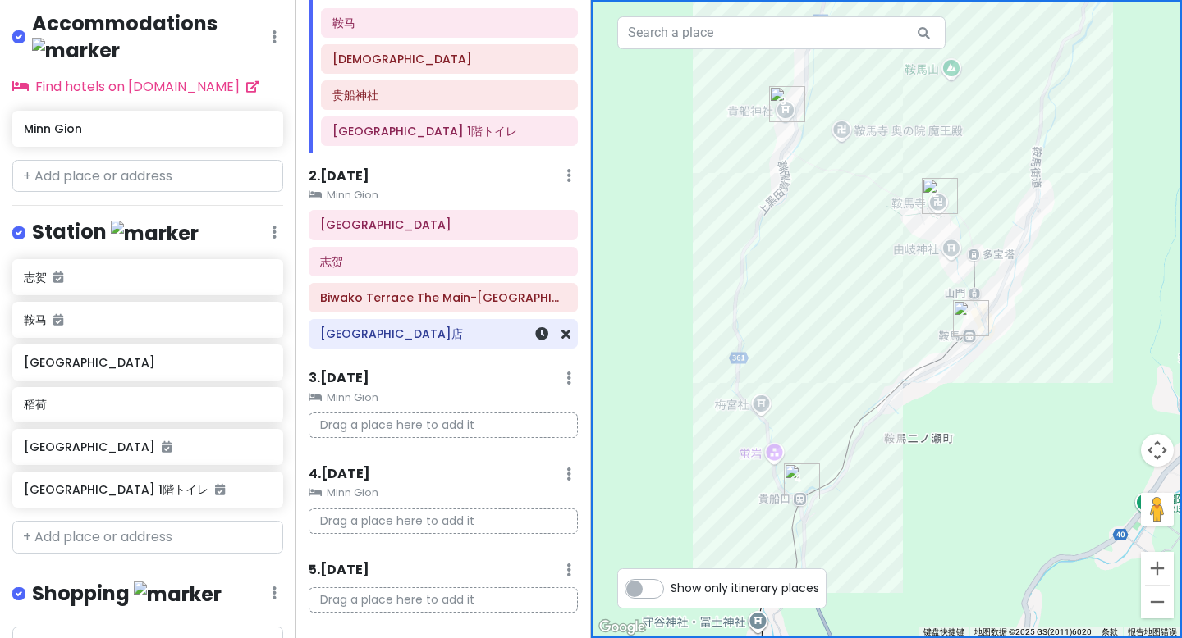
scroll to position [127, 0]
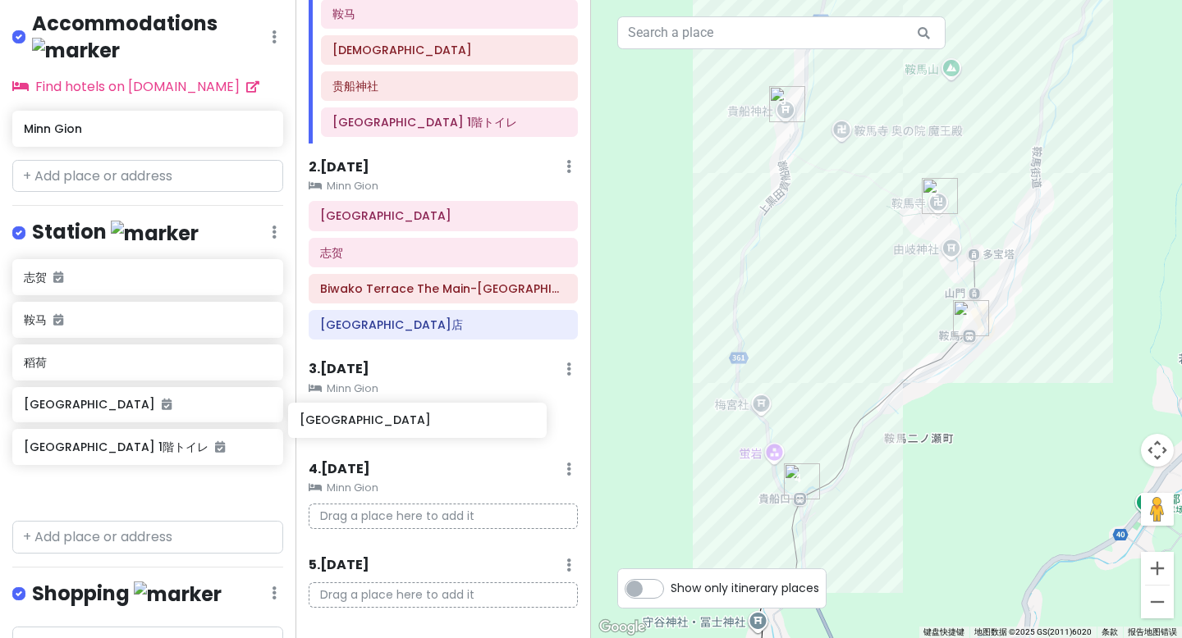
drag, startPoint x: 90, startPoint y: 288, endPoint x: 366, endPoint y: 427, distance: 308.6
click at [366, 427] on div "京都市 Trip Private Change Dates Make a Copy Delete Trip Go Pro ⚡️ Give Feedback 💡…" at bounding box center [591, 319] width 1182 height 638
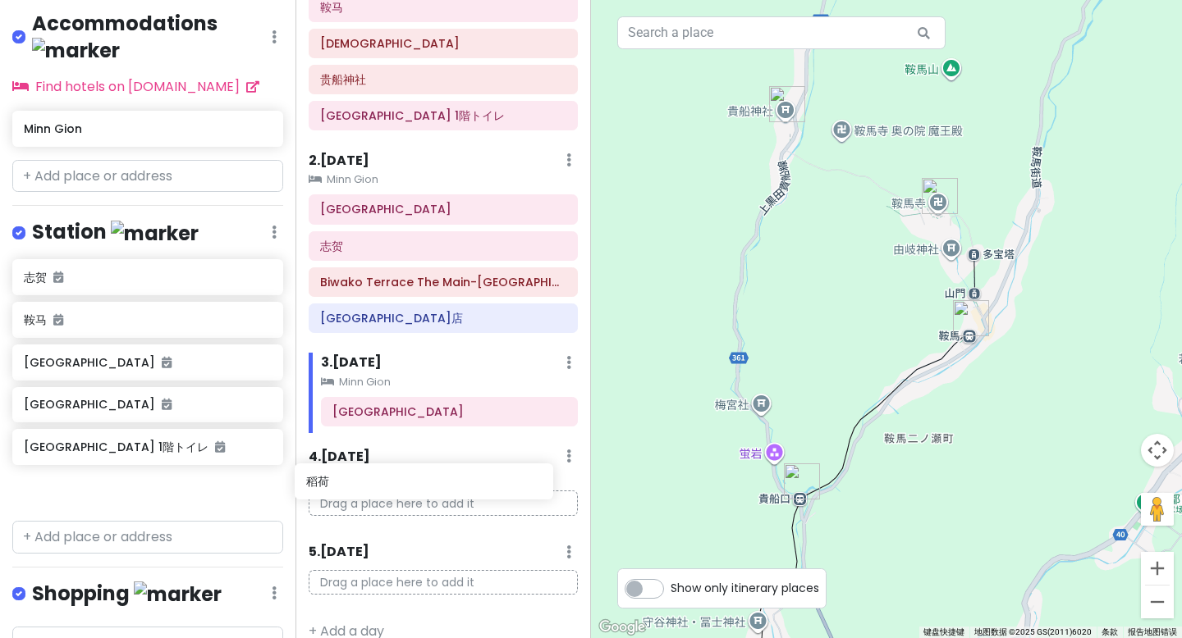
scroll to position [137, 0]
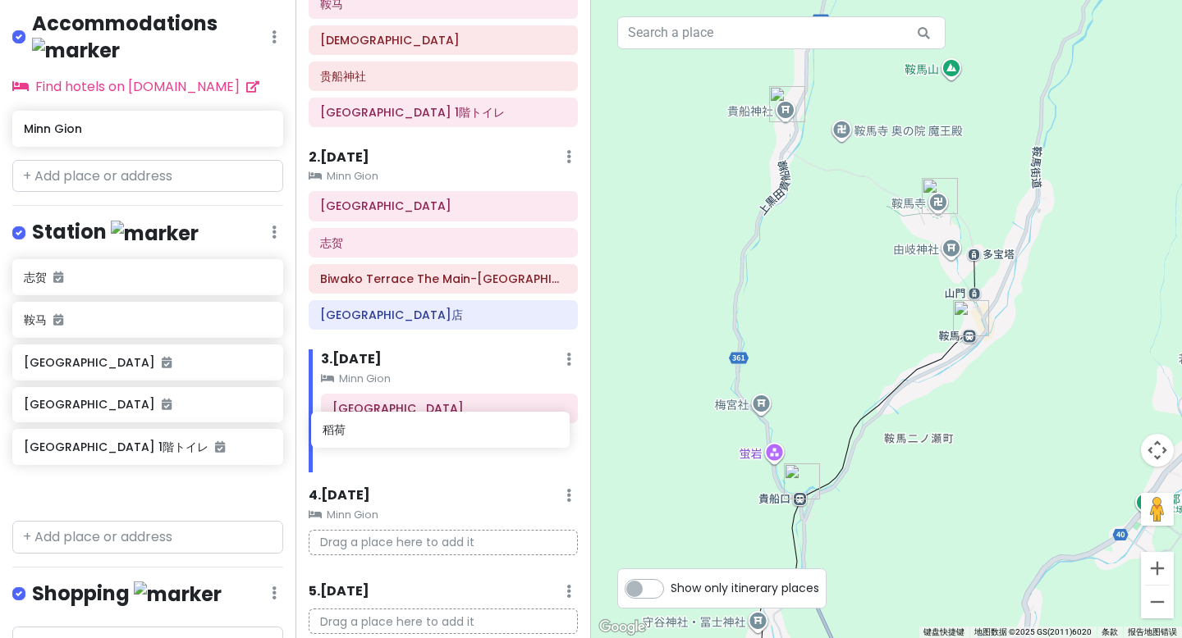
drag, startPoint x: 87, startPoint y: 332, endPoint x: 385, endPoint y: 438, distance: 316.1
click at [385, 438] on div "京都市 Trip Private Change Dates Make a Copy Delete Trip Go Pro ⚡️ Give Feedback 💡…" at bounding box center [591, 319] width 1182 height 638
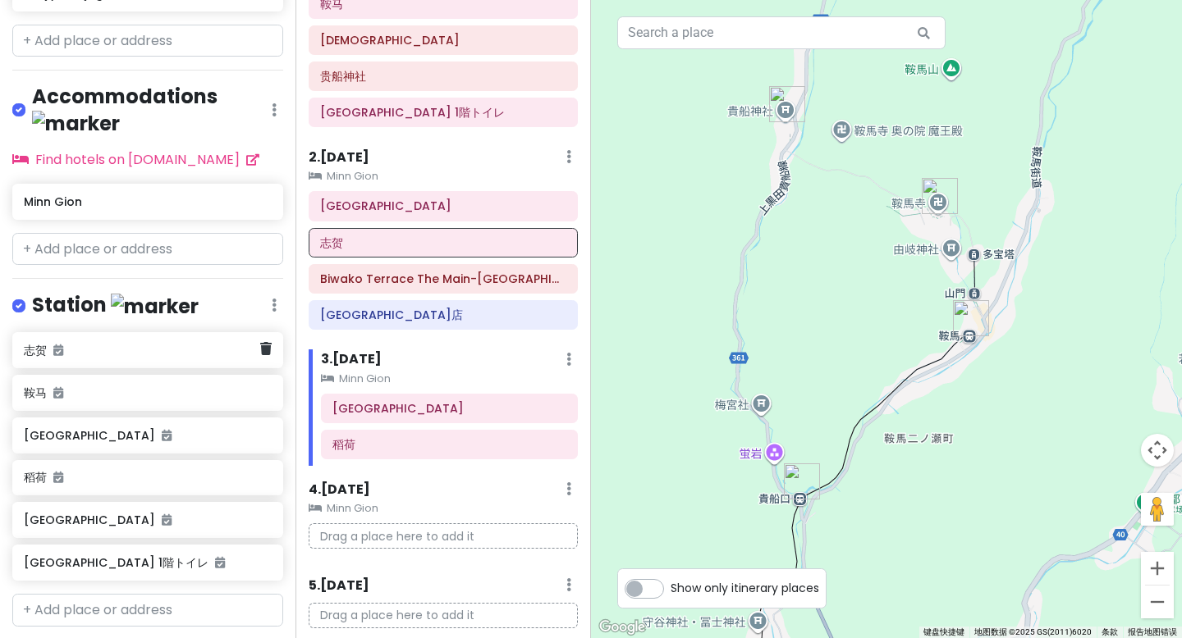
scroll to position [1037, 0]
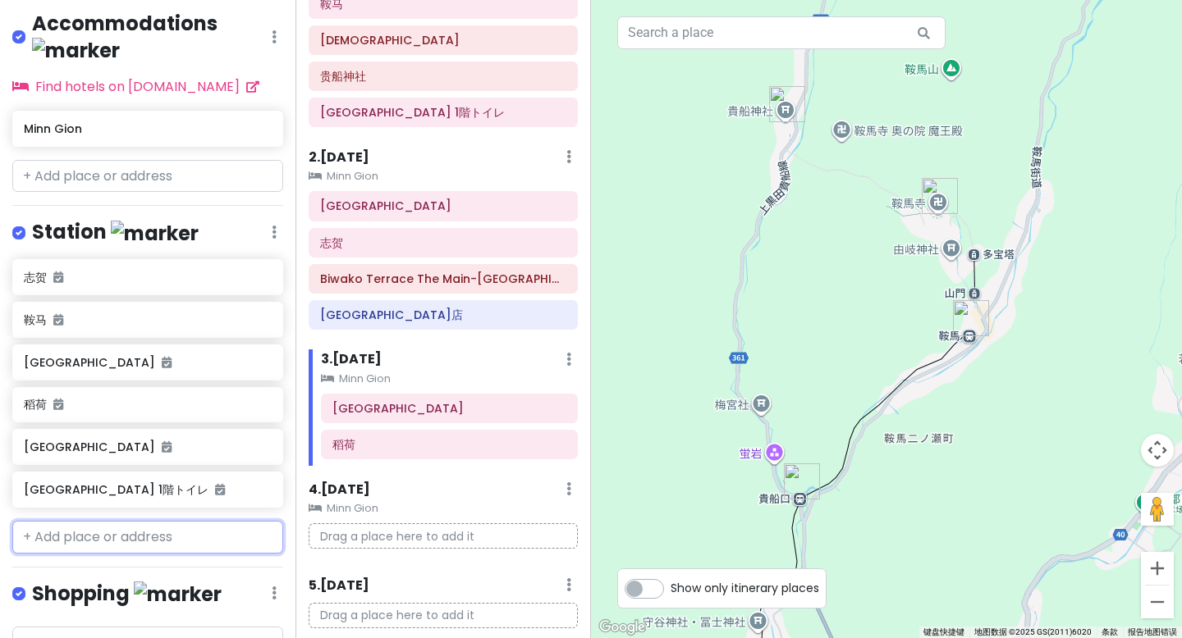
click at [66, 521] on input "text" at bounding box center [147, 537] width 271 height 33
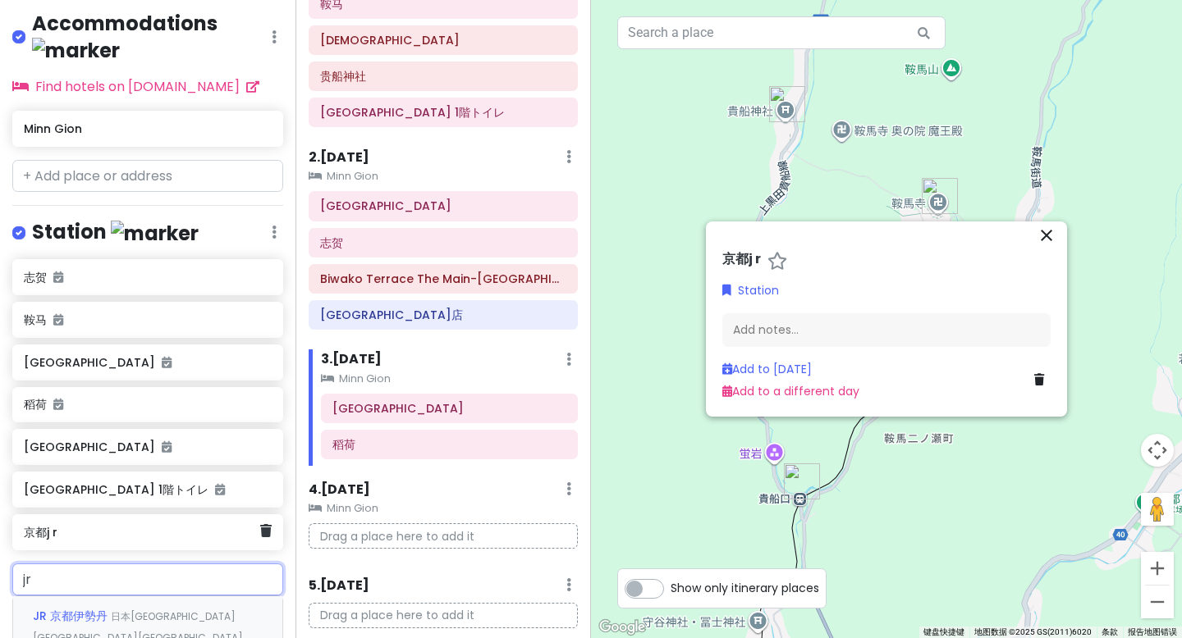
type input "j"
type input "激"
type input "[GEOGRAPHIC_DATA]"
click at [93, 610] on span "日本[GEOGRAPHIC_DATA][GEOGRAPHIC_DATA][GEOGRAPHIC_DATA] [GEOGRAPHIC_DATA]" at bounding box center [139, 638] width 213 height 56
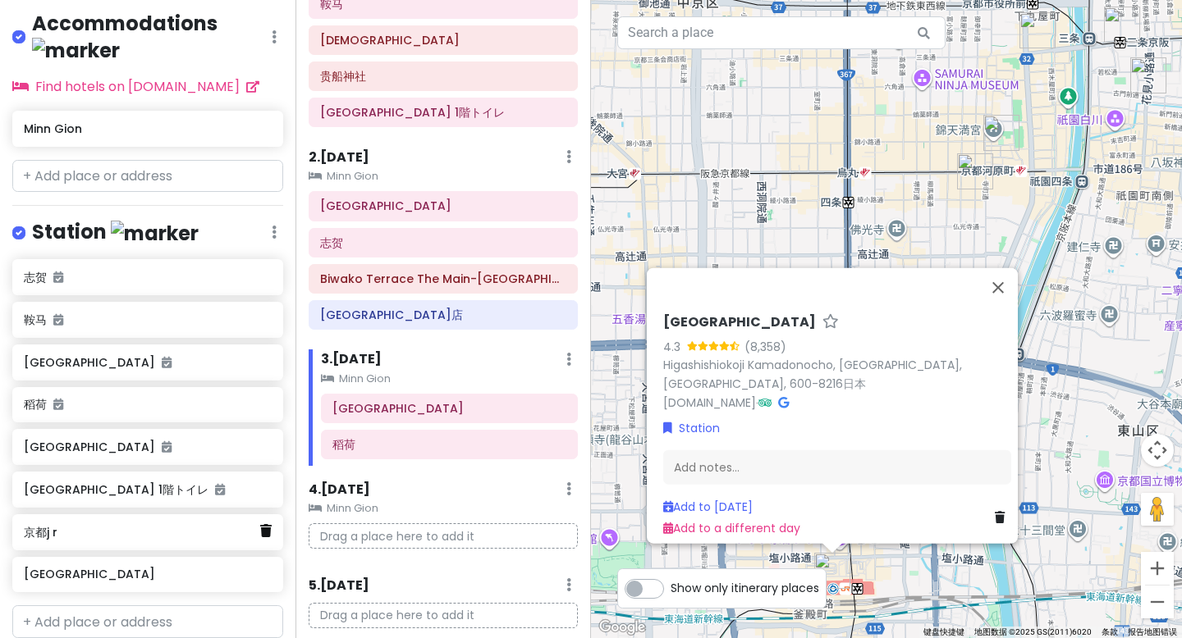
click at [260, 521] on link at bounding box center [265, 531] width 11 height 21
click at [111, 564] on input "text" at bounding box center [147, 580] width 271 height 33
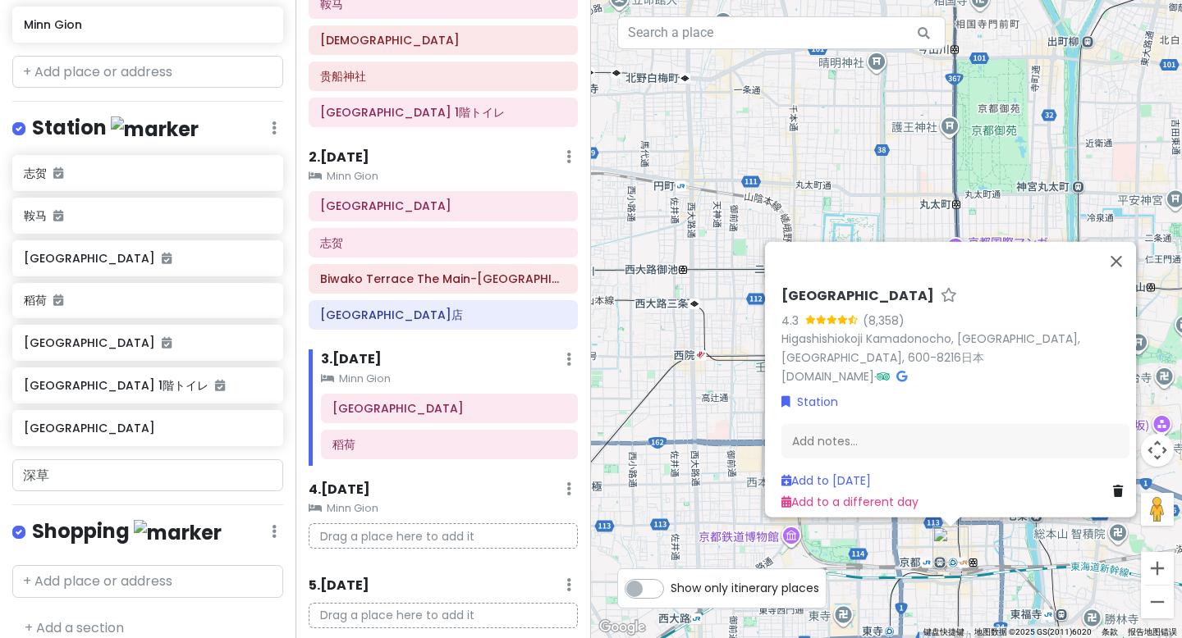
scroll to position [1080, 0]
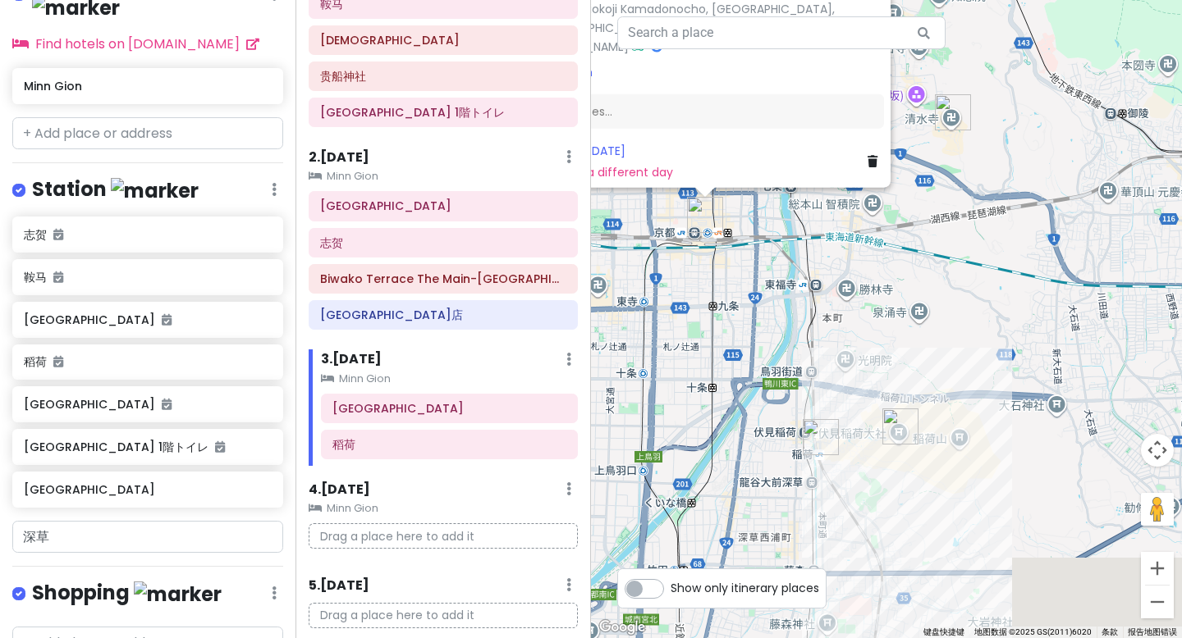
drag, startPoint x: 1031, startPoint y: 583, endPoint x: 785, endPoint y: 254, distance: 411.1
click at [785, 254] on div "[GEOGRAPHIC_DATA] 4.3 (8,358) Higashishiokoji Kamadonocho, [GEOGRAPHIC_DATA]日本 …" at bounding box center [886, 319] width 591 height 638
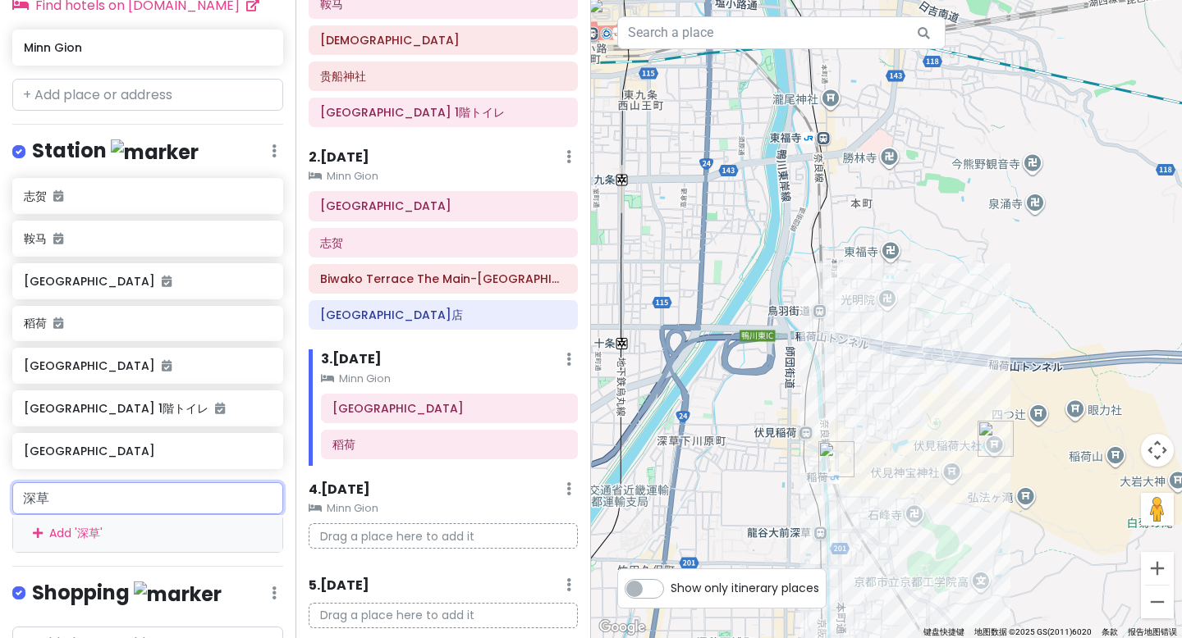
drag, startPoint x: 68, startPoint y: 458, endPoint x: 0, endPoint y: 451, distance: 68.4
click at [0, 482] on div "深草 Add ' 深草 '" at bounding box center [147, 517] width 295 height 71
type input "深"
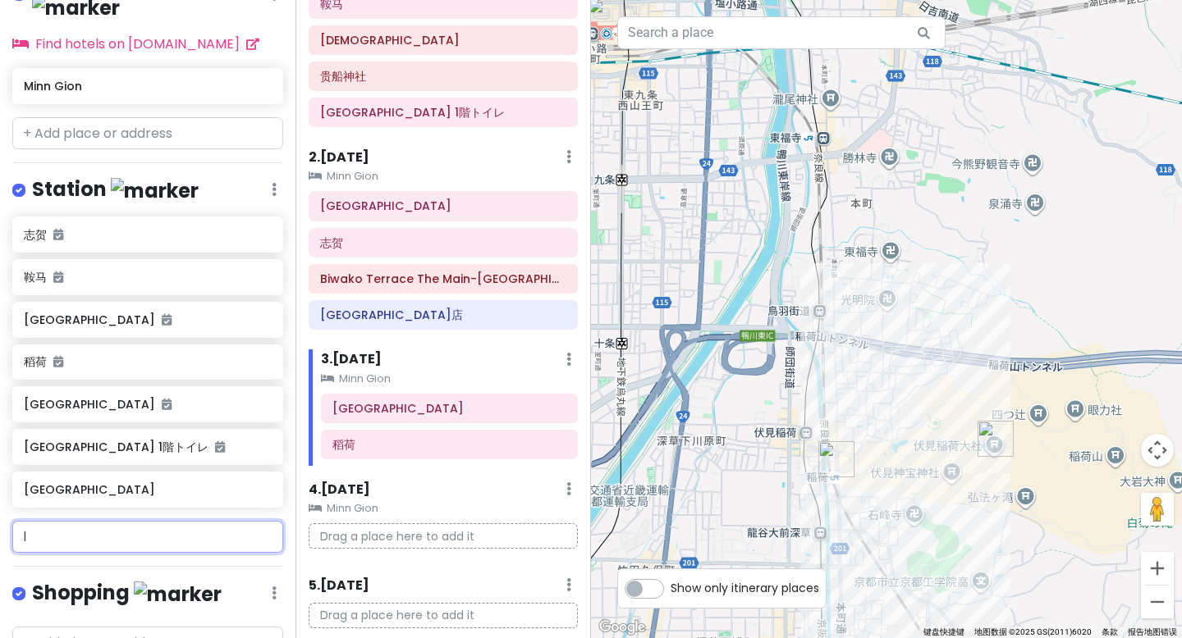
scroll to position [1118, 0]
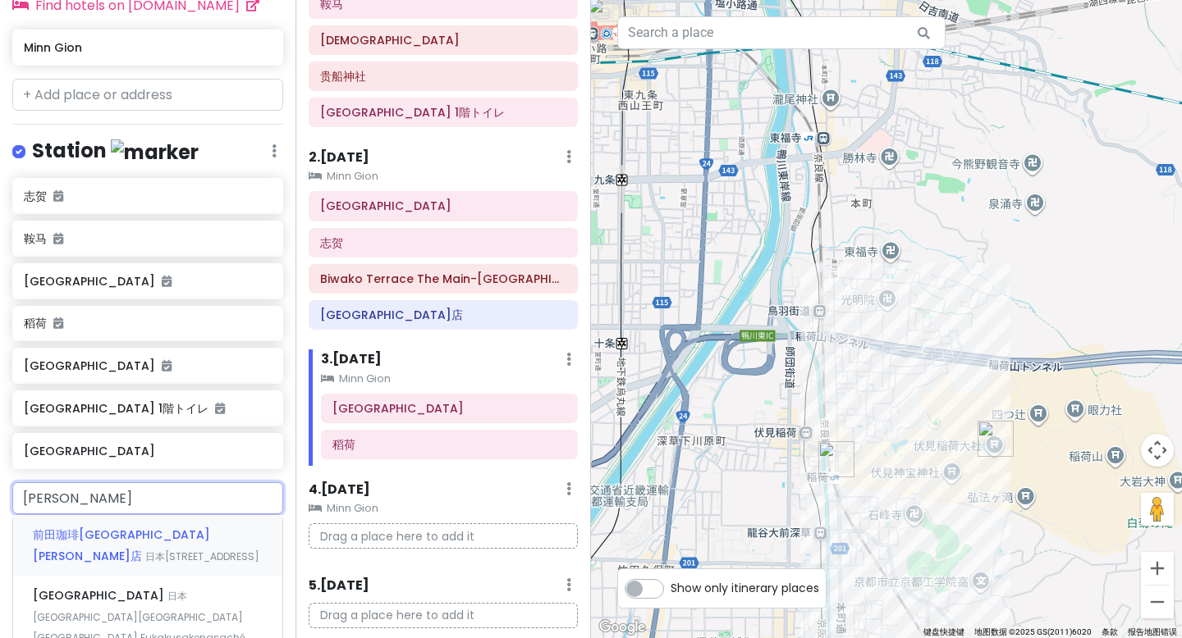
type input "[GEOGRAPHIC_DATA]"
click at [102, 588] on span "[GEOGRAPHIC_DATA]" at bounding box center [100, 596] width 135 height 16
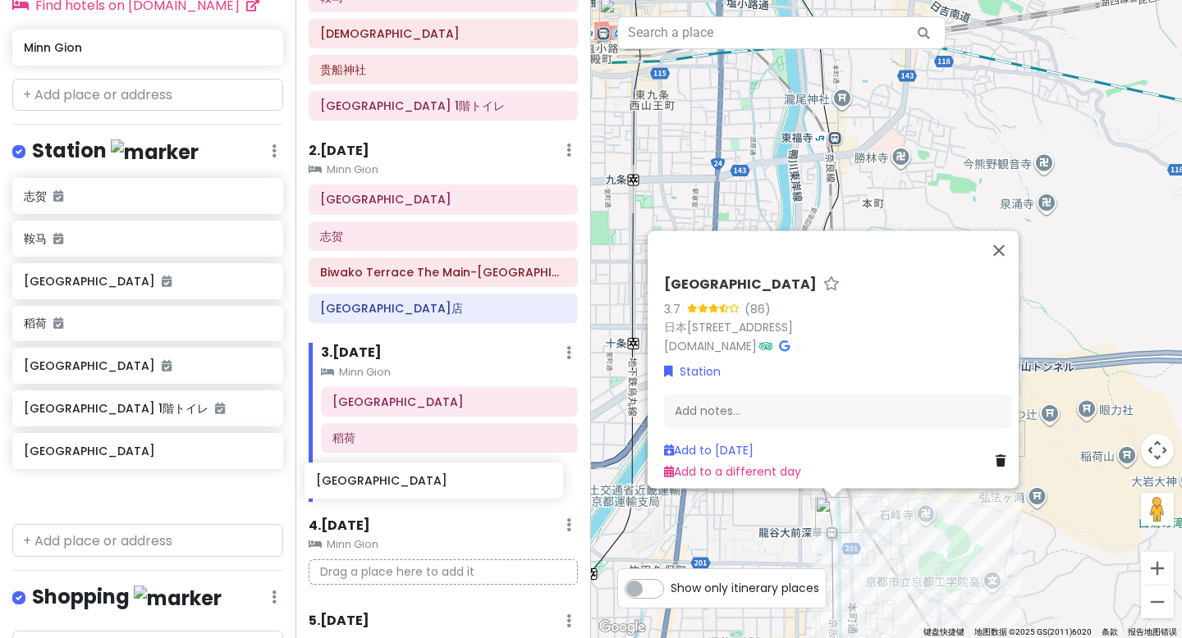
scroll to position [146, 0]
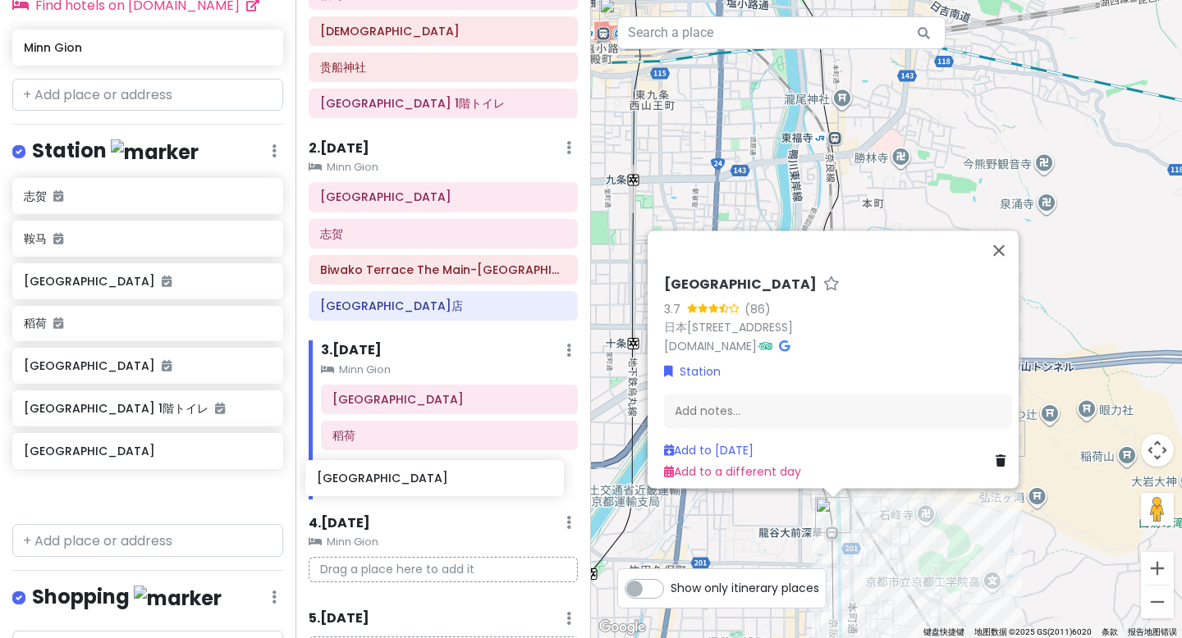
drag, startPoint x: 128, startPoint y: 423, endPoint x: 430, endPoint y: 482, distance: 307.5
click at [428, 482] on div "京都市 Trip Private Change Dates Make a Copy Delete Trip Go Pro ⚡️ Give Feedback 💡…" at bounding box center [591, 319] width 1182 height 638
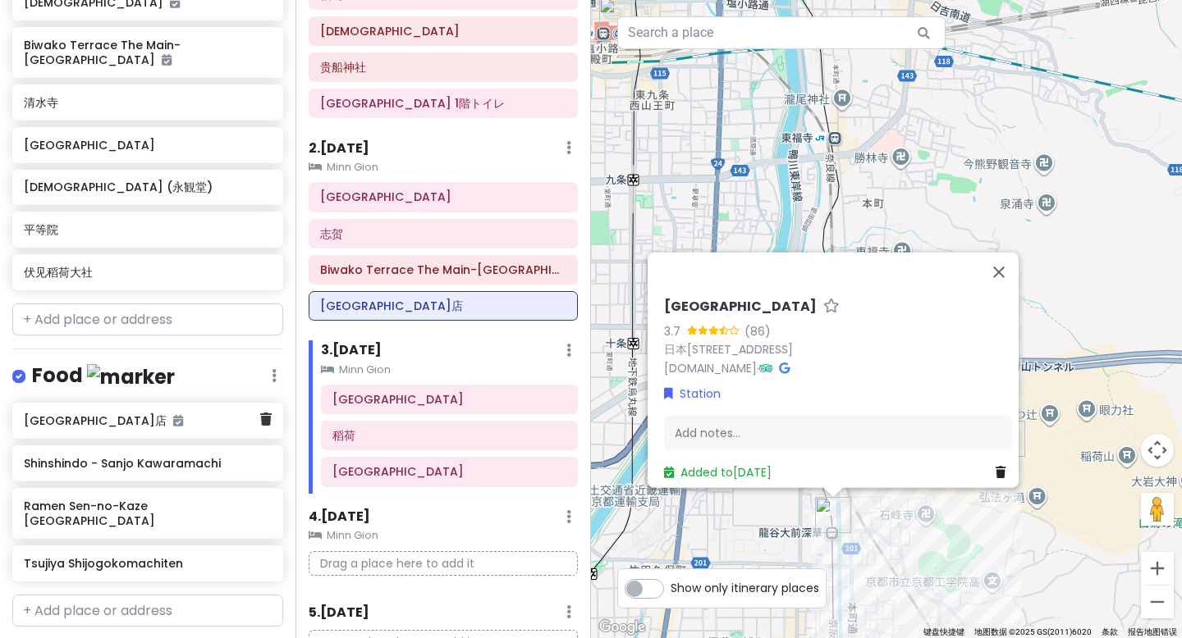
scroll to position [391, 0]
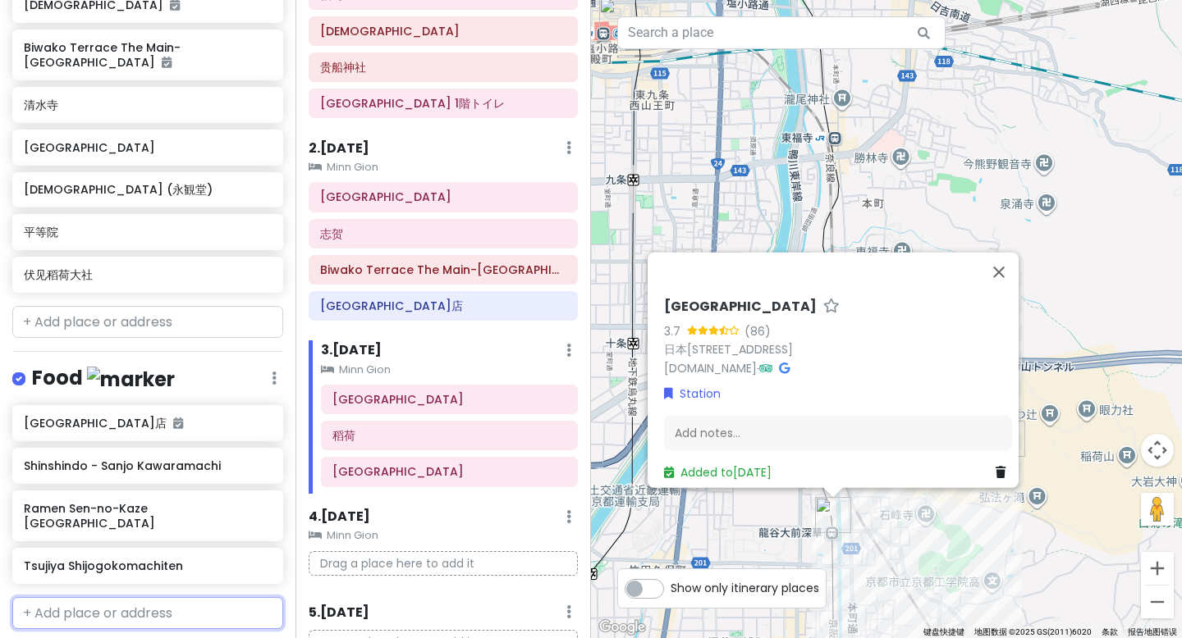
click at [167, 597] on input "text" at bounding box center [147, 613] width 271 height 33
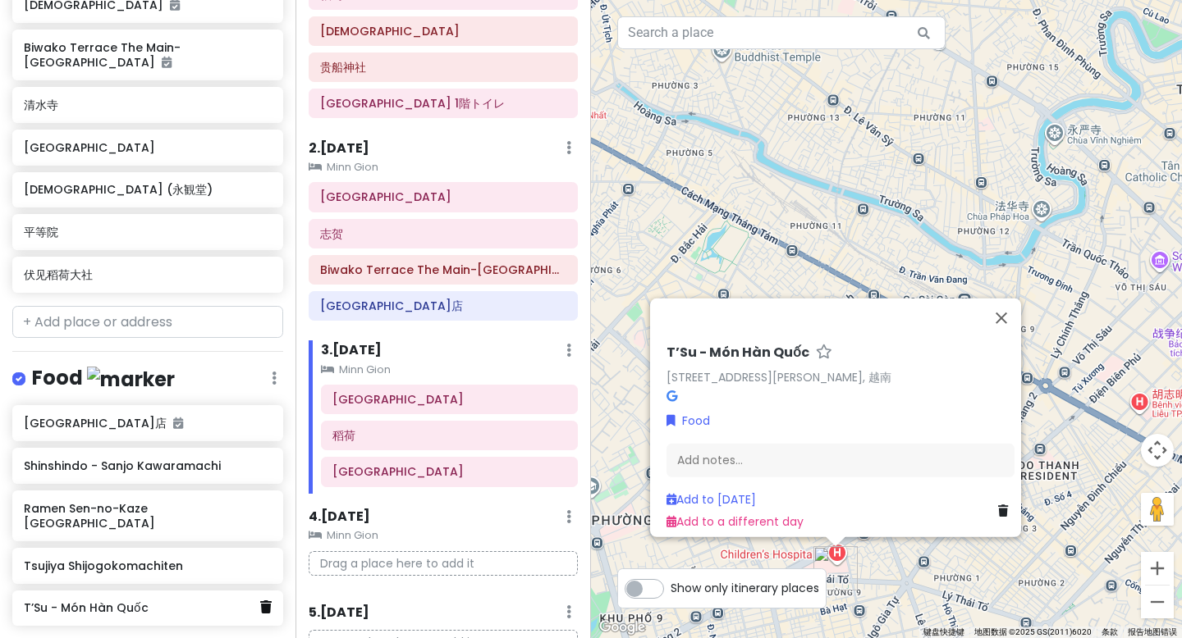
click at [260, 601] on icon at bounding box center [265, 607] width 11 height 13
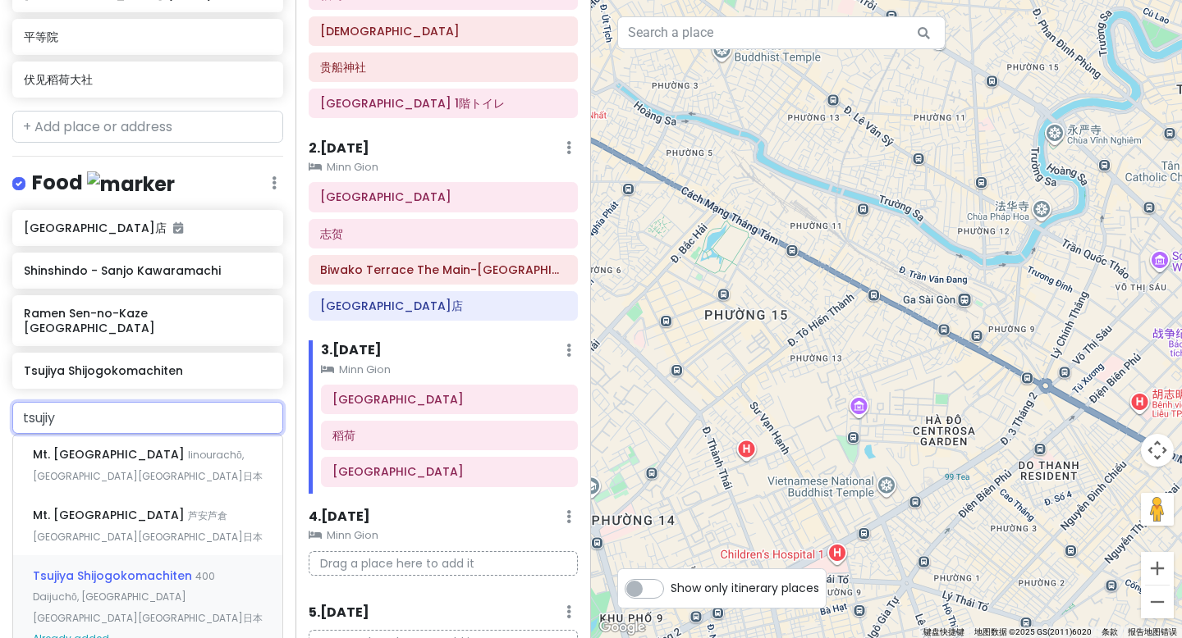
scroll to position [589, 0]
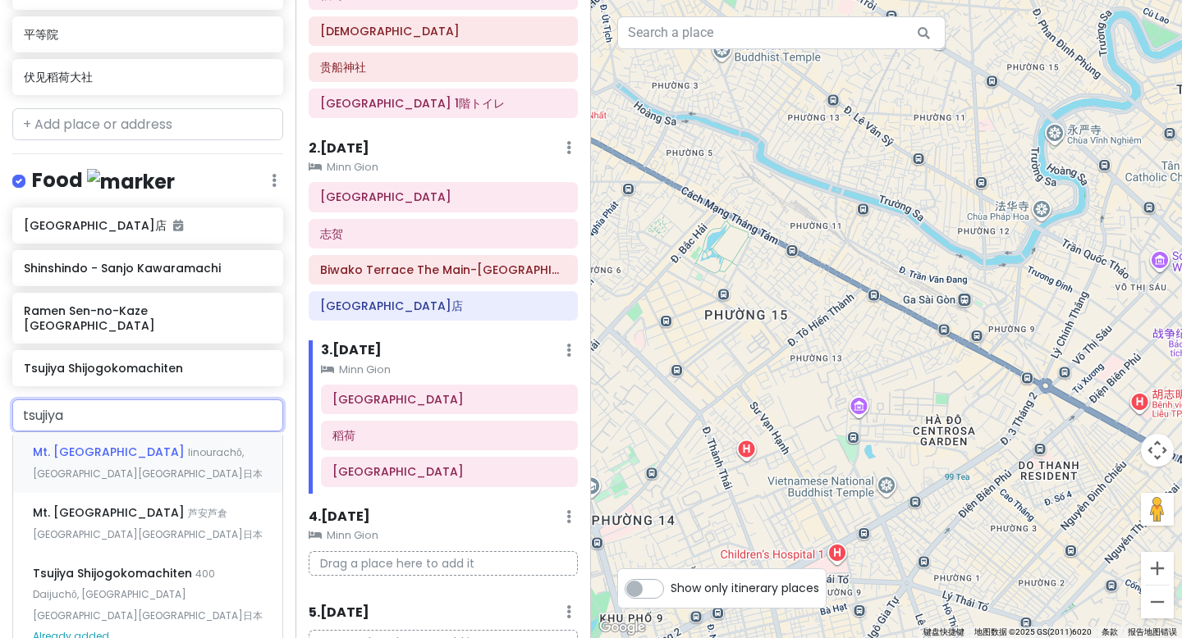
click at [88, 400] on input "tsujiya" at bounding box center [147, 416] width 271 height 33
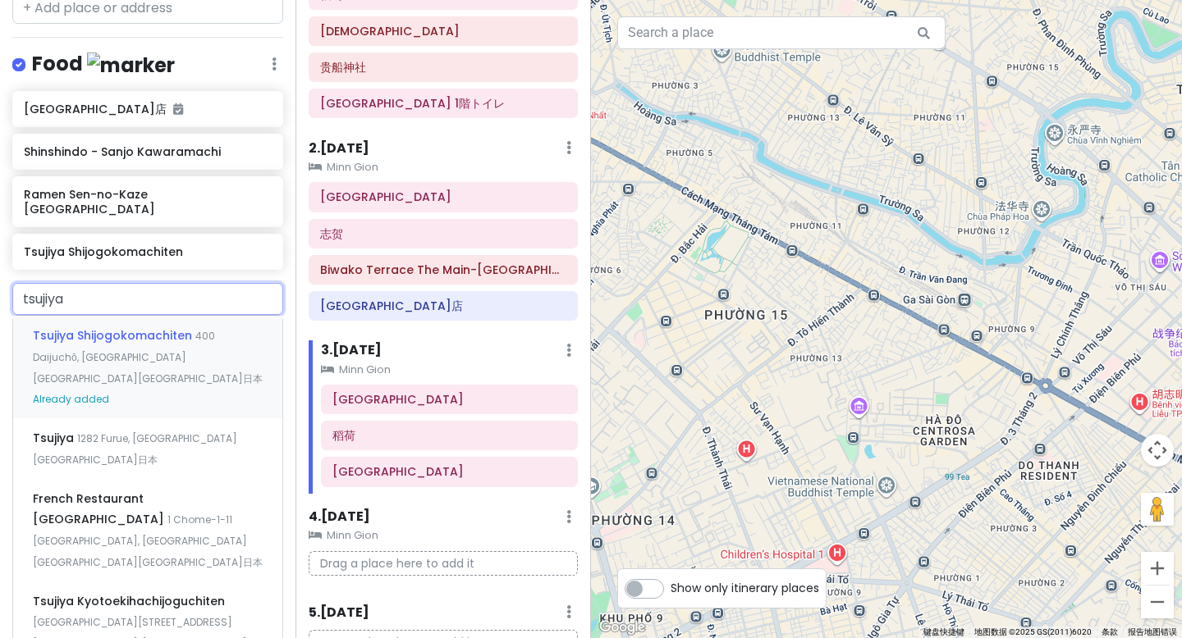
scroll to position [711, 0]
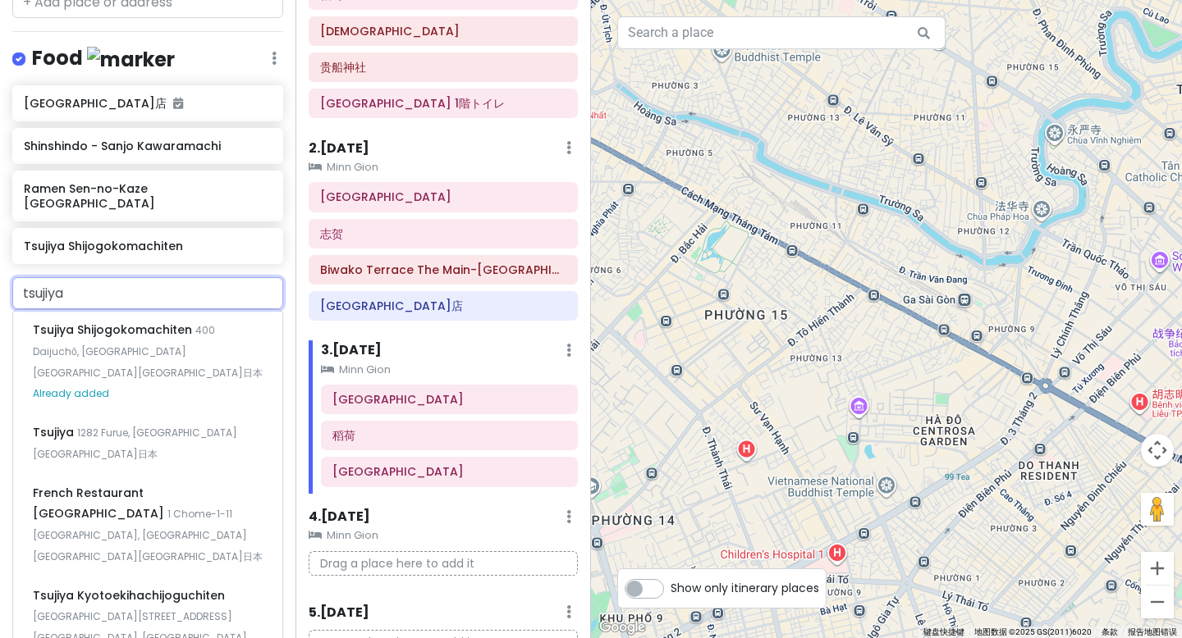
drag, startPoint x: 94, startPoint y: 241, endPoint x: 0, endPoint y: 239, distance: 93.6
click at [0, 277] on div "[GEOGRAPHIC_DATA] 400 [GEOGRAPHIC_DATA], [GEOGRAPHIC_DATA][STREET_ADDRESS], [GE…" at bounding box center [147, 526] width 295 height 499
paste input "逛街[GEOGRAPHIC_DATA]、[GEOGRAPHIC_DATA]、大丸、药妆"
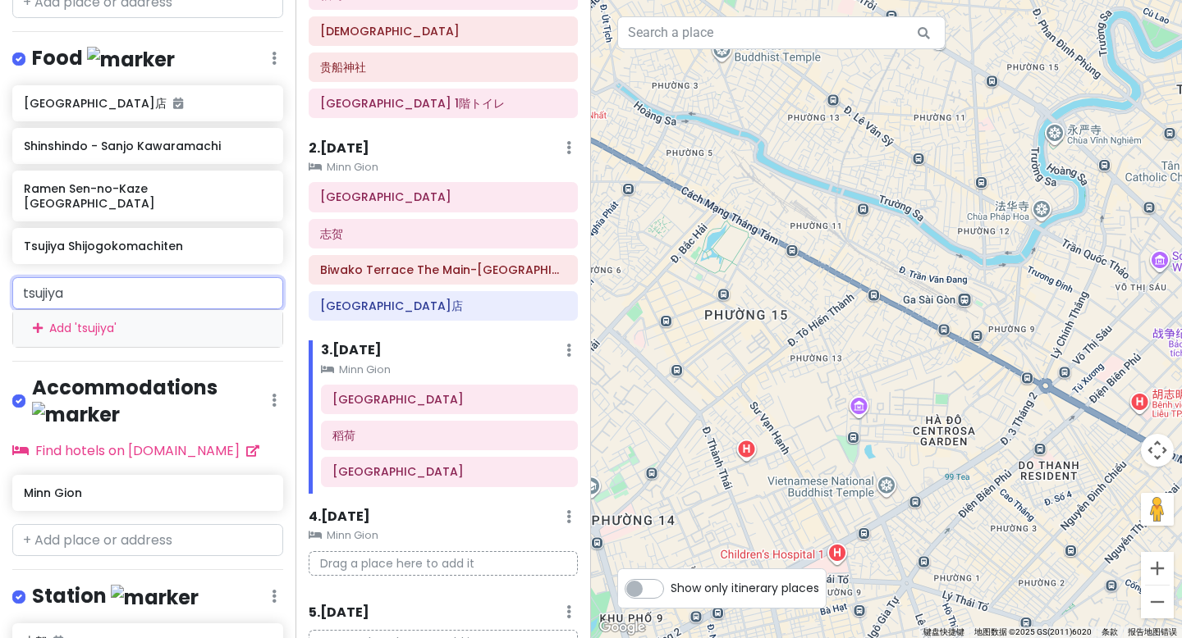
click at [79, 277] on input "tsujiya" at bounding box center [147, 293] width 271 height 33
drag, startPoint x: 97, startPoint y: 243, endPoint x: 0, endPoint y: 238, distance: 96.9
click at [0, 277] on div "tsujiya Add ' tsujiya '" at bounding box center [147, 312] width 295 height 71
paste input "炭火串焼つじや [GEOGRAPHIC_DATA]店"
type input "炭火串焼つじや [GEOGRAPHIC_DATA]店"
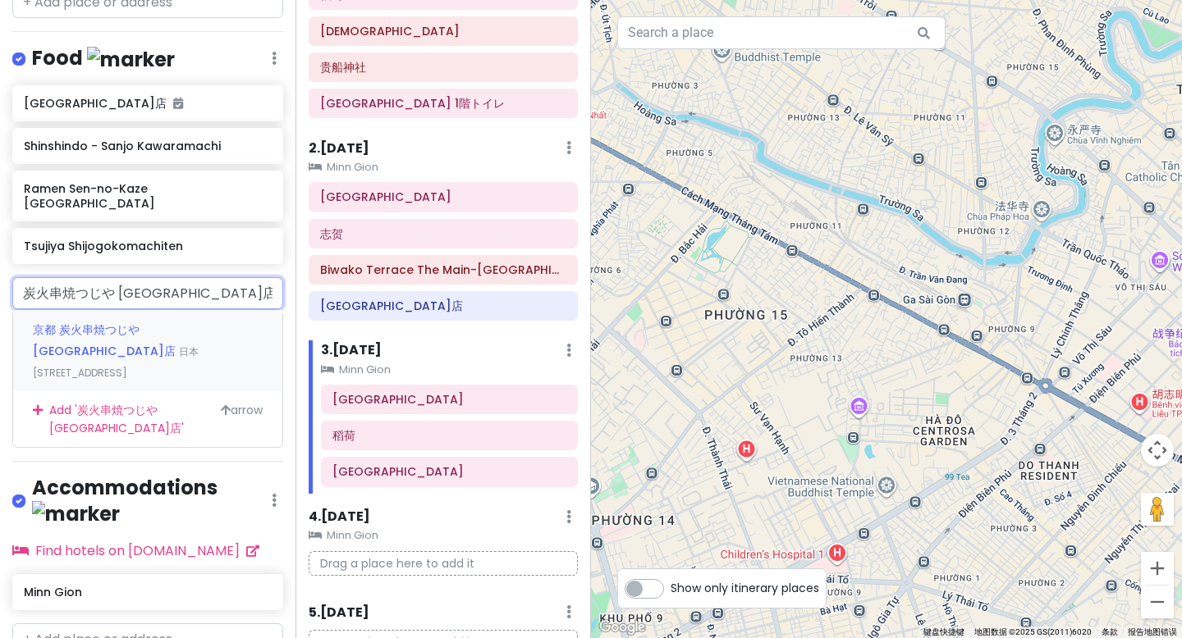
click at [164, 310] on div "京都 炭火串焼つじや [GEOGRAPHIC_DATA]店 日本[STREET_ADDRESS]" at bounding box center [147, 350] width 269 height 81
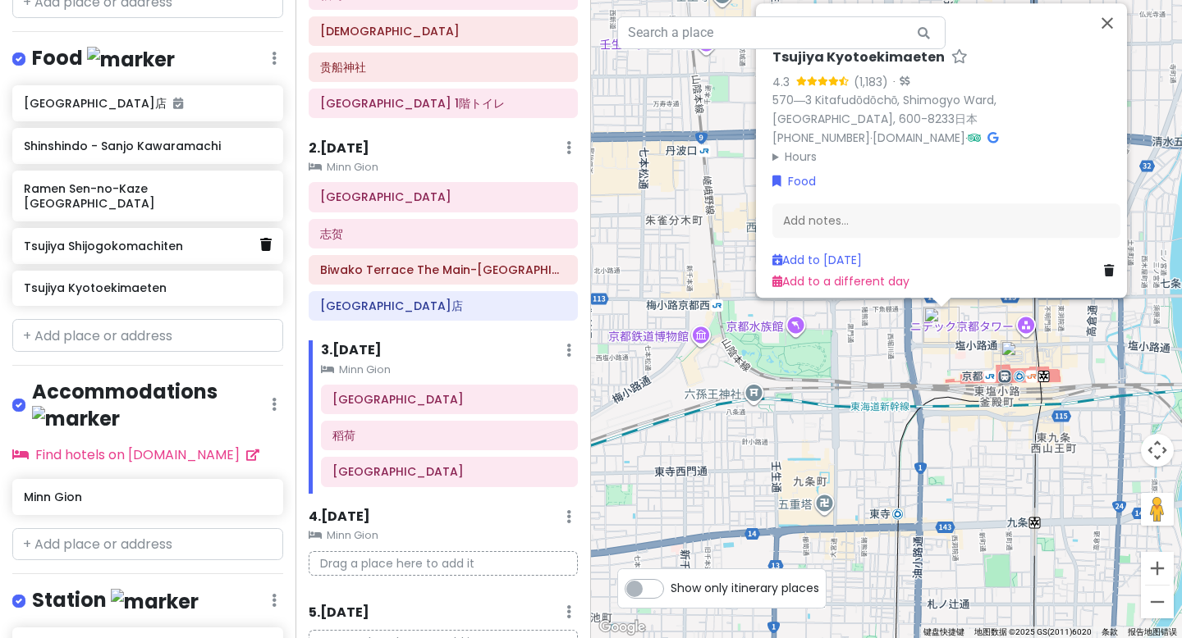
click at [260, 238] on icon at bounding box center [265, 244] width 11 height 13
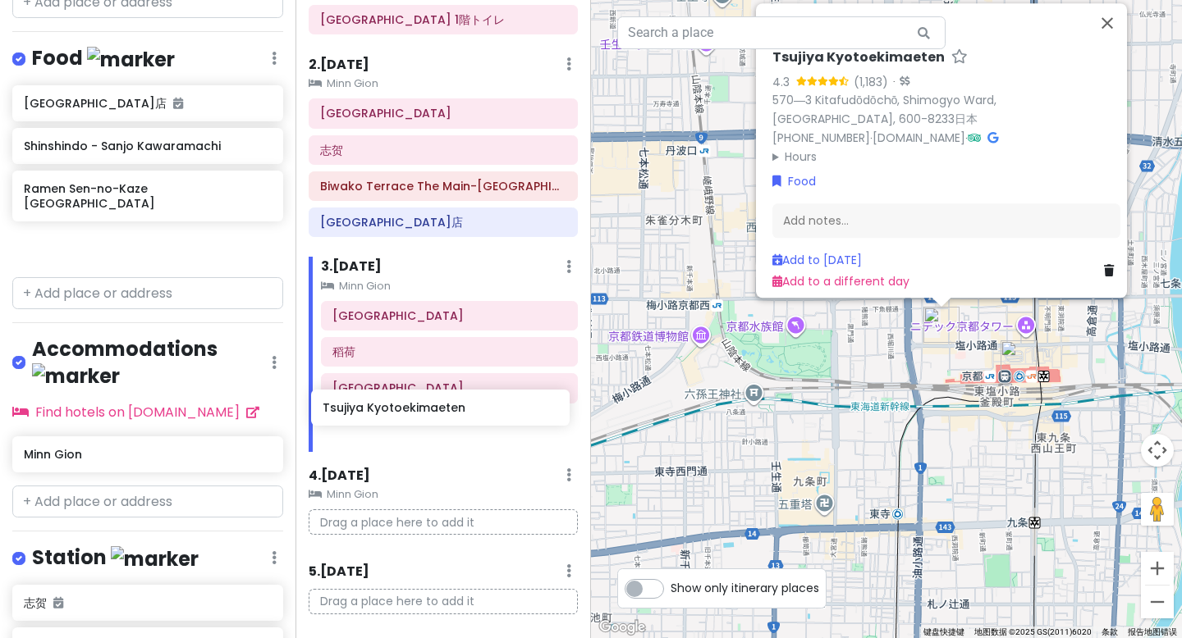
scroll to position [231, 0]
drag, startPoint x: 139, startPoint y: 200, endPoint x: 438, endPoint y: 424, distance: 374.0
click at [438, 424] on div "京都市 Trip Private Change Dates Make a Copy Delete Trip Go Pro ⚡️ Give Feedback 💡…" at bounding box center [591, 319] width 1182 height 638
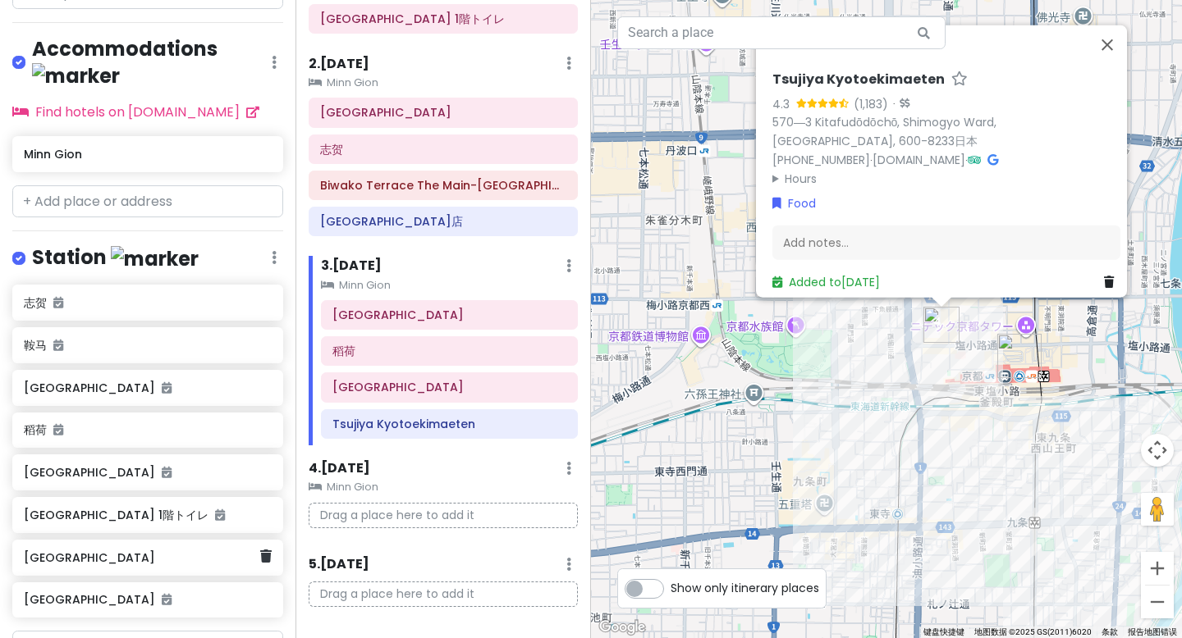
scroll to position [1013, 0]
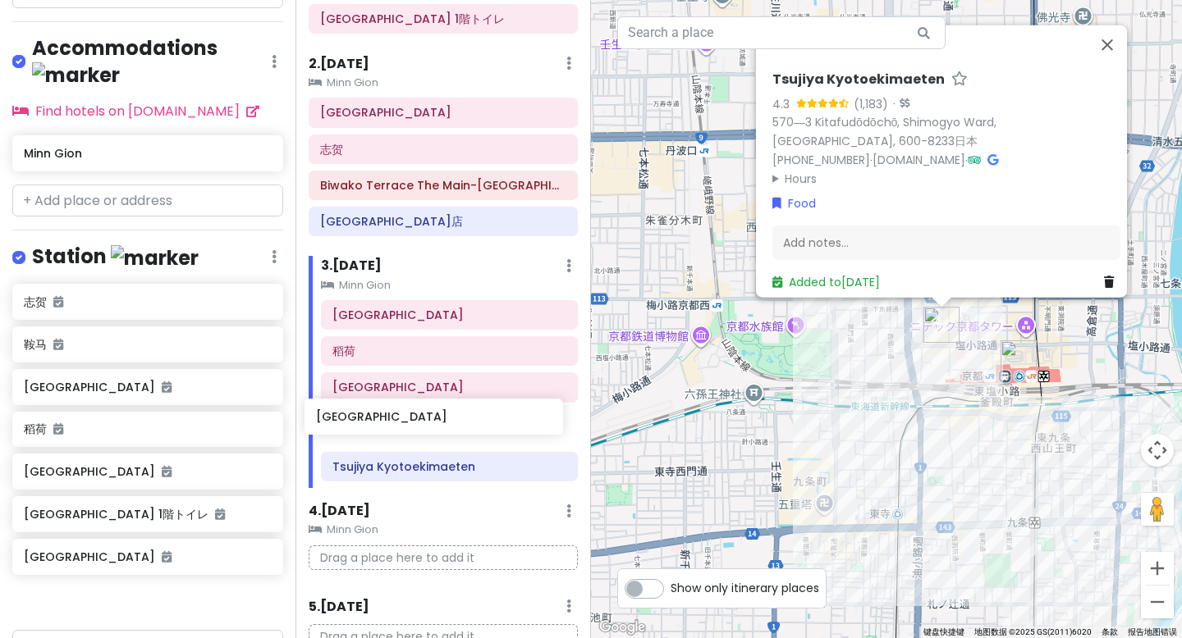
drag, startPoint x: 58, startPoint y: 482, endPoint x: 350, endPoint y: 421, distance: 298.4
click at [350, 421] on div "京都市 Trip Private Change Dates Make a Copy Delete Trip Go Pro ⚡️ Give Feedback 💡…" at bounding box center [591, 319] width 1182 height 638
click at [351, 421] on div "[GEOGRAPHIC_DATA] [GEOGRAPHIC_DATA][GEOGRAPHIC_DATA] [GEOGRAPHIC_DATA] Kyotoeki…" at bounding box center [449, 393] width 281 height 187
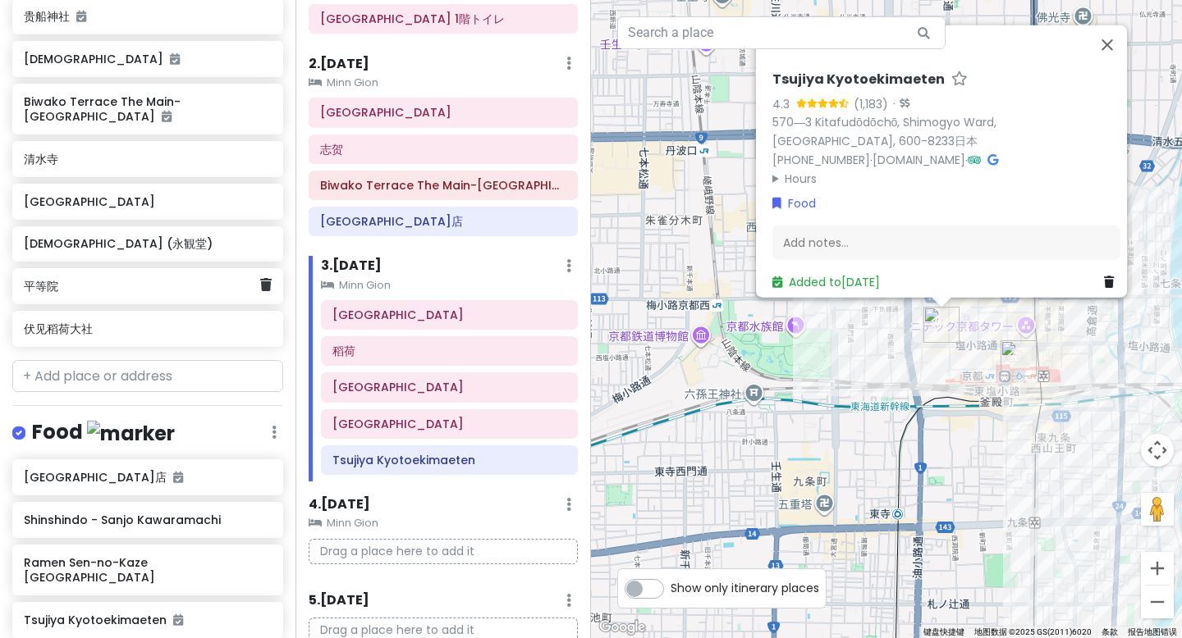
scroll to position [332, 0]
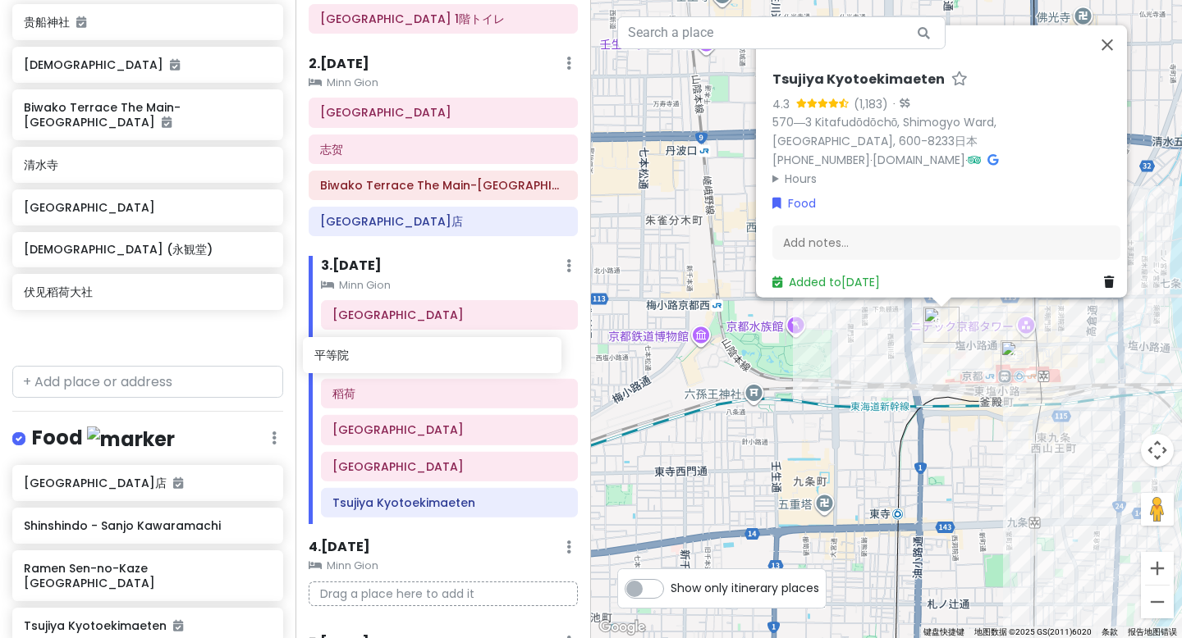
drag, startPoint x: 96, startPoint y: 263, endPoint x: 386, endPoint y: 360, distance: 306.4
click at [386, 360] on div "京都市 Trip Private Change Dates Make a Copy Delete Trip Go Pro ⚡️ Give Feedback 💡…" at bounding box center [591, 319] width 1182 height 638
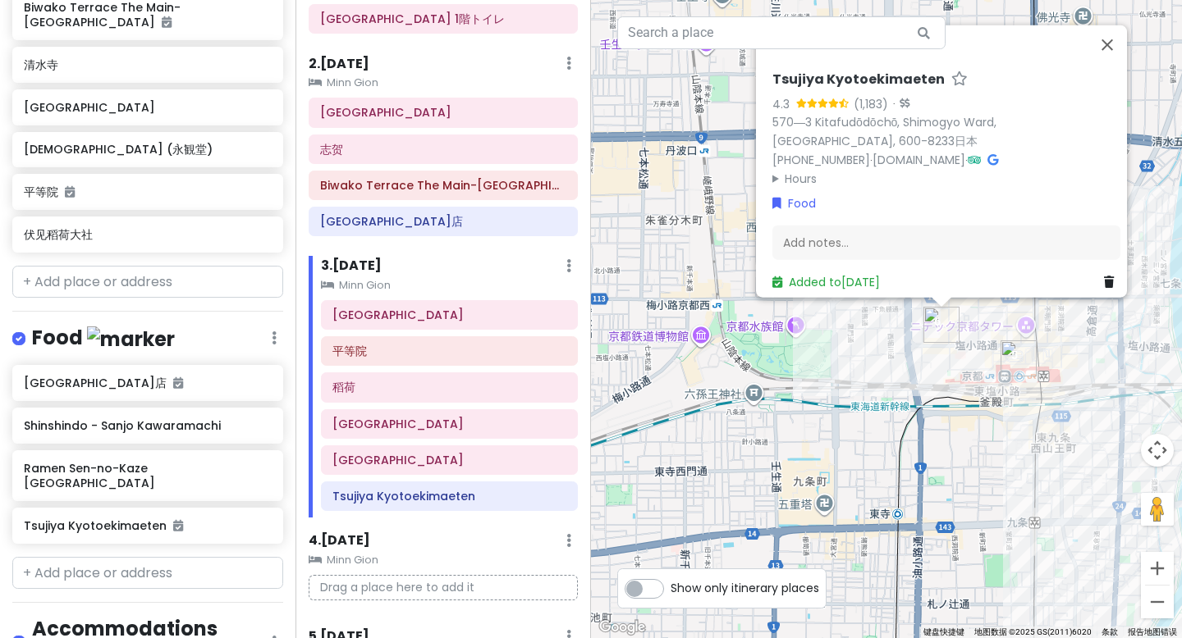
scroll to position [434, 0]
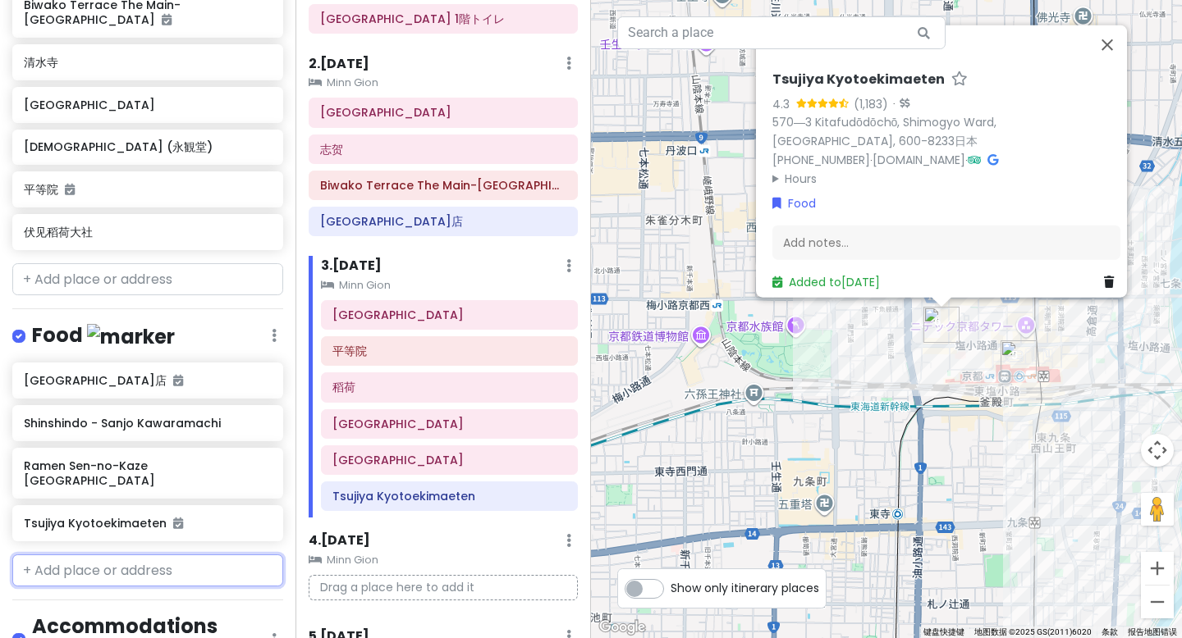
click at [96, 555] on input "text" at bounding box center [147, 571] width 271 height 33
paste input "[PERSON_NAME](あいそ"
type input "[PERSON_NAME](あいそ"
click at [93, 599] on span "料理旅館 [PERSON_NAME](あいそ)" at bounding box center [131, 607] width 196 height 16
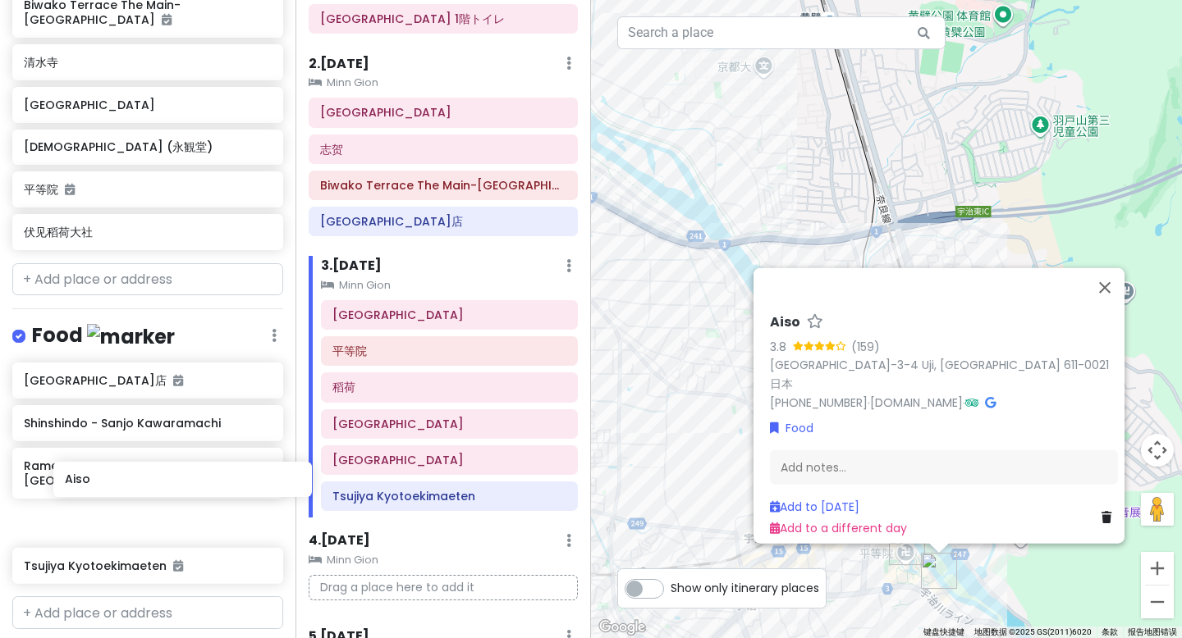
scroll to position [438, 0]
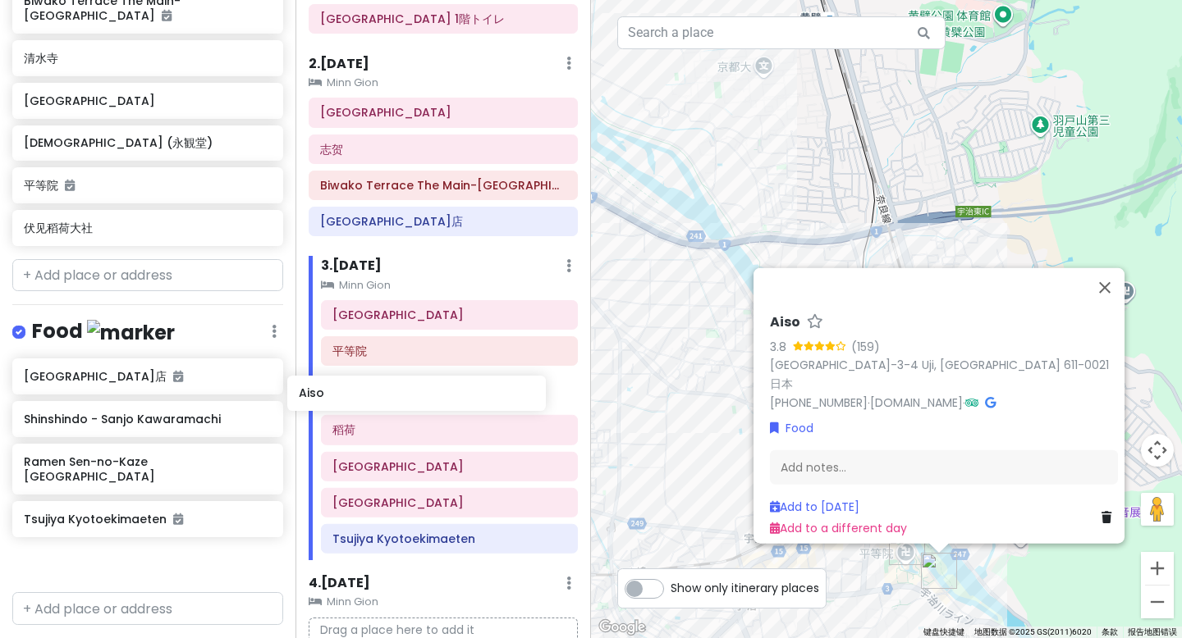
drag, startPoint x: 93, startPoint y: 516, endPoint x: 368, endPoint y: 396, distance: 300.9
click at [368, 396] on div "京都市 Trip Private Change Dates Make a Copy Delete Trip Go Pro ⚡️ Give Feedback 💡…" at bounding box center [591, 319] width 1182 height 638
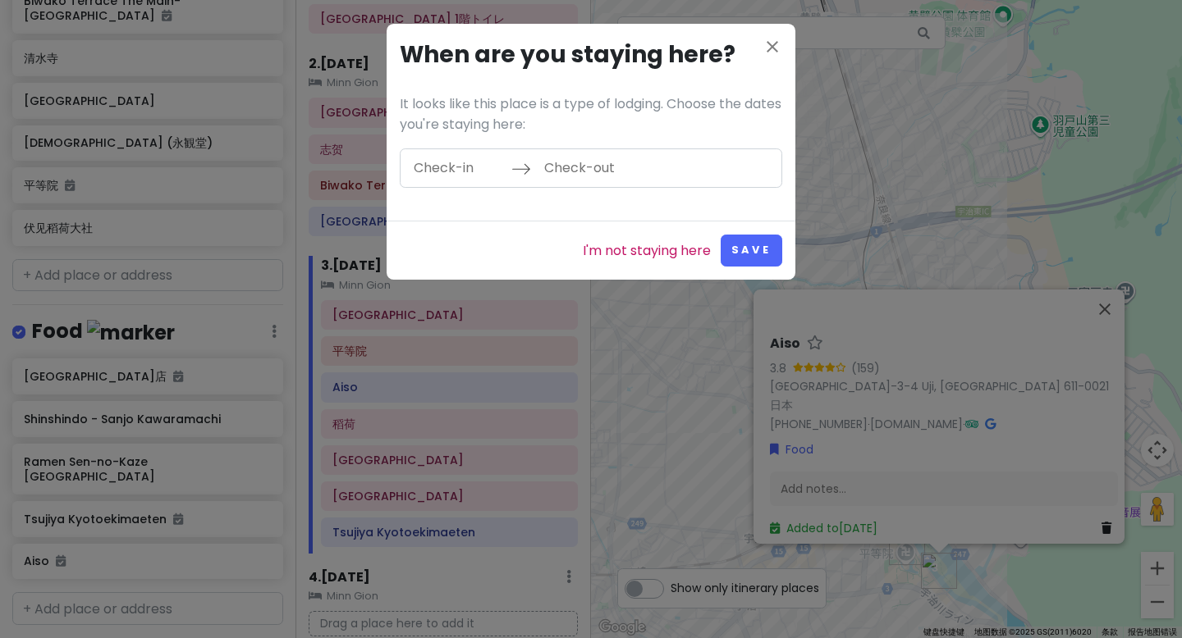
click at [652, 254] on link "I'm not staying here" at bounding box center [647, 250] width 128 height 21
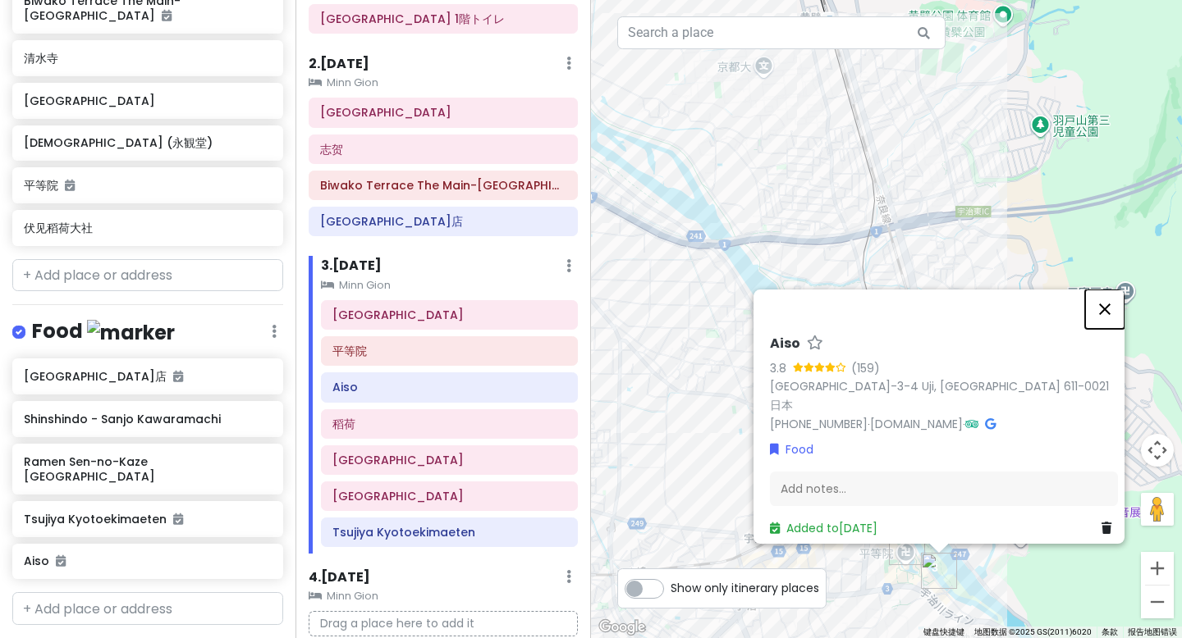
click at [1107, 315] on button "关闭" at bounding box center [1104, 309] width 39 height 39
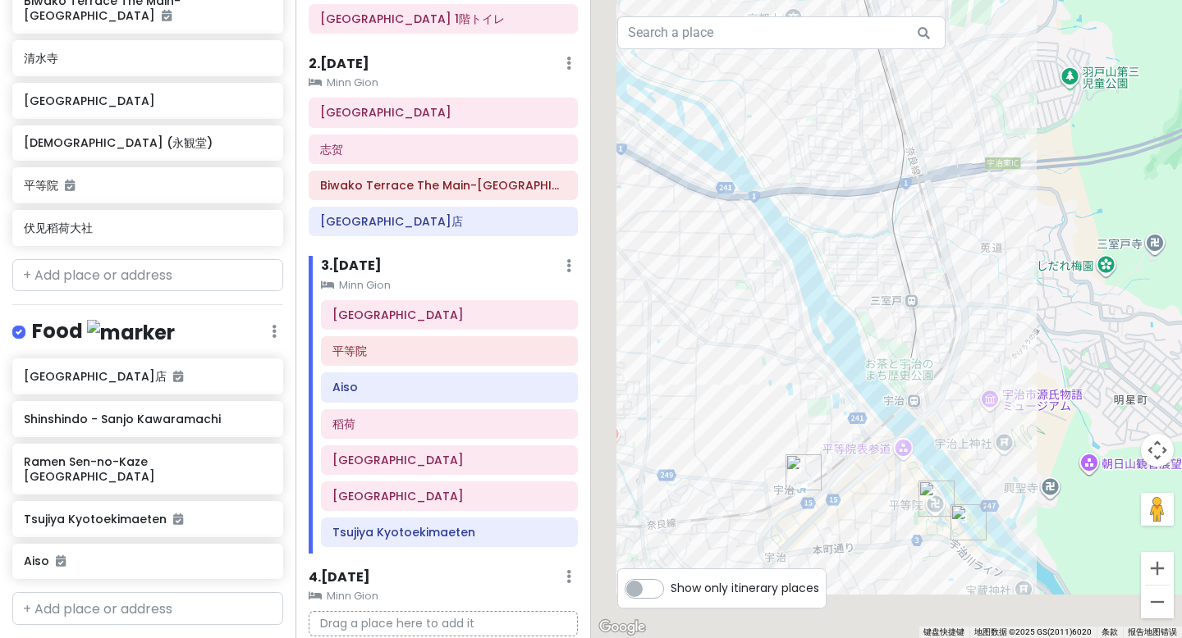
drag, startPoint x: 753, startPoint y: 428, endPoint x: 802, endPoint y: 352, distance: 90.1
click at [802, 352] on div at bounding box center [886, 319] width 591 height 638
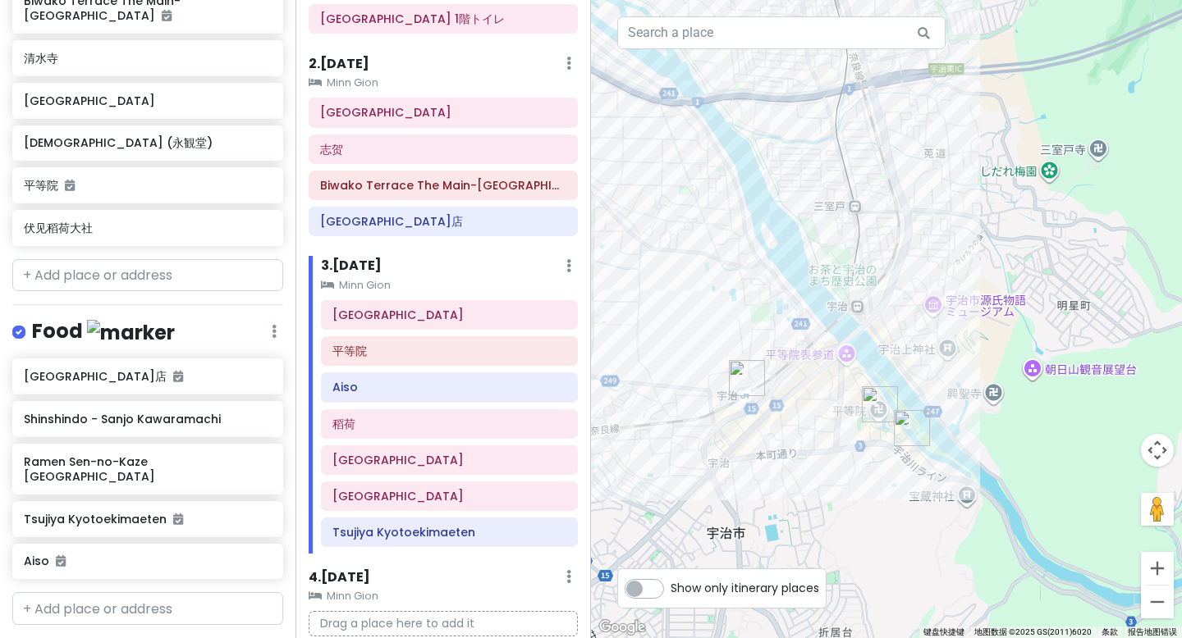
drag, startPoint x: 786, startPoint y: 397, endPoint x: 711, endPoint y: 323, distance: 105.0
click at [701, 318] on div at bounding box center [886, 319] width 591 height 638
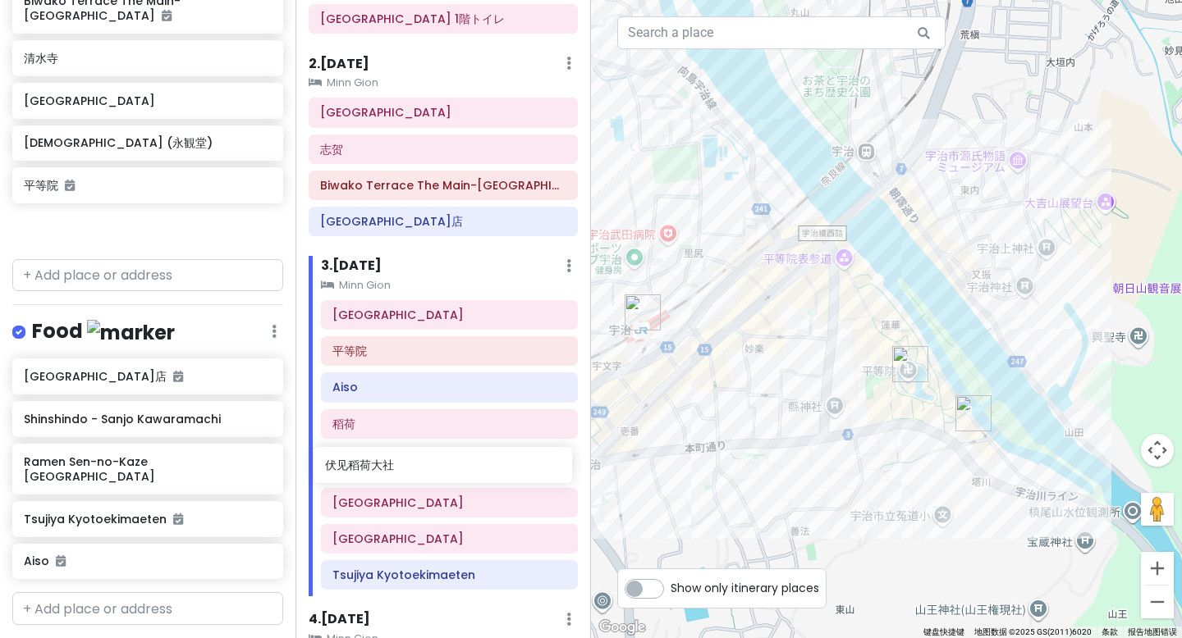
drag, startPoint x: 114, startPoint y: 193, endPoint x: 415, endPoint y: 466, distance: 406.6
click at [415, 466] on div "京都市 Trip Private Change Dates Make a Copy Delete Trip Go Pro ⚡️ Give Feedback 💡…" at bounding box center [591, 319] width 1182 height 638
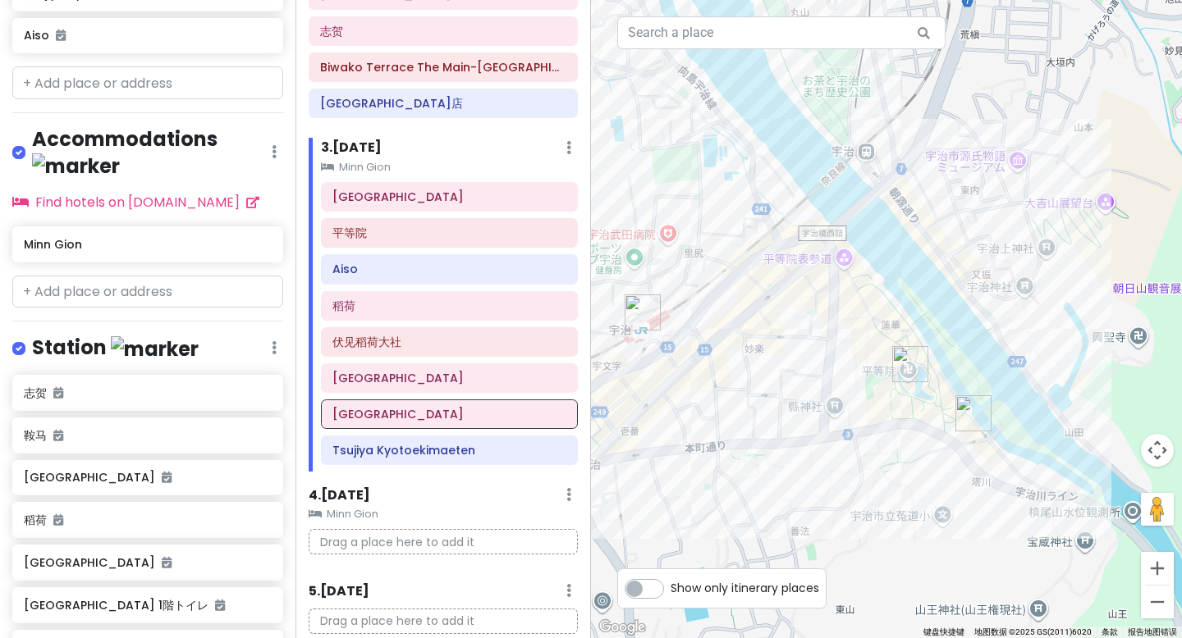
scroll to position [1164, 0]
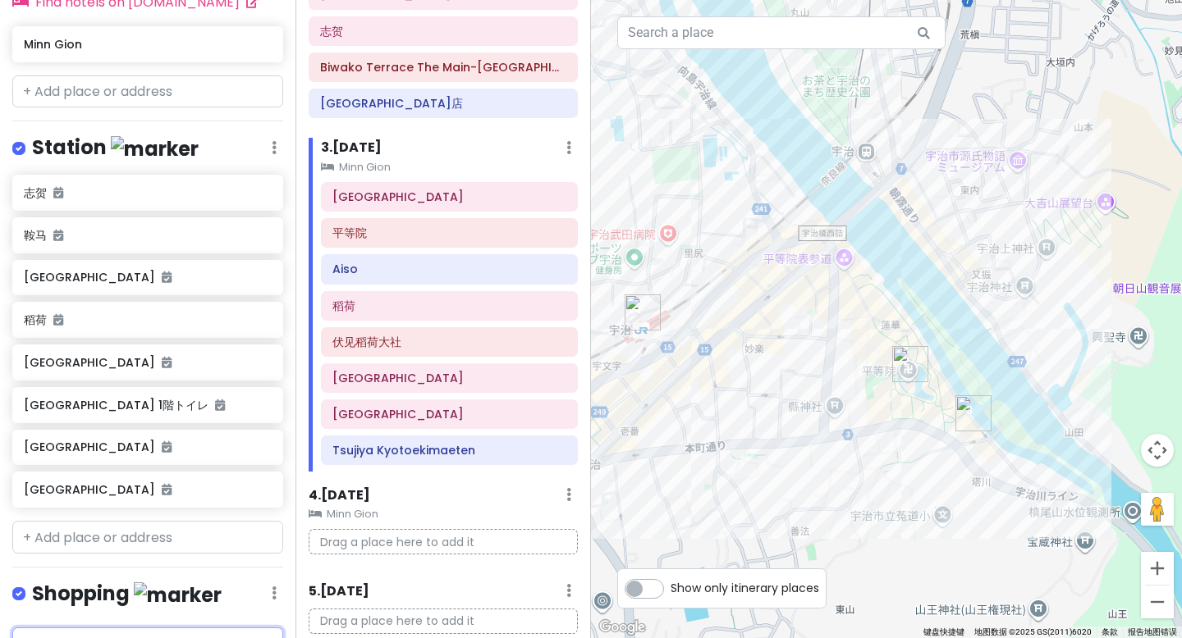
click at [75, 628] on input "text" at bounding box center [147, 644] width 271 height 33
paste input "松阪屋[GEOGRAPHIC_DATA]"
type input "松阪屋[GEOGRAPHIC_DATA]"
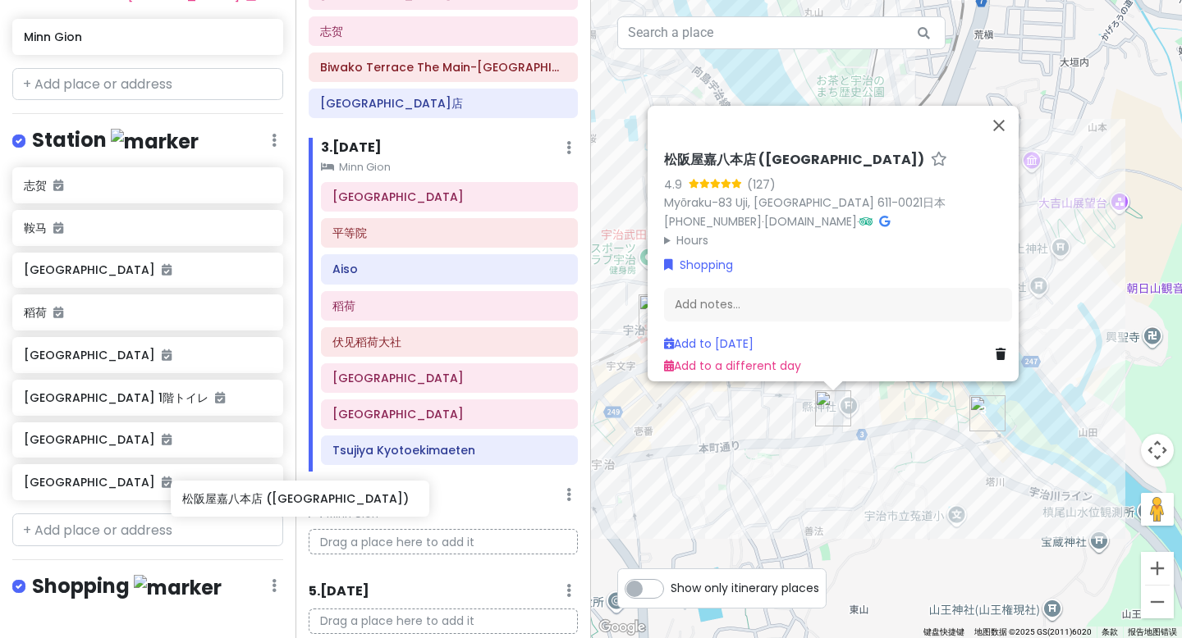
scroll to position [354, 0]
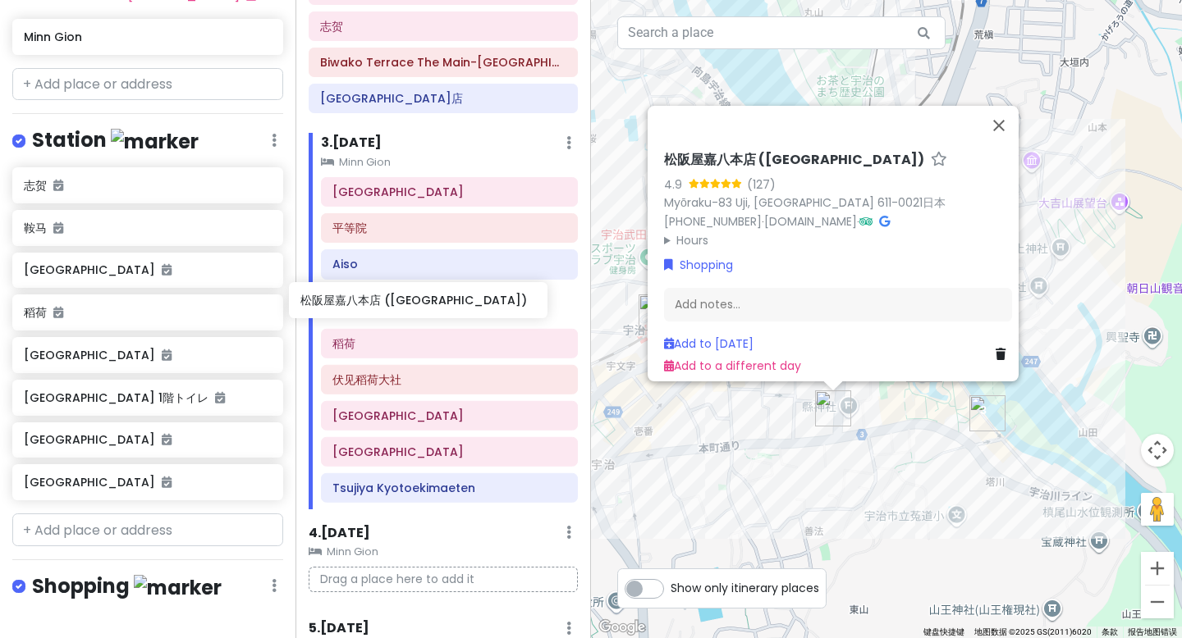
drag, startPoint x: 136, startPoint y: 564, endPoint x: 413, endPoint y: 307, distance: 377.4
click at [413, 307] on div "京都市 Trip Private Change Dates Make a Copy Delete Trip Go Pro ⚡️ Give Feedback 💡…" at bounding box center [591, 319] width 1182 height 638
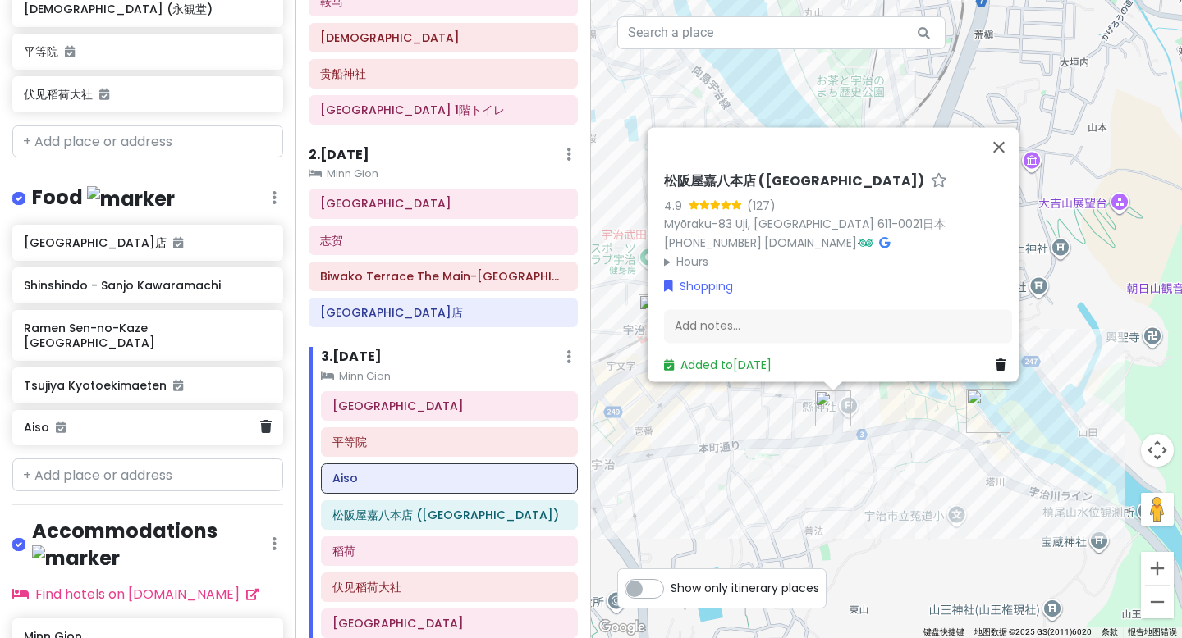
scroll to position [571, 0]
click at [63, 460] on input "text" at bounding box center [147, 476] width 271 height 33
paste input "Uji-biyori"
type input "Uji-biyori"
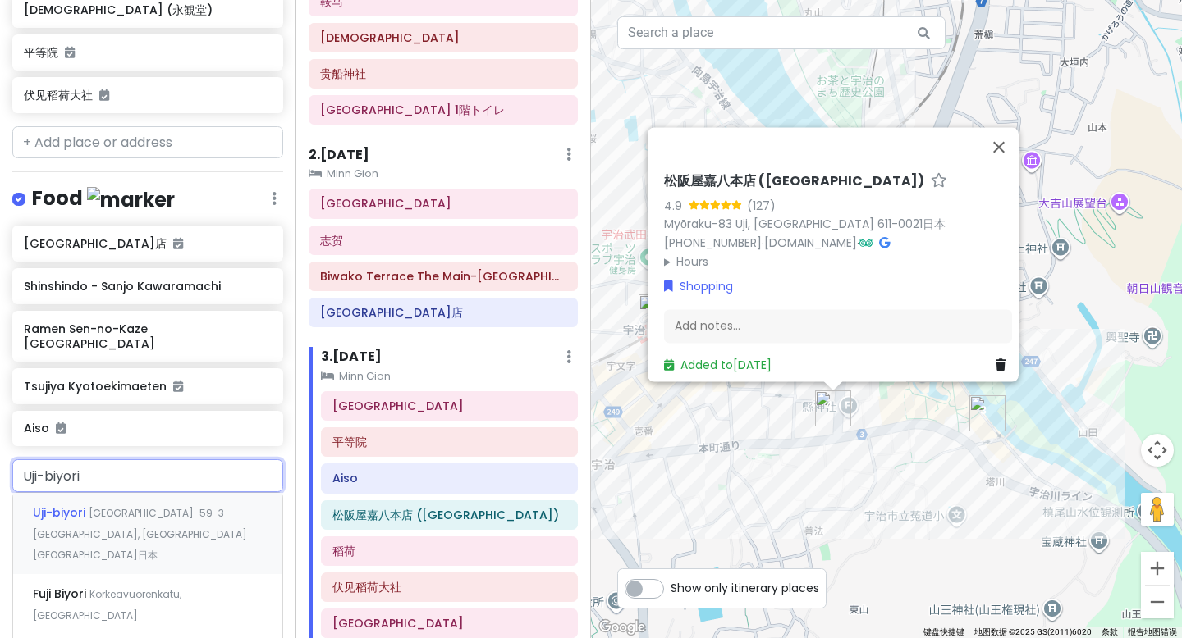
click at [92, 506] on span "[GEOGRAPHIC_DATA]-59-3 [GEOGRAPHIC_DATA], [GEOGRAPHIC_DATA][GEOGRAPHIC_DATA]日本" at bounding box center [140, 534] width 214 height 56
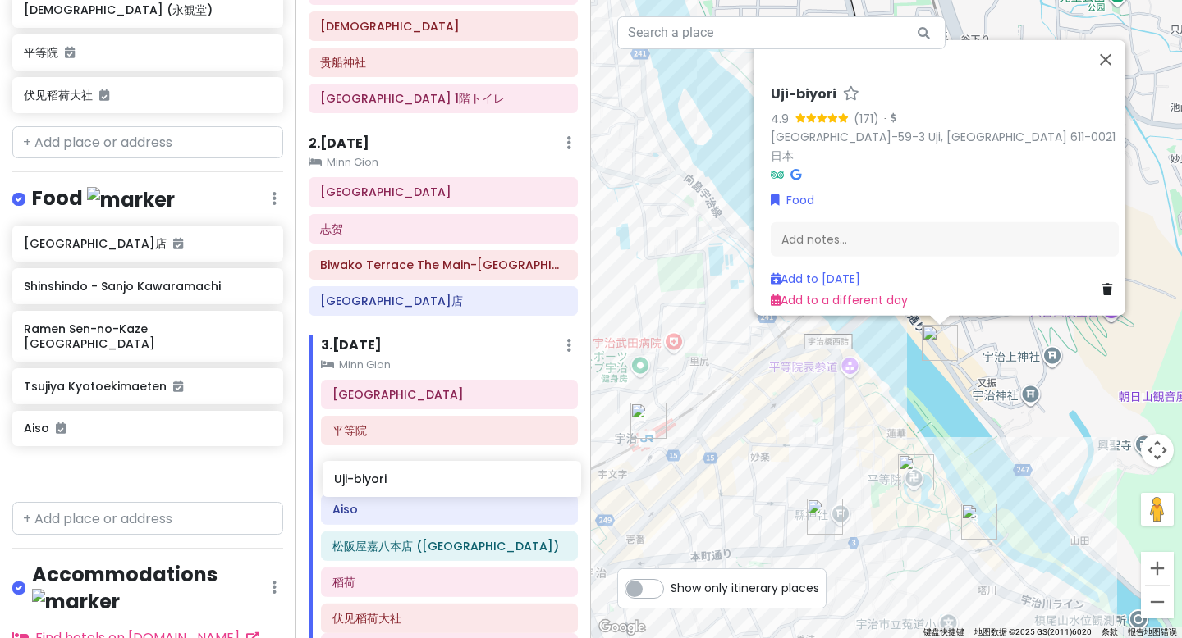
drag, startPoint x: 79, startPoint y: 421, endPoint x: 389, endPoint y: 482, distance: 316.2
click at [389, 482] on div "[GEOGRAPHIC_DATA] Trip Private Change Dates Make a Copy Delete Trip Go Pro ⚡️ G…" at bounding box center [591, 319] width 1182 height 638
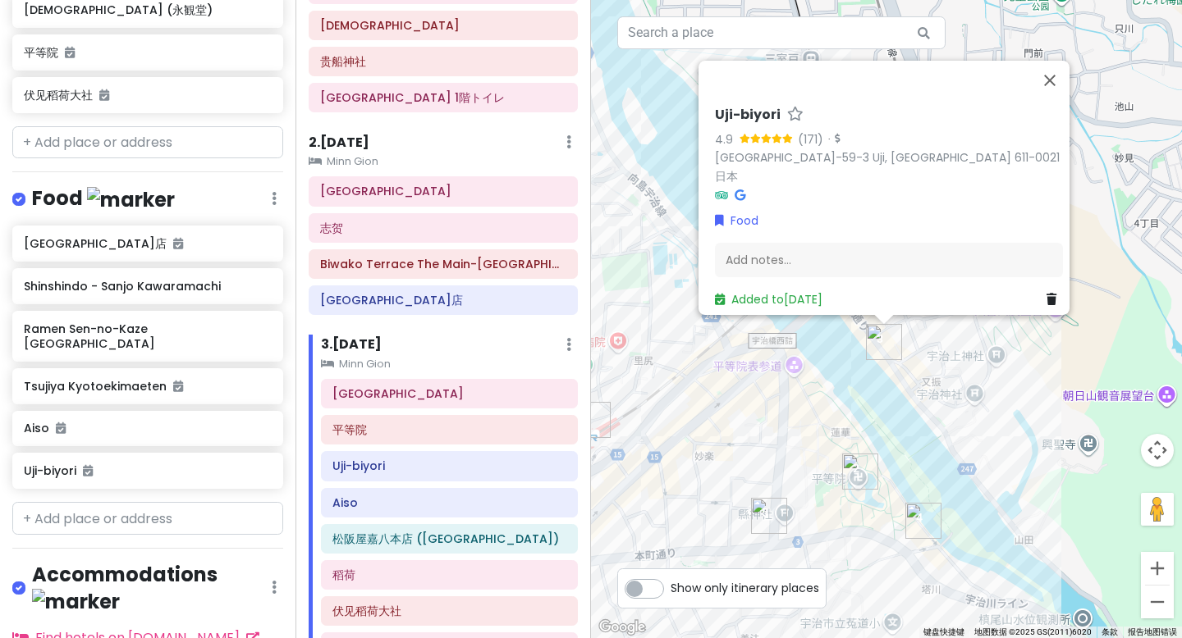
drag, startPoint x: 872, startPoint y: 435, endPoint x: 812, endPoint y: 434, distance: 59.9
click at [812, 434] on div "Uji-biyori 4.9 (171) · [GEOGRAPHIC_DATA]-59-3 [GEOGRAPHIC_DATA], [GEOGRAPHIC_DA…" at bounding box center [886, 319] width 591 height 638
click at [1053, 96] on button "关闭" at bounding box center [1049, 80] width 39 height 39
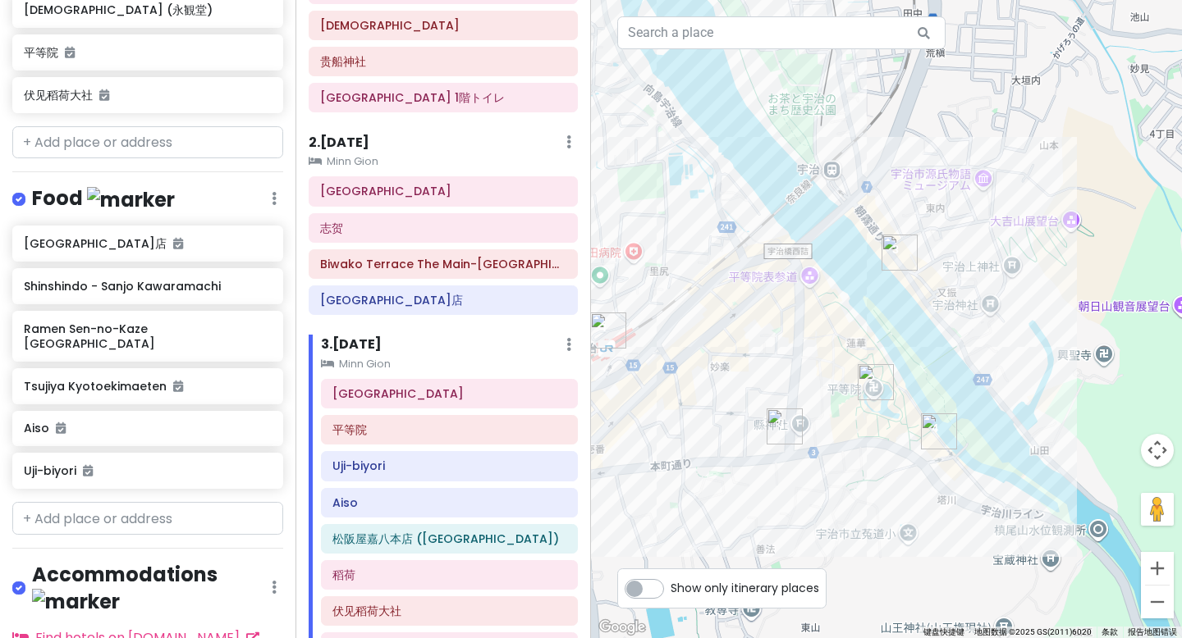
drag, startPoint x: 814, startPoint y: 378, endPoint x: 832, endPoint y: 281, distance: 98.5
click at [832, 281] on div at bounding box center [886, 319] width 591 height 638
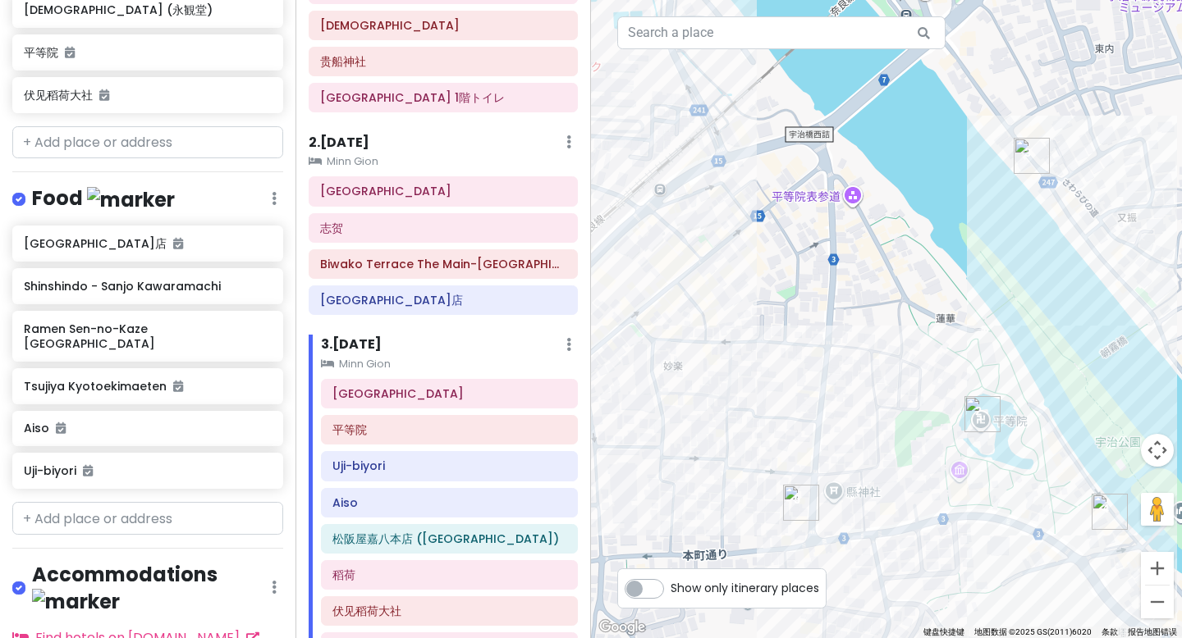
drag, startPoint x: 761, startPoint y: 318, endPoint x: 834, endPoint y: 306, distance: 74.7
click at [834, 306] on div at bounding box center [886, 319] width 591 height 638
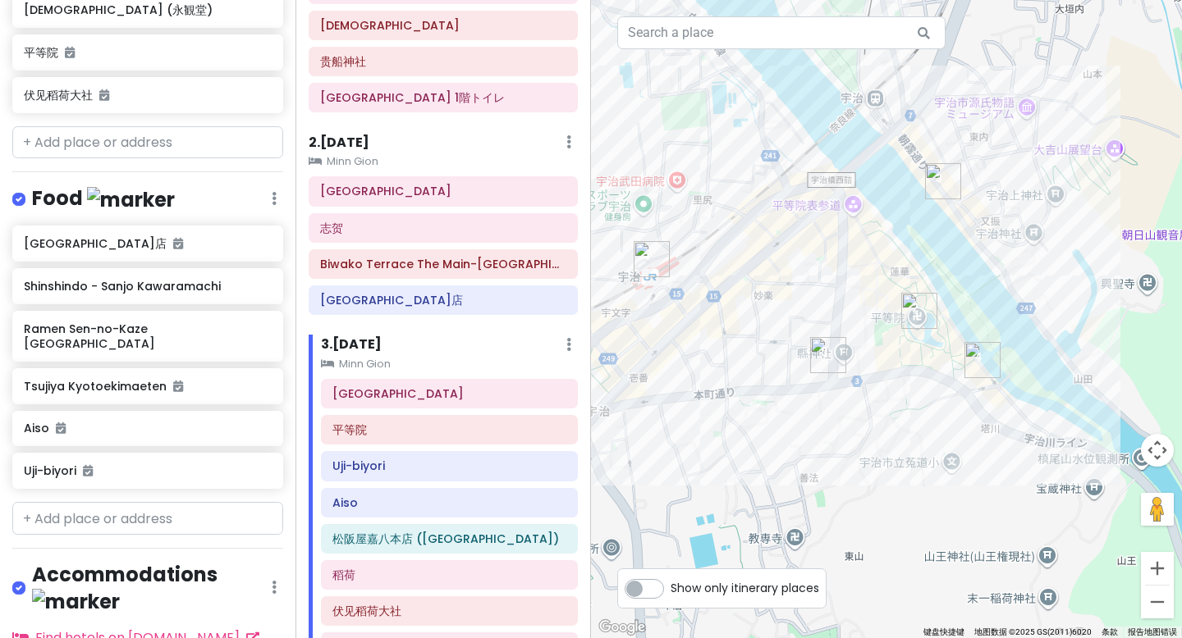
drag, startPoint x: 888, startPoint y: 299, endPoint x: 890, endPoint y: 258, distance: 41.9
click at [890, 258] on div at bounding box center [886, 319] width 591 height 638
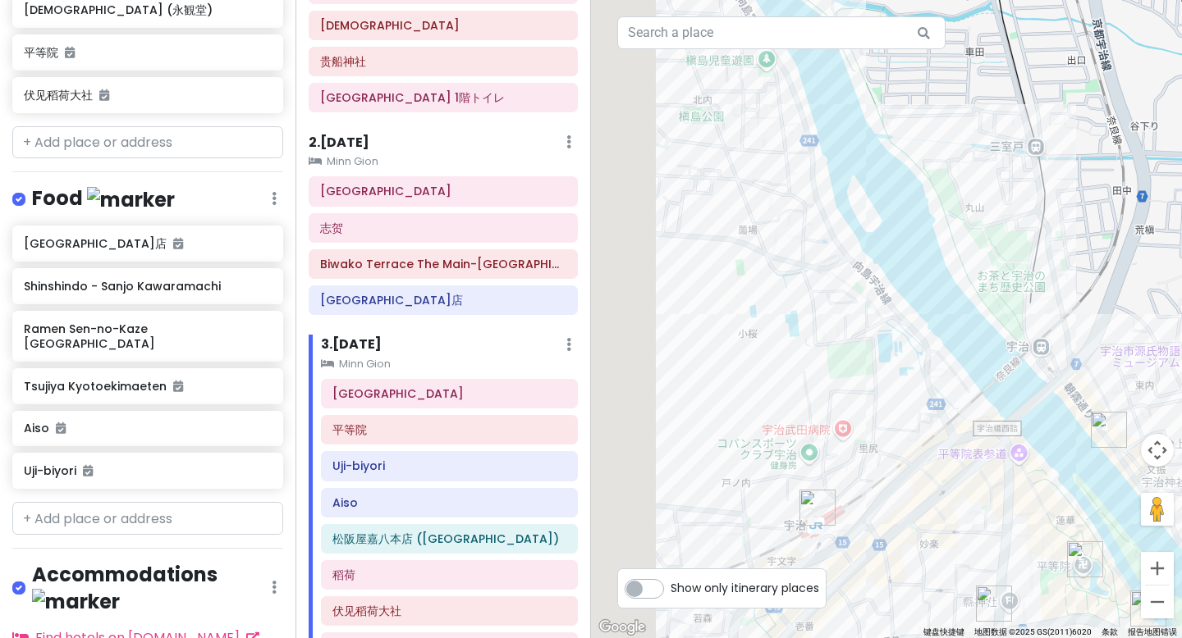
drag, startPoint x: 665, startPoint y: 119, endPoint x: 839, endPoint y: 381, distance: 314.3
click at [839, 381] on div at bounding box center [886, 319] width 591 height 638
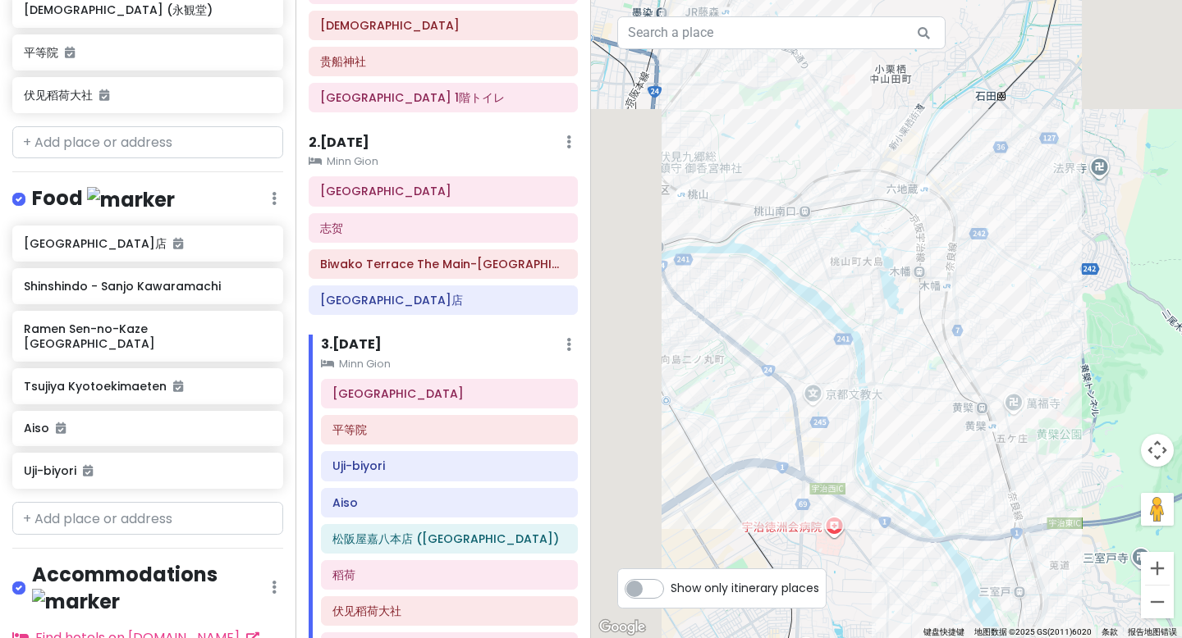
drag, startPoint x: 732, startPoint y: 177, endPoint x: 912, endPoint y: 497, distance: 367.0
click at [912, 497] on div at bounding box center [886, 319] width 591 height 638
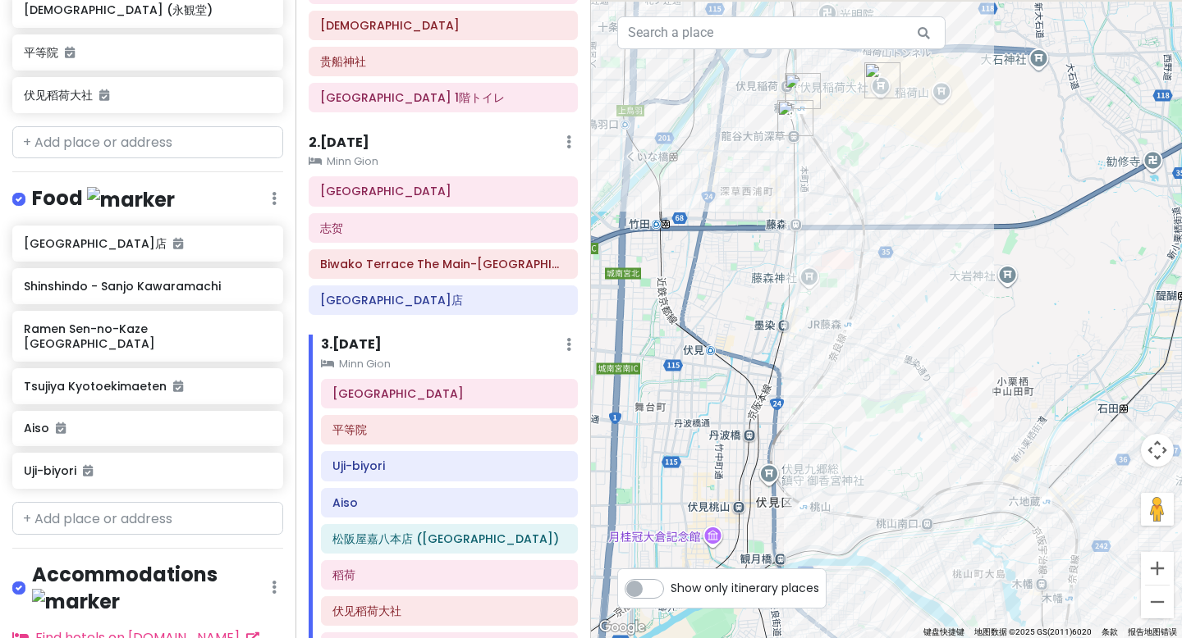
drag, startPoint x: 779, startPoint y: 216, endPoint x: 876, endPoint y: 464, distance: 266.0
click at [897, 534] on div at bounding box center [886, 319] width 591 height 638
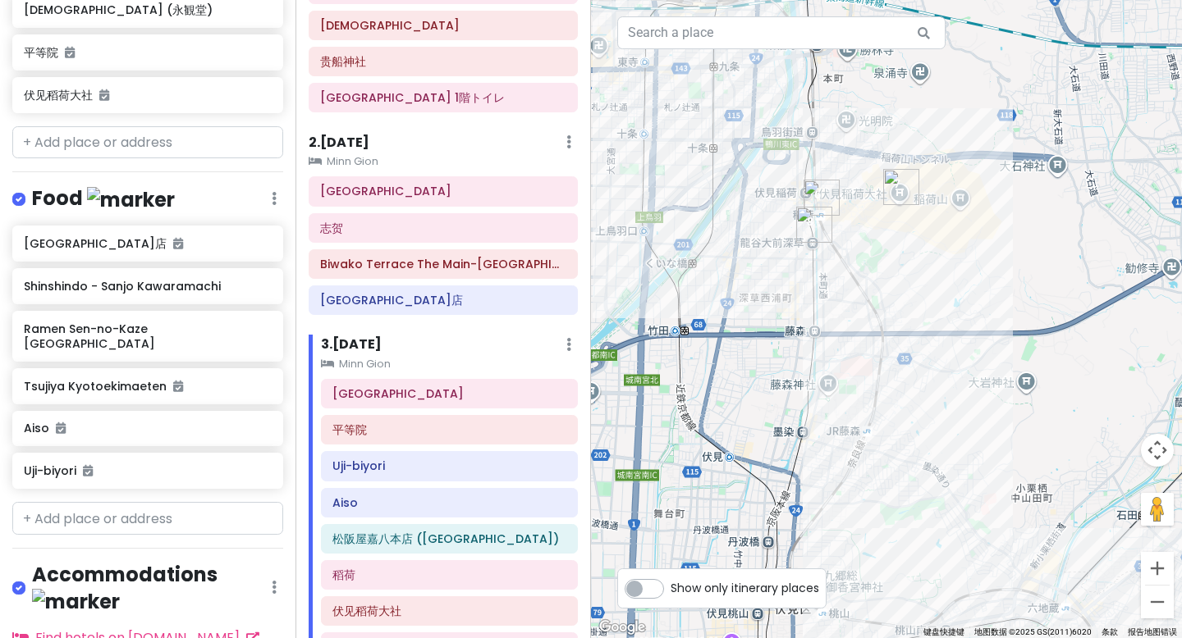
drag, startPoint x: 816, startPoint y: 336, endPoint x: 815, endPoint y: 526, distance: 189.5
click at [816, 524] on div at bounding box center [886, 319] width 591 height 638
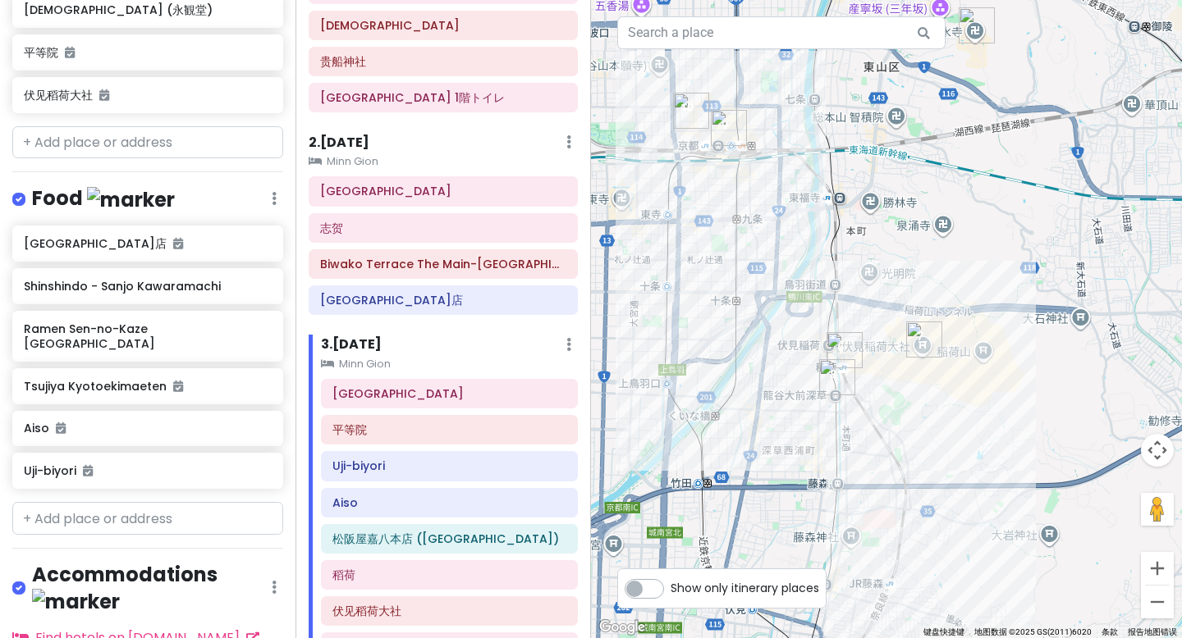
drag, startPoint x: 714, startPoint y: 344, endPoint x: 738, endPoint y: 318, distance: 36.0
click at [738, 318] on div at bounding box center [886, 319] width 591 height 638
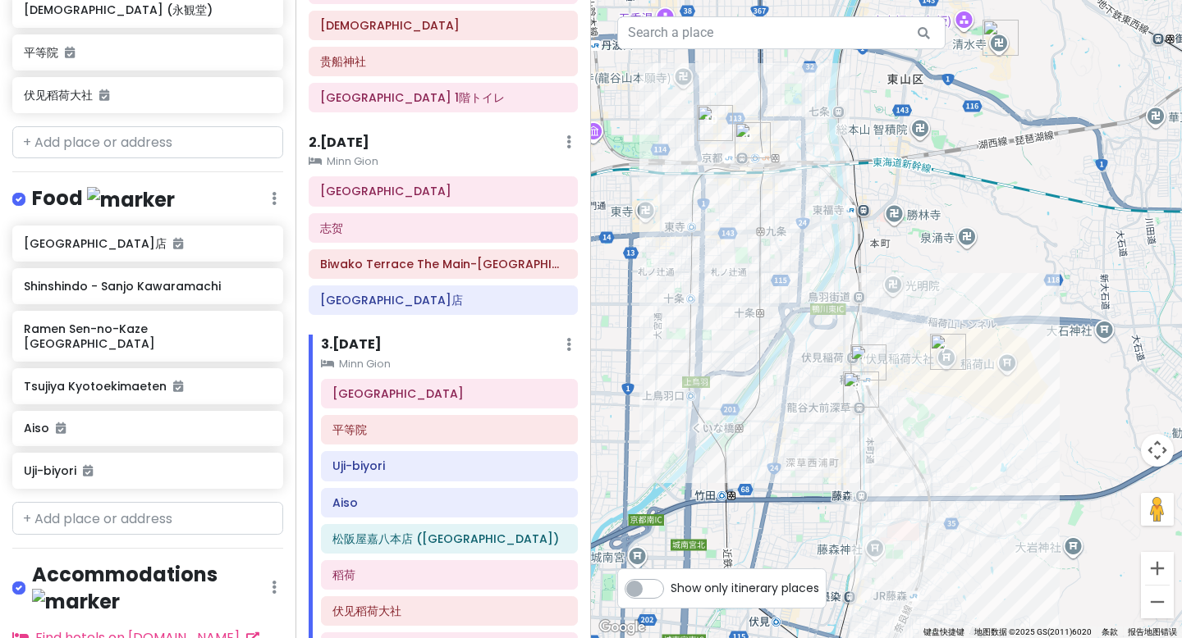
drag, startPoint x: 754, startPoint y: 359, endPoint x: 780, endPoint y: 372, distance: 28.6
click at [780, 372] on div at bounding box center [886, 319] width 591 height 638
drag, startPoint x: 757, startPoint y: 336, endPoint x: 763, endPoint y: 410, distance: 74.9
click at [763, 410] on div at bounding box center [886, 319] width 591 height 638
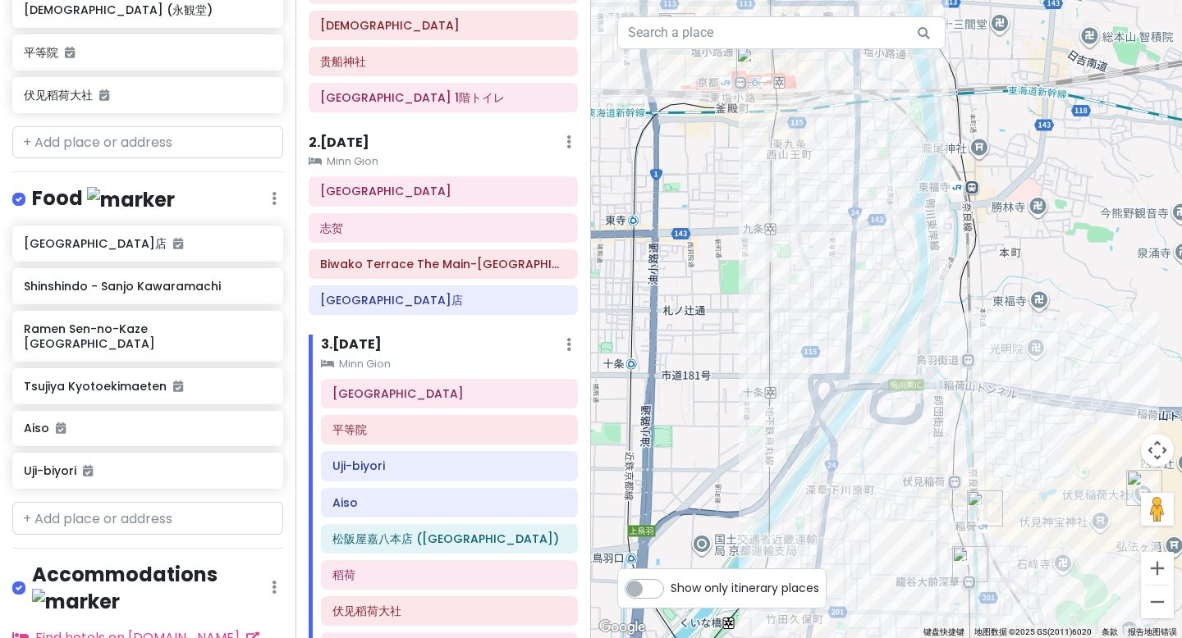
drag, startPoint x: 766, startPoint y: 421, endPoint x: 765, endPoint y: 447, distance: 26.3
click at [765, 447] on div at bounding box center [886, 319] width 591 height 638
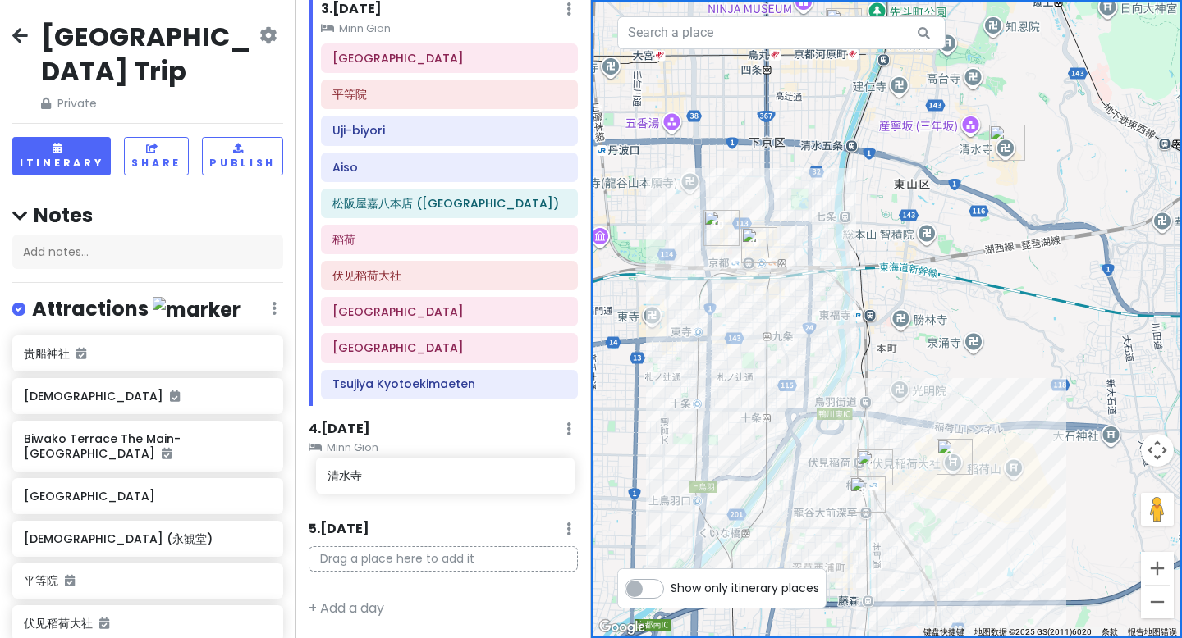
drag, startPoint x: 70, startPoint y: 466, endPoint x: 378, endPoint y: 477, distance: 308.7
click at [378, 477] on div "[GEOGRAPHIC_DATA] Trip Private Change Dates Make a Copy Delete Trip Go Pro ⚡️ G…" at bounding box center [591, 319] width 1182 height 638
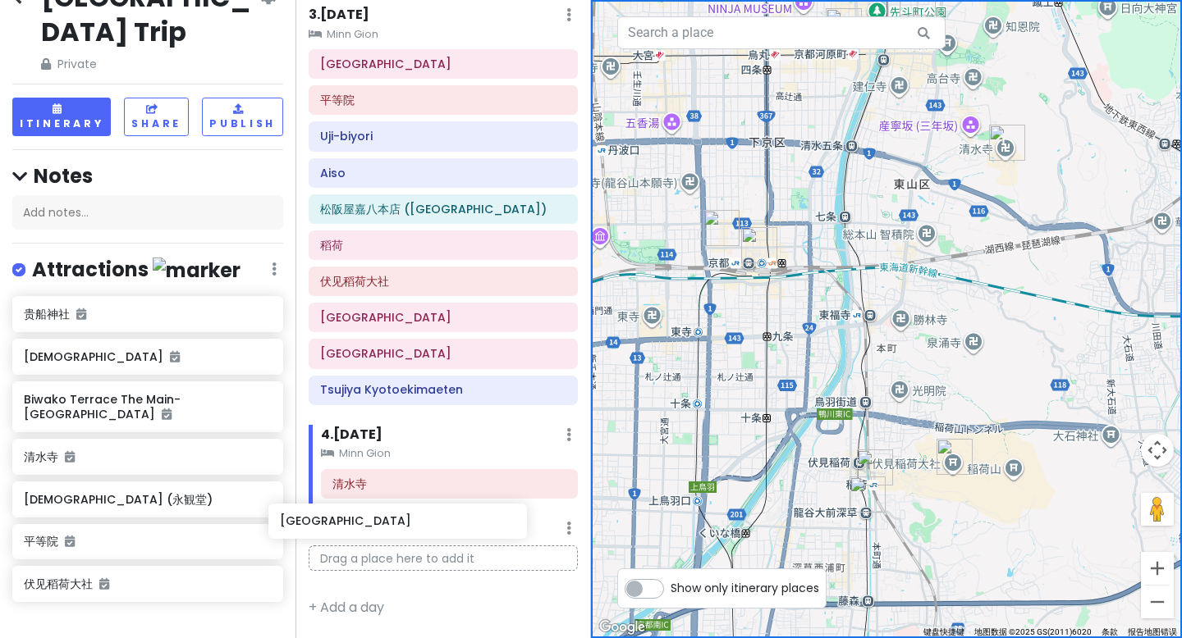
scroll to position [482, 0]
drag, startPoint x: 107, startPoint y: 471, endPoint x: 373, endPoint y: 519, distance: 270.2
click at [373, 519] on div "[GEOGRAPHIC_DATA] Trip Private Change Dates Make a Copy Delete Trip Go Pro ⚡️ G…" at bounding box center [591, 319] width 1182 height 638
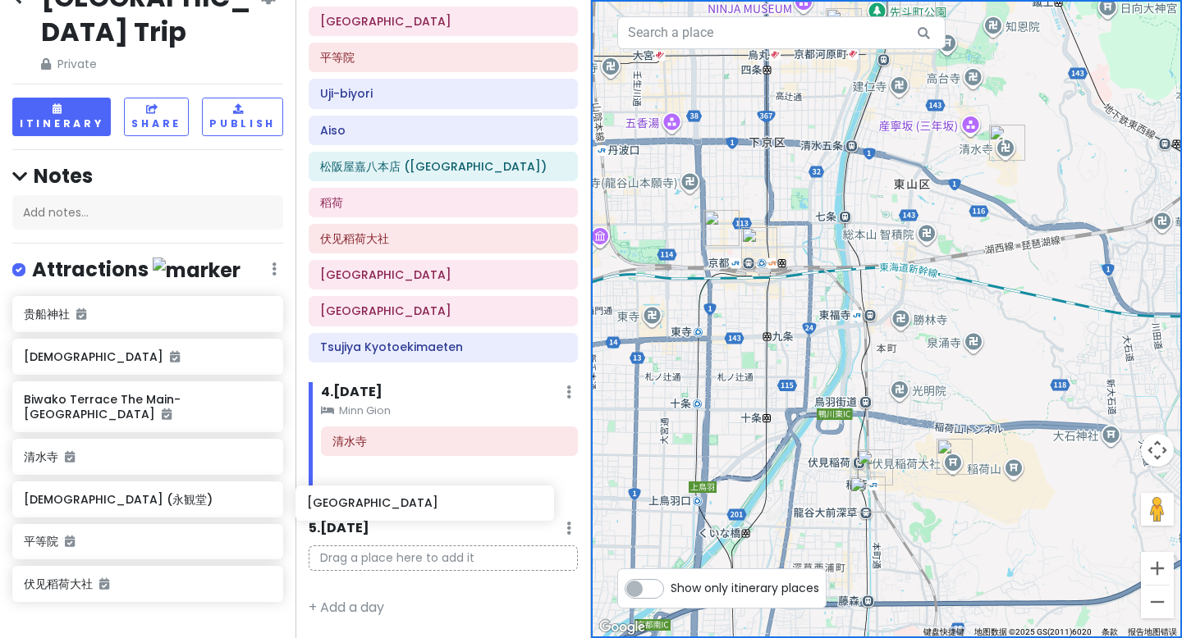
drag, startPoint x: 139, startPoint y: 460, endPoint x: 430, endPoint y: 476, distance: 291.7
click at [430, 476] on div "[GEOGRAPHIC_DATA] Trip Private Change Dates Make a Copy Delete Trip Go Pro ⚡️ G…" at bounding box center [591, 319] width 1182 height 638
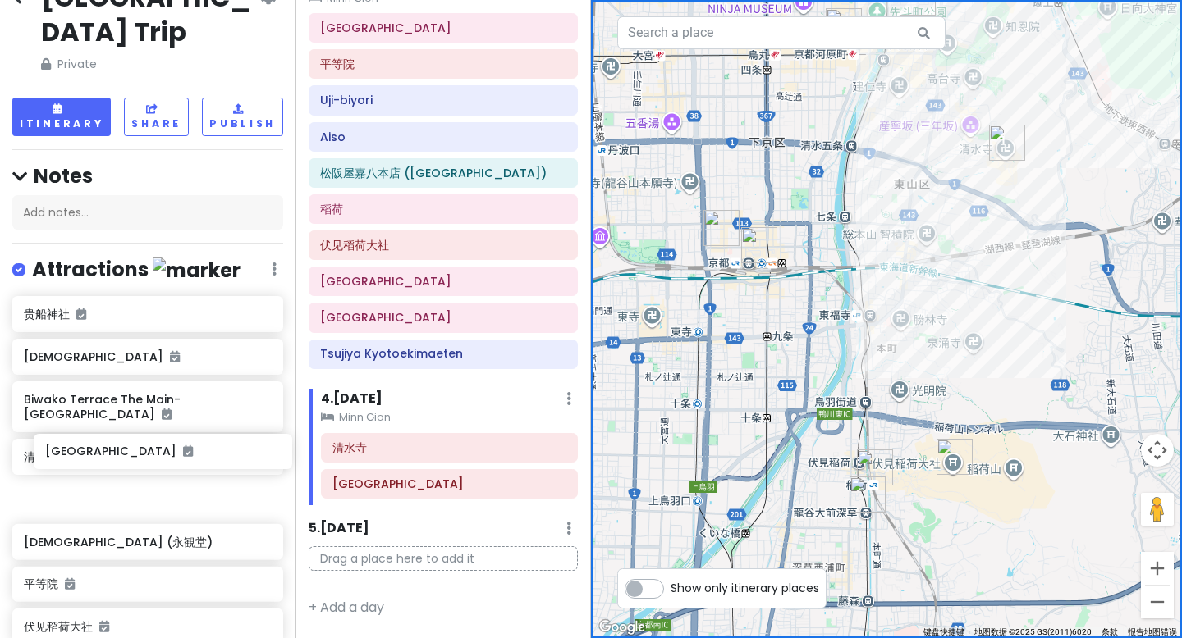
drag, startPoint x: 150, startPoint y: 476, endPoint x: 126, endPoint y: 459, distance: 29.4
click at [126, 459] on div "贵船神社 鞍马寺 Biwako Terrace The Main-Grand Terrace 清水寺 Sanmon Gate 禅林寺 (永観堂) 平等院 伏见…" at bounding box center [147, 473] width 295 height 354
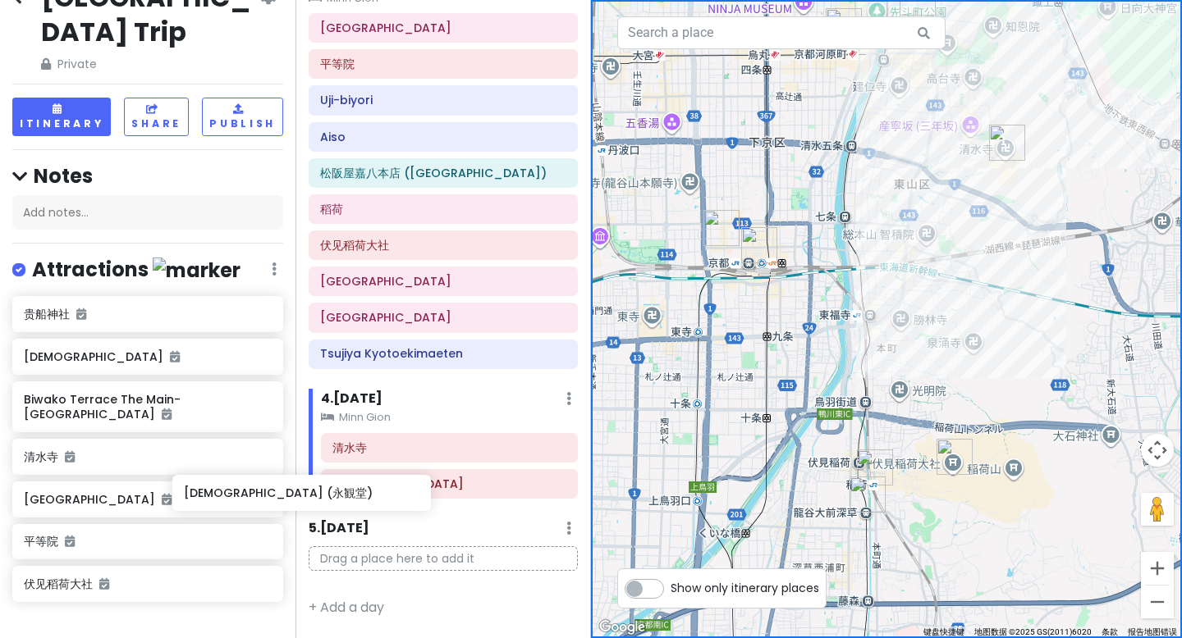
scroll to position [43, 0]
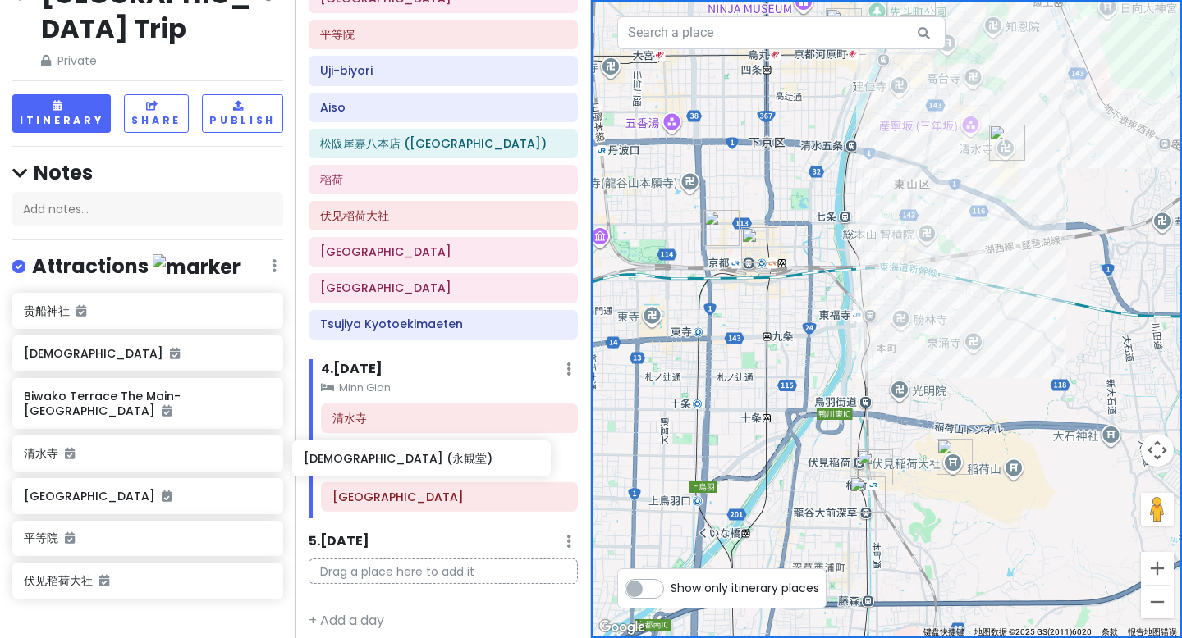
drag, startPoint x: 119, startPoint y: 506, endPoint x: 399, endPoint y: 459, distance: 283.8
click at [399, 459] on div "[GEOGRAPHIC_DATA] Trip Private Change Dates Make a Copy Delete Trip Go Pro ⚡️ G…" at bounding box center [591, 319] width 1182 height 638
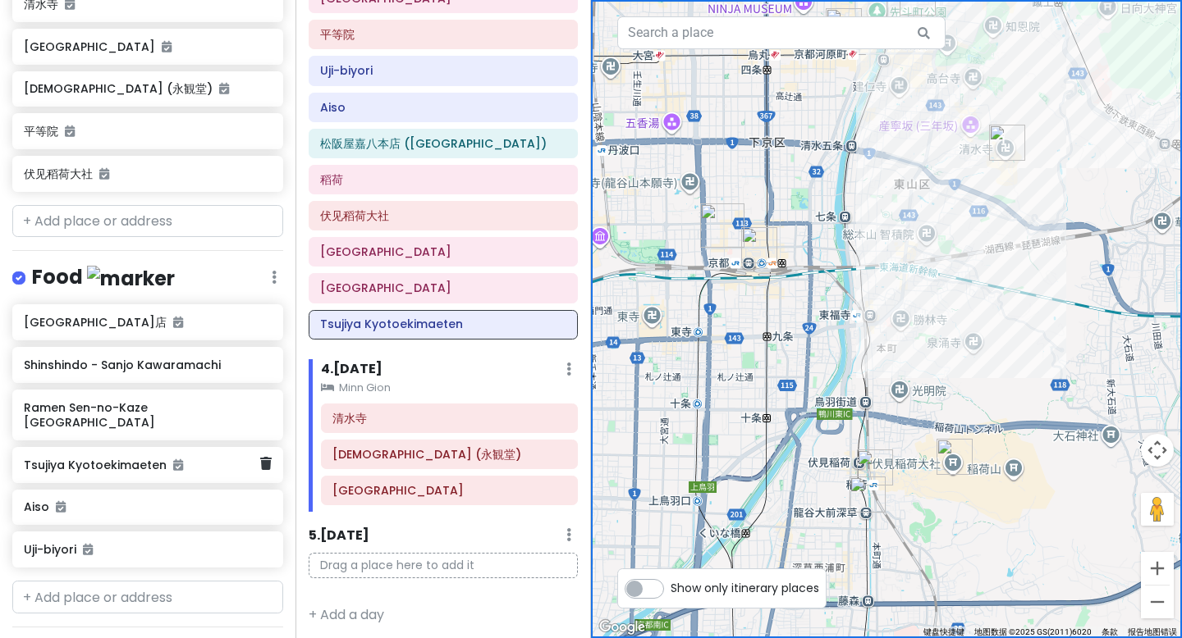
scroll to position [529, 0]
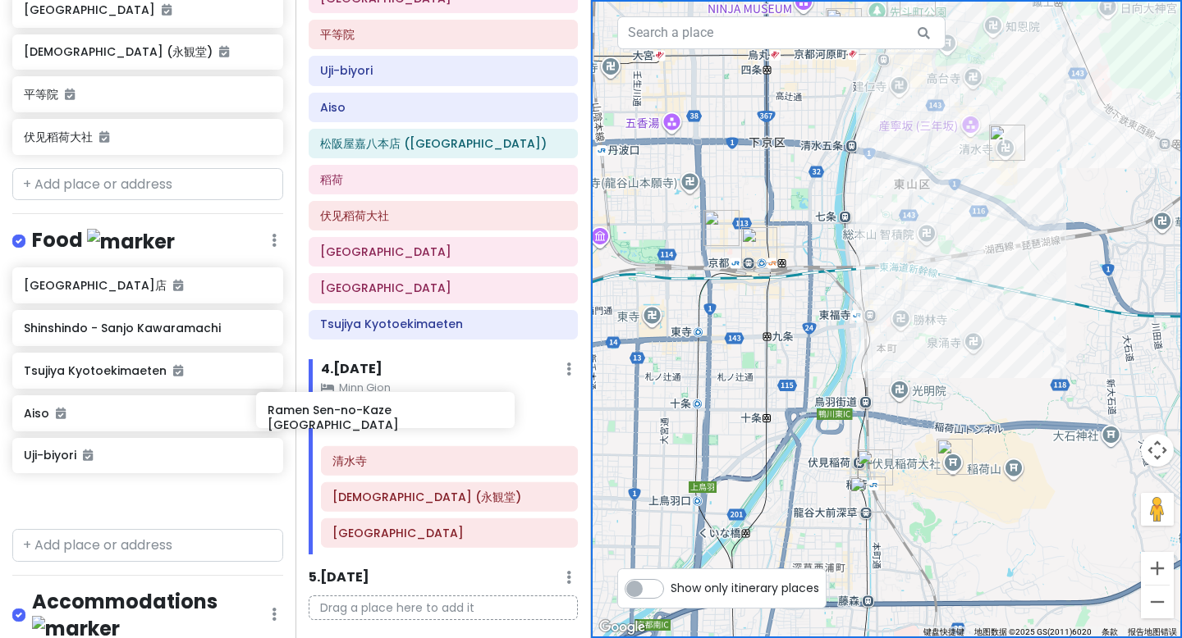
drag, startPoint x: 144, startPoint y: 341, endPoint x: 391, endPoint y: 421, distance: 260.3
click at [391, 421] on div "[GEOGRAPHIC_DATA] Trip Private Change Dates Make a Copy Delete Trip Go Pro ⚡️ G…" at bounding box center [591, 319] width 1182 height 638
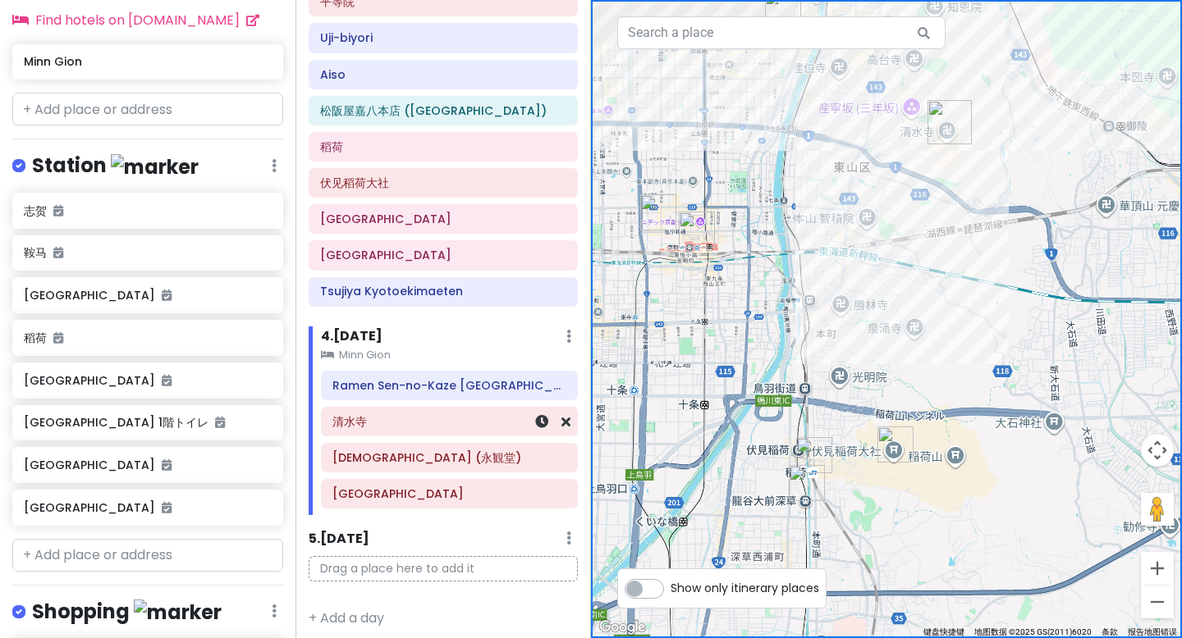
scroll to position [581, 0]
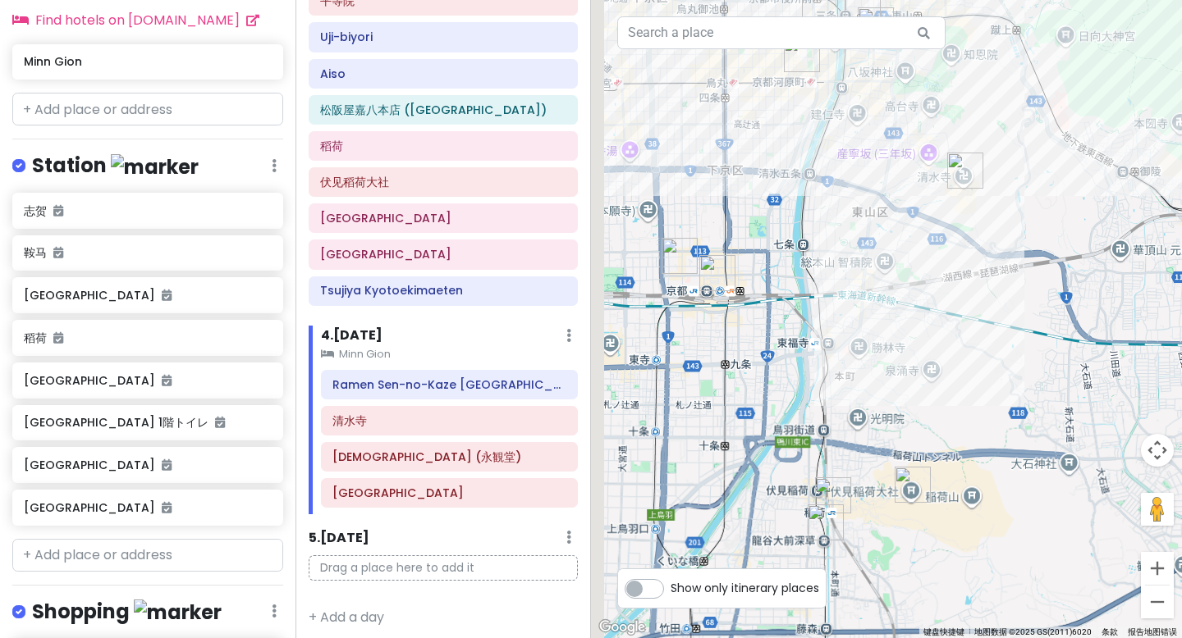
drag, startPoint x: 885, startPoint y: 350, endPoint x: 901, endPoint y: 373, distance: 27.6
click at [904, 378] on div at bounding box center [886, 319] width 591 height 638
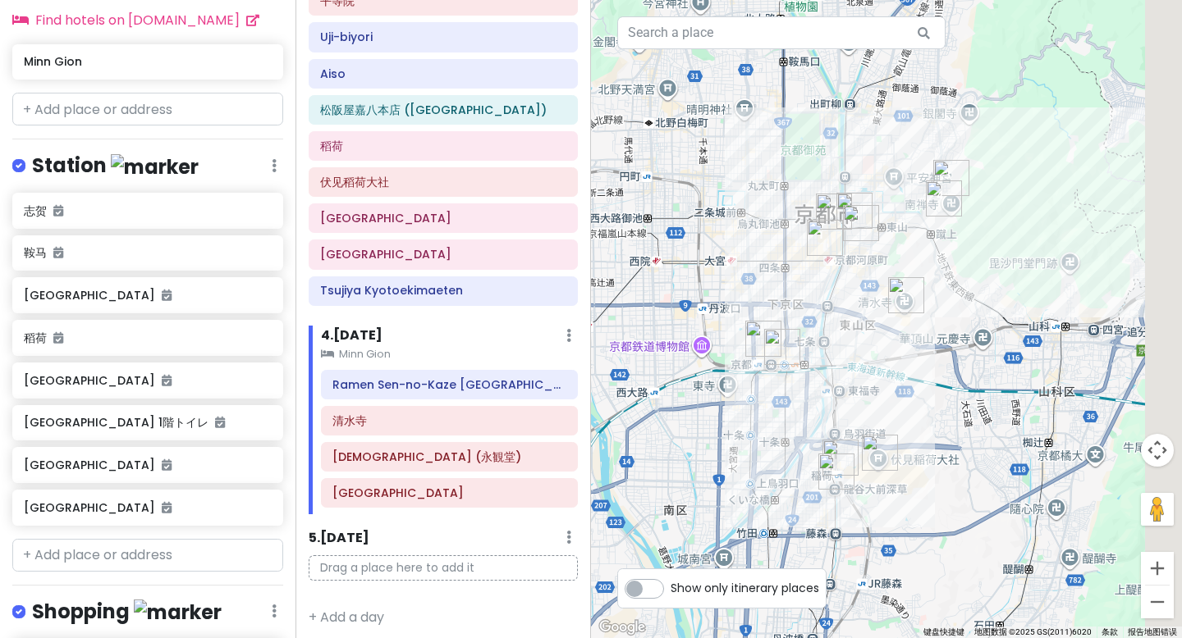
drag, startPoint x: 857, startPoint y: 277, endPoint x: 788, endPoint y: 303, distance: 74.5
click at [778, 322] on div at bounding box center [886, 319] width 591 height 638
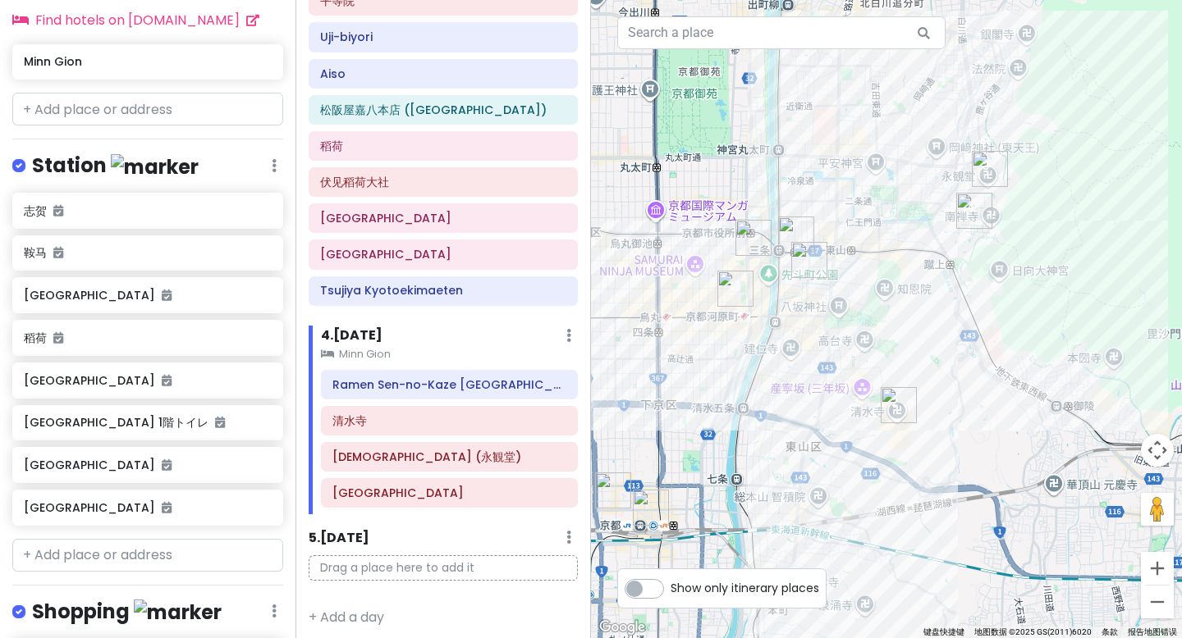
drag, startPoint x: 793, startPoint y: 344, endPoint x: 895, endPoint y: 320, distance: 104.5
click at [895, 320] on div at bounding box center [886, 319] width 591 height 638
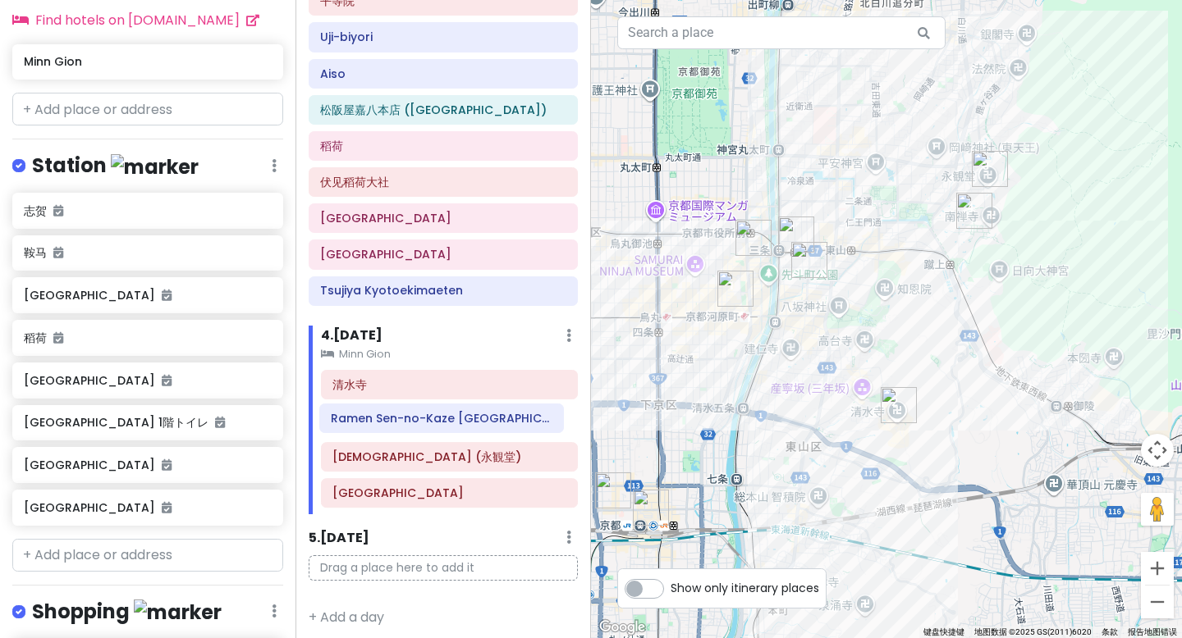
drag, startPoint x: 432, startPoint y: 391, endPoint x: 431, endPoint y: 425, distance: 33.7
click at [431, 425] on div "Ramen Sen-no-Kaze Kyoto 清水寺 禅林寺 (永観堂) Sanmon Gate" at bounding box center [449, 442] width 281 height 145
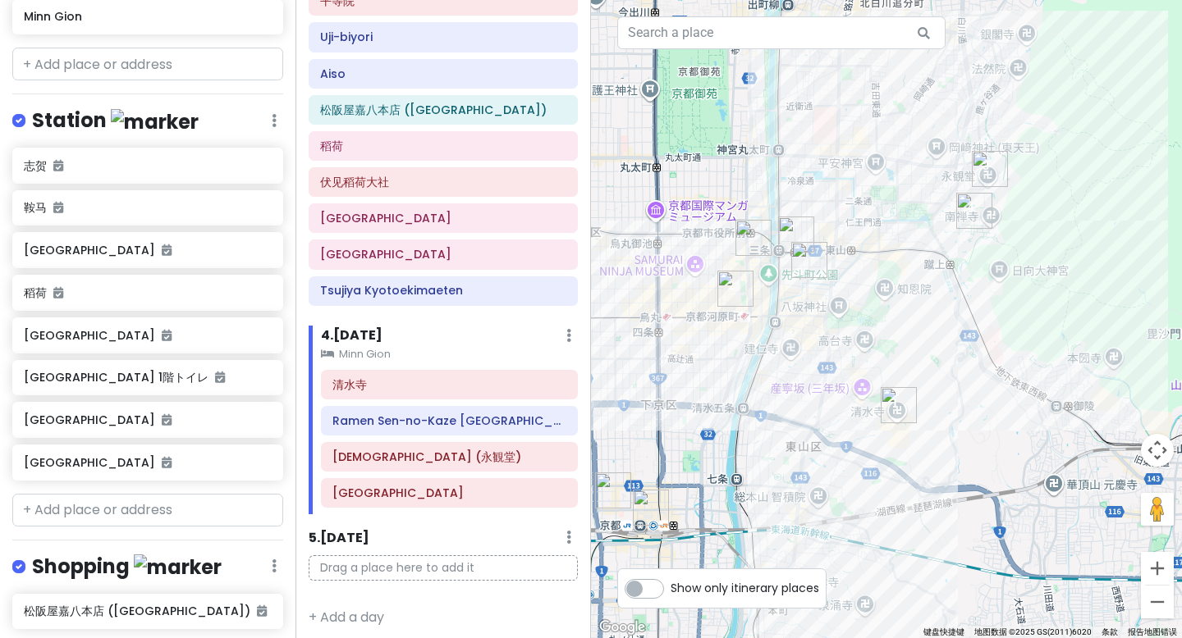
scroll to position [1250, 0]
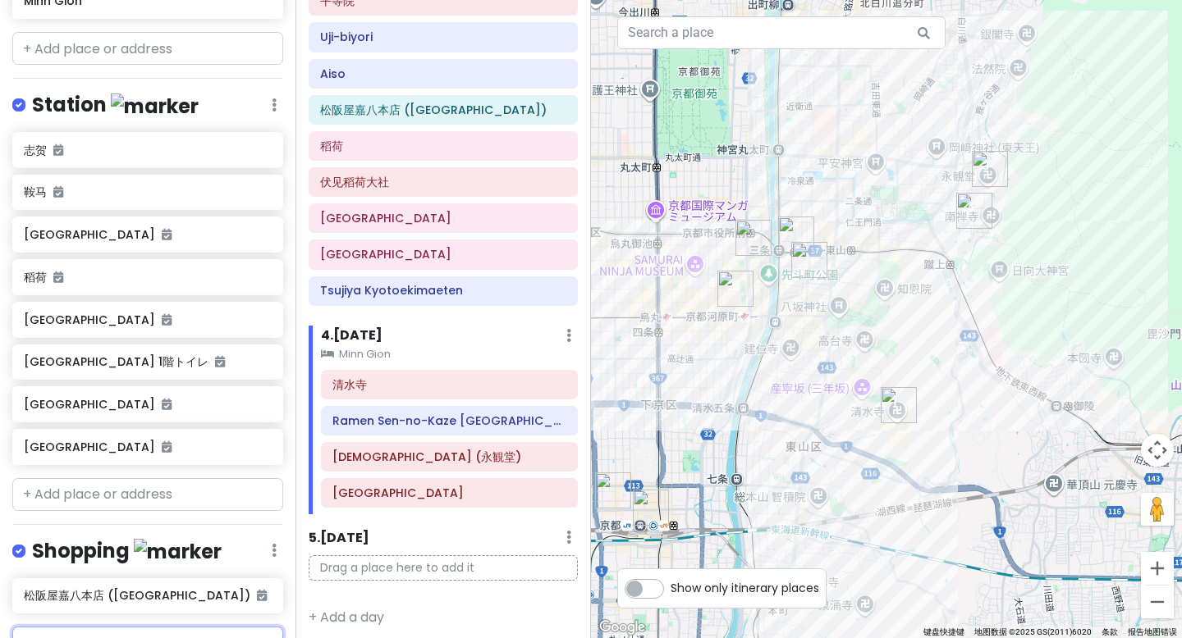
click at [88, 627] on input "text" at bounding box center [147, 643] width 271 height 33
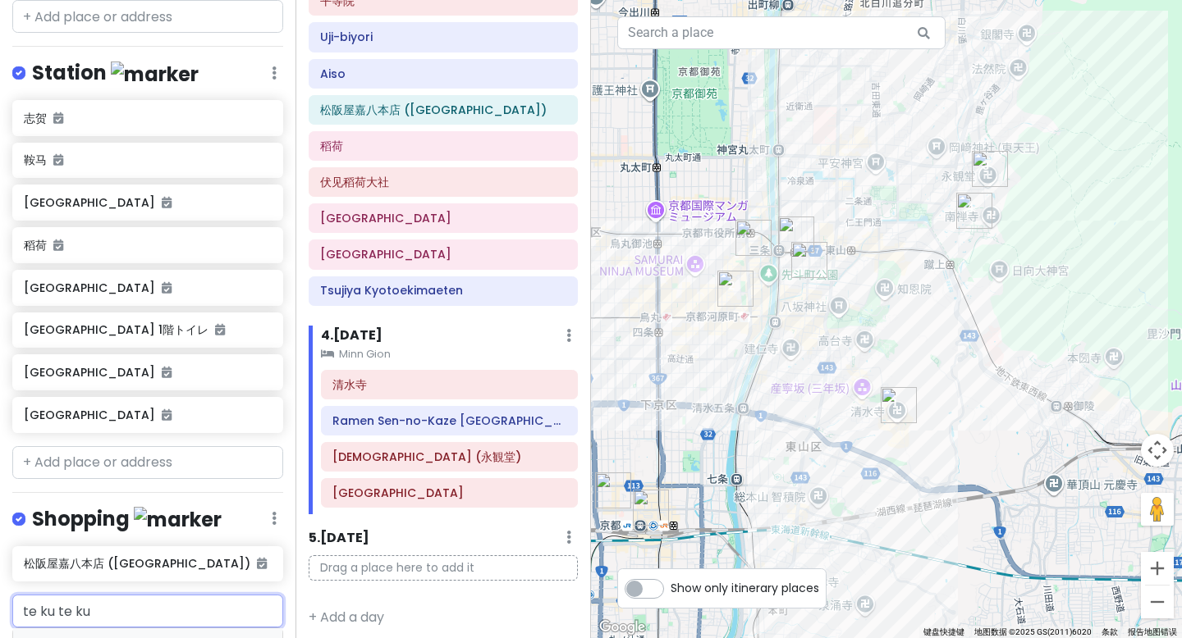
scroll to position [1287, 0]
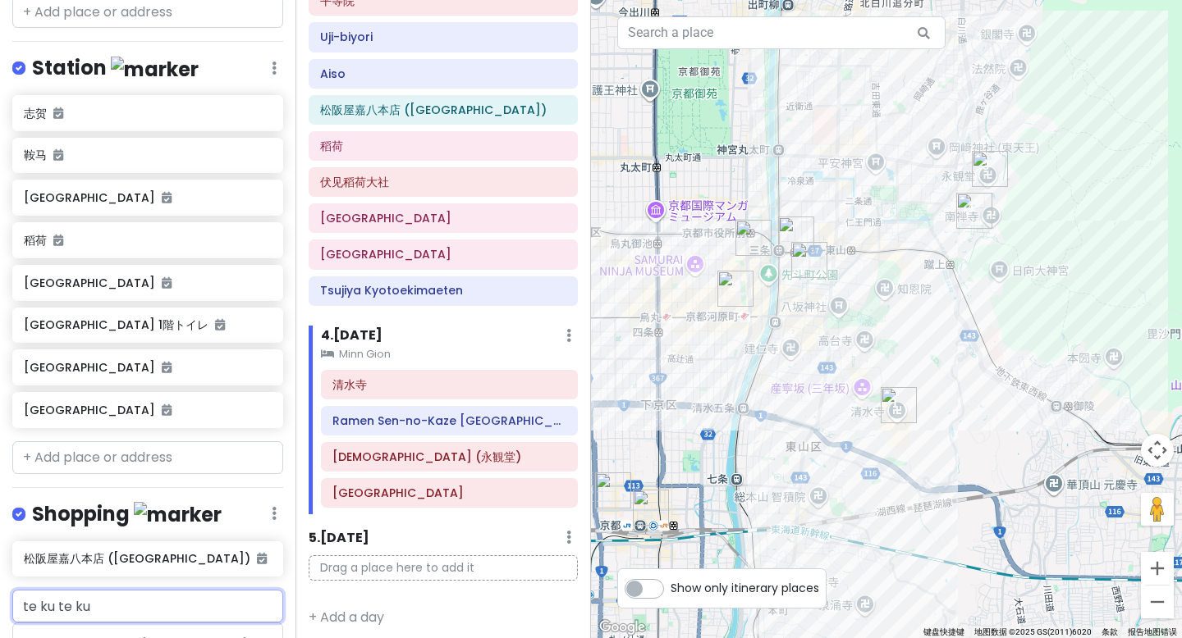
click at [103, 590] on input "te ku te ku" at bounding box center [147, 606] width 271 height 33
click at [76, 590] on input "te ku te ku" at bounding box center [147, 606] width 271 height 33
click at [59, 590] on input "te ku teku" at bounding box center [147, 606] width 271 height 33
click at [40, 590] on input "te kuteku" at bounding box center [147, 606] width 271 height 33
type input "tekuteku"
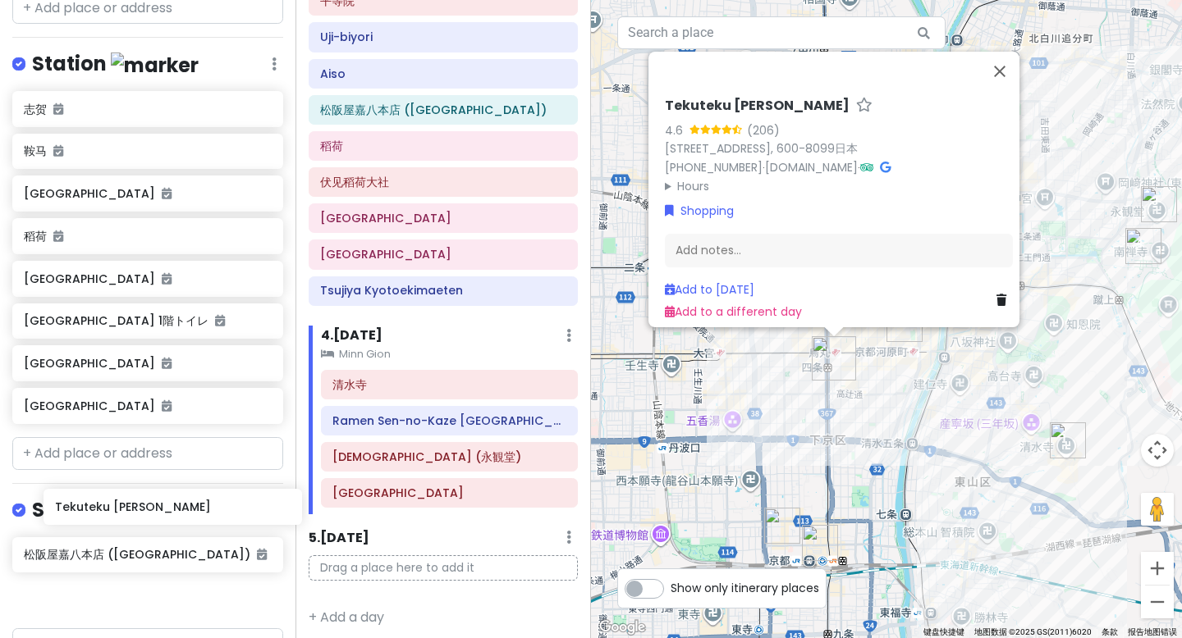
scroll to position [1291, 0]
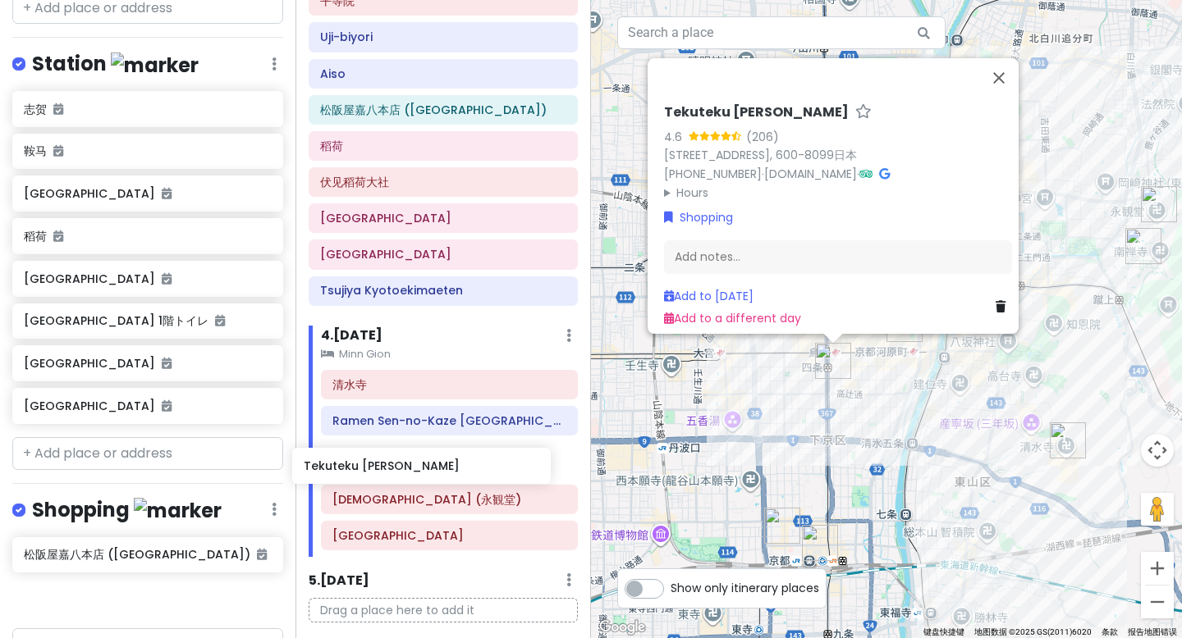
drag, startPoint x: 118, startPoint y: 530, endPoint x: 398, endPoint y: 476, distance: 285.0
click at [398, 476] on div "京都市 Trip Private Change Dates Make a Copy Delete Trip Go Pro ⚡️ Give Feedback 💡…" at bounding box center [591, 319] width 1182 height 638
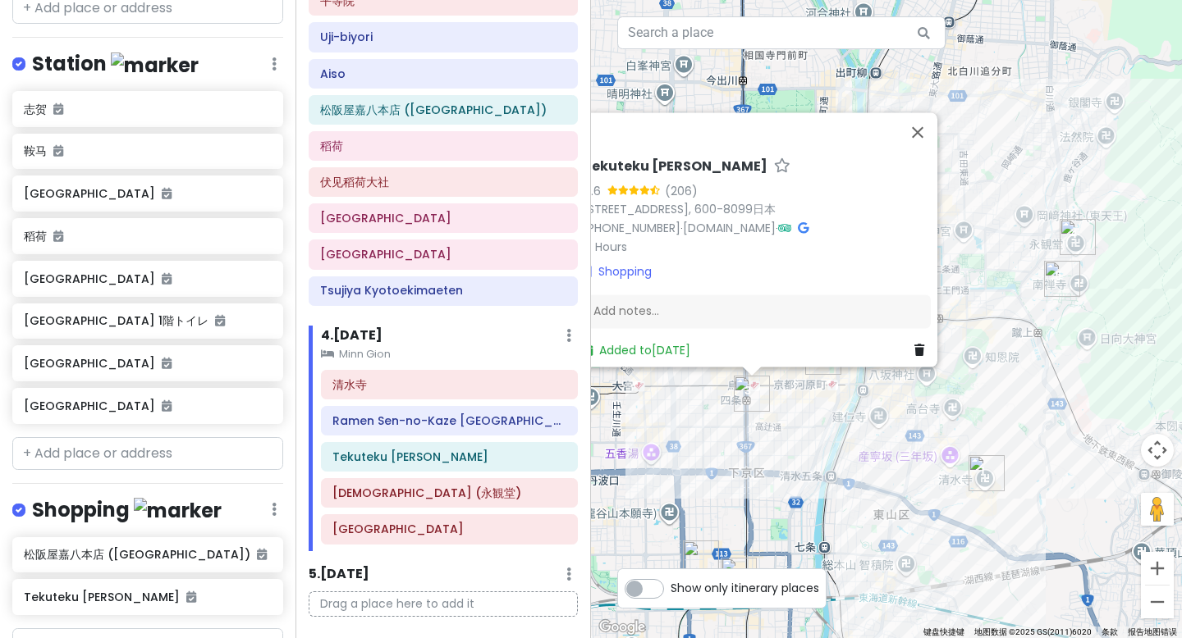
drag, startPoint x: 870, startPoint y: 408, endPoint x: 784, endPoint y: 432, distance: 88.6
click at [788, 432] on div "Tekuteku Kyōto Shijō-Karasuma 4.6 (206) 319-3 Kamiyanagichō, Shimogyo Ward, Kyo…" at bounding box center [886, 319] width 591 height 638
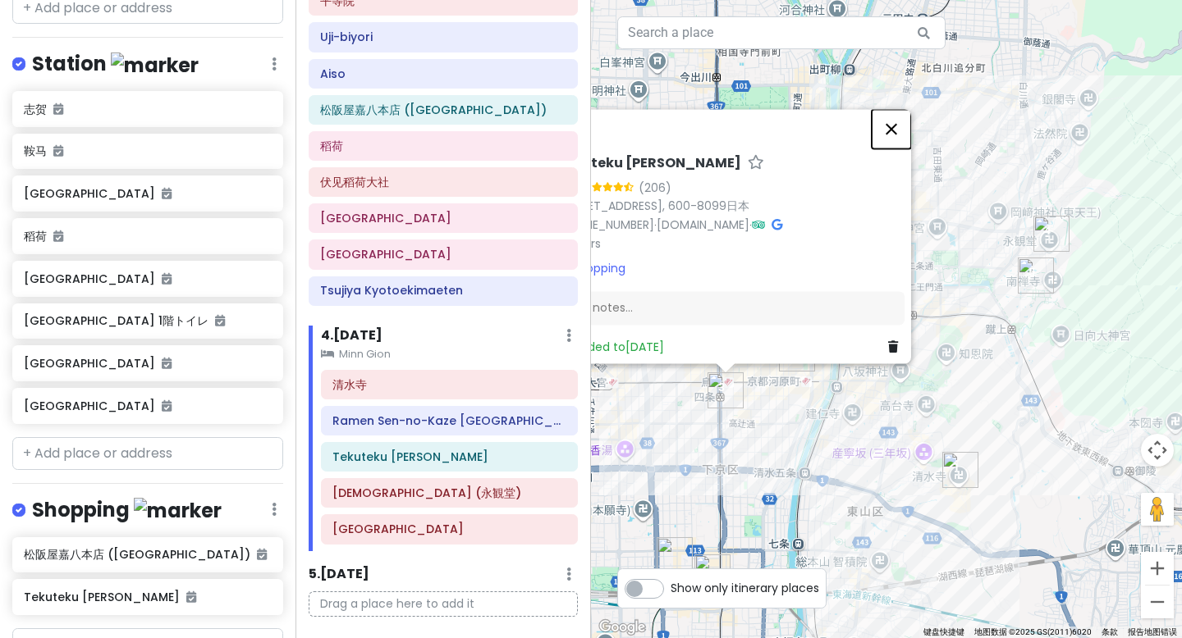
click at [891, 117] on button "关闭" at bounding box center [890, 128] width 39 height 39
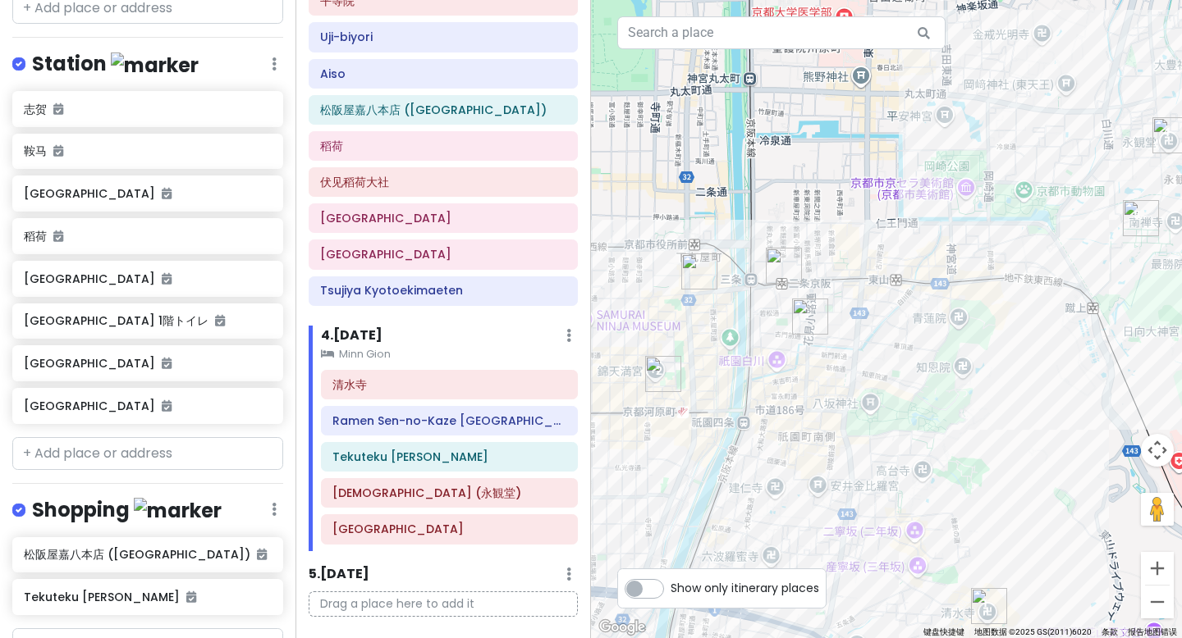
drag, startPoint x: 823, startPoint y: 367, endPoint x: 752, endPoint y: 397, distance: 77.6
click at [752, 397] on div at bounding box center [886, 319] width 591 height 638
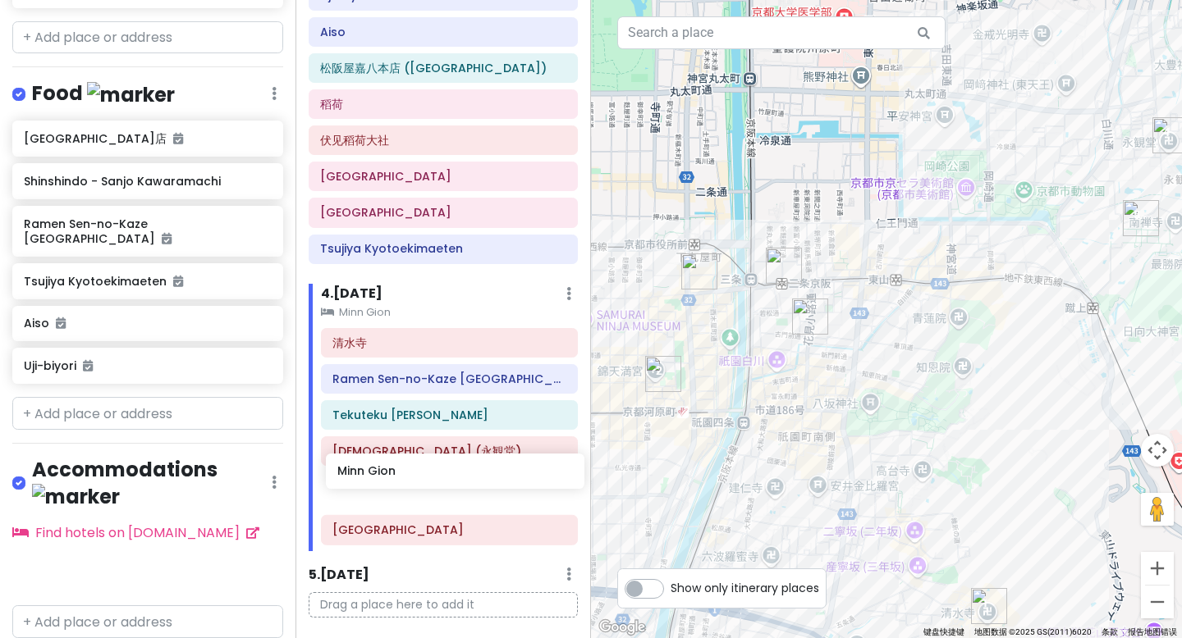
scroll to position [626, 0]
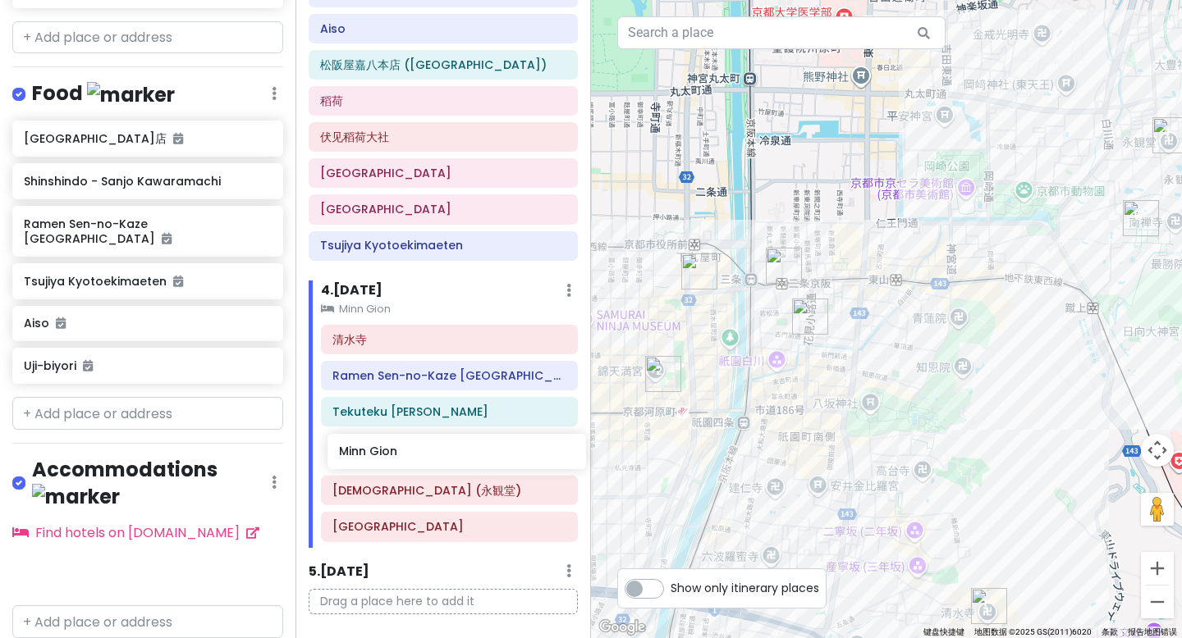
drag, startPoint x: 79, startPoint y: 501, endPoint x: 394, endPoint y: 455, distance: 318.3
click at [394, 455] on div "京都市 Trip Private Change Dates Make a Copy Delete Trip Go Pro ⚡️ Give Feedback 💡…" at bounding box center [591, 319] width 1182 height 638
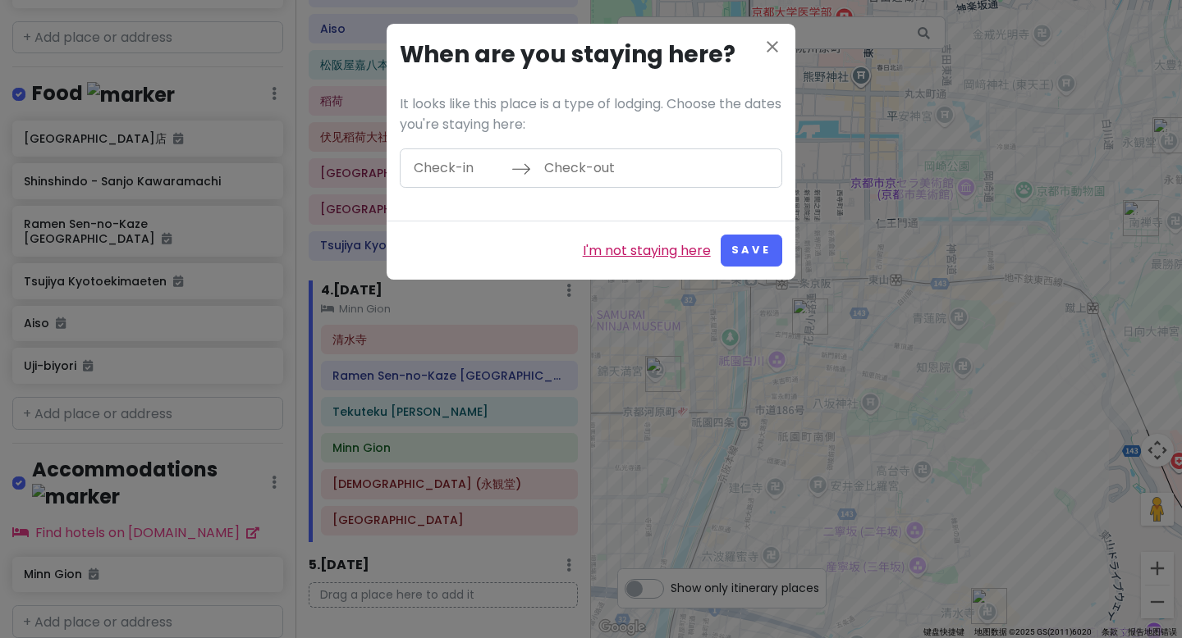
click at [633, 241] on link "I'm not staying here" at bounding box center [647, 250] width 128 height 21
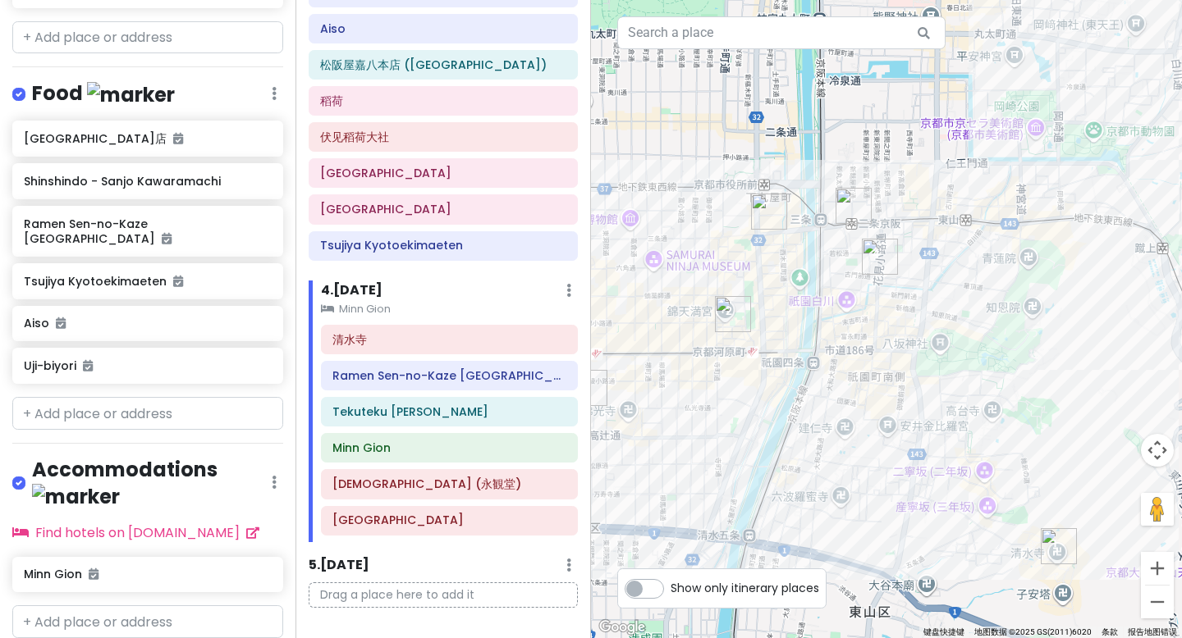
drag, startPoint x: 802, startPoint y: 396, endPoint x: 876, endPoint y: 339, distance: 93.1
click at [876, 339] on div at bounding box center [886, 319] width 591 height 638
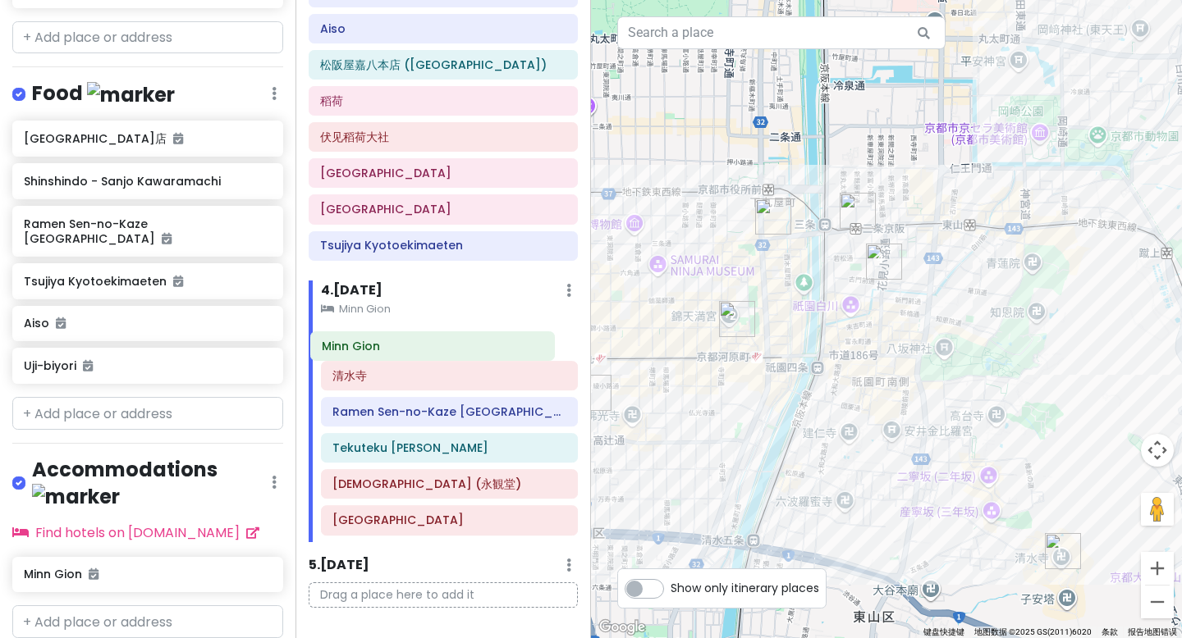
drag, startPoint x: 413, startPoint y: 450, endPoint x: 402, endPoint y: 347, distance: 103.1
click at [402, 347] on div "清水寺 Ramen Sen-no-Kaze Kyoto Tekuteku Kyōto Shijō-Karasuma Minn Gion 禅林寺 (永観堂) S…" at bounding box center [449, 433] width 281 height 217
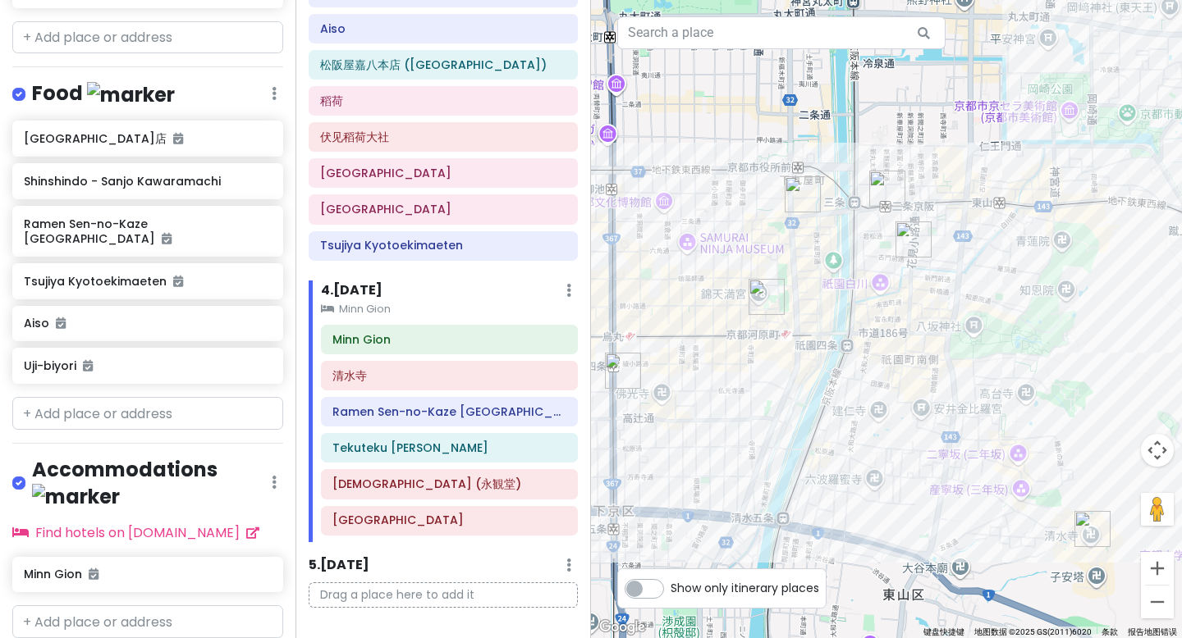
drag, startPoint x: 721, startPoint y: 437, endPoint x: 752, endPoint y: 413, distance: 39.1
click at [752, 413] on div at bounding box center [886, 319] width 591 height 638
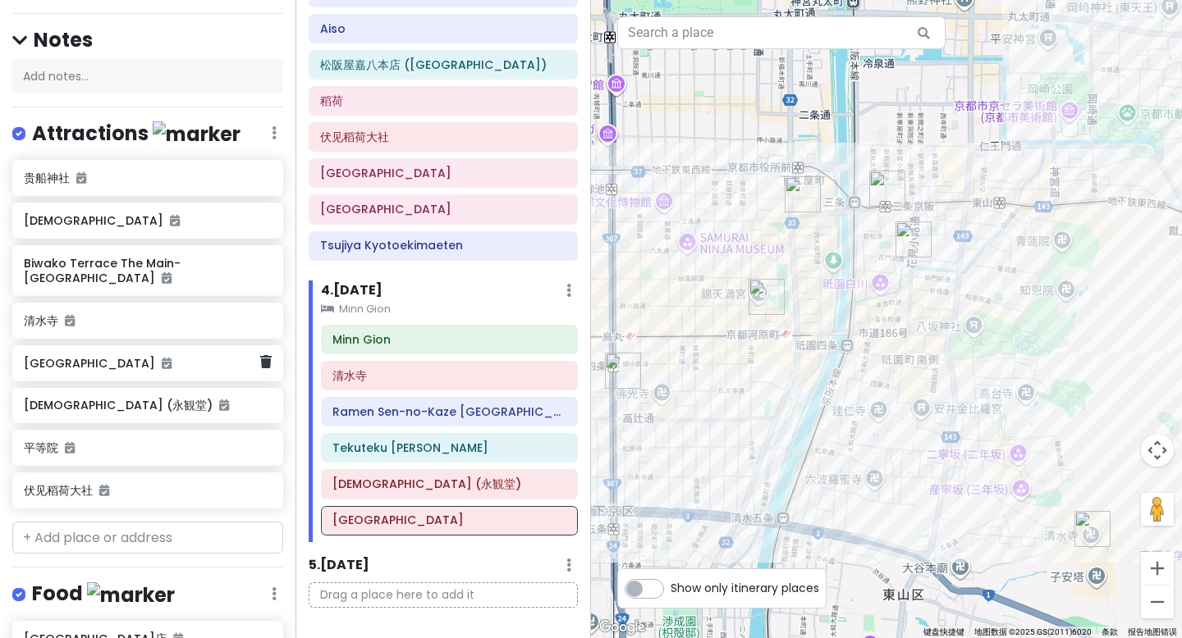
scroll to position [181, 0]
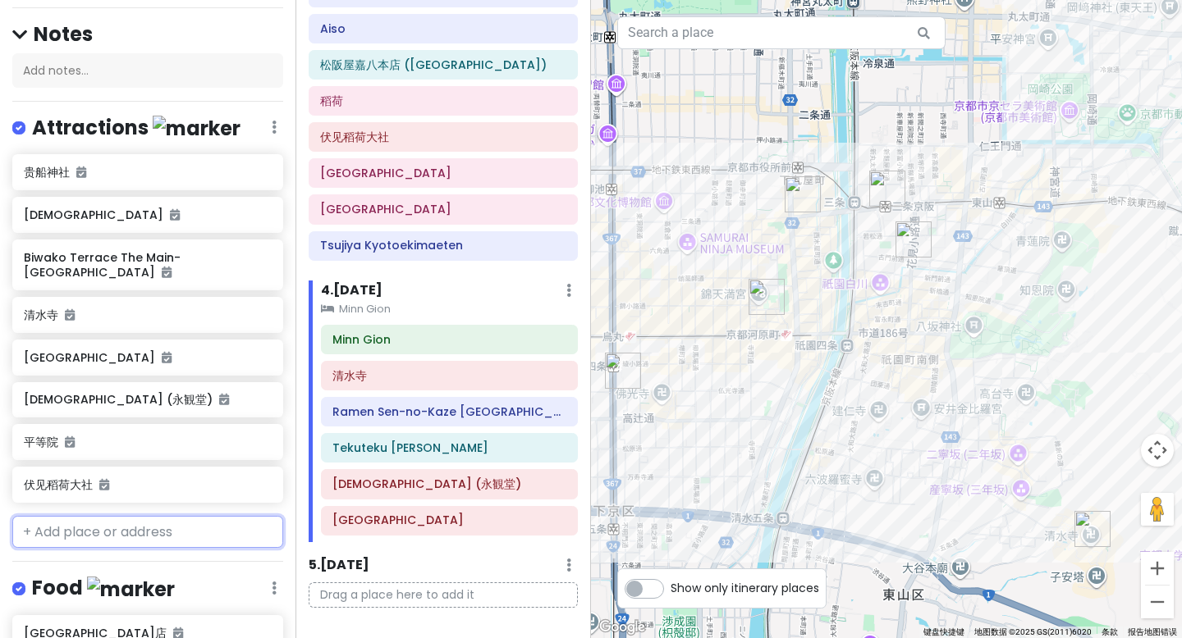
click at [79, 516] on input "text" at bounding box center [147, 532] width 271 height 33
type input "八坂神社"
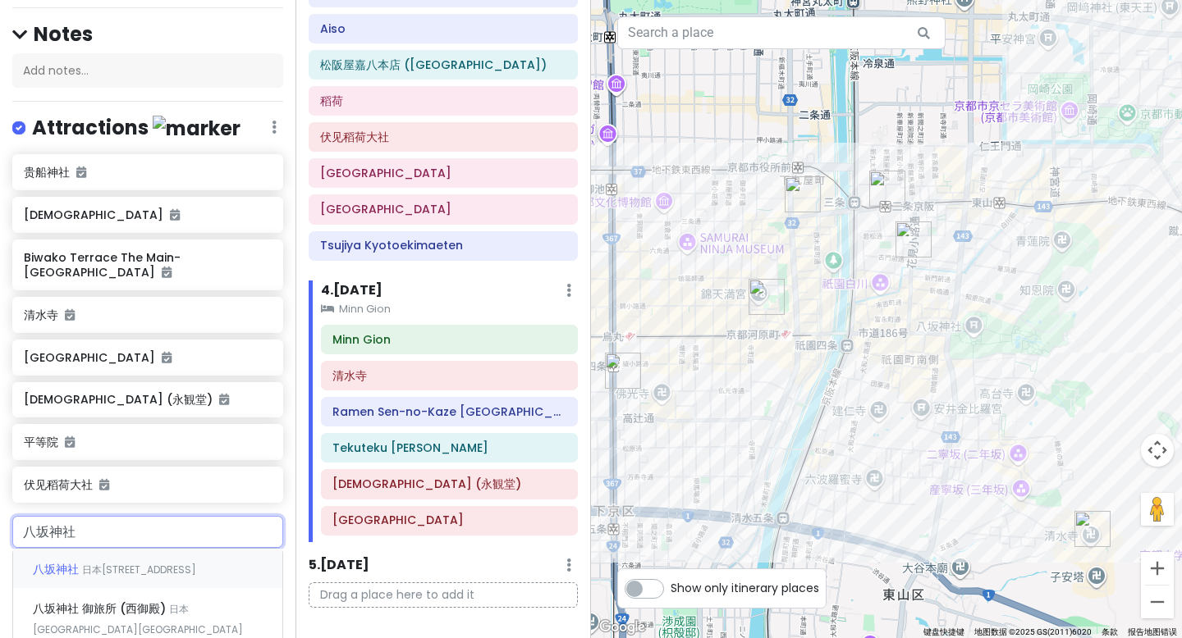
click at [89, 563] on span "日本京都府京都市东山区 Gionmachi Kitagawa, 625" at bounding box center [139, 570] width 114 height 14
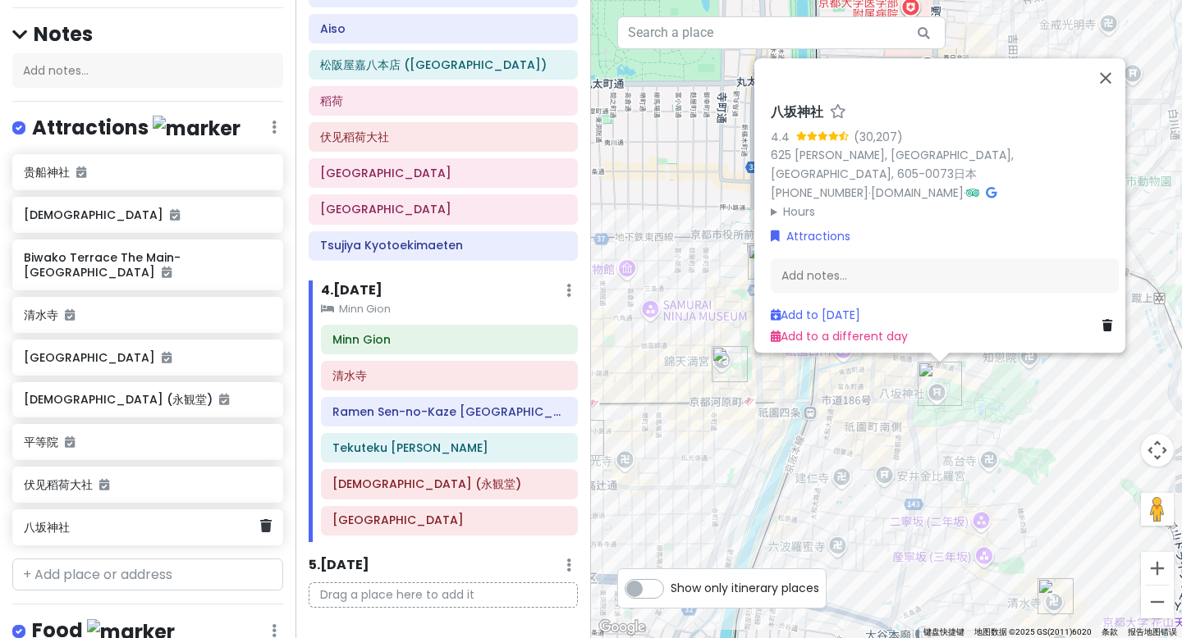
scroll to position [182, 0]
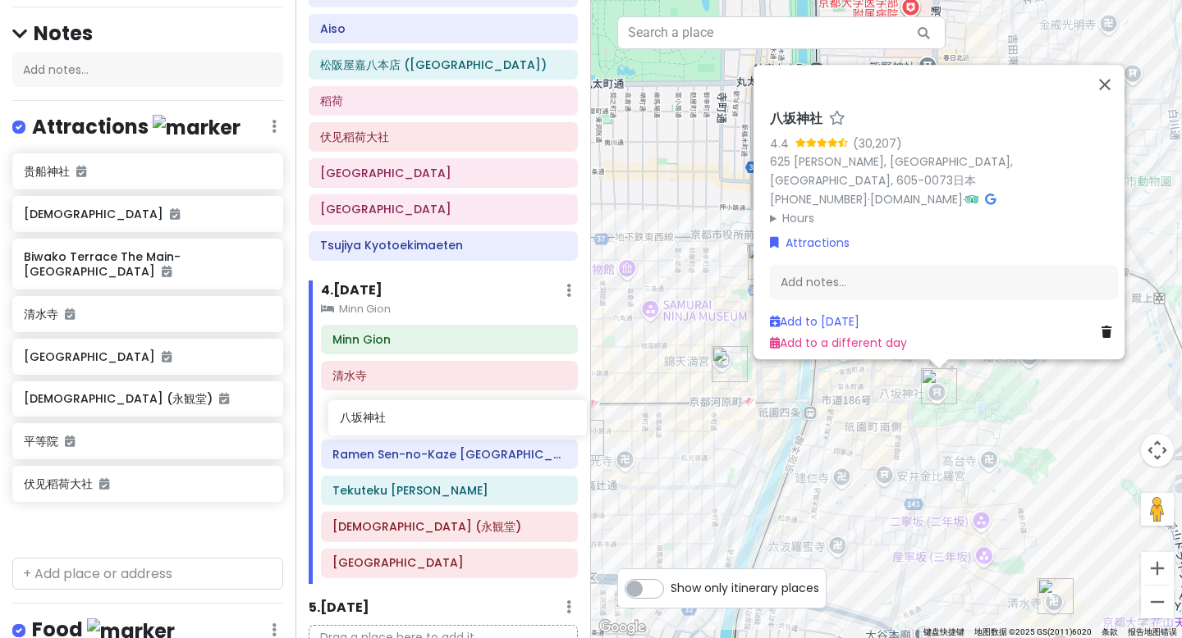
drag, startPoint x: 76, startPoint y: 492, endPoint x: 392, endPoint y: 418, distance: 324.4
click at [392, 418] on div "京都市 Trip Private Change Dates Make a Copy Delete Trip Go Pro ⚡️ Give Feedback 💡…" at bounding box center [591, 319] width 1182 height 638
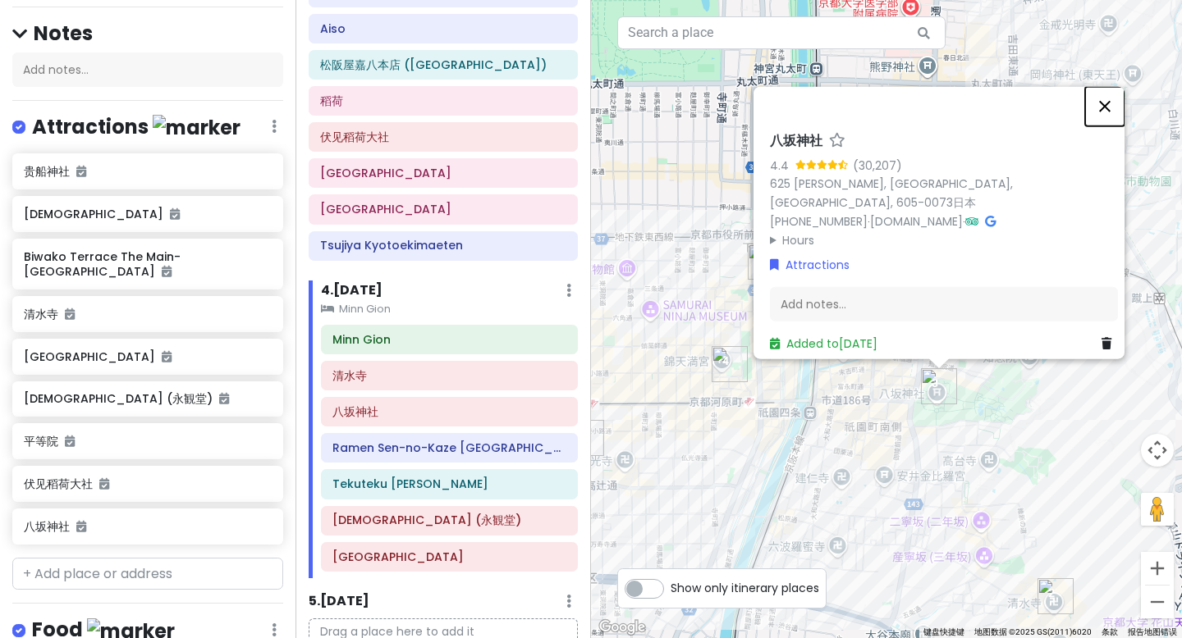
click at [1110, 94] on button "关闭" at bounding box center [1104, 106] width 39 height 39
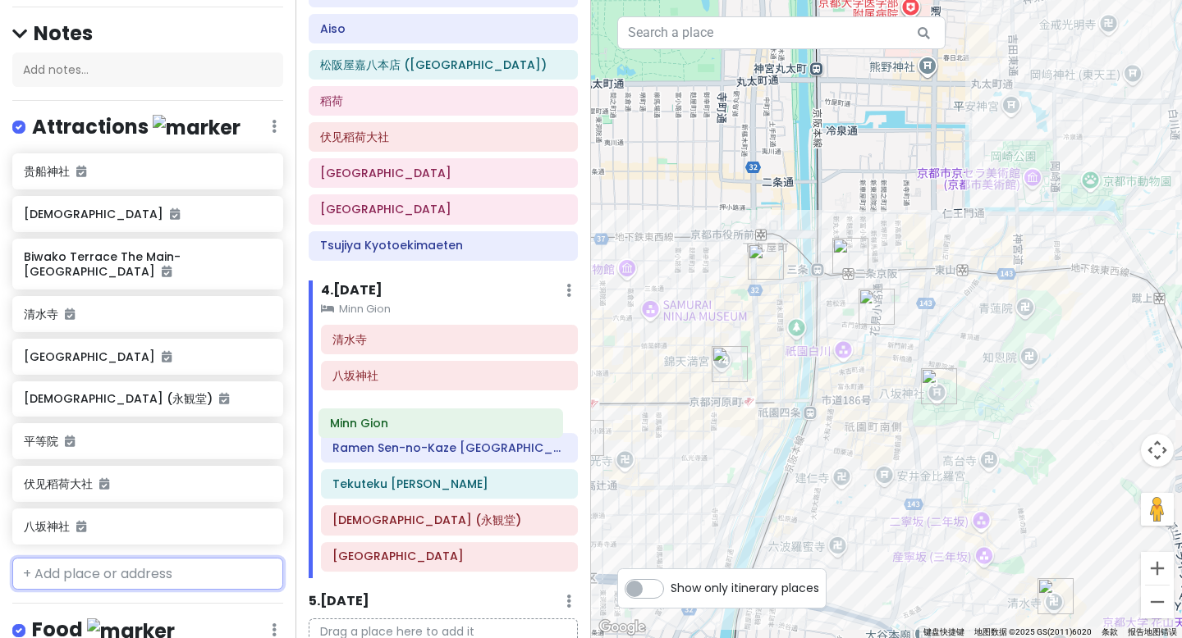
drag, startPoint x: 377, startPoint y: 341, endPoint x: 375, endPoint y: 424, distance: 83.7
click at [375, 424] on div "Minn Gion 清水寺 八坂神社 Ramen Sen-no-Kaze Kyoto Tekuteku Kyōto Shijō-Karasuma 禅林寺 (永…" at bounding box center [449, 452] width 281 height 254
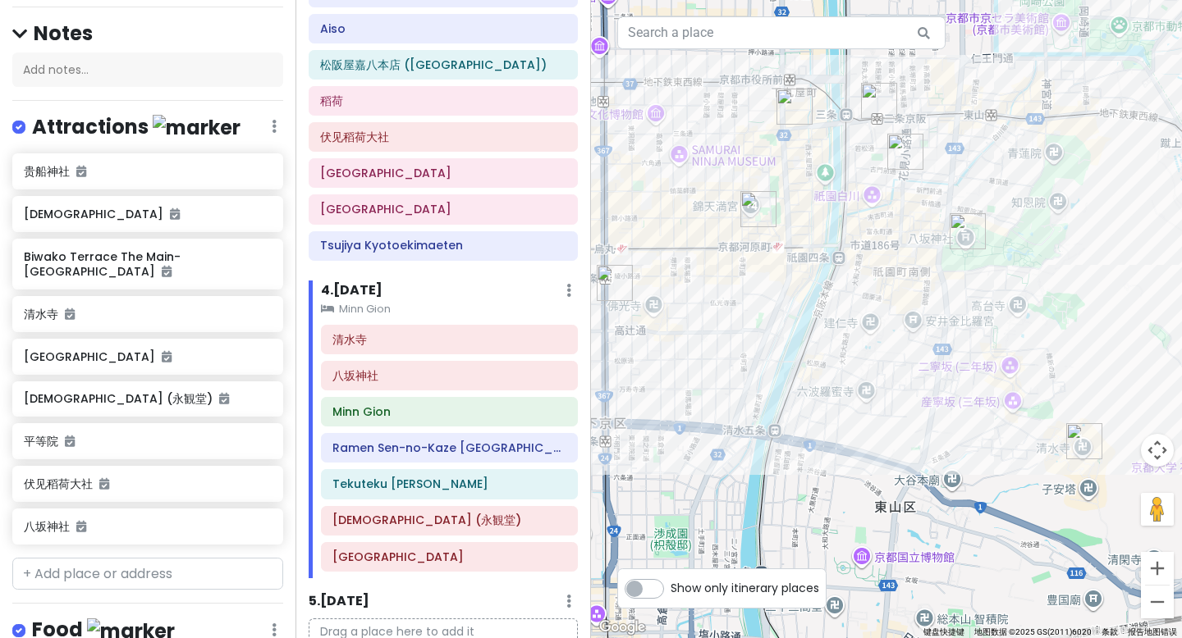
drag, startPoint x: 757, startPoint y: 508, endPoint x: 787, endPoint y: 336, distance: 174.0
click at [787, 336] on div at bounding box center [886, 319] width 591 height 638
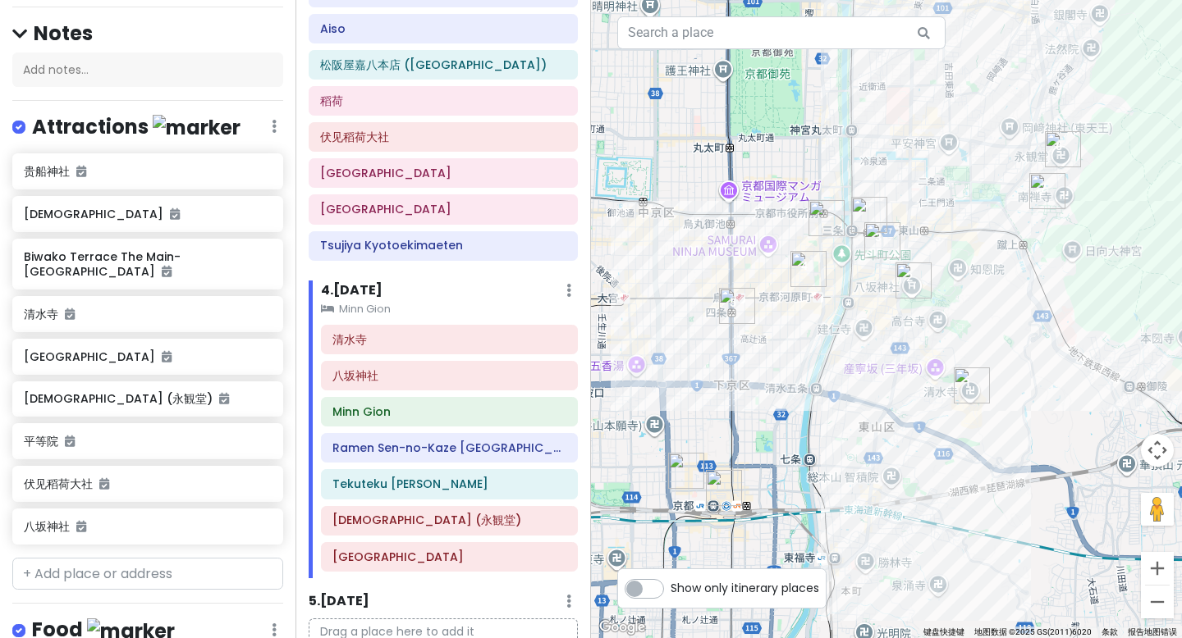
drag, startPoint x: 1001, startPoint y: 279, endPoint x: 991, endPoint y: 286, distance: 12.3
click at [991, 286] on div at bounding box center [886, 319] width 591 height 638
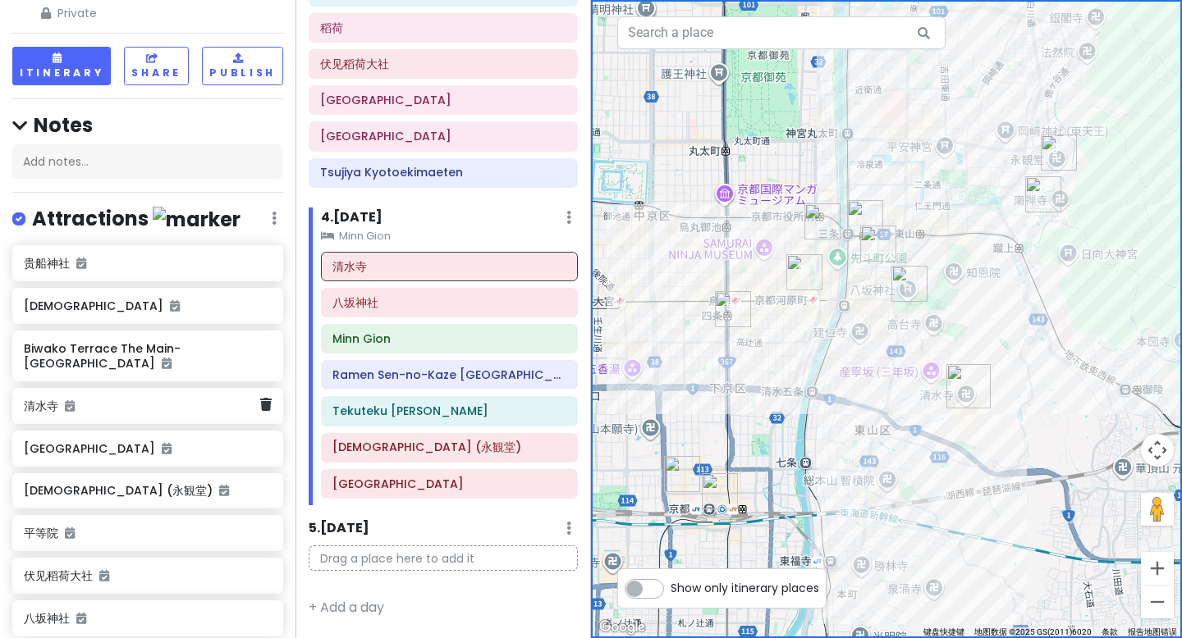
scroll to position [85, 0]
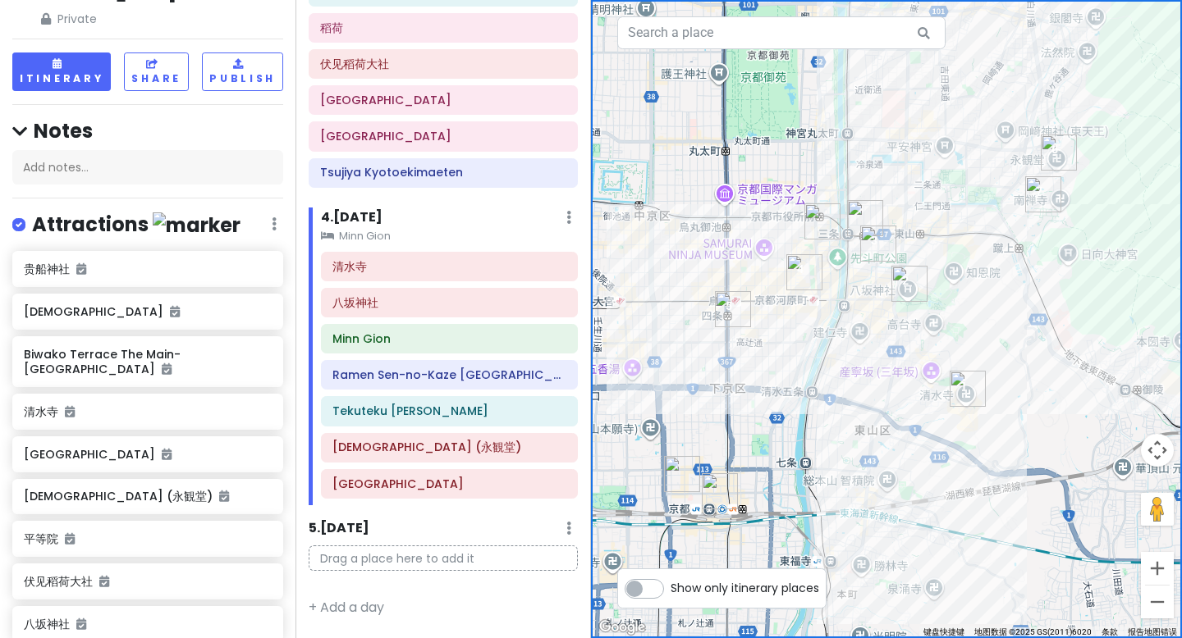
click at [642, 148] on div at bounding box center [886, 319] width 591 height 638
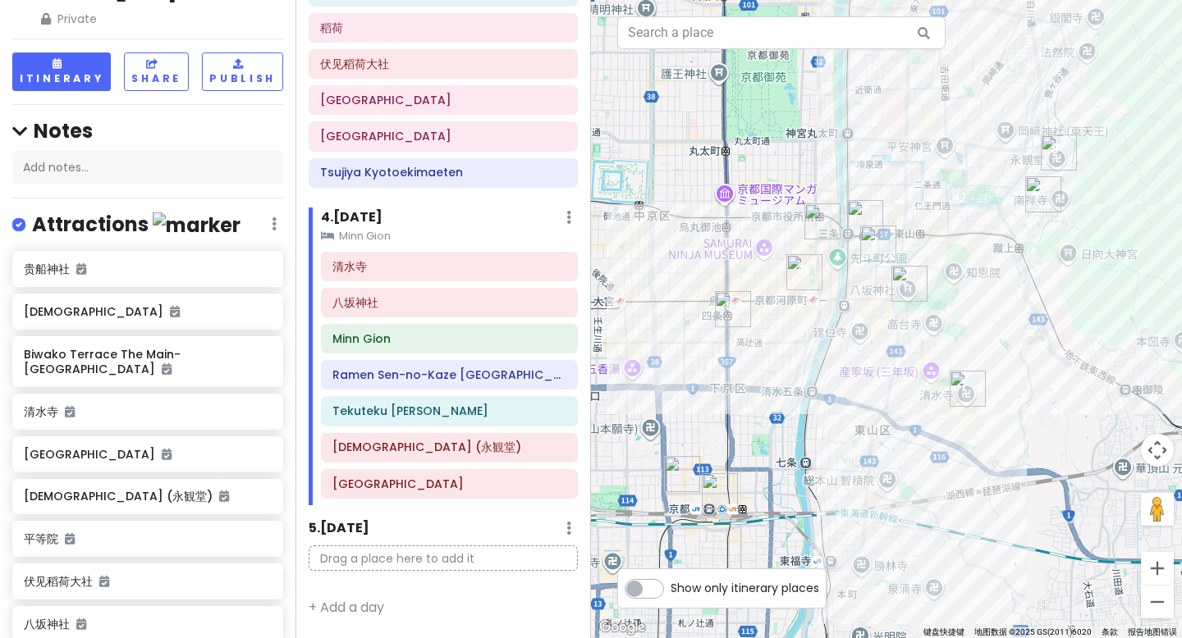
scroll to position [0, 0]
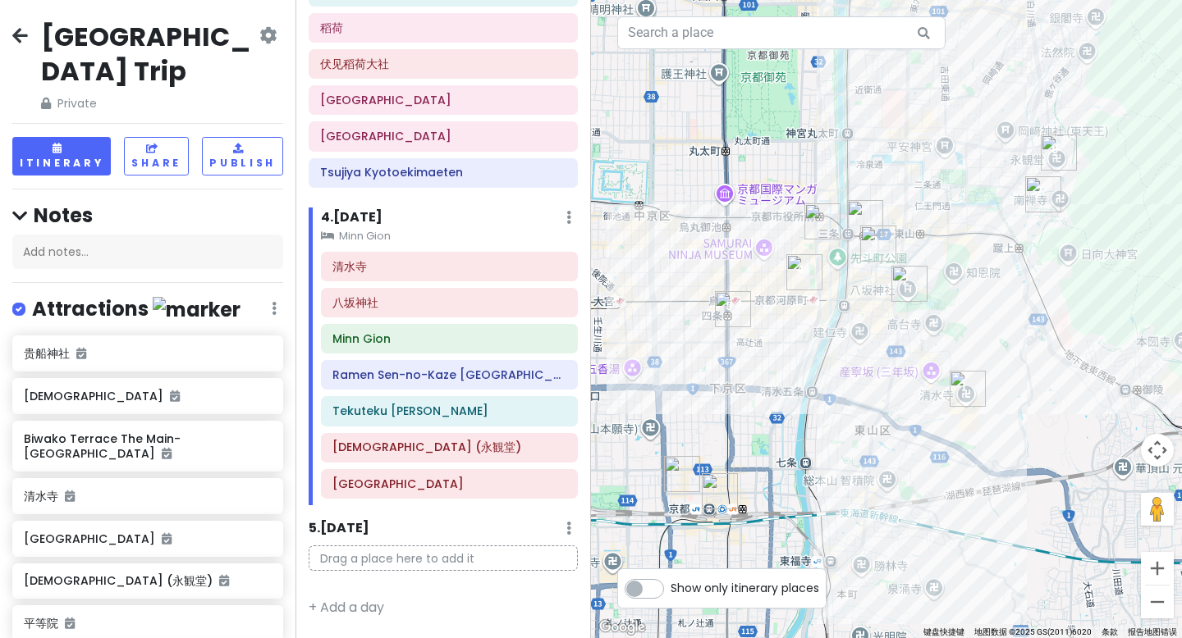
click at [25, 42] on icon at bounding box center [20, 35] width 16 height 13
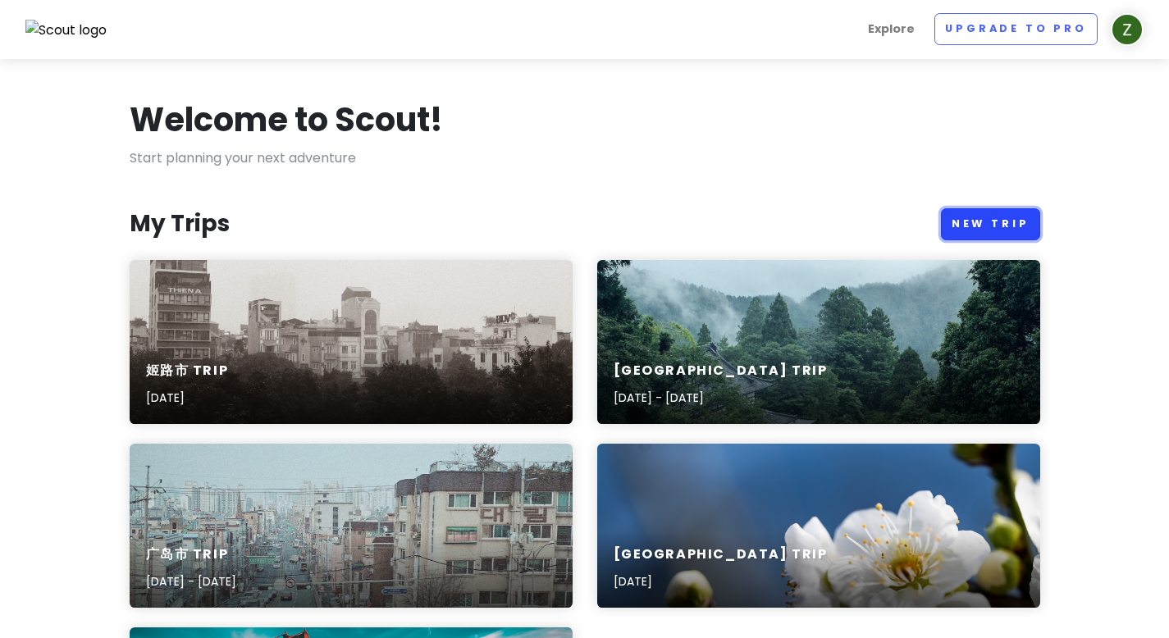
click at [960, 216] on link "New Trip" at bounding box center [990, 224] width 99 height 32
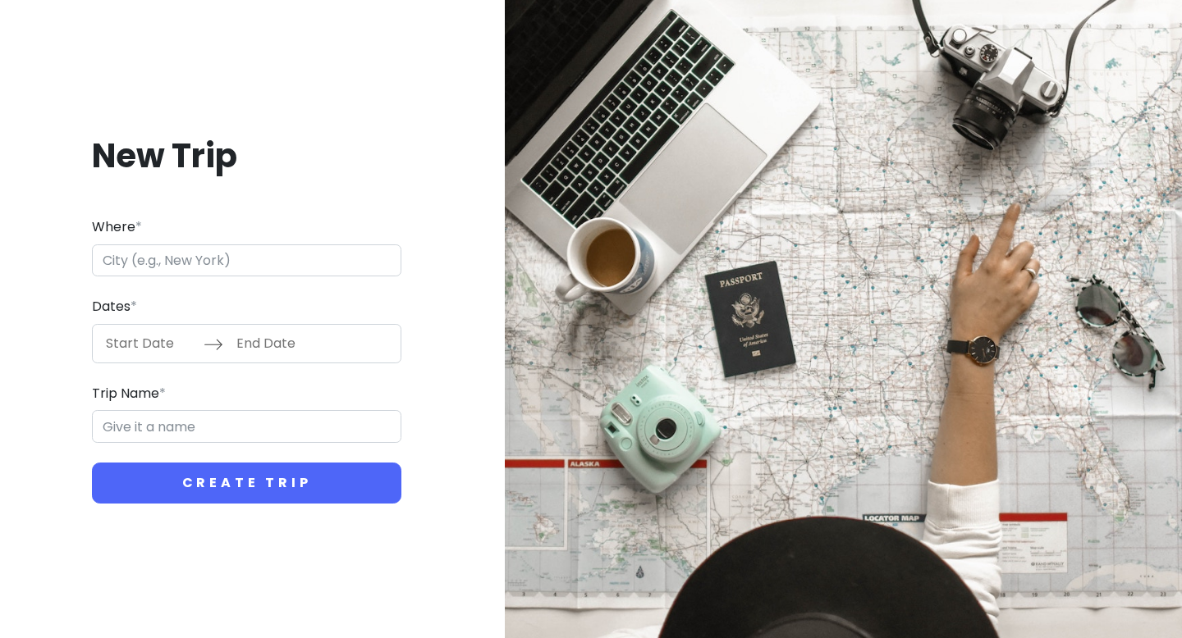
click at [232, 264] on input "Where *" at bounding box center [246, 261] width 309 height 33
type input "日本[GEOGRAPHIC_DATA][GEOGRAPHIC_DATA]"
type input "[GEOGRAPHIC_DATA] Trip"
click at [121, 345] on input "Start Date" at bounding box center [150, 344] width 107 height 38
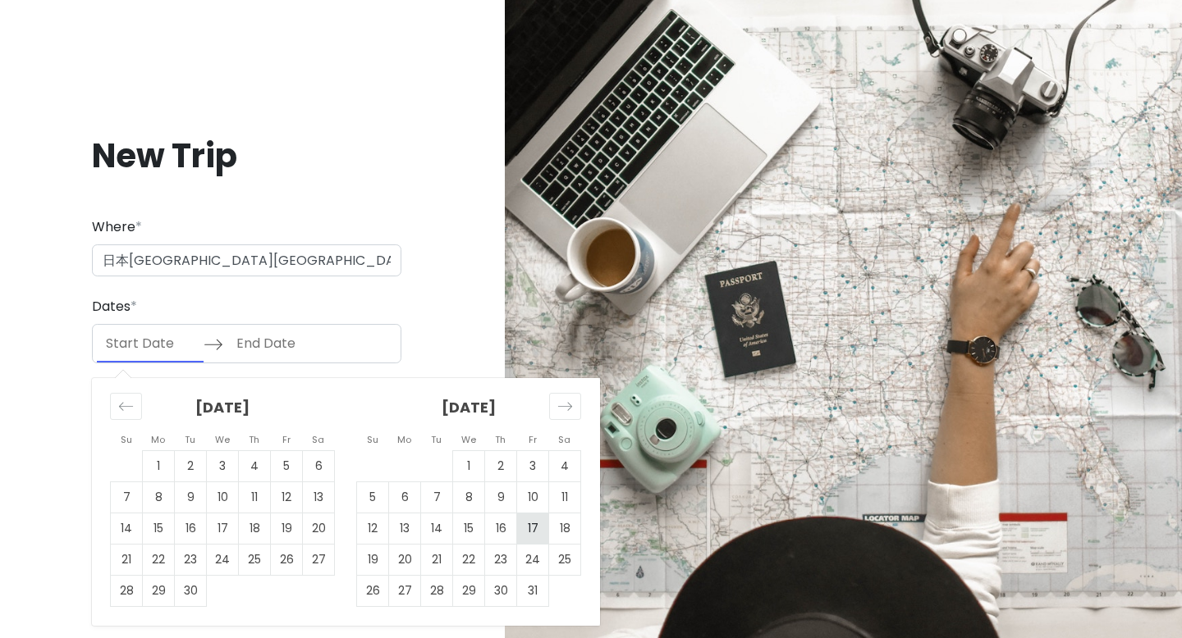
click at [541, 532] on td "17" at bounding box center [533, 528] width 32 height 31
type input "[DATE]"
click at [563, 528] on td "18" at bounding box center [565, 528] width 32 height 31
type input "10/18/2025"
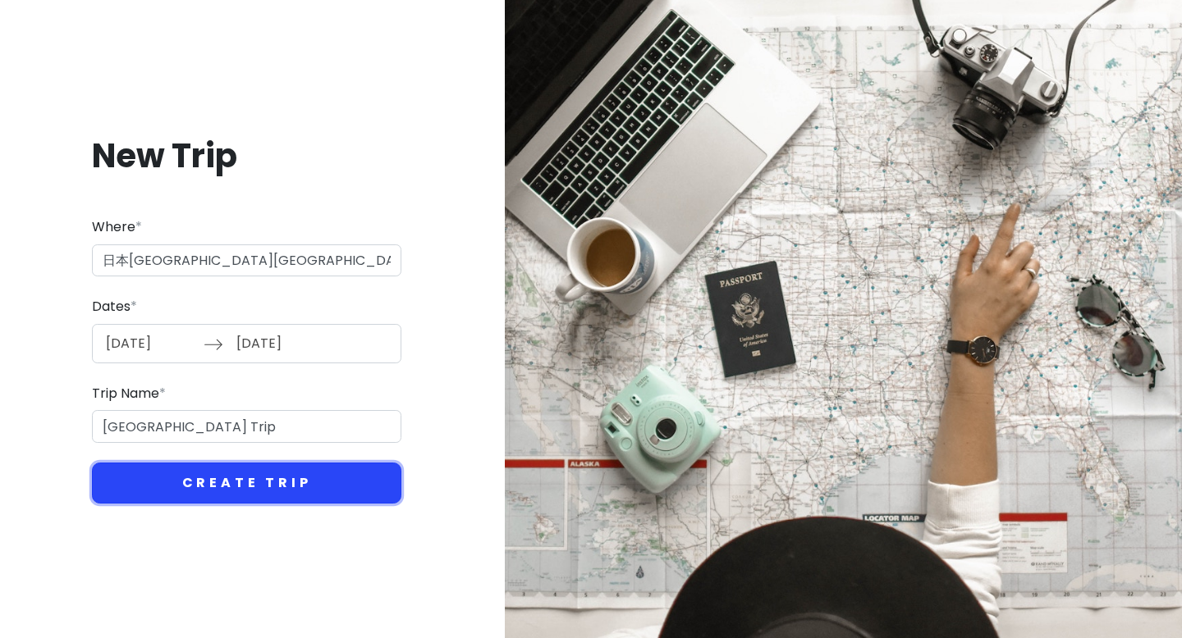
click at [189, 483] on button "Create Trip" at bounding box center [246, 483] width 309 height 41
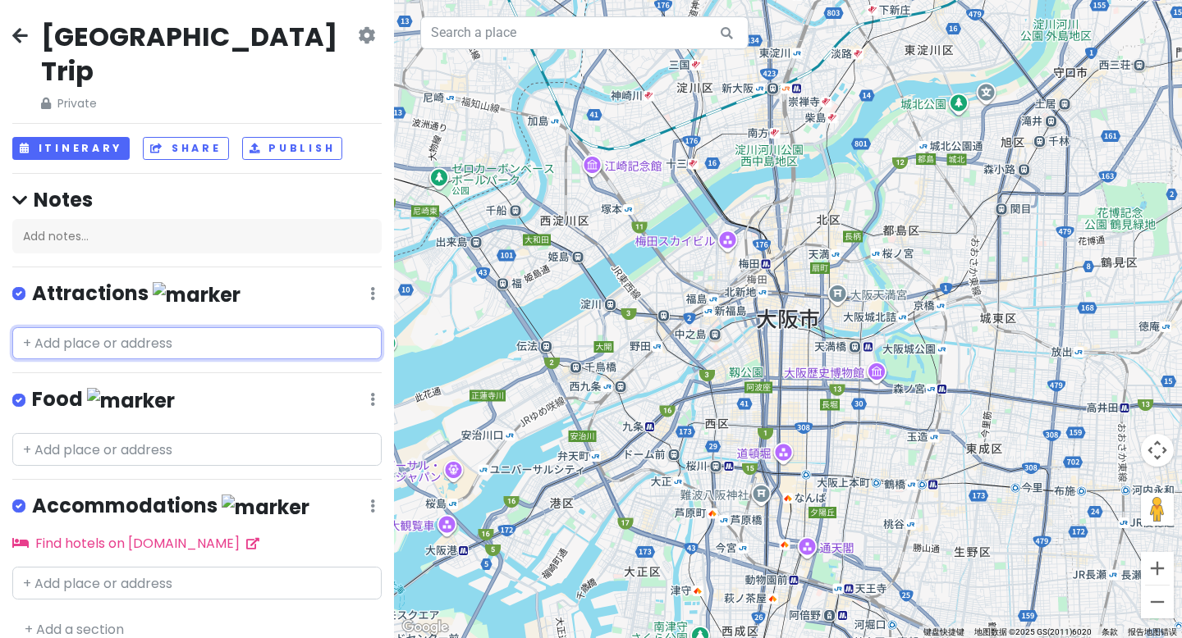
click at [92, 327] on input "text" at bounding box center [196, 343] width 369 height 33
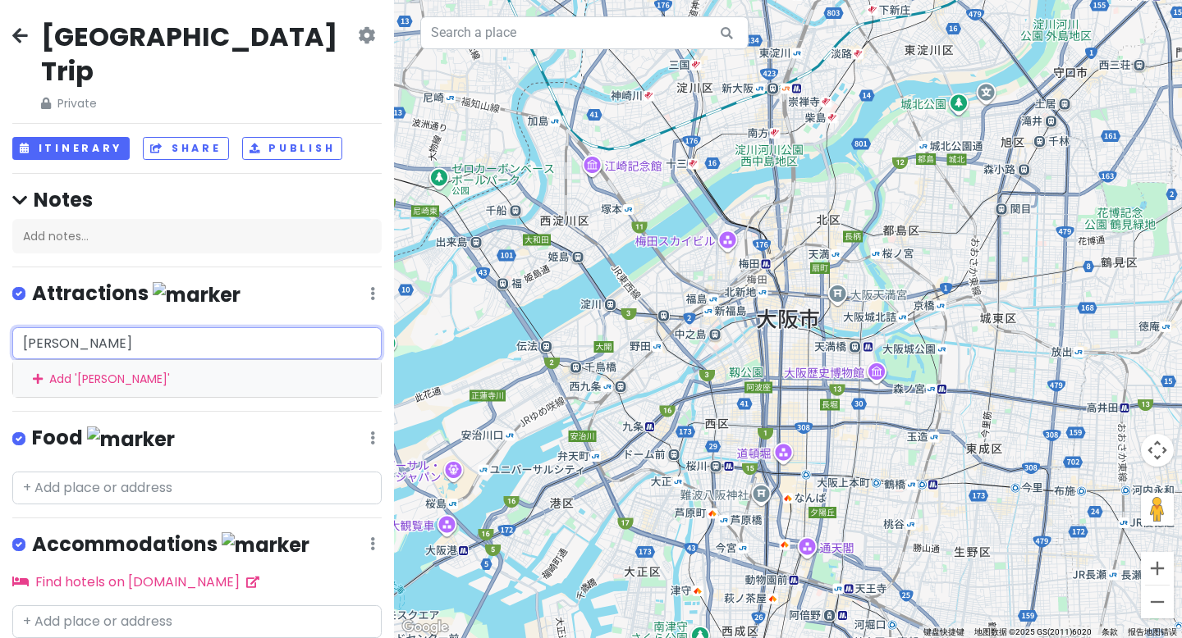
type input "通天阁"
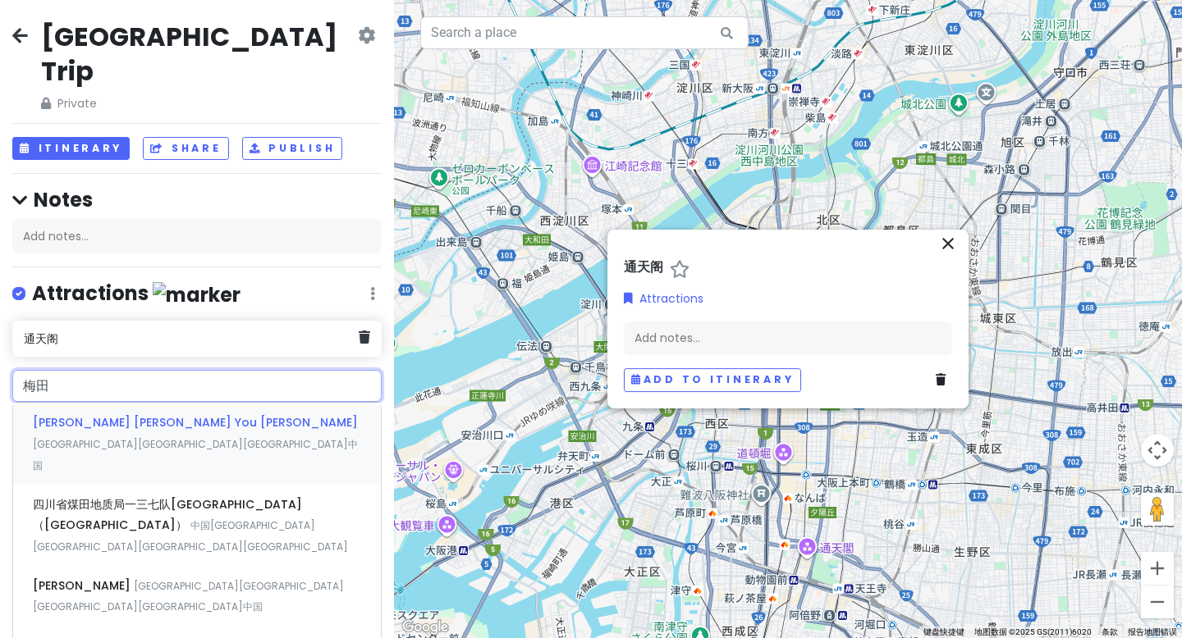
type input "梅"
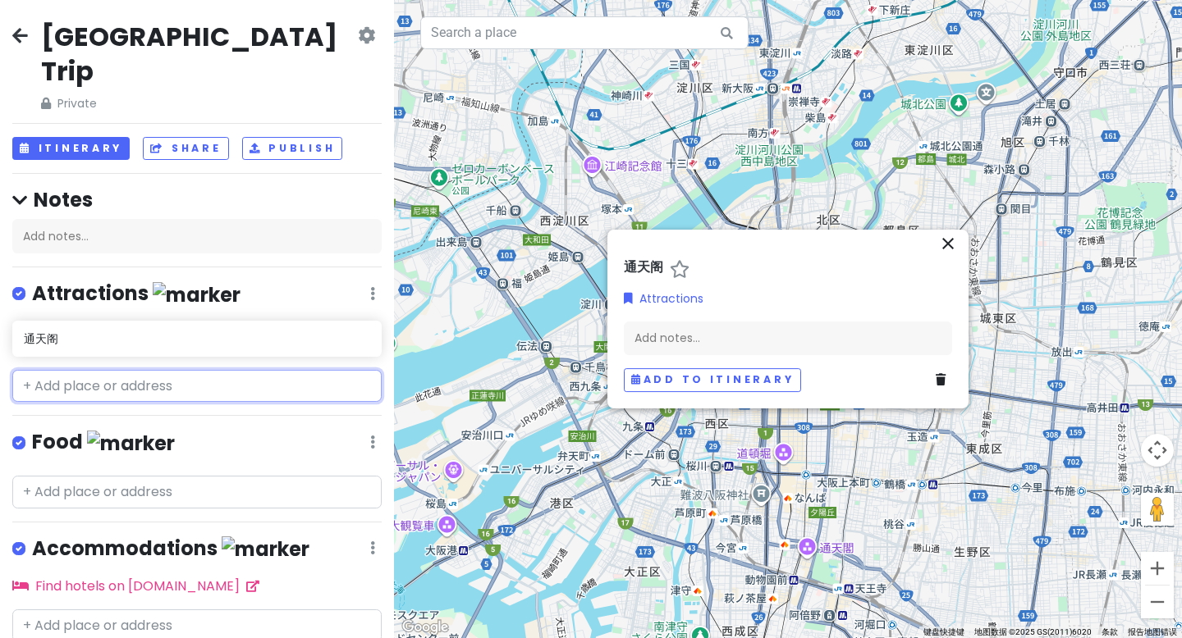
scroll to position [25, 0]
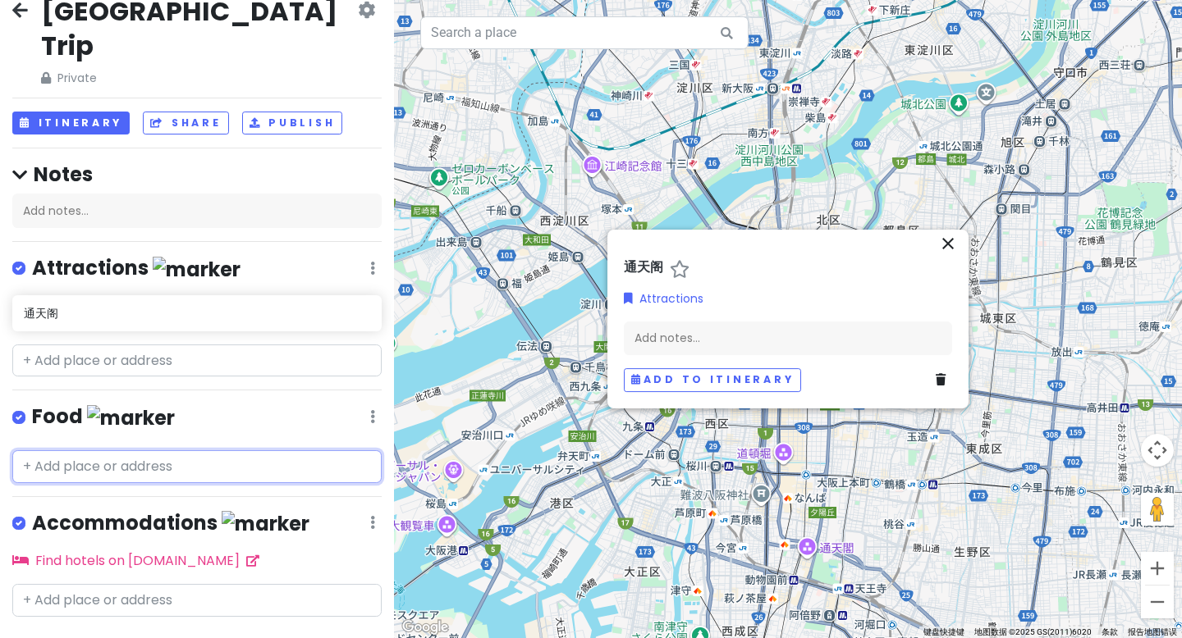
click at [113, 450] on input "text" at bounding box center [196, 466] width 369 height 33
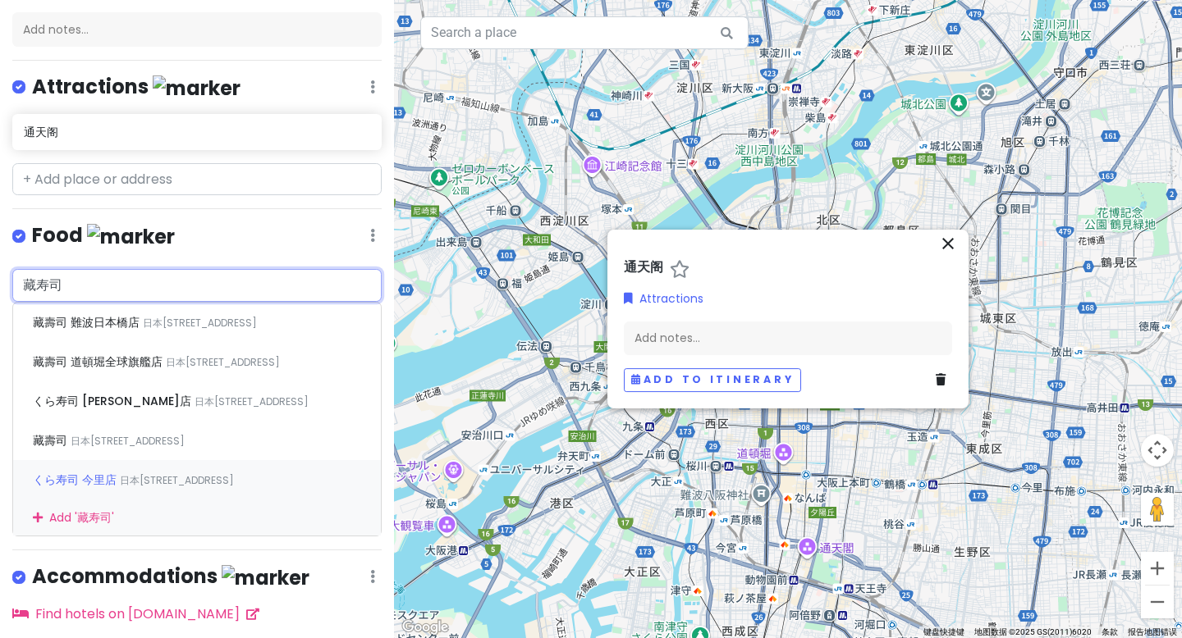
scroll to position [208, 0]
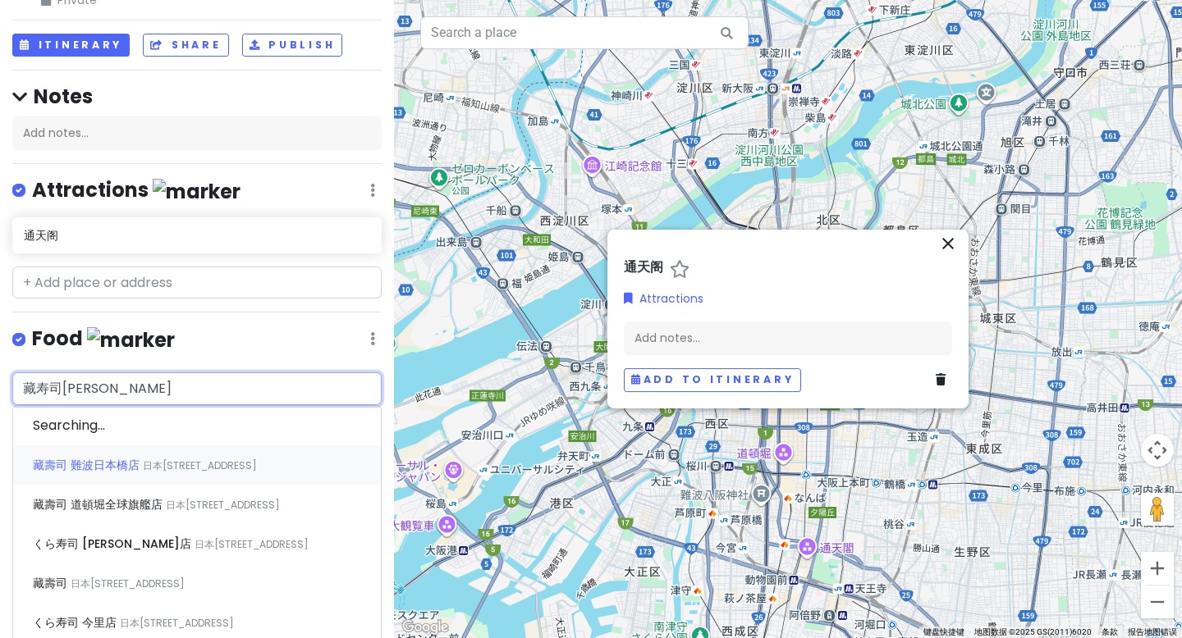
type input "藏寿司通天阁"
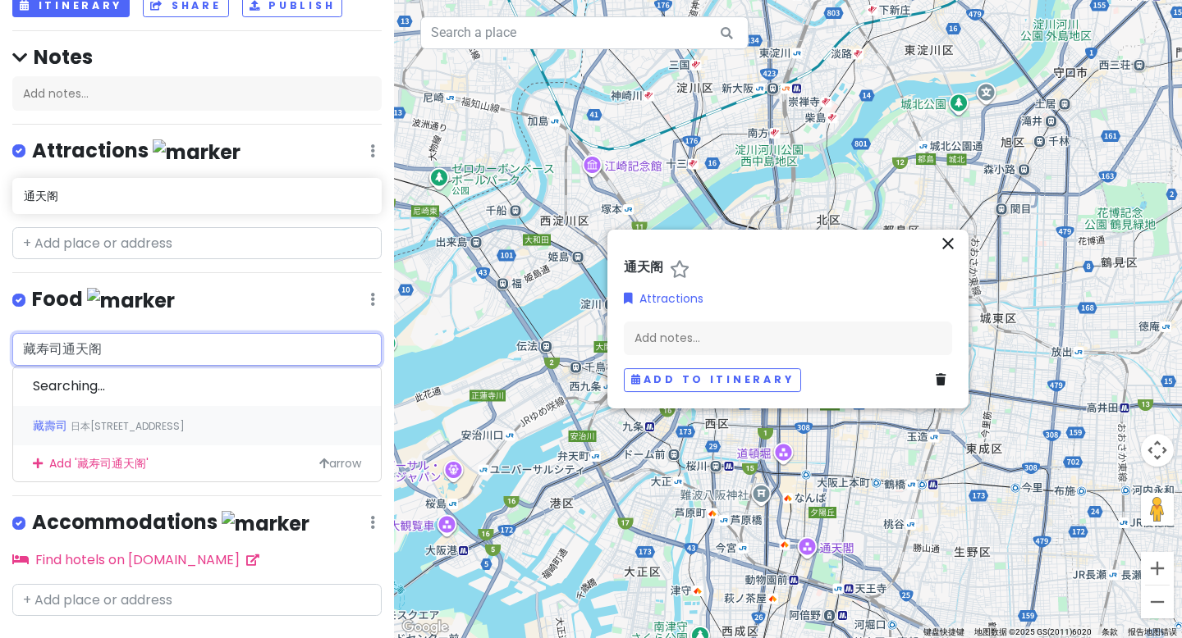
scroll to position [103, 0]
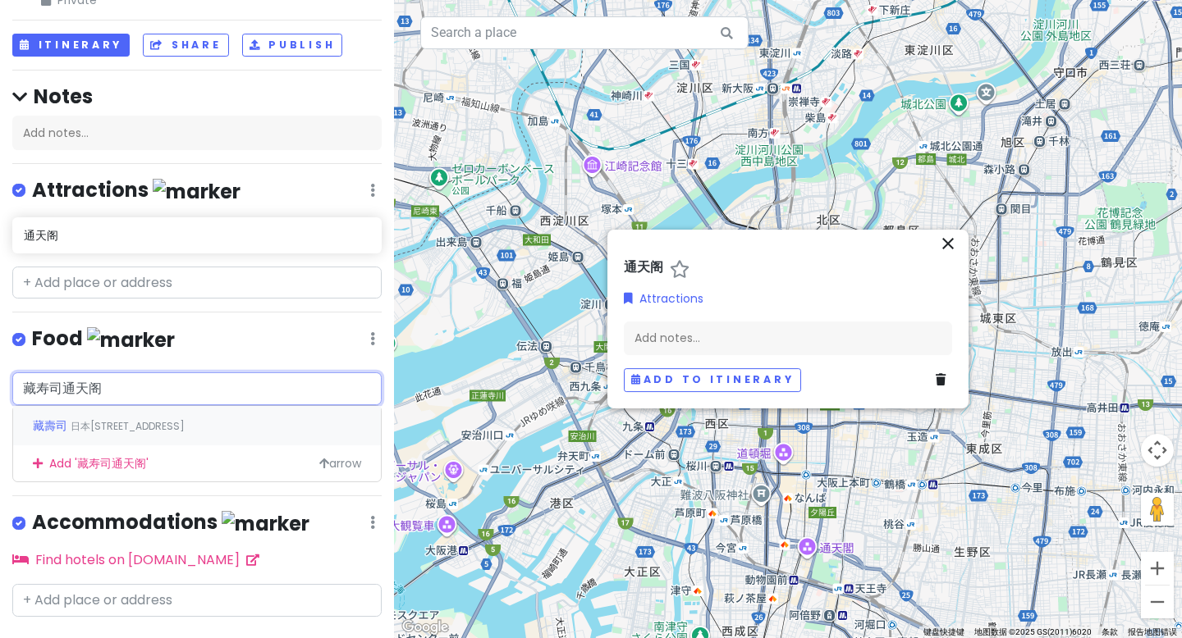
click at [123, 419] on span "日本大阪府大阪市浪速区 Ebisuhigashi, 2 Chome−6−3" at bounding box center [128, 426] width 114 height 14
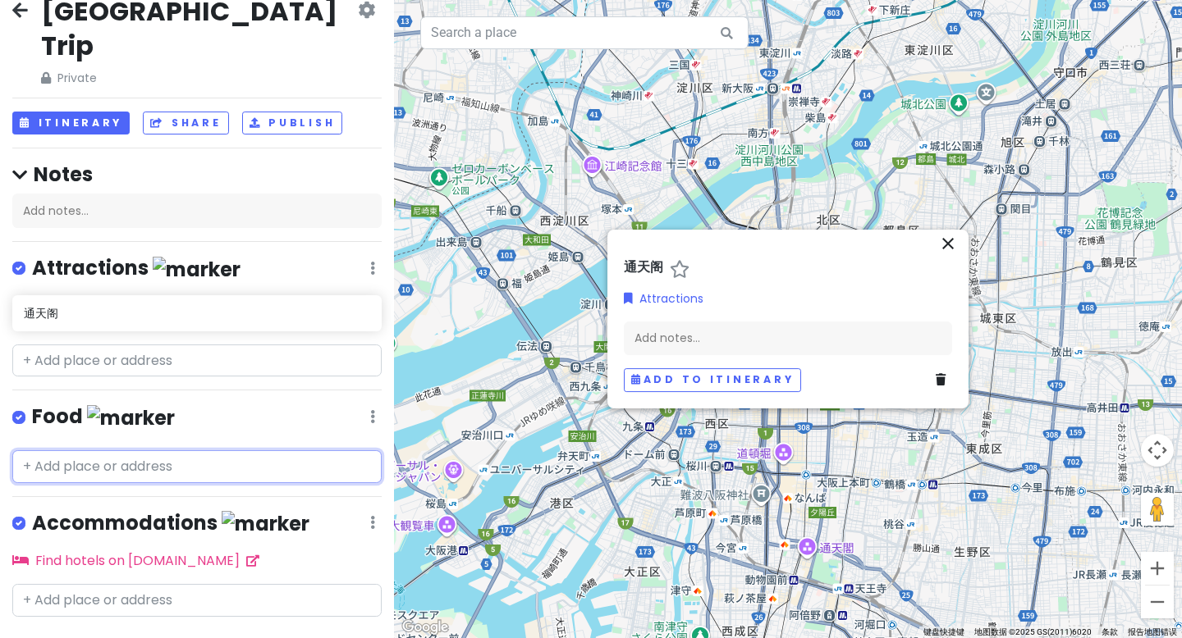
scroll to position [68, 0]
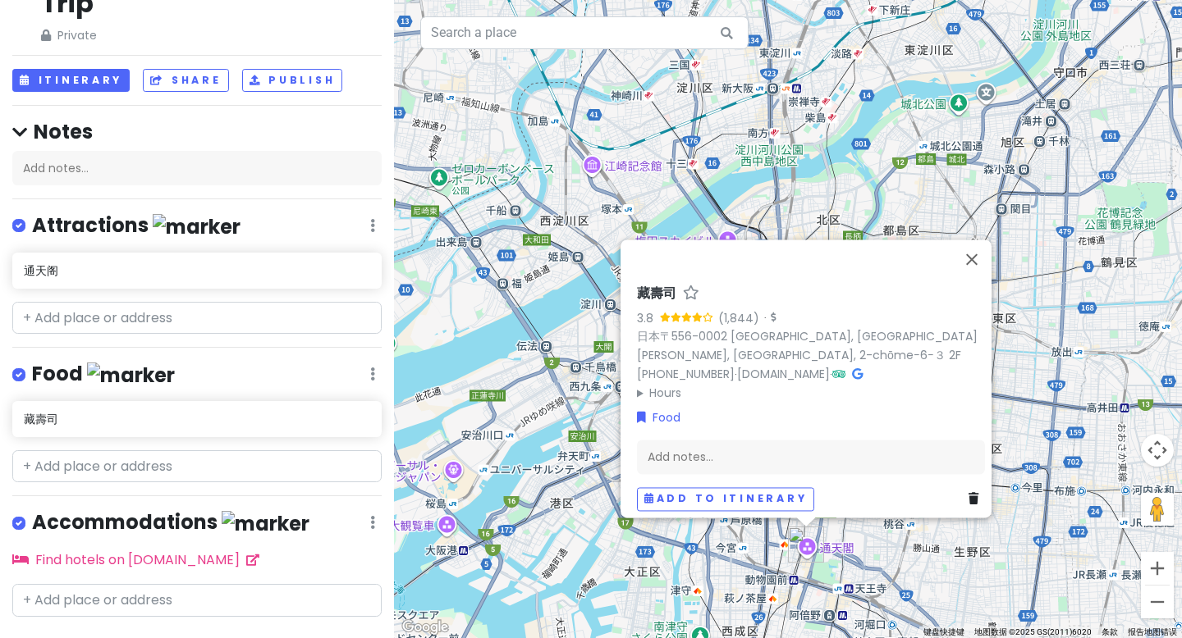
click at [83, 638] on link "+ Add a section" at bounding box center [74, 647] width 99 height 19
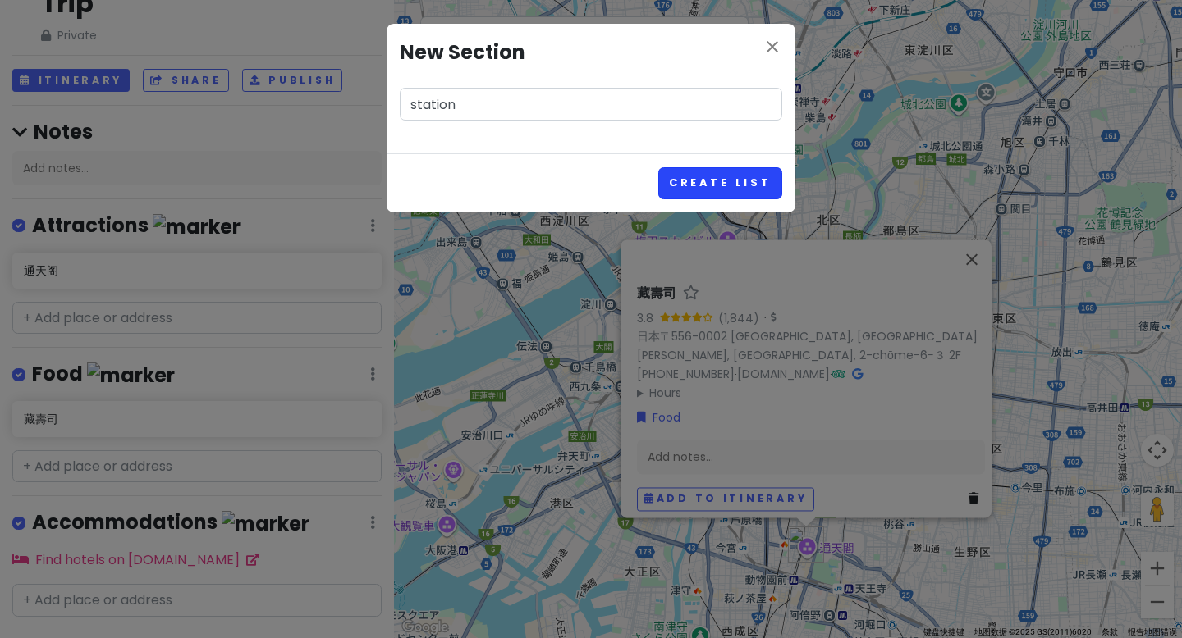
type input "station"
click at [720, 175] on button "Create List" at bounding box center [720, 183] width 124 height 32
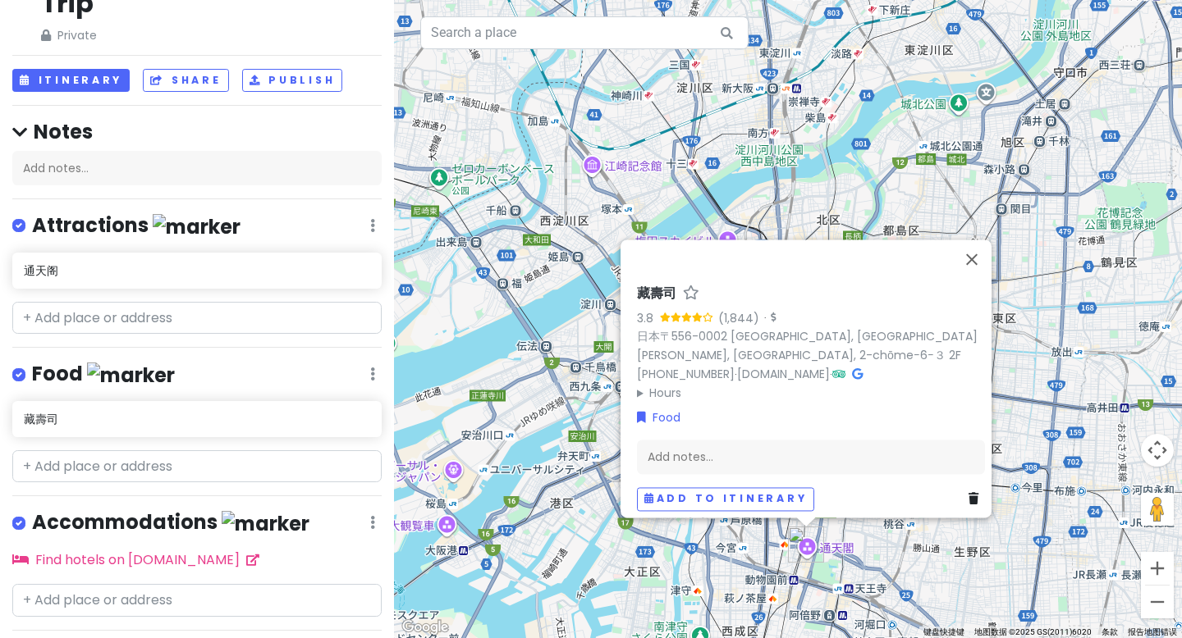
scroll to position [173, 0]
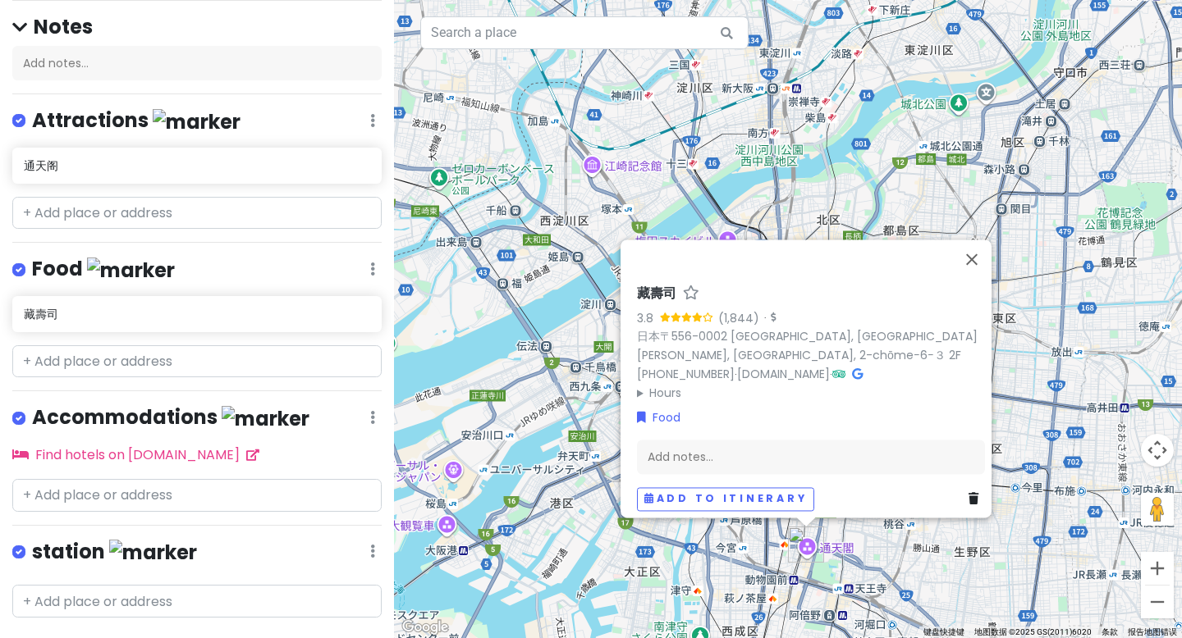
click at [75, 638] on link "+ Add a section" at bounding box center [74, 647] width 99 height 19
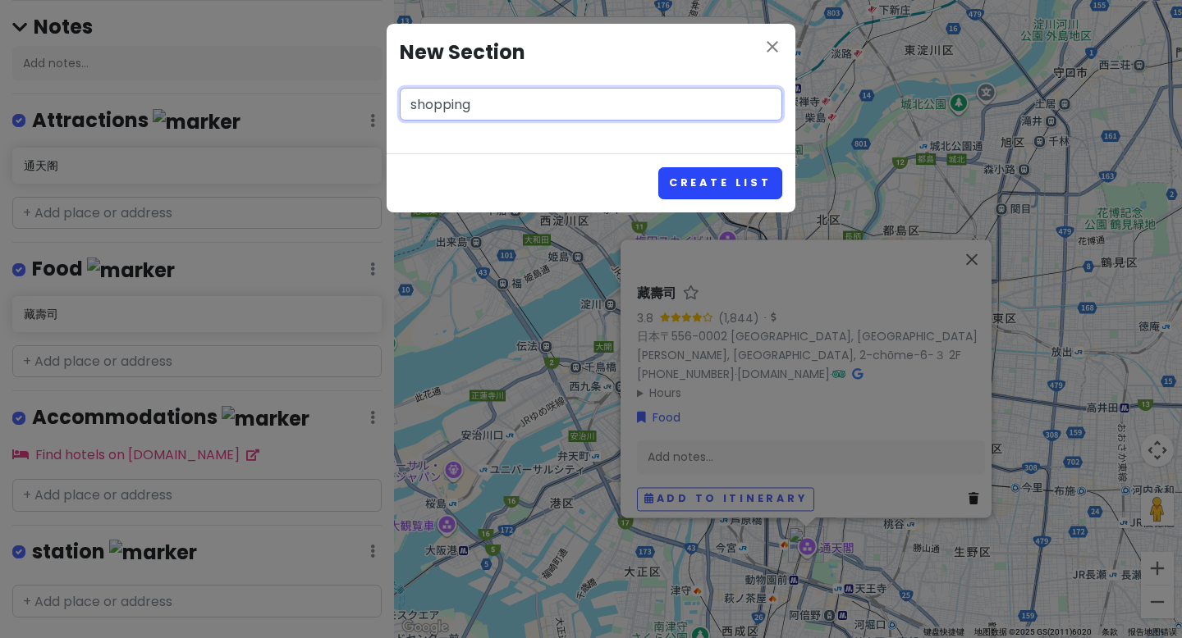
type input "shopping"
click at [748, 184] on button "Create List" at bounding box center [720, 183] width 124 height 32
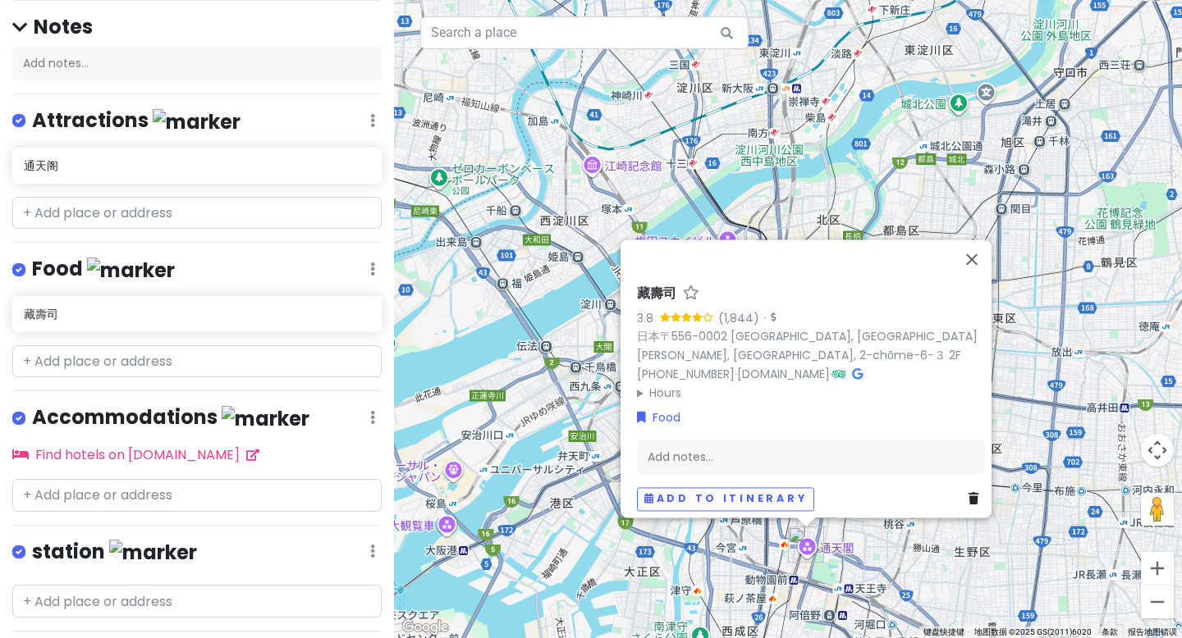
scroll to position [278, 0]
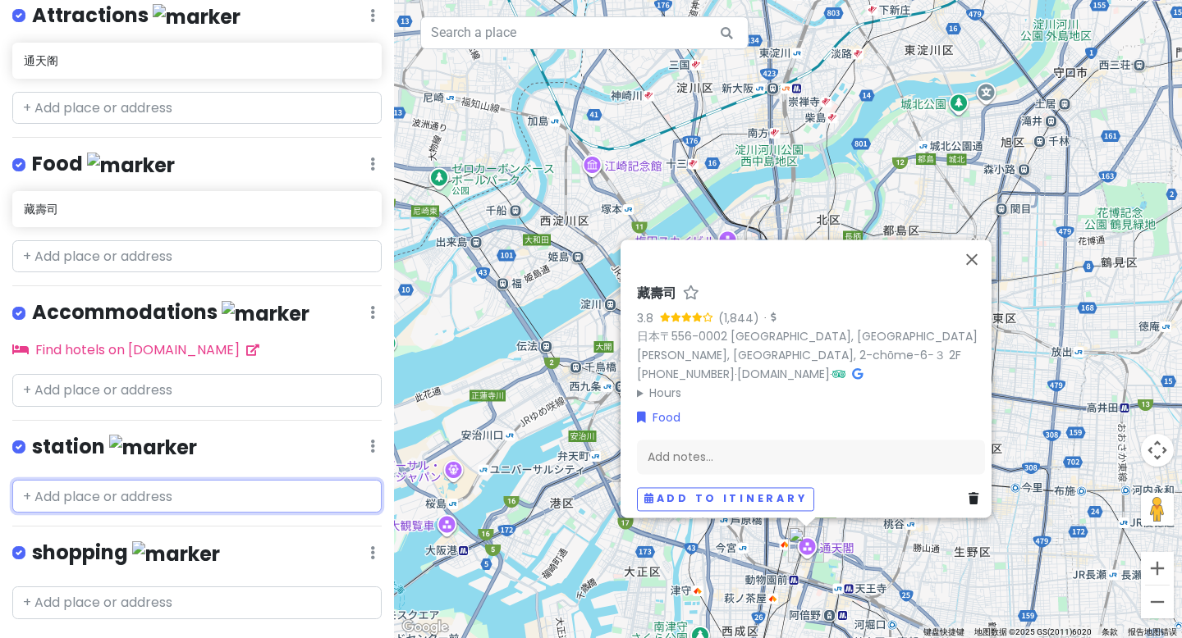
click at [79, 480] on input "text" at bounding box center [196, 496] width 369 height 33
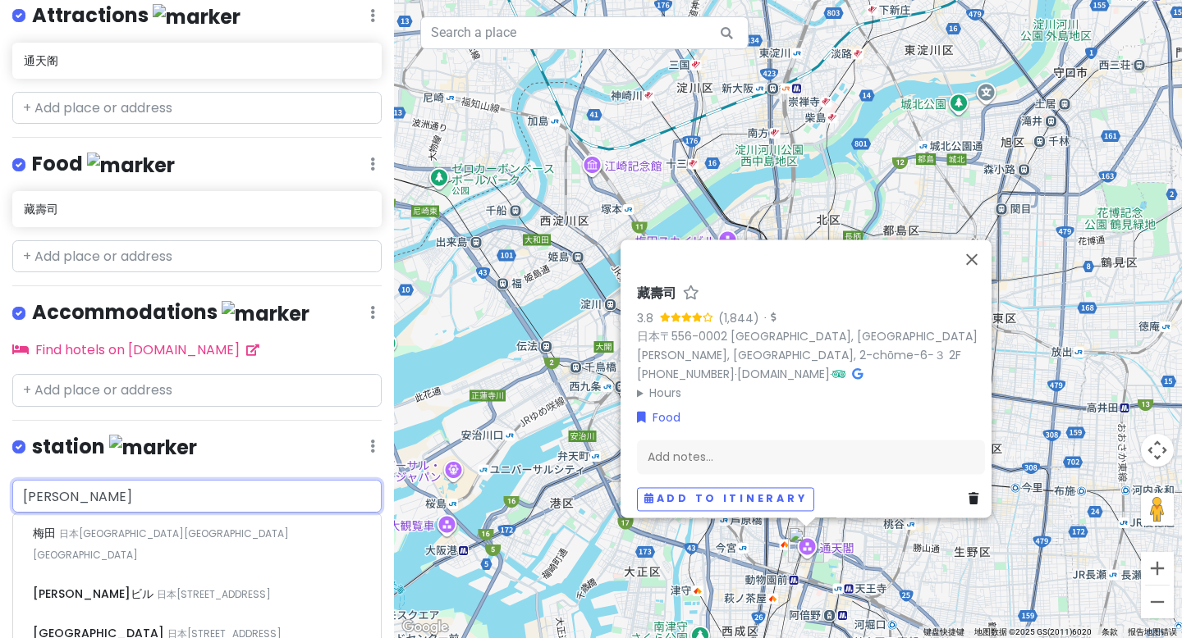
type input "梅田站"
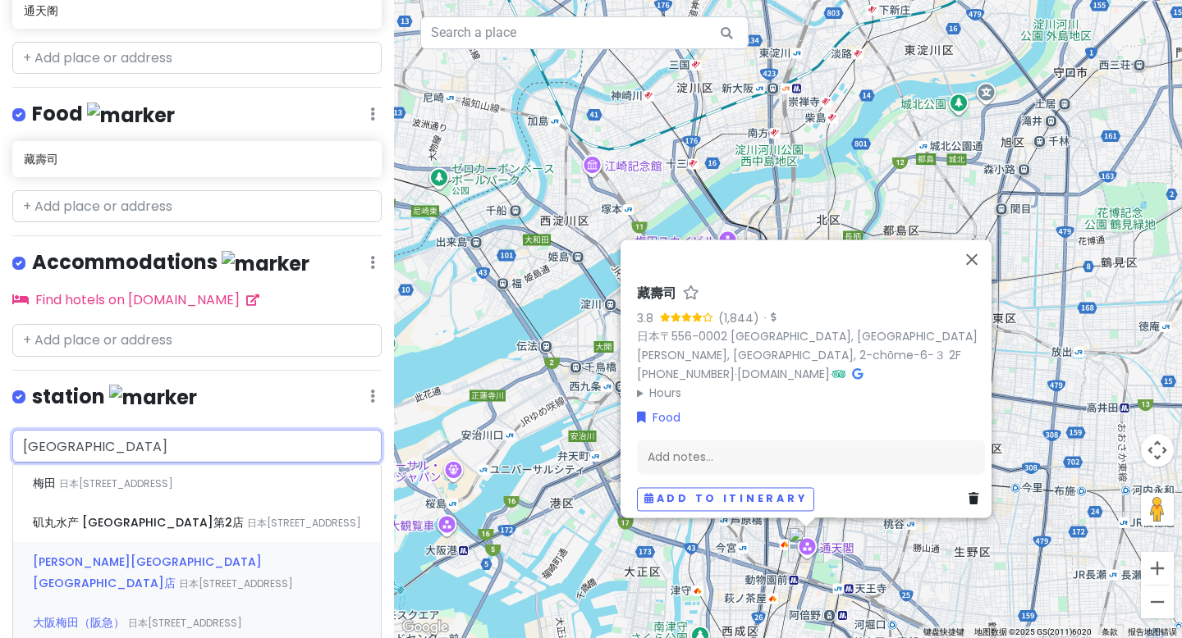
scroll to position [377, 0]
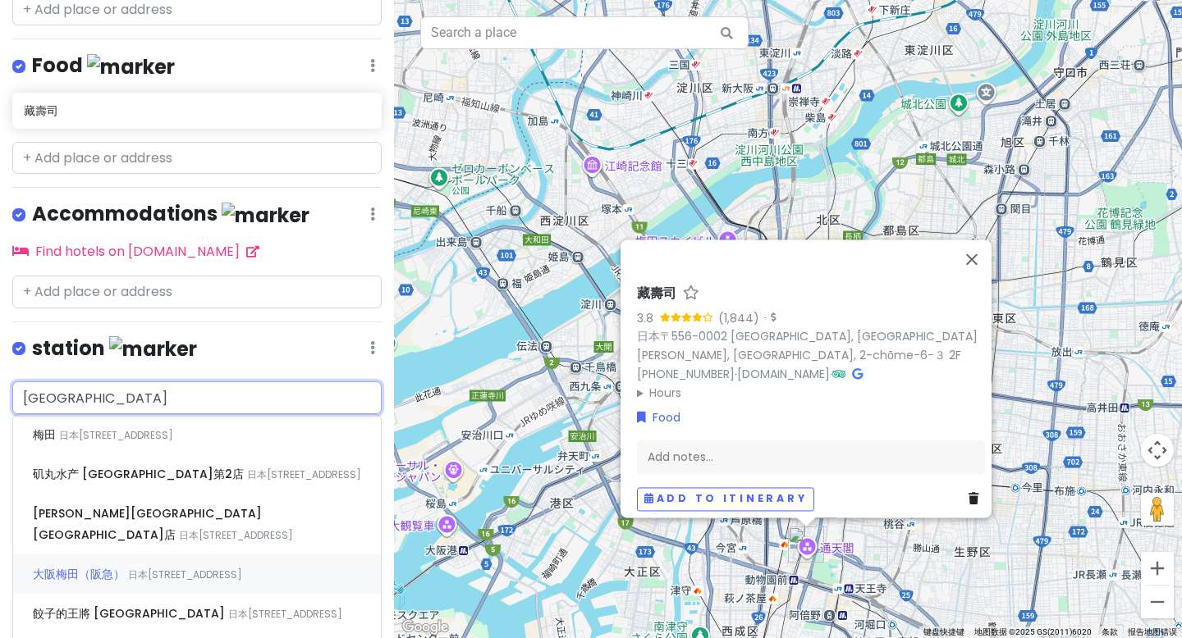
click at [104, 566] on span "大阪梅田（阪急）" at bounding box center [80, 574] width 95 height 16
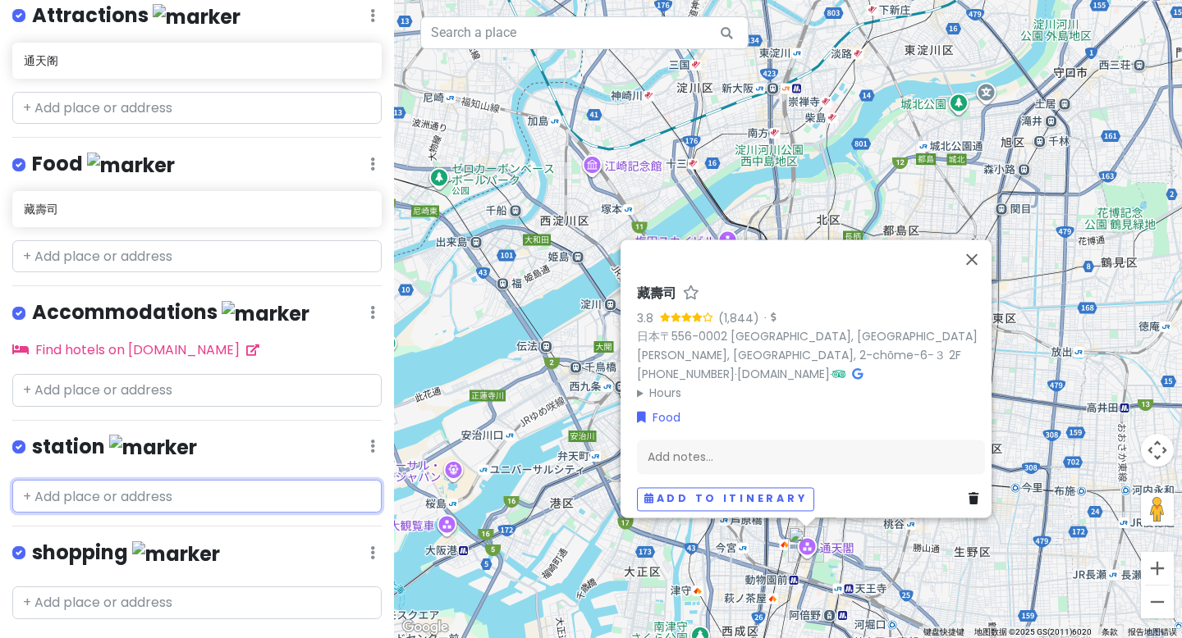
scroll to position [321, 0]
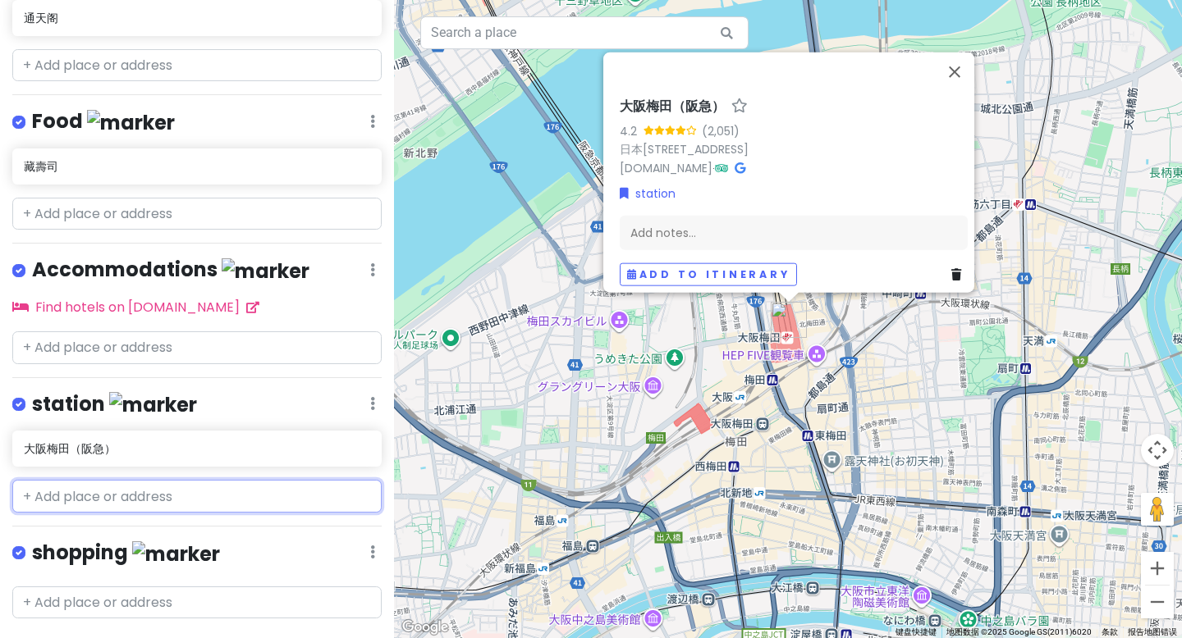
click at [100, 480] on input "text" at bounding box center [196, 496] width 369 height 33
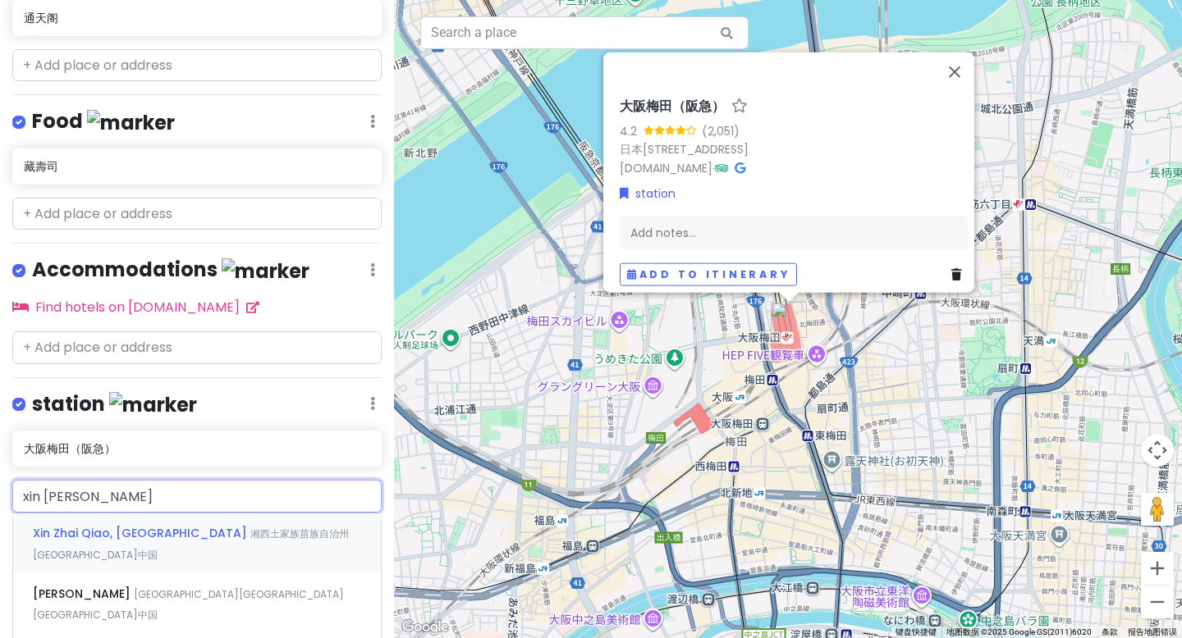
type input "心斋桥"
click at [98, 527] on span "日本大阪府大阪市中央区" at bounding box center [162, 544] width 259 height 35
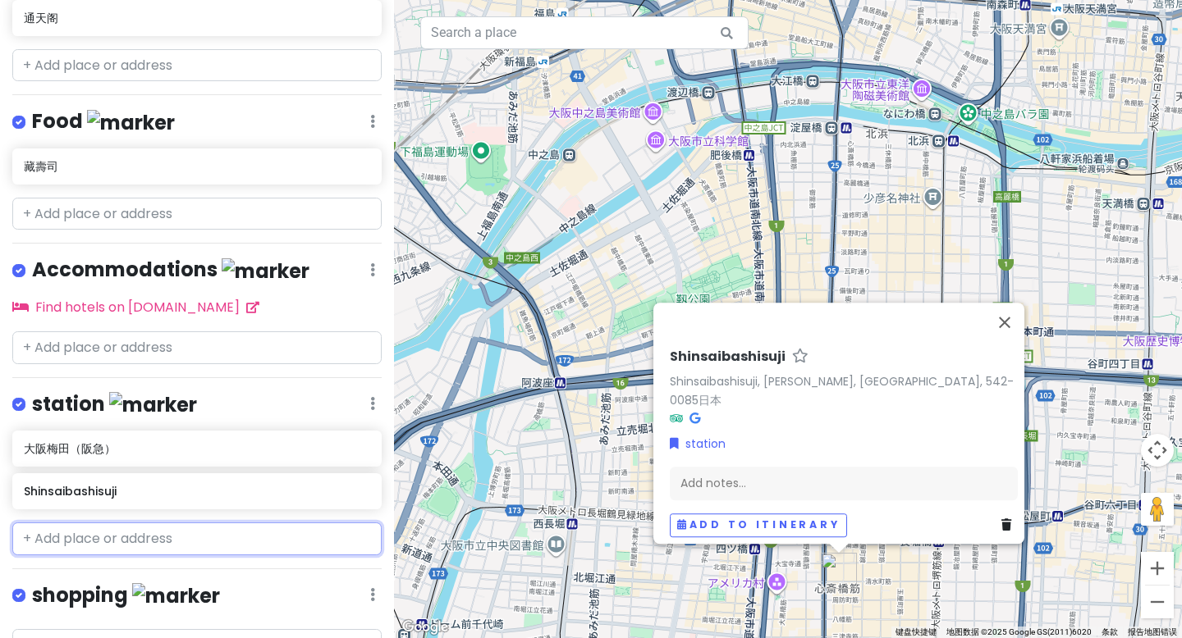
click at [89, 523] on input "text" at bounding box center [196, 539] width 369 height 33
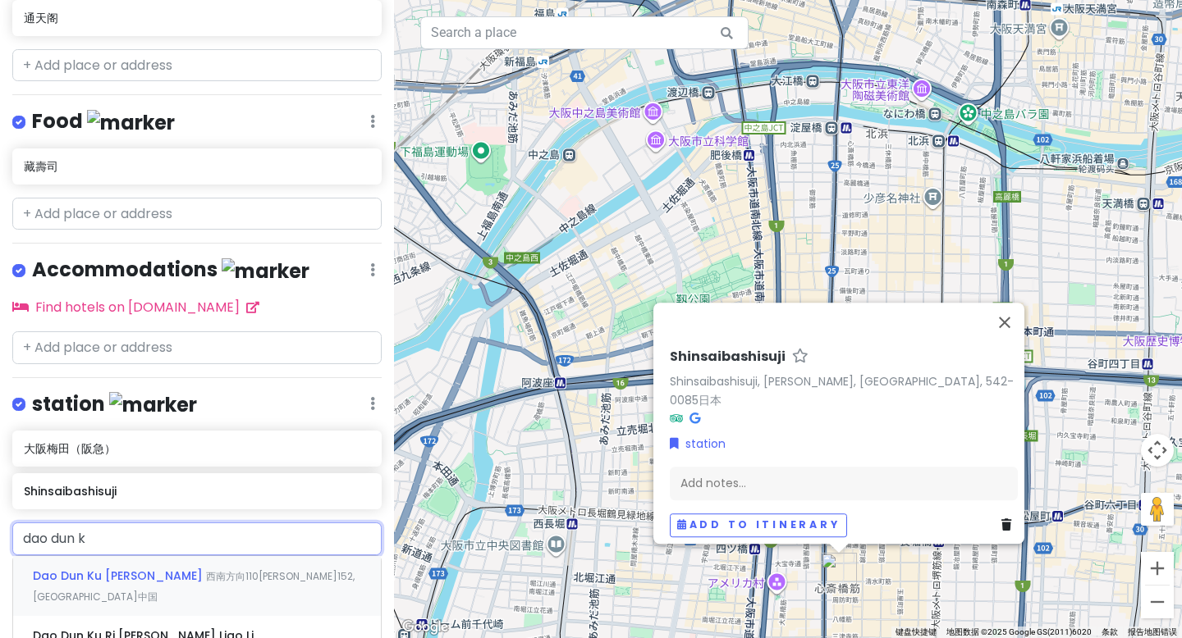
type input "道顿堀"
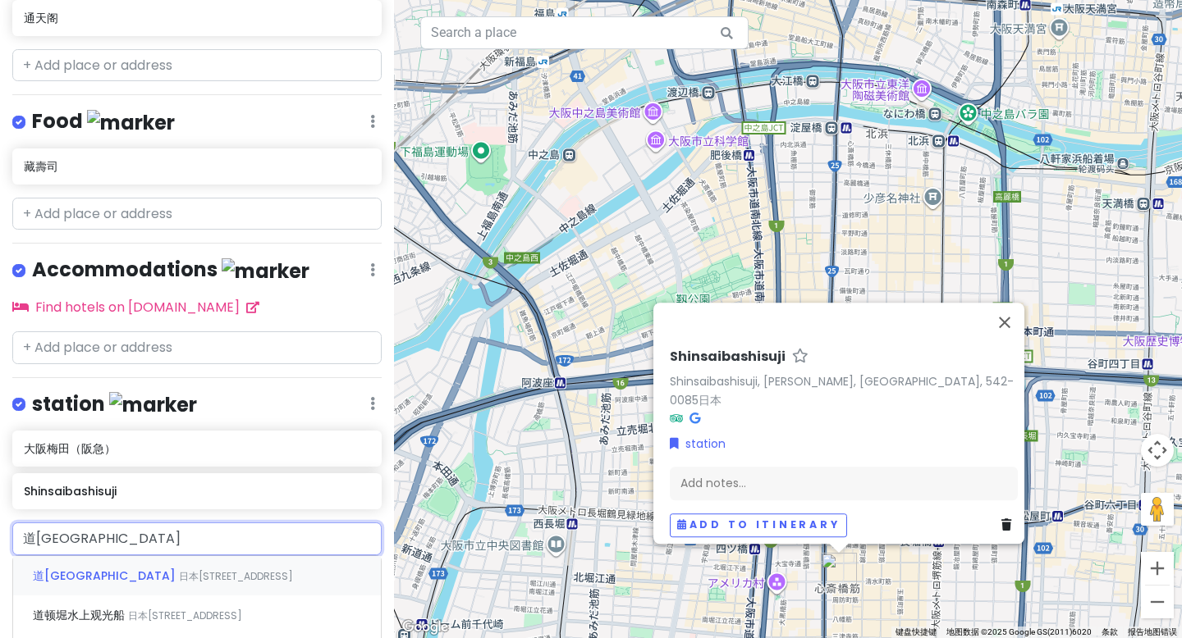
click at [179, 569] on span "日本大阪府大阪市中央区 Dotonbori, 1 Chome−9" at bounding box center [236, 576] width 114 height 14
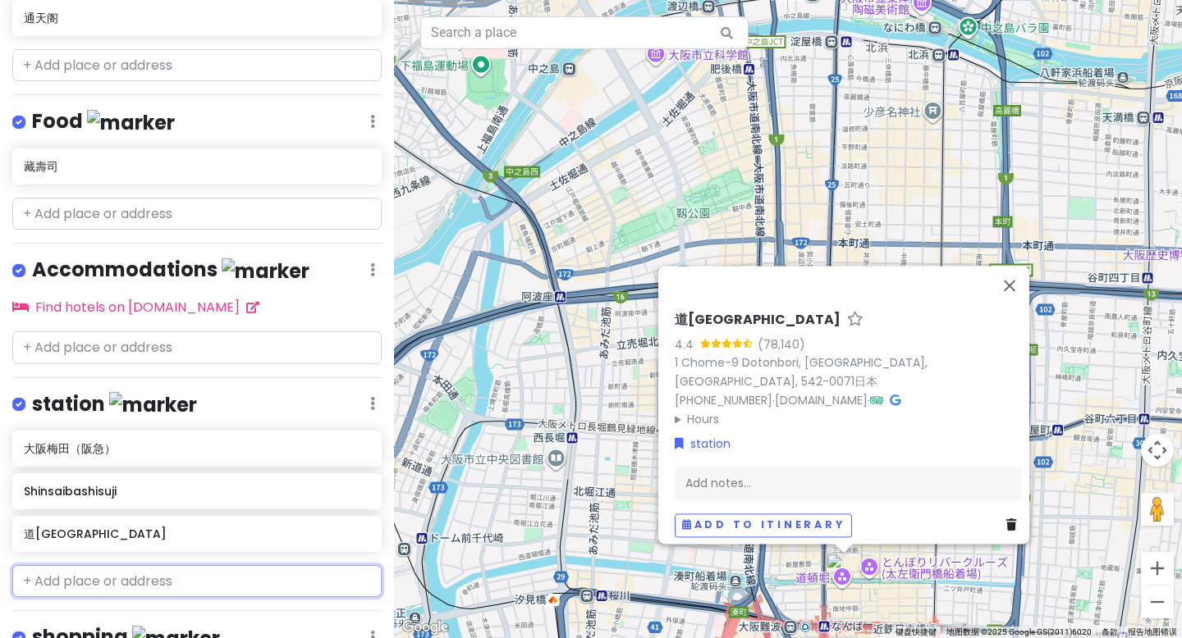
click at [77, 565] on input "text" at bounding box center [196, 581] width 369 height 33
type input "日"
click at [1018, 295] on button "关闭" at bounding box center [1009, 285] width 39 height 39
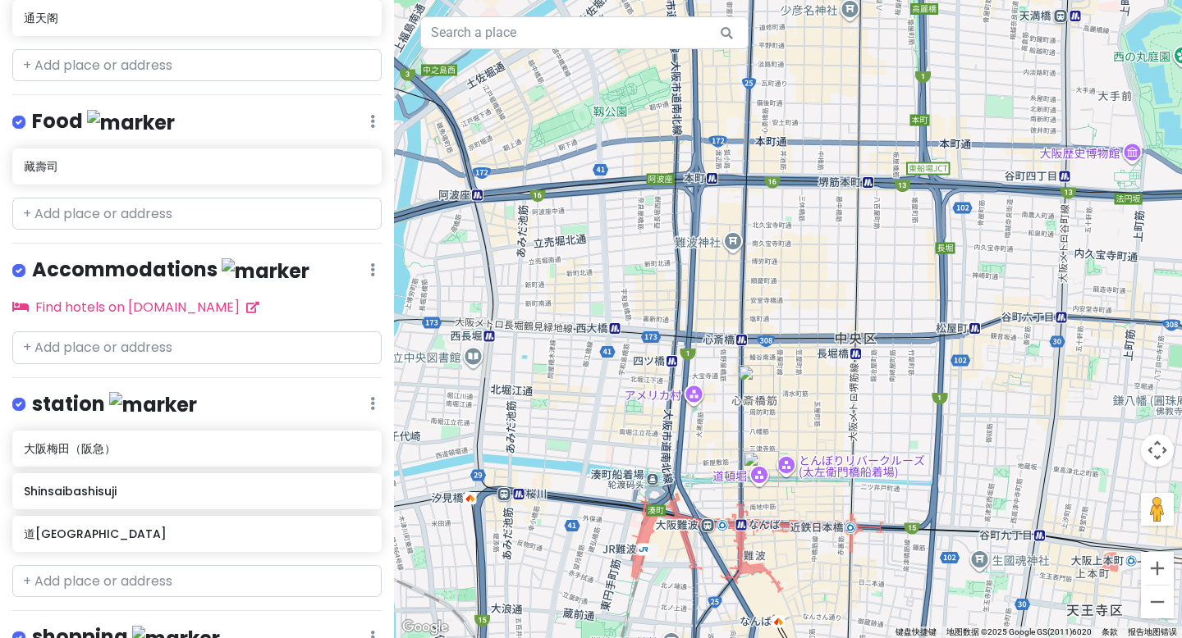
drag, startPoint x: 921, startPoint y: 491, endPoint x: 827, endPoint y: 373, distance: 150.1
click at [834, 384] on div at bounding box center [788, 319] width 788 height 638
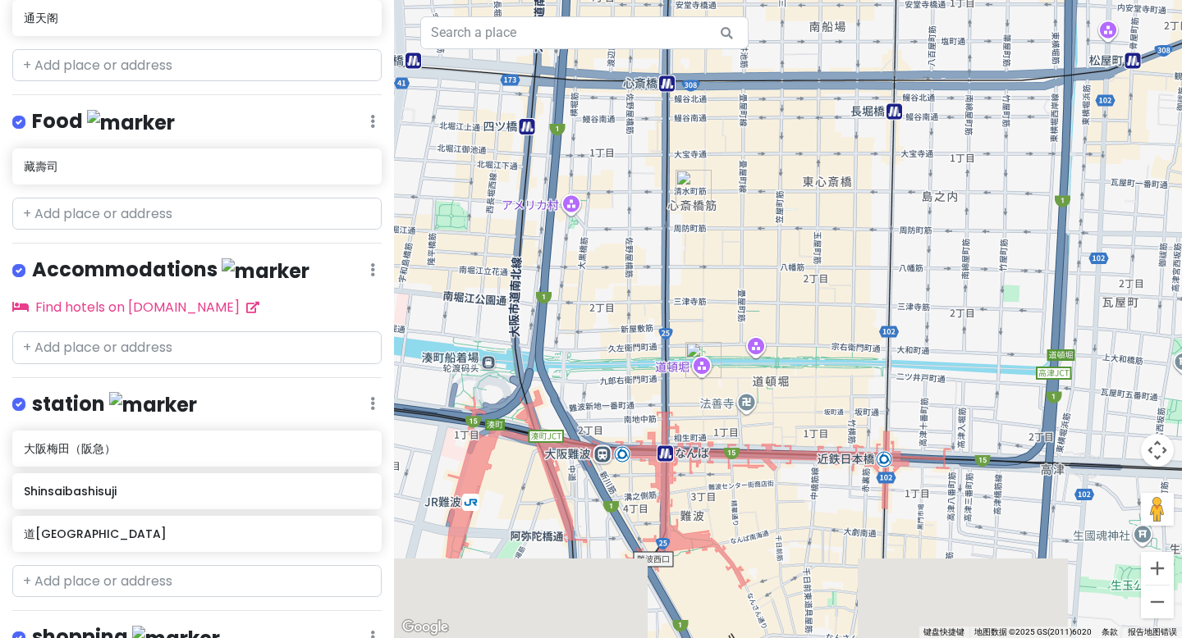
drag, startPoint x: 793, startPoint y: 450, endPoint x: 799, endPoint y: 332, distance: 119.1
click at [799, 333] on div at bounding box center [788, 319] width 788 height 638
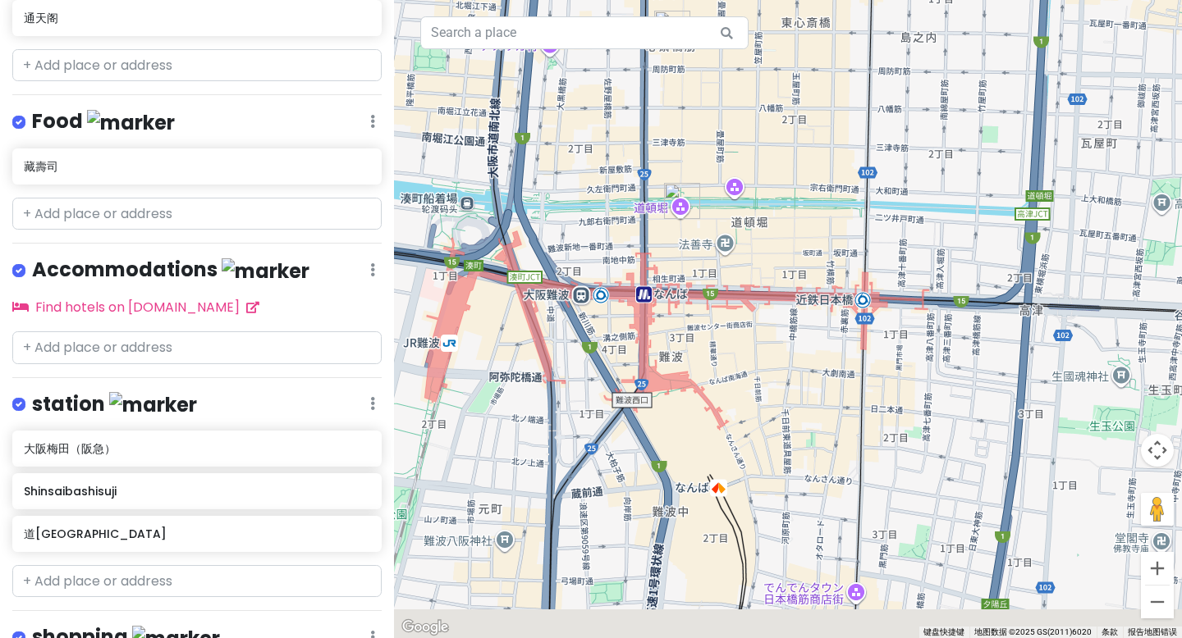
drag, startPoint x: 818, startPoint y: 502, endPoint x: 796, endPoint y: 370, distance: 134.0
click at [796, 371] on div at bounding box center [788, 319] width 788 height 638
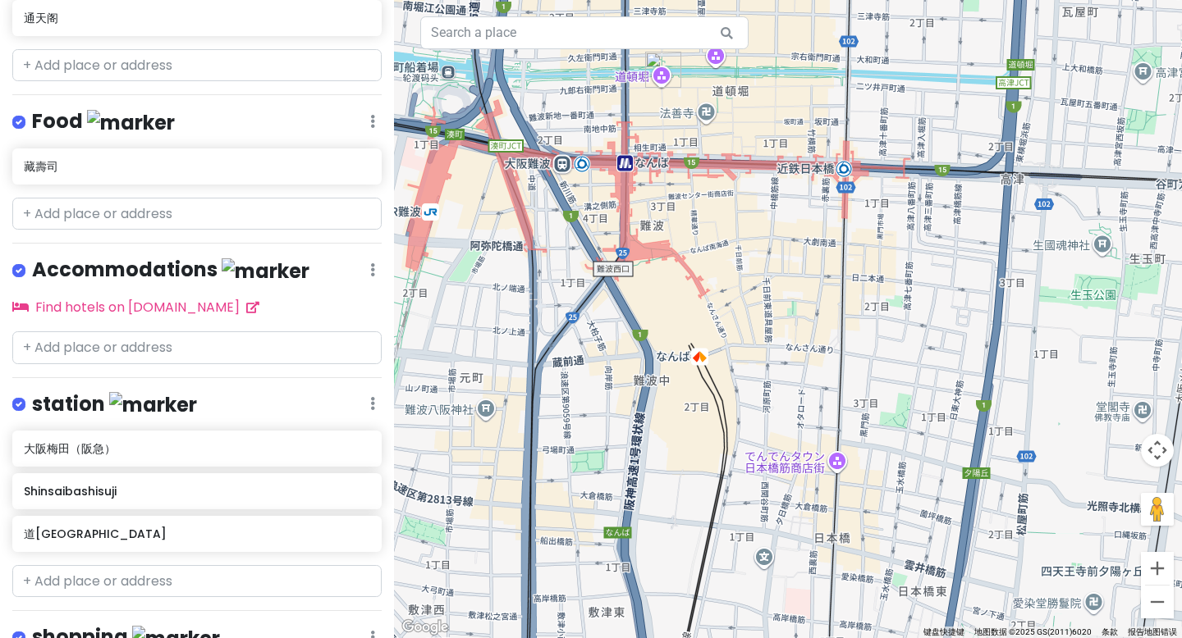
drag, startPoint x: 774, startPoint y: 465, endPoint x: 753, endPoint y: 336, distance: 130.4
click at [753, 336] on div at bounding box center [788, 319] width 788 height 638
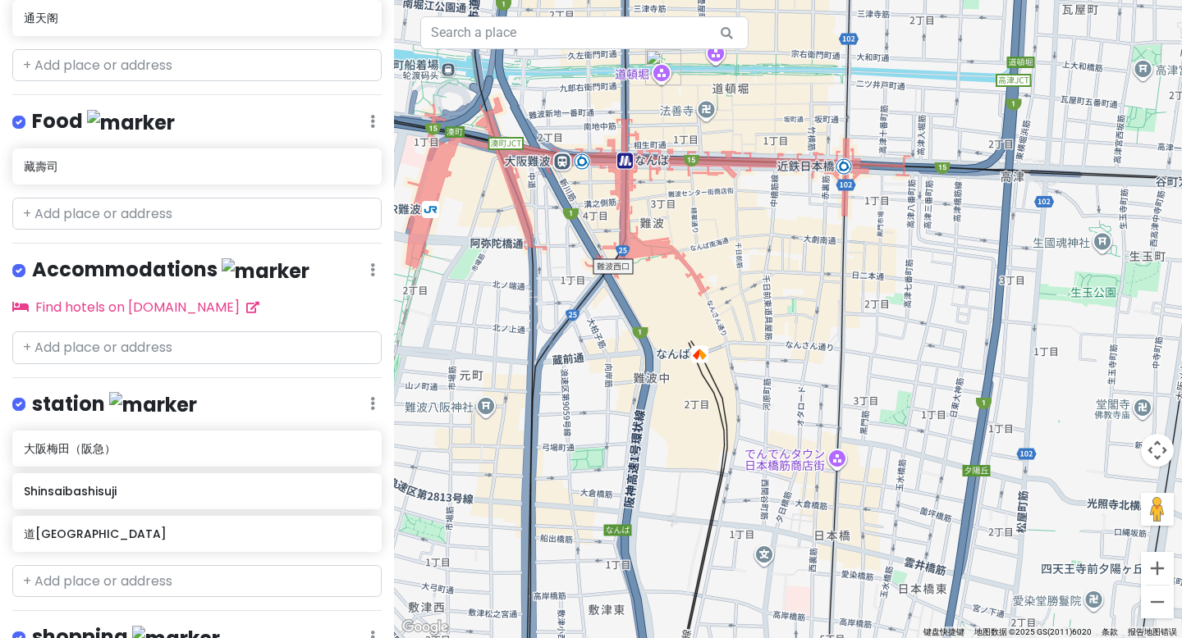
click at [836, 468] on div at bounding box center [788, 319] width 788 height 638
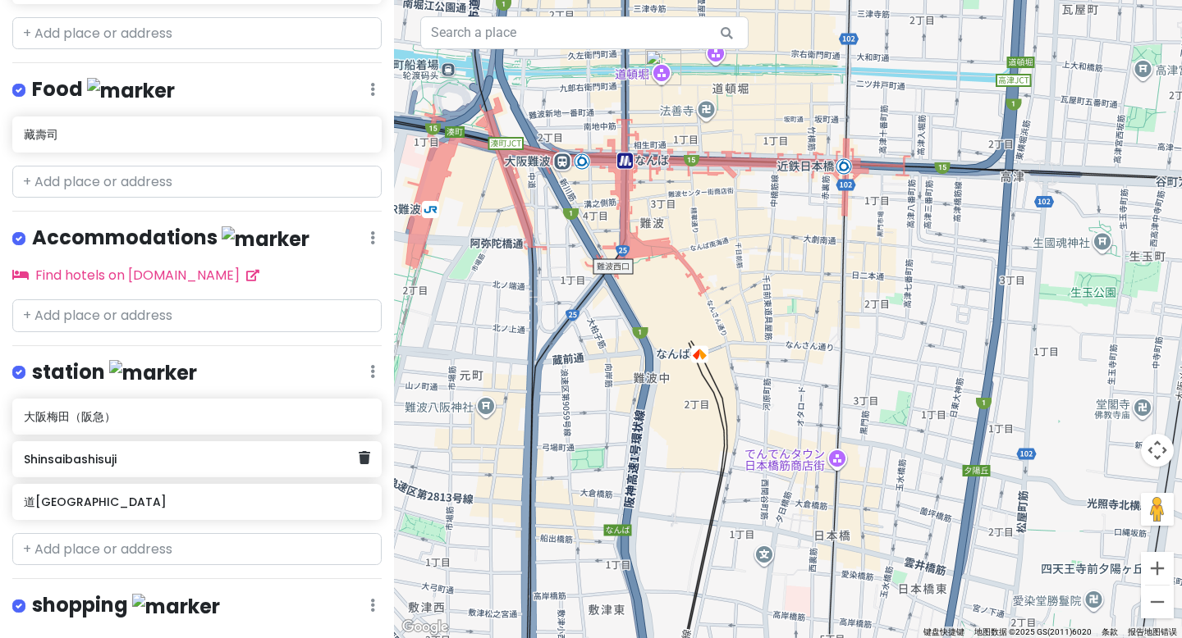
scroll to position [405, 0]
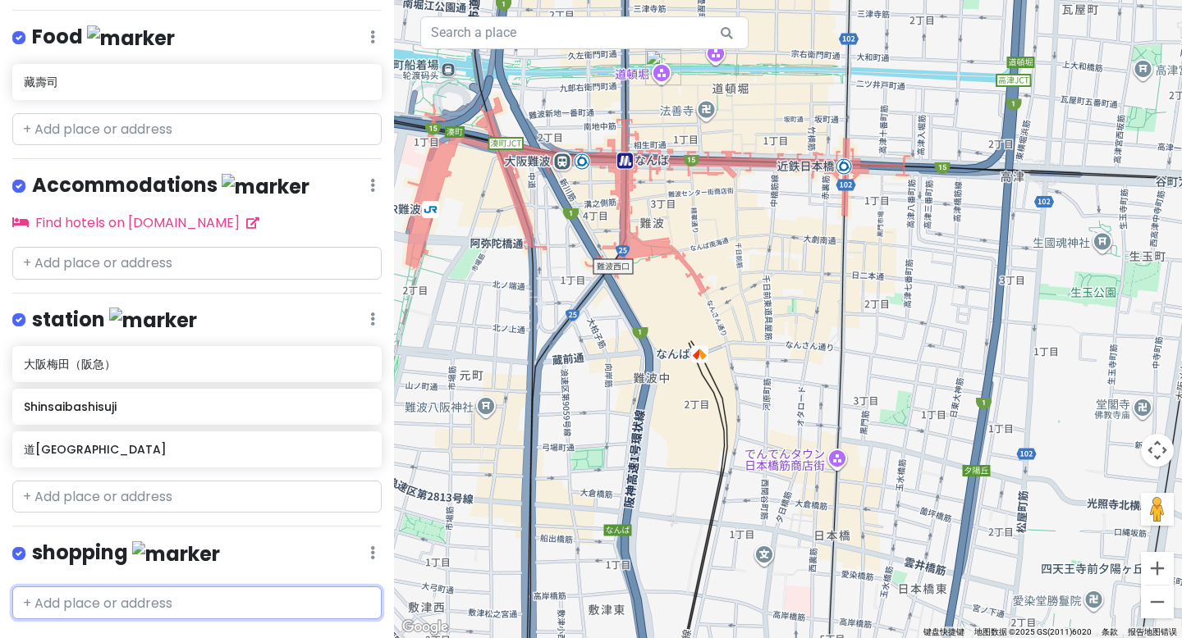
click at [141, 587] on input "text" at bounding box center [196, 603] width 369 height 33
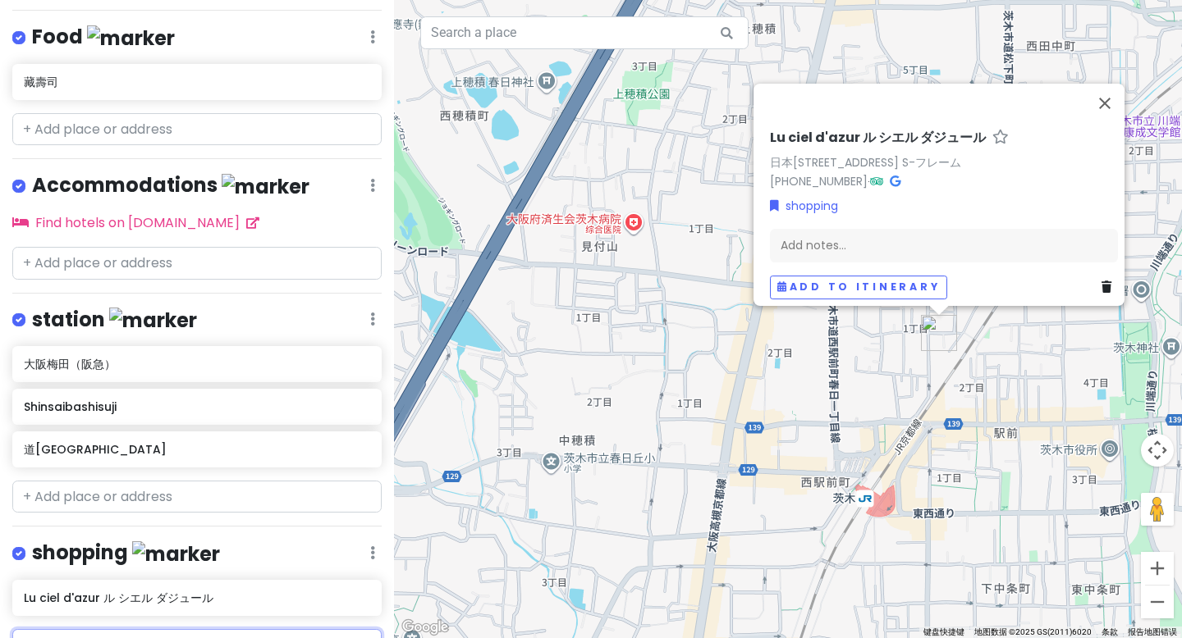
click at [112, 629] on input "lucua" at bounding box center [196, 645] width 369 height 33
type input "lucua1100"
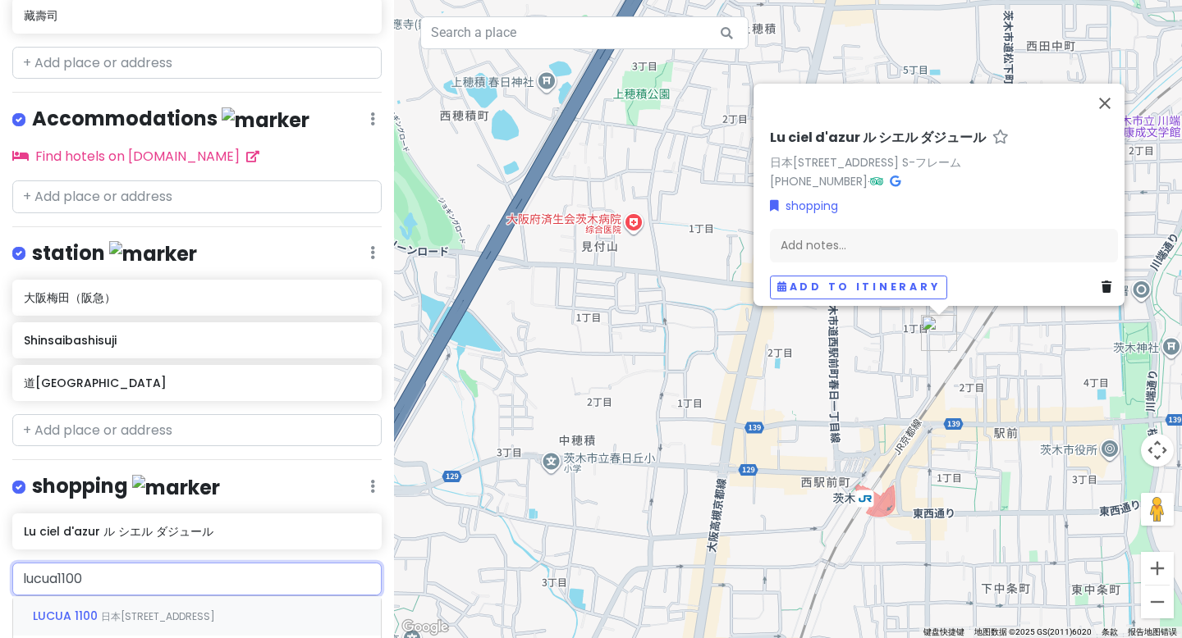
click at [124, 610] on span "日本大阪府大阪市北区梅田 3 Chome−1−1" at bounding box center [158, 617] width 114 height 14
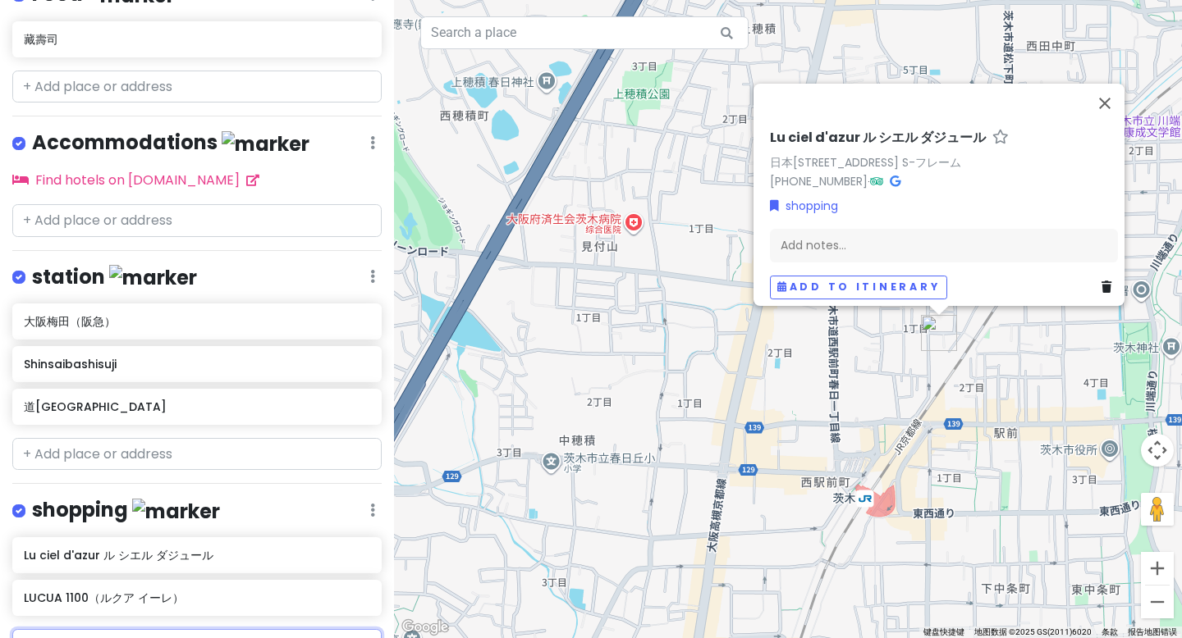
scroll to position [472, 0]
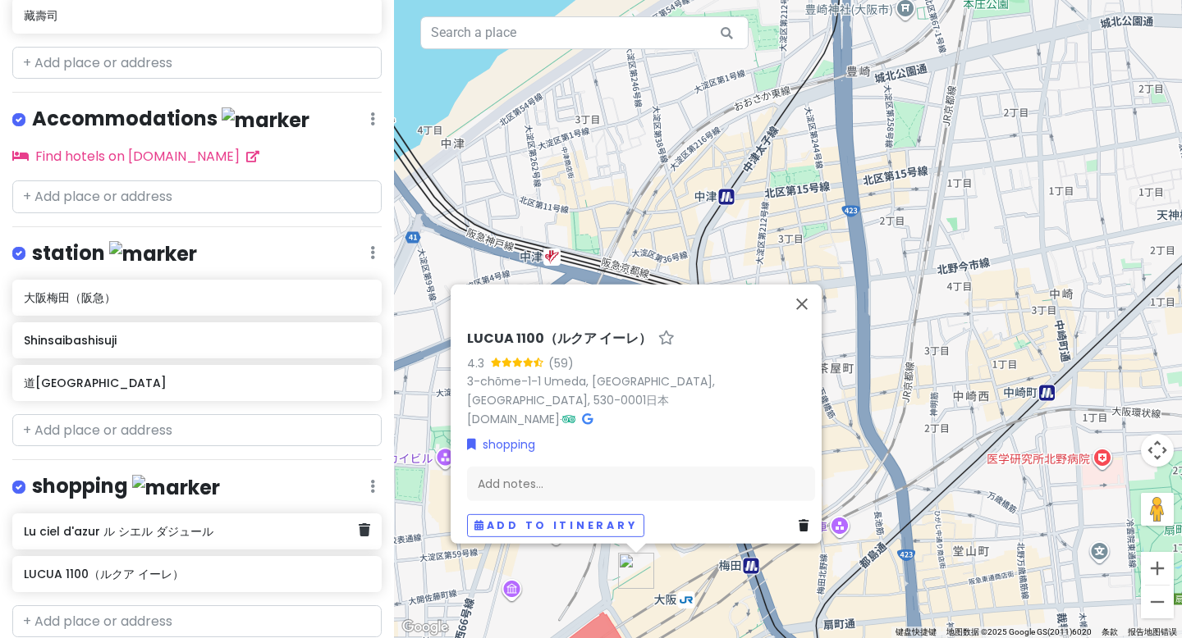
click at [359, 514] on div "Lu ciel d'azur ル シエル ダジュール" at bounding box center [196, 532] width 369 height 36
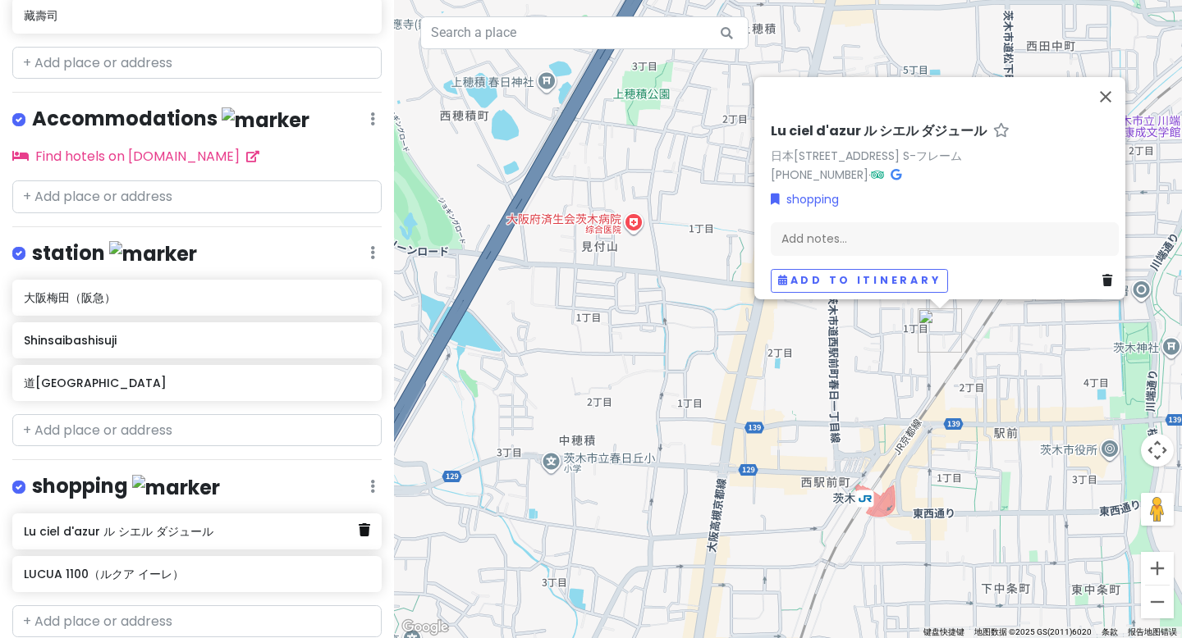
click at [359, 524] on icon at bounding box center [364, 530] width 11 height 13
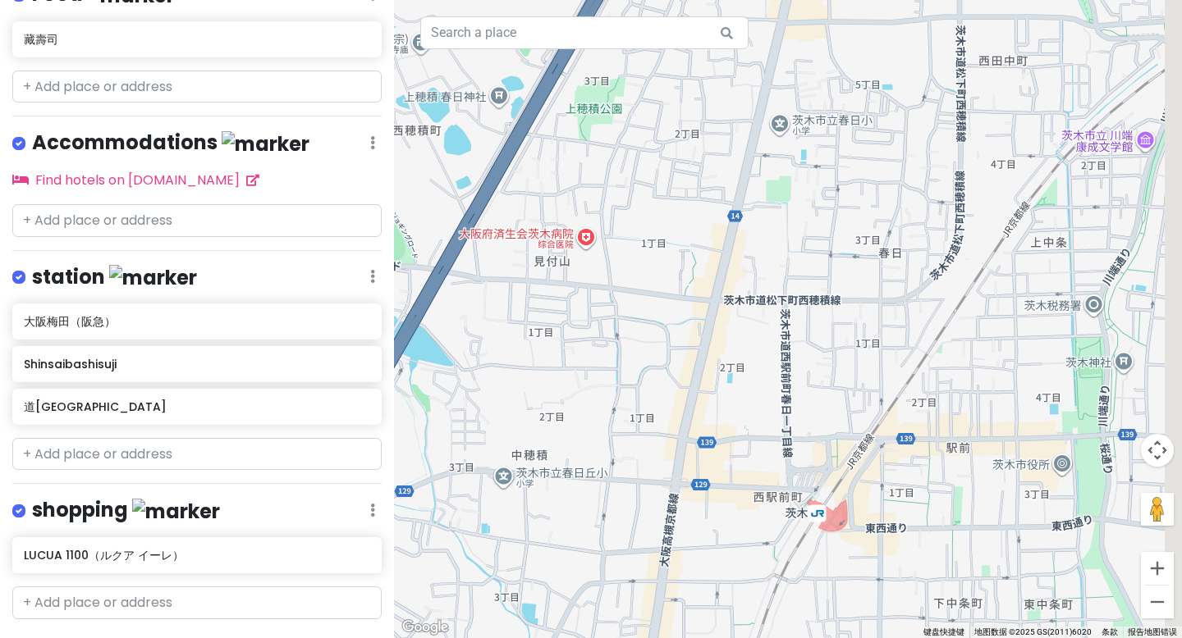
drag, startPoint x: 799, startPoint y: 371, endPoint x: 654, endPoint y: 415, distance: 151.8
click at [654, 415] on div at bounding box center [788, 319] width 788 height 638
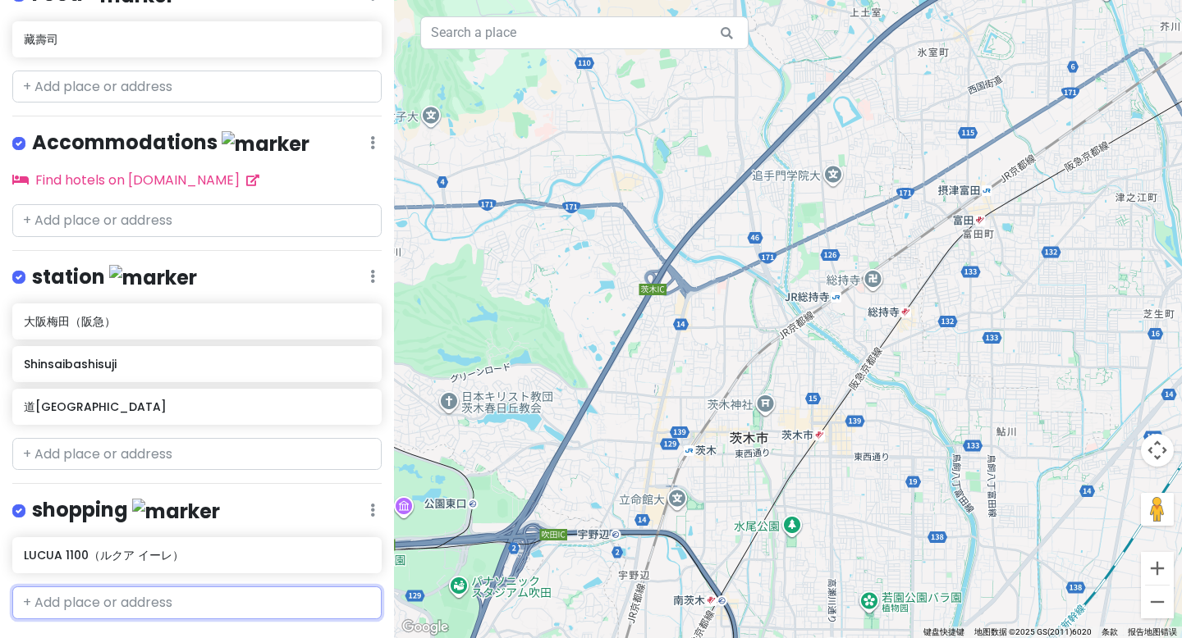
click at [167, 587] on input "text" at bounding box center [196, 603] width 369 height 33
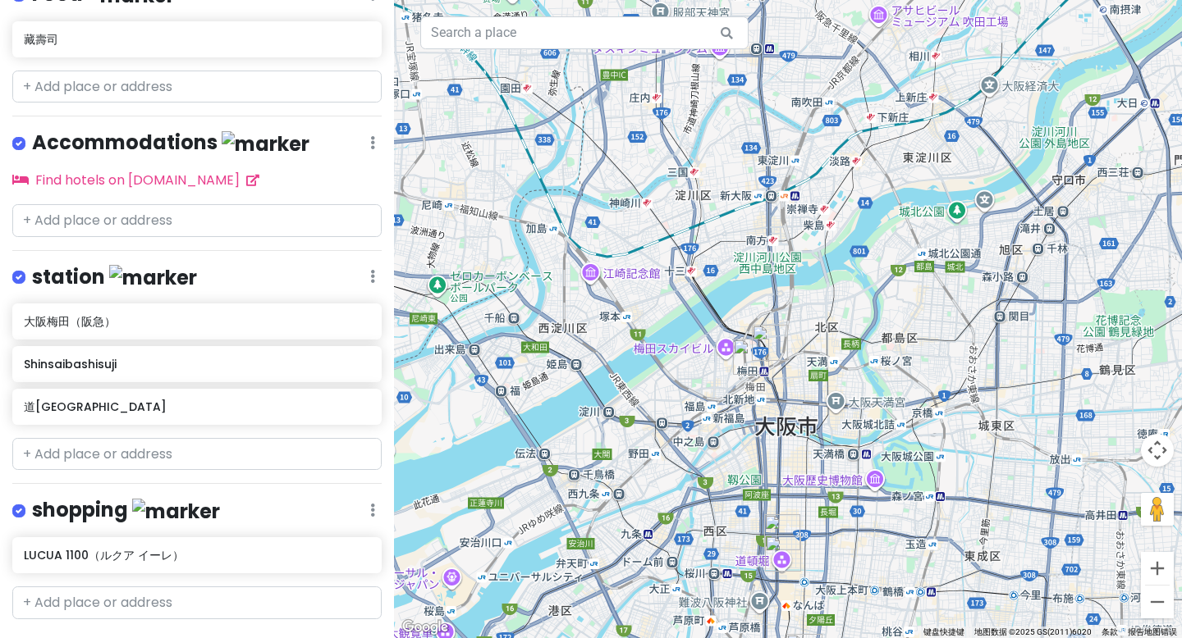
click at [277, 170] on div "Find hotels on [DOMAIN_NAME]" at bounding box center [196, 180] width 369 height 21
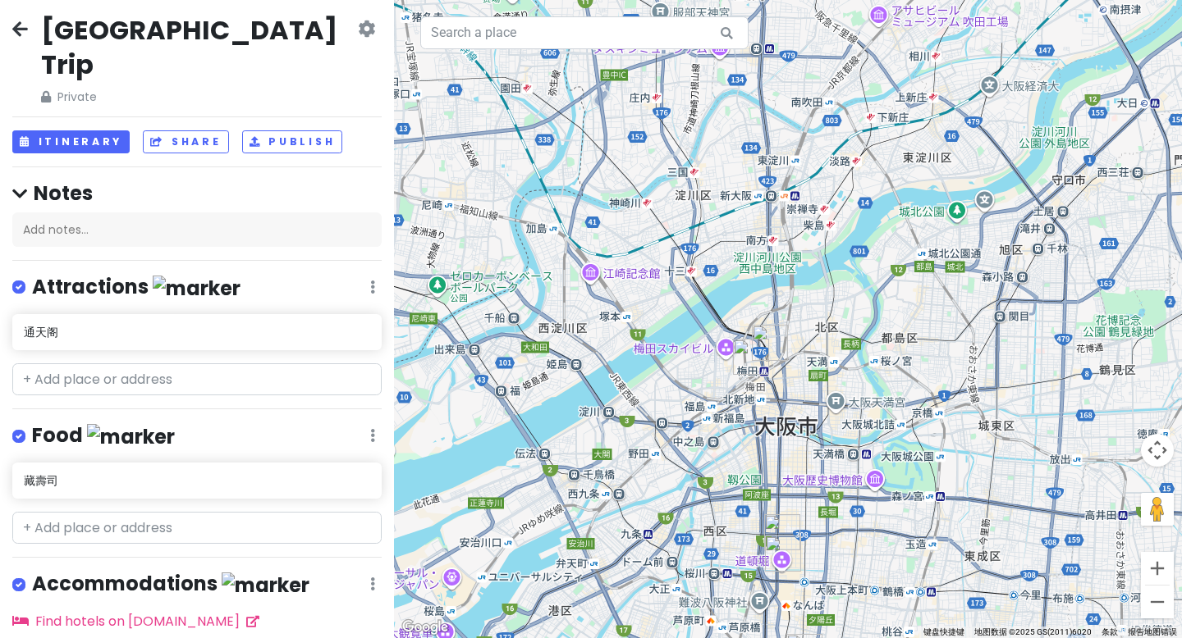
scroll to position [0, 0]
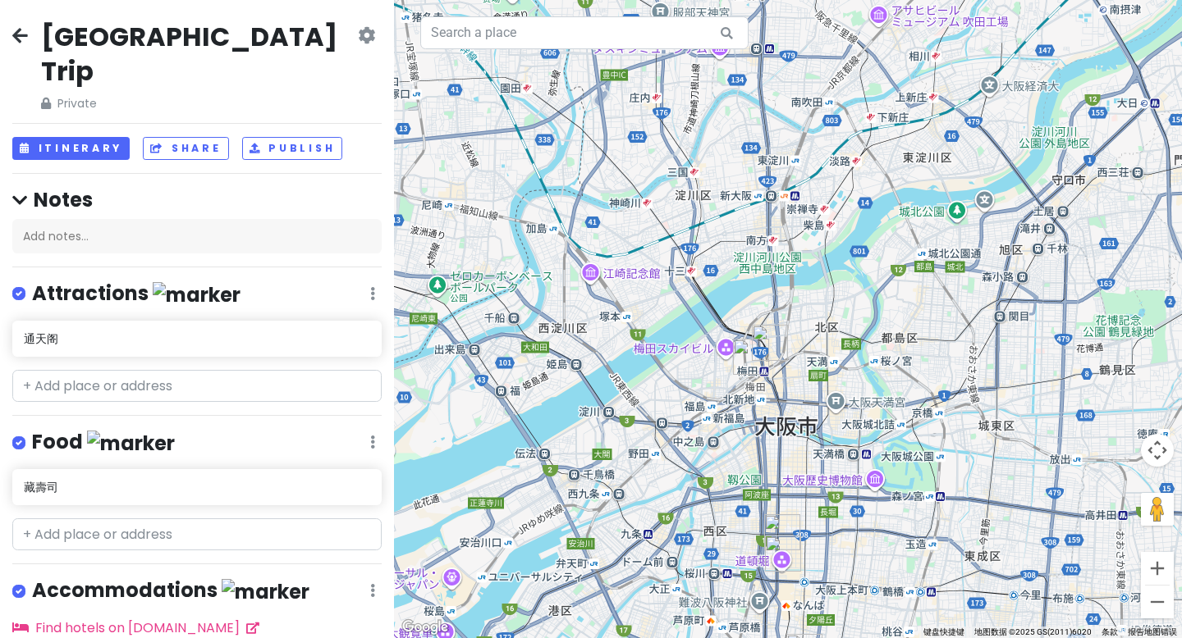
click at [57, 78] on div "大阪市 Trip Private Change Dates Make a Copy Delete Trip Go Pro ⚡️ Give Feedback 💡…" at bounding box center [197, 319] width 394 height 638
click at [64, 137] on button "Itinerary" at bounding box center [70, 149] width 117 height 24
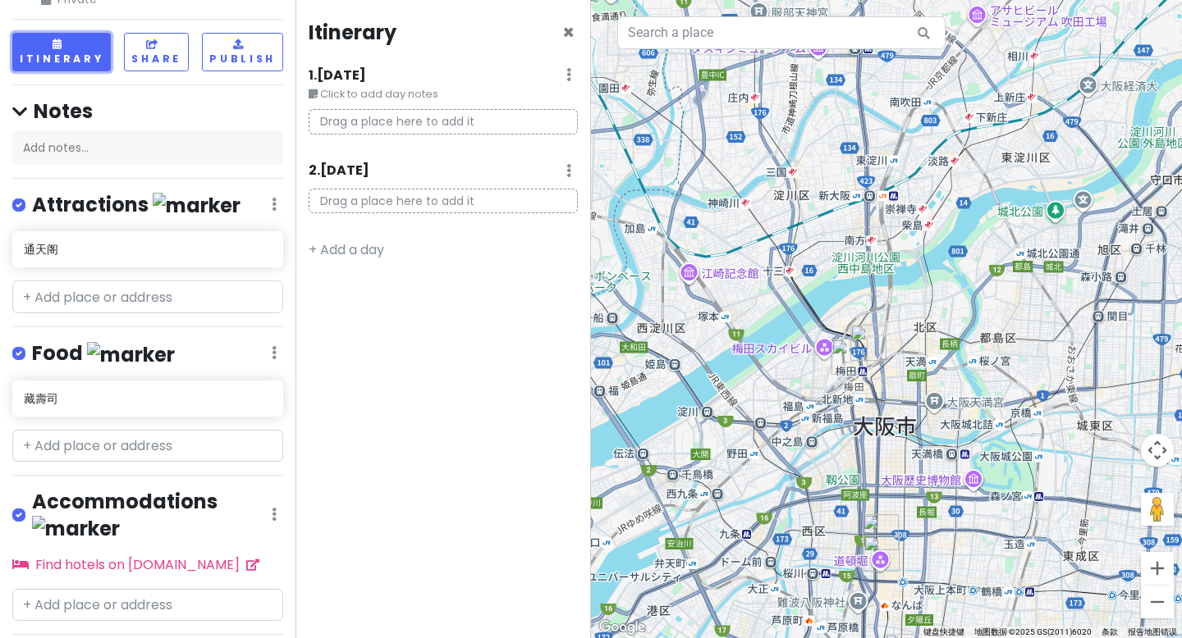
scroll to position [110, 0]
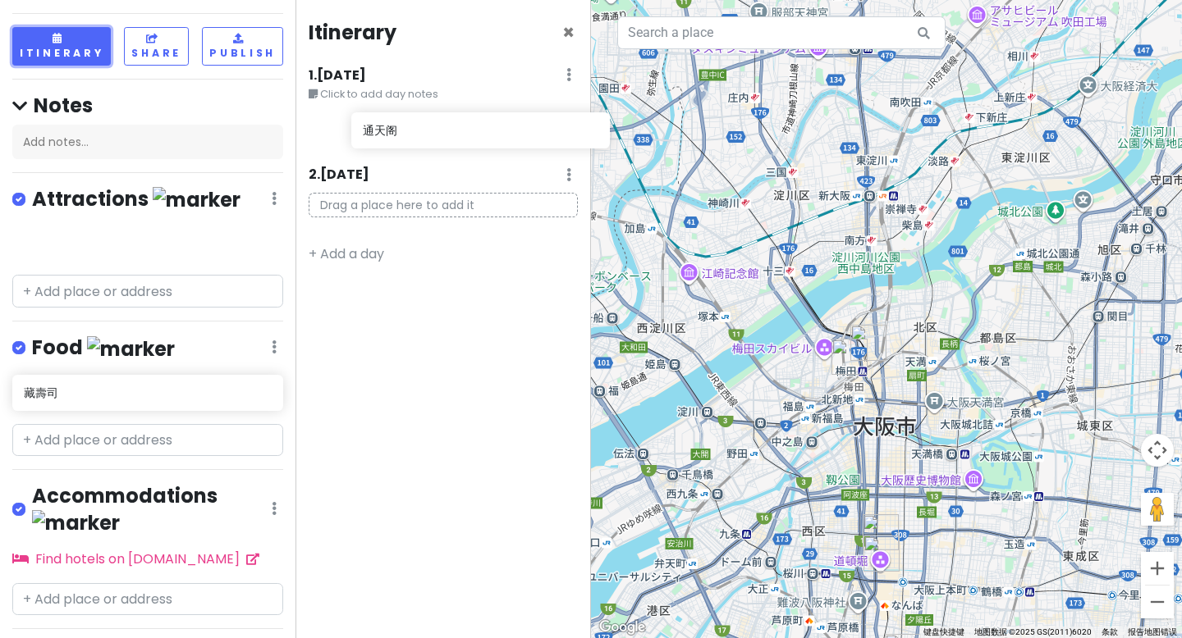
drag, startPoint x: 80, startPoint y: 203, endPoint x: 418, endPoint y: 126, distance: 347.7
click at [418, 126] on div "大阪市 Trip Private Change Dates Make a Copy Delete Trip Go Pro ⚡️ Give Feedback 💡…" at bounding box center [591, 319] width 1182 height 638
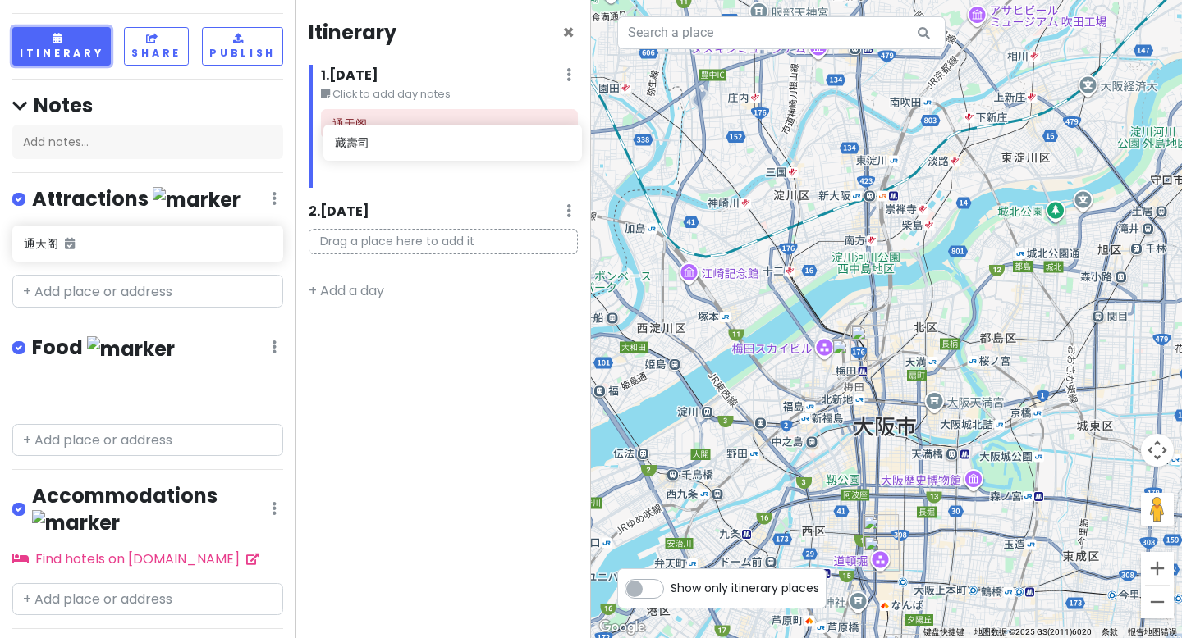
drag, startPoint x: 75, startPoint y: 357, endPoint x: 386, endPoint y: 144, distance: 377.1
click at [386, 144] on div "大阪市 Trip Private Change Dates Make a Copy Delete Trip Go Pro ⚡️ Give Feedback 💡…" at bounding box center [591, 319] width 1182 height 638
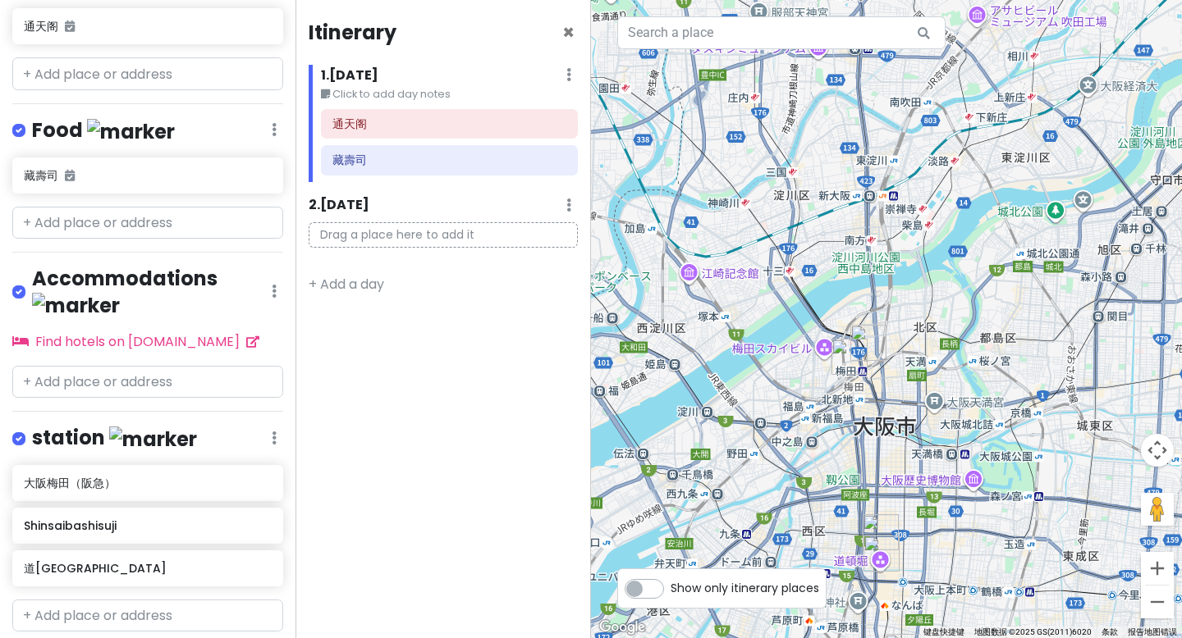
scroll to position [329, 0]
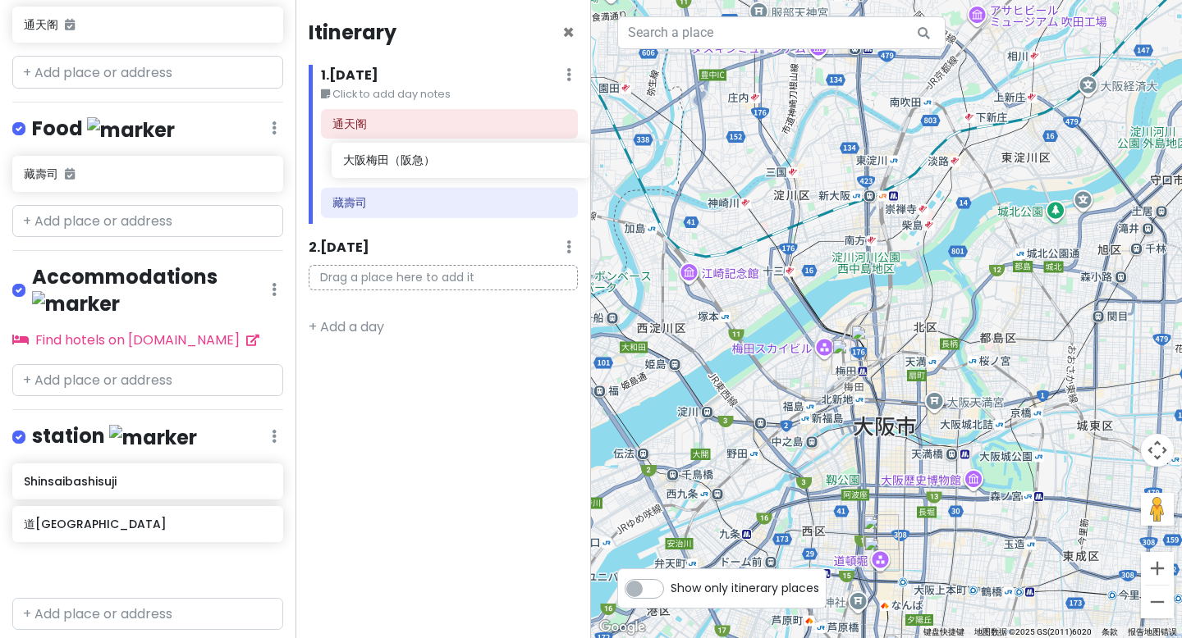
drag, startPoint x: 66, startPoint y: 417, endPoint x: 385, endPoint y: 161, distance: 409.2
click at [385, 161] on div "大阪市 Trip Private Change Dates Make a Copy Delete Trip Go Pro ⚡️ Give Feedback 💡…" at bounding box center [591, 319] width 1182 height 638
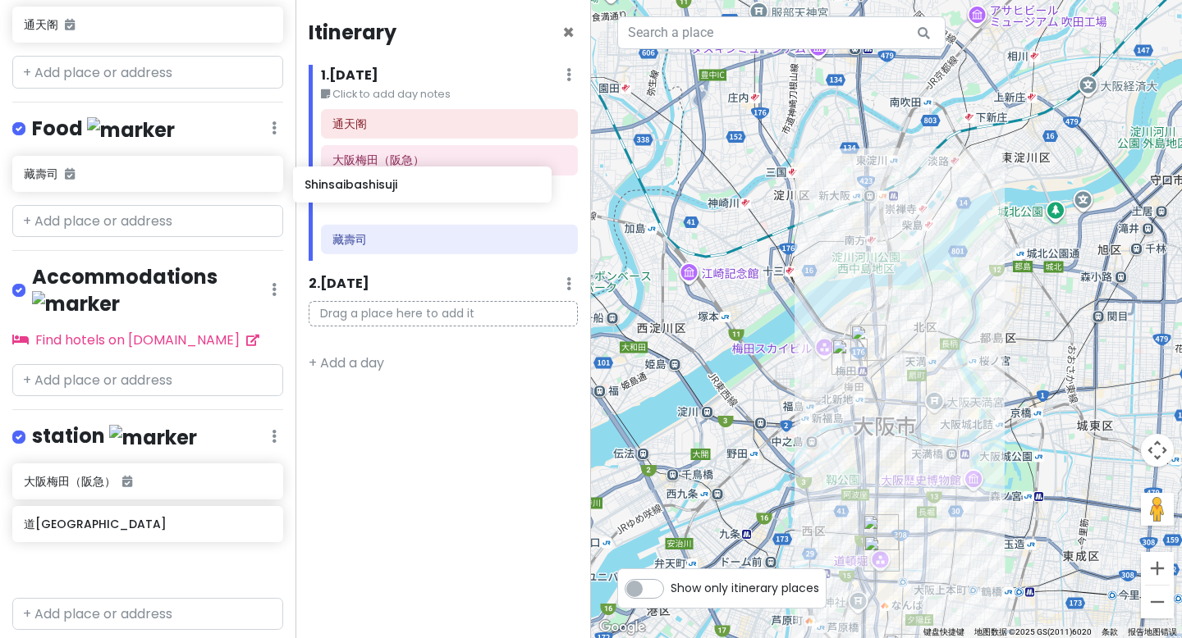
drag, startPoint x: 88, startPoint y: 460, endPoint x: 368, endPoint y: 186, distance: 392.3
click at [368, 186] on div "大阪市 Trip Private Change Dates Make a Copy Delete Trip Go Pro ⚡️ Give Feedback 💡…" at bounding box center [591, 319] width 1182 height 638
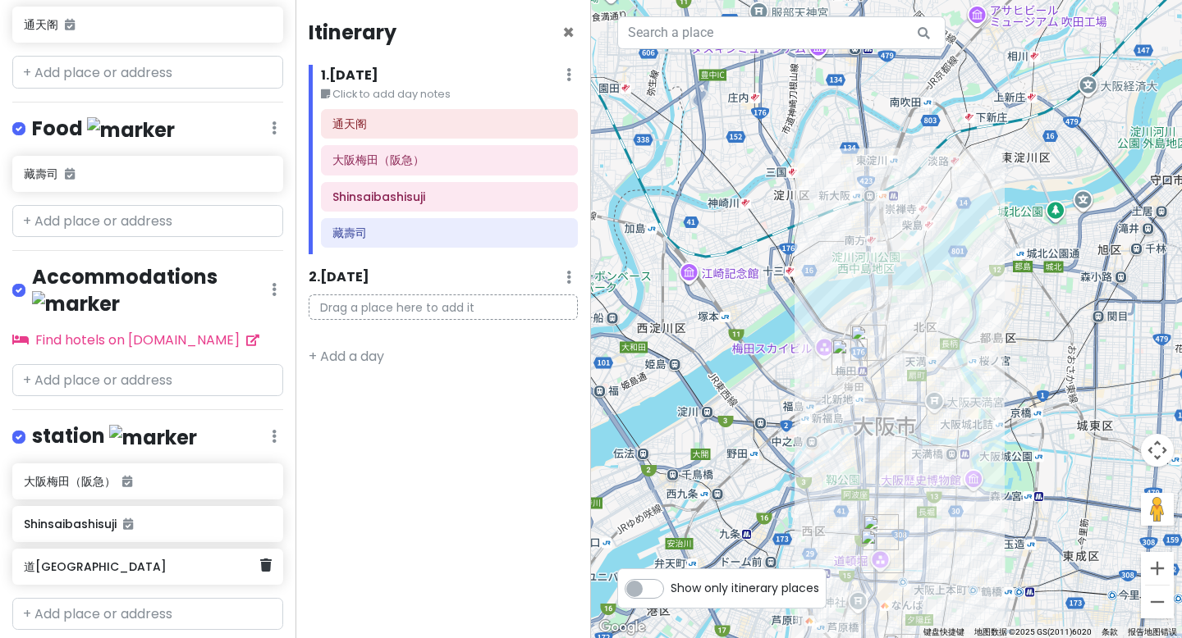
scroll to position [331, 0]
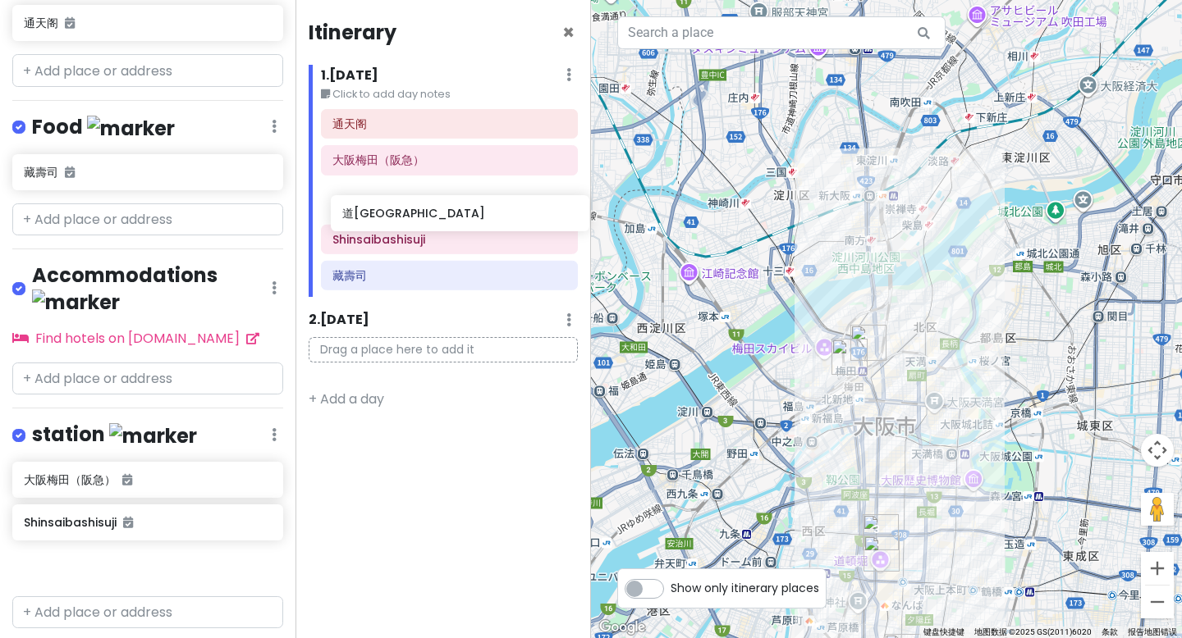
drag, startPoint x: 71, startPoint y: 505, endPoint x: 390, endPoint y: 217, distance: 429.3
click at [390, 217] on div "大阪市 Trip Private Change Dates Make a Copy Delete Trip Go Pro ⚡️ Give Feedback 💡…" at bounding box center [591, 319] width 1182 height 638
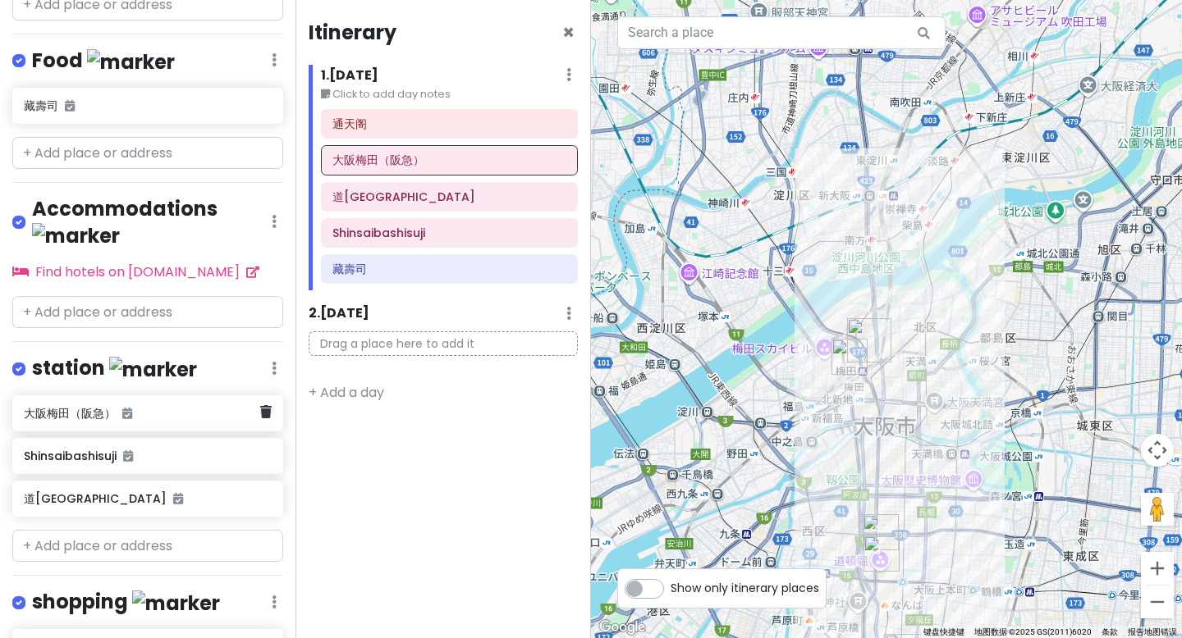
scroll to position [464, 0]
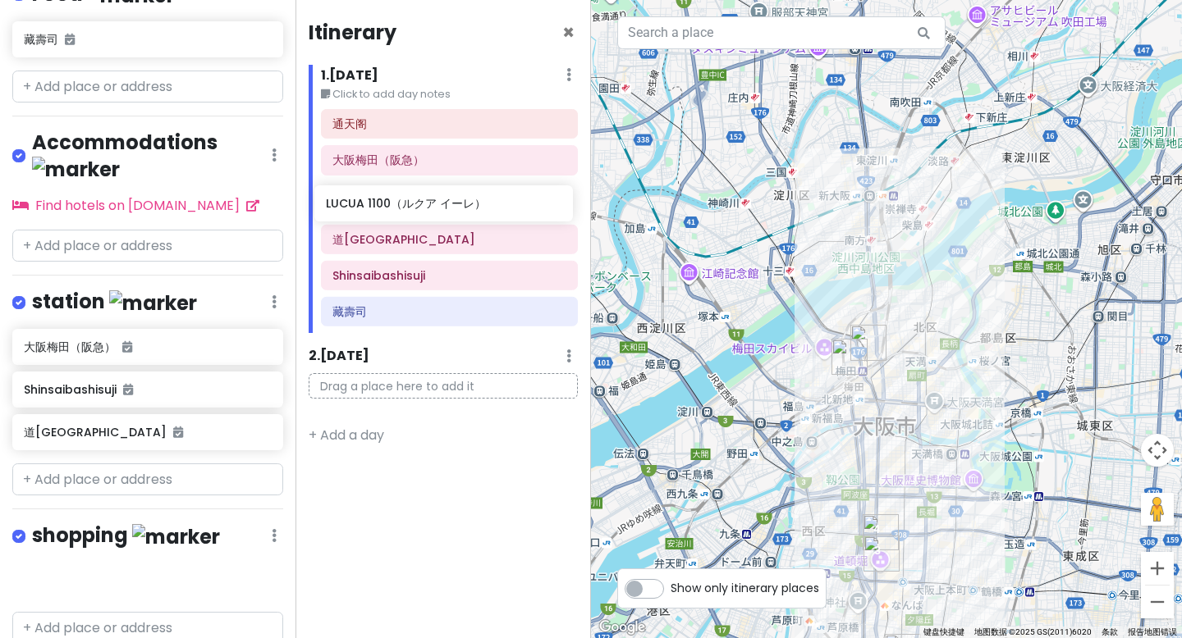
drag, startPoint x: 125, startPoint y: 515, endPoint x: 427, endPoint y: 204, distance: 433.5
click at [427, 204] on div "大阪市 Trip Private Change Dates Make a Copy Delete Trip Go Pro ⚡️ Give Feedback 💡…" at bounding box center [591, 319] width 1182 height 638
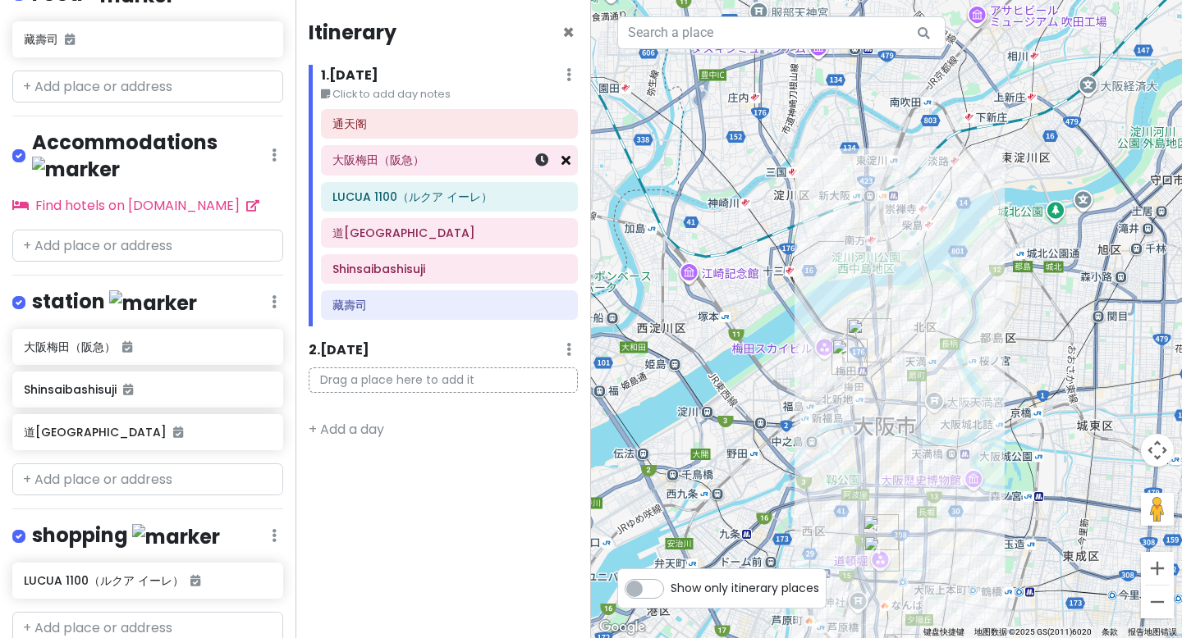
click at [565, 162] on icon at bounding box center [565, 159] width 9 height 13
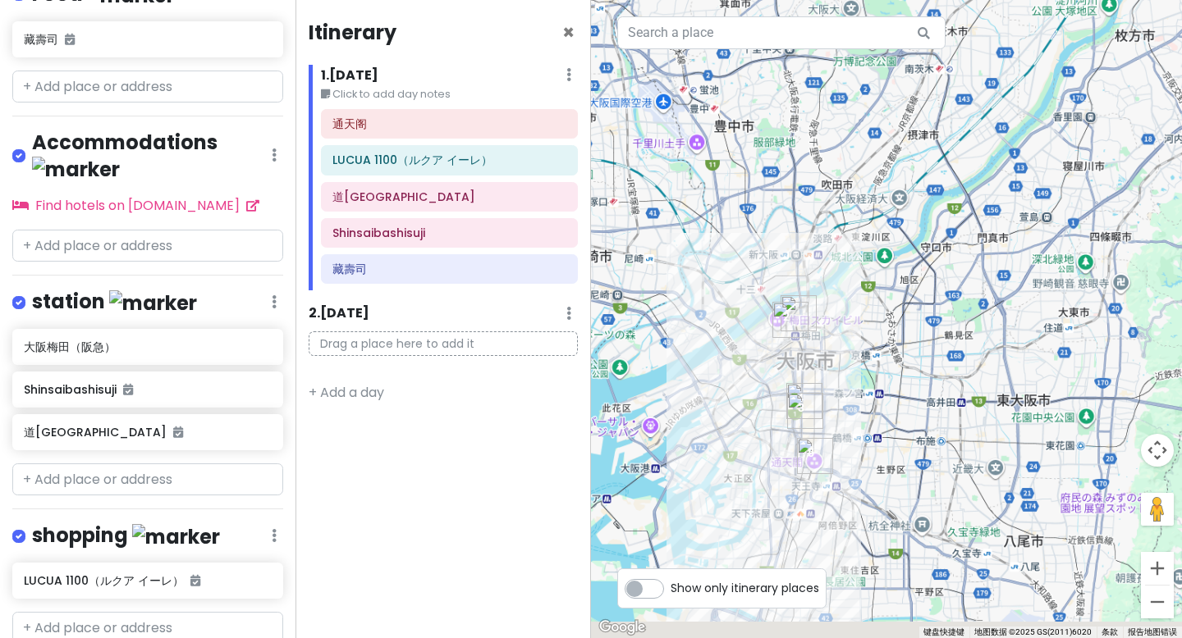
drag, startPoint x: 929, startPoint y: 466, endPoint x: 892, endPoint y: 415, distance: 62.9
click at [892, 415] on div at bounding box center [886, 319] width 591 height 638
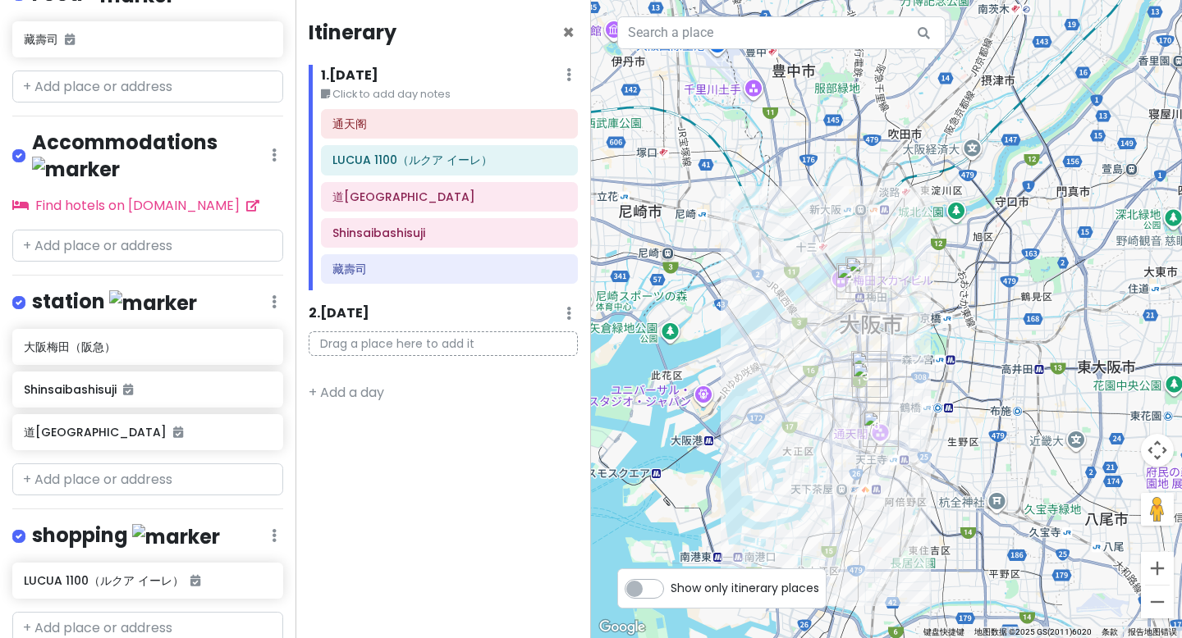
drag, startPoint x: 834, startPoint y: 420, endPoint x: 932, endPoint y: 418, distance: 98.5
click at [932, 418] on div at bounding box center [886, 319] width 591 height 638
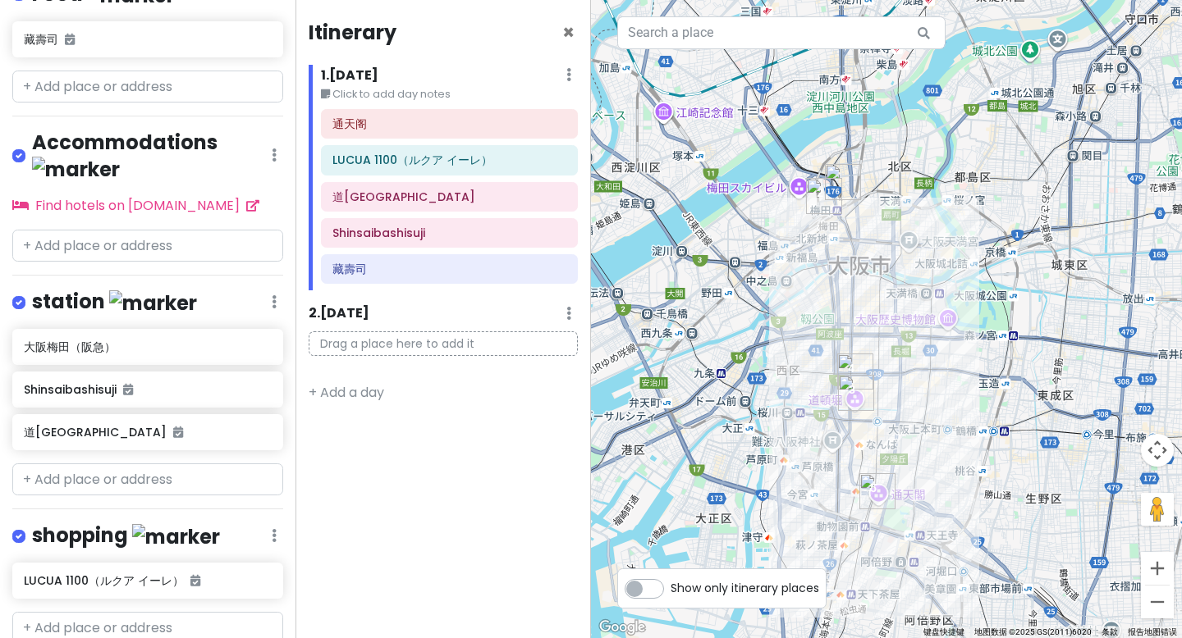
drag, startPoint x: 770, startPoint y: 324, endPoint x: 601, endPoint y: 298, distance: 171.1
click at [599, 297] on div at bounding box center [886, 319] width 591 height 638
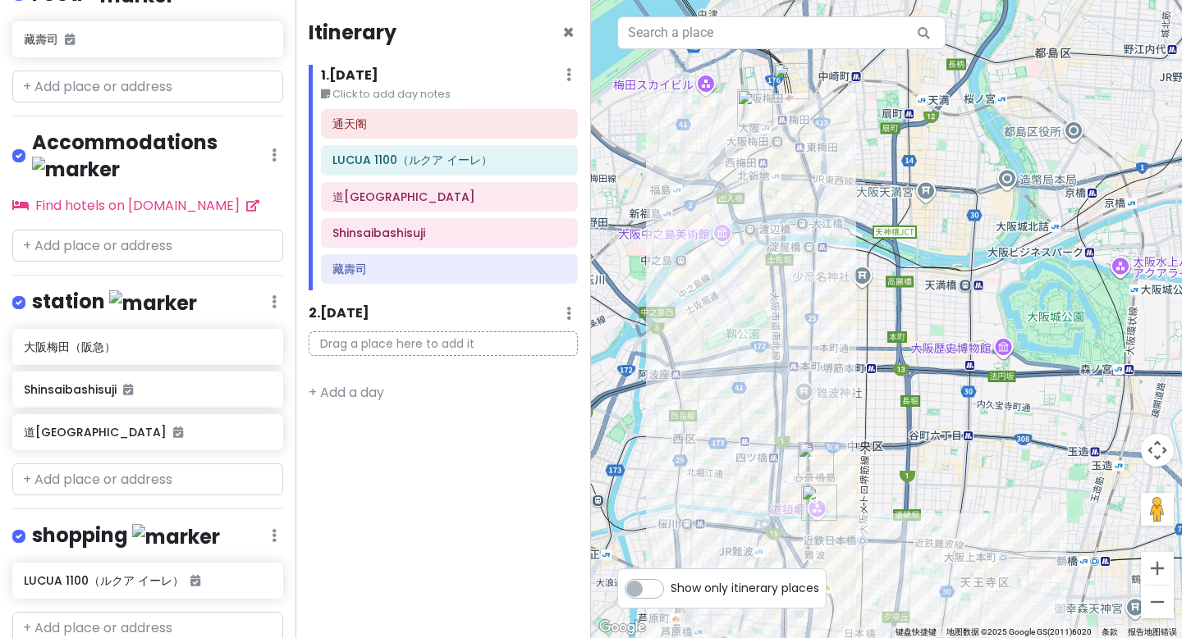
drag, startPoint x: 821, startPoint y: 275, endPoint x: 837, endPoint y: 305, distance: 34.5
click at [837, 305] on div at bounding box center [886, 319] width 591 height 638
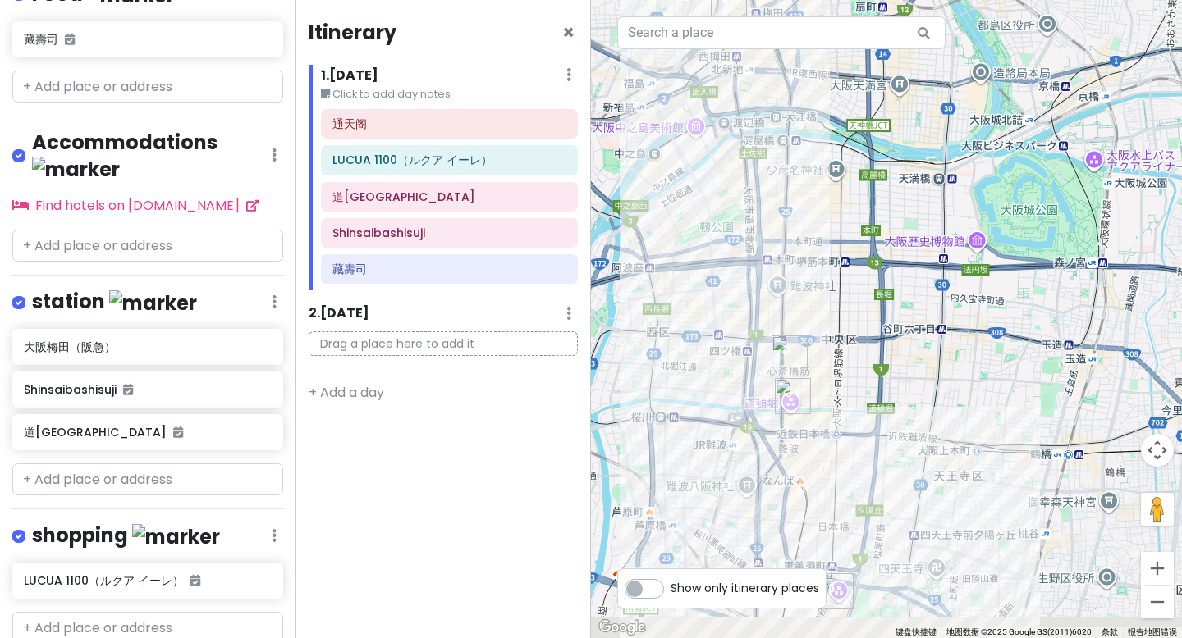
drag, startPoint x: 872, startPoint y: 363, endPoint x: 848, endPoint y: 251, distance: 114.1
click at [848, 249] on div at bounding box center [886, 319] width 591 height 638
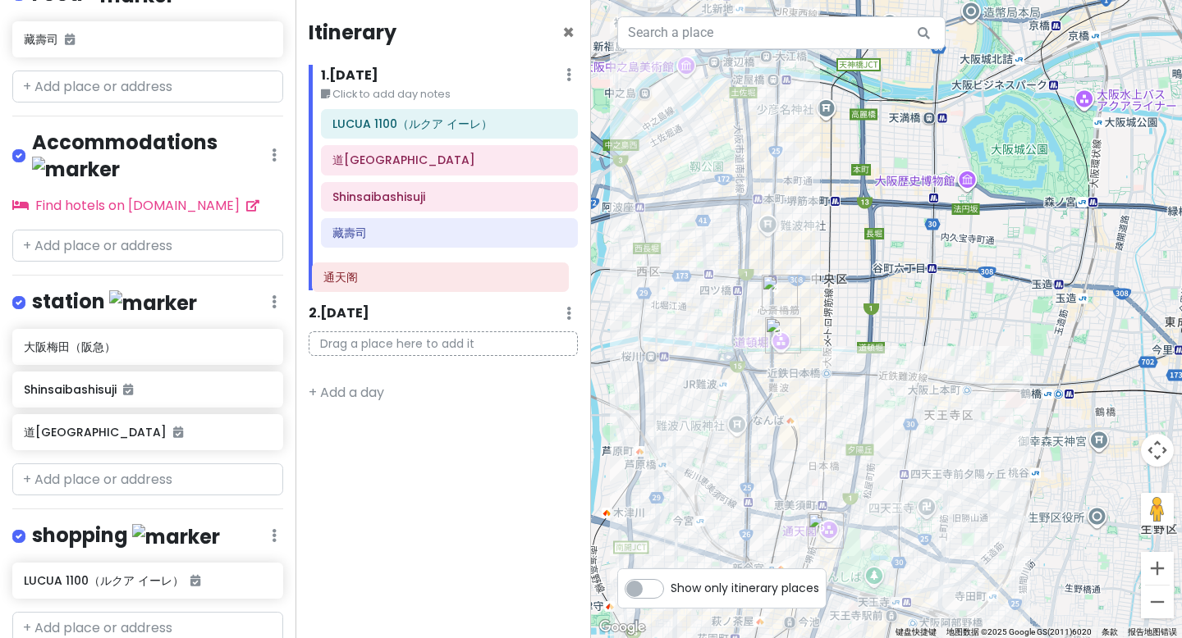
drag, startPoint x: 498, startPoint y: 121, endPoint x: 489, endPoint y: 275, distance: 153.7
click at [489, 275] on div "通天阁 LUCUA 1100（ルクア イーレ） 道顿堀 Shinsaibashisuji 藏壽司" at bounding box center [449, 199] width 281 height 181
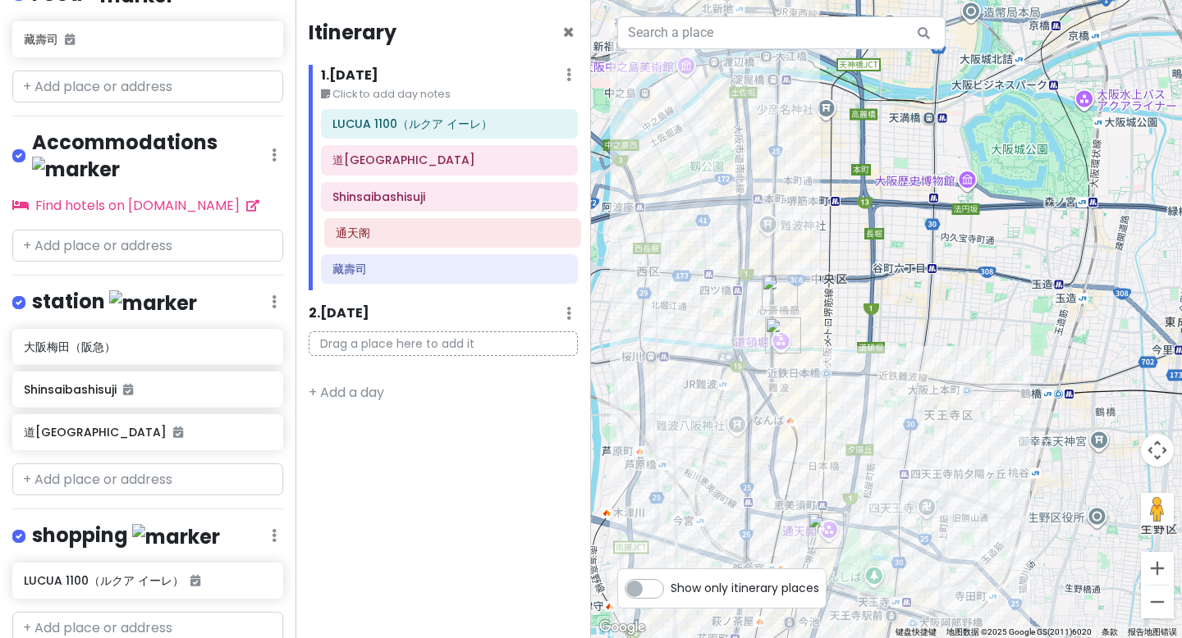
drag, startPoint x: 462, startPoint y: 271, endPoint x: 465, endPoint y: 235, distance: 36.3
click at [465, 235] on div "LUCUA 1100（ルクア イーレ） 道顿堀 Shinsaibashisuji 藏壽司 通天阁" at bounding box center [449, 199] width 281 height 181
click at [91, 612] on input "text" at bounding box center [147, 628] width 271 height 33
paste input "Shimojima Shinsaibashi"
type input "Shimojima Shinsaibashi"
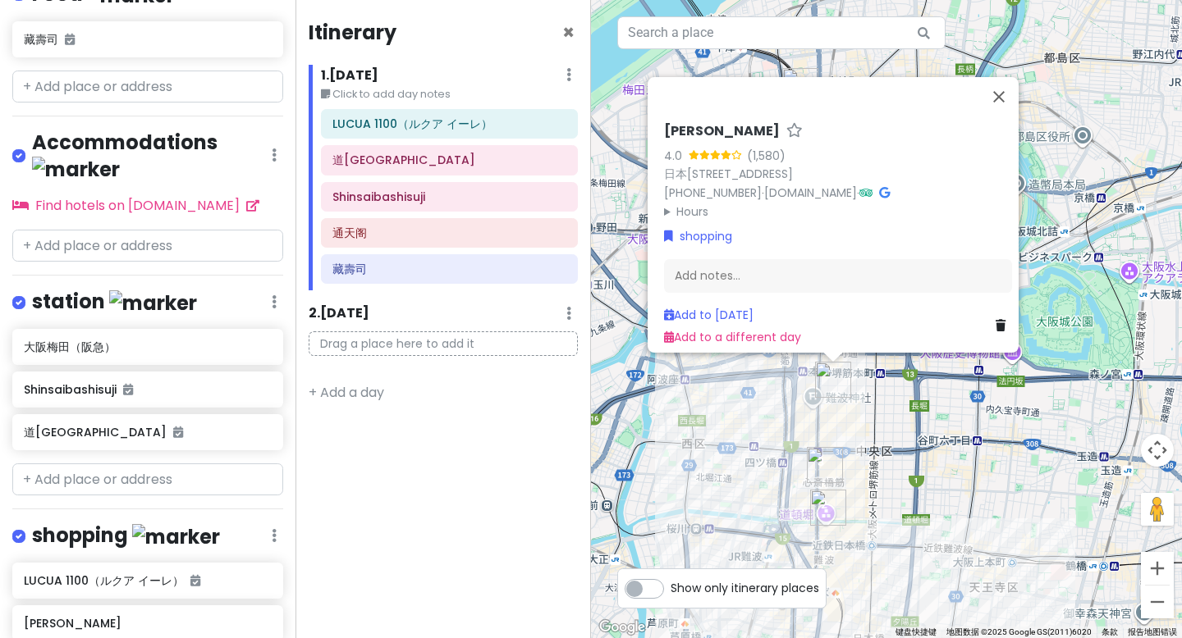
paste input "Yamaya Nagahoribashi shop"
type input "Yamaya Nagahoribashi shop"
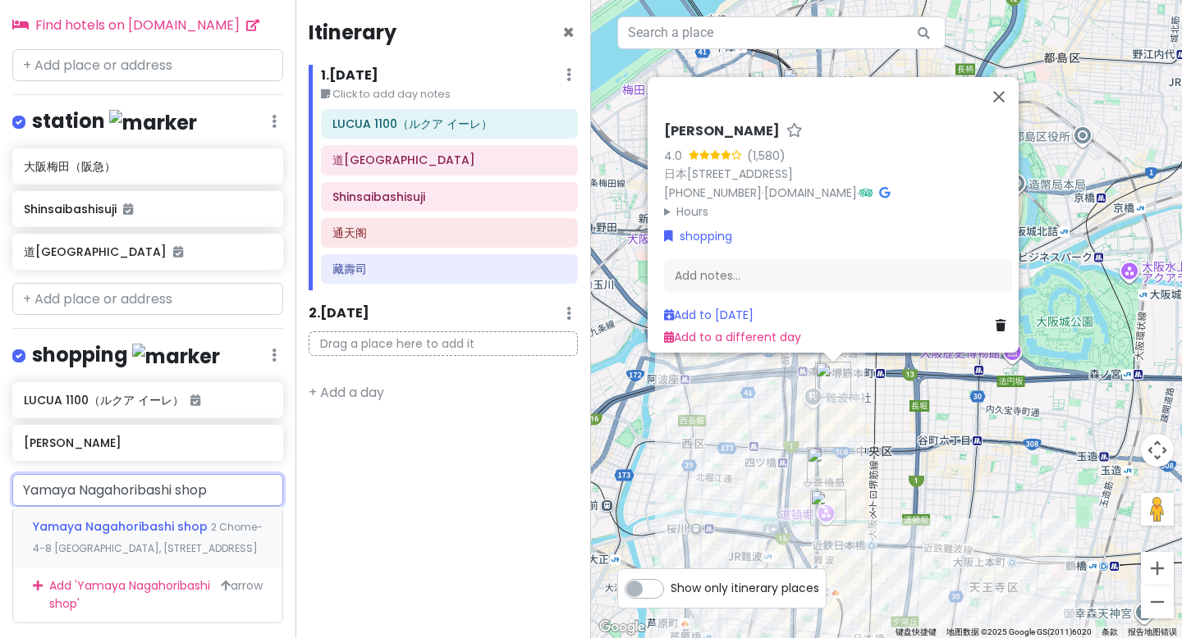
click at [129, 519] on span "Yamaya Nagahoribashi shop" at bounding box center [122, 527] width 178 height 16
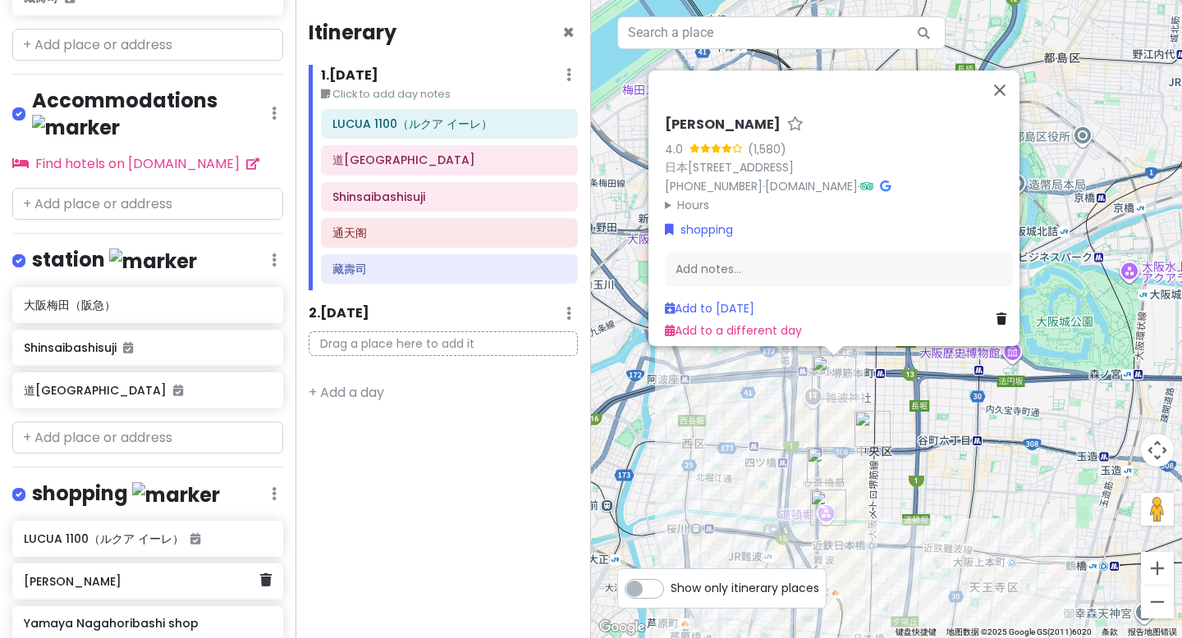
scroll to position [548, 0]
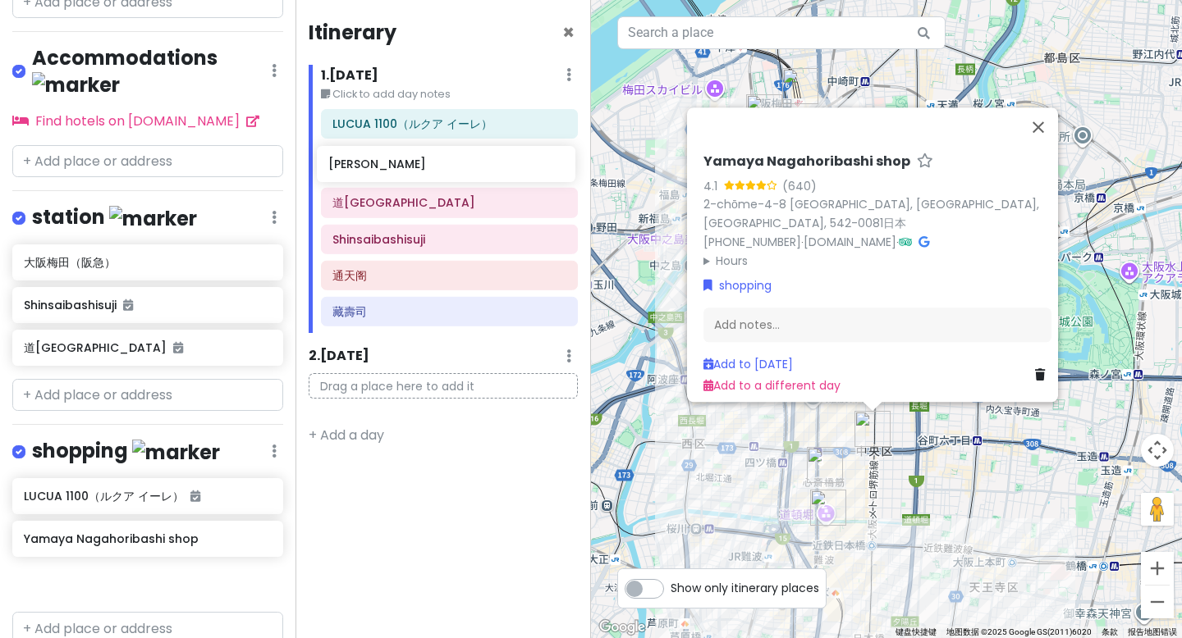
drag, startPoint x: 83, startPoint y: 483, endPoint x: 387, endPoint y: 176, distance: 432.8
click at [387, 176] on div "大阪市 Trip Private Change Dates Make a Copy Delete Trip Go Pro ⚡️ Give Feedback 💡…" at bounding box center [591, 319] width 1182 height 638
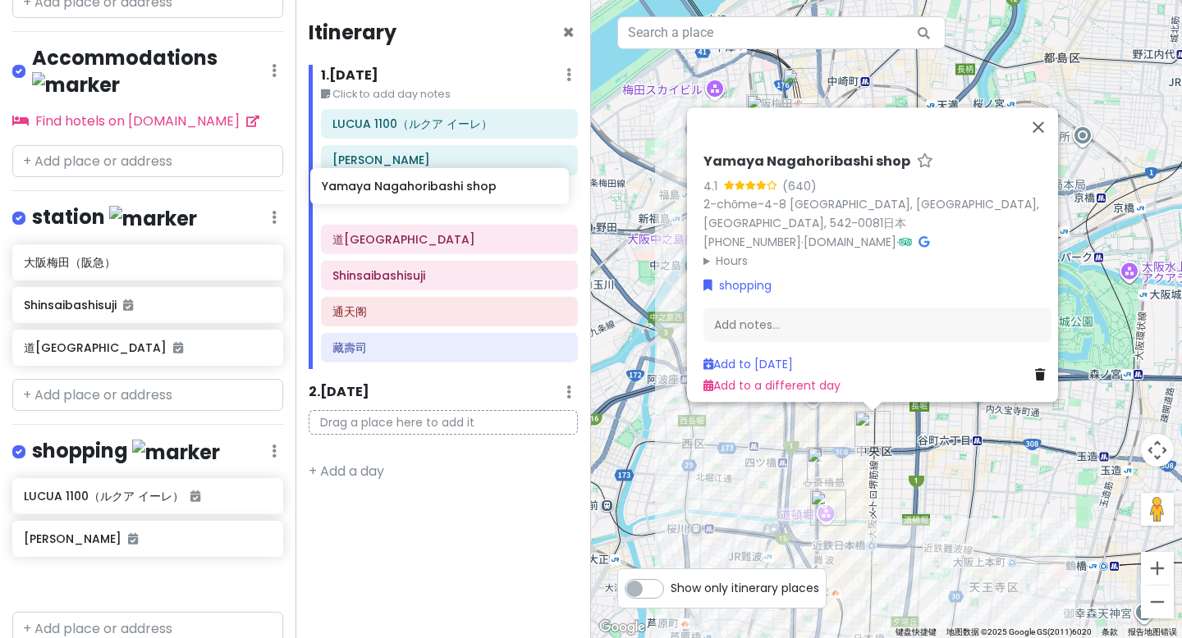
drag, startPoint x: 115, startPoint y: 478, endPoint x: 375, endPoint y: 189, distance: 389.3
click at [375, 189] on div "大阪市 Trip Private Change Dates Make a Copy Delete Trip Go Pro ⚡️ Give Feedback 💡…" at bounding box center [591, 319] width 1182 height 638
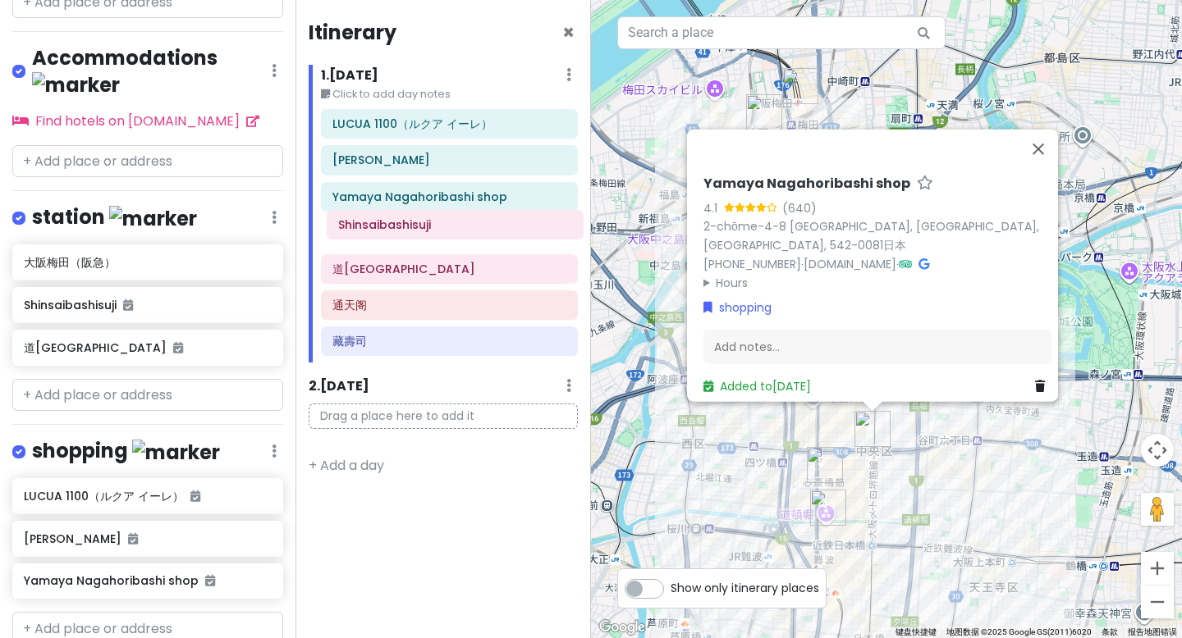
drag, startPoint x: 378, startPoint y: 279, endPoint x: 384, endPoint y: 233, distance: 46.3
click at [384, 233] on div "LUCUA 1100（ルクア イーレ） Shimojima Shinsaibashi Yamaya Nagahoribashi shop 道顿堀 Shinsa…" at bounding box center [449, 236] width 281 height 254
click at [102, 612] on input "text" at bounding box center [147, 628] width 271 height 33
paste input "Sennichimae Doguyasuji Shopping Street for cookware"
type input "Sennichimae Doguyasuji Shopping Street for cookware"
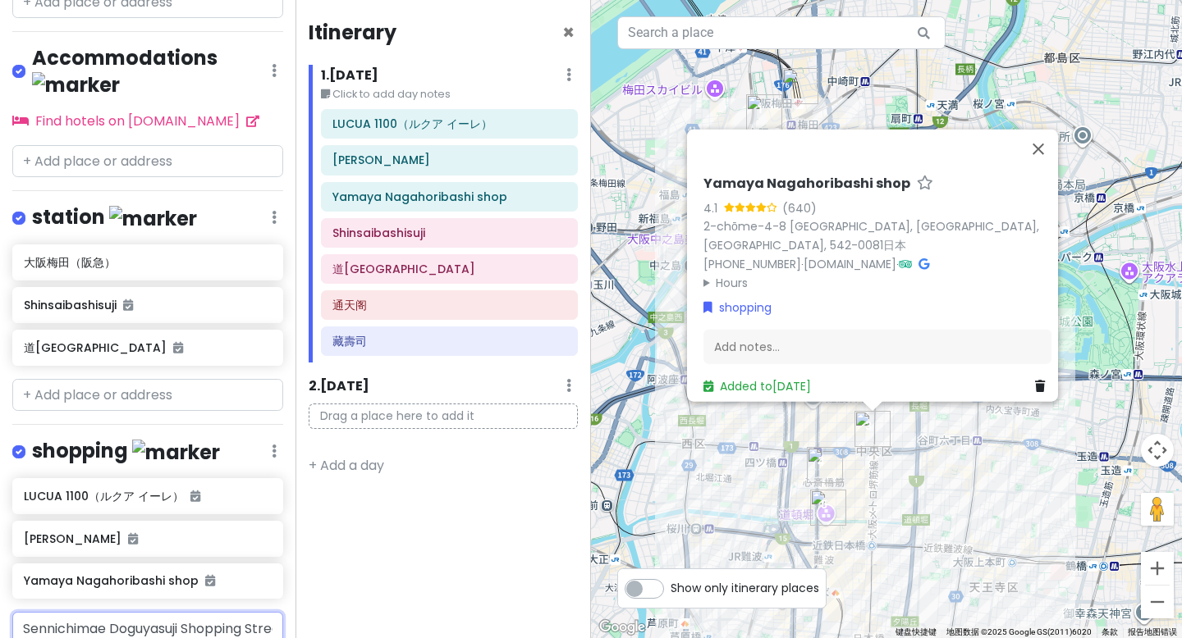
scroll to position [0, 122]
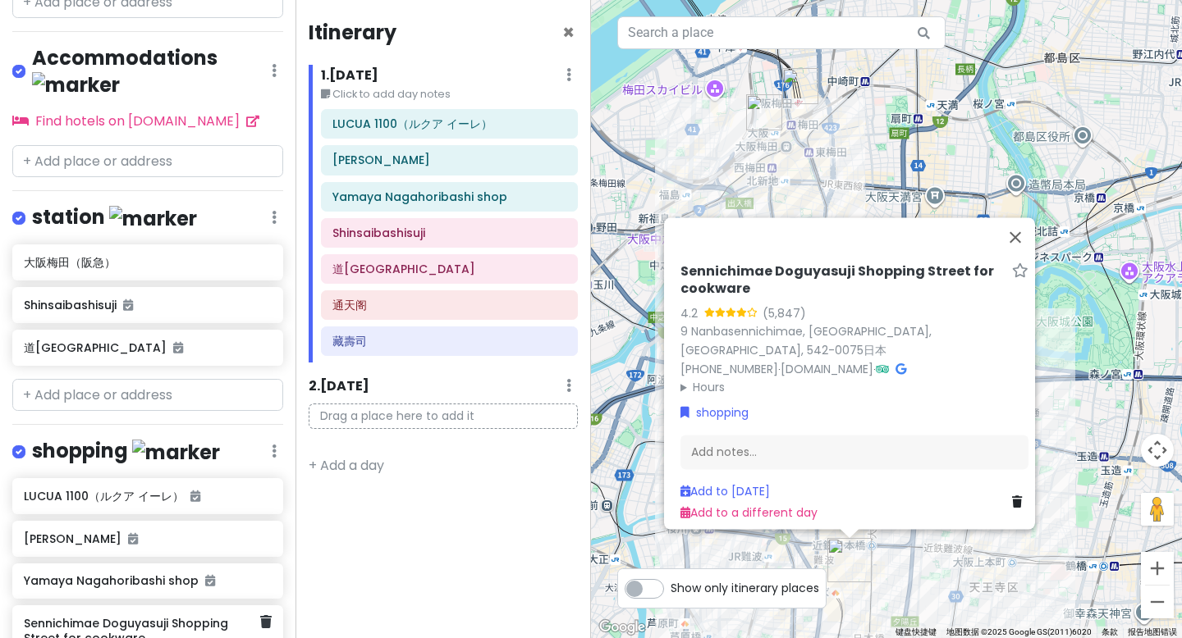
scroll to position [552, 0]
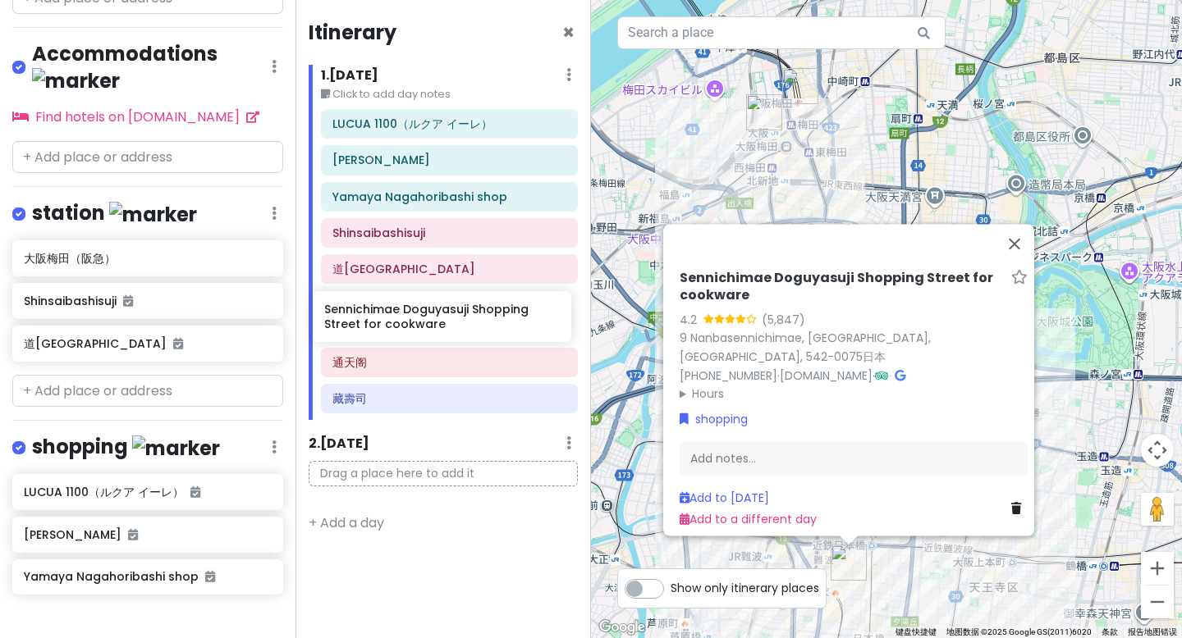
drag, startPoint x: 98, startPoint y: 576, endPoint x: 398, endPoint y: 328, distance: 389.4
click at [398, 328] on div "大阪市 Trip Private Change Dates Make a Copy Delete Trip Go Pro ⚡️ Give Feedback 💡…" at bounding box center [591, 319] width 1182 height 638
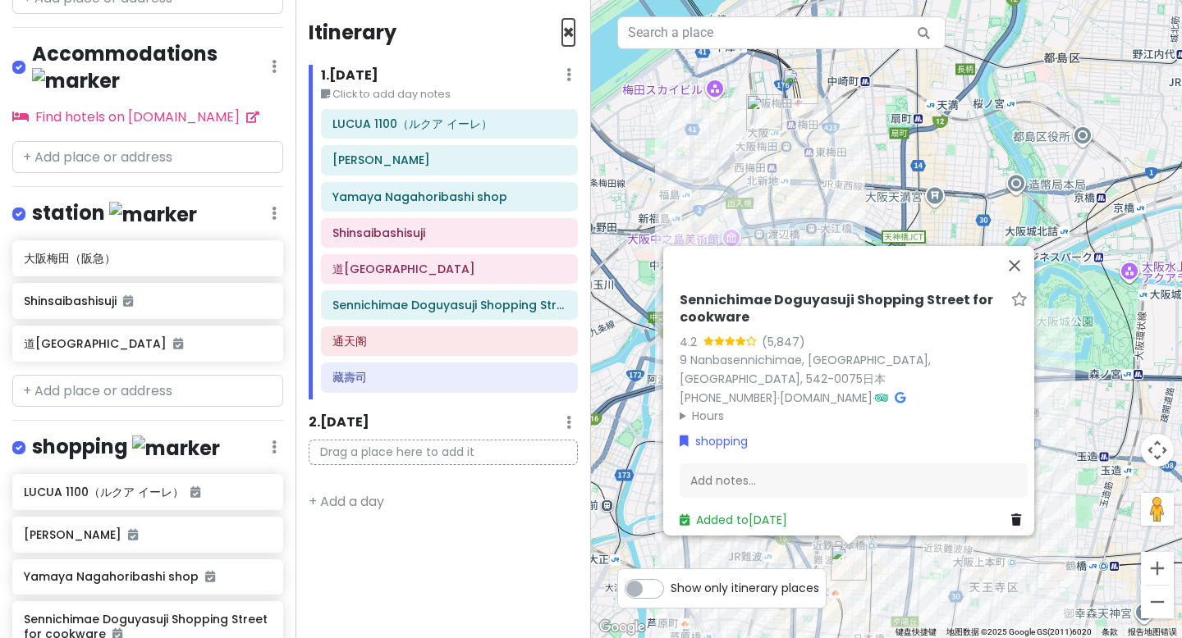
click at [565, 32] on span "×" at bounding box center [568, 32] width 12 height 27
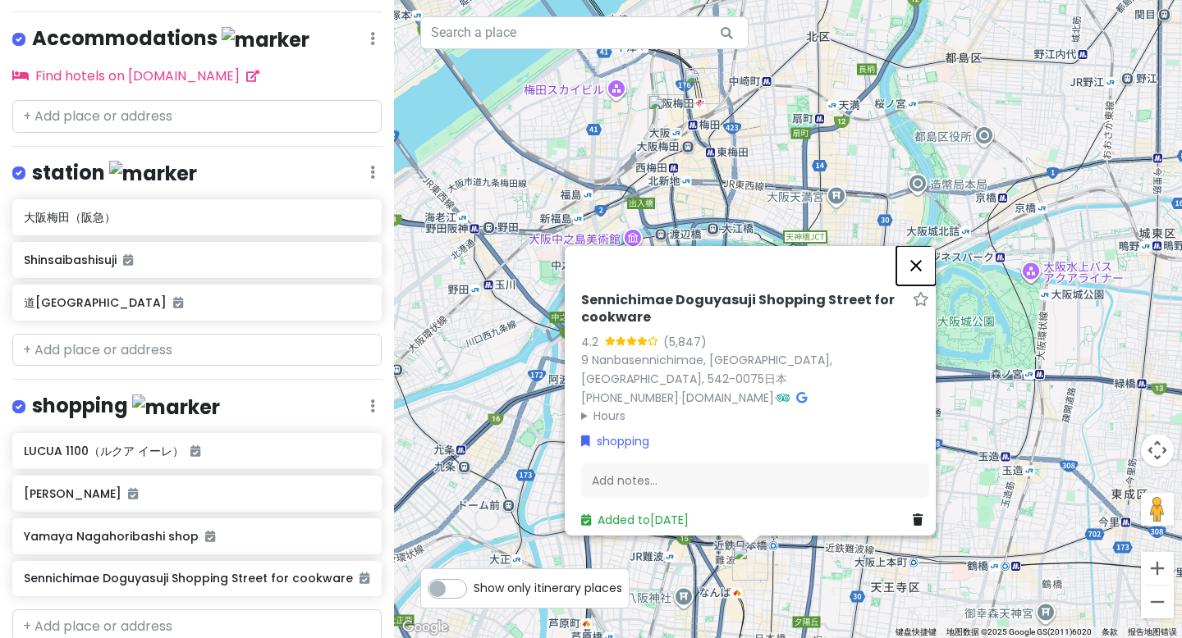
click at [920, 276] on button "关闭" at bounding box center [915, 265] width 39 height 39
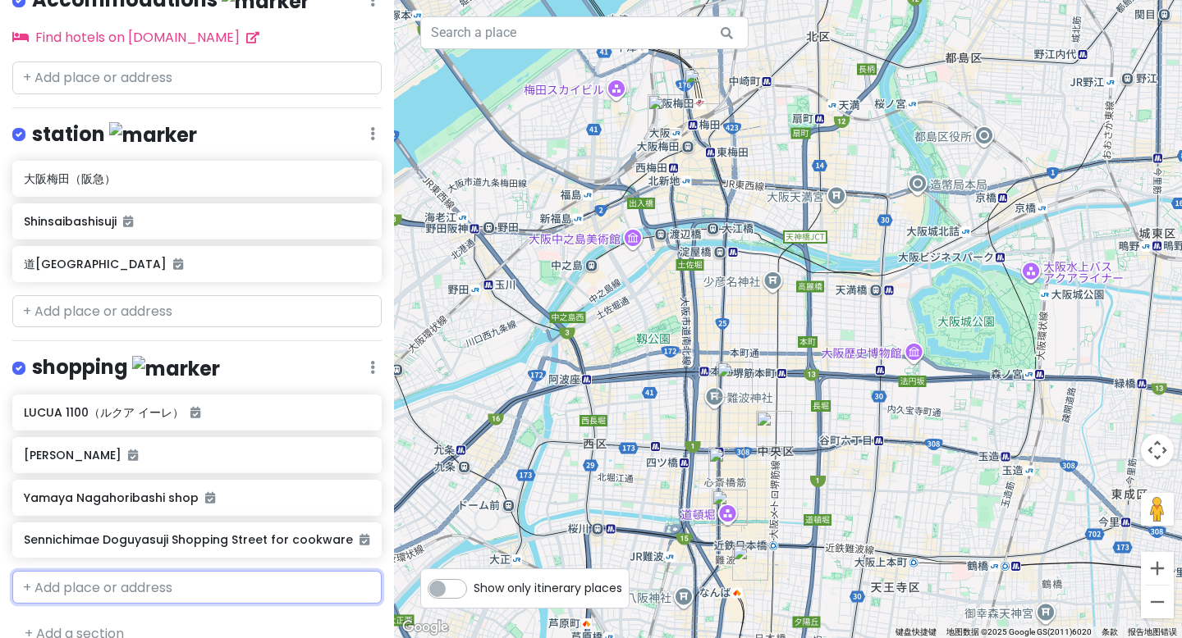
scroll to position [0, 0]
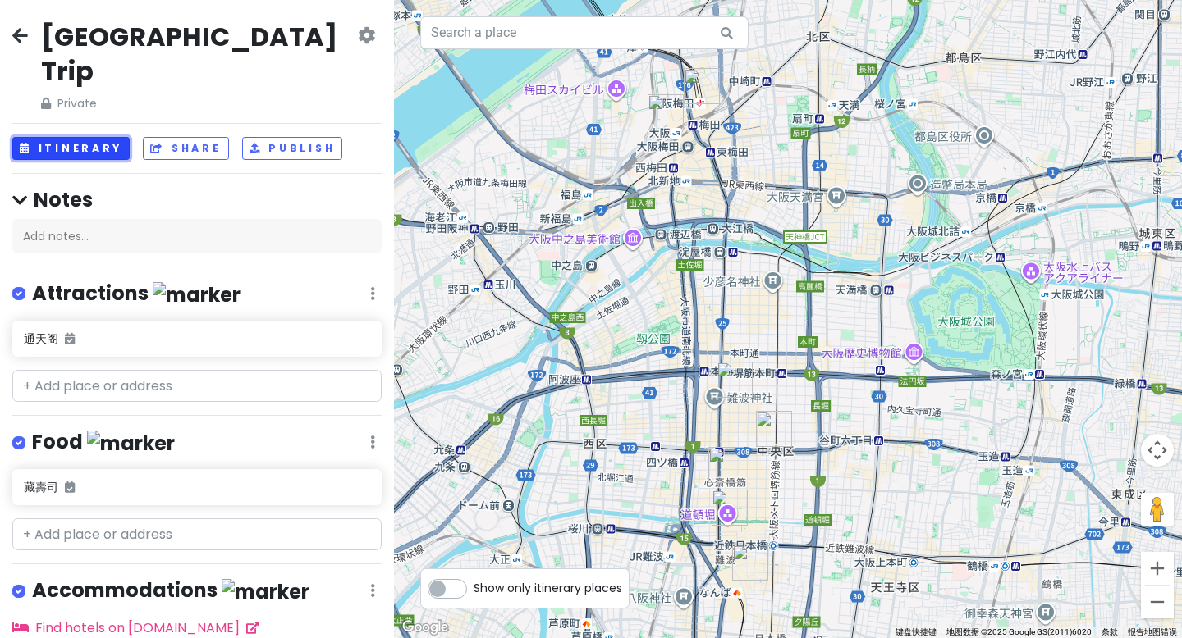
click at [56, 137] on button "Itinerary" at bounding box center [70, 149] width 117 height 24
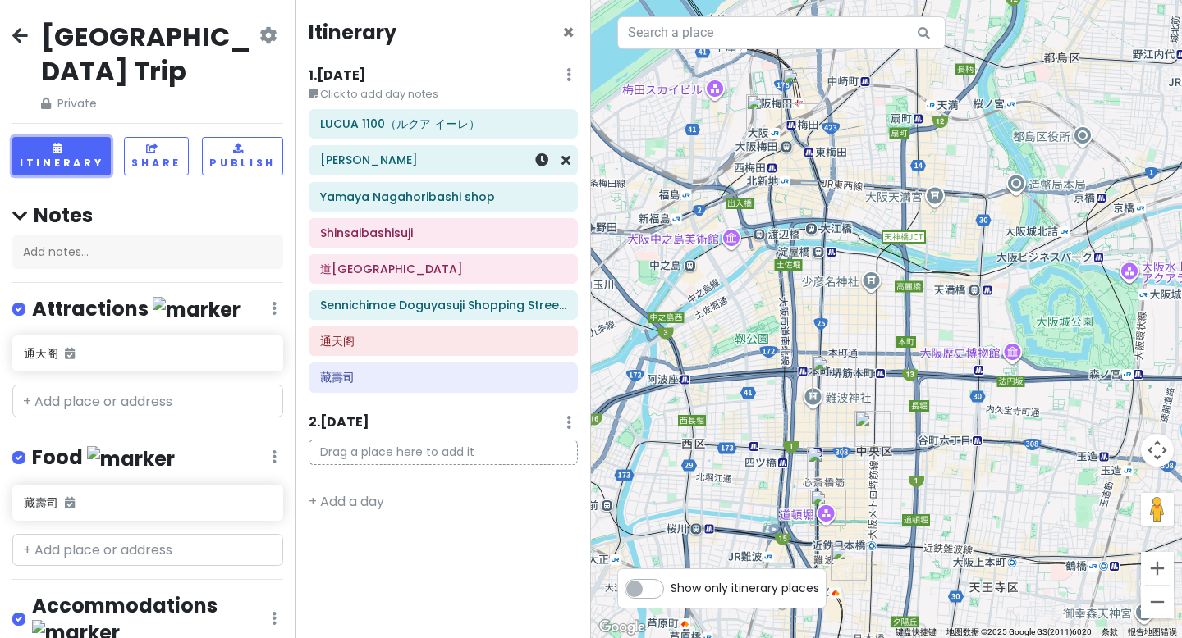
click at [300, 175] on div "Shimojima Shinsaibashi" at bounding box center [443, 160] width 294 height 30
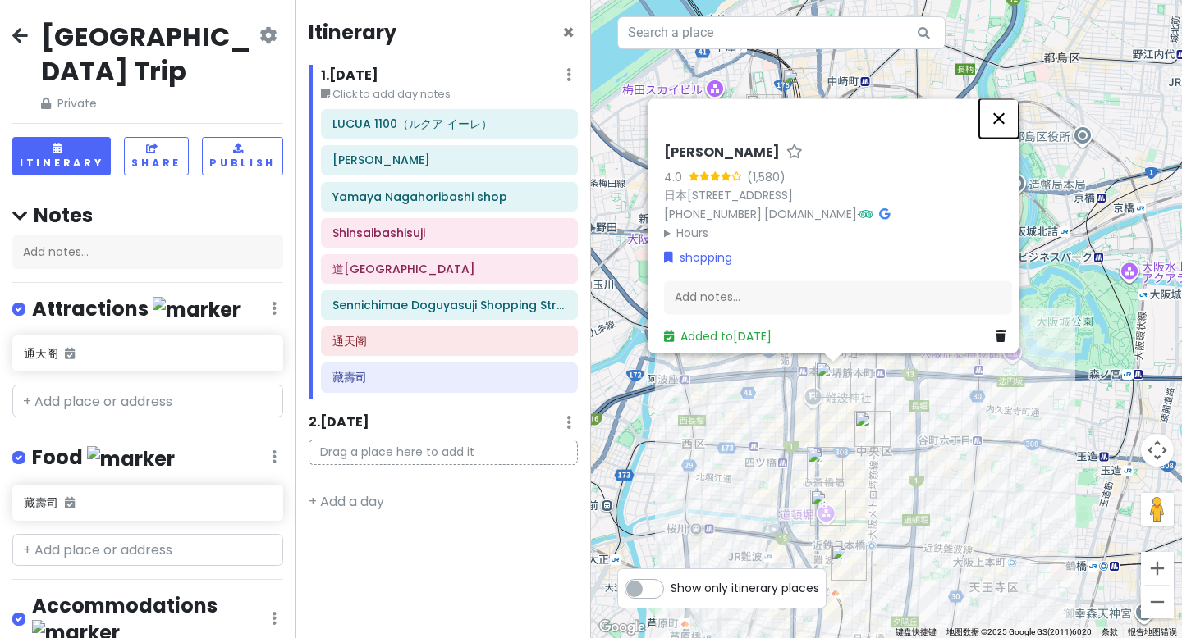
click at [1005, 98] on button "关闭" at bounding box center [998, 117] width 39 height 39
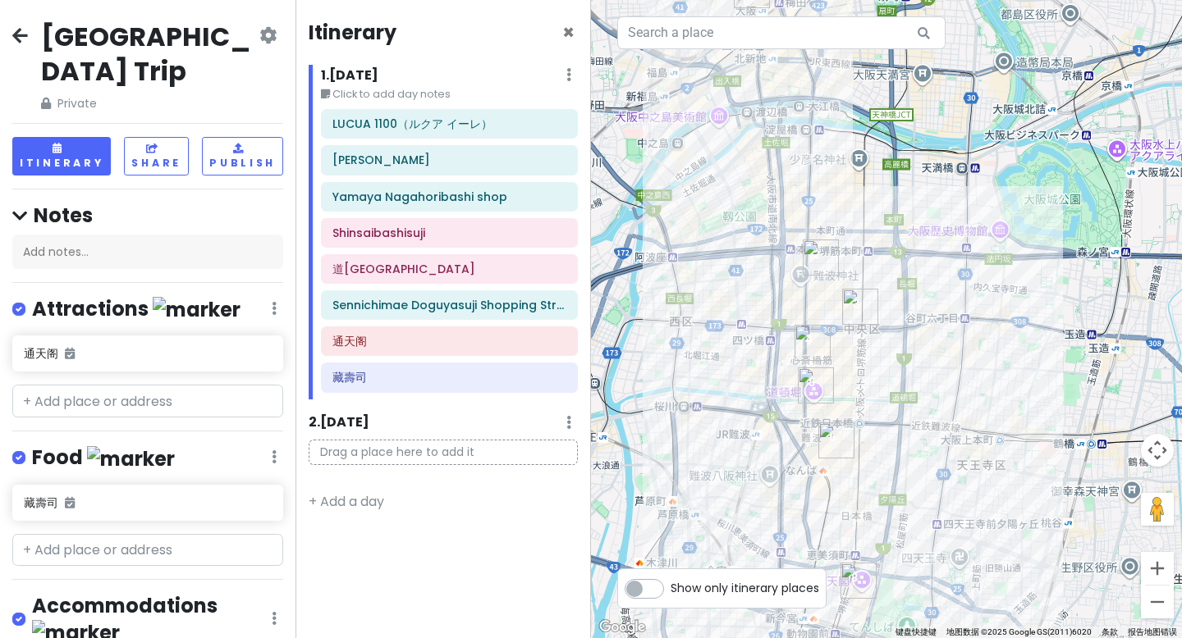
drag, startPoint x: 926, startPoint y: 415, endPoint x: 914, endPoint y: 307, distance: 108.9
click at [914, 307] on div at bounding box center [886, 319] width 591 height 638
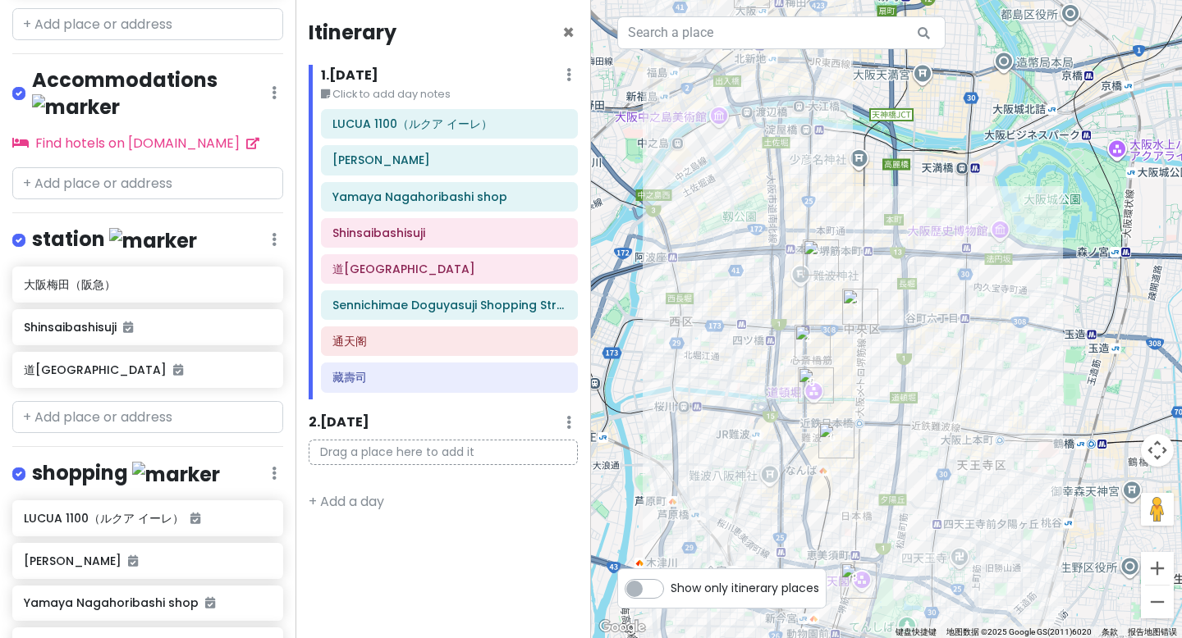
scroll to position [606, 0]
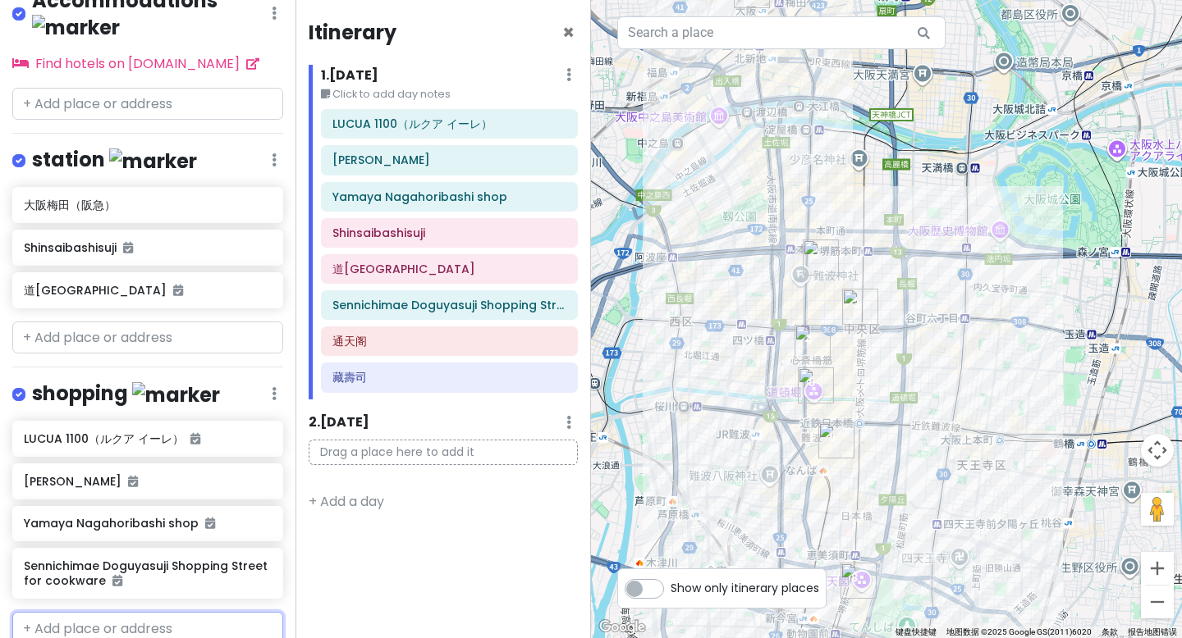
click at [101, 612] on input "text" at bounding box center [147, 628] width 271 height 33
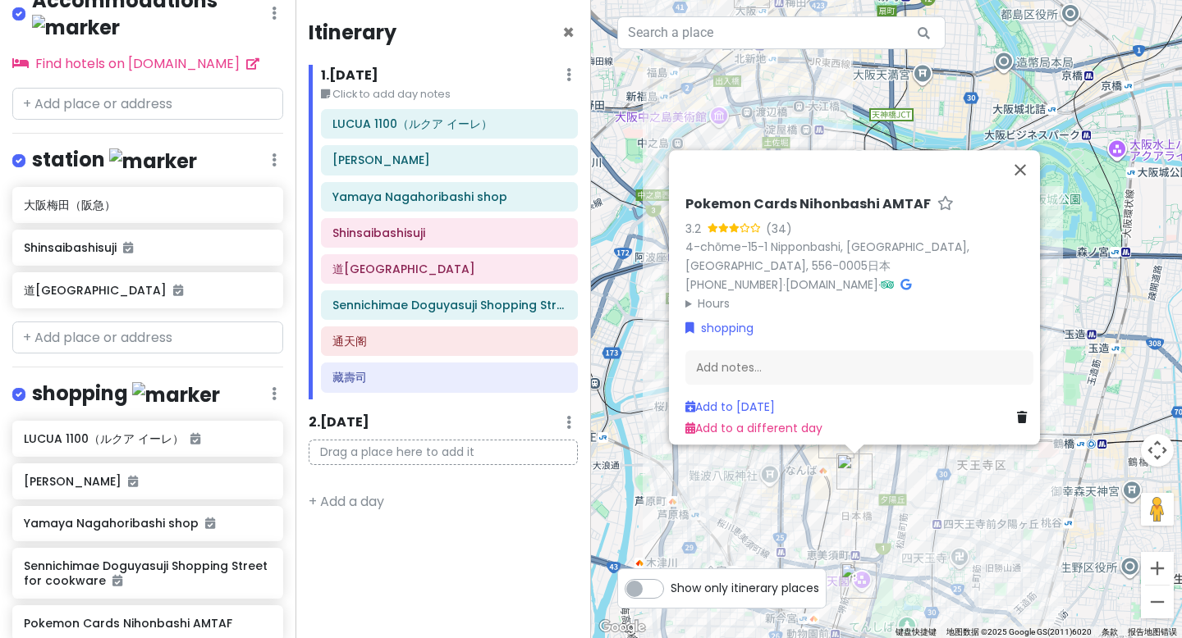
scroll to position [648, 0]
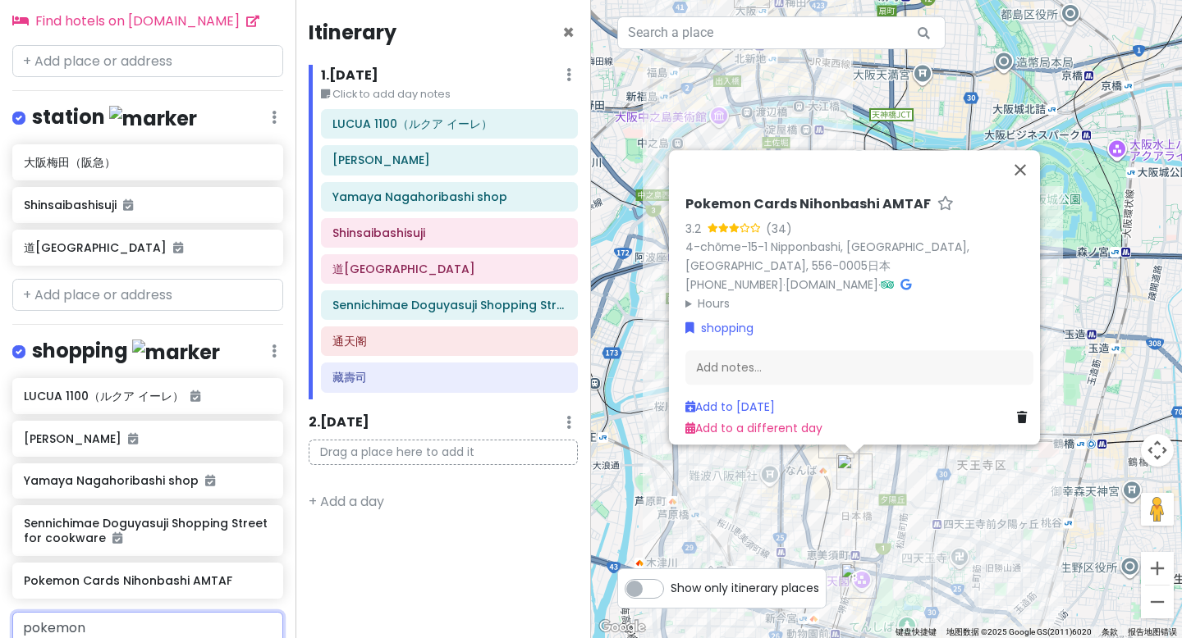
click at [107, 612] on input "pokemon" at bounding box center [147, 628] width 271 height 33
type input "pokemon cafe"
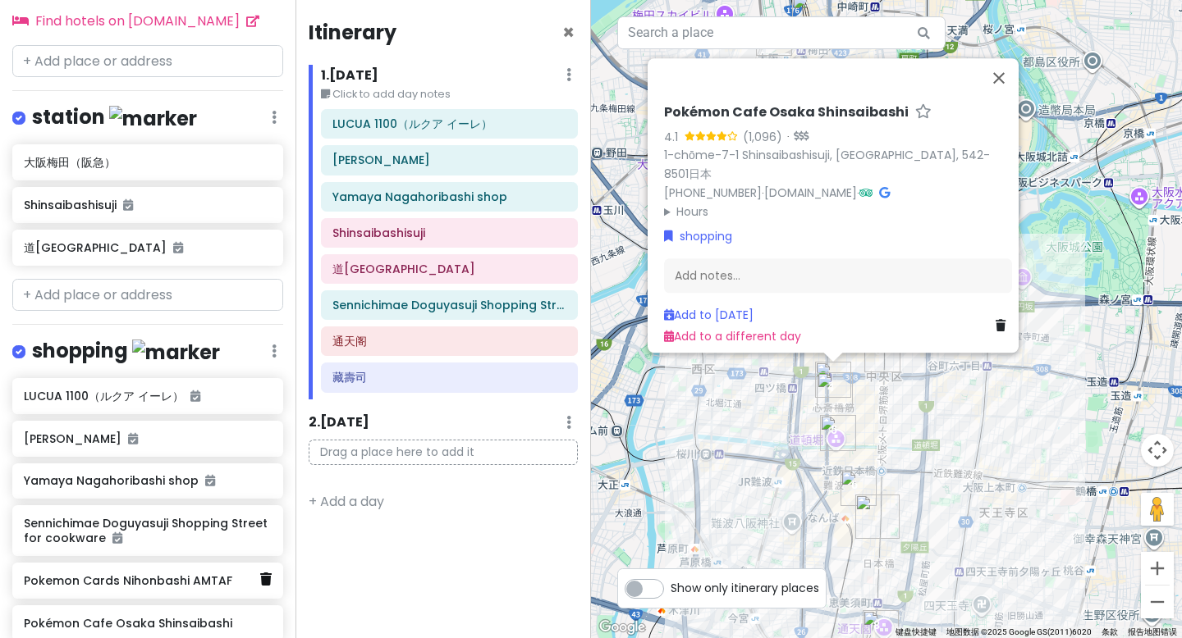
click at [260, 573] on icon at bounding box center [265, 579] width 11 height 13
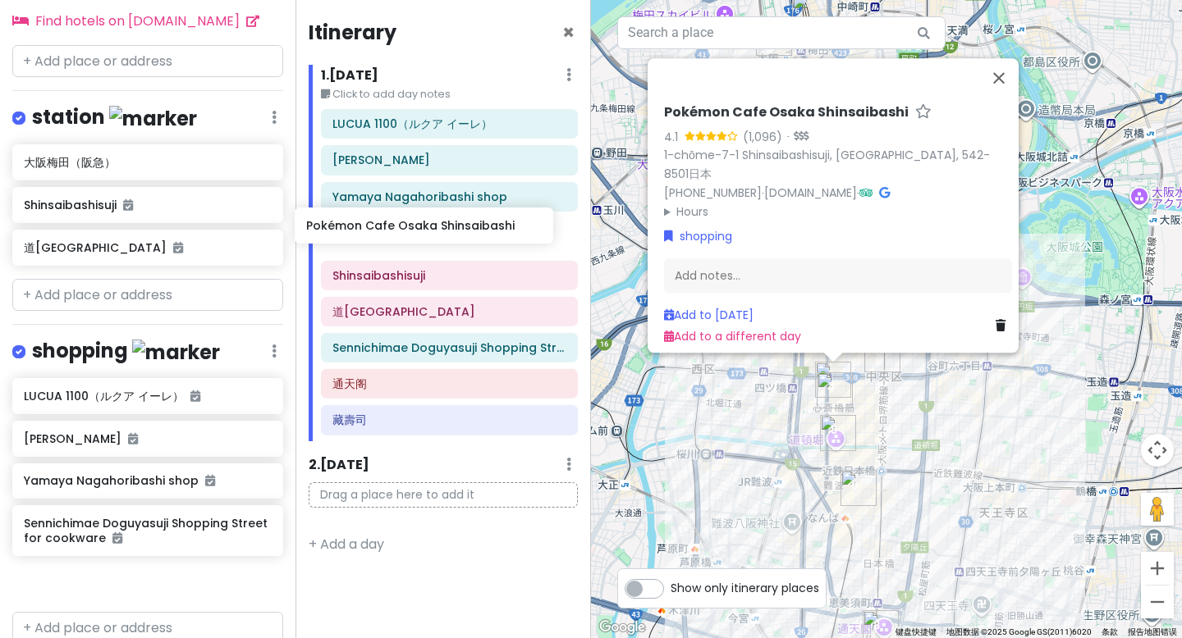
drag, startPoint x: 171, startPoint y: 521, endPoint x: 453, endPoint y: 232, distance: 403.9
click at [453, 232] on div "大阪市 Trip Private Change Dates Make a Copy Delete Trip Go Pro ⚡️ Give Feedback 💡…" at bounding box center [591, 319] width 1182 height 638
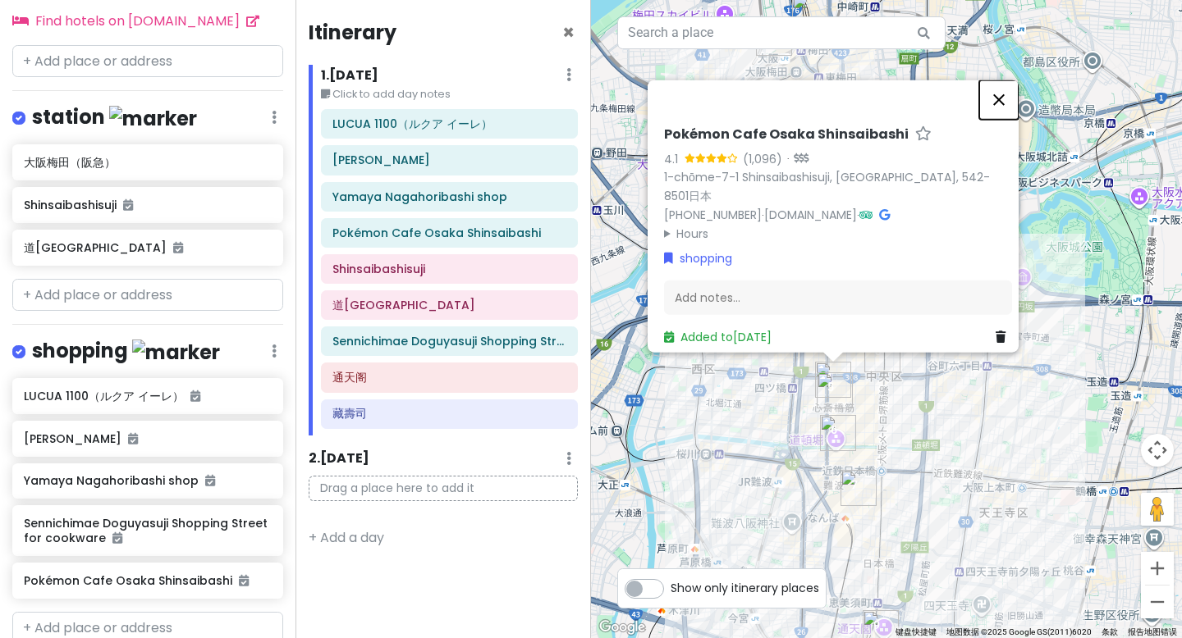
click at [1007, 94] on button "关闭" at bounding box center [998, 99] width 39 height 39
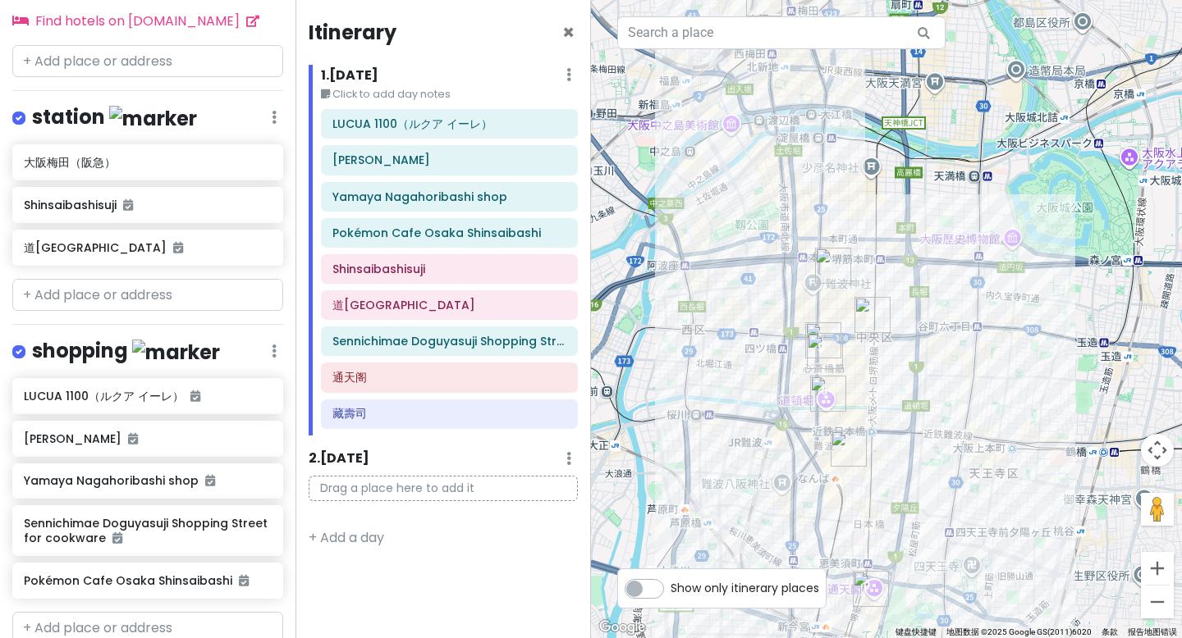
drag, startPoint x: 872, startPoint y: 364, endPoint x: 868, endPoint y: 346, distance: 17.7
click at [868, 346] on div at bounding box center [886, 319] width 591 height 638
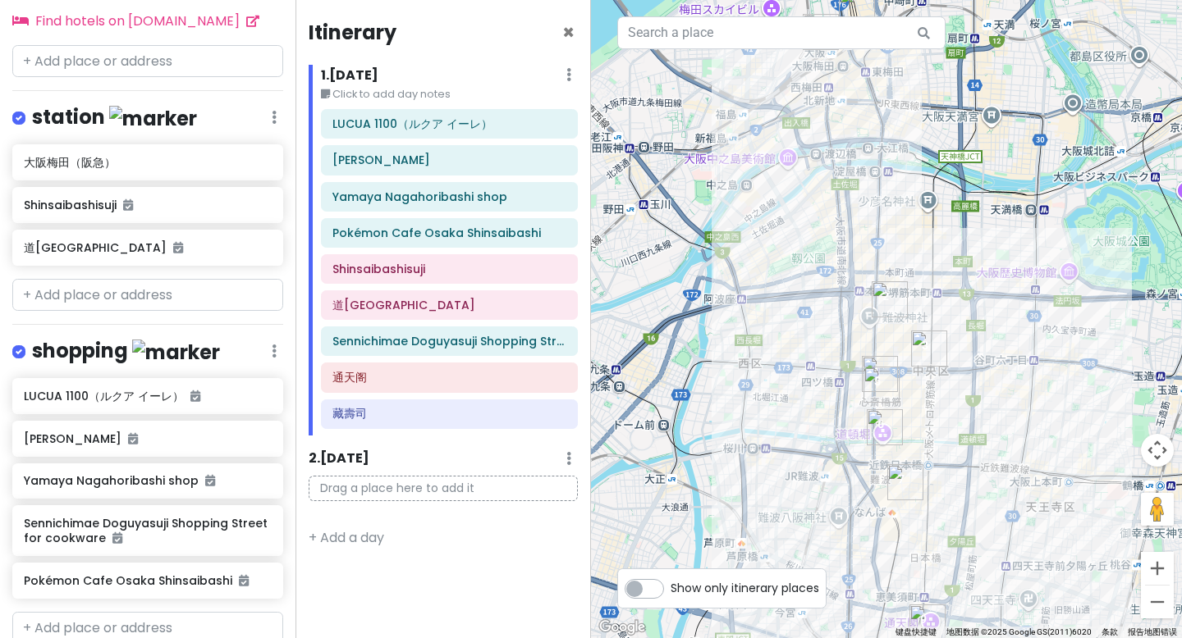
drag, startPoint x: 937, startPoint y: 182, endPoint x: 932, endPoint y: 304, distance: 121.5
click at [932, 304] on div at bounding box center [886, 319] width 591 height 638
click at [566, 31] on span "×" at bounding box center [568, 32] width 12 height 27
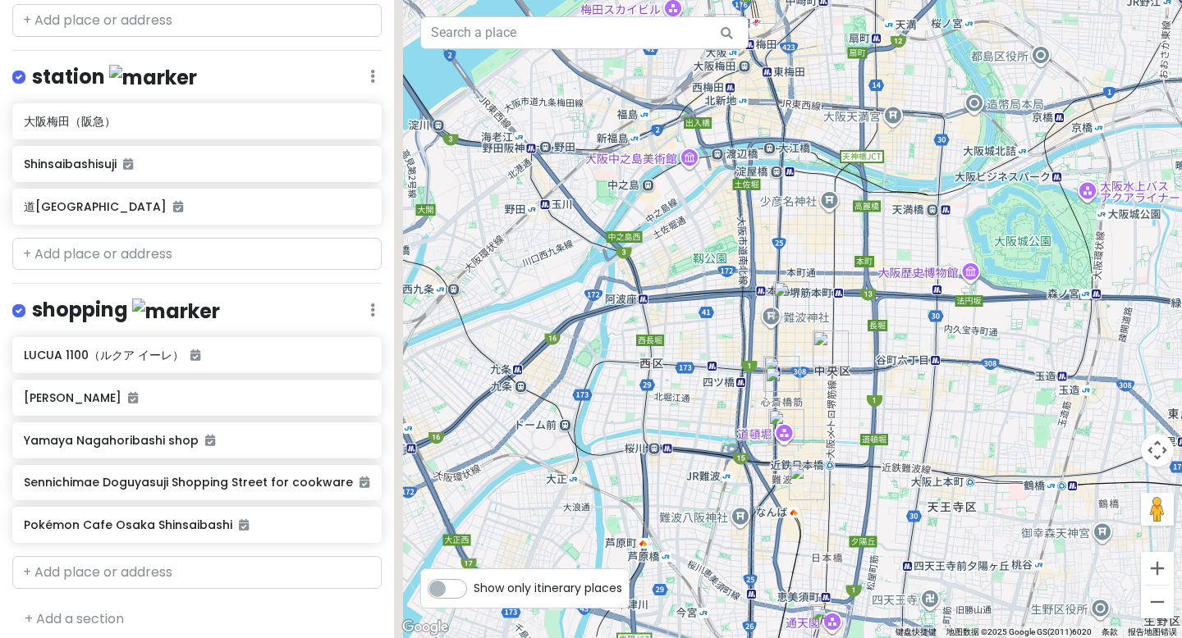
scroll to position [633, 0]
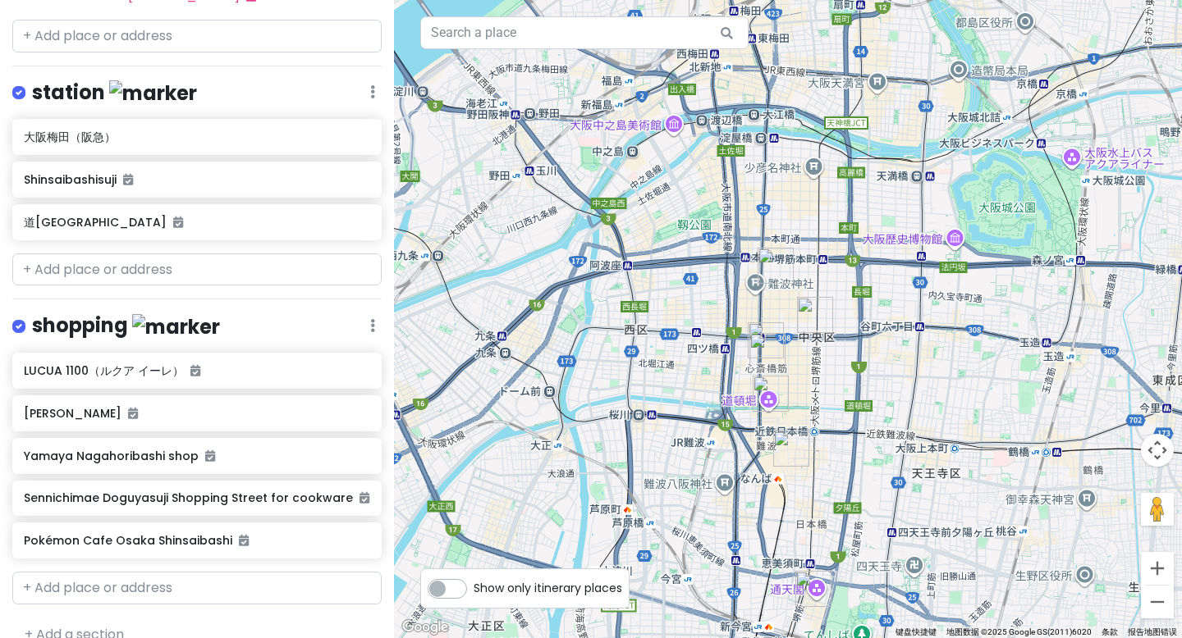
drag, startPoint x: 858, startPoint y: 320, endPoint x: 842, endPoint y: 283, distance: 40.4
click at [842, 283] on div at bounding box center [788, 319] width 788 height 638
click at [175, 80] on div "station Edit Reorder Delete List" at bounding box center [196, 97] width 369 height 34
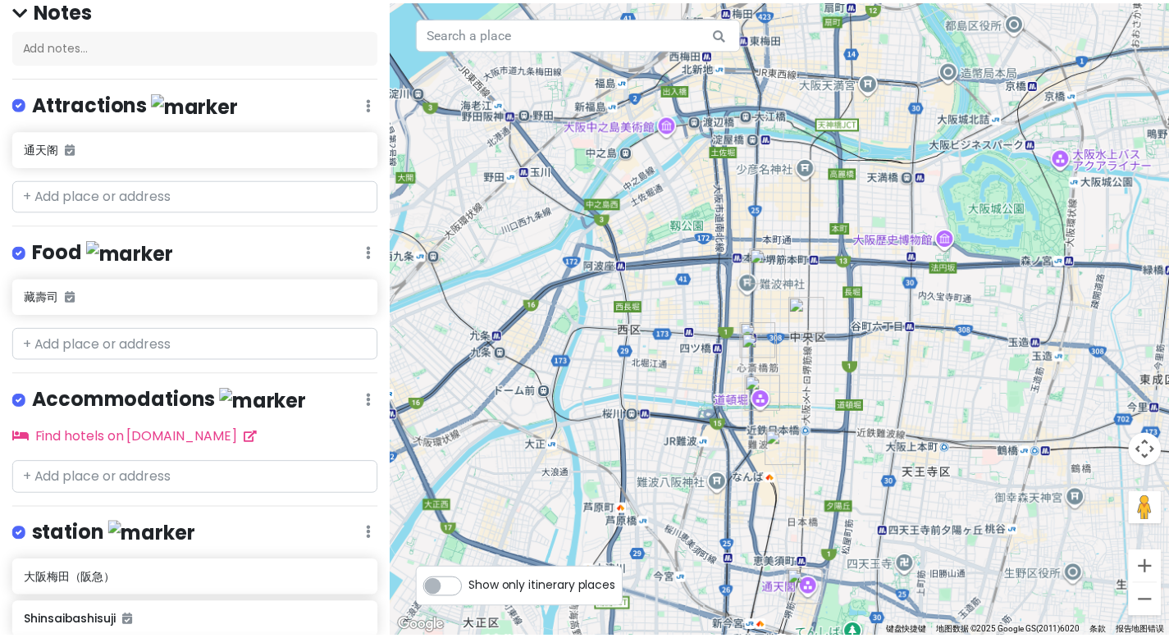
scroll to position [0, 0]
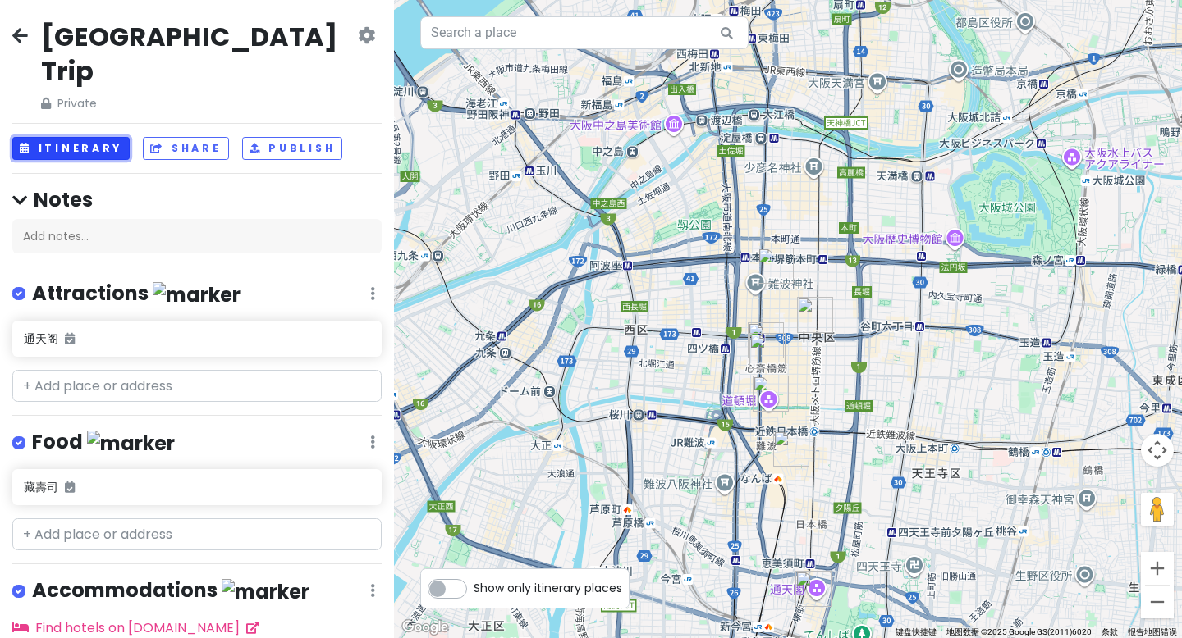
click at [53, 137] on button "Itinerary" at bounding box center [70, 149] width 117 height 24
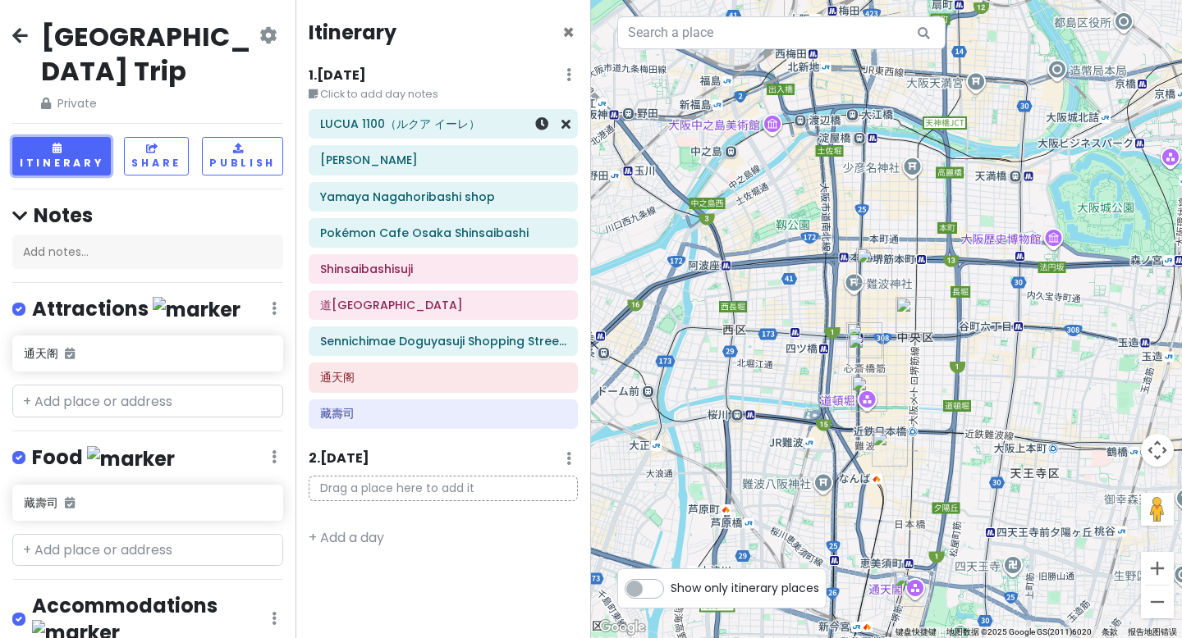
click at [309, 132] on div "LUCUA 1100（ルクア イーレ）" at bounding box center [443, 124] width 269 height 30
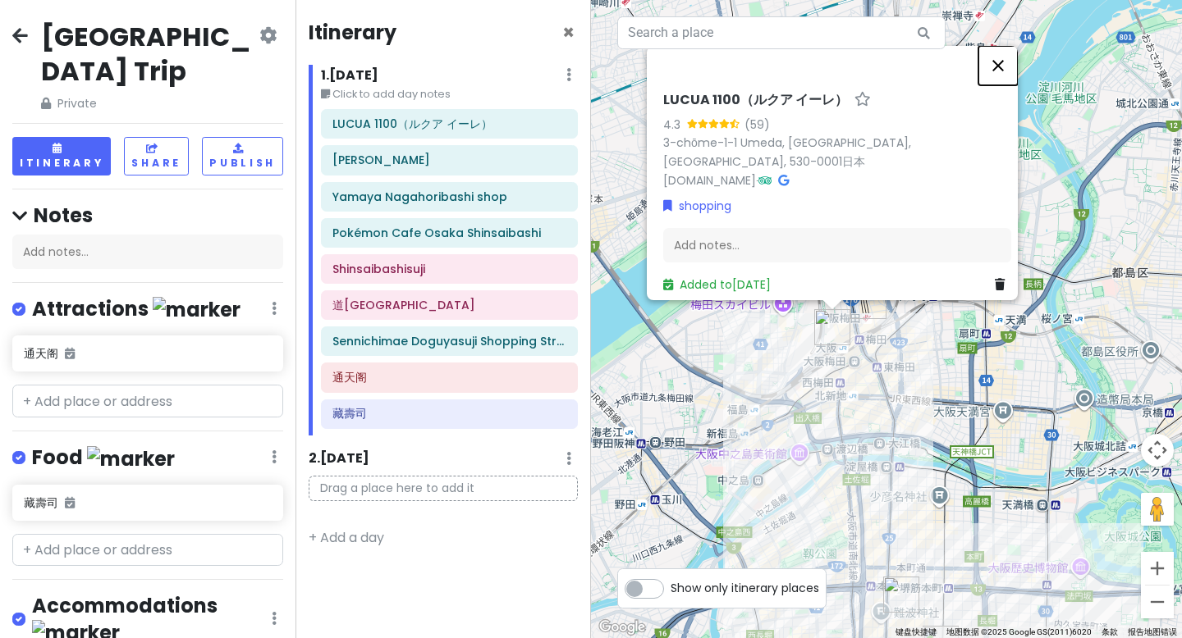
click at [1010, 77] on button "关闭" at bounding box center [997, 65] width 39 height 39
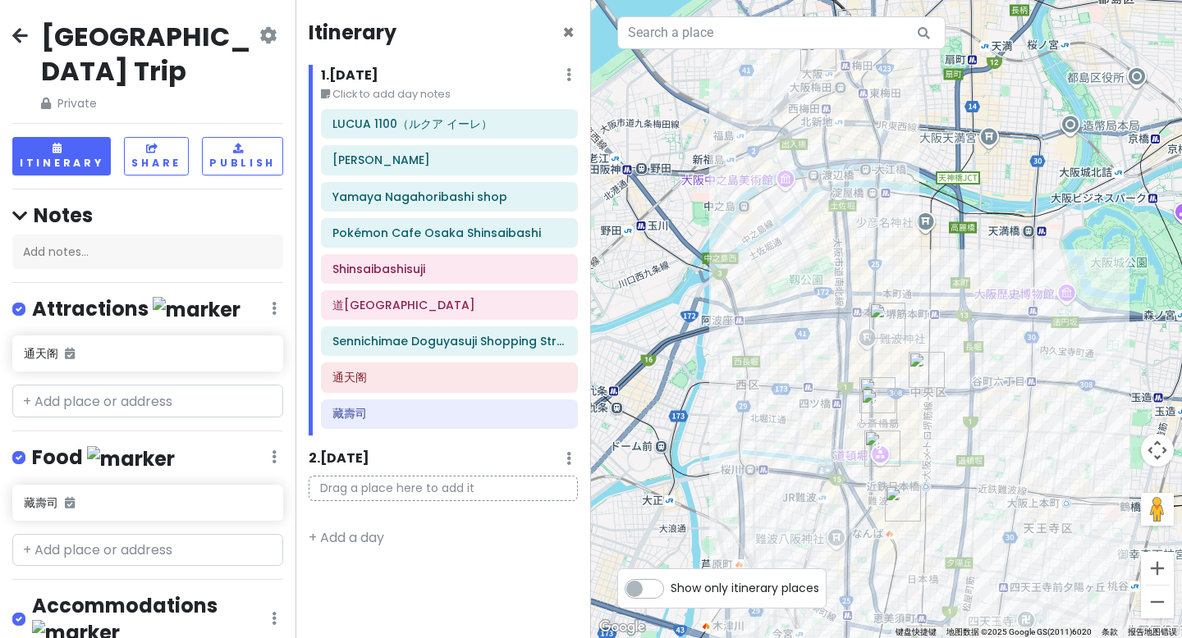
drag, startPoint x: 999, startPoint y: 371, endPoint x: 985, endPoint y: 98, distance: 273.6
click at [985, 97] on div at bounding box center [886, 319] width 591 height 638
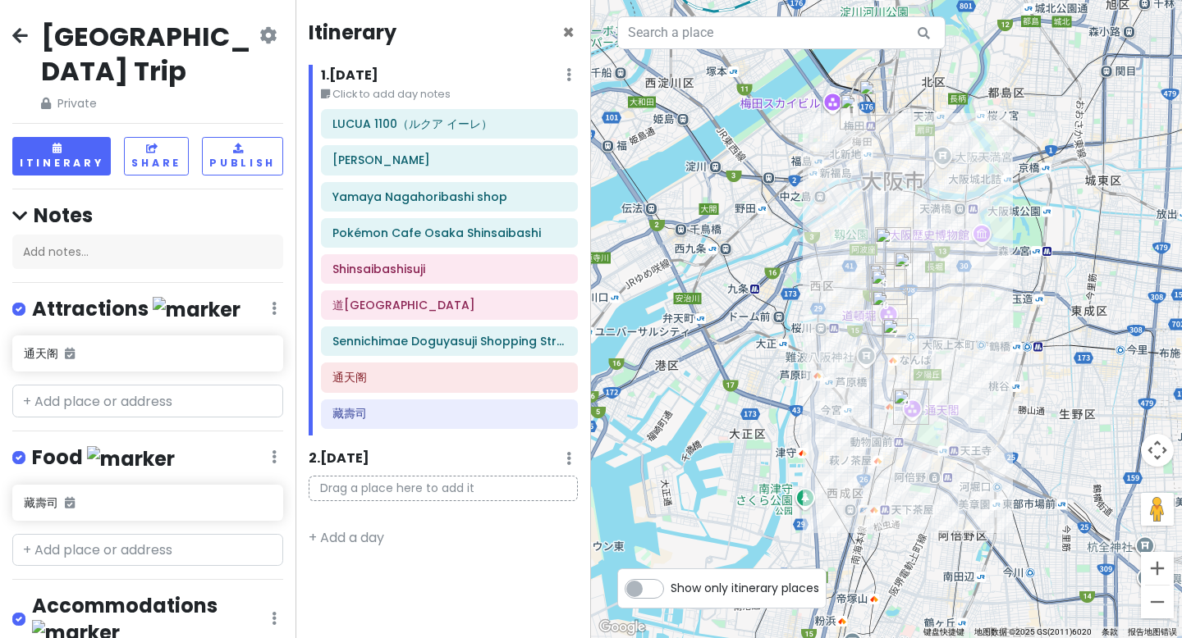
drag, startPoint x: 1004, startPoint y: 289, endPoint x: 970, endPoint y: 283, distance: 34.1
click at [970, 283] on div at bounding box center [886, 319] width 591 height 638
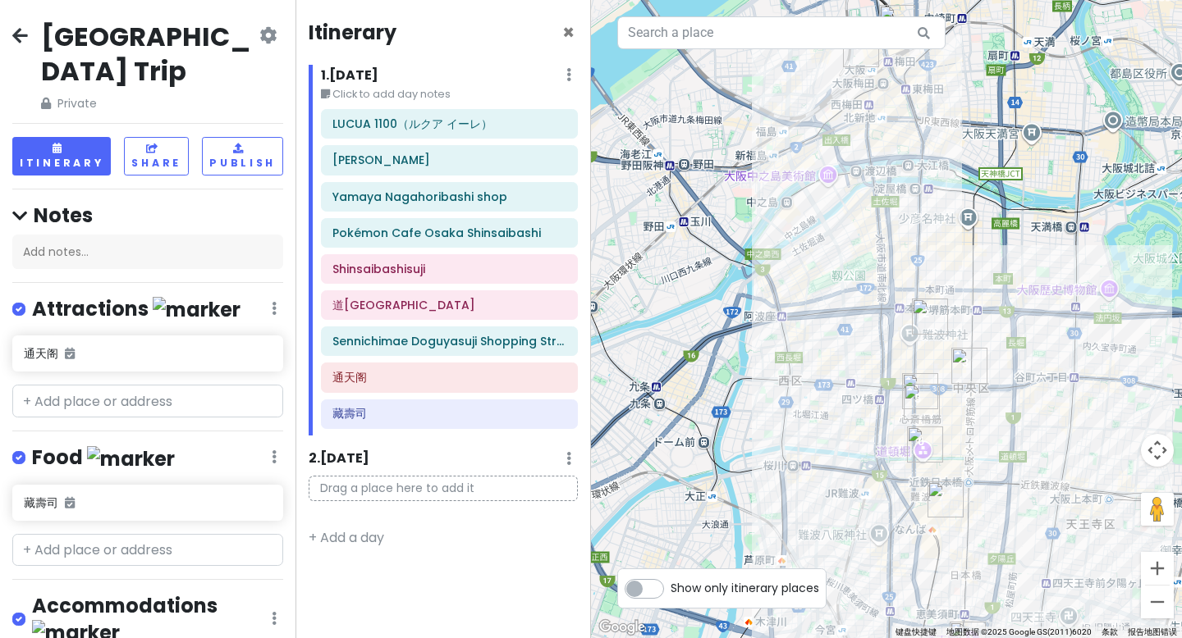
drag, startPoint x: 995, startPoint y: 223, endPoint x: 1053, endPoint y: 337, distance: 127.7
click at [1053, 337] on div at bounding box center [886, 319] width 591 height 638
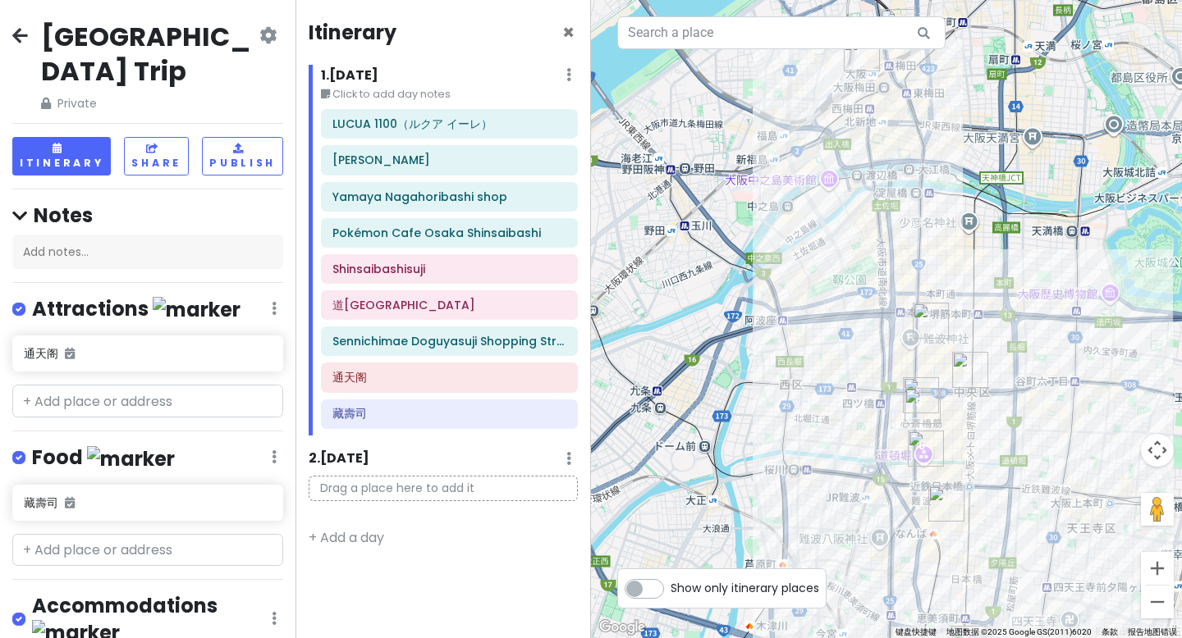
click at [1058, 332] on div at bounding box center [886, 319] width 591 height 638
click at [25, 38] on icon at bounding box center [20, 35] width 16 height 13
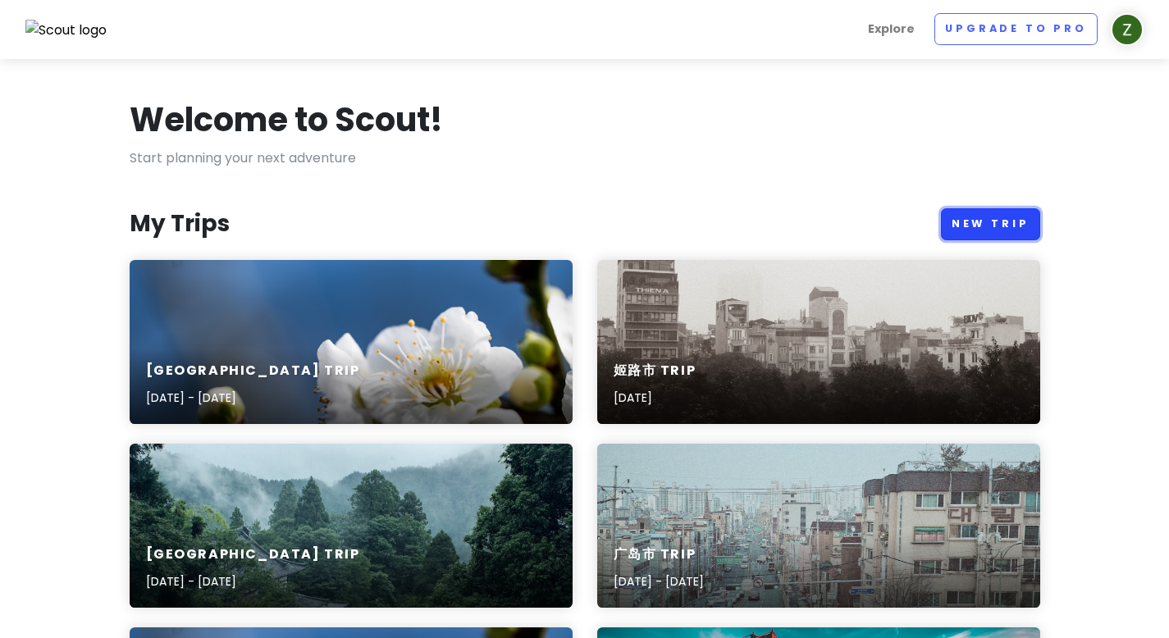
click at [990, 226] on link "New Trip" at bounding box center [990, 224] width 99 height 32
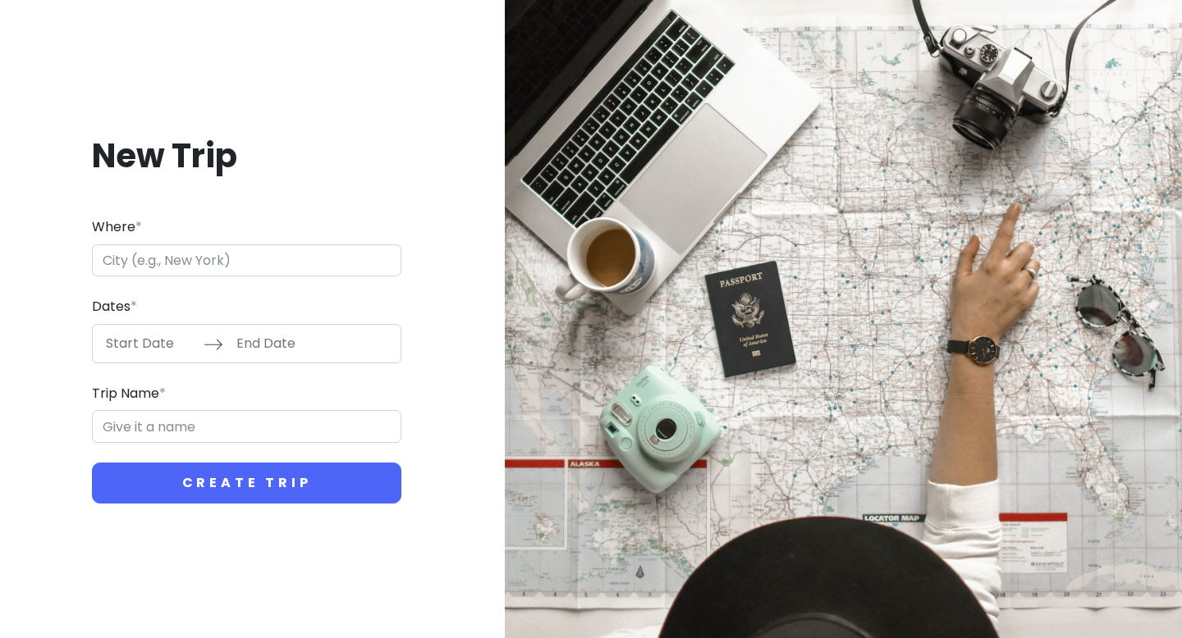
click at [248, 259] on input "Where *" at bounding box center [246, 261] width 309 height 33
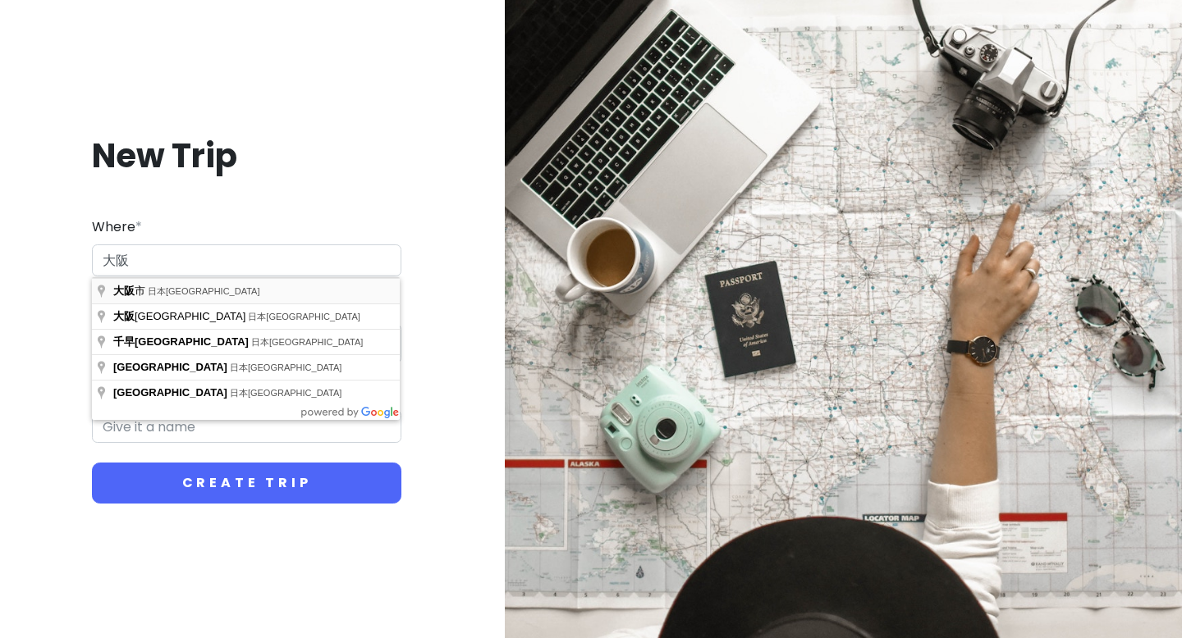
type input "日本[GEOGRAPHIC_DATA][GEOGRAPHIC_DATA]"
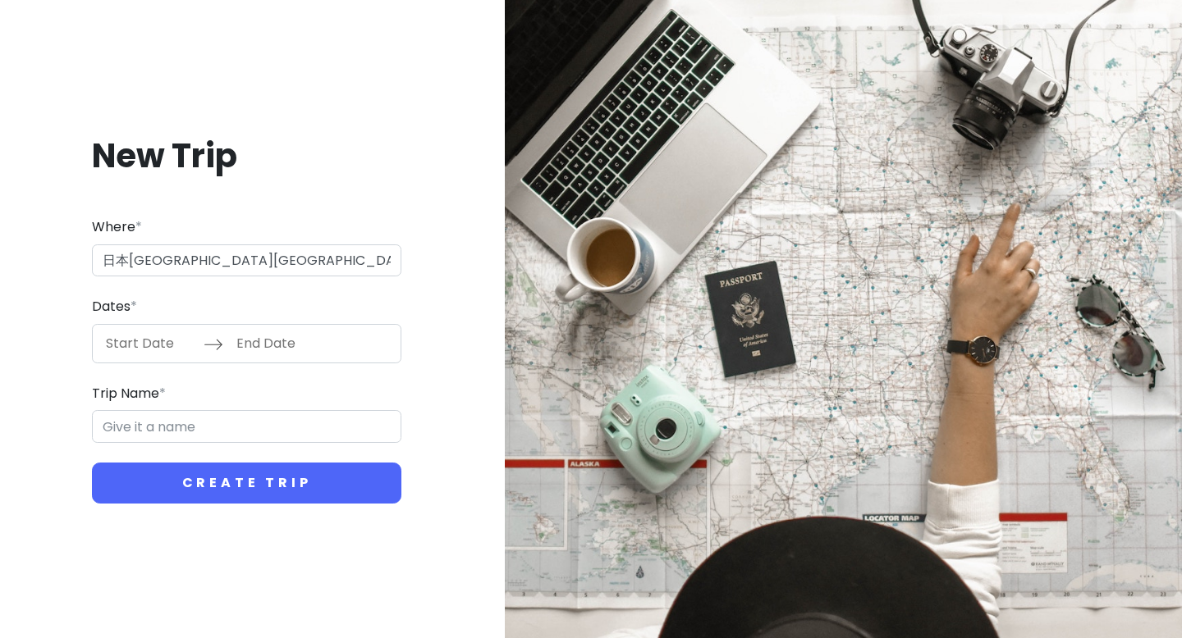
type input "[GEOGRAPHIC_DATA] Trip"
click at [609, 98] on div at bounding box center [843, 319] width 677 height 638
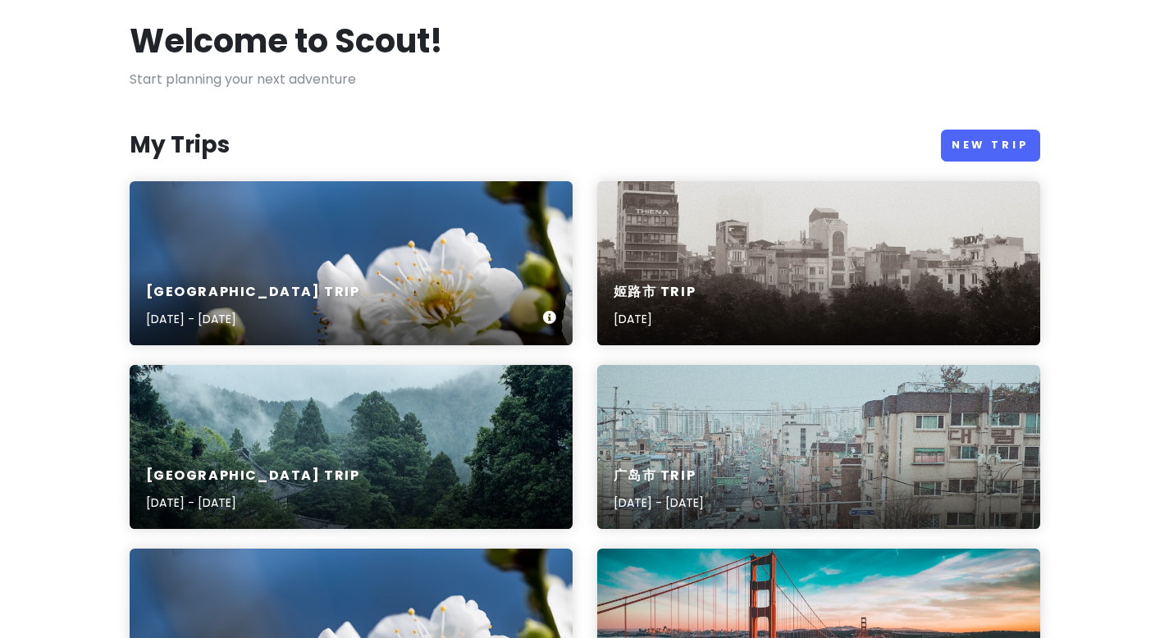
scroll to position [80, 0]
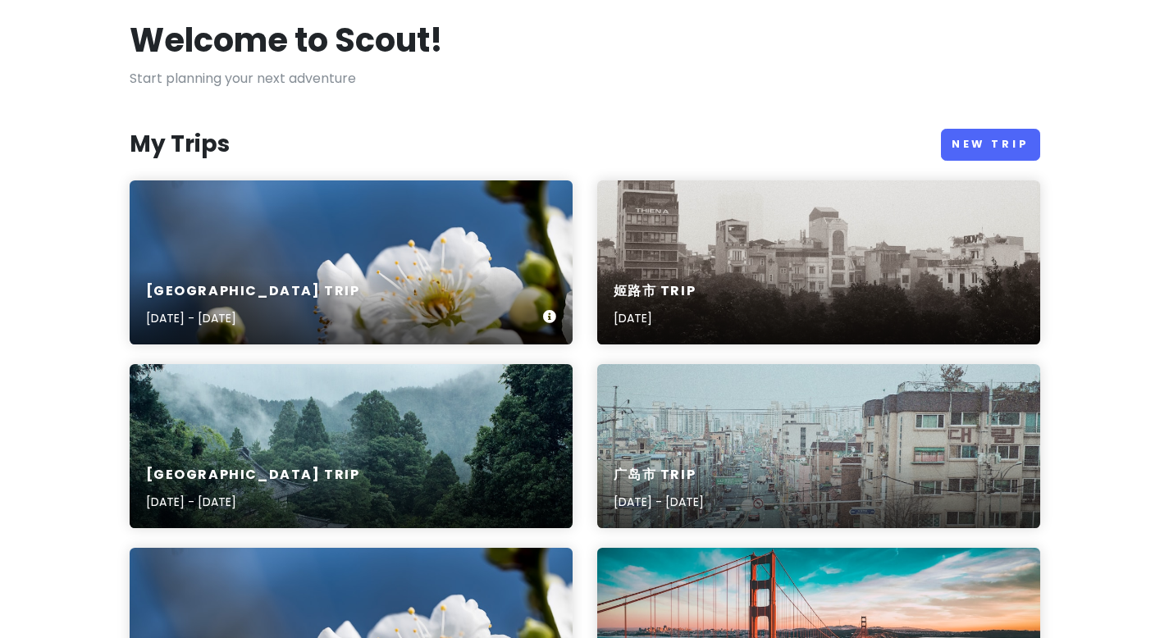
click at [335, 235] on div "大阪市 Trip Oct 17, 2025 - Oct 18, 2025" at bounding box center [351, 263] width 443 height 164
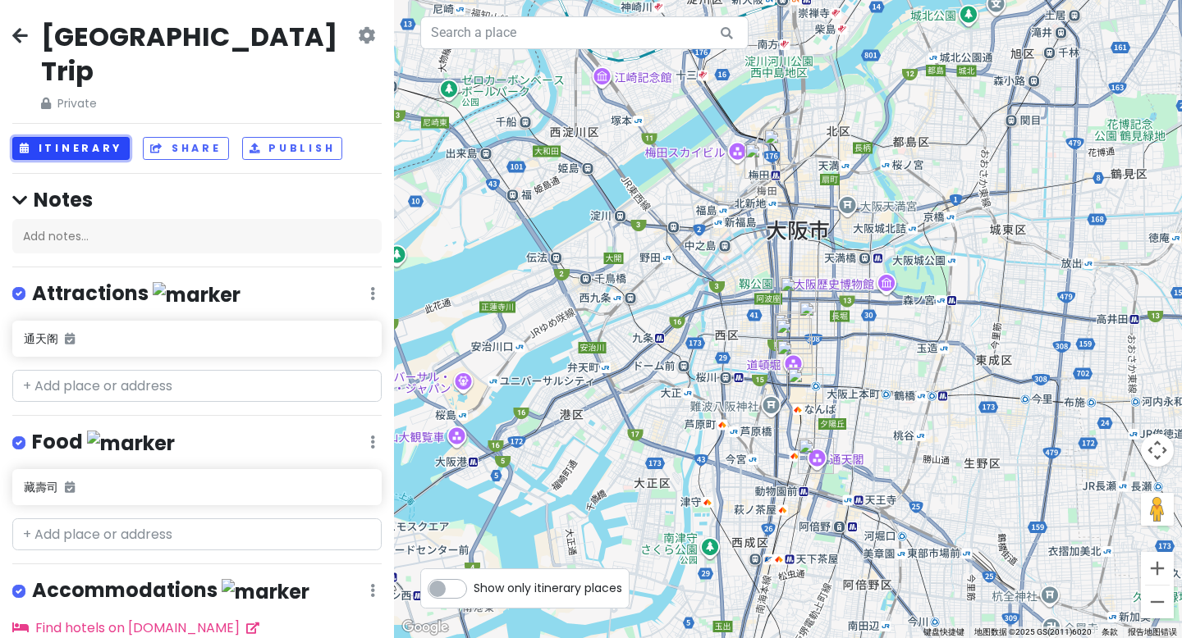
click at [88, 137] on button "Itinerary" at bounding box center [70, 149] width 117 height 24
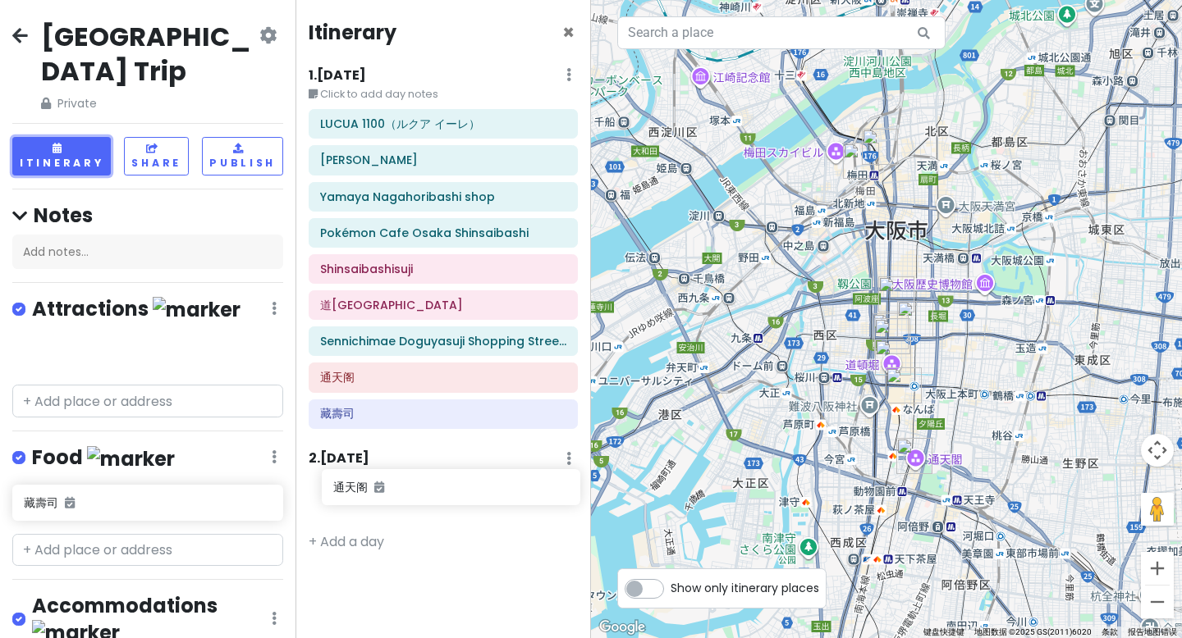
drag, startPoint x: 97, startPoint y: 335, endPoint x: 361, endPoint y: 483, distance: 303.1
click at [361, 483] on div "大阪市 Trip Private Change Dates Make a Copy Delete Trip Go Pro ⚡️ Give Feedback 💡…" at bounding box center [591, 319] width 1182 height 638
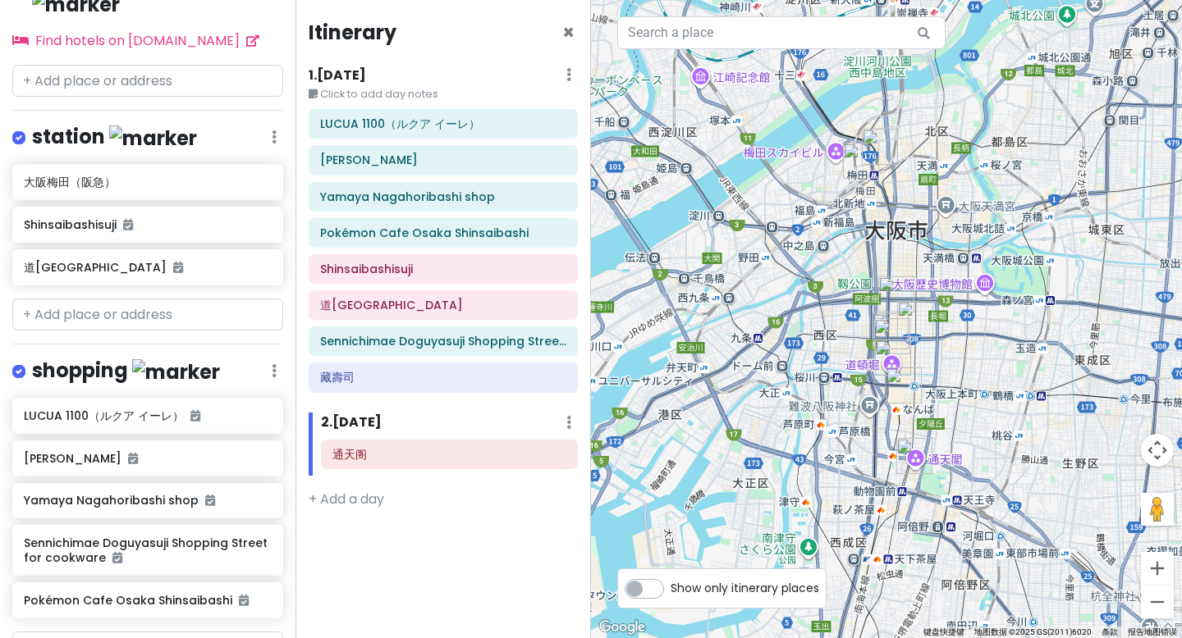
scroll to position [648, 0]
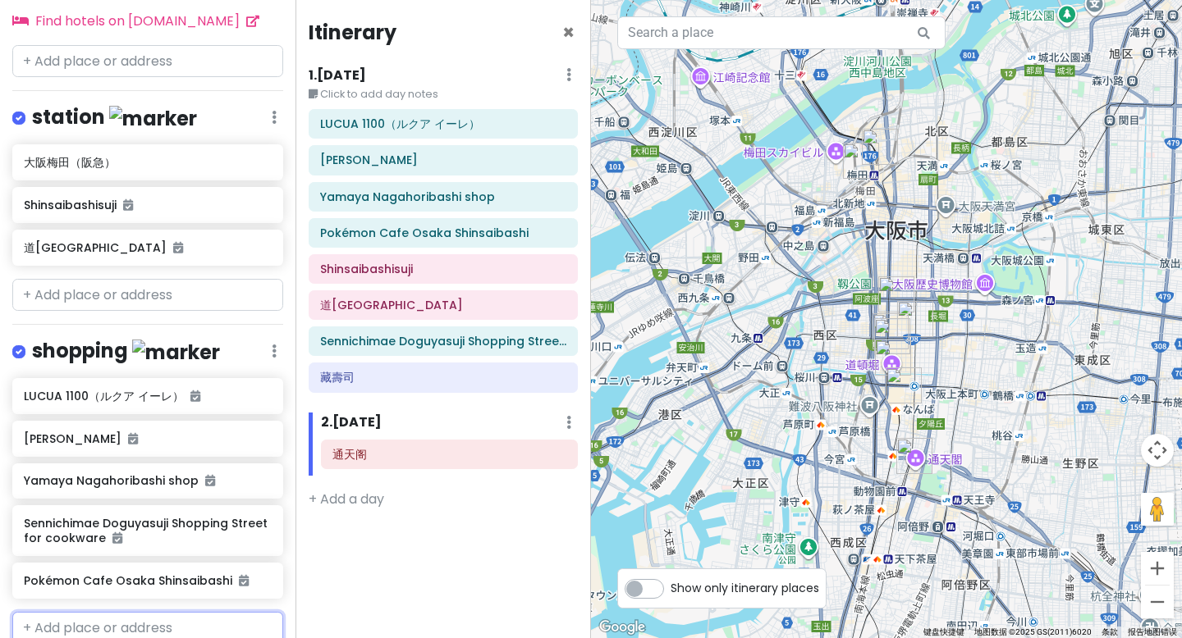
click at [71, 612] on input "text" at bounding box center [147, 628] width 271 height 33
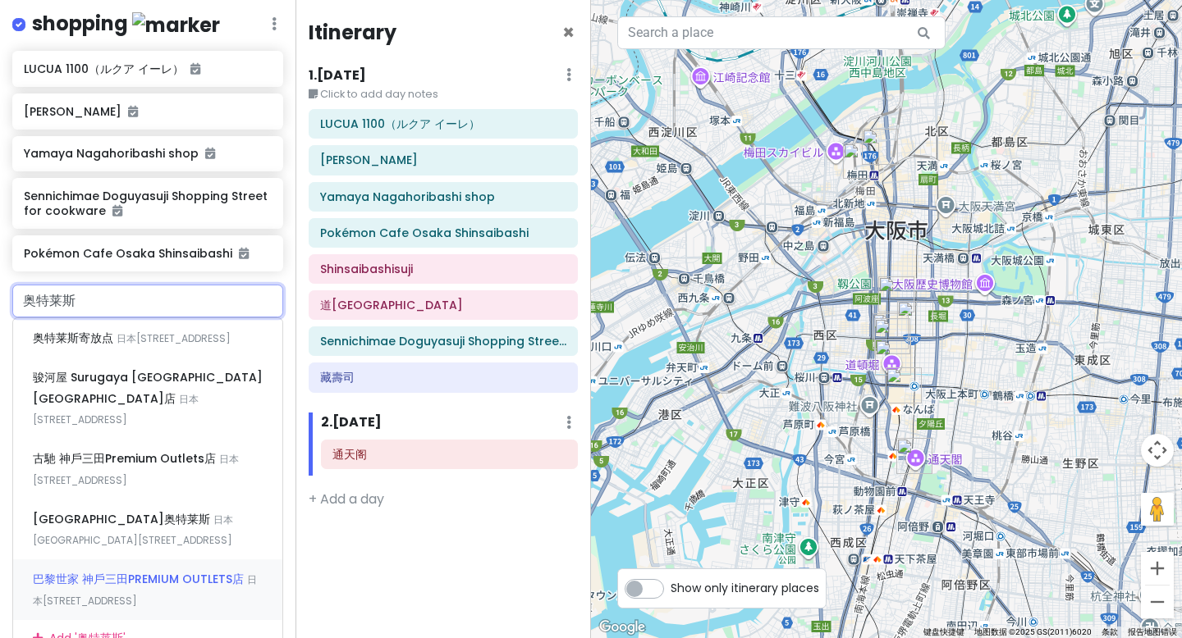
scroll to position [977, 0]
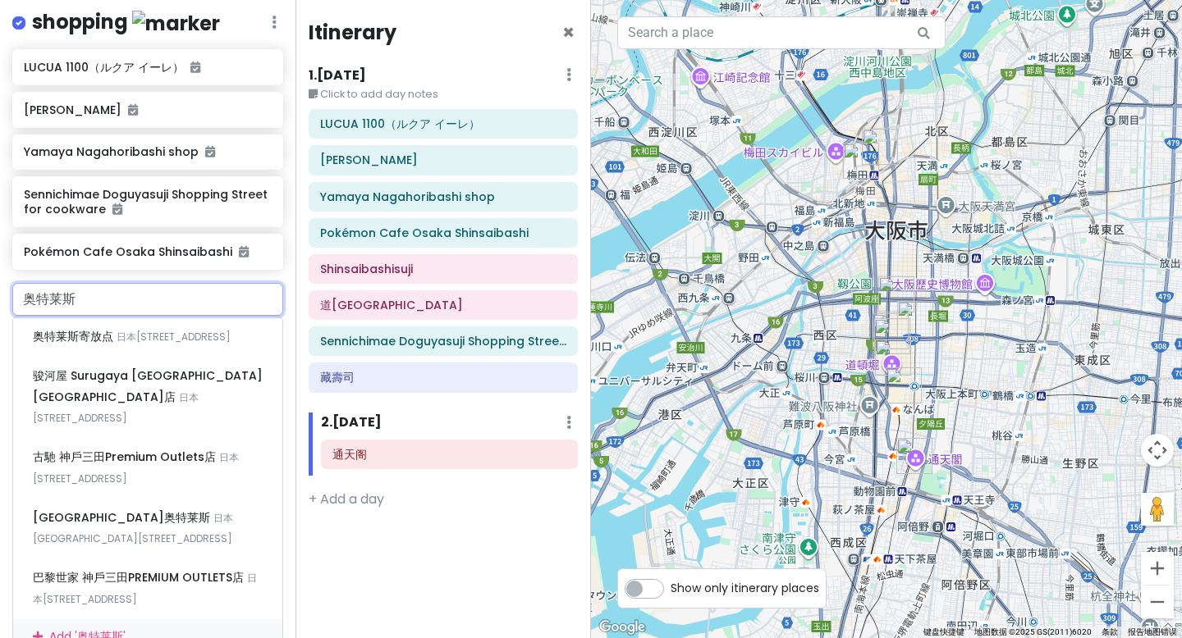
drag, startPoint x: 85, startPoint y: 241, endPoint x: 0, endPoint y: 239, distance: 85.4
click at [0, 283] on div "奥特莱斯 奥特莱斯寄放点 日本大阪府泉佐野市 Rinkūōraiminami, 3−28 骏河屋 Surugaya 日本桥奥特莱斯店 日本大阪府大阪市浪速区 …" at bounding box center [147, 469] width 295 height 373
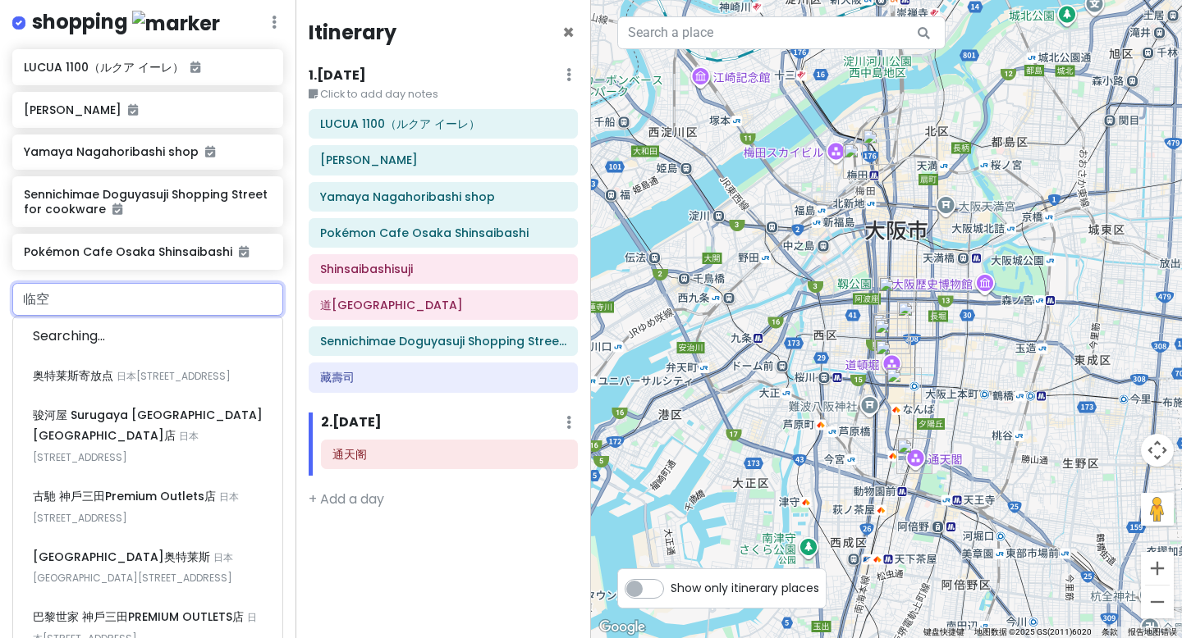
type input "临"
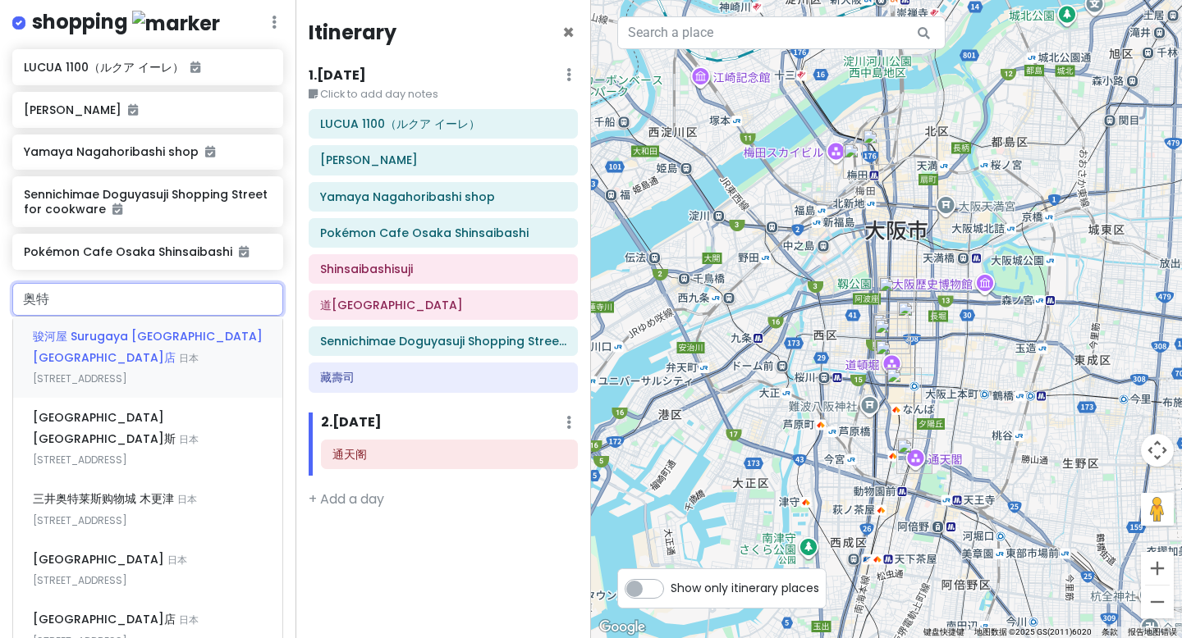
type input "奥"
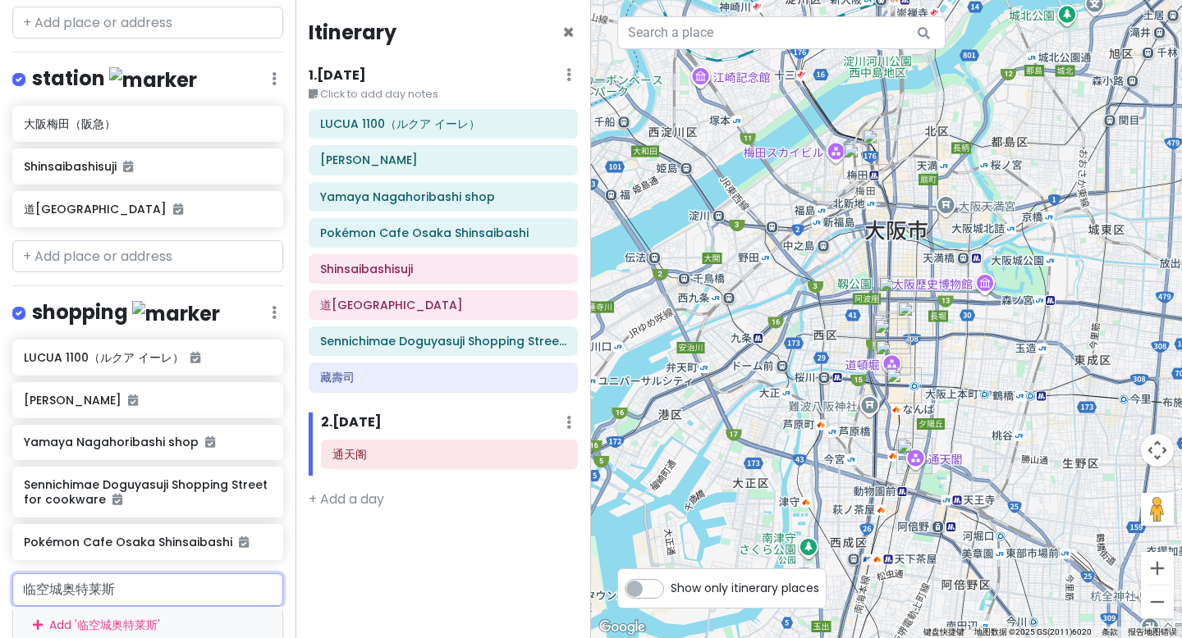
scroll to position [747, 0]
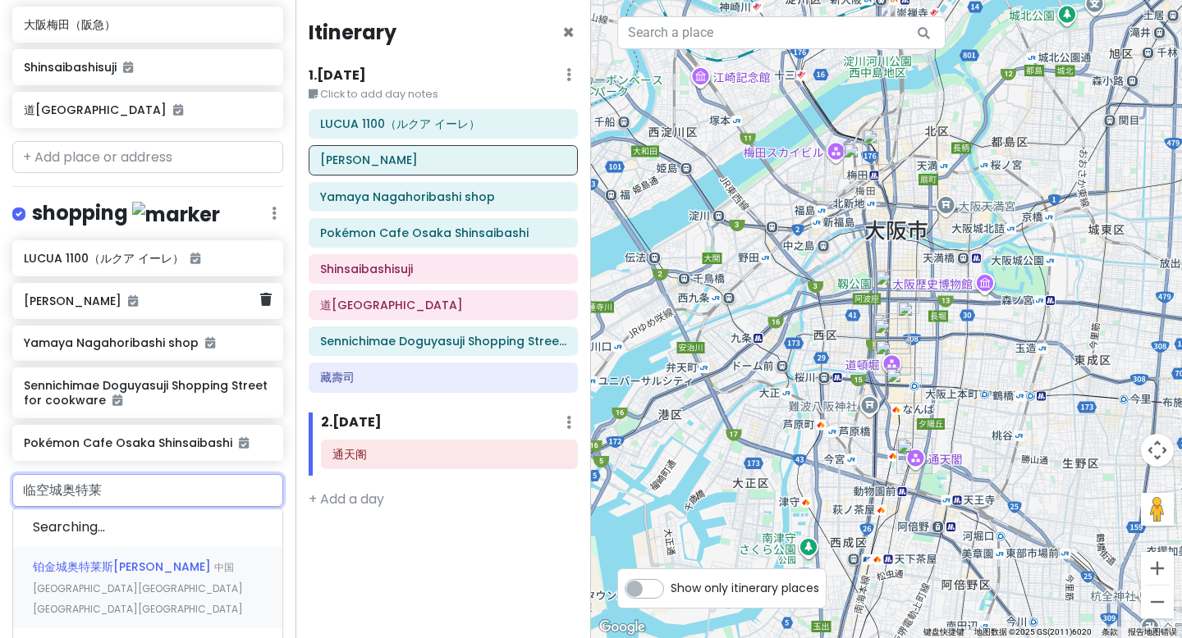
type input "临空城奥特"
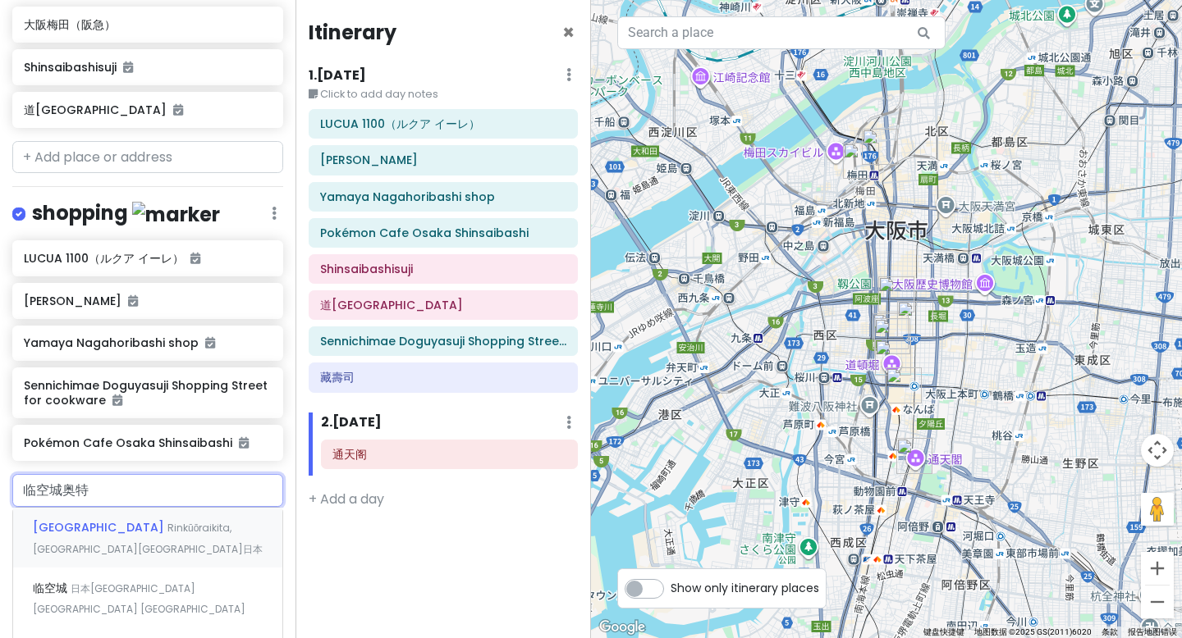
scroll to position [847, 0]
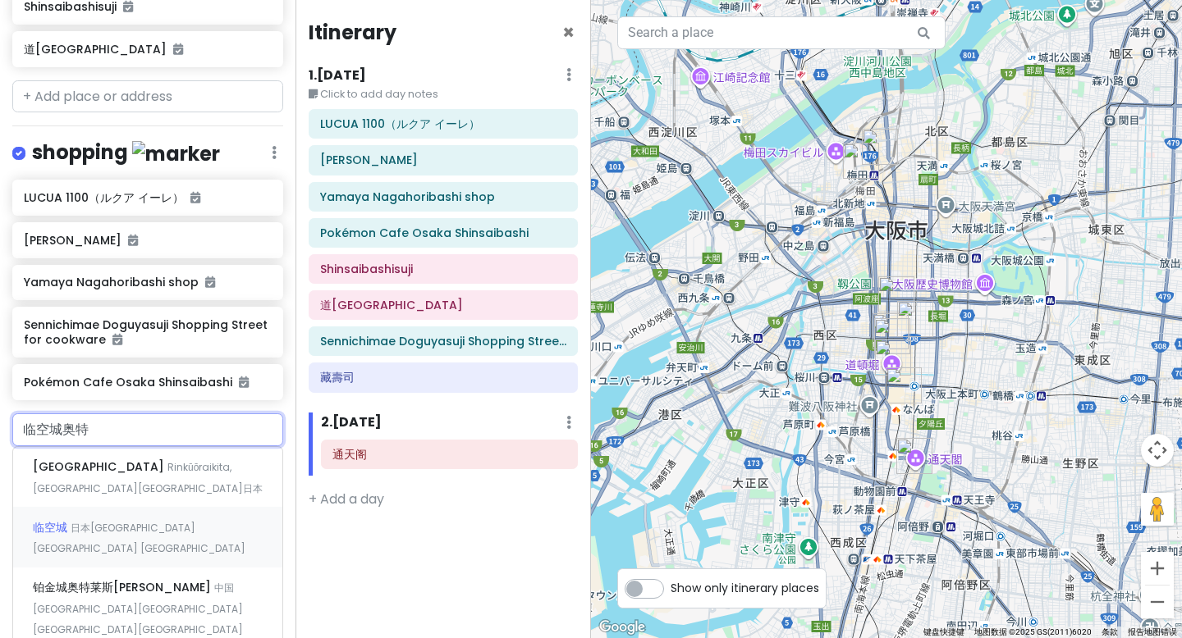
click at [123, 521] on span "日本大阪府泉佐野市 Rinkūōraikita" at bounding box center [139, 538] width 213 height 35
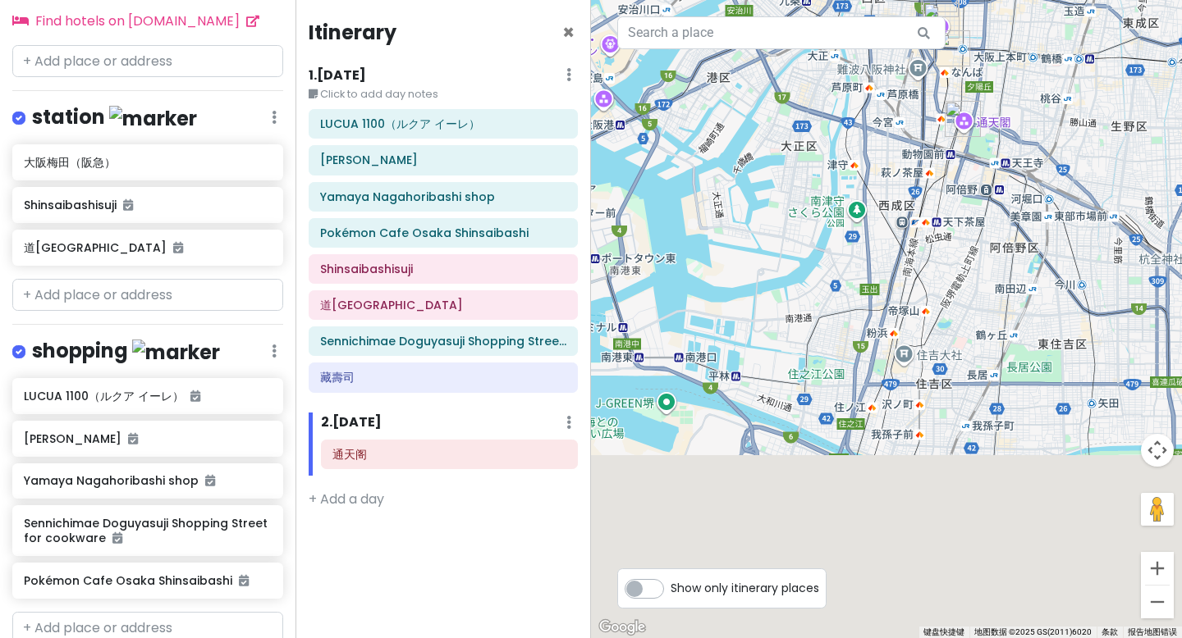
drag, startPoint x: 778, startPoint y: 547, endPoint x: 847, endPoint y: 143, distance: 410.4
click at [845, 144] on div at bounding box center [886, 319] width 591 height 638
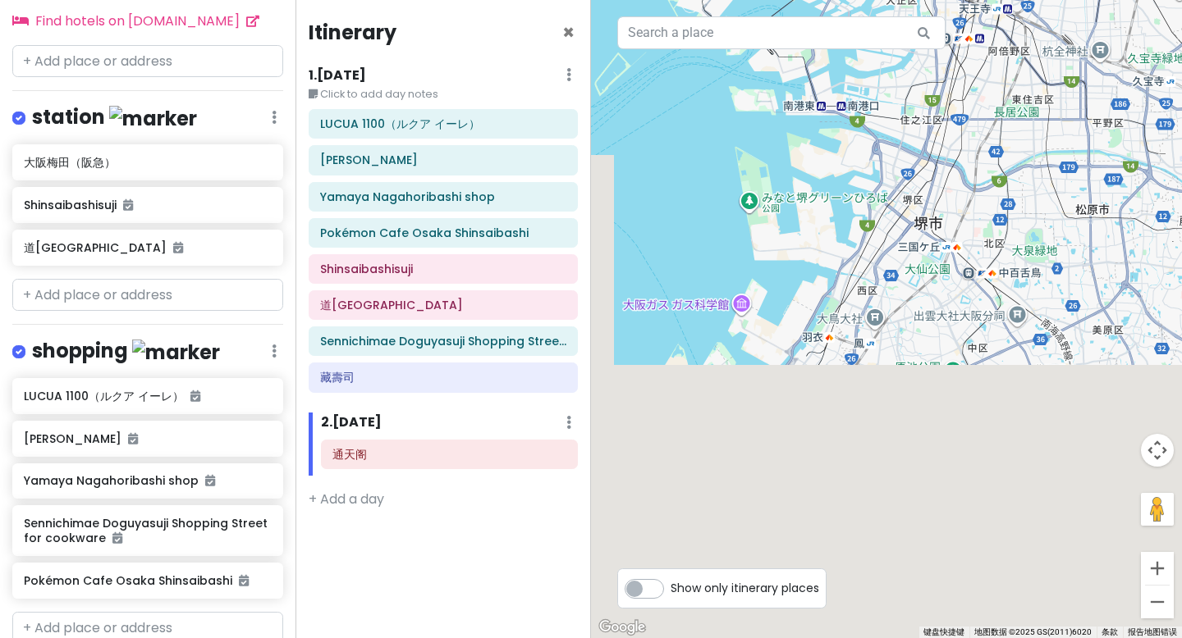
drag, startPoint x: 833, startPoint y: 282, endPoint x: 863, endPoint y: 218, distance: 70.8
click at [863, 218] on div at bounding box center [886, 319] width 591 height 638
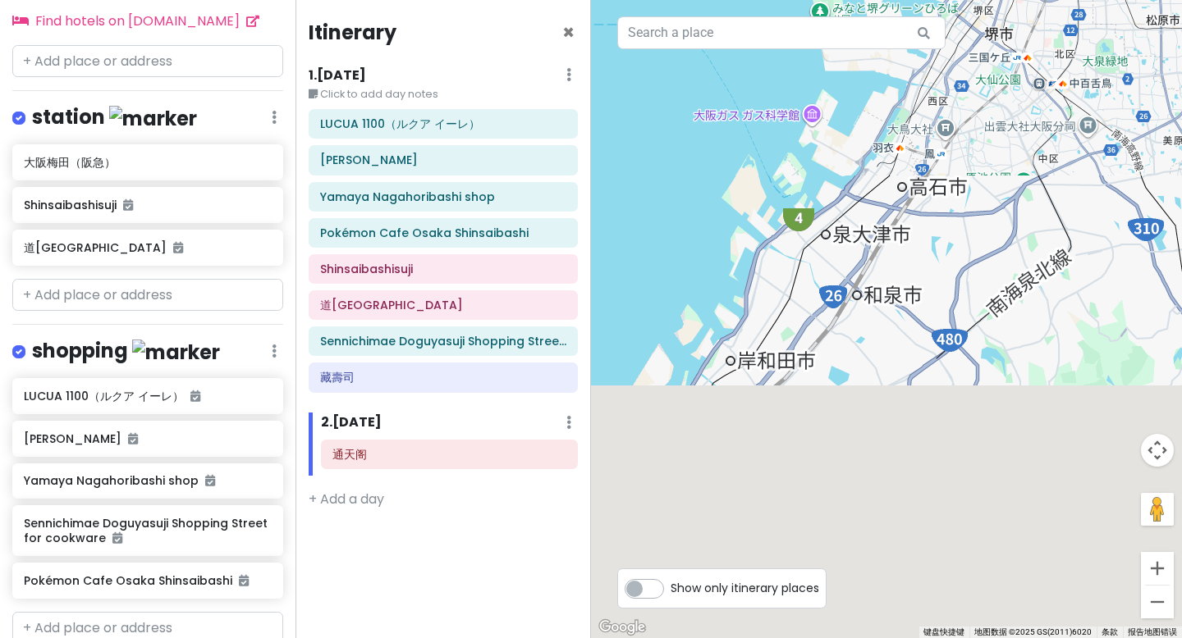
drag, startPoint x: 775, startPoint y: 424, endPoint x: 870, endPoint y: 224, distance: 221.3
click at [866, 227] on div at bounding box center [886, 319] width 591 height 638
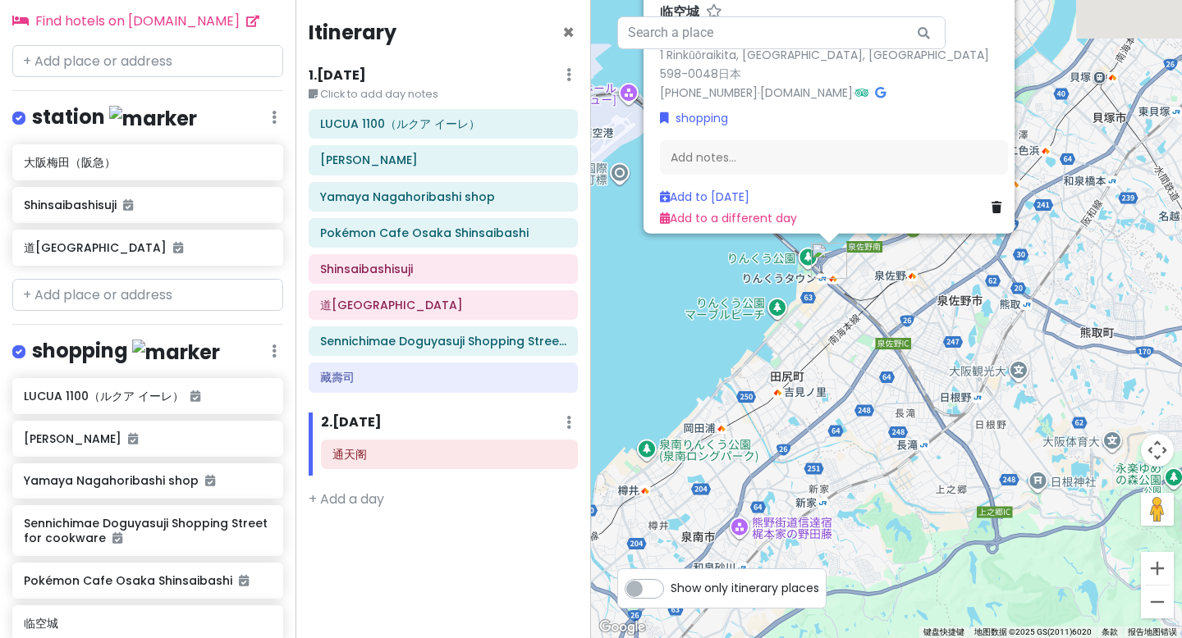
drag, startPoint x: 868, startPoint y: 299, endPoint x: 862, endPoint y: 325, distance: 26.1
click at [862, 325] on div "临空城 4.0 (387) 1 Rinkūōraikita, Izumisano, Osaka 598-0048日本 +81 570-002-486 · ww…" at bounding box center [886, 319] width 591 height 638
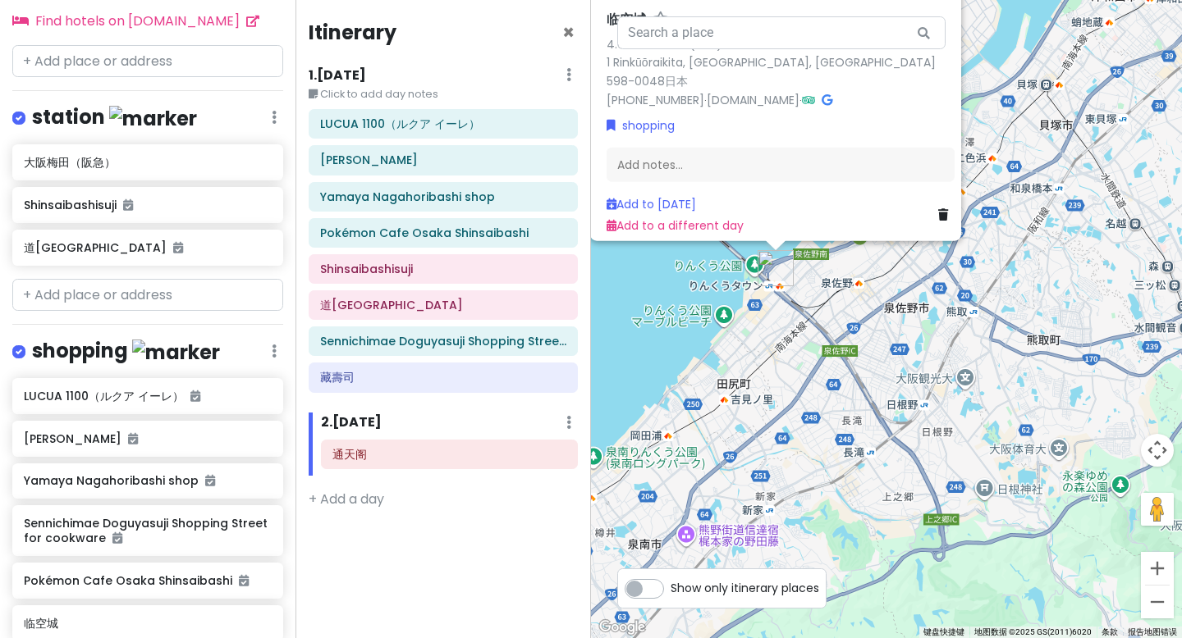
drag, startPoint x: 717, startPoint y: 335, endPoint x: 660, endPoint y: 343, distance: 58.0
click at [660, 343] on div "临空城 4.0 (387) 1 Rinkūōraikita, Izumisano, Osaka 598-0048日本 +81 570-002-486 · ww…" at bounding box center [886, 319] width 591 height 638
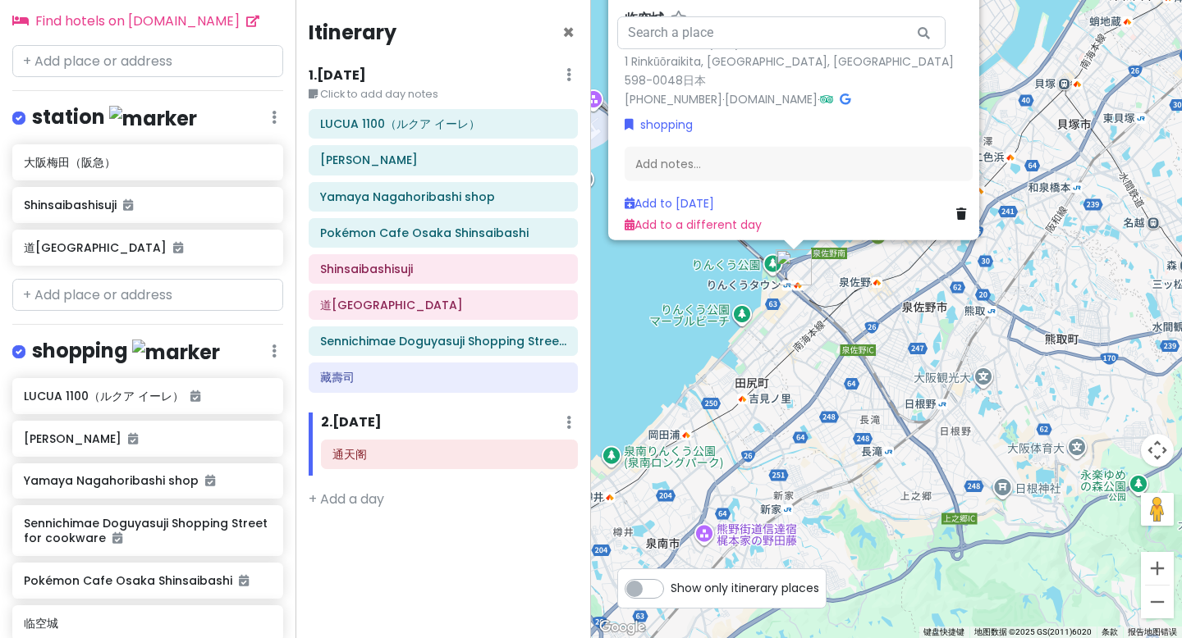
drag, startPoint x: 767, startPoint y: 351, endPoint x: 789, endPoint y: 351, distance: 22.2
click at [789, 351] on div "临空城 4.0 (387) 1 Rinkūōraikita, Izumisano, Osaka 598-0048日本 +81 570-002-486 · ww…" at bounding box center [886, 319] width 591 height 638
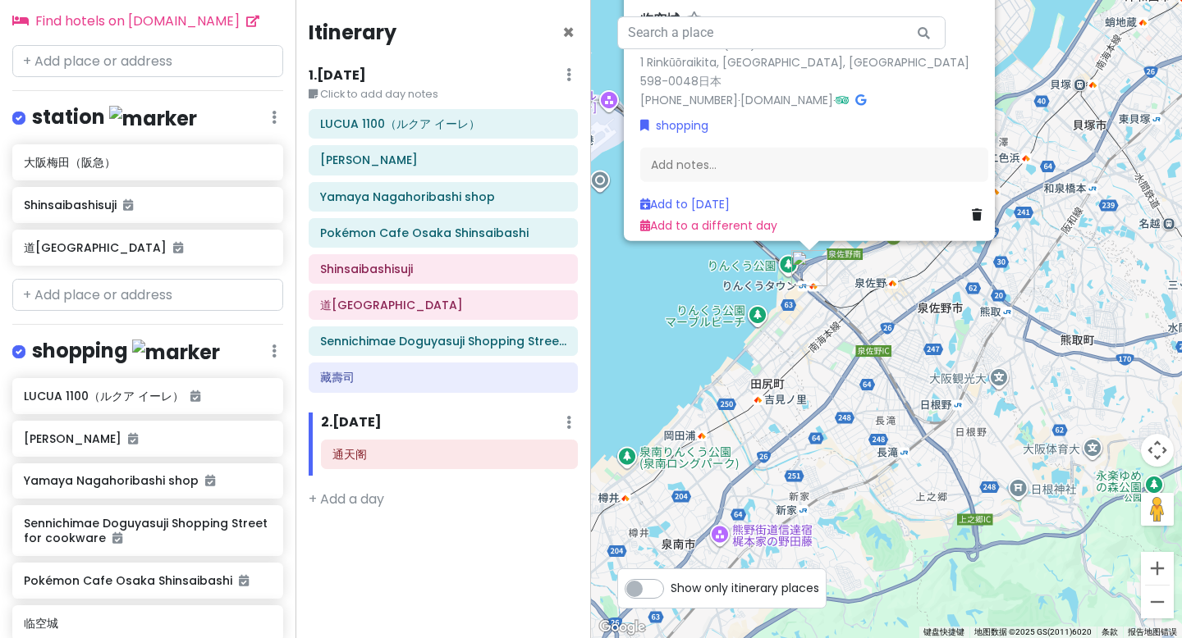
click at [866, 318] on div "临空城 4.0 (387) 1 Rinkūōraikita, Izumisano, Osaka 598-0048日本 +81 570-002-486 · ww…" at bounding box center [886, 319] width 591 height 638
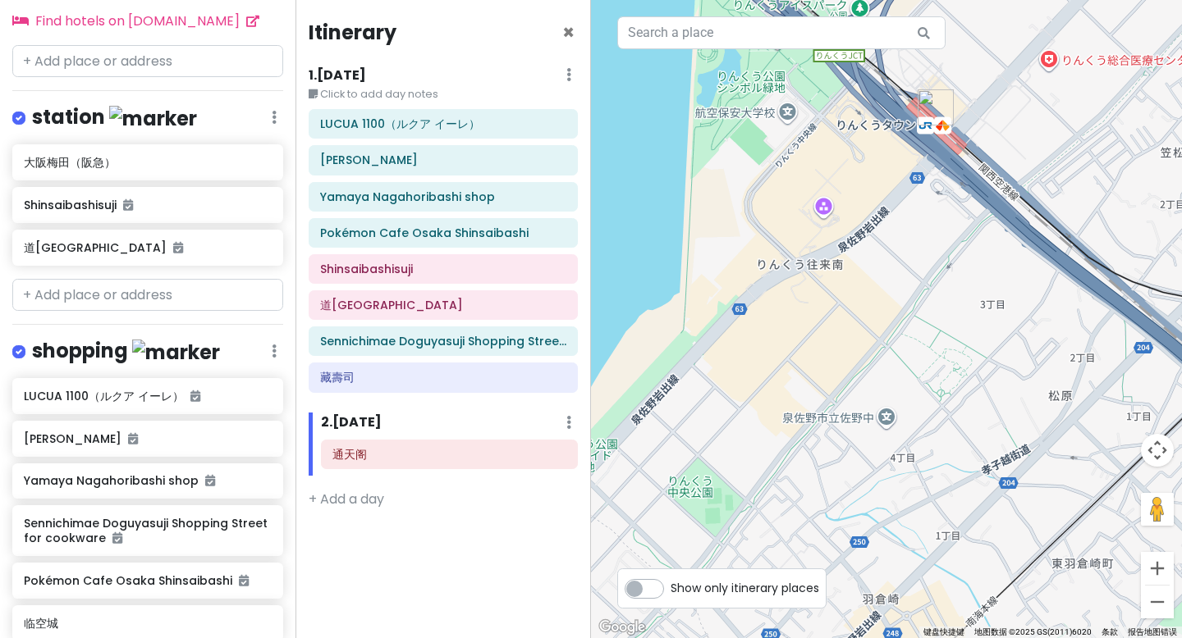
drag, startPoint x: 899, startPoint y: 238, endPoint x: 889, endPoint y: 298, distance: 60.8
click at [889, 298] on div at bounding box center [886, 319] width 591 height 638
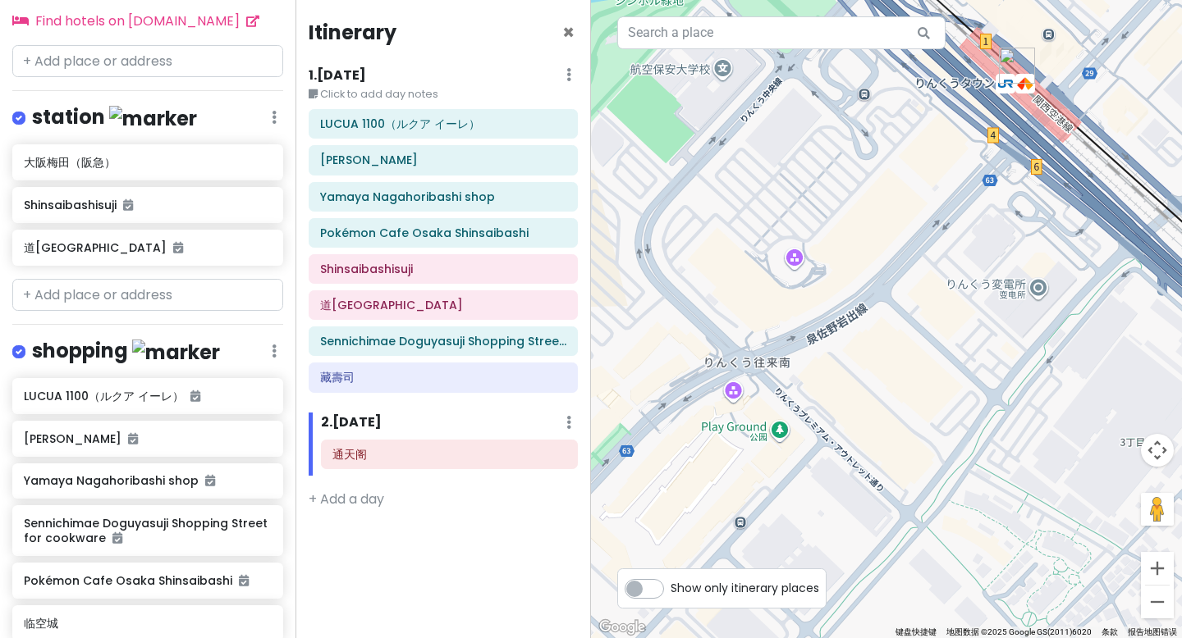
drag, startPoint x: 922, startPoint y: 342, endPoint x: 898, endPoint y: 350, distance: 25.9
click at [898, 350] on div at bounding box center [886, 319] width 591 height 638
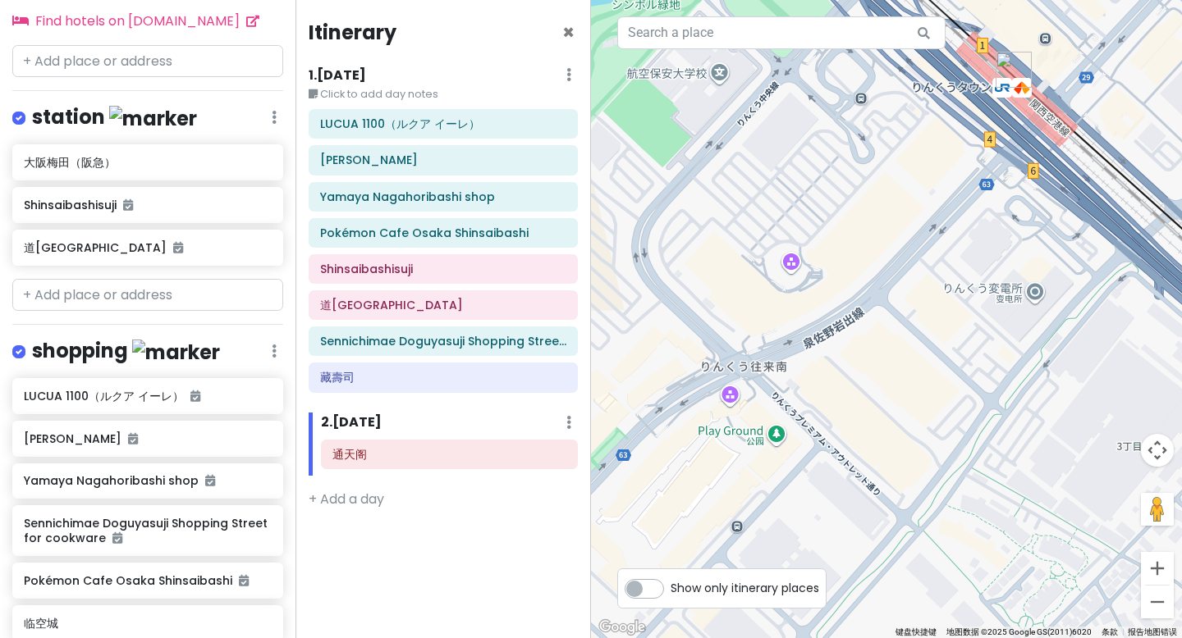
type input "奥特莱斯"
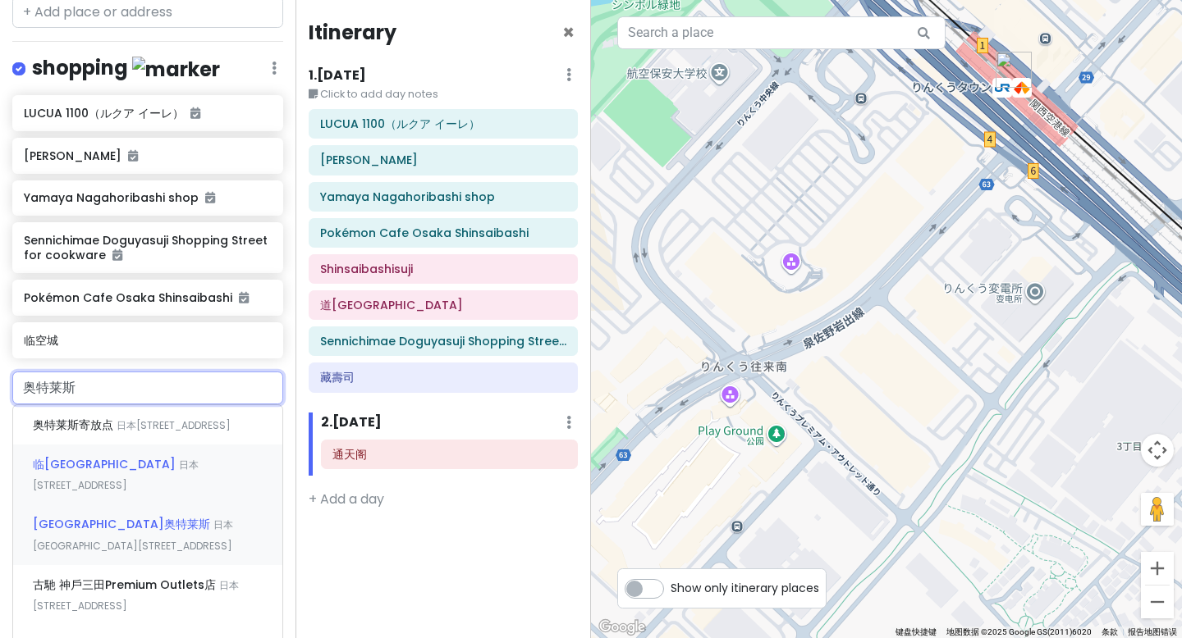
scroll to position [934, 0]
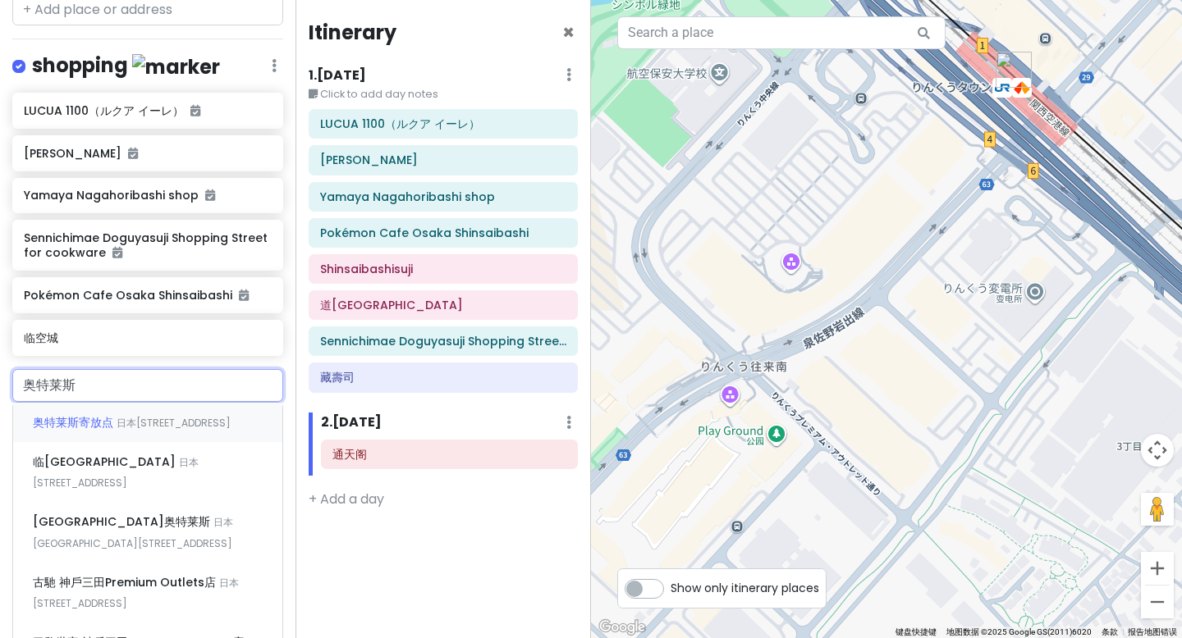
click at [133, 416] on span "日本大阪府泉佐野市 Rinkūōraiminami, 3−28" at bounding box center [174, 423] width 114 height 14
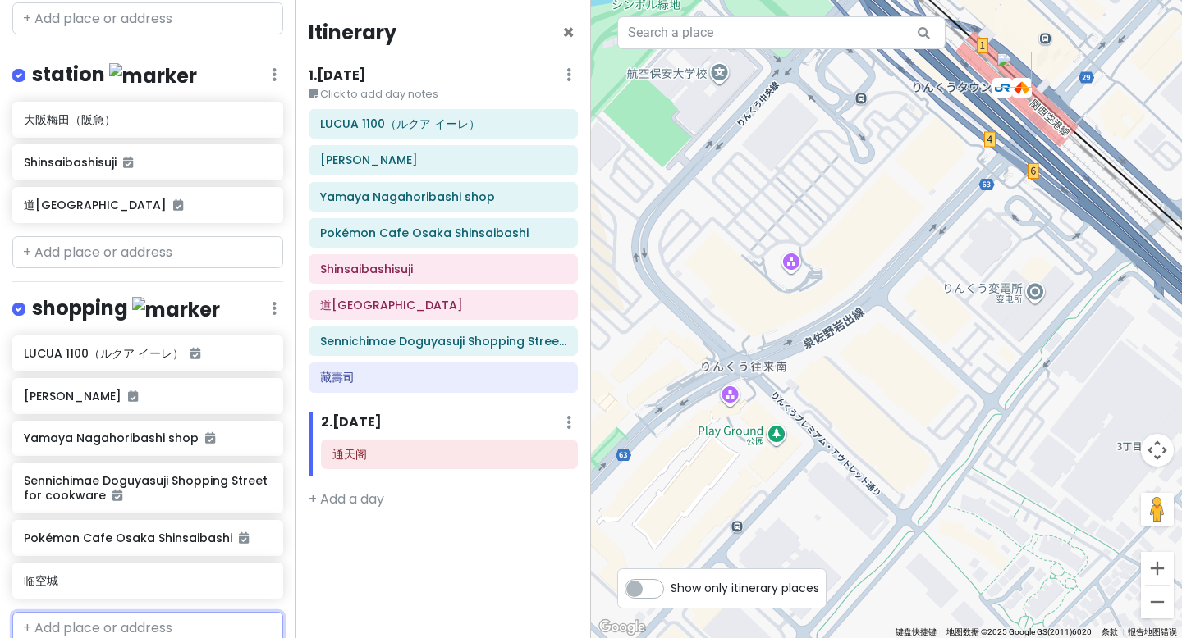
scroll to position [734, 0]
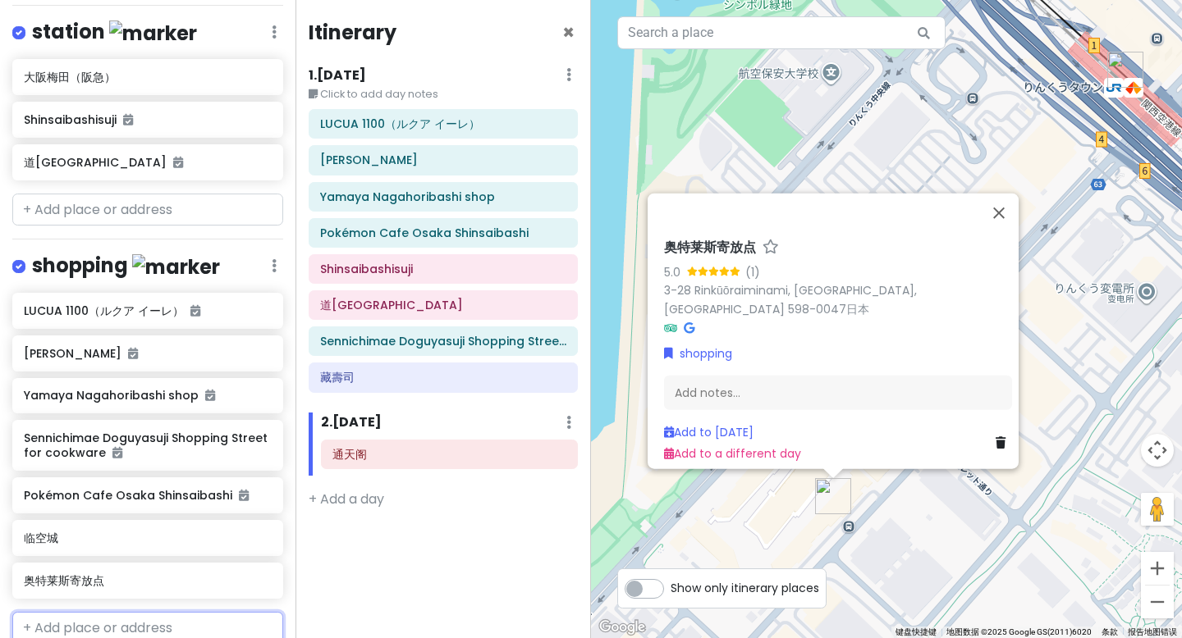
click at [90, 612] on input "text" at bounding box center [147, 628] width 271 height 33
paste input "uper Center TRIAL"
type input "uper Center TRIAL"
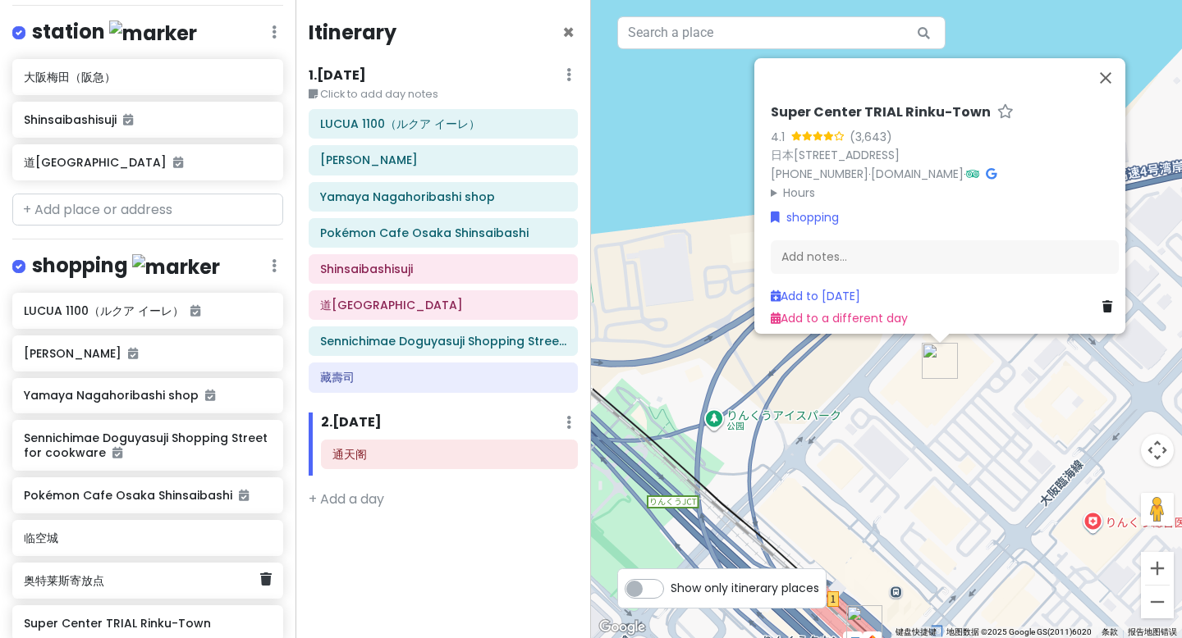
scroll to position [738, 0]
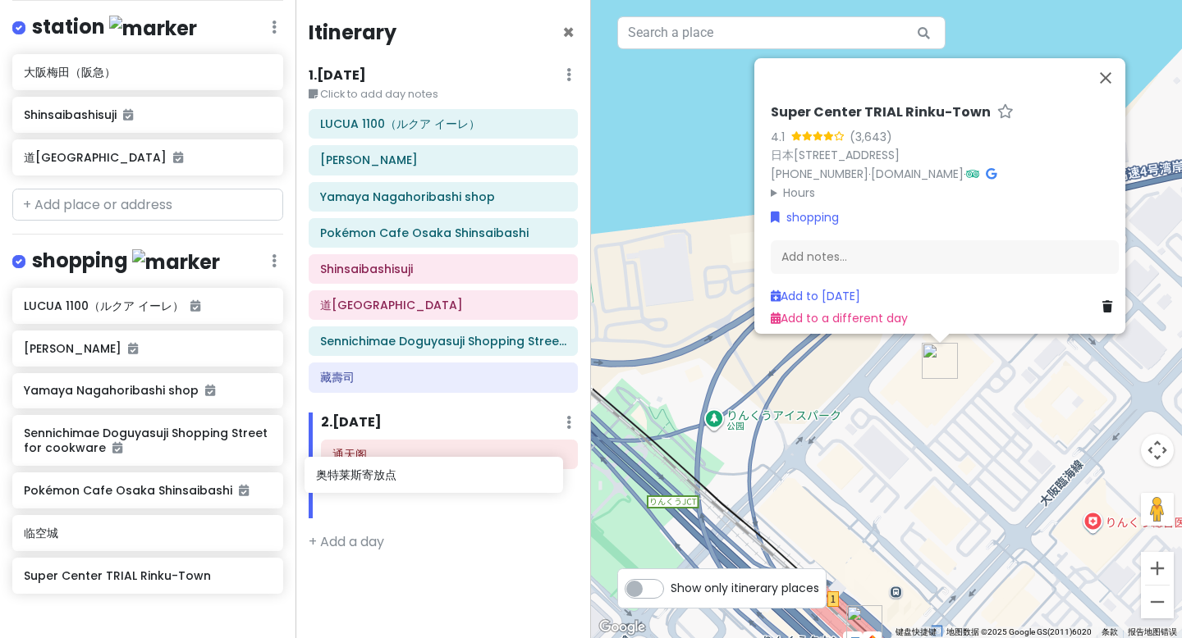
drag, startPoint x: 82, startPoint y: 516, endPoint x: 377, endPoint y: 477, distance: 297.2
click at [377, 477] on div "大阪市 Trip Private Change Dates Make a Copy Delete Trip Go Pro ⚡️ Give Feedback 💡…" at bounding box center [591, 319] width 1182 height 638
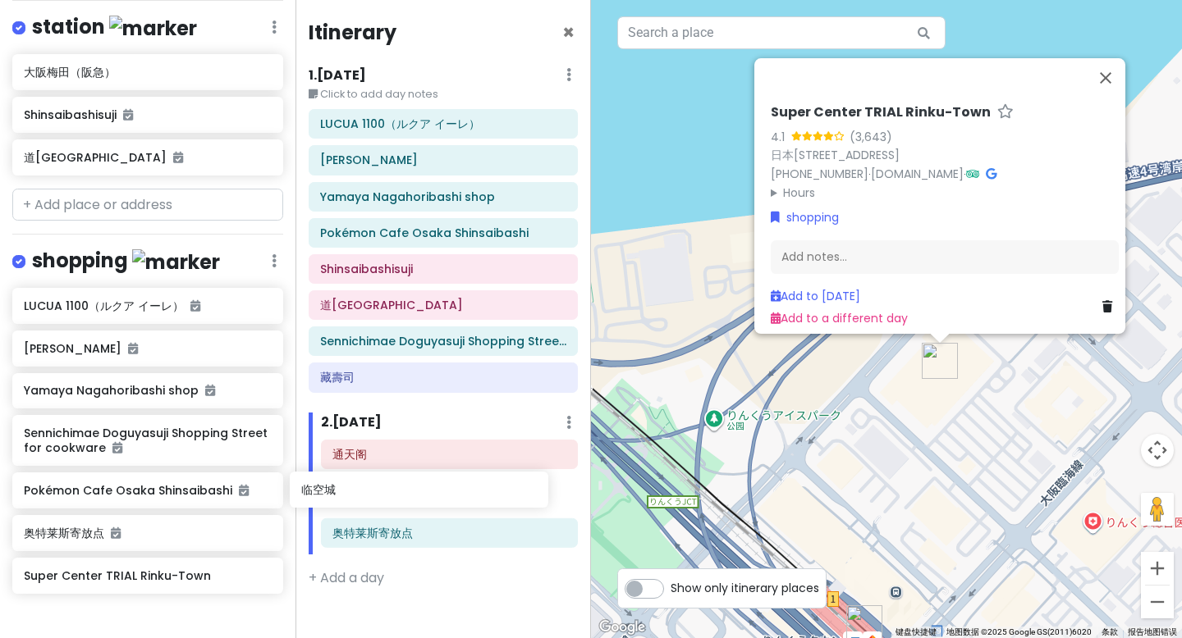
drag, startPoint x: 107, startPoint y: 477, endPoint x: 384, endPoint y: 500, distance: 278.3
click at [384, 500] on div "大阪市 Trip Private Change Dates Make a Copy Delete Trip Go Pro ⚡️ Give Feedback 💡…" at bounding box center [591, 319] width 1182 height 638
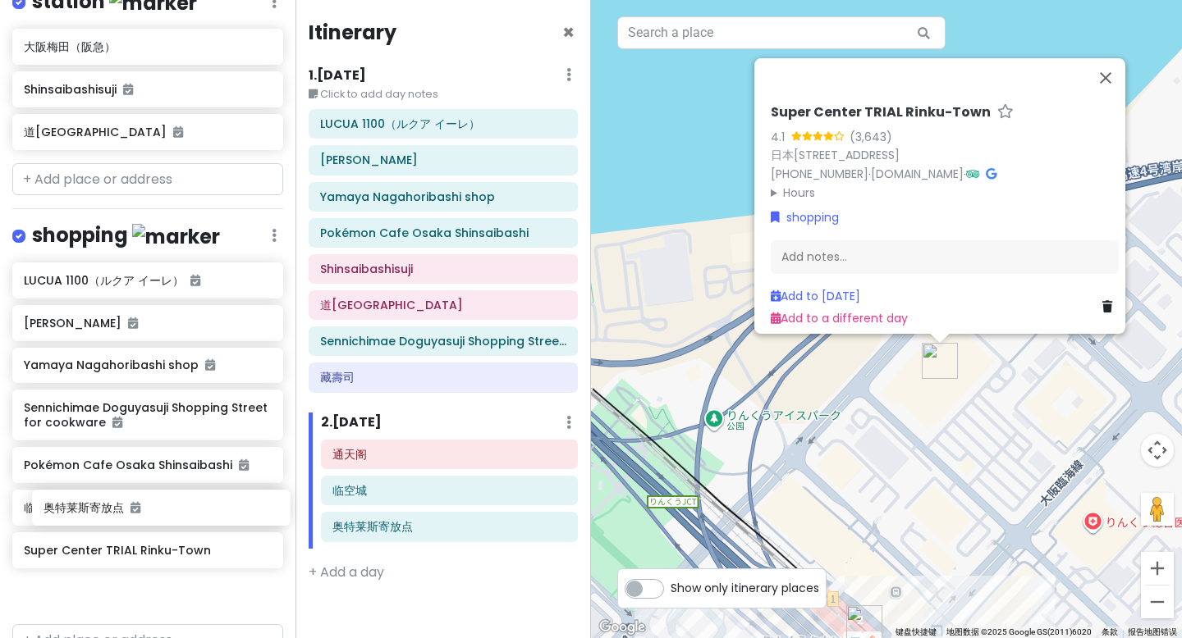
scroll to position [775, 0]
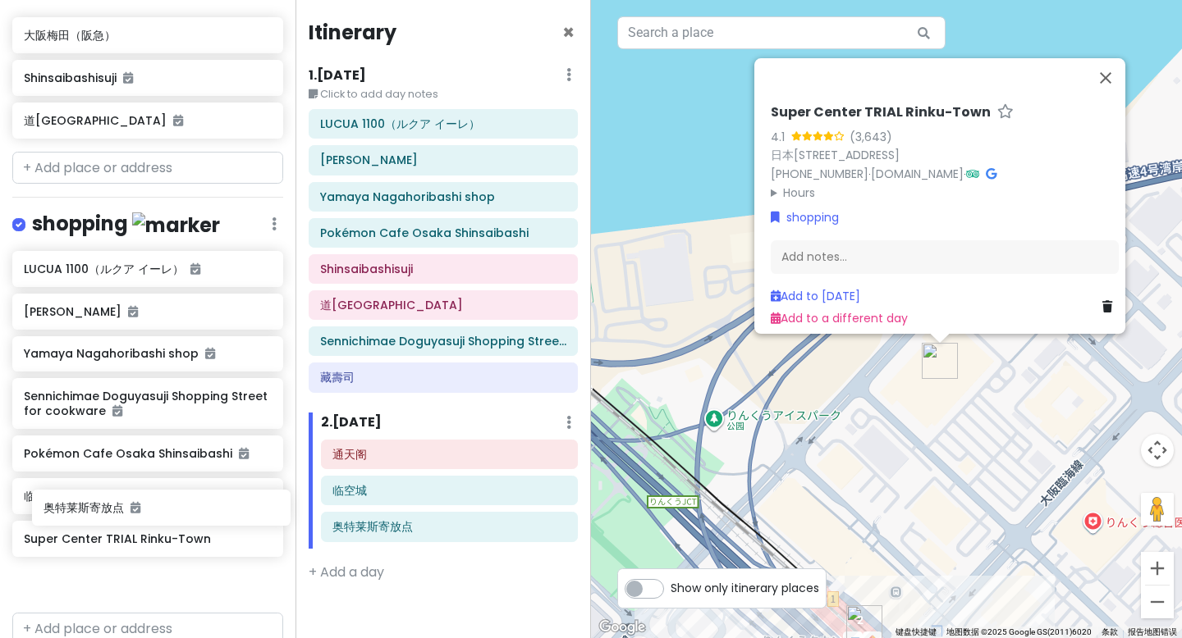
drag, startPoint x: 213, startPoint y: 507, endPoint x: 156, endPoint y: 508, distance: 56.6
click at [156, 508] on div "LUCUA 1100（ルクア イーレ） Shimojima Shinsaibashi Yamaya Nagahoribashi shop Sennichima…" at bounding box center [147, 428] width 295 height 354
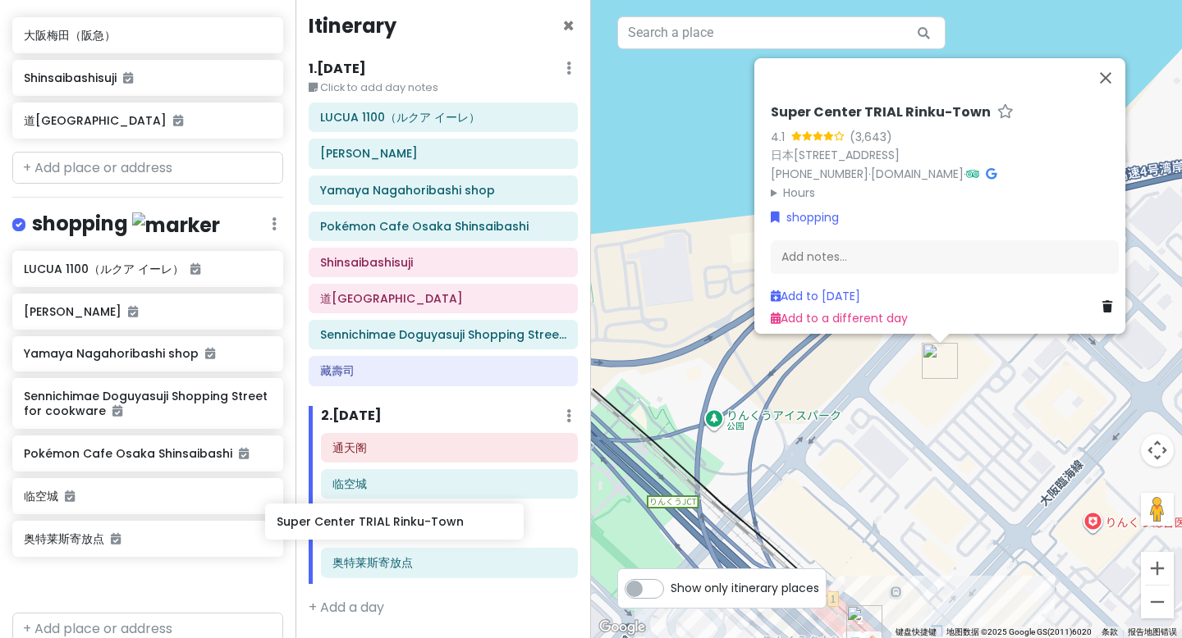
scroll to position [19, 0]
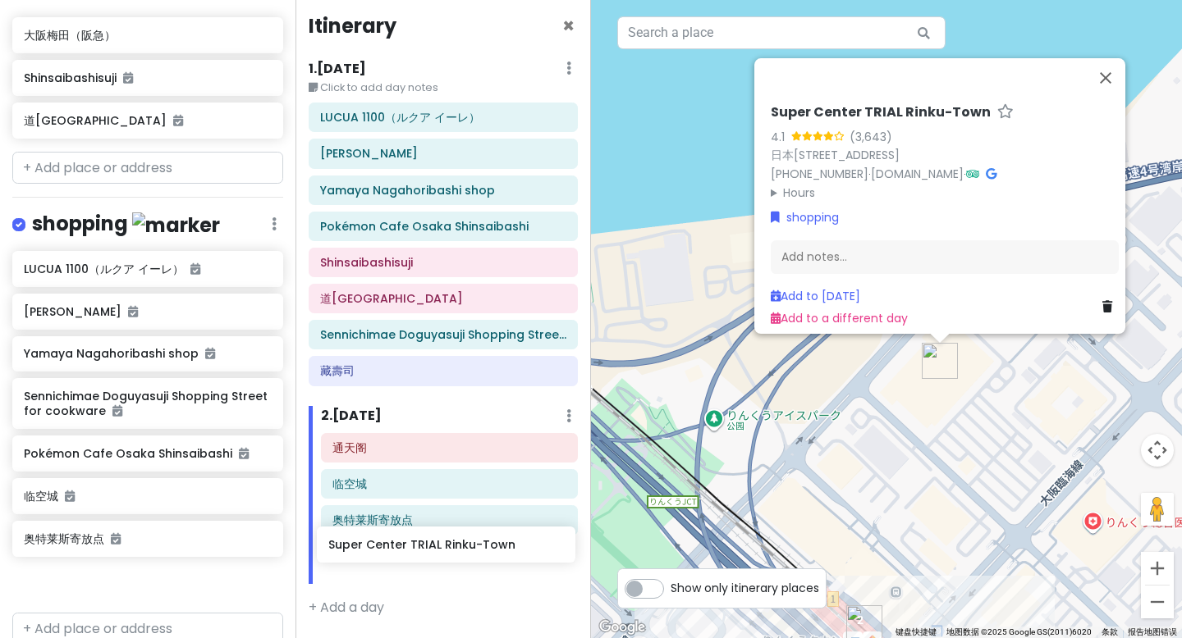
drag, startPoint x: 112, startPoint y: 478, endPoint x: 417, endPoint y: 551, distance: 313.1
click at [417, 551] on div "大阪市 Trip Private Change Dates Make a Copy Delete Trip Go Pro ⚡️ Give Feedback 💡…" at bounding box center [591, 319] width 1182 height 638
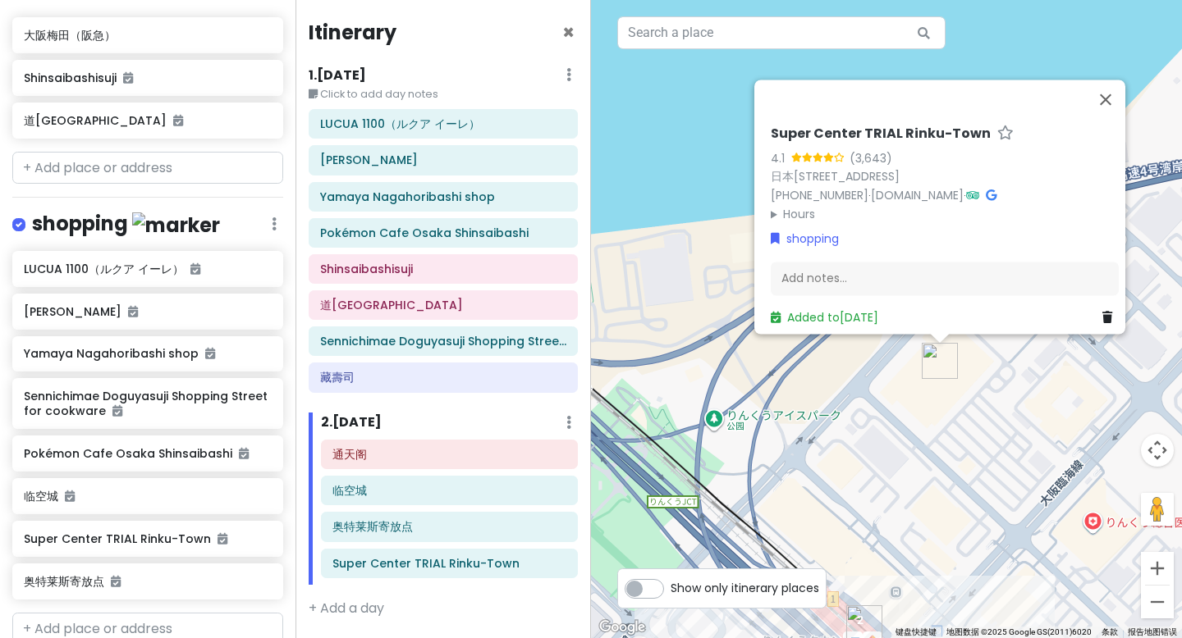
scroll to position [0, 0]
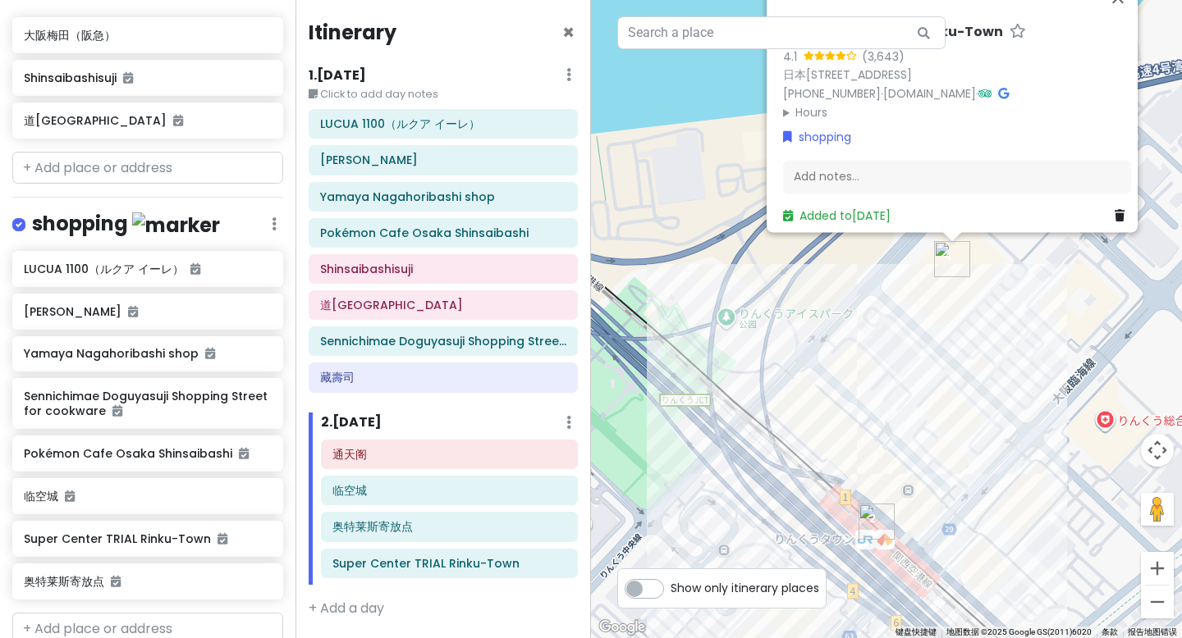
drag, startPoint x: 922, startPoint y: 482, endPoint x: 931, endPoint y: 379, distance: 103.0
click at [931, 379] on div "Super Center TRIAL Rinku-Town 4.1 (3,643) 日本〒598-0048 Osaka, Izumisano, Rinkūōr…" at bounding box center [886, 319] width 591 height 638
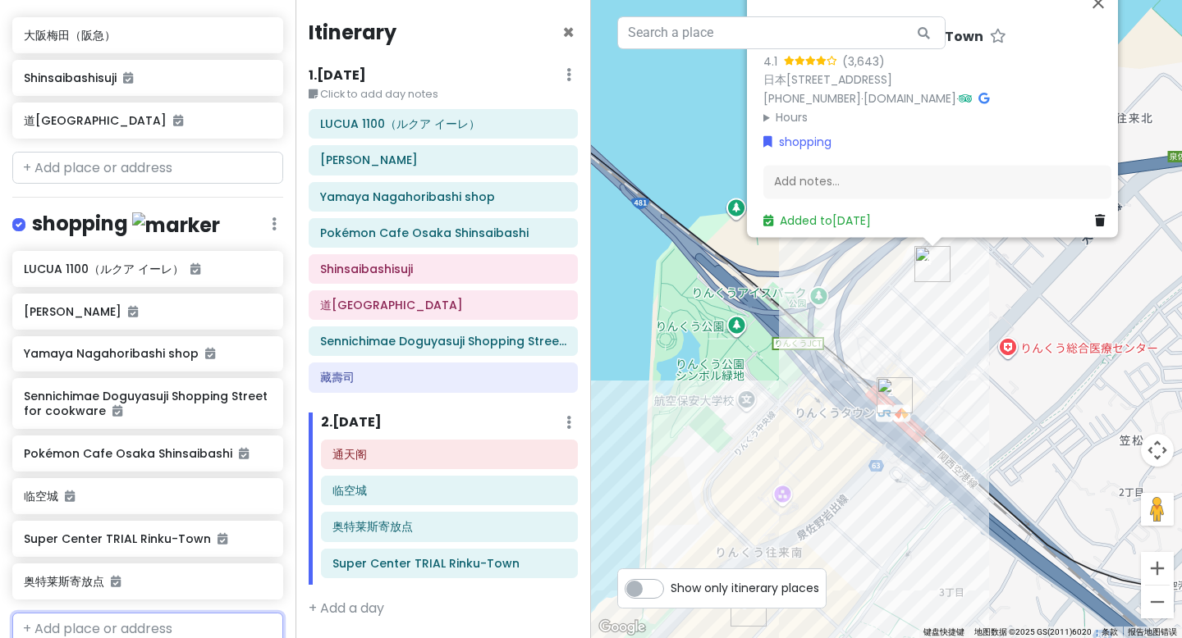
click at [200, 613] on input "text" at bounding box center [147, 629] width 271 height 33
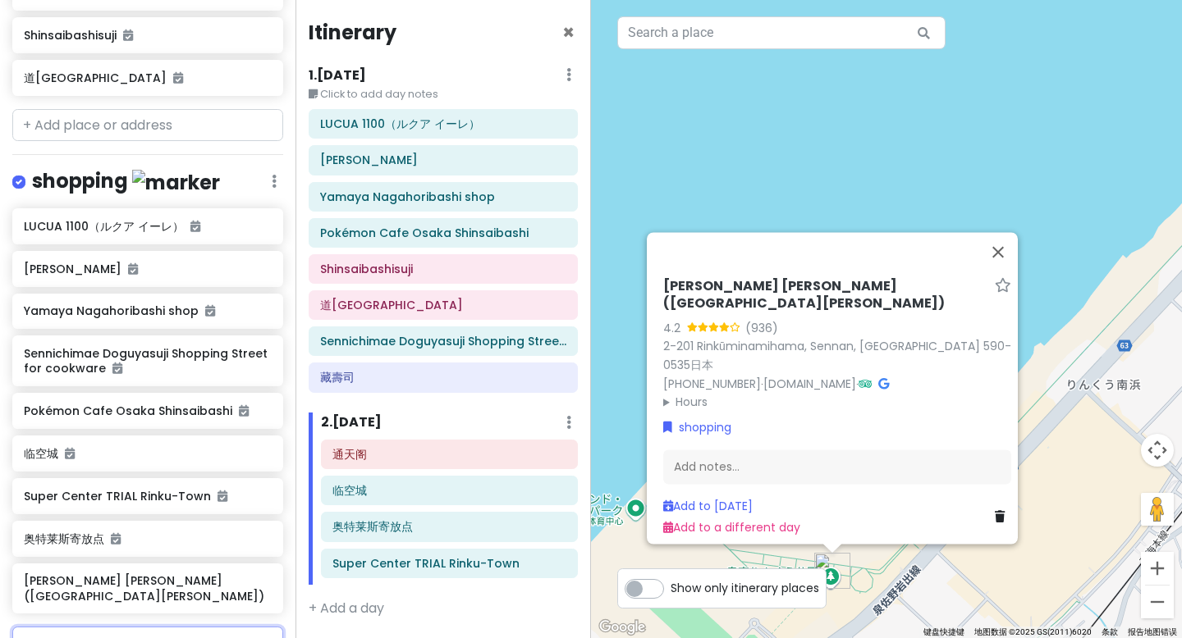
click at [130, 627] on input "seria" at bounding box center [147, 643] width 271 height 33
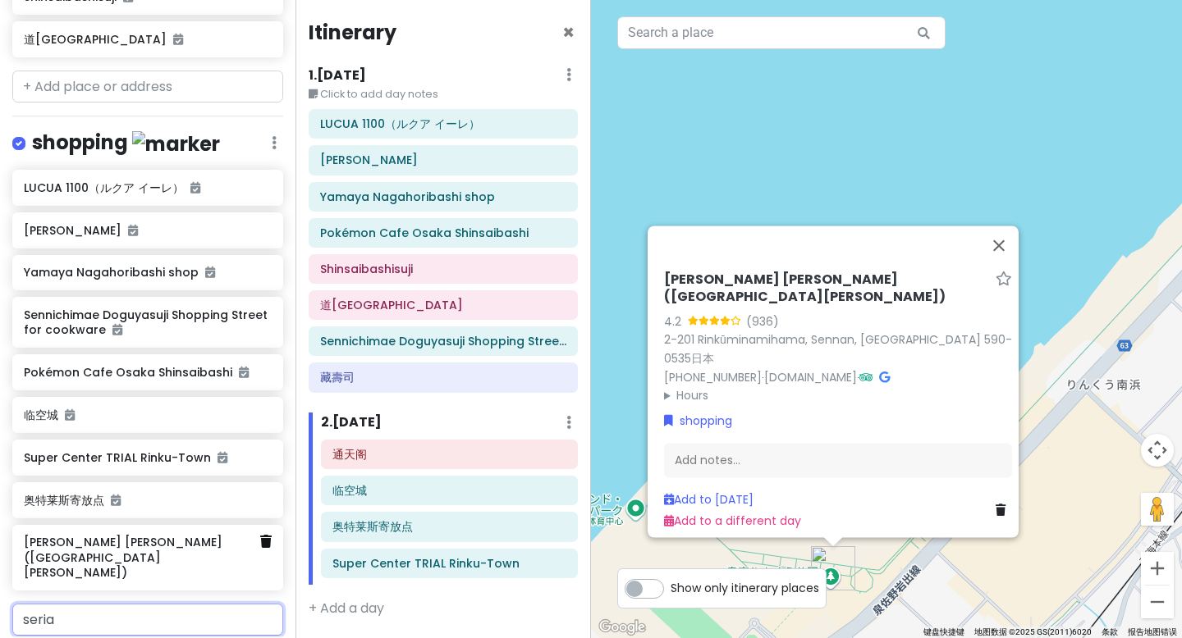
click at [260, 532] on link at bounding box center [265, 542] width 11 height 21
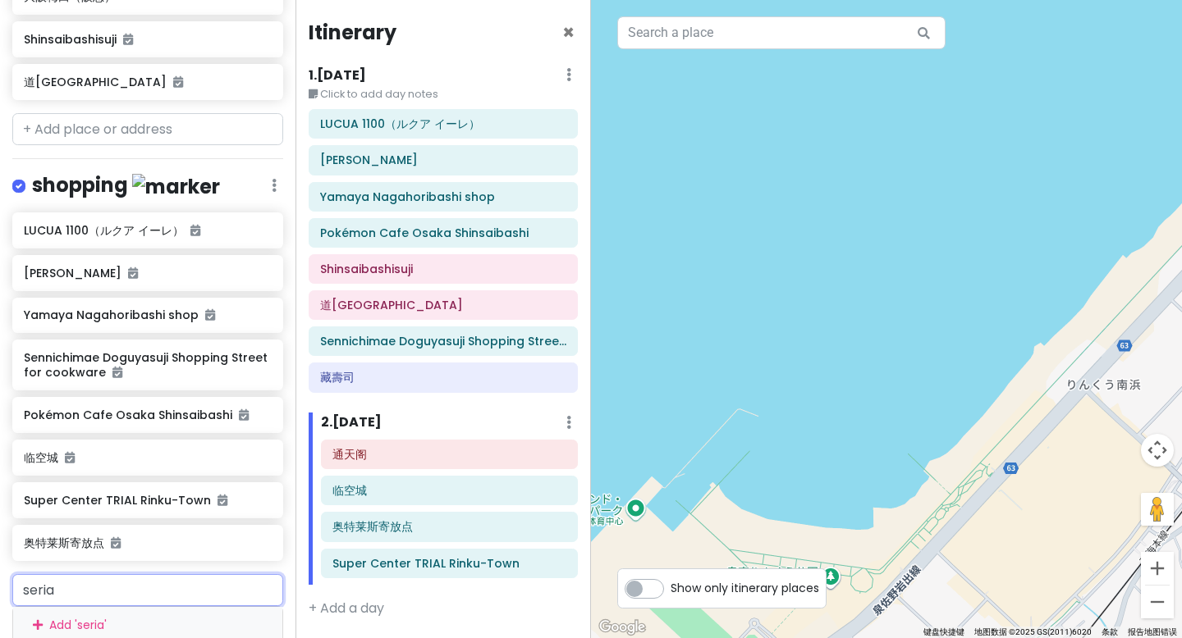
click at [121, 574] on input "seria" at bounding box center [147, 590] width 271 height 33
type input "seri"
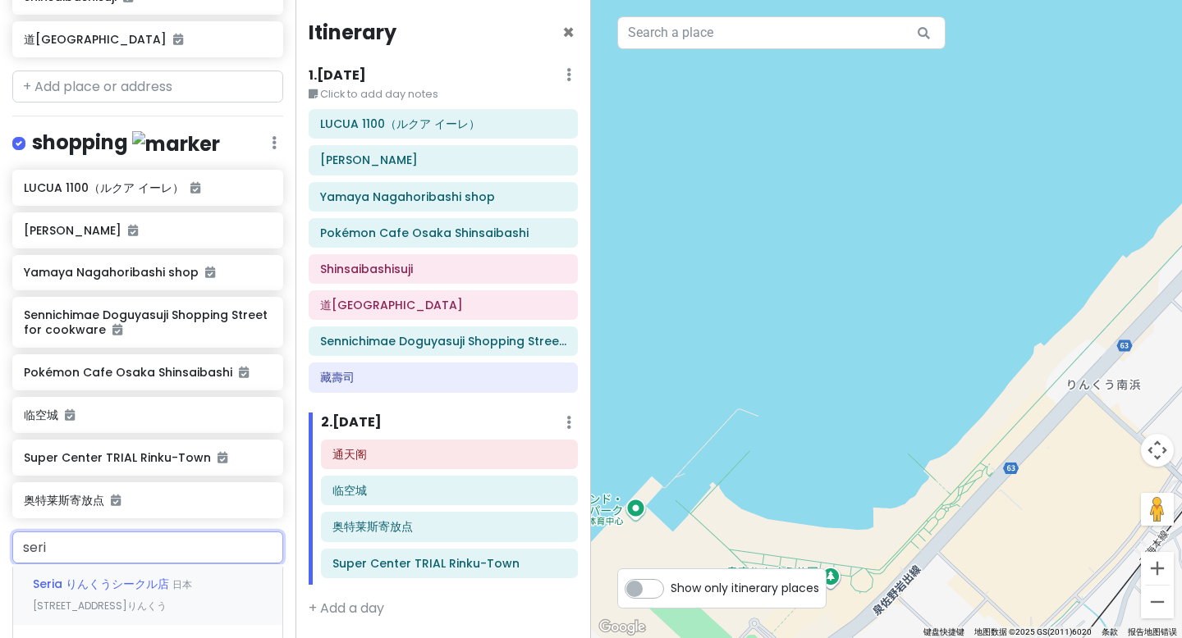
click at [125, 576] on span "Seria りんくうシークル店" at bounding box center [102, 584] width 139 height 16
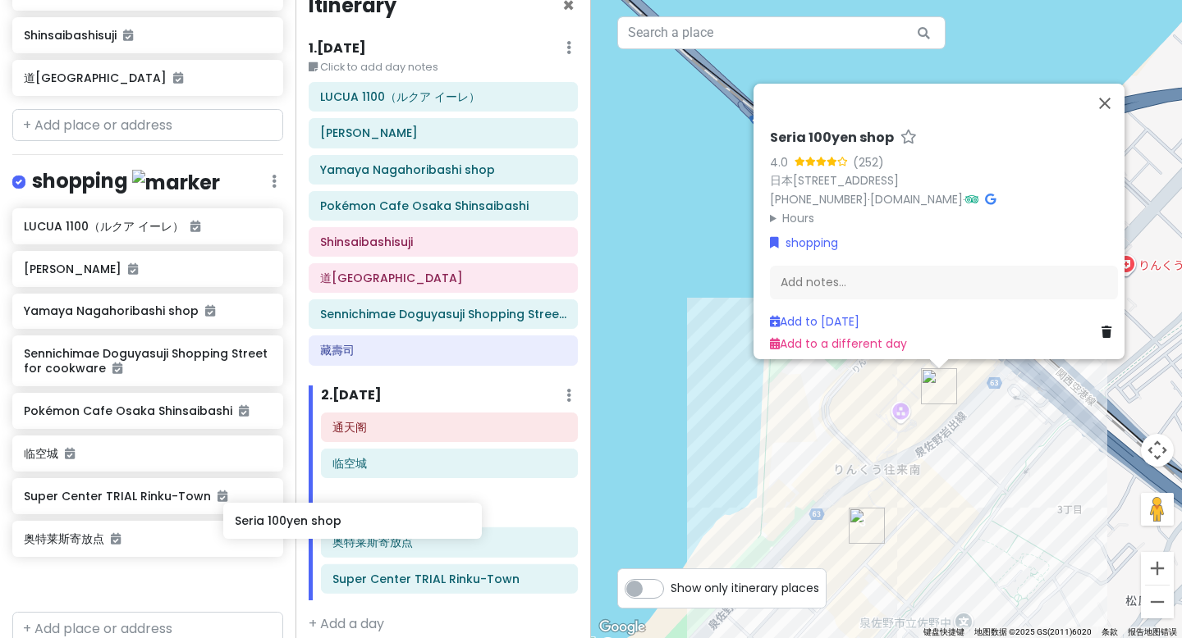
scroll to position [49, 0]
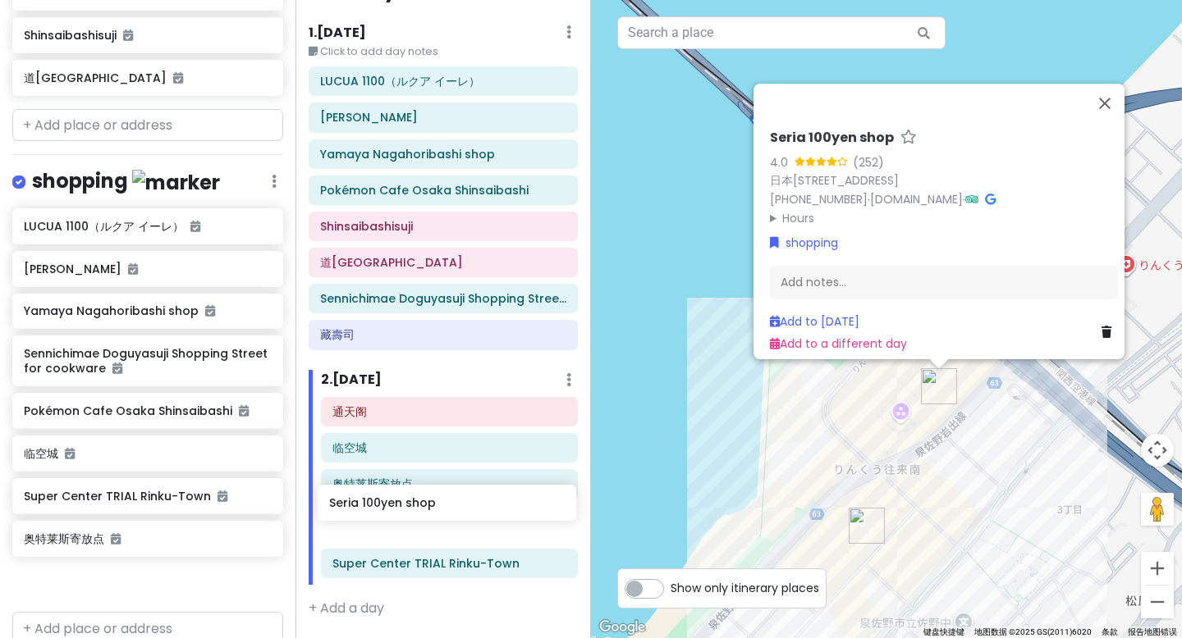
drag, startPoint x: 103, startPoint y: 519, endPoint x: 391, endPoint y: 510, distance: 287.3
click at [391, 510] on div "大阪市 Trip Private Change Dates Make a Copy Delete Trip Go Pro ⚡️ Give Feedback 💡…" at bounding box center [591, 319] width 1182 height 638
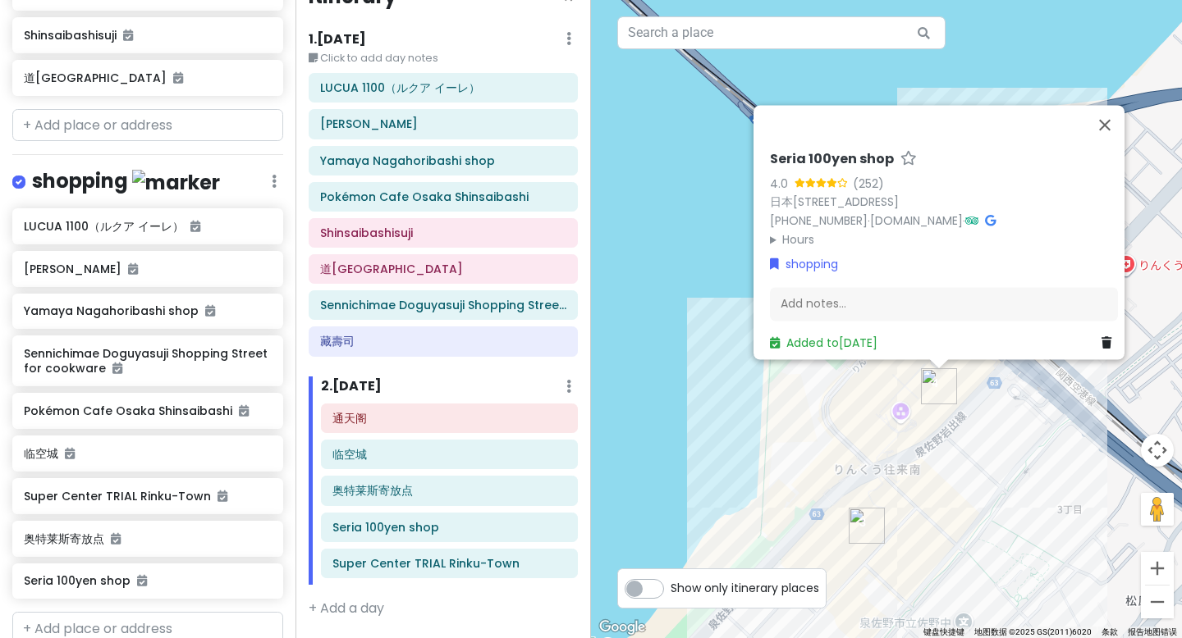
scroll to position [37, 0]
click at [1113, 105] on button "关闭" at bounding box center [1104, 124] width 39 height 39
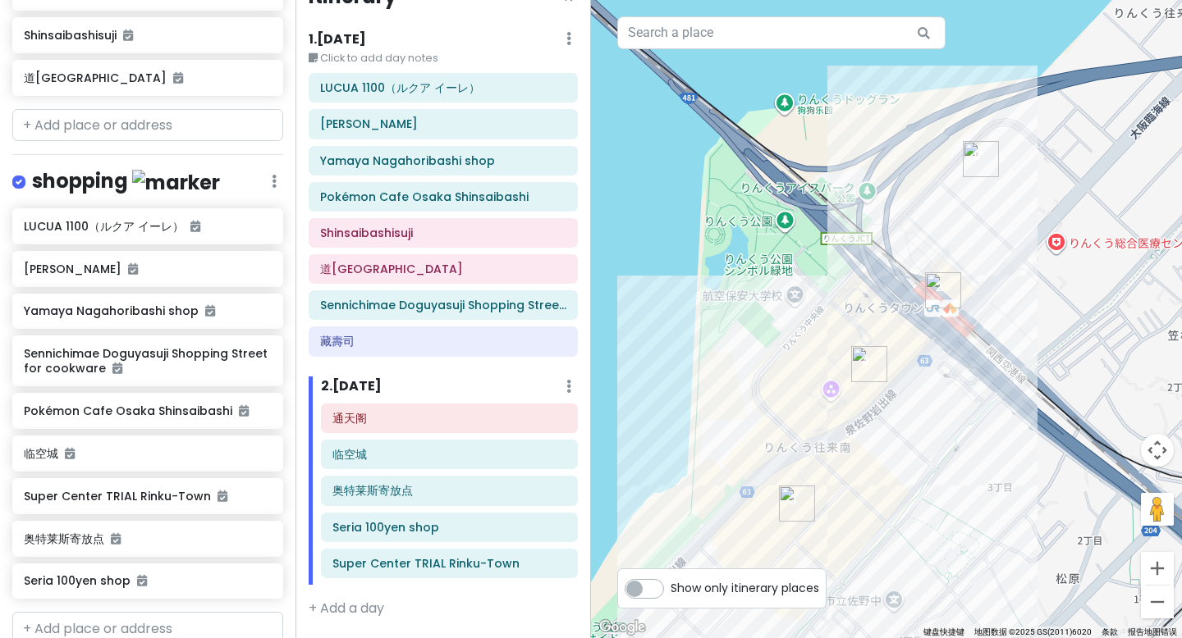
drag, startPoint x: 1030, startPoint y: 417, endPoint x: 957, endPoint y: 392, distance: 77.1
click at [957, 392] on div at bounding box center [886, 319] width 591 height 638
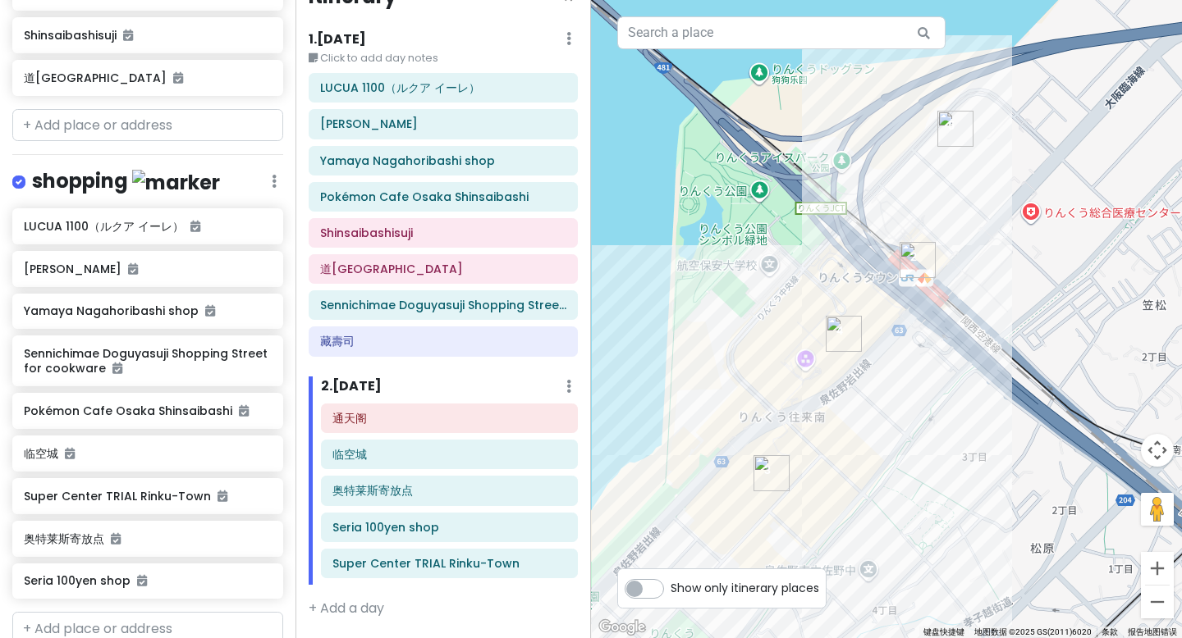
drag, startPoint x: 967, startPoint y: 429, endPoint x: 944, endPoint y: 398, distance: 39.2
click at [944, 398] on div at bounding box center [886, 319] width 591 height 638
